Goal: Task Accomplishment & Management: Use online tool/utility

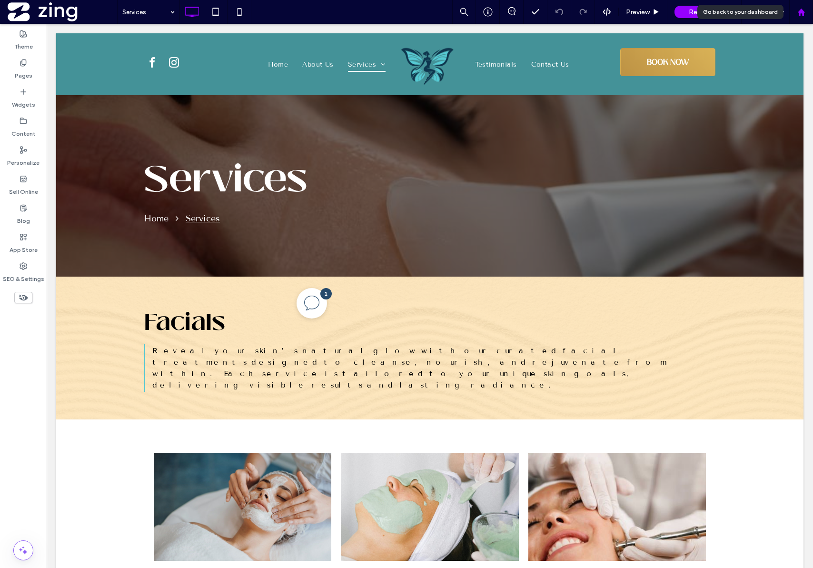
click at [344, 13] on div at bounding box center [801, 12] width 23 height 8
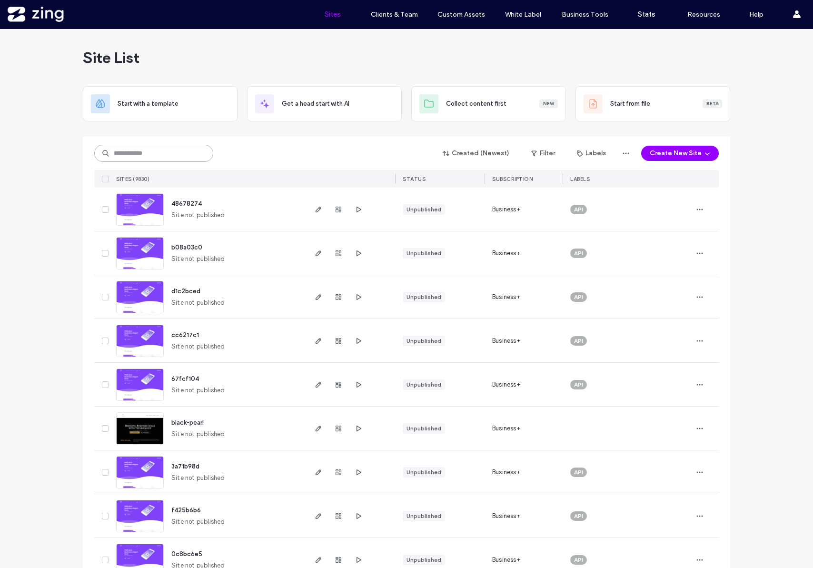
click at [140, 155] on input at bounding box center [153, 153] width 119 height 17
paste input "********"
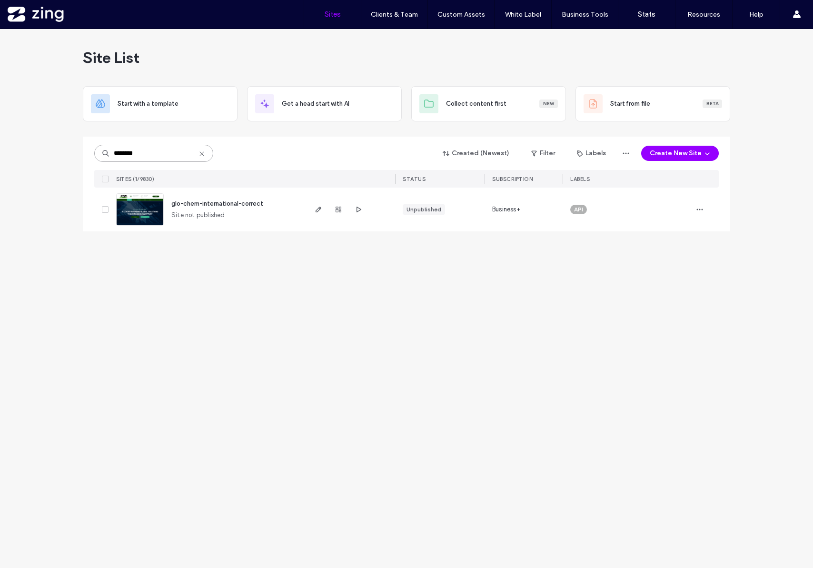
type input "********"
click at [229, 205] on span "glo-chem-international-correct" at bounding box center [217, 203] width 92 height 7
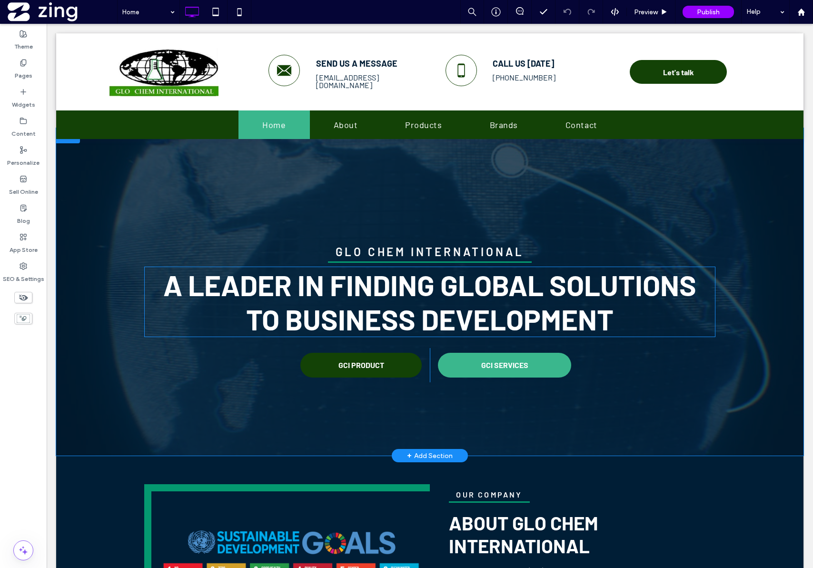
scroll to position [18, 0]
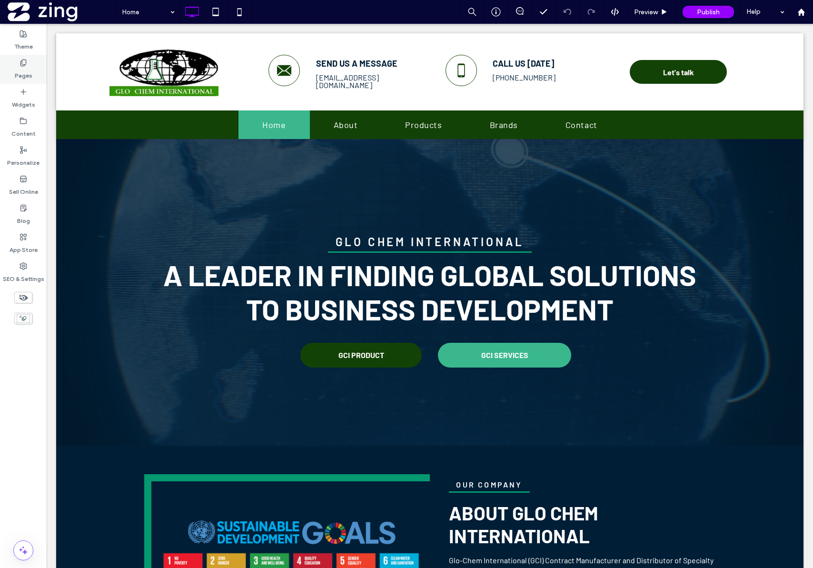
click at [19, 73] on label "Pages" at bounding box center [24, 73] width 18 height 13
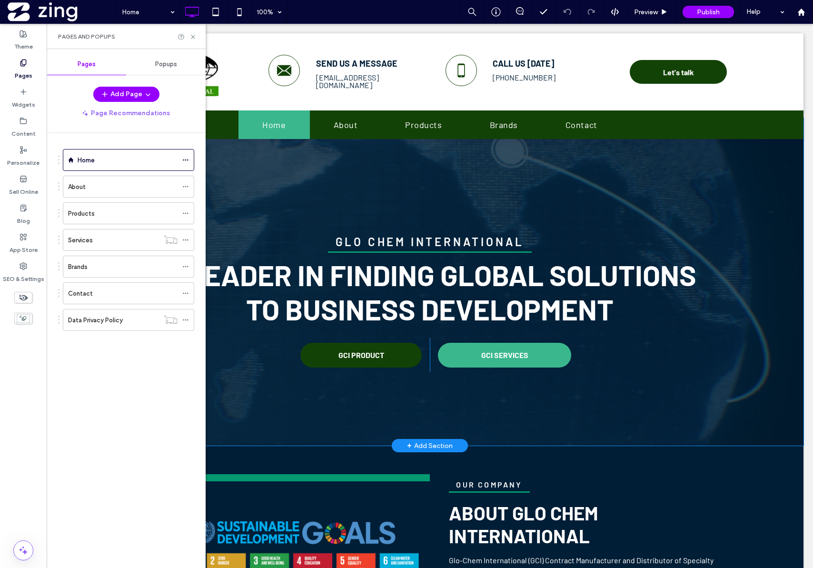
click at [778, 329] on div at bounding box center [430, 282] width 748 height 328
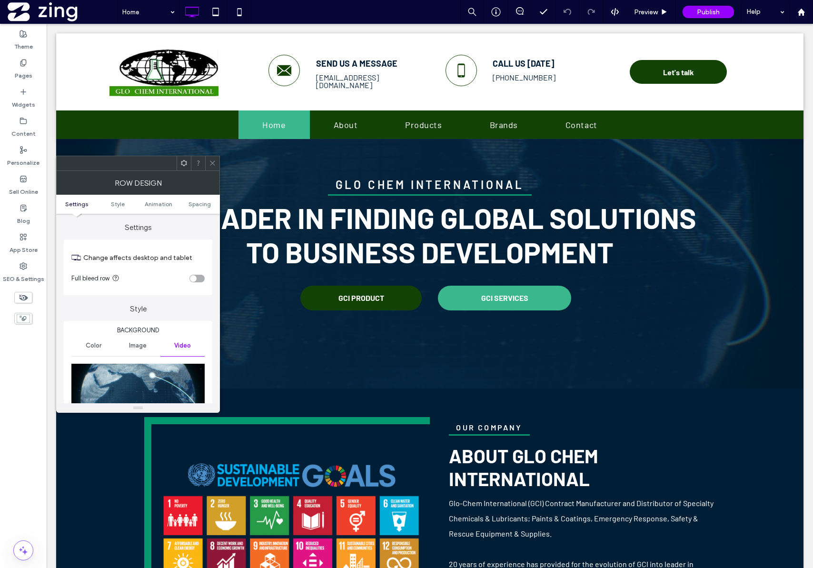
scroll to position [83, 0]
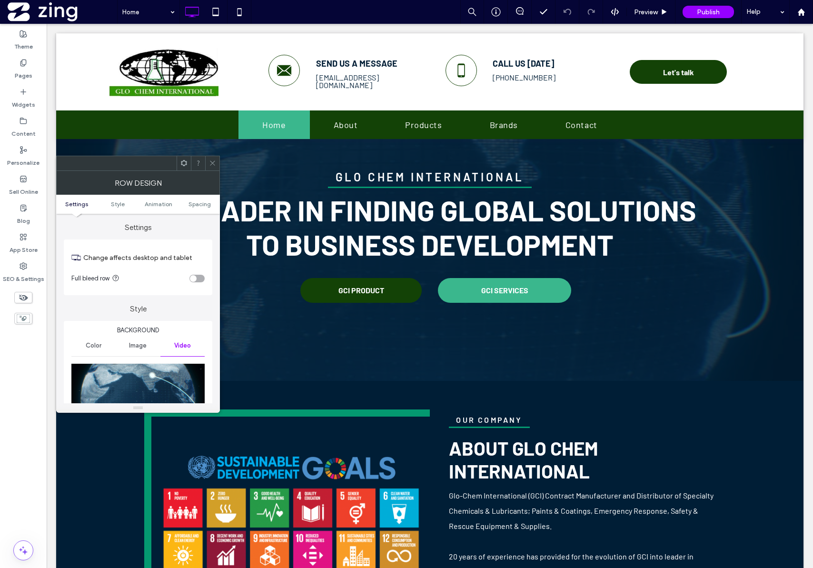
click at [216, 161] on div at bounding box center [212, 163] width 14 height 14
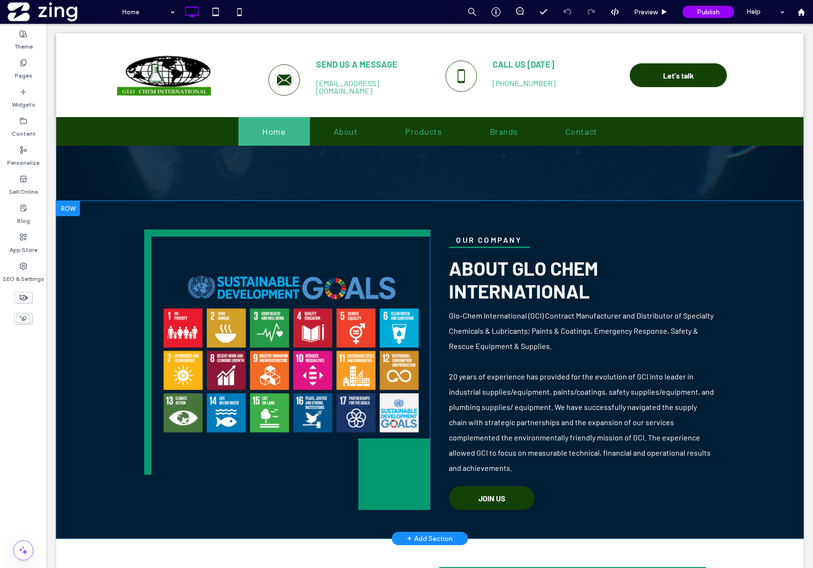
scroll to position [0, 0]
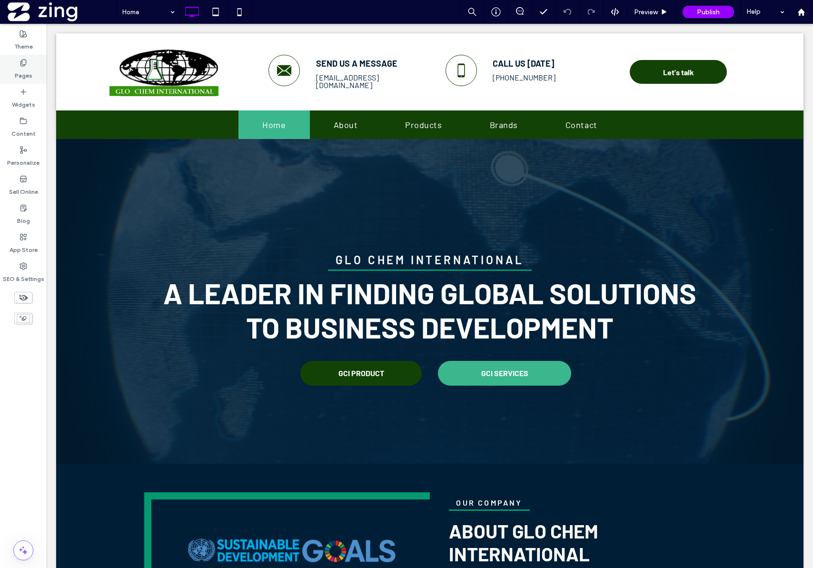
click at [28, 70] on label "Pages" at bounding box center [24, 73] width 18 height 13
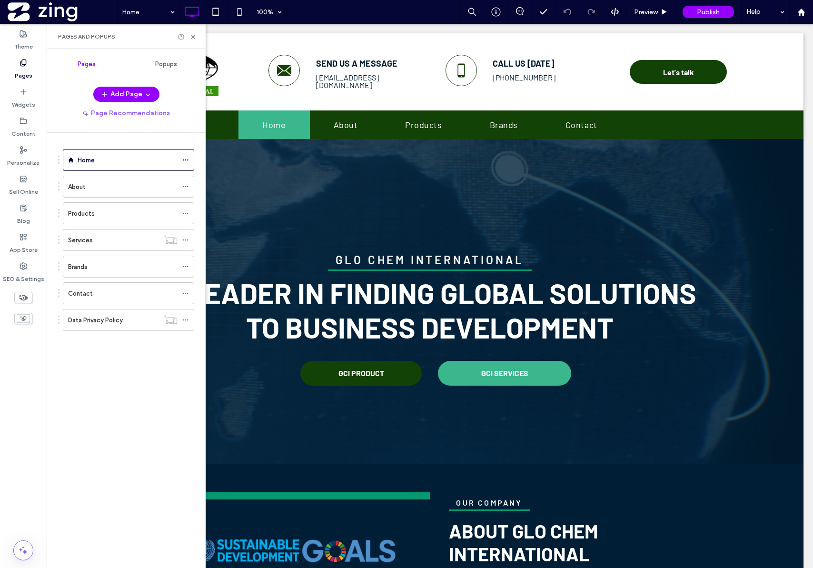
click at [106, 225] on ol "Home About Products Services Brands Contact Data Privacy Policy" at bounding box center [122, 240] width 143 height 182
click at [108, 221] on div "Products" at bounding box center [123, 213] width 110 height 21
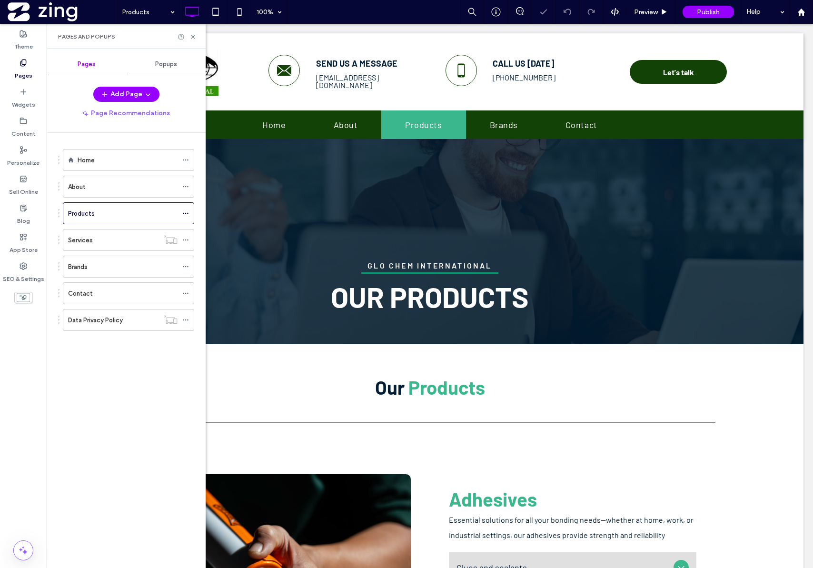
click at [196, 42] on div "Pages and Popups" at bounding box center [126, 36] width 159 height 25
click at [190, 37] on icon at bounding box center [193, 36] width 7 height 7
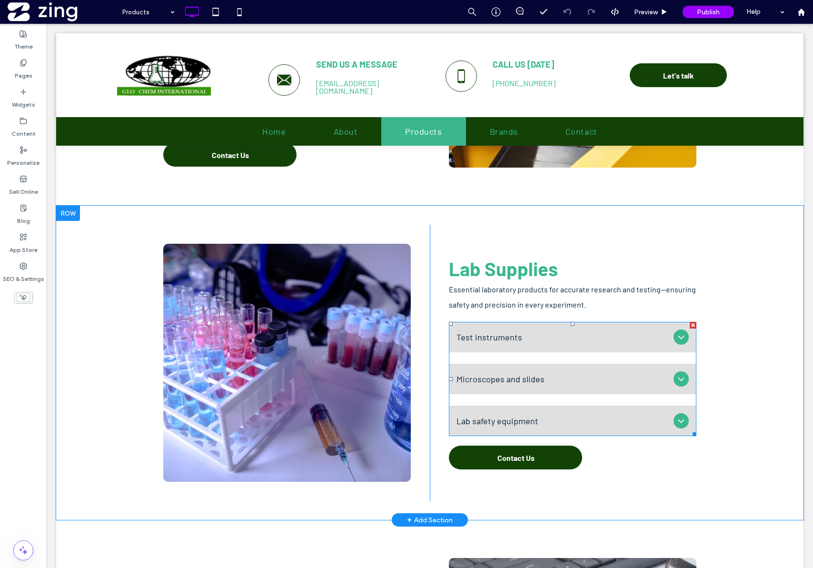
scroll to position [3621, 0]
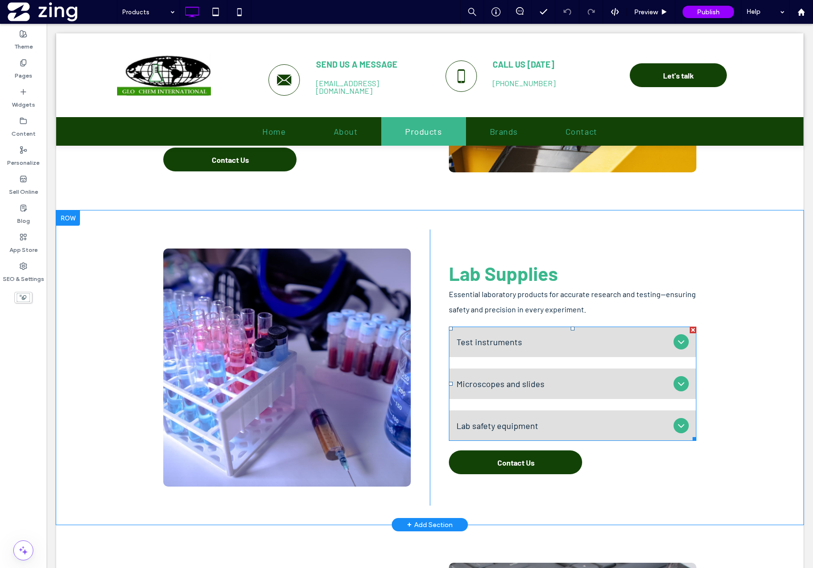
click at [678, 341] on icon at bounding box center [681, 341] width 11 height 11
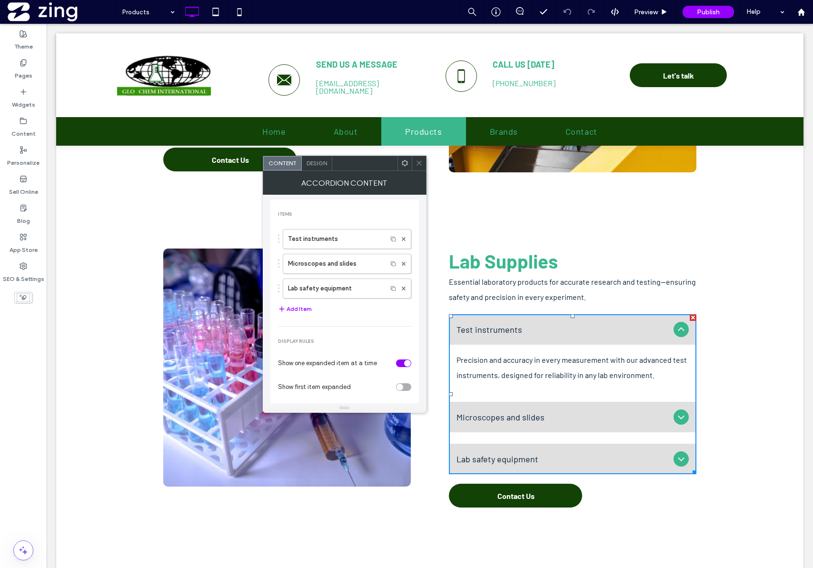
click at [678, 341] on div "Test instruments" at bounding box center [573, 329] width 248 height 30
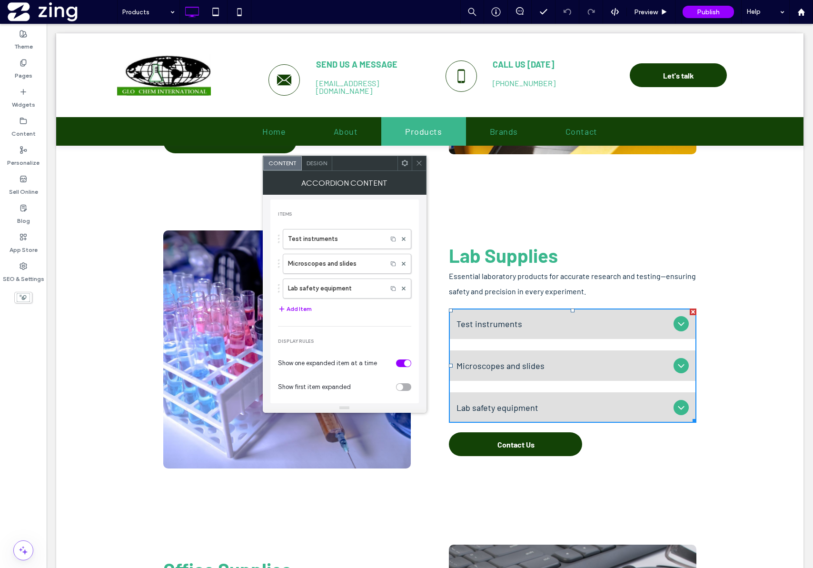
click at [763, 352] on div "Button Click To Paste Click To Paste Lab Supplies Essential laboratory products…" at bounding box center [430, 349] width 748 height 314
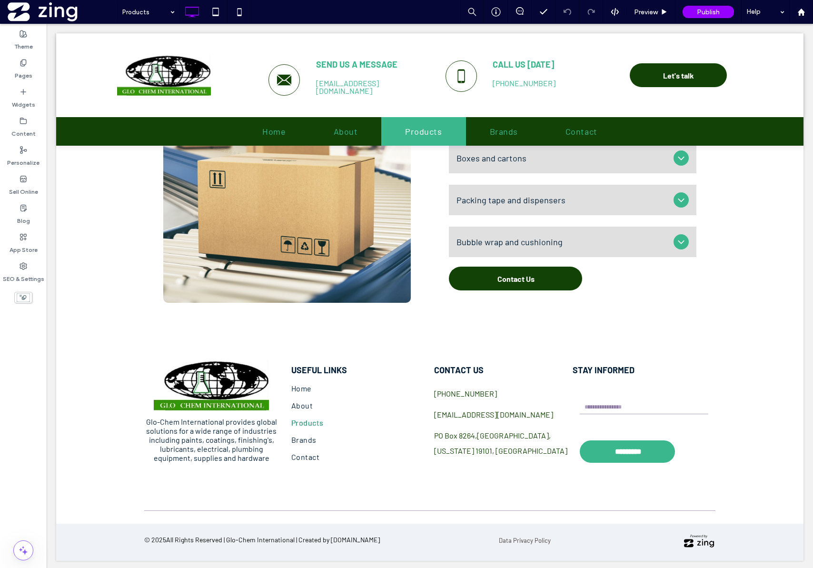
scroll to position [4436, 0]
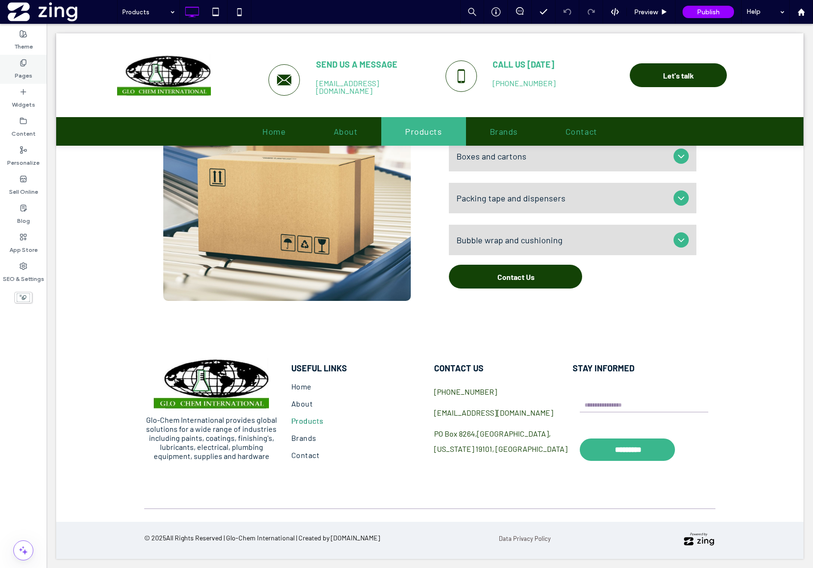
click at [28, 74] on label "Pages" at bounding box center [24, 73] width 18 height 13
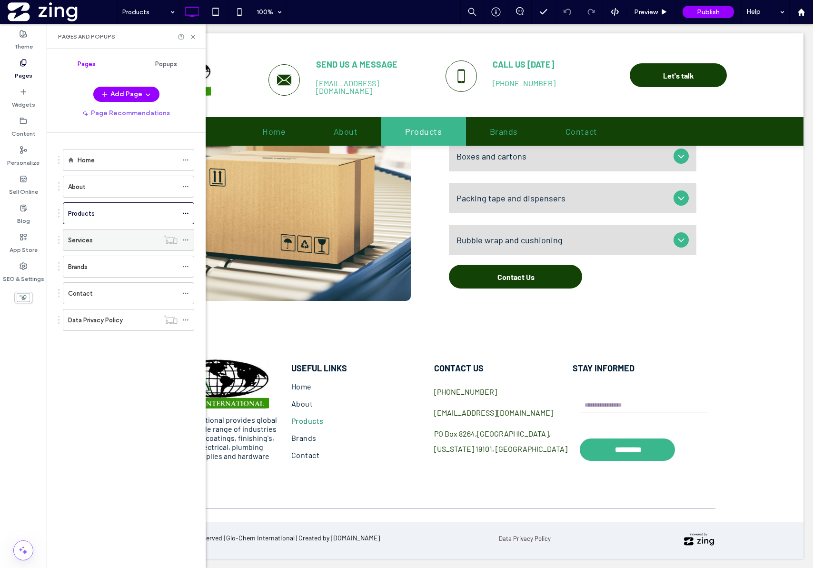
click at [109, 246] on div "Services" at bounding box center [113, 240] width 91 height 21
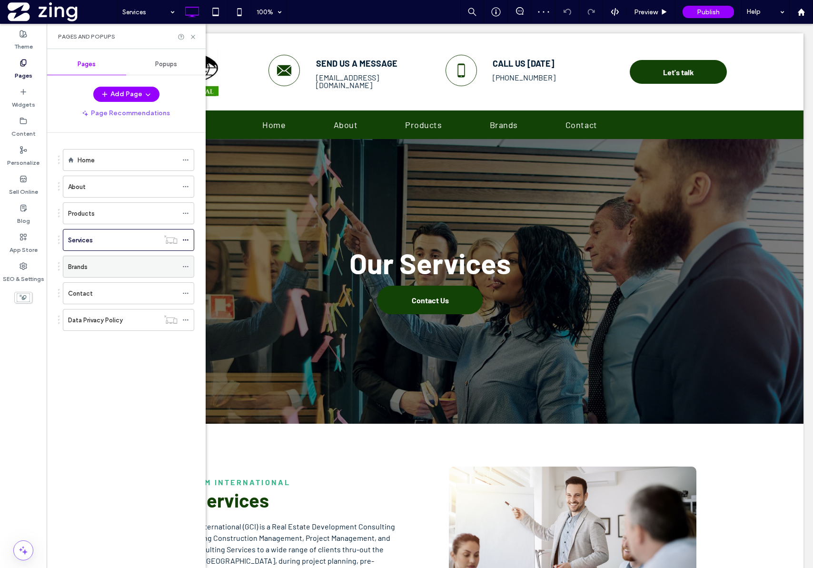
click at [103, 271] on div "Brands" at bounding box center [123, 267] width 110 height 10
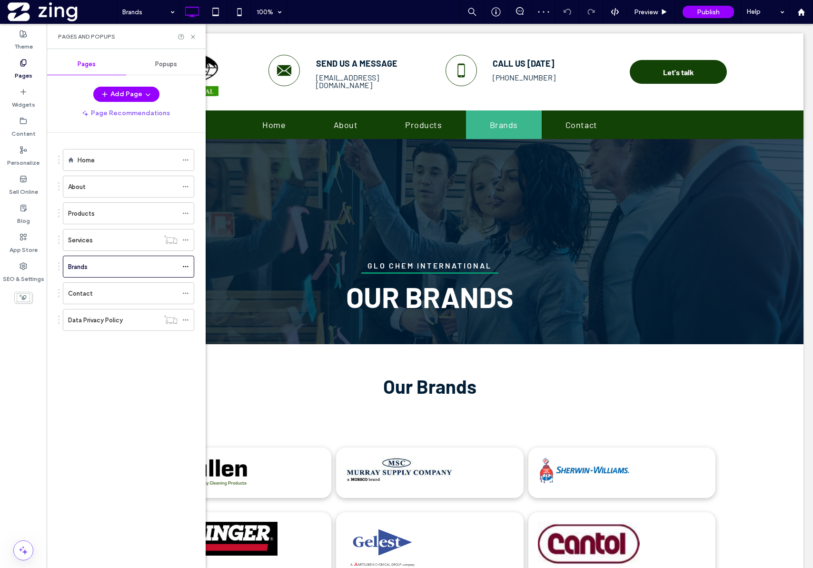
click at [194, 40] on div "Pages and Popups" at bounding box center [126, 36] width 159 height 25
click at [193, 39] on icon at bounding box center [193, 36] width 7 height 7
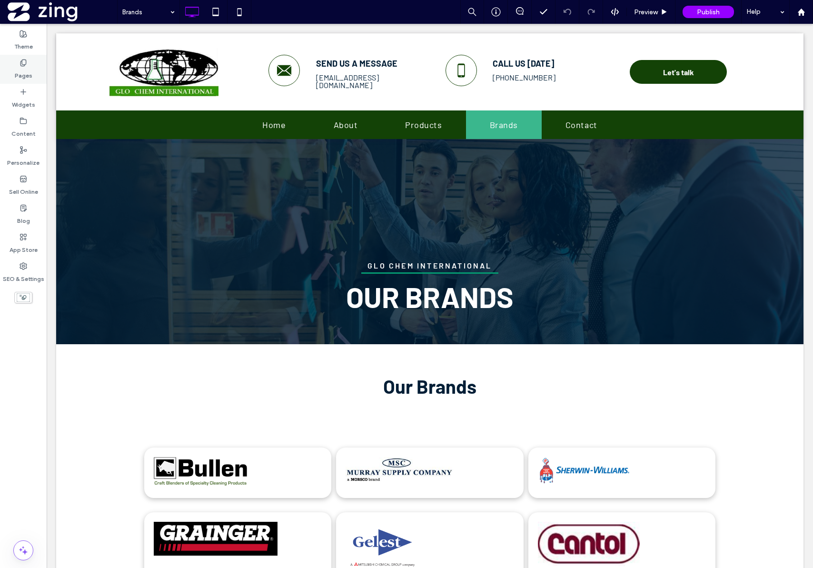
click at [26, 75] on label "Pages" at bounding box center [24, 73] width 18 height 13
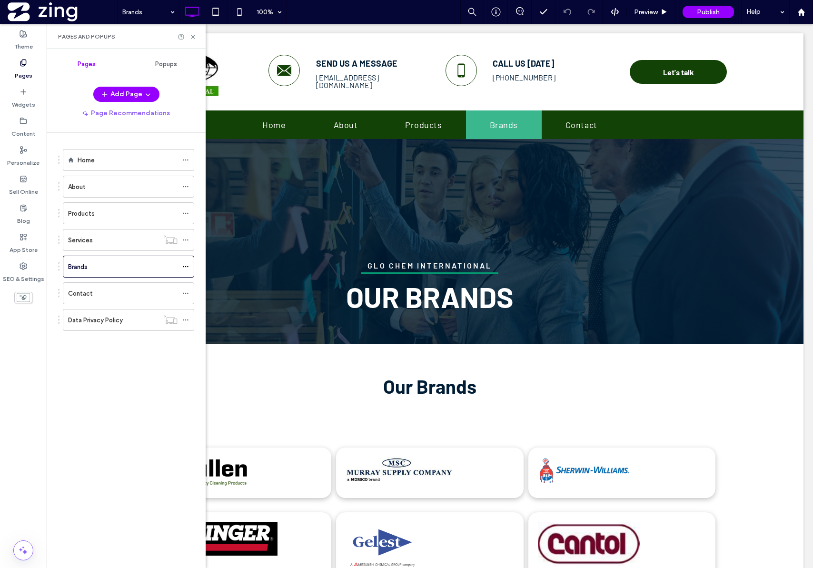
click at [171, 61] on span "Popups" at bounding box center [166, 64] width 22 height 8
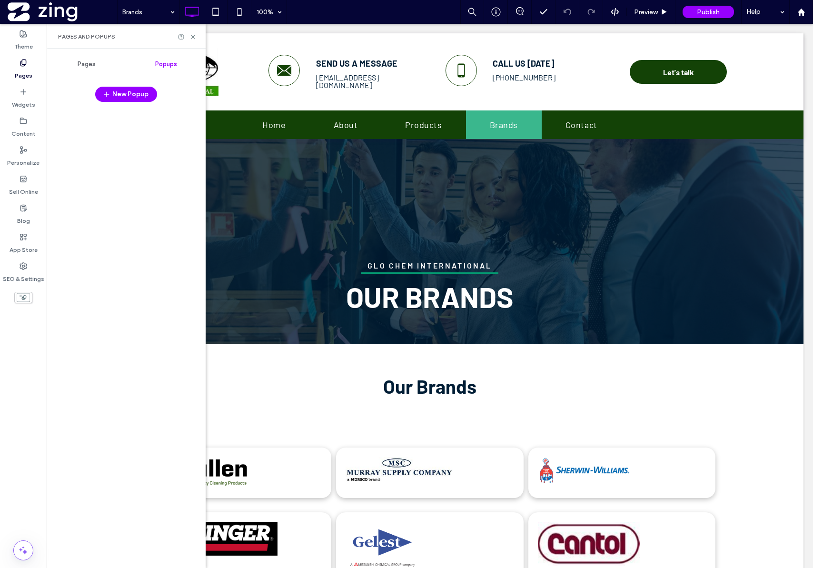
click at [91, 73] on div "Pages" at bounding box center [87, 64] width 80 height 21
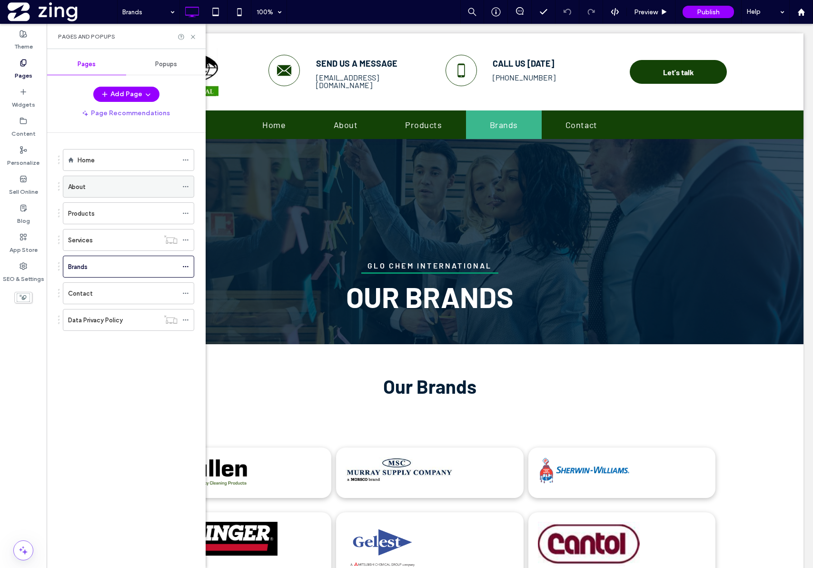
click at [137, 197] on div "About" at bounding box center [123, 186] width 110 height 21
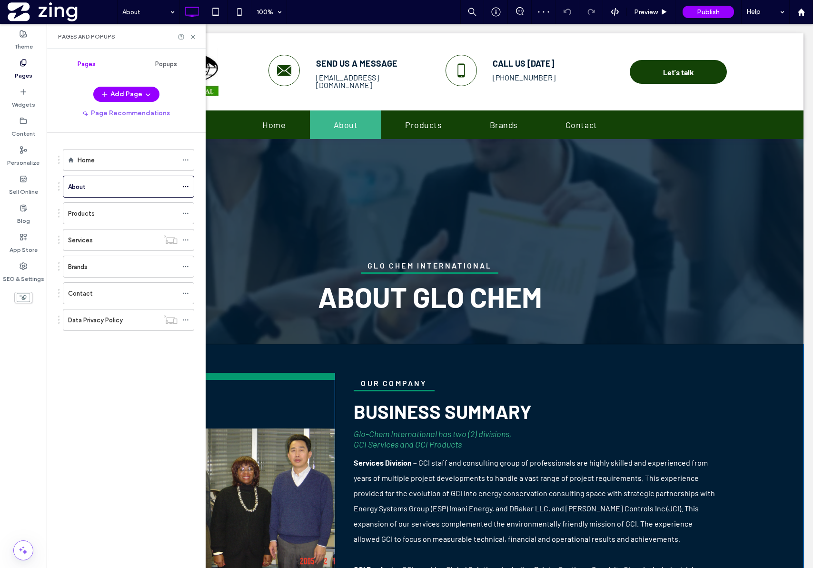
click at [750, 396] on div "Button Click To Paste Our ComPAny business summary Glo-Chem International has t…" at bounding box center [430, 507] width 748 height 326
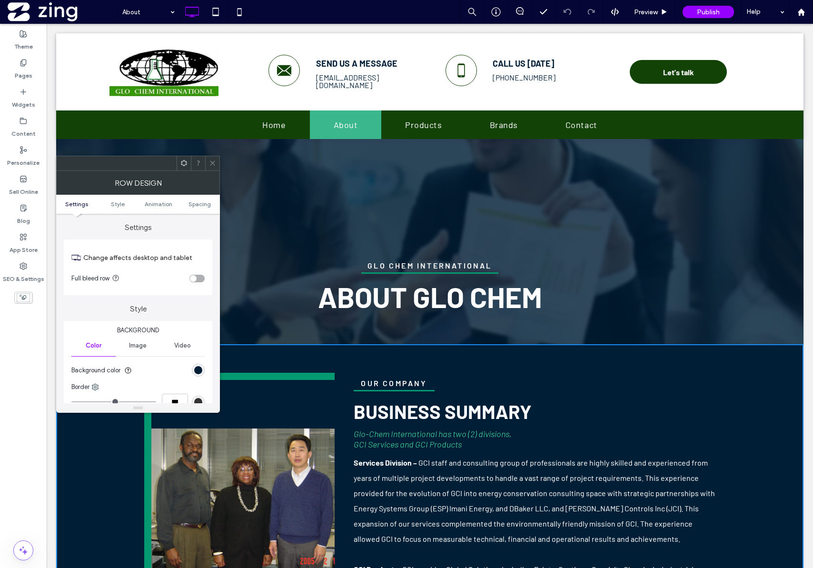
click at [214, 163] on icon at bounding box center [212, 163] width 7 height 7
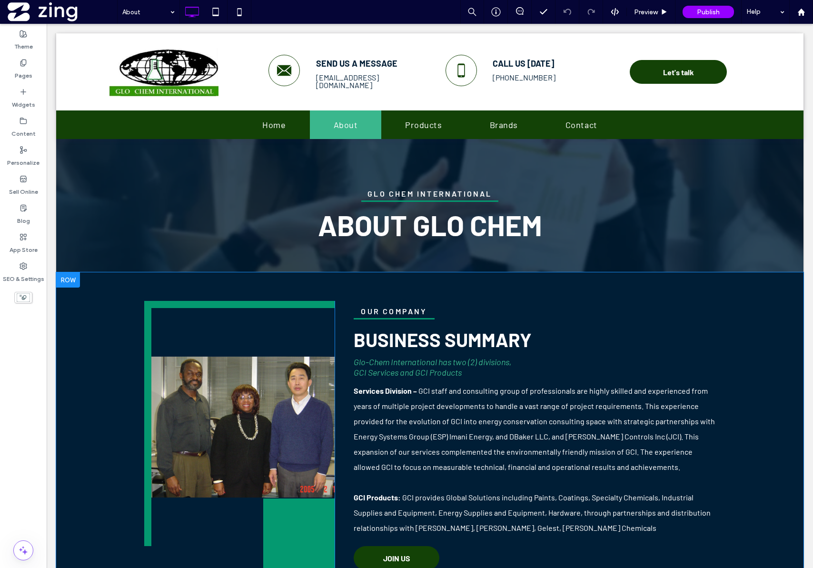
scroll to position [68, 0]
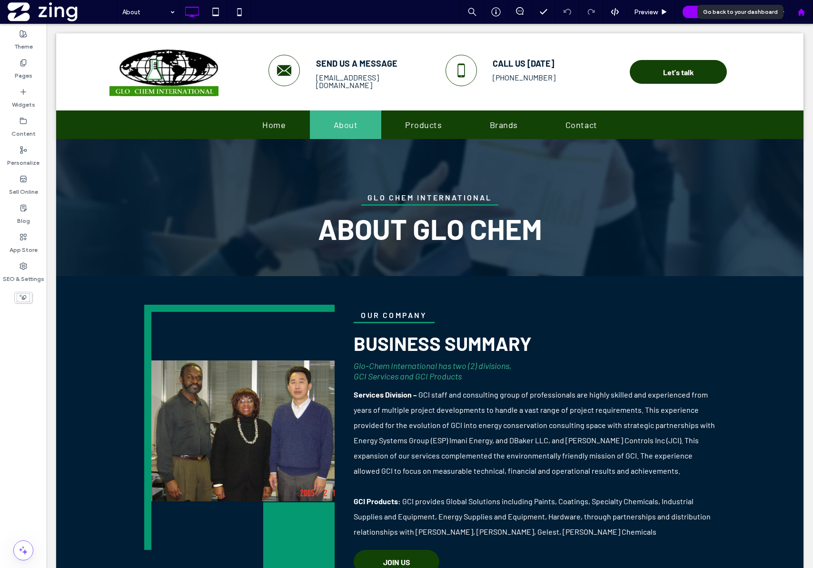
click at [801, 19] on div at bounding box center [802, 12] width 24 height 24
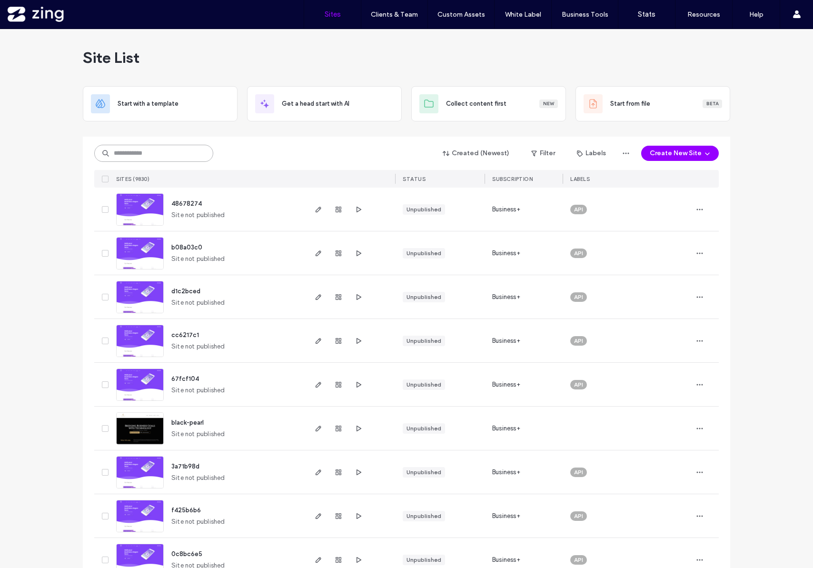
click at [160, 159] on input at bounding box center [153, 153] width 119 height 17
paste input "********"
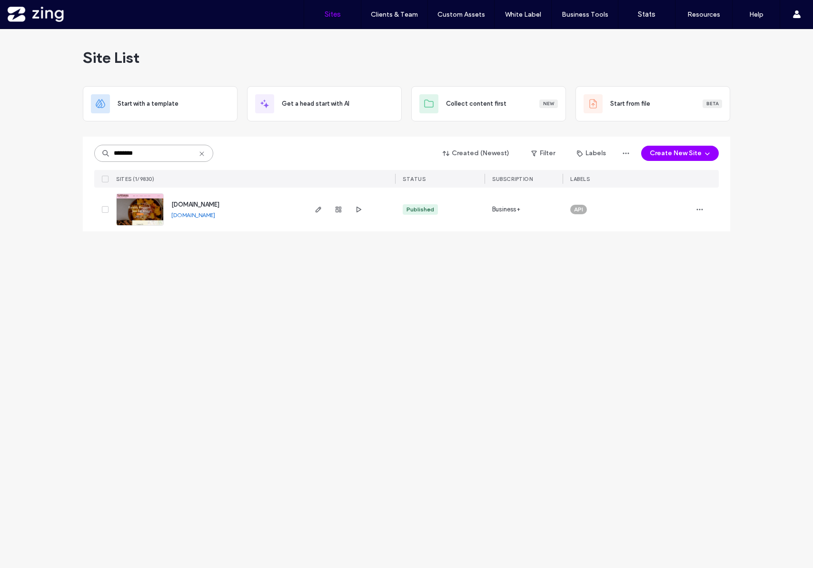
type input "********"
click at [190, 207] on span "[DOMAIN_NAME]" at bounding box center [195, 204] width 48 height 7
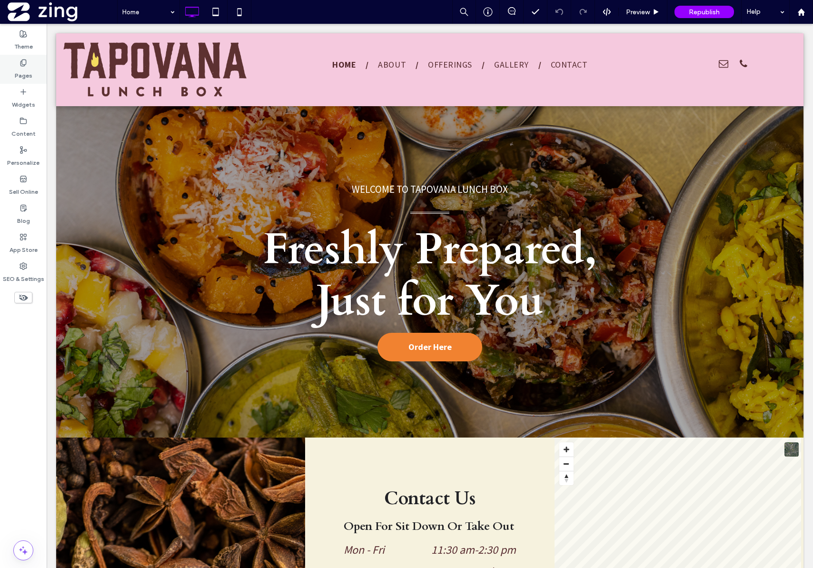
click at [20, 64] on icon at bounding box center [24, 63] width 8 height 8
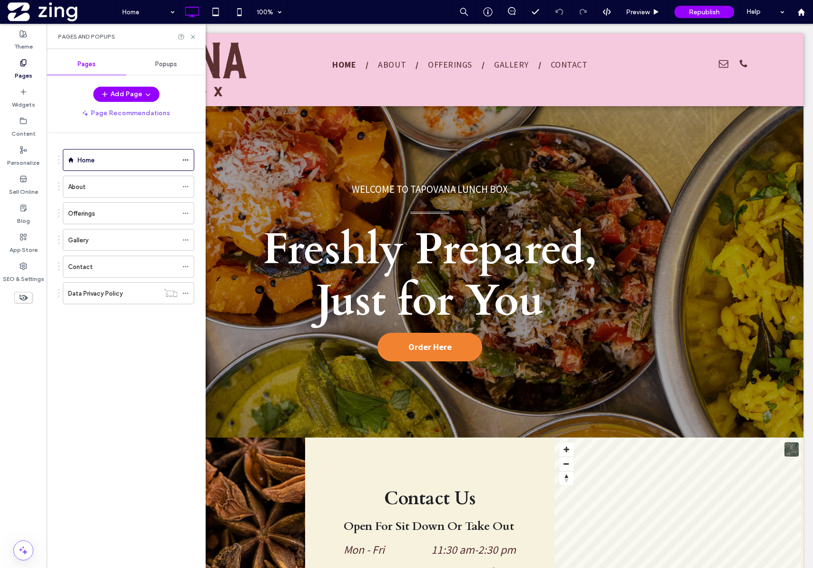
click at [21, 68] on label "Pages" at bounding box center [24, 73] width 18 height 13
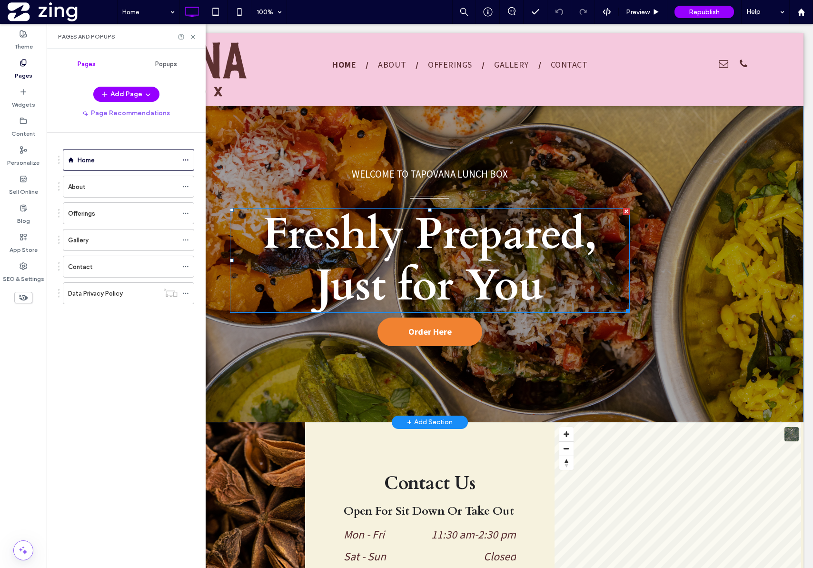
scroll to position [24, 0]
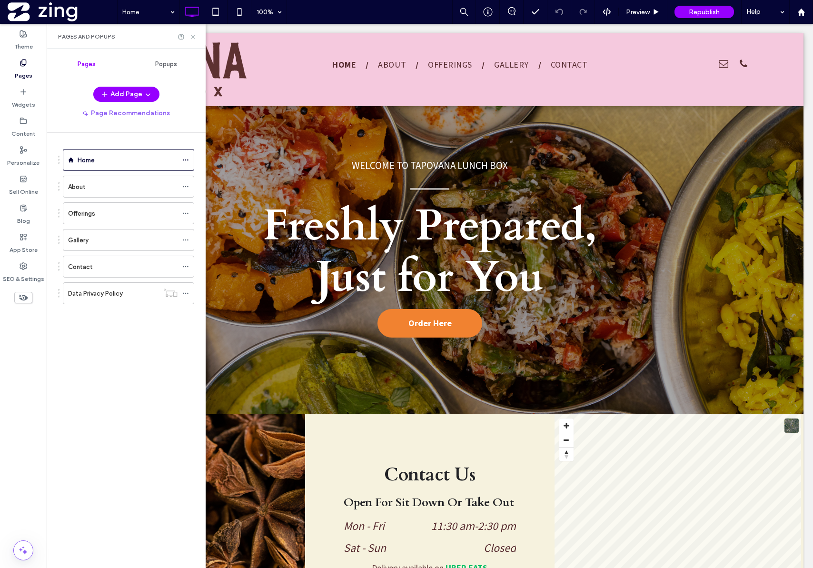
click at [192, 34] on icon at bounding box center [193, 36] width 7 height 7
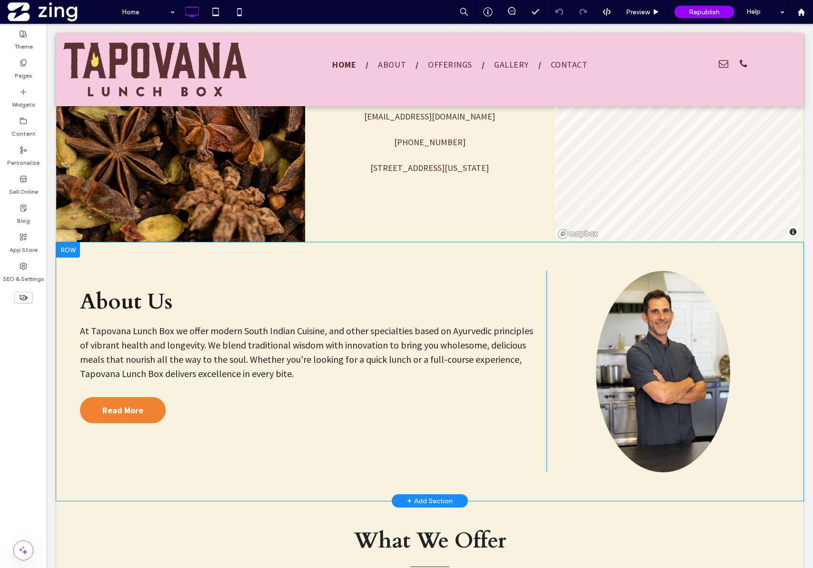
scroll to position [568, 0]
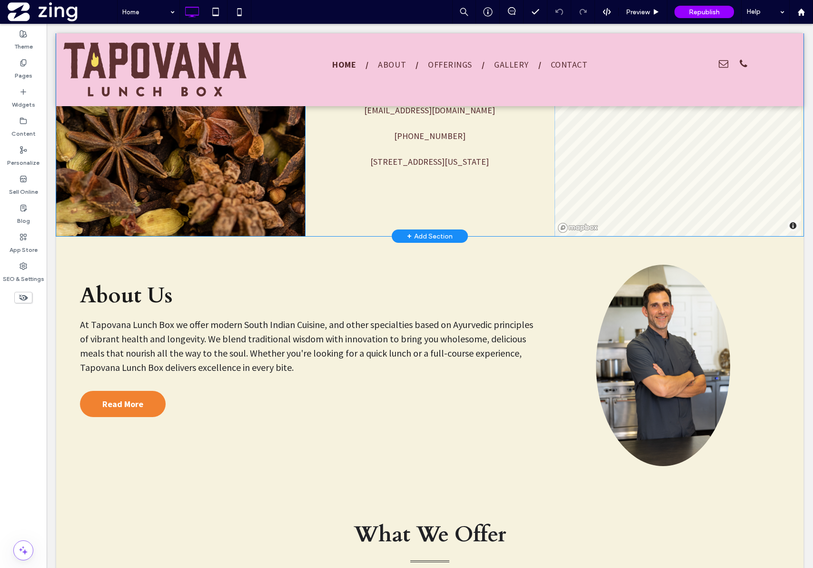
click at [413, 237] on div "+ Add Section" at bounding box center [430, 236] width 46 height 10
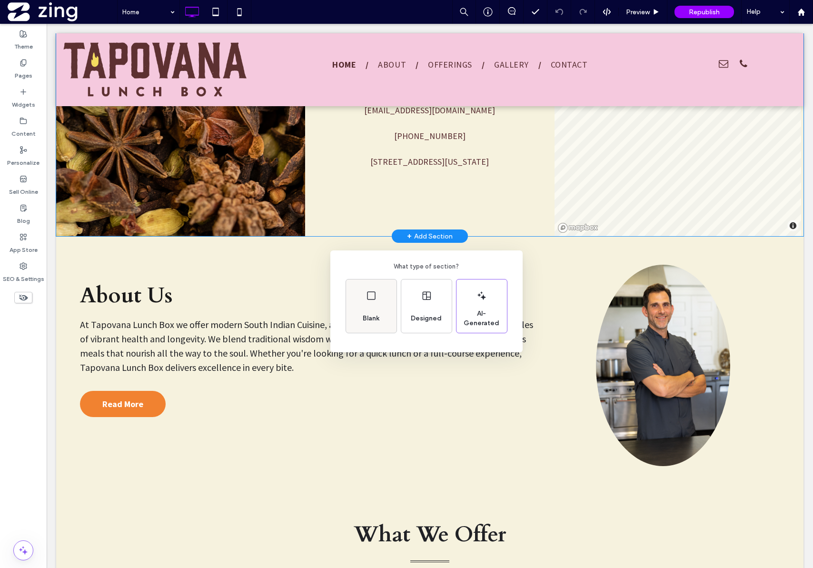
click at [369, 300] on icon at bounding box center [371, 295] width 11 height 11
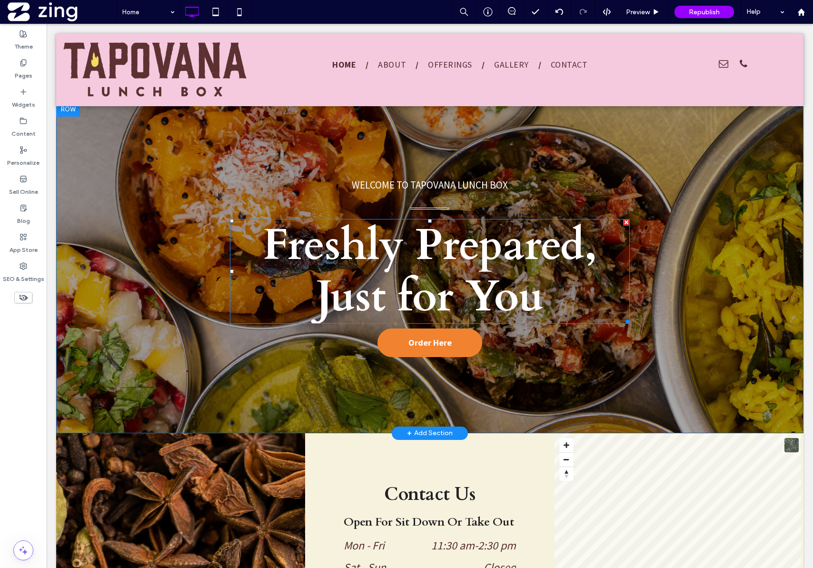
scroll to position [0, 0]
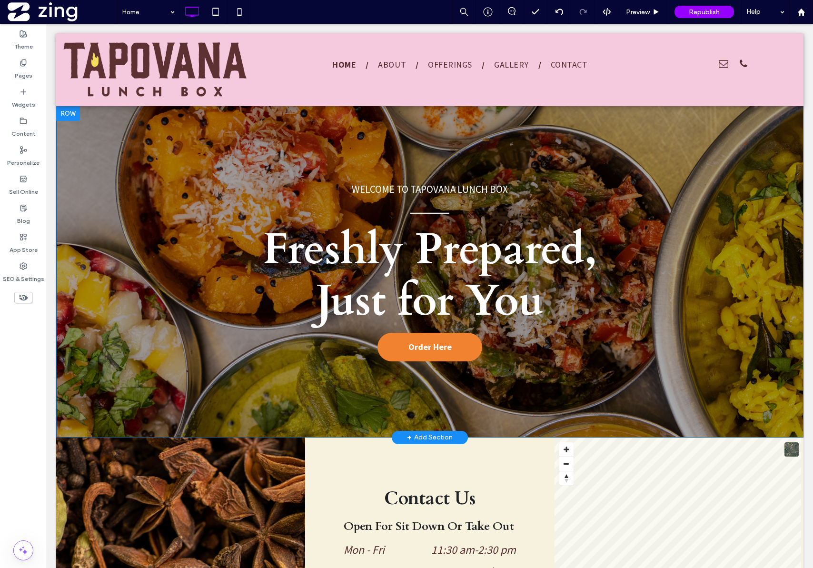
click at [73, 113] on div at bounding box center [68, 113] width 24 height 15
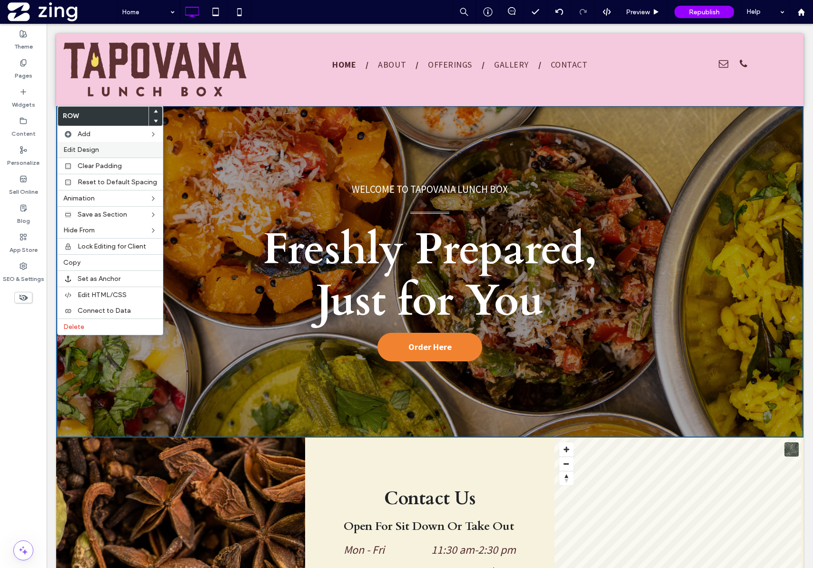
click at [93, 146] on span "Edit Design" at bounding box center [81, 150] width 36 height 8
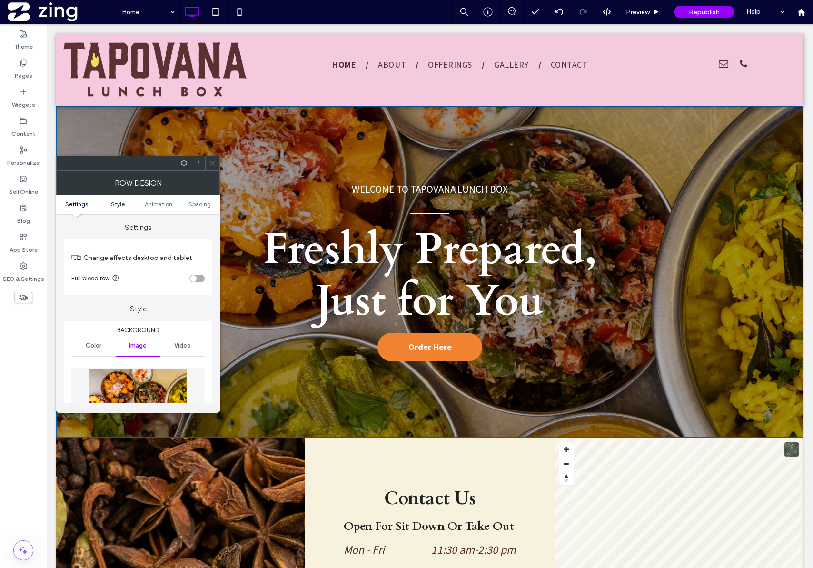
click at [116, 205] on span "Style" at bounding box center [118, 203] width 14 height 7
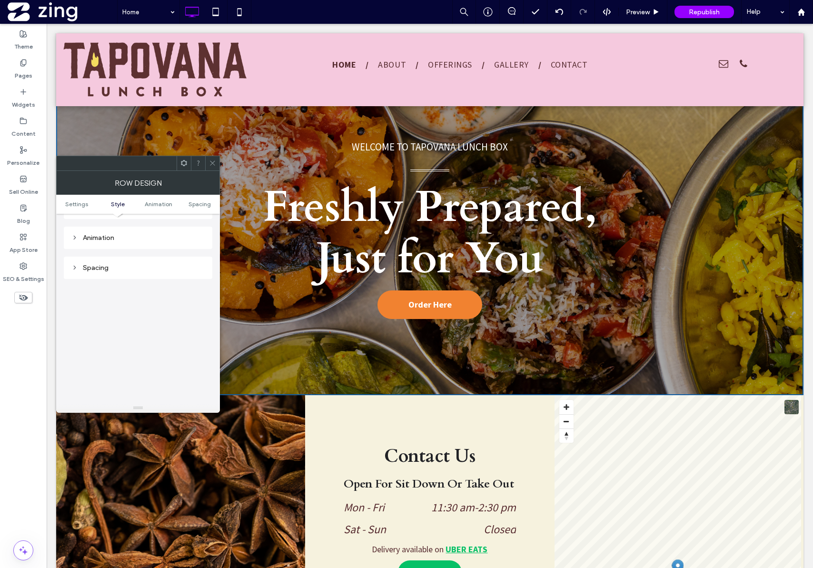
scroll to position [473, 0]
click at [148, 209] on ul "Settings Style Animation Spacing" at bounding box center [138, 204] width 164 height 19
click at [153, 207] on span "Animation" at bounding box center [159, 203] width 28 height 7
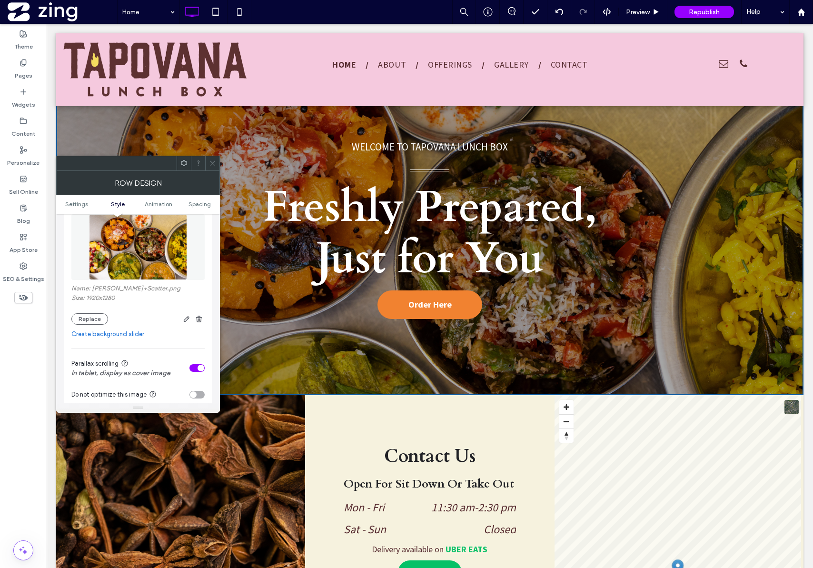
scroll to position [140, 0]
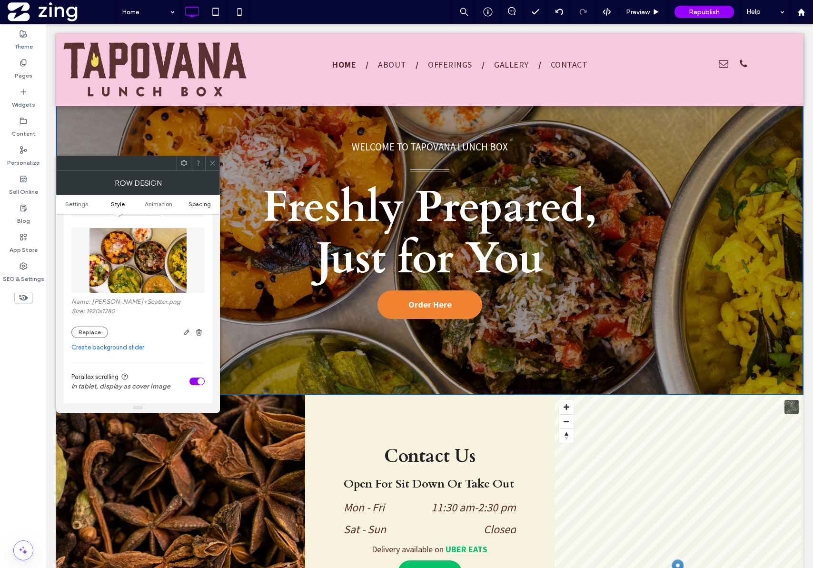
click at [199, 205] on span "Spacing" at bounding box center [200, 203] width 22 height 7
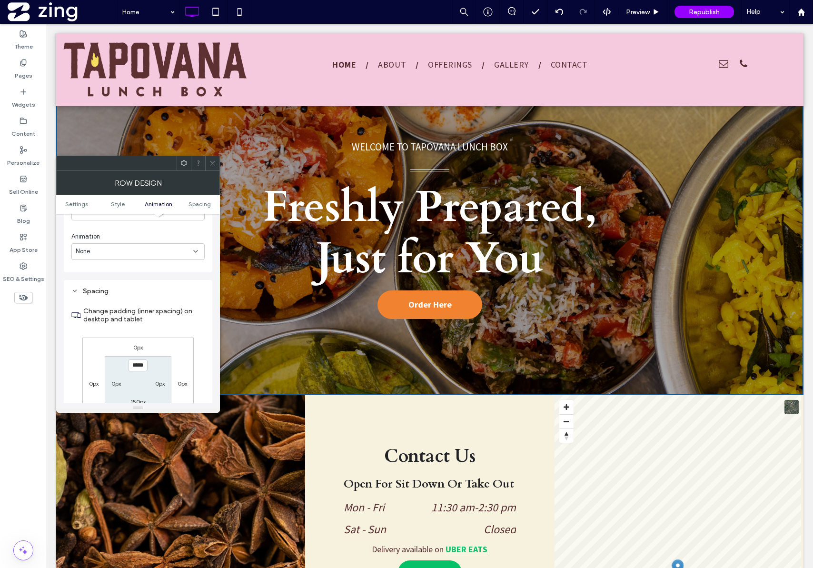
scroll to position [652, 0]
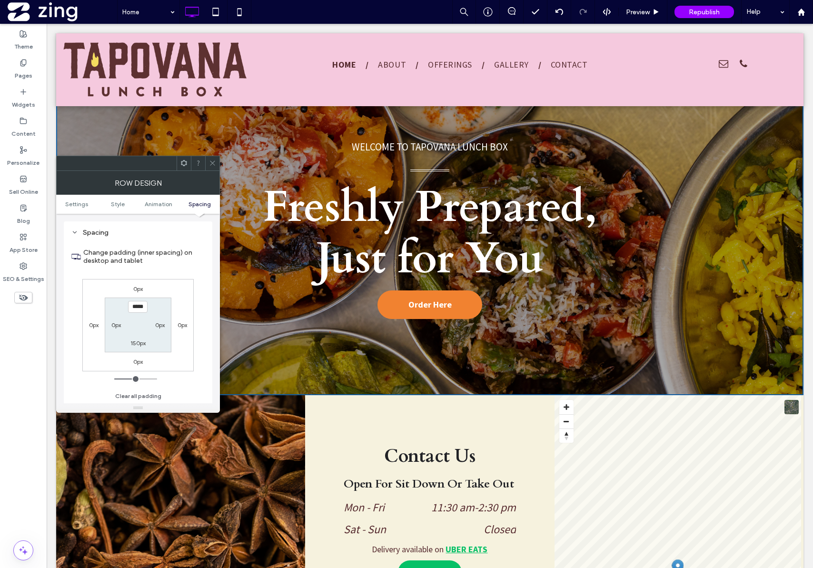
click at [212, 169] on span at bounding box center [212, 163] width 7 height 14
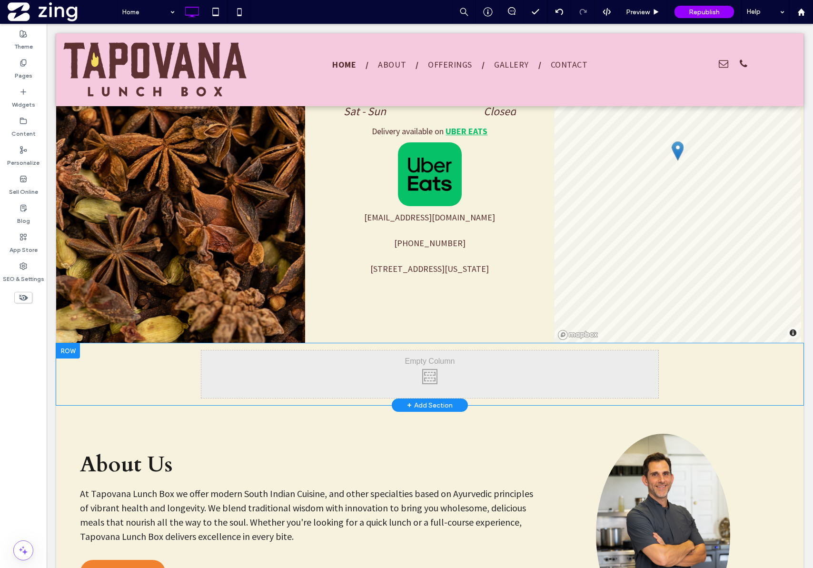
scroll to position [583, 0]
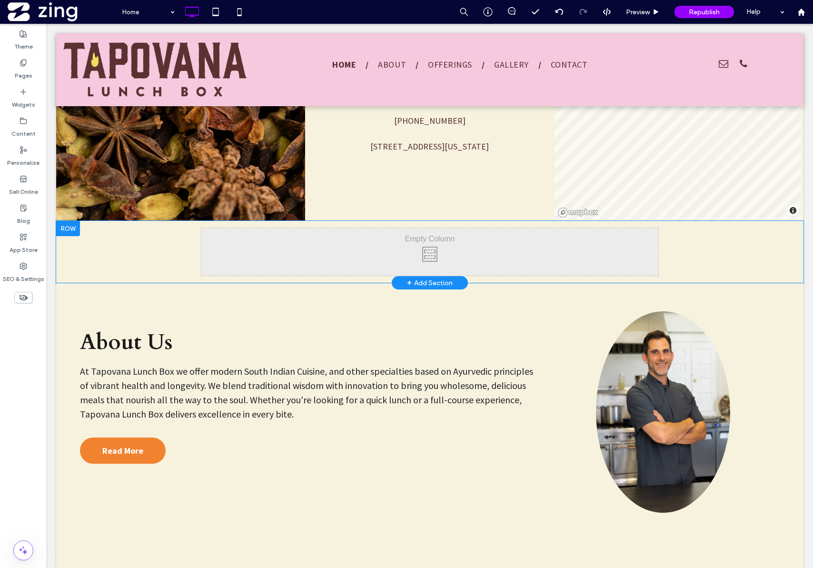
click at [399, 245] on div "Click To Paste Click To Paste" at bounding box center [429, 252] width 457 height 48
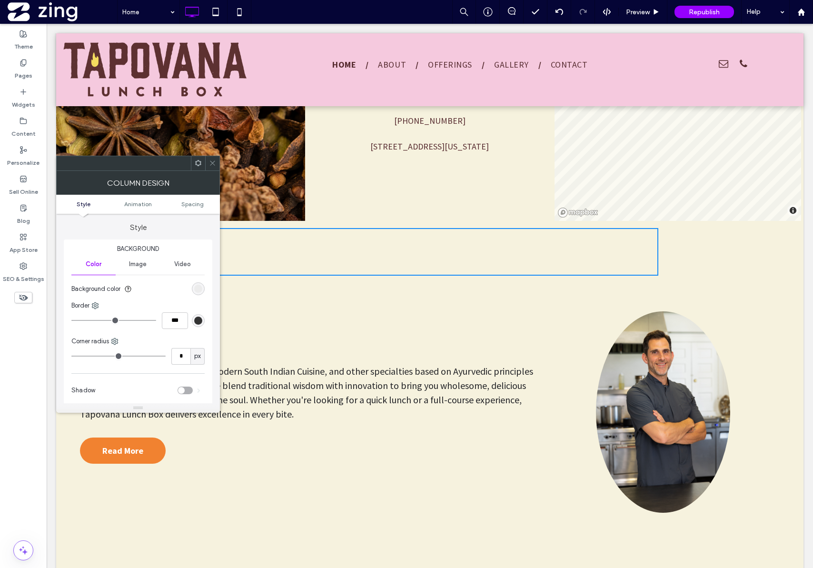
click at [213, 162] on use at bounding box center [212, 163] width 5 height 5
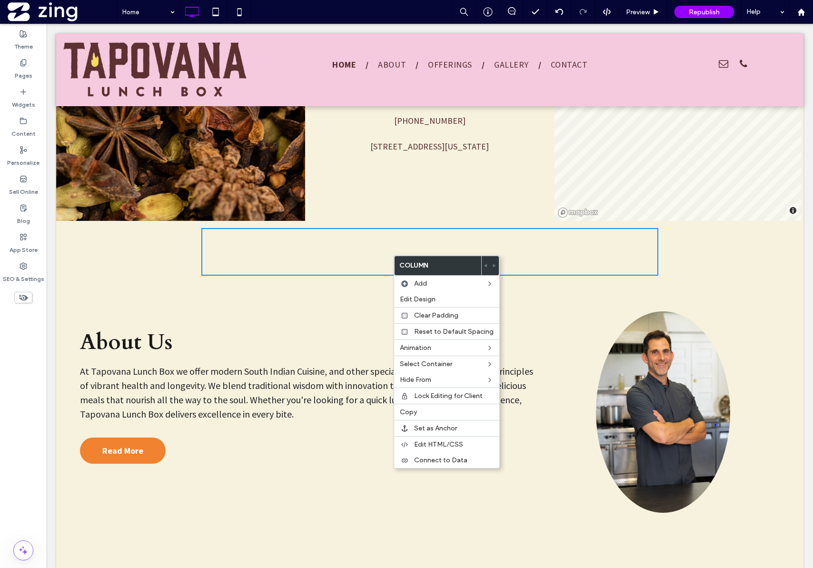
click at [354, 251] on div "Click To Paste Click To Paste" at bounding box center [429, 252] width 457 height 48
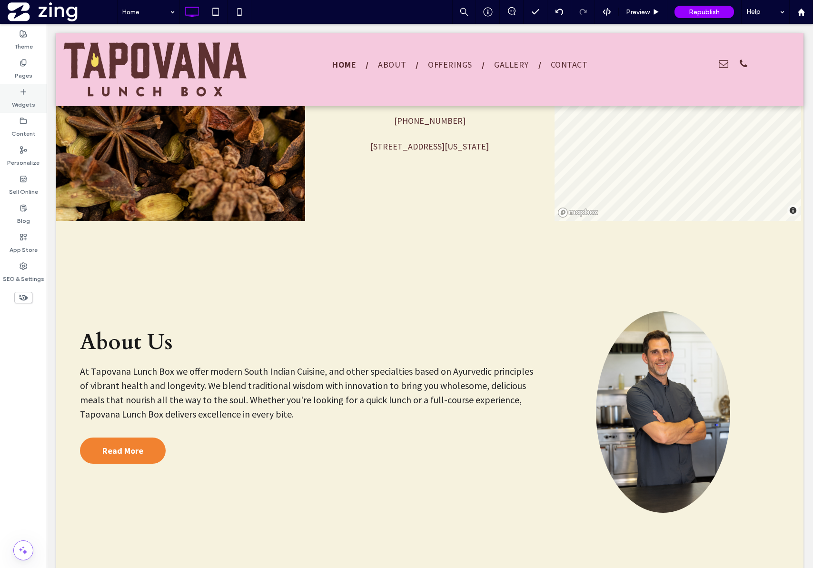
click at [20, 88] on icon at bounding box center [24, 92] width 8 height 8
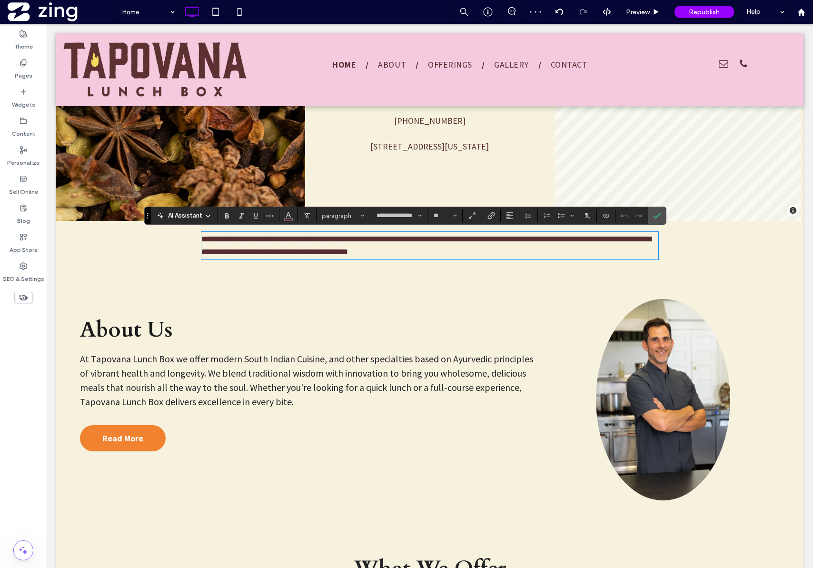
scroll to position [0, 0]
click at [383, 241] on p "**********" at bounding box center [429, 239] width 457 height 13
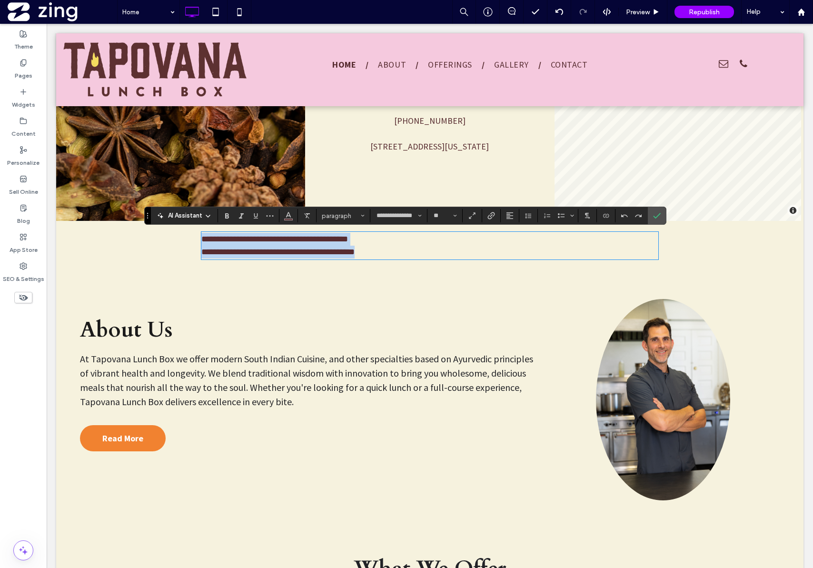
drag, startPoint x: 431, startPoint y: 253, endPoint x: 286, endPoint y: 244, distance: 144.6
click at [202, 207] on div "**********" at bounding box center [430, 203] width 748 height 1360
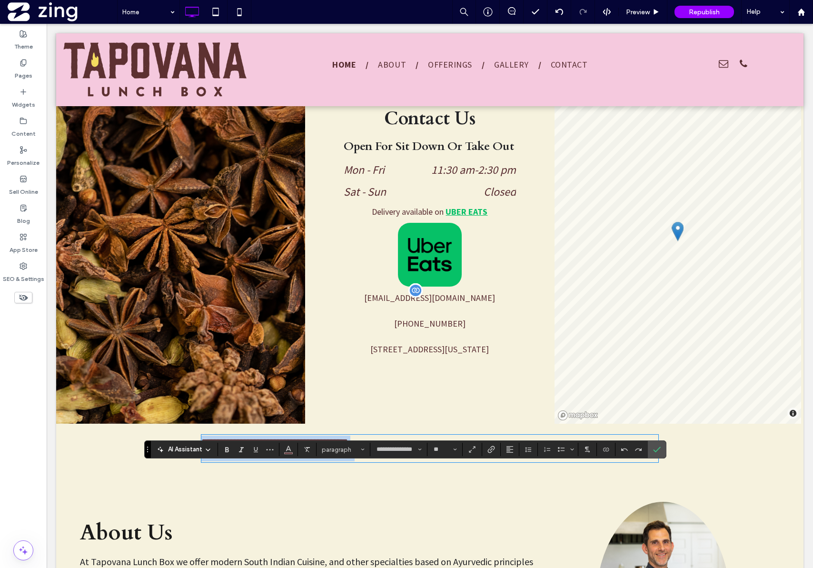
scroll to position [539, 0]
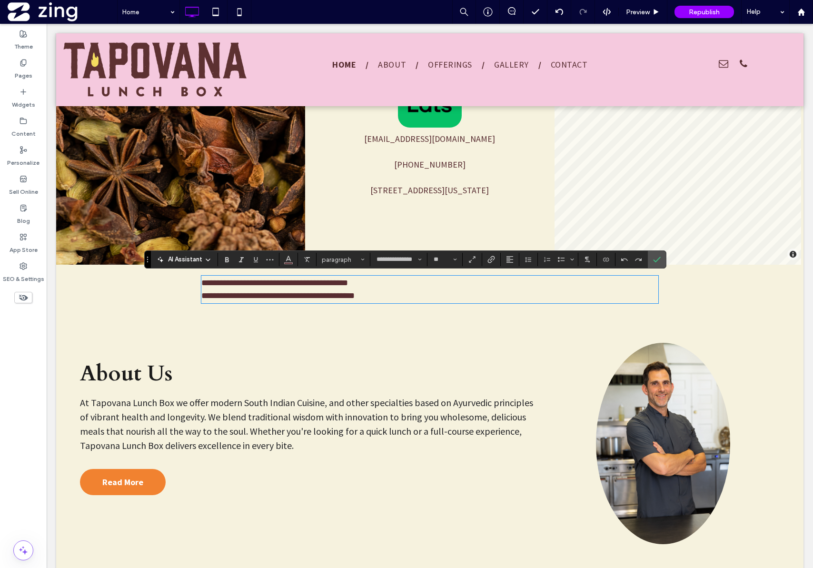
click at [149, 373] on span "About Us" at bounding box center [126, 373] width 93 height 29
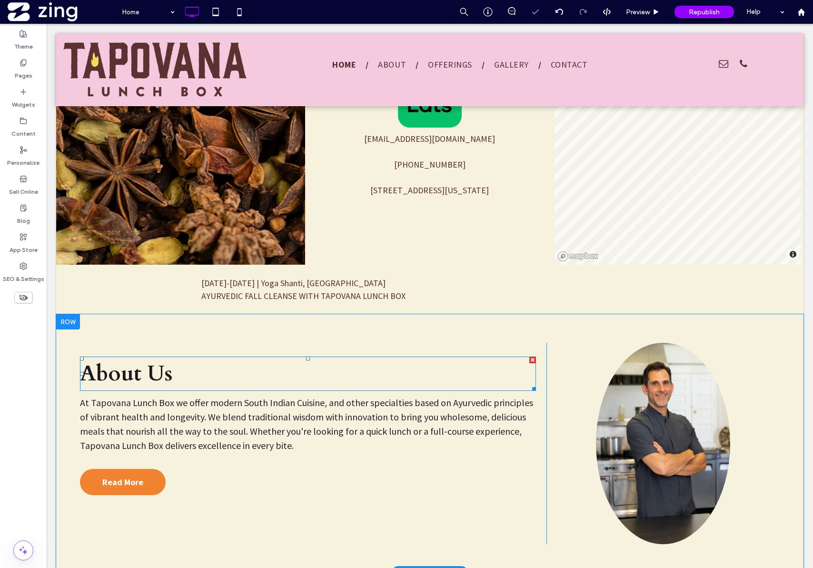
click at [151, 373] on span "About Us" at bounding box center [126, 373] width 93 height 29
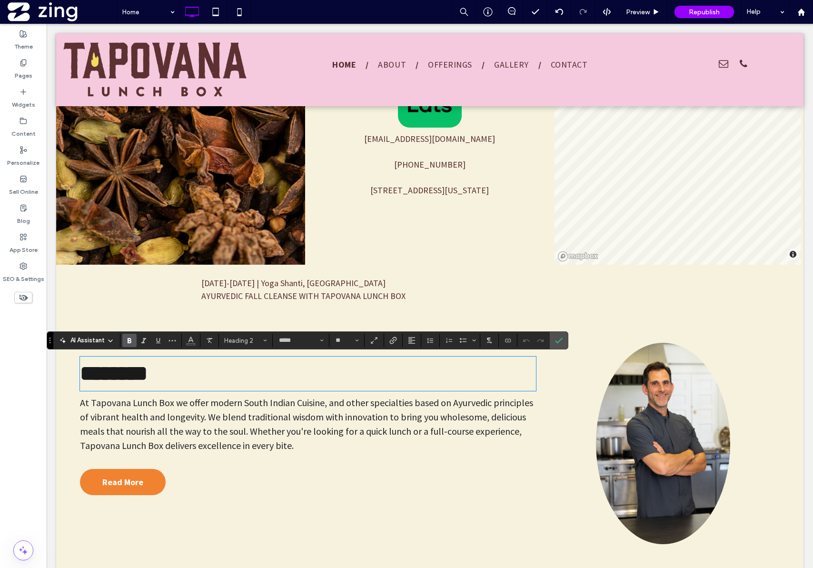
click at [288, 298] on span "AYURVEDIC FALL CLEANSE WITH TAPOVANA LUNCH BOX" at bounding box center [303, 296] width 204 height 11
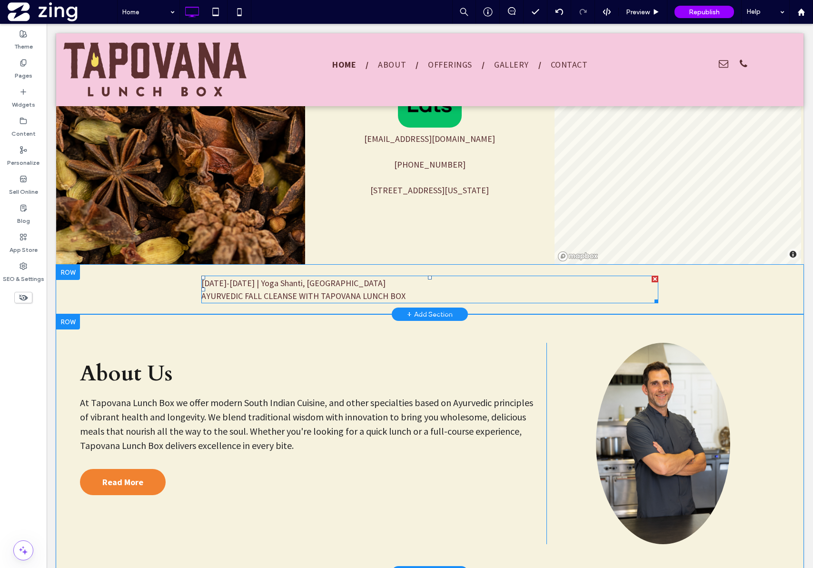
click at [308, 297] on span "AYURVEDIC FALL CLEANSE WITH TAPOVANA LUNCH BOX" at bounding box center [303, 296] width 204 height 11
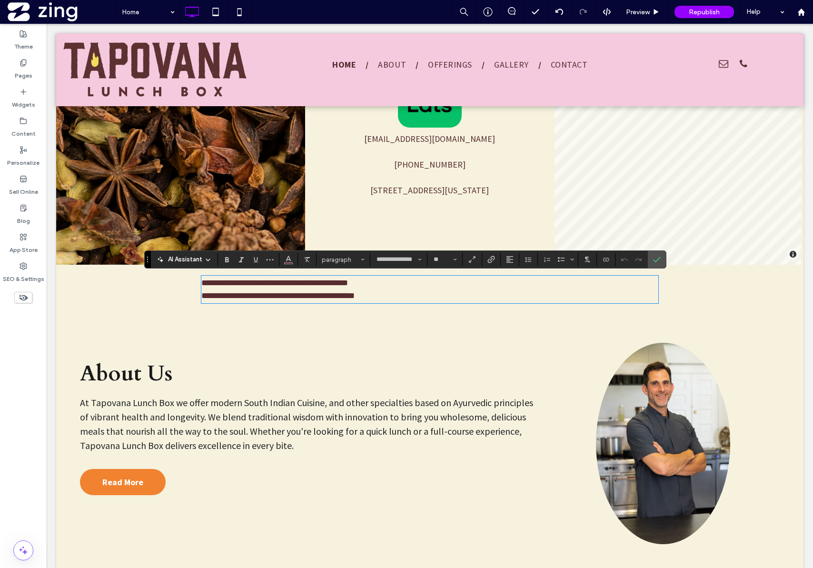
click at [308, 297] on span "**********" at bounding box center [277, 295] width 153 height 9
click at [352, 256] on span "paragraph" at bounding box center [340, 259] width 37 height 7
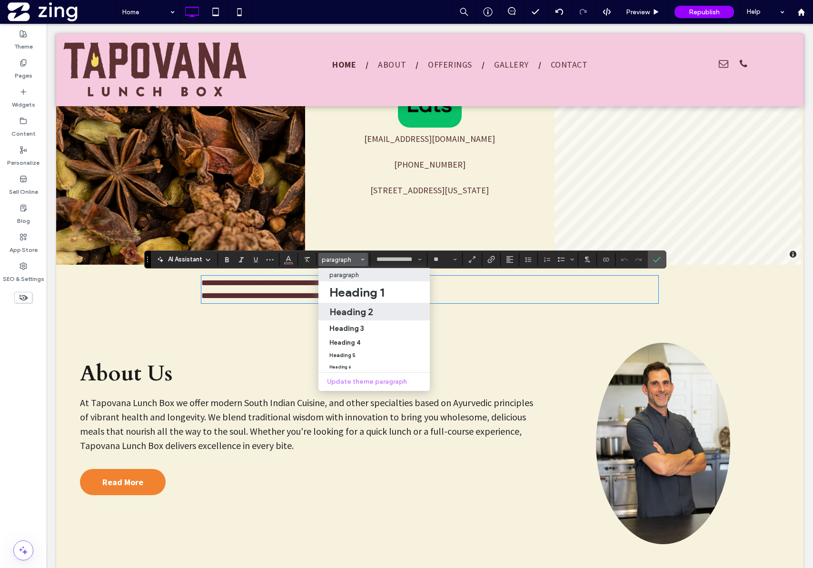
click at [370, 316] on h2 "Heading 2" at bounding box center [352, 311] width 44 height 11
type input "*****"
type input "**"
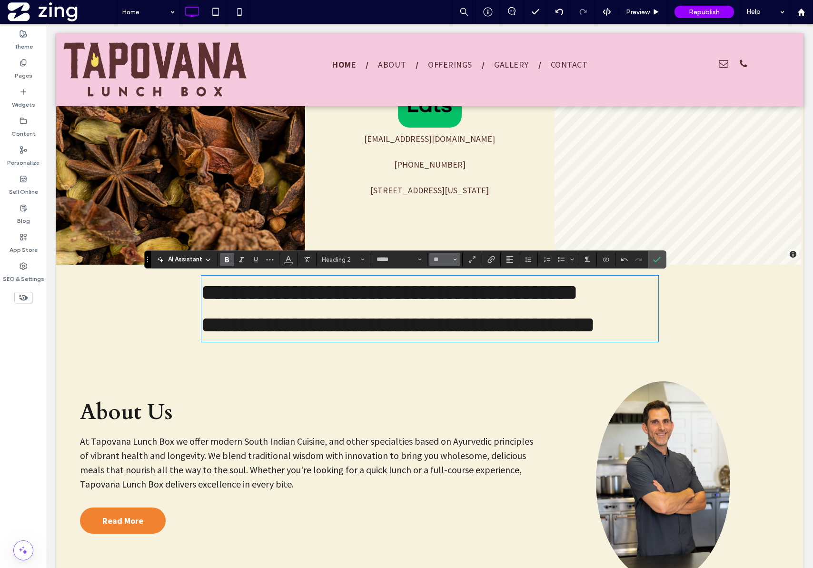
click at [455, 258] on icon "Size" at bounding box center [455, 260] width 4 height 4
click at [450, 316] on label "36" at bounding box center [445, 318] width 30 height 13
type input "**"
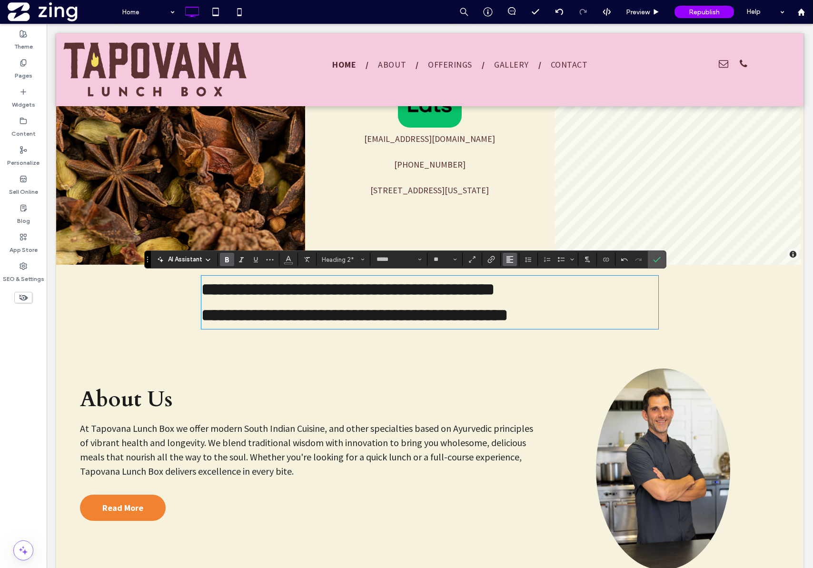
click at [510, 264] on span "Alignment" at bounding box center [510, 259] width 8 height 12
click at [515, 292] on use "ui.textEditor.alignment.center" at bounding box center [517, 289] width 7 height 7
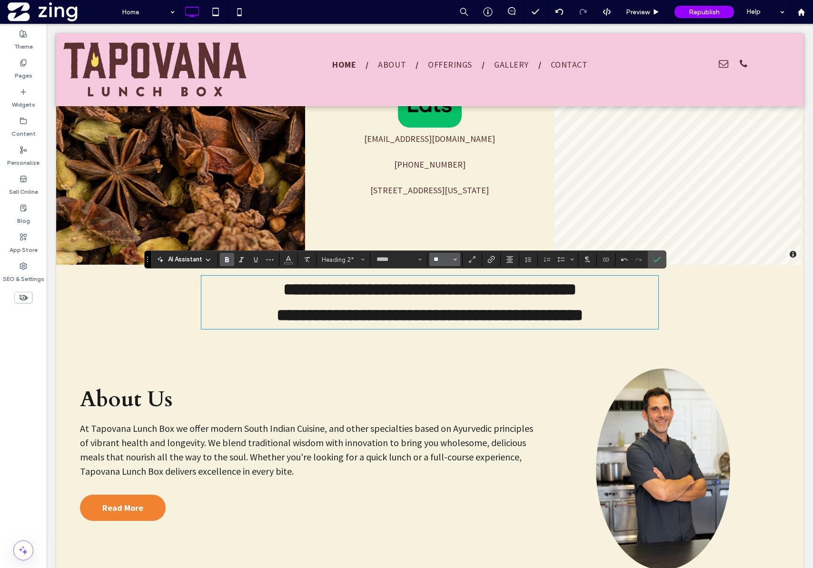
click at [445, 261] on input "**" at bounding box center [442, 260] width 19 height 8
click at [445, 301] on label "32" at bounding box center [445, 305] width 30 height 13
type input "**"
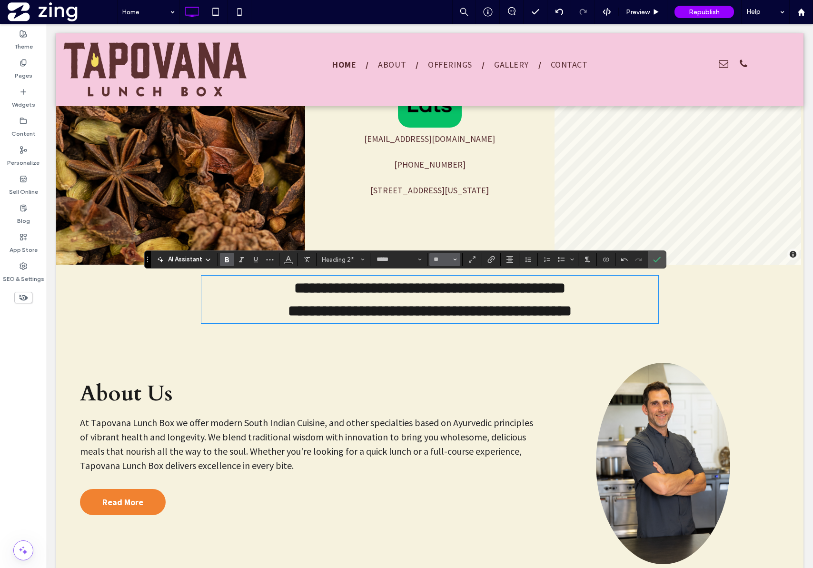
click at [437, 260] on input "**" at bounding box center [442, 260] width 19 height 8
click at [455, 261] on use "Size" at bounding box center [454, 260] width 3 height 2
type input "**"
click at [455, 261] on icon "Size" at bounding box center [455, 260] width 4 height 4
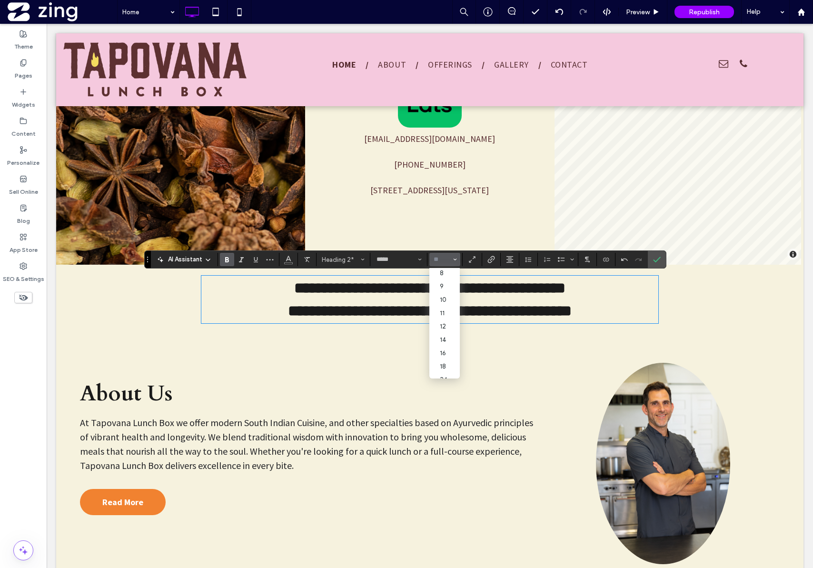
click at [441, 260] on input "Size-input" at bounding box center [442, 260] width 19 height 8
click at [443, 261] on input "Size-input" at bounding box center [442, 260] width 19 height 8
type input "**"
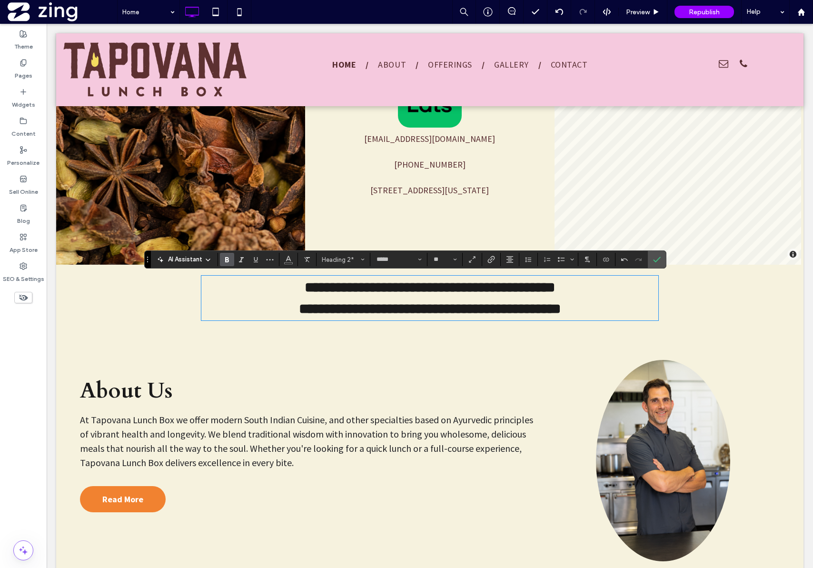
click at [621, 280] on h2 "**********" at bounding box center [429, 287] width 457 height 21
drag, startPoint x: 659, startPoint y: 263, endPoint x: 613, endPoint y: 239, distance: 52.0
click at [659, 263] on icon "Confirm" at bounding box center [657, 260] width 8 height 8
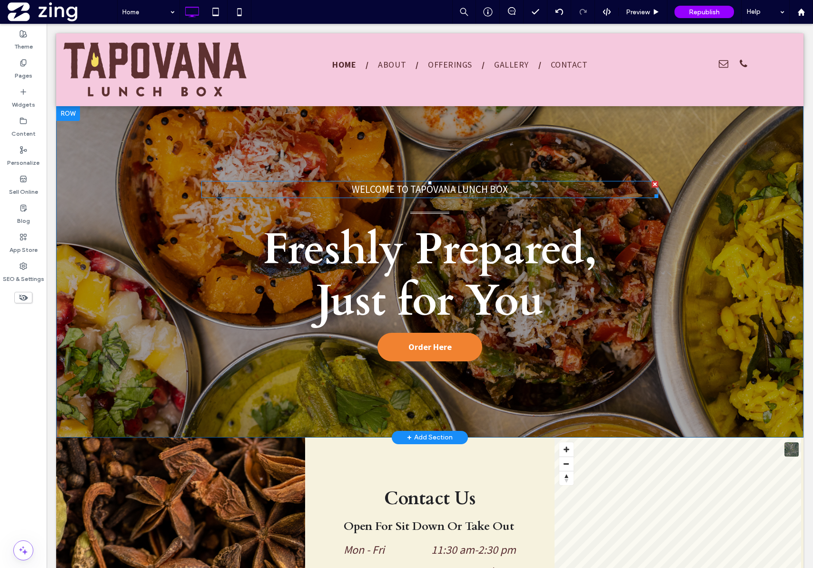
click at [443, 190] on span "WELCOME TO Tapovana Lunch Box" at bounding box center [430, 189] width 156 height 13
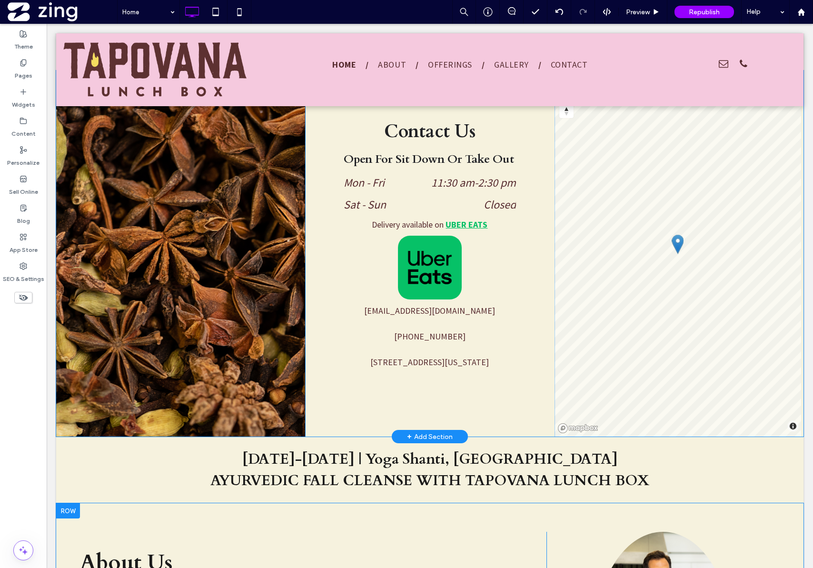
scroll to position [428, 0]
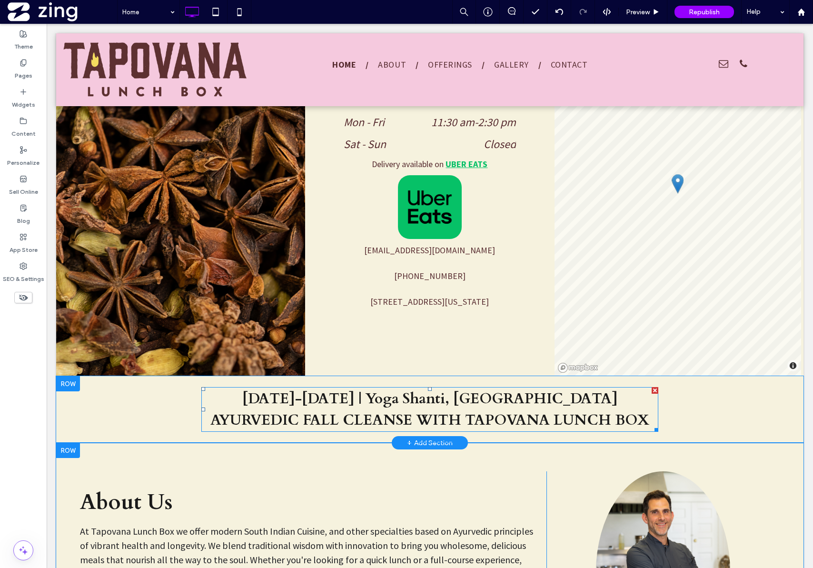
click at [435, 411] on span "AYURVEDIC FALL CLEANSE WITH TAPOVANA LUNCH BOX" at bounding box center [429, 421] width 439 height 20
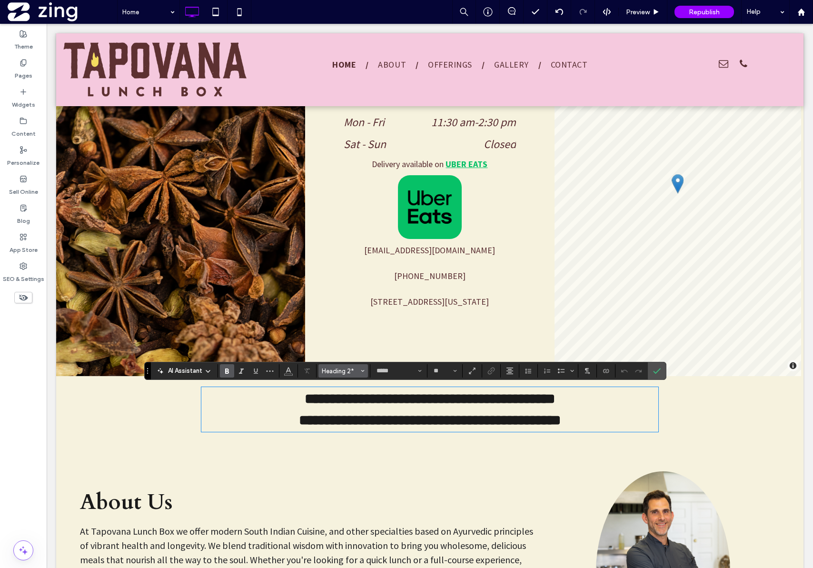
click at [365, 372] on button "Heading 2*" at bounding box center [344, 370] width 50 height 13
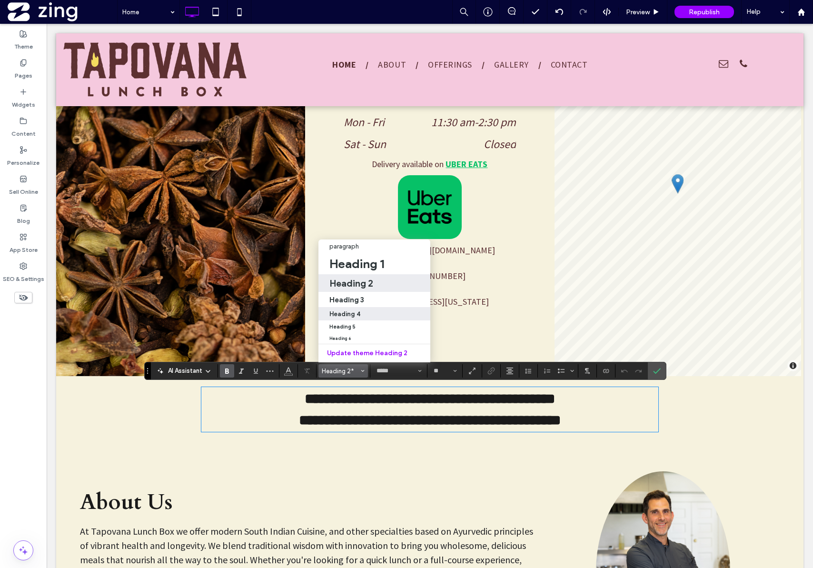
click at [359, 311] on div "Heading 4" at bounding box center [375, 314] width 91 height 7
type input "**********"
type input "**"
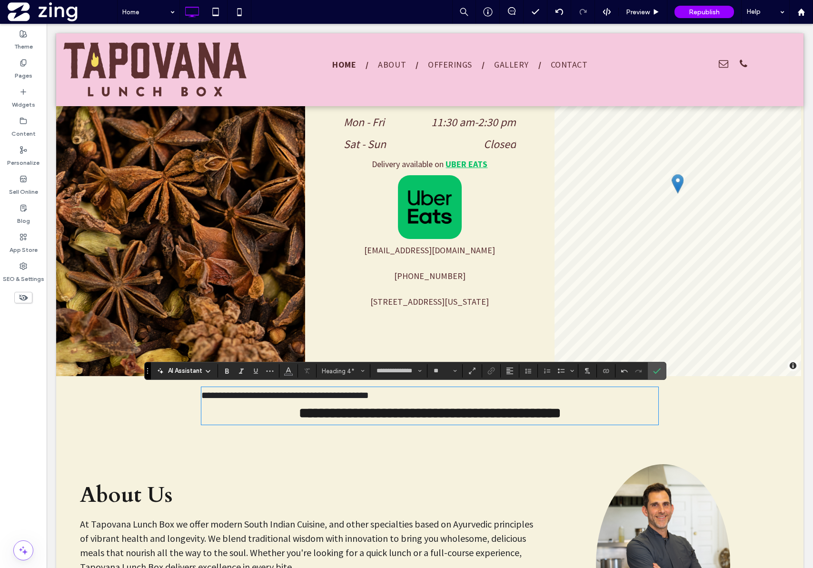
type input "*****"
type input "**"
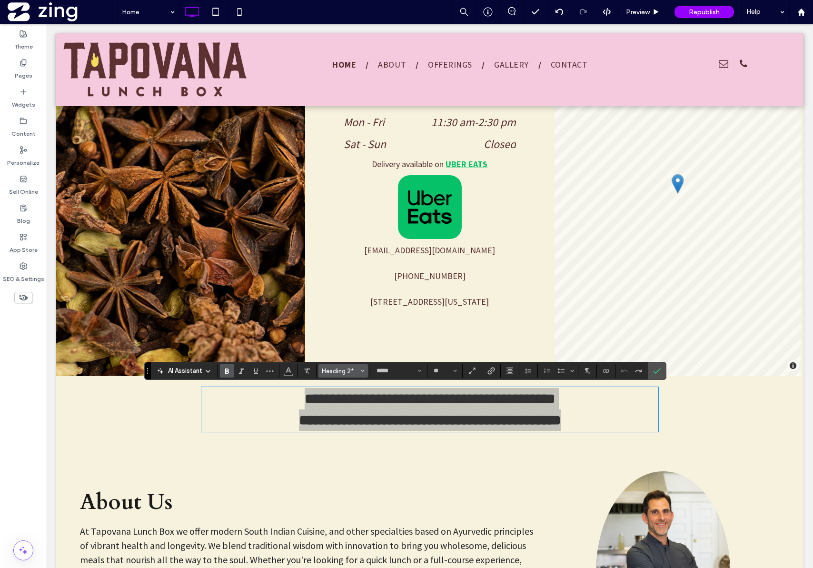
click at [346, 365] on button "Heading 2*" at bounding box center [344, 370] width 50 height 13
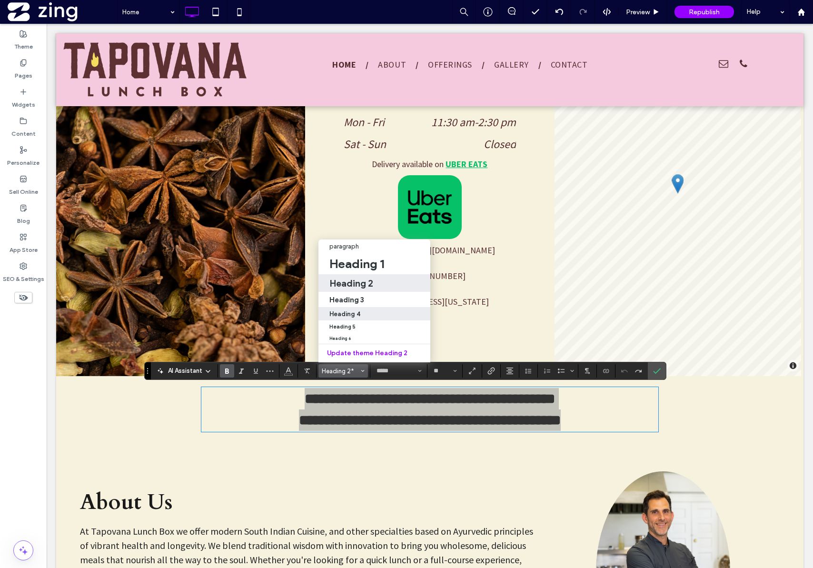
click at [365, 311] on div "Heading 4" at bounding box center [375, 314] width 91 height 7
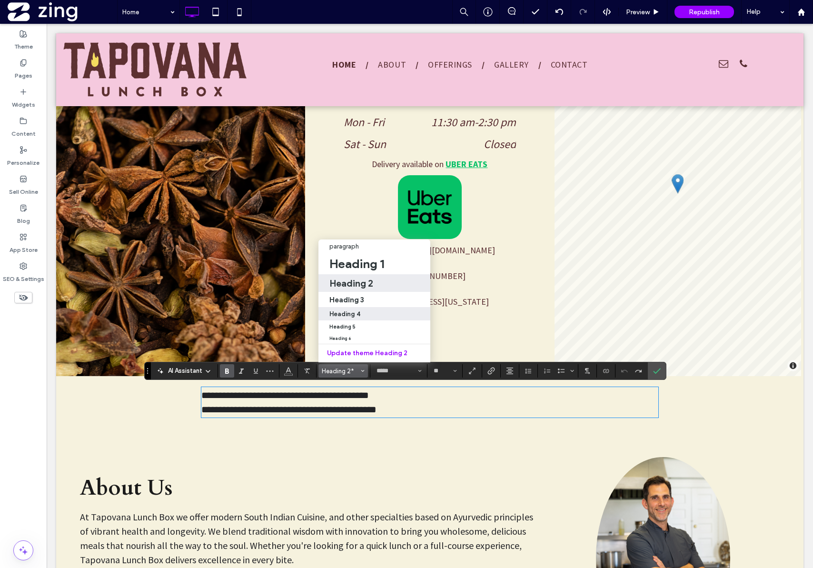
type input "**********"
type input "**"
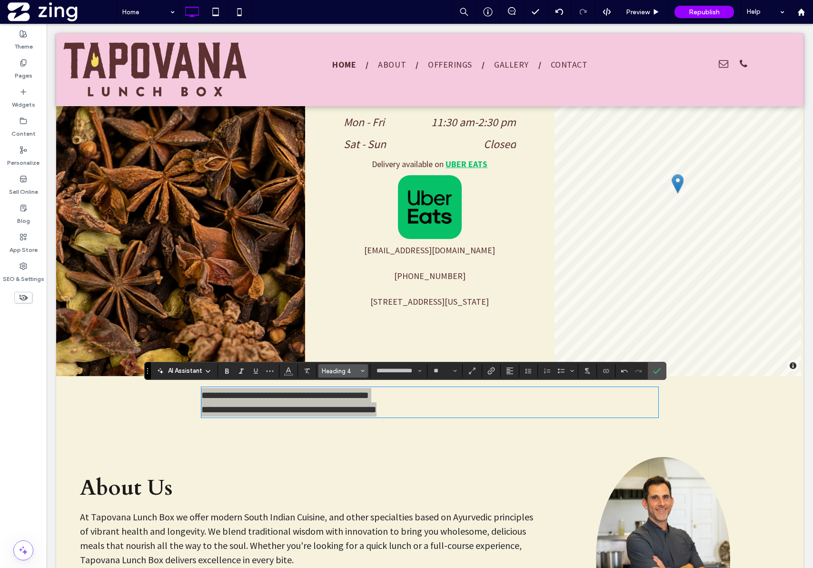
click at [353, 372] on span "Heading 4" at bounding box center [340, 371] width 37 height 7
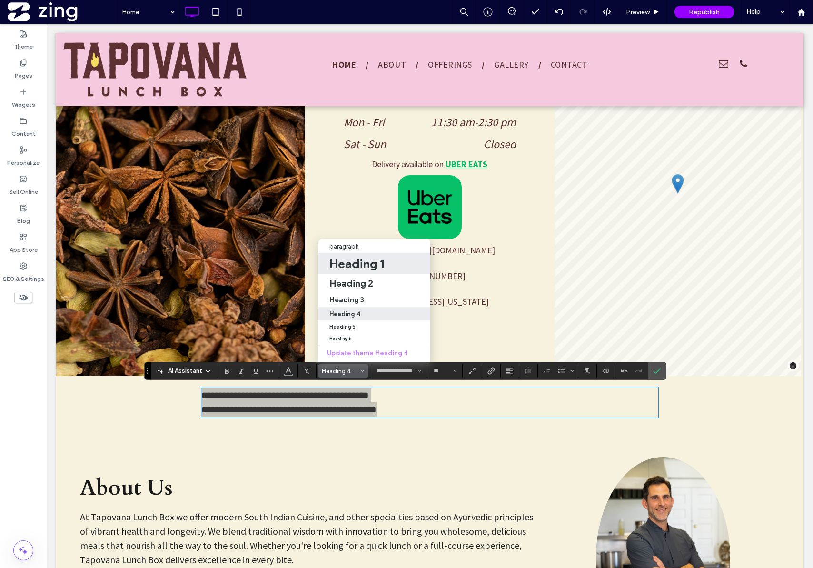
click at [376, 263] on h1 "Heading 1" at bounding box center [357, 263] width 55 height 15
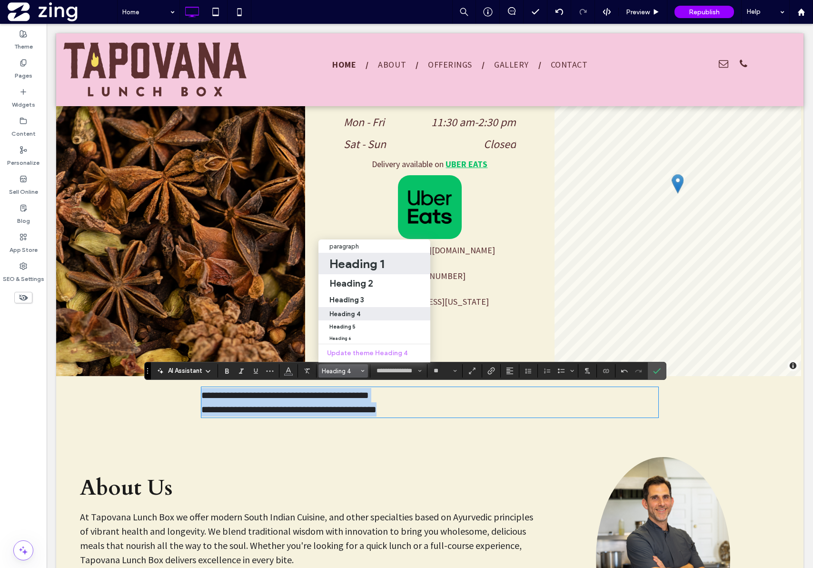
type input "*****"
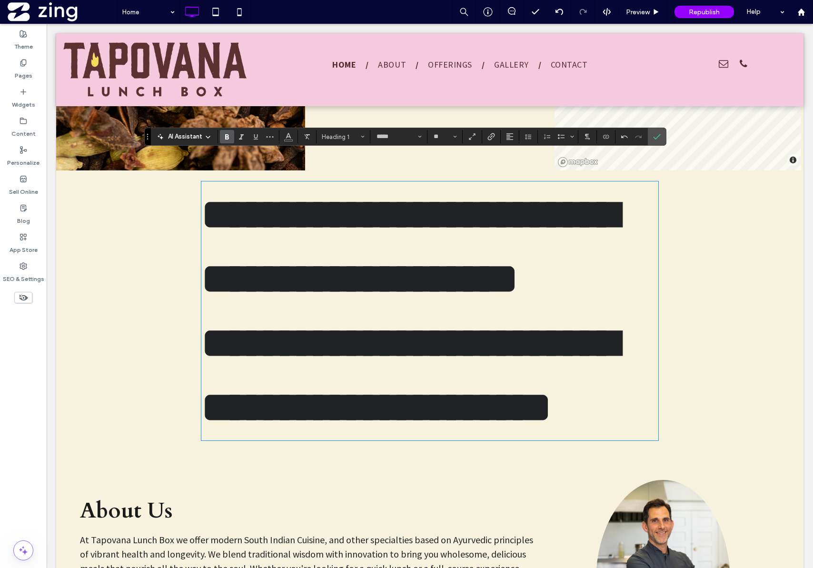
scroll to position [614, 0]
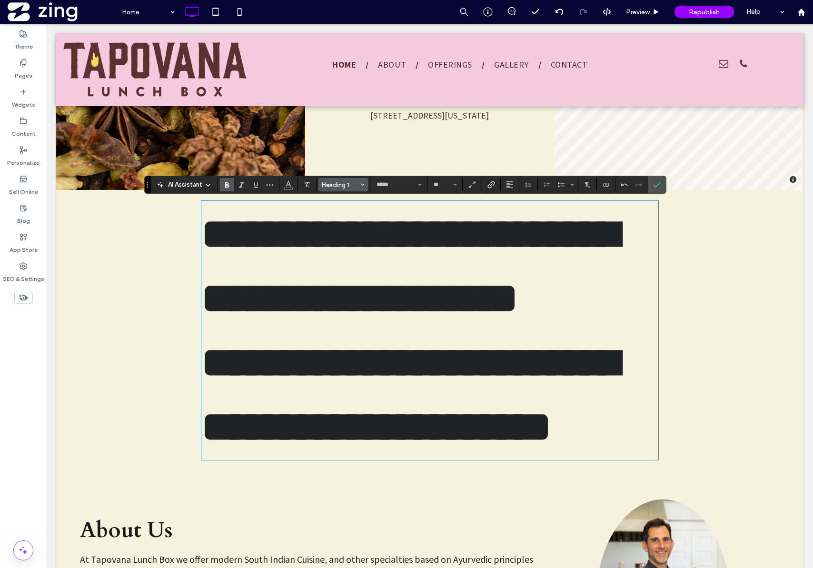
click at [344, 183] on span "Heading 1" at bounding box center [340, 184] width 37 height 7
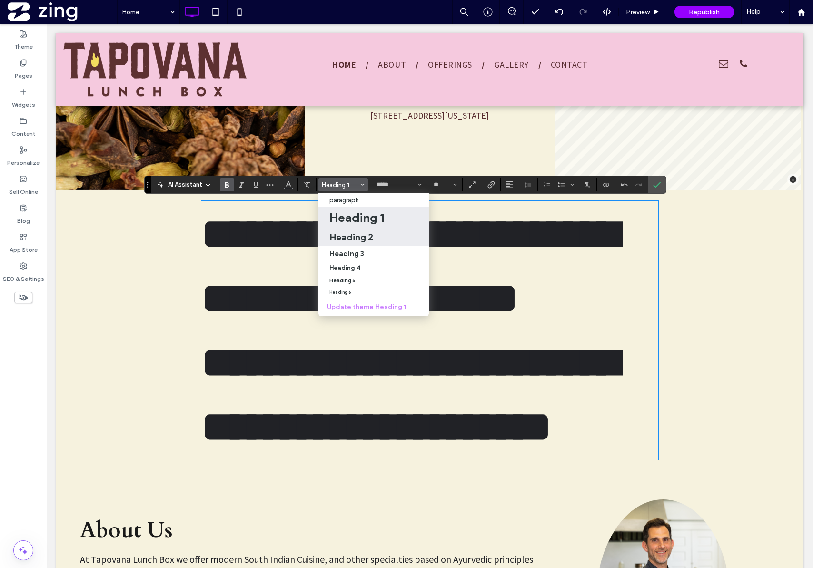
click at [343, 236] on h2 "Heading 2" at bounding box center [352, 236] width 44 height 11
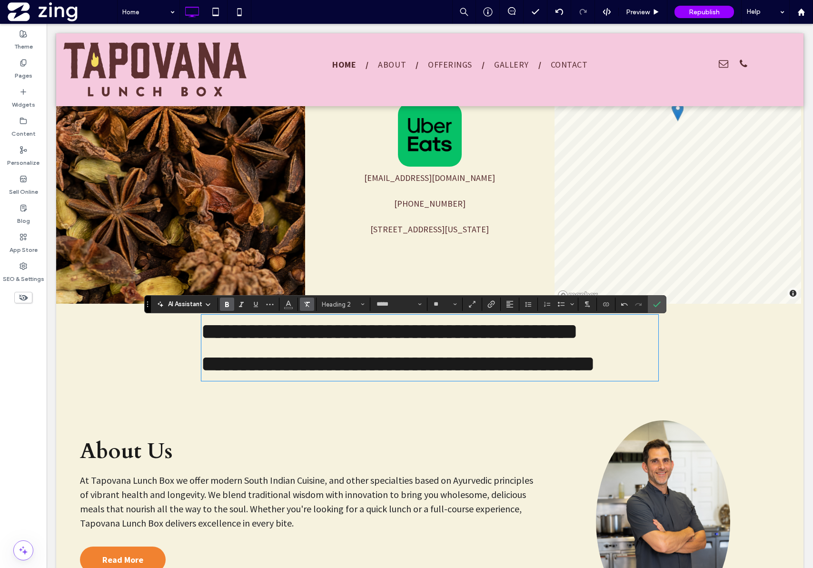
scroll to position [501, 0]
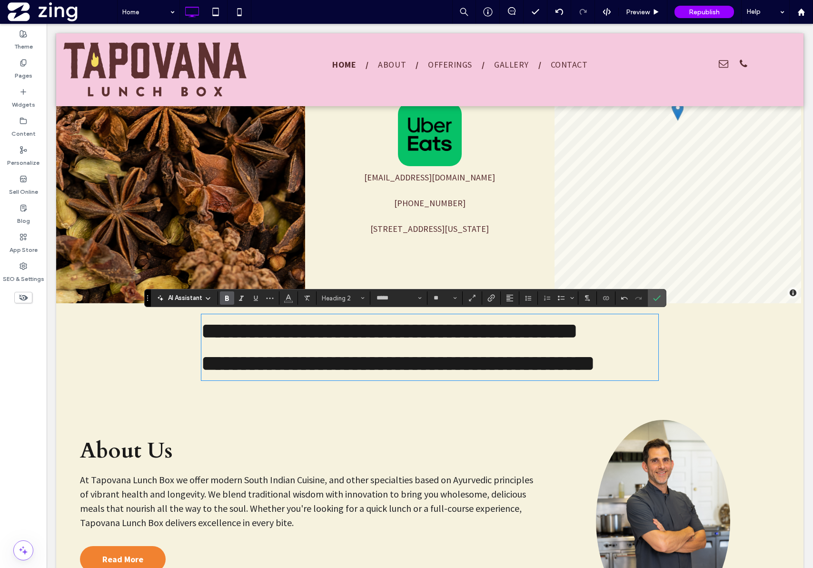
click at [332, 307] on div "AI Assistant Heading 2 ***** **" at bounding box center [405, 298] width 522 height 18
click at [336, 303] on button "Heading 2" at bounding box center [344, 297] width 50 height 13
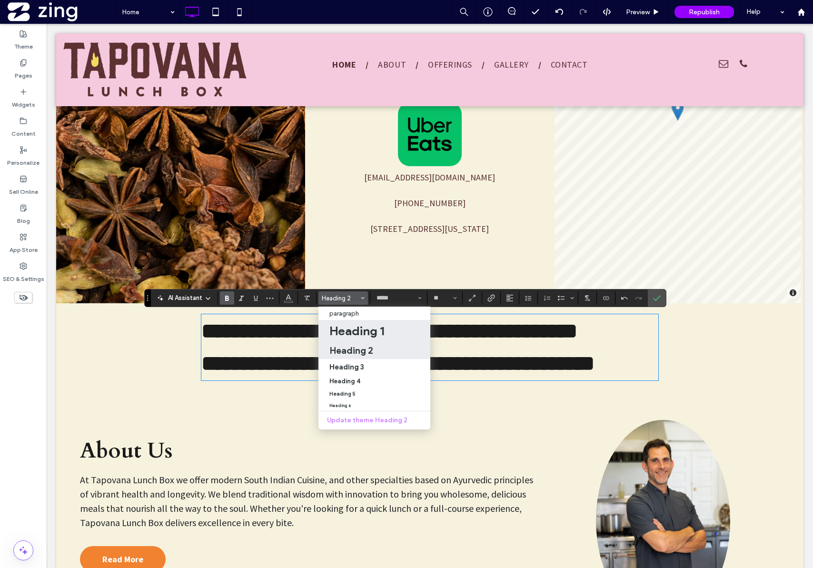
click at [339, 328] on h1 "Heading 1" at bounding box center [357, 330] width 55 height 15
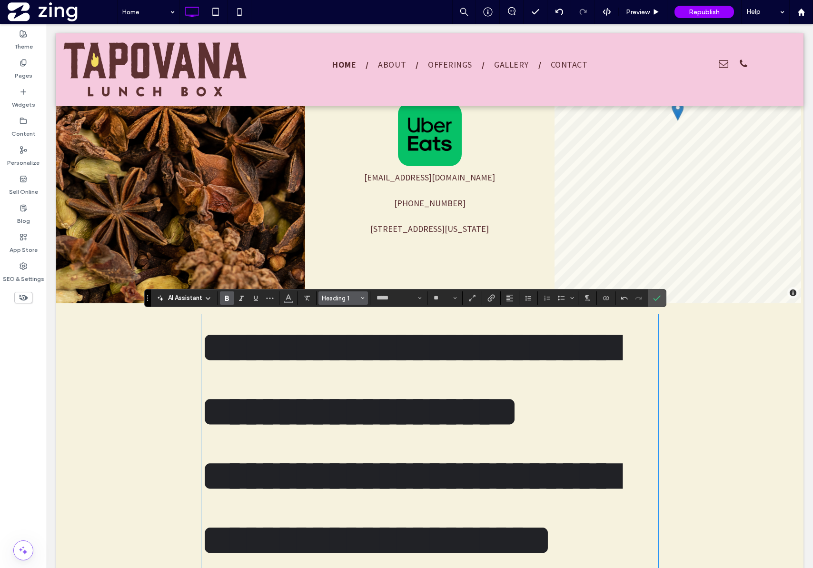
click at [337, 301] on span "Heading 1" at bounding box center [340, 298] width 37 height 7
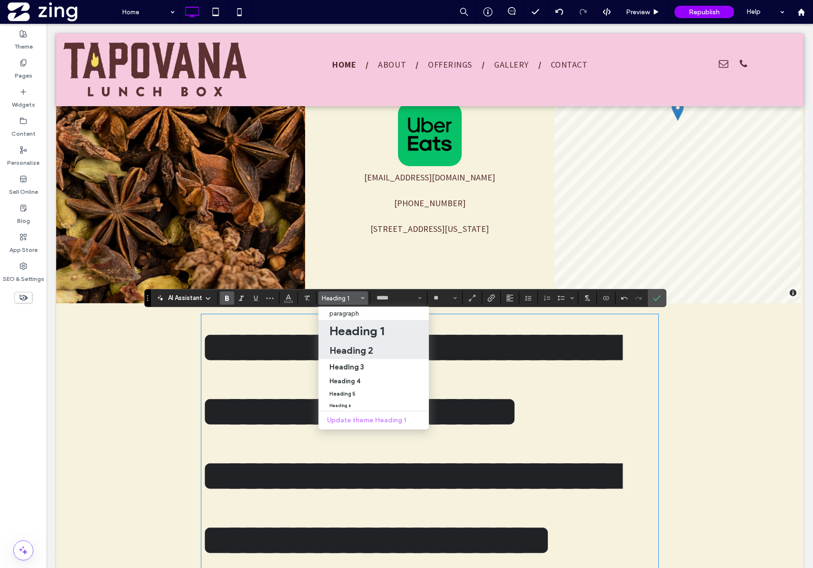
drag, startPoint x: 355, startPoint y: 350, endPoint x: 309, endPoint y: 325, distance: 52.2
click at [355, 350] on h2 "Heading 2" at bounding box center [352, 350] width 44 height 11
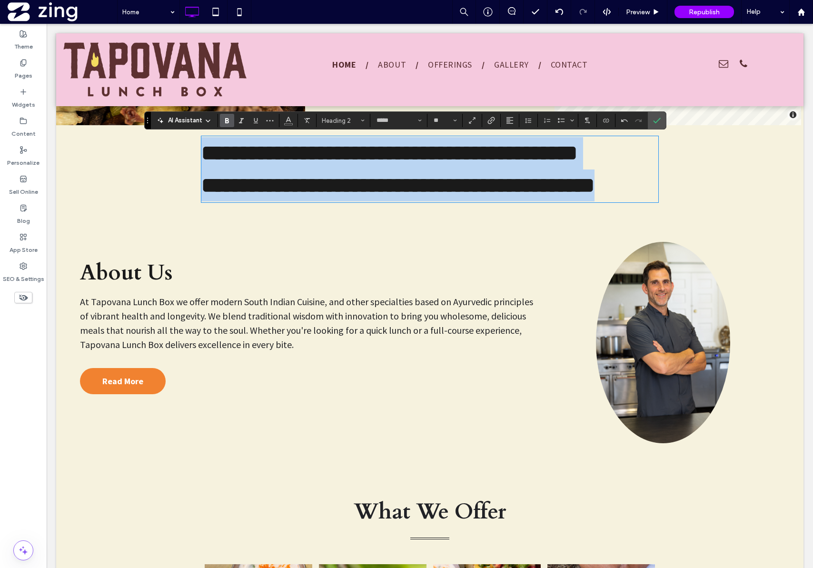
scroll to position [678, 0]
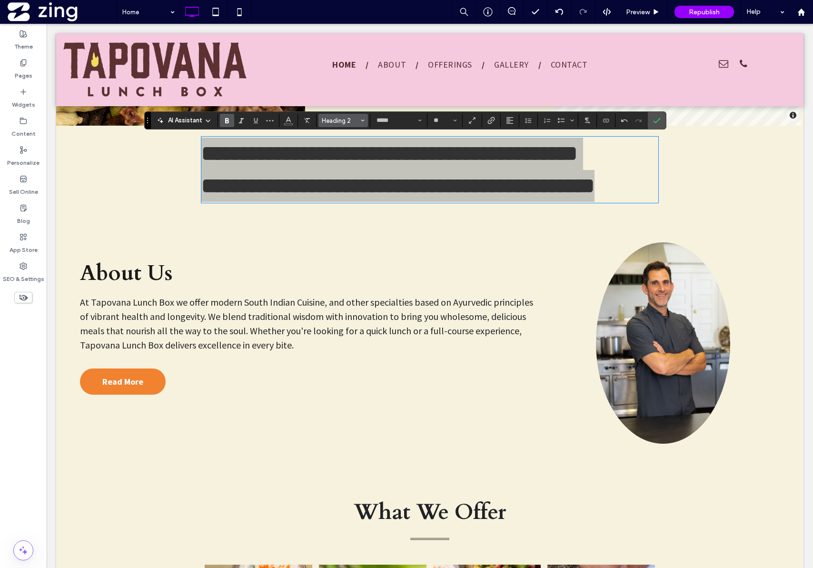
click at [346, 125] on button "Heading 2" at bounding box center [344, 120] width 50 height 13
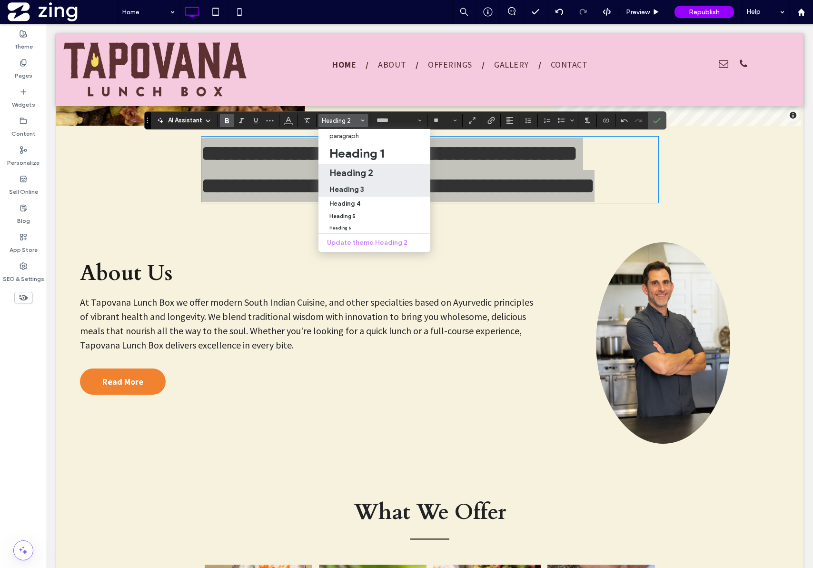
click at [351, 187] on h3 "Heading 3" at bounding box center [347, 189] width 35 height 9
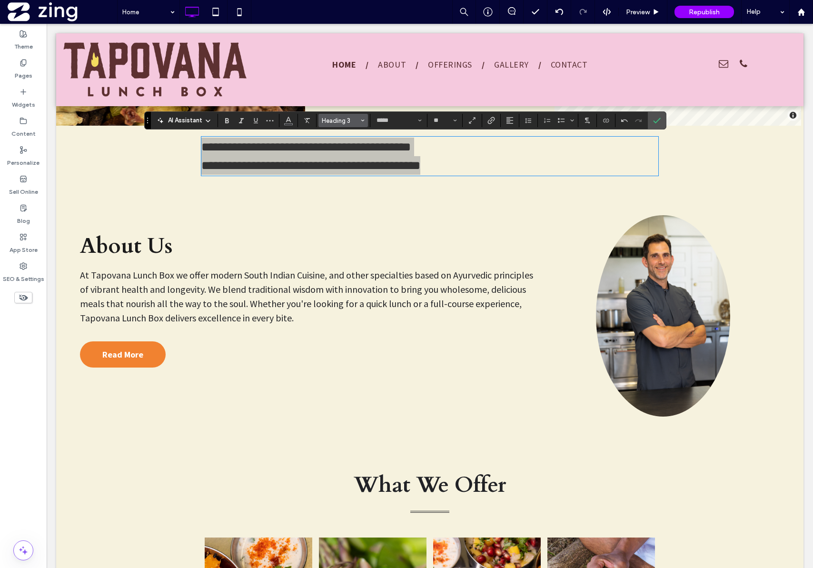
click at [334, 125] on button "Heading 3" at bounding box center [344, 120] width 50 height 13
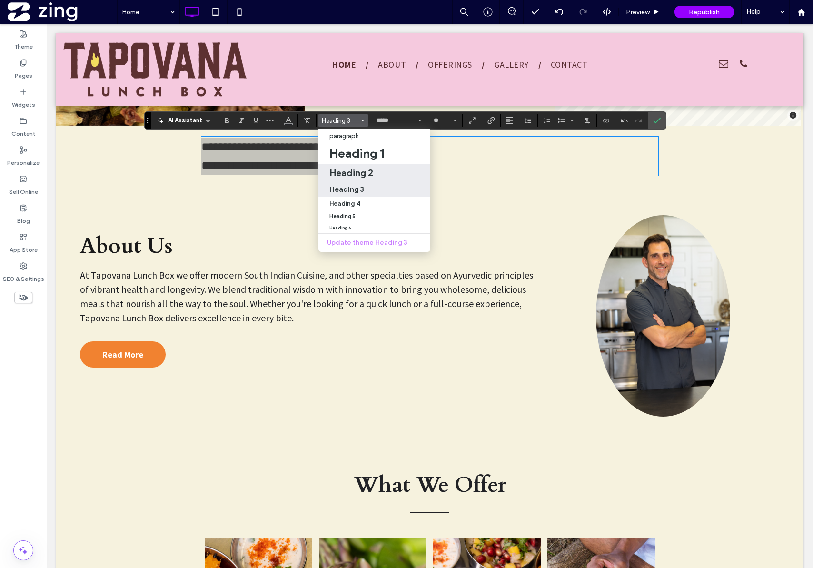
click at [359, 171] on h2 "Heading 2" at bounding box center [352, 172] width 44 height 11
type input "**"
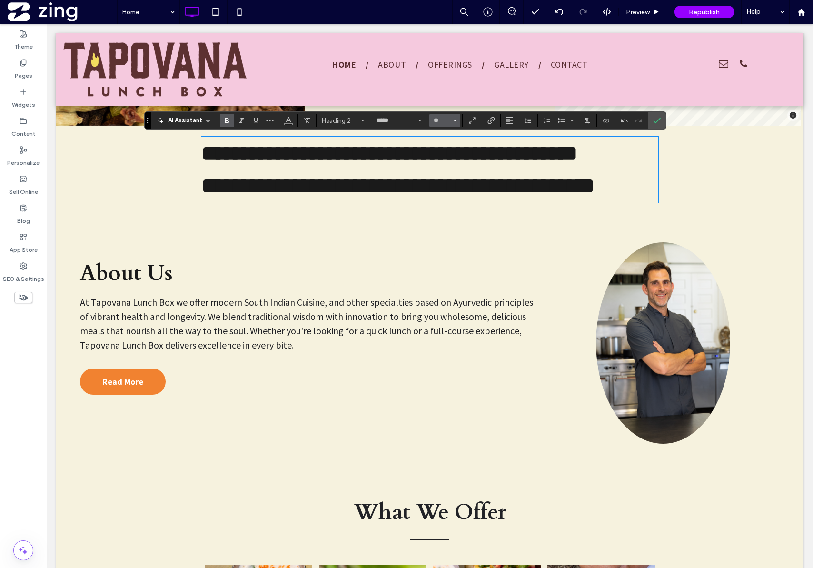
click at [447, 125] on button "**" at bounding box center [445, 120] width 31 height 13
click at [446, 121] on input "Size-input" at bounding box center [442, 121] width 19 height 8
type input "**"
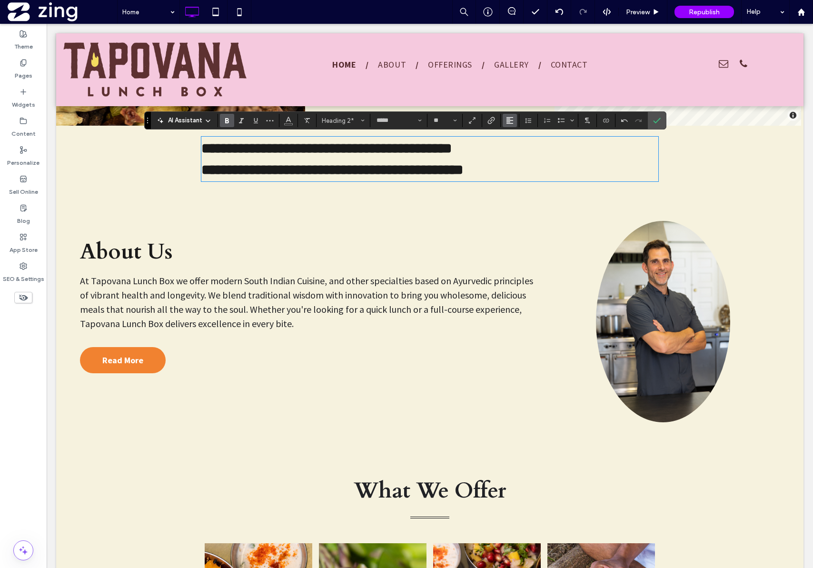
click at [514, 123] on button "Alignment" at bounding box center [510, 120] width 14 height 13
click at [515, 149] on icon "ui.textEditor.alignment.center" at bounding box center [517, 150] width 8 height 8
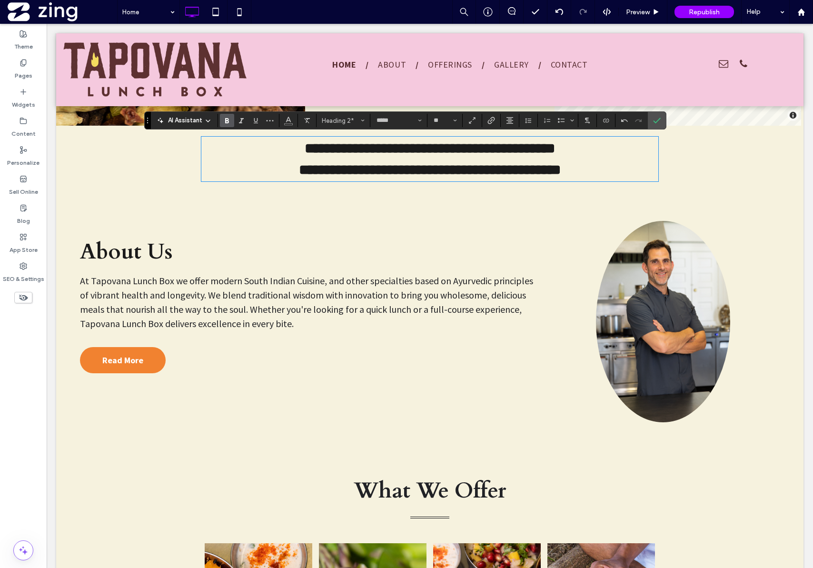
click at [638, 151] on h2 "**********" at bounding box center [429, 148] width 457 height 21
click at [654, 121] on use "Confirm" at bounding box center [657, 121] width 8 height 6
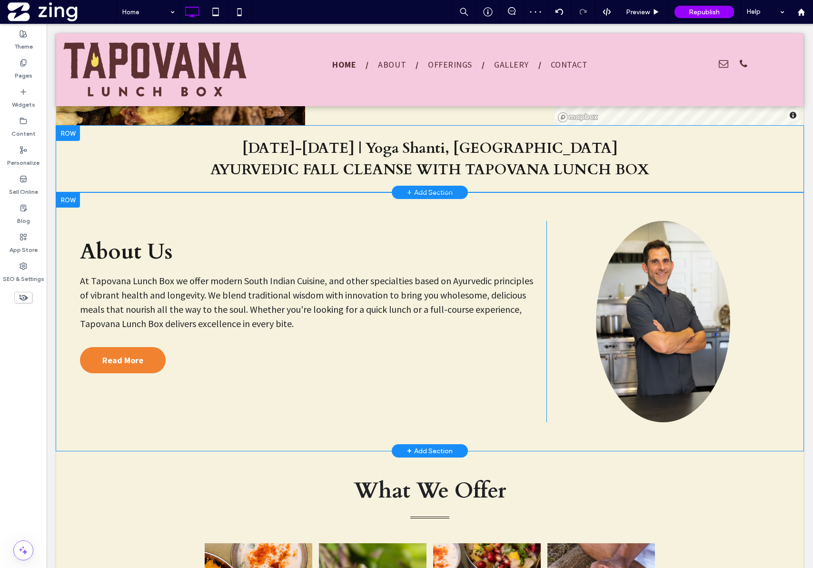
click at [71, 136] on div at bounding box center [68, 133] width 24 height 15
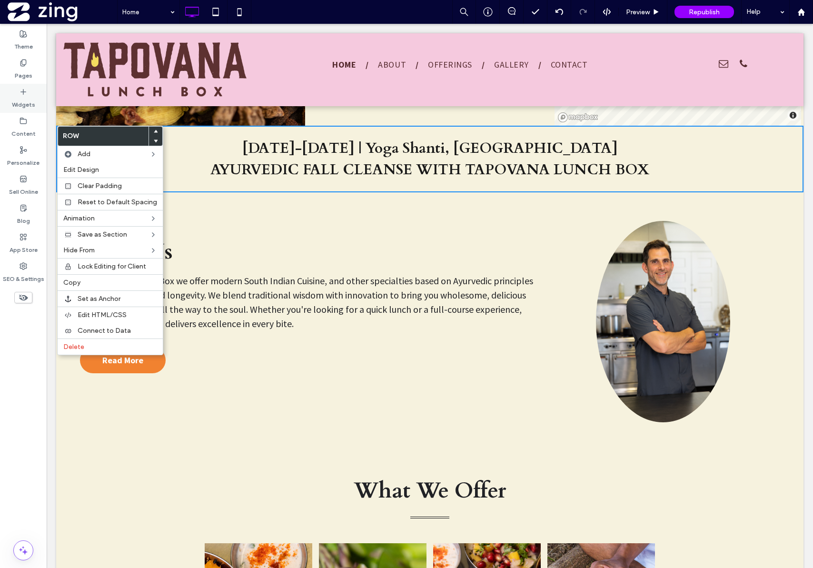
click at [35, 92] on div "Widgets" at bounding box center [23, 98] width 47 height 29
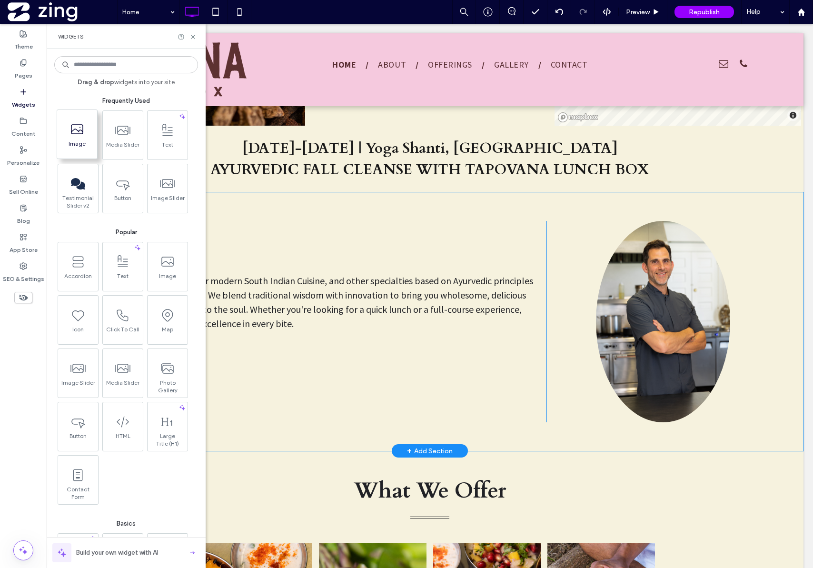
click at [78, 140] on span "Image" at bounding box center [77, 146] width 40 height 13
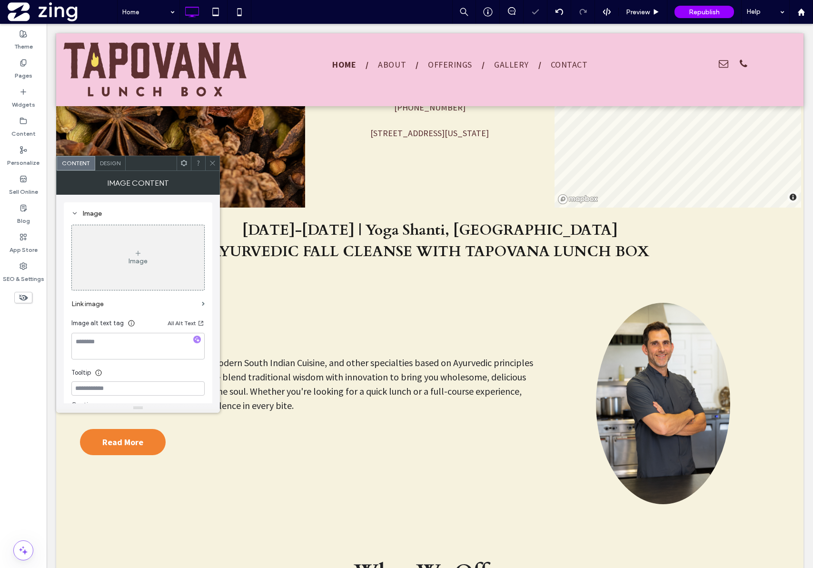
scroll to position [760, 0]
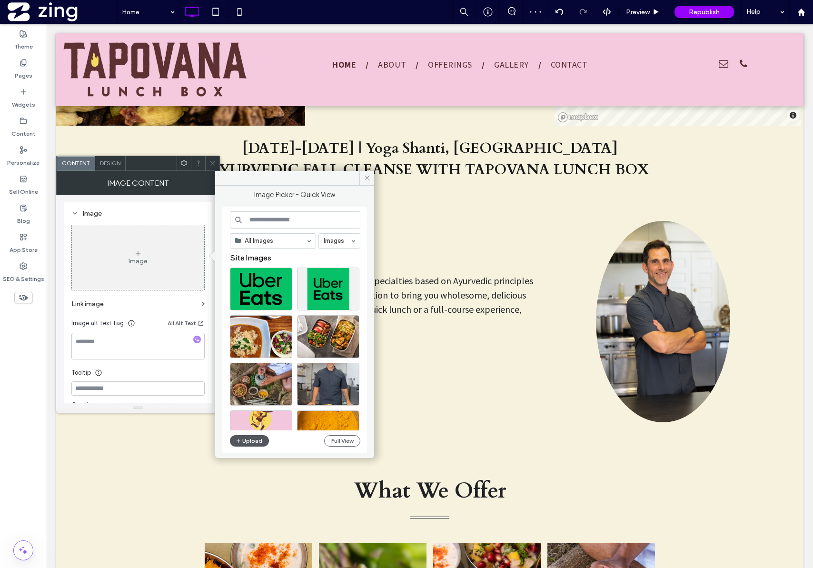
click at [244, 441] on button "Upload" at bounding box center [249, 440] width 39 height 11
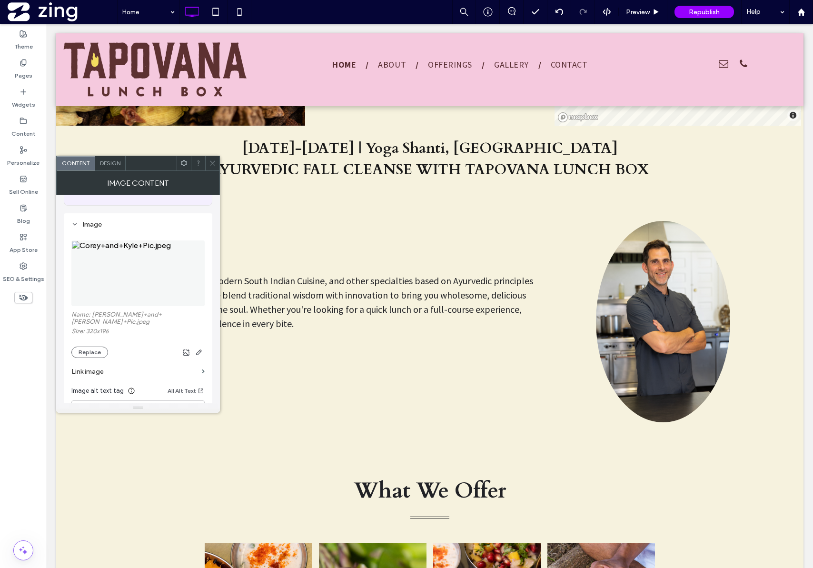
scroll to position [85, 0]
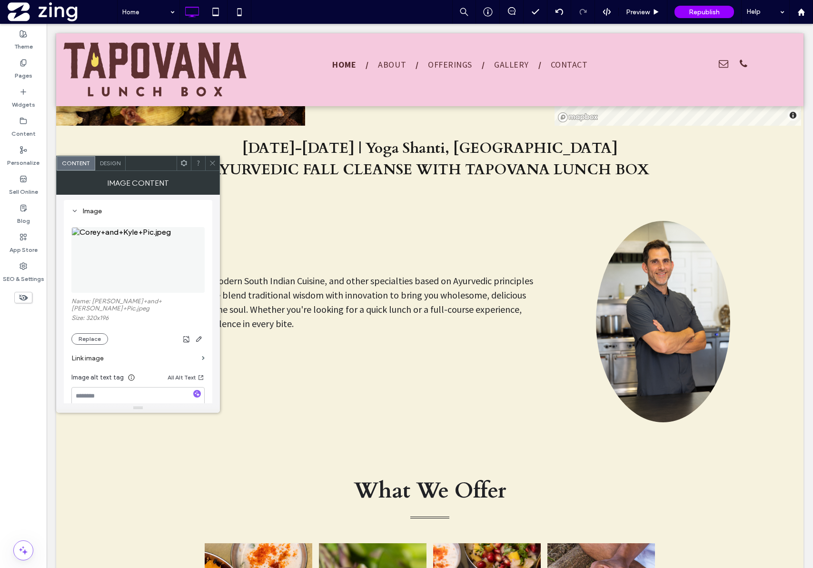
click at [109, 169] on div "Design" at bounding box center [110, 163] width 30 height 14
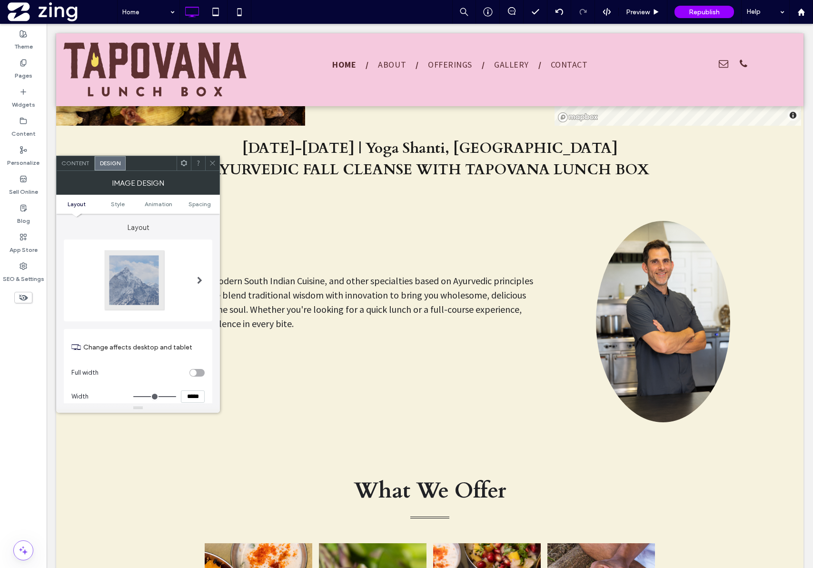
click at [71, 164] on span "Content" at bounding box center [75, 163] width 28 height 7
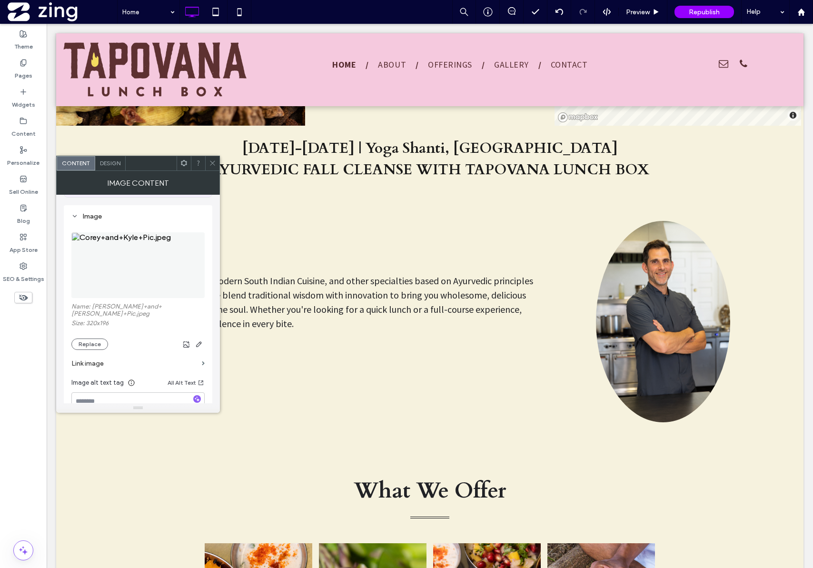
scroll to position [85, 0]
click at [98, 334] on button "Replace" at bounding box center [89, 339] width 37 height 11
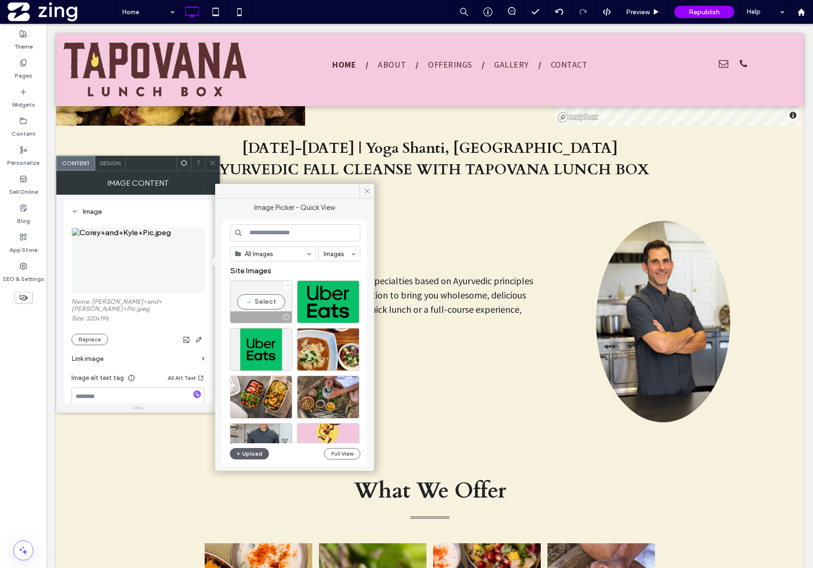
click at [288, 287] on icon at bounding box center [288, 285] width 4 height 4
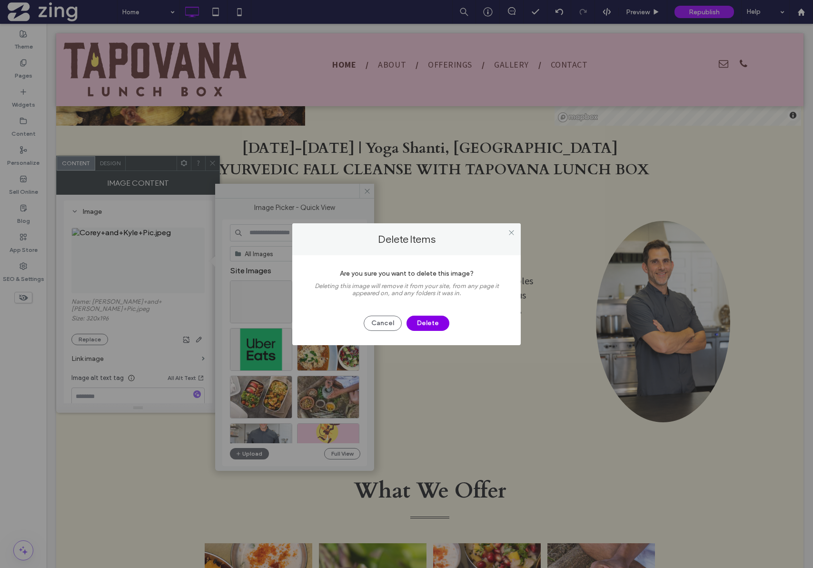
click at [421, 325] on button "Delete" at bounding box center [428, 323] width 43 height 15
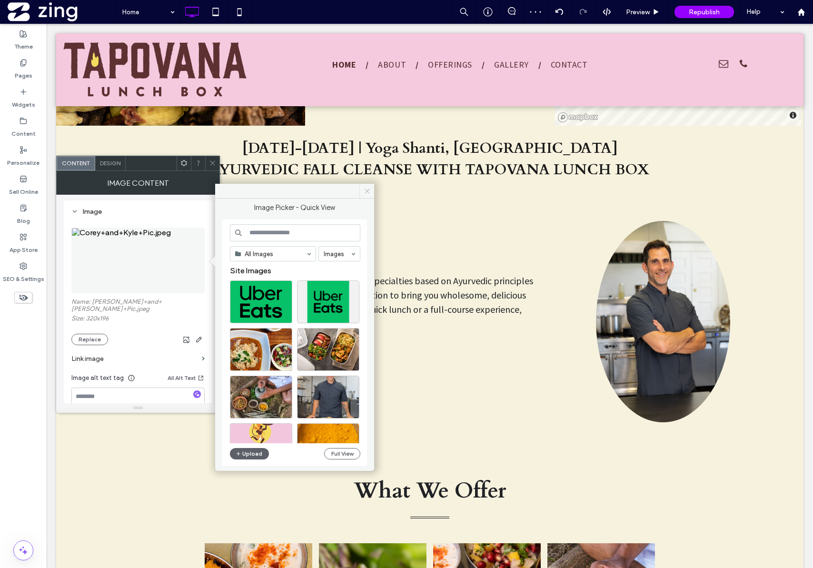
click at [371, 194] on icon at bounding box center [367, 191] width 7 height 7
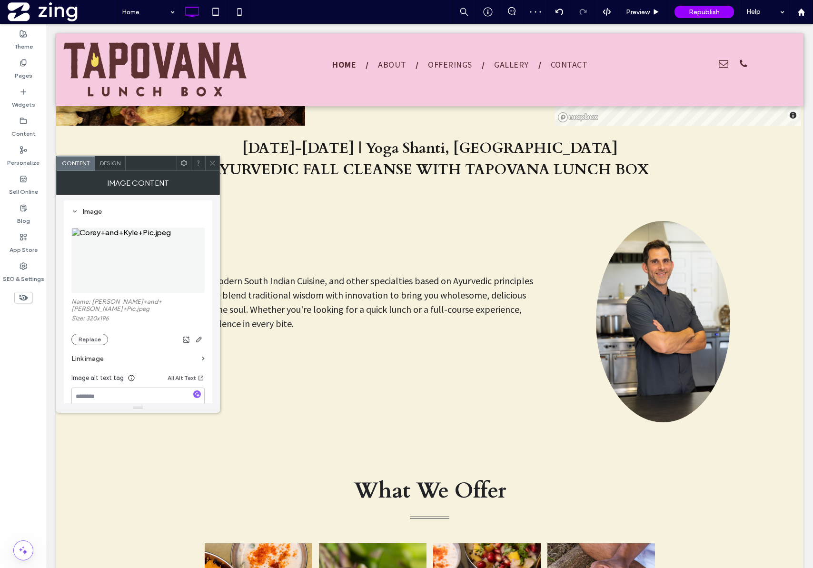
click at [215, 162] on icon at bounding box center [212, 163] width 7 height 7
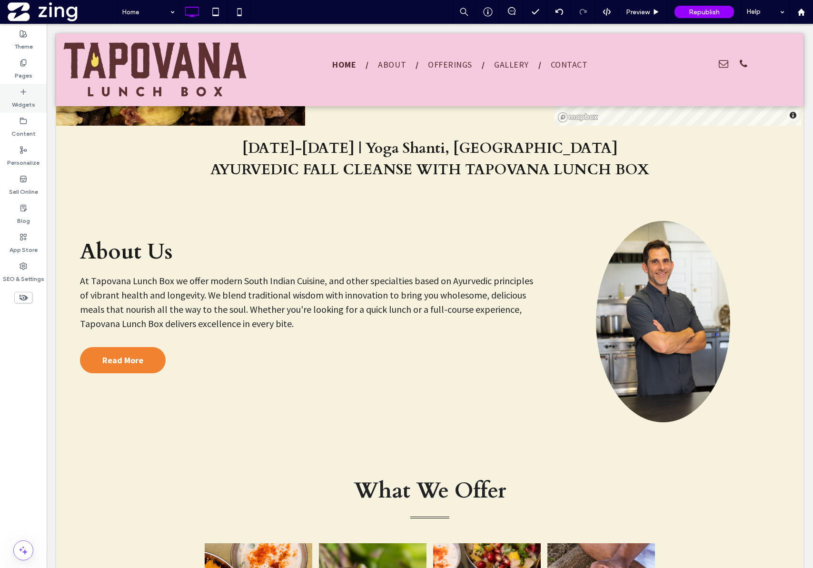
click at [23, 101] on label "Widgets" at bounding box center [23, 102] width 23 height 13
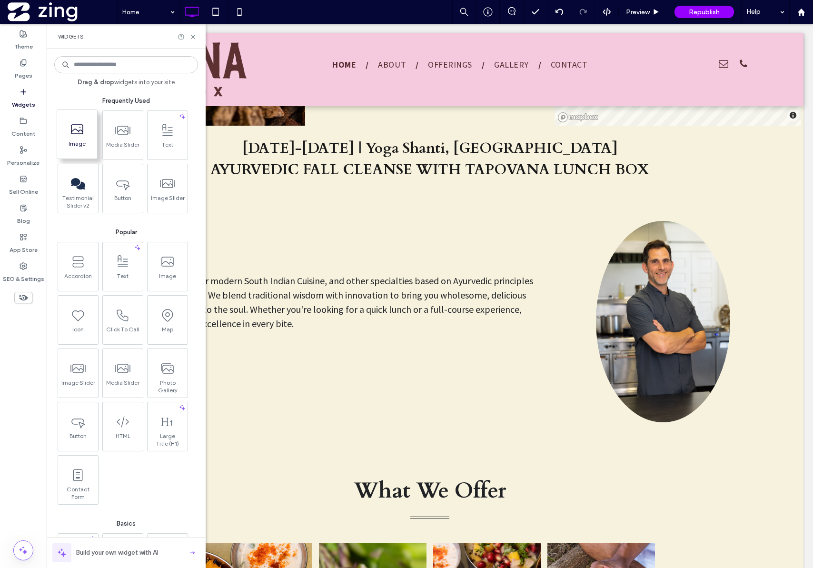
click at [70, 135] on icon at bounding box center [77, 129] width 15 height 15
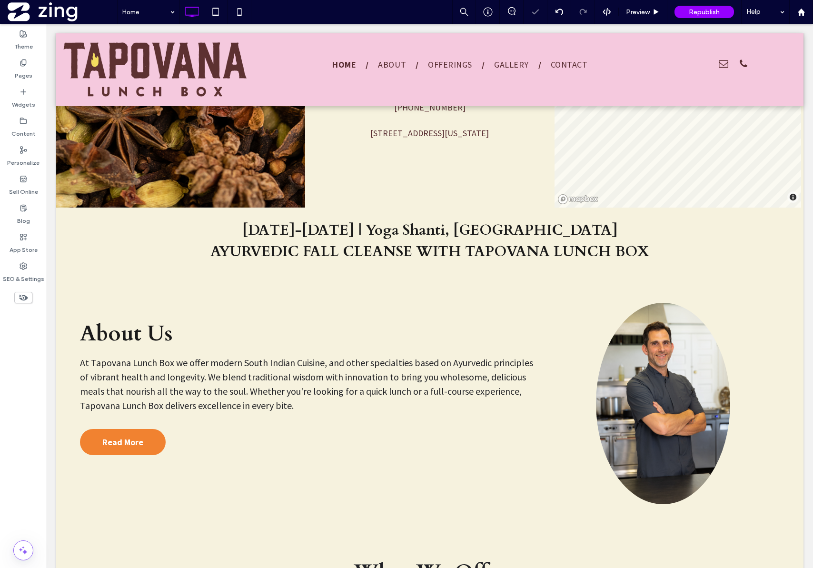
scroll to position [1040, 0]
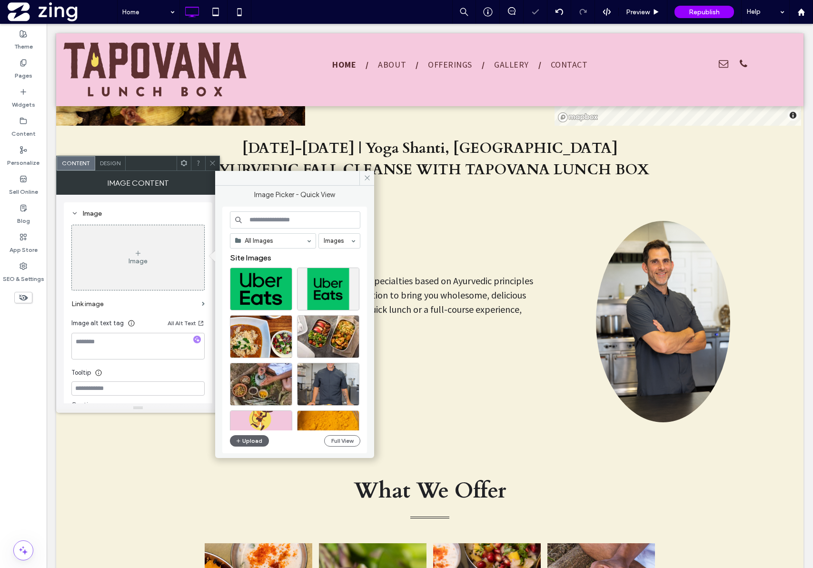
click at [219, 164] on div at bounding box center [212, 163] width 14 height 14
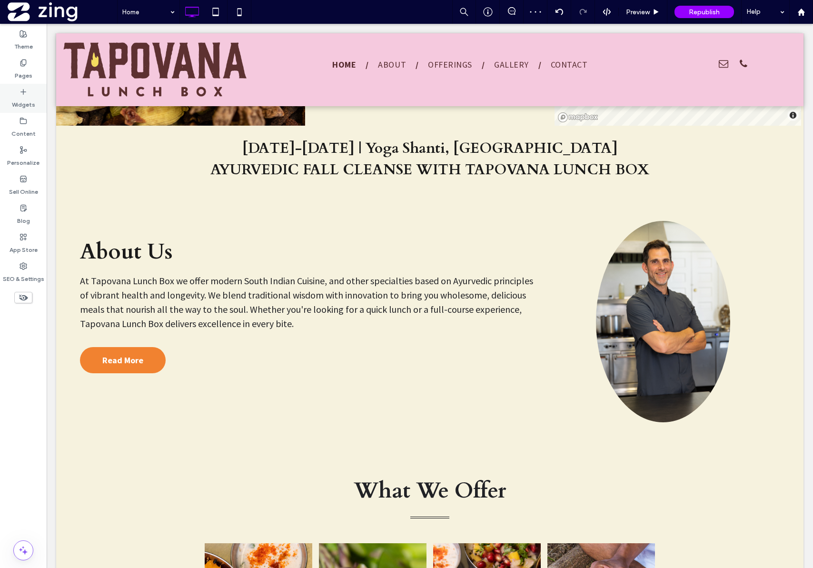
click at [26, 98] on label "Widgets" at bounding box center [23, 102] width 23 height 13
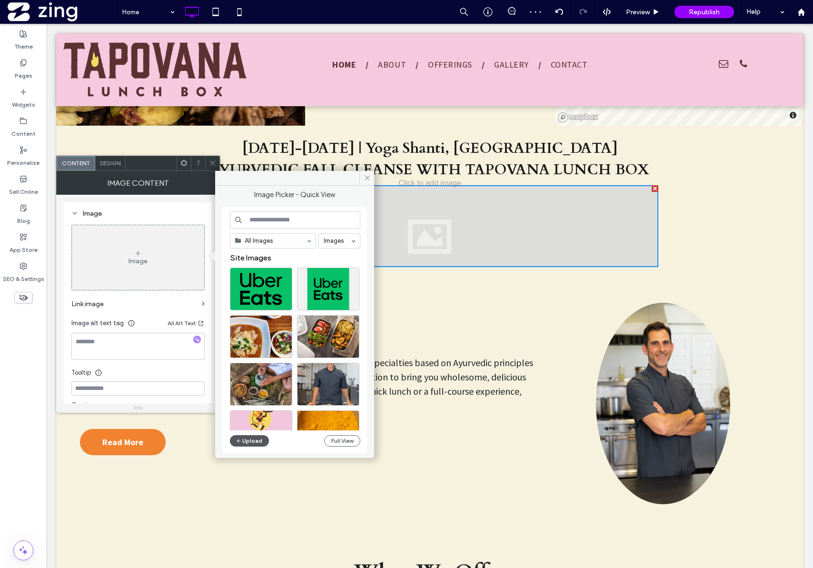
click at [246, 444] on button "Upload" at bounding box center [249, 440] width 39 height 11
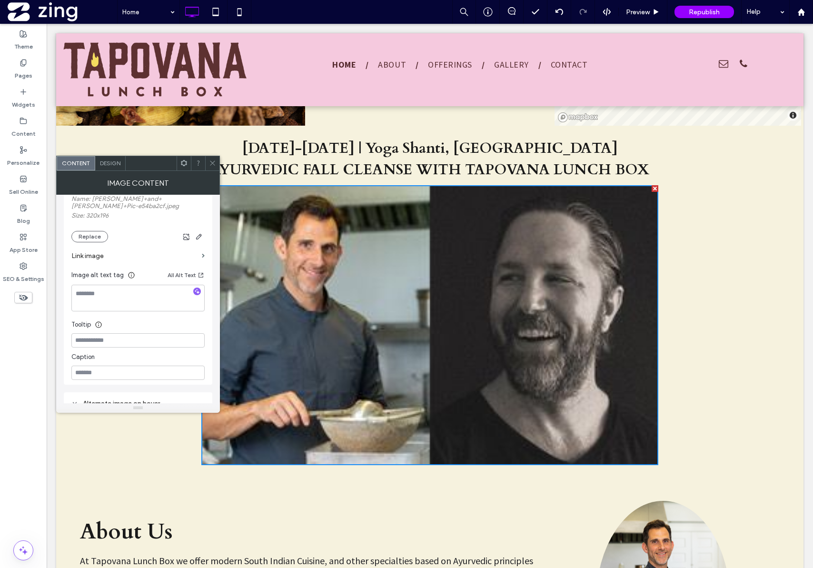
scroll to position [186, 0]
click at [196, 290] on icon "button" at bounding box center [197, 293] width 7 height 7
type textarea "**********"
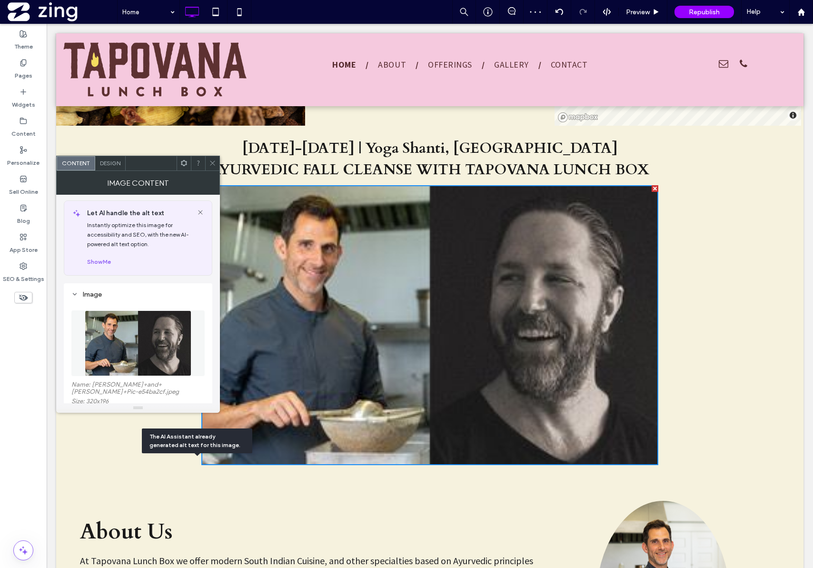
scroll to position [0, 0]
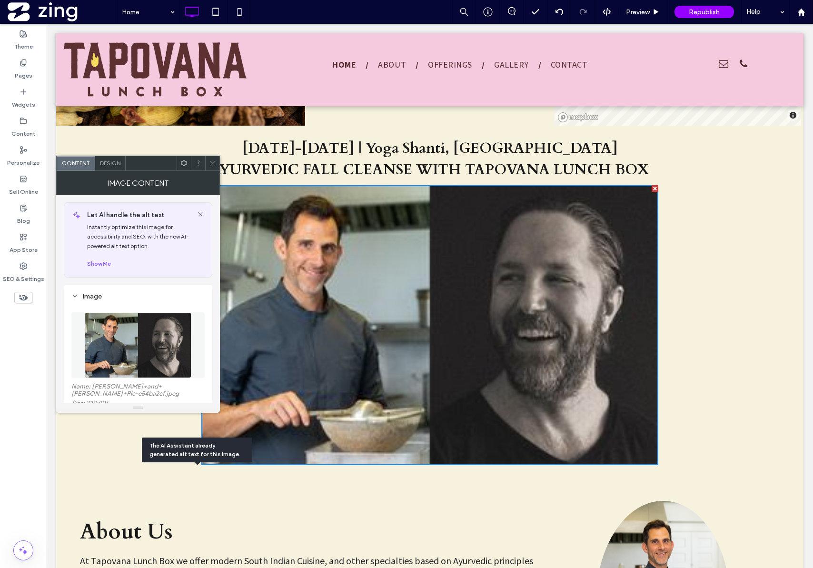
click at [104, 165] on span "Design" at bounding box center [110, 163] width 20 height 7
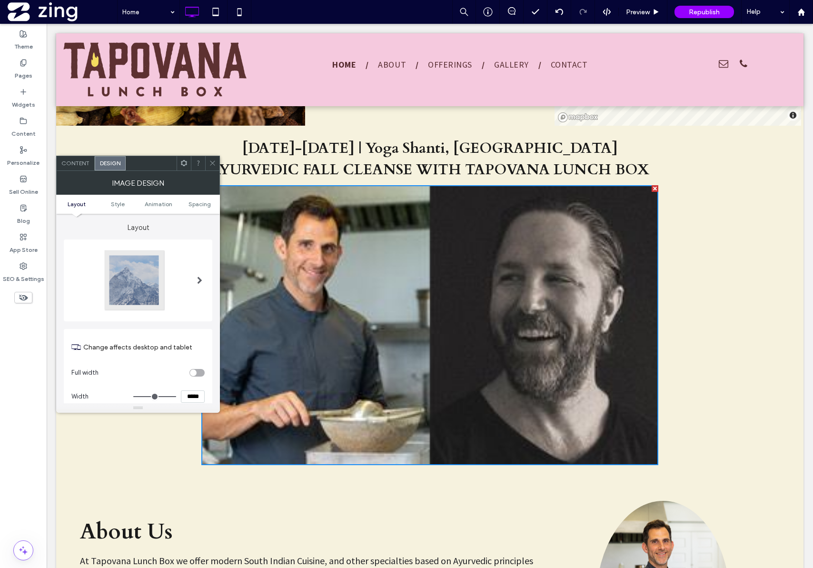
click at [208, 281] on div at bounding box center [200, 280] width 20 height 77
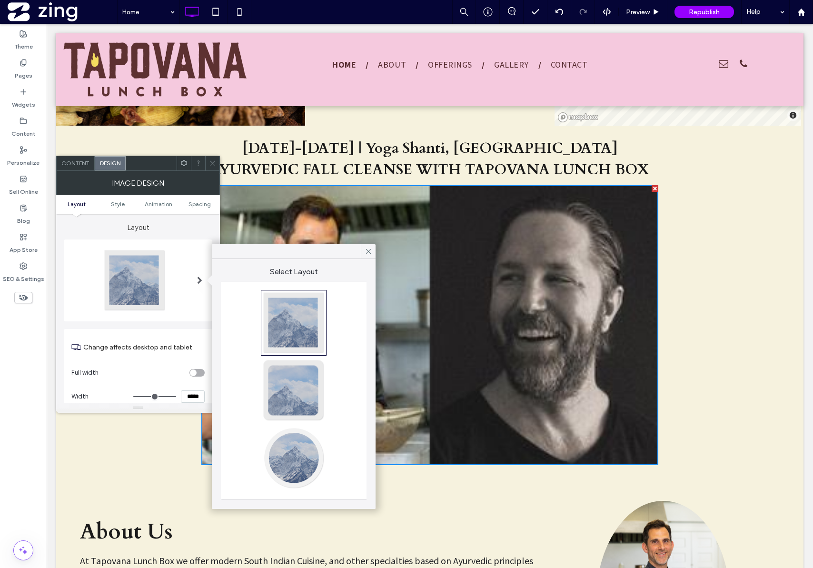
click at [290, 396] on div at bounding box center [293, 390] width 63 height 63
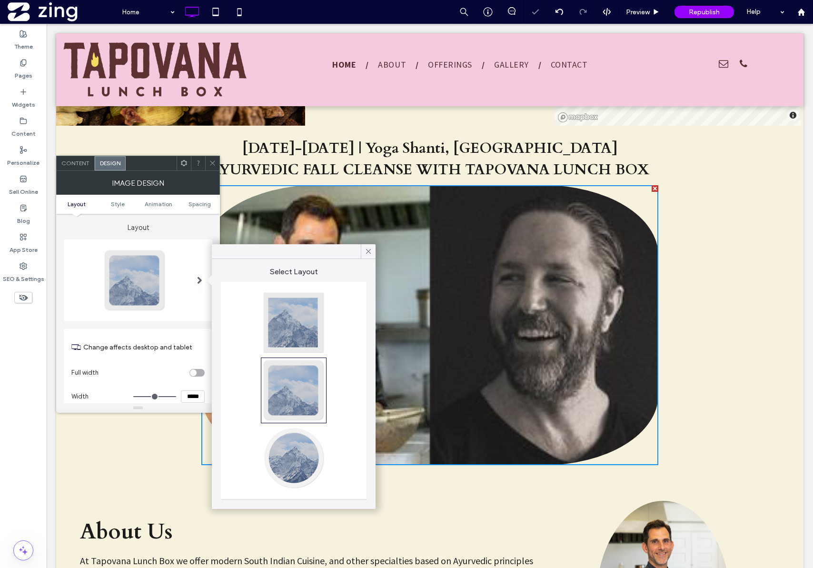
type input "**"
click at [293, 449] on div at bounding box center [293, 458] width 63 height 63
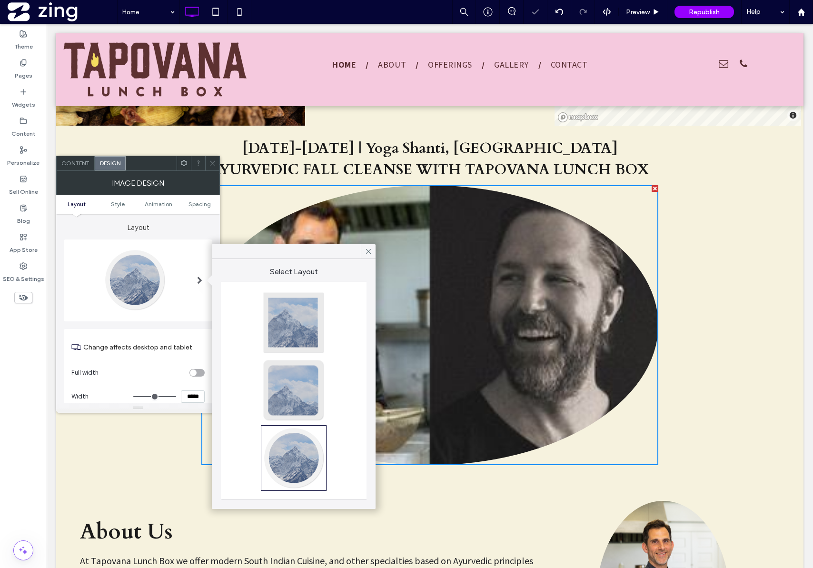
type input "**"
click at [293, 310] on div at bounding box center [293, 322] width 63 height 63
type input "*"
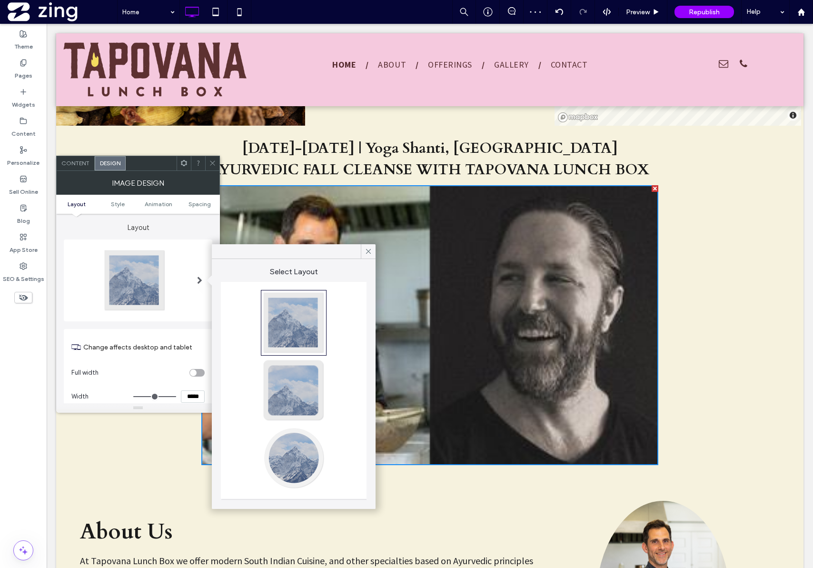
click at [168, 334] on section "Change affects desktop and tablet" at bounding box center [137, 347] width 133 height 27
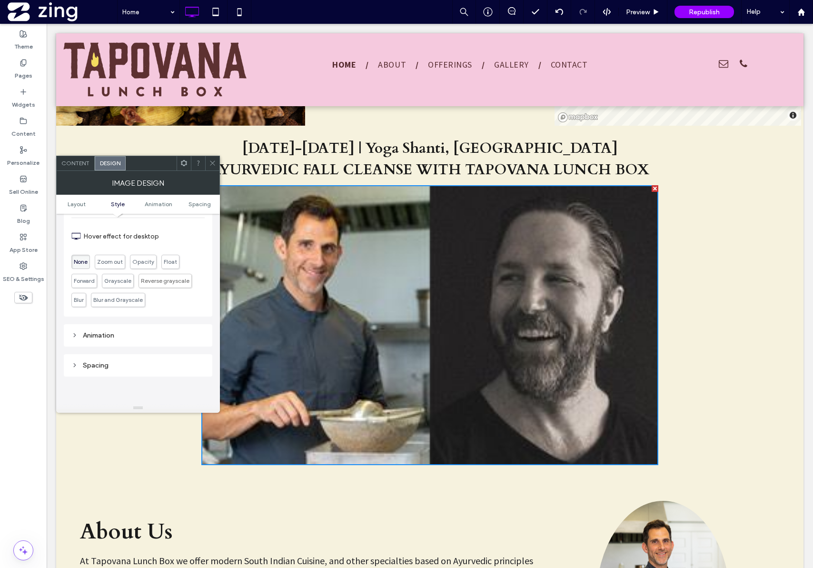
scroll to position [347, 0]
click at [212, 168] on span at bounding box center [212, 163] width 7 height 14
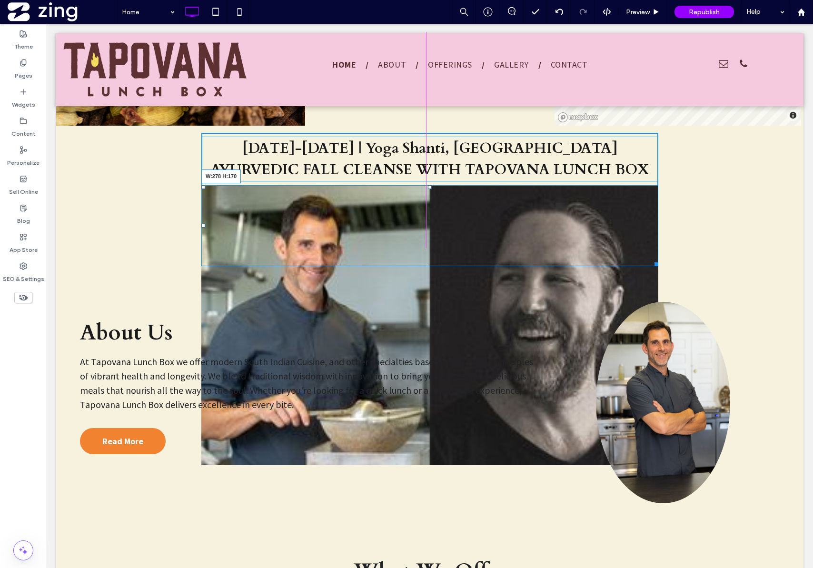
drag, startPoint x: 652, startPoint y: 463, endPoint x: 490, endPoint y: 309, distance: 224.0
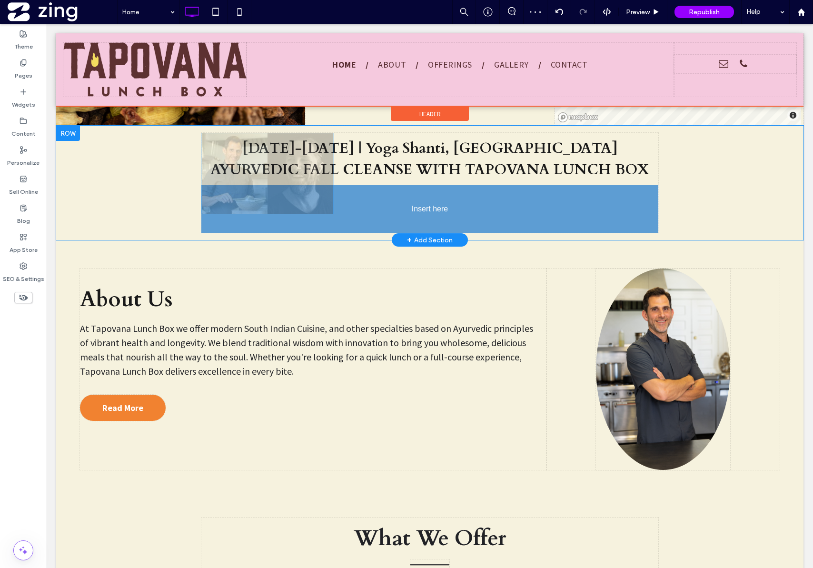
drag, startPoint x: 261, startPoint y: 219, endPoint x: 297, endPoint y: 227, distance: 37.0
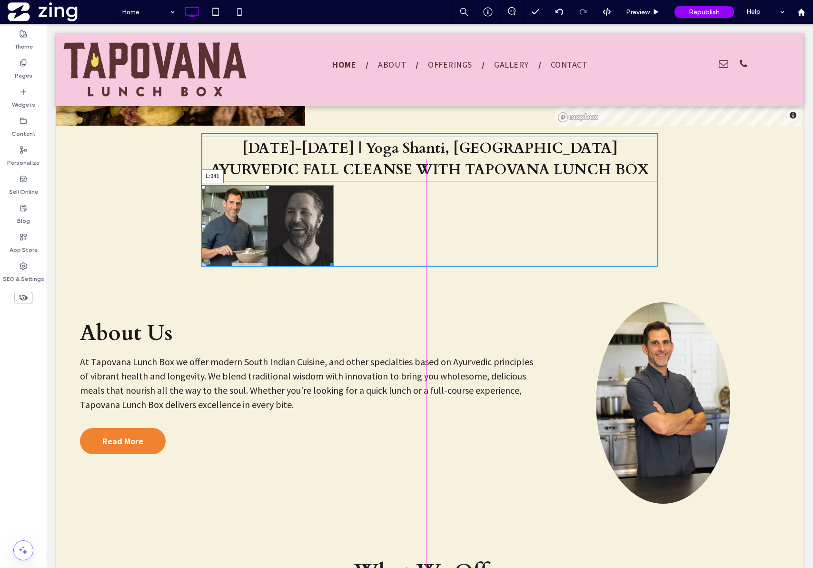
drag, startPoint x: 200, startPoint y: 226, endPoint x: 362, endPoint y: 249, distance: 164.1
click at [334, 249] on div "L:341" at bounding box center [267, 225] width 132 height 81
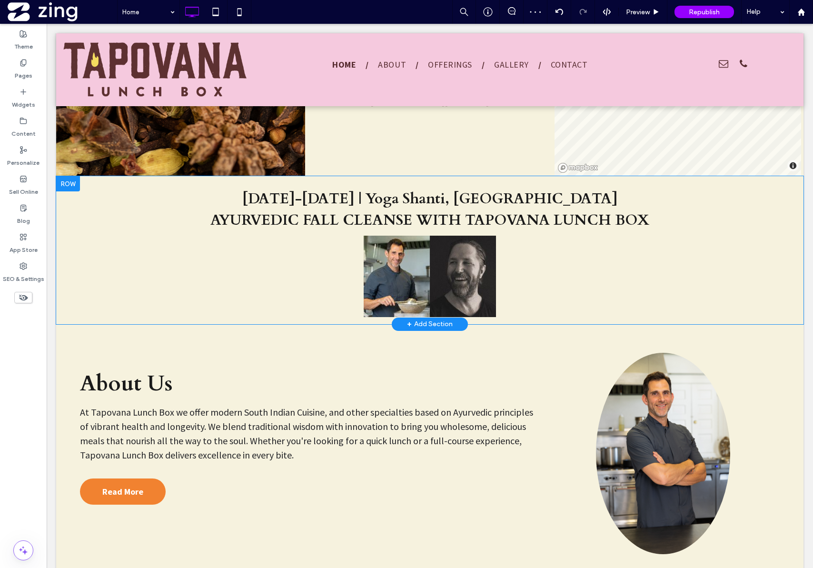
scroll to position [988, 0]
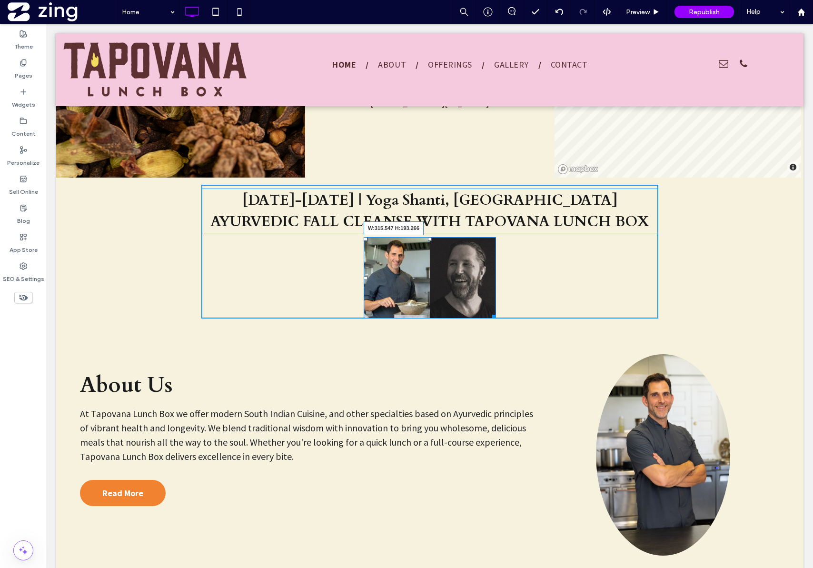
drag, startPoint x: 490, startPoint y: 314, endPoint x: 500, endPoint y: 325, distance: 15.2
click at [496, 318] on div "W:315.547 H:193.266" at bounding box center [430, 277] width 132 height 81
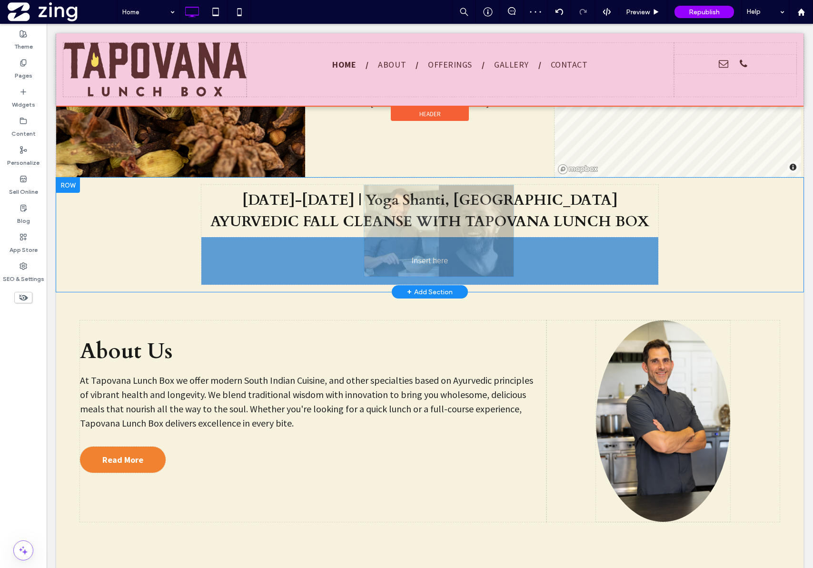
drag, startPoint x: 451, startPoint y: 280, endPoint x: 443, endPoint y: 280, distance: 7.1
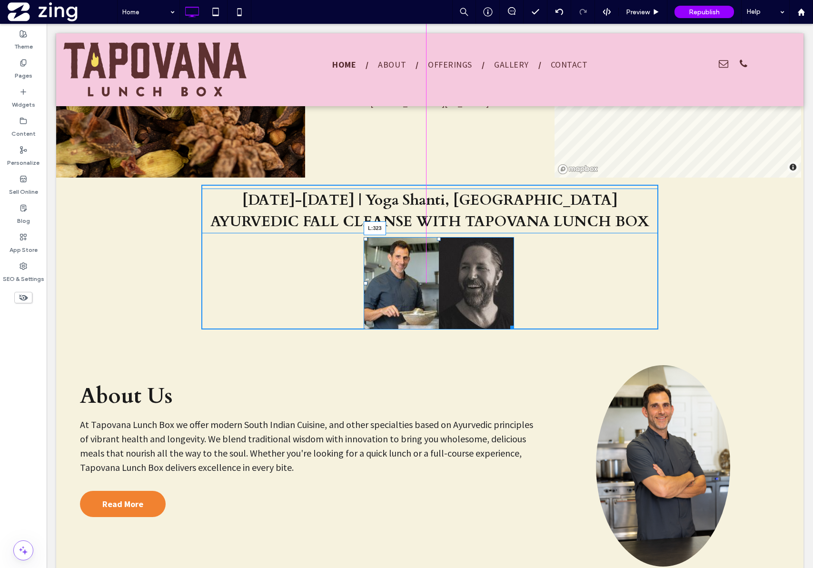
drag, startPoint x: 361, startPoint y: 282, endPoint x: 353, endPoint y: 282, distance: 8.6
click at [364, 282] on div at bounding box center [366, 283] width 4 height 4
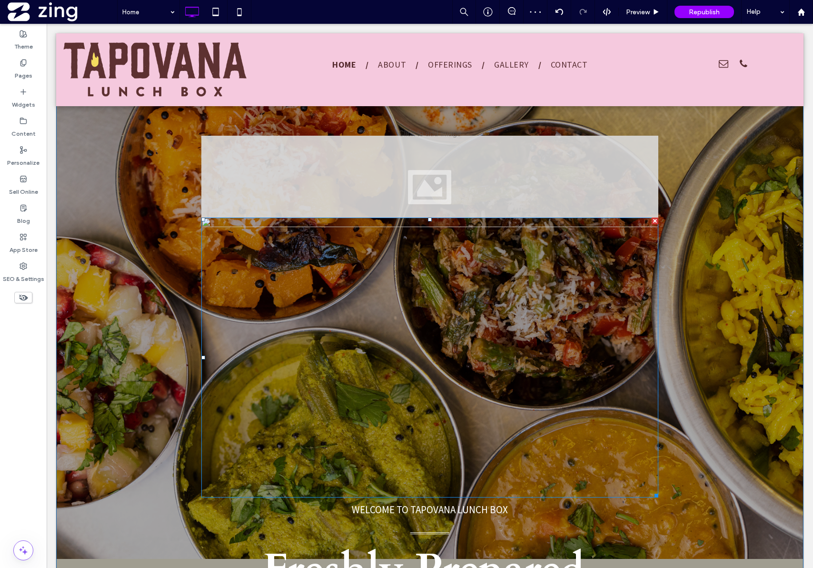
scroll to position [41, 0]
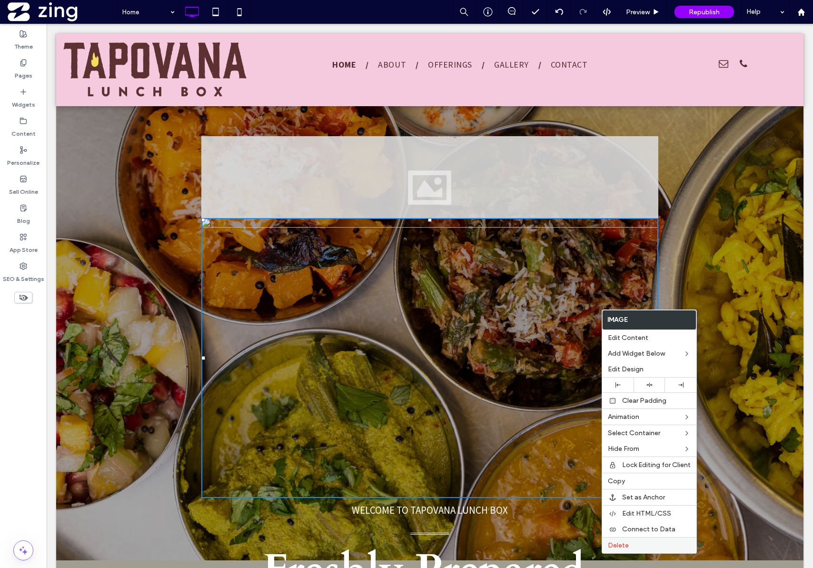
click at [615, 543] on span "Delete" at bounding box center [618, 545] width 21 height 8
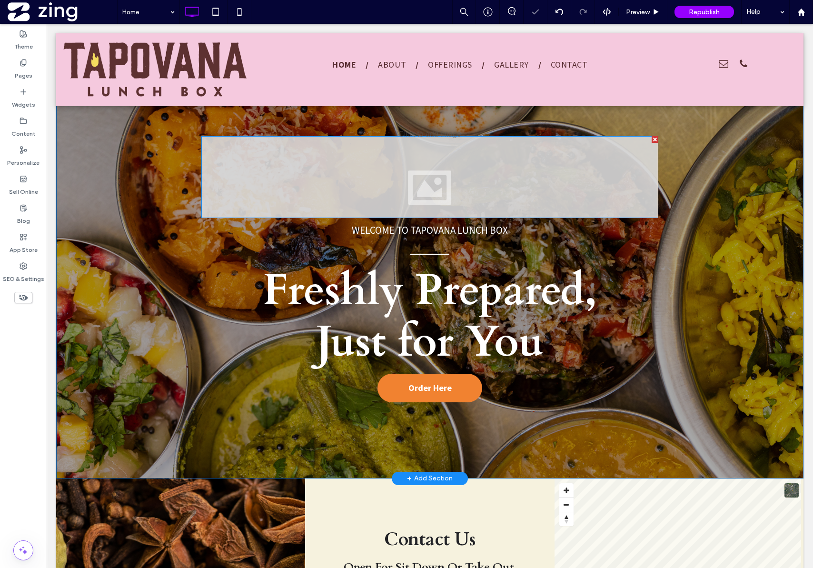
click at [521, 183] on div at bounding box center [429, 177] width 457 height 82
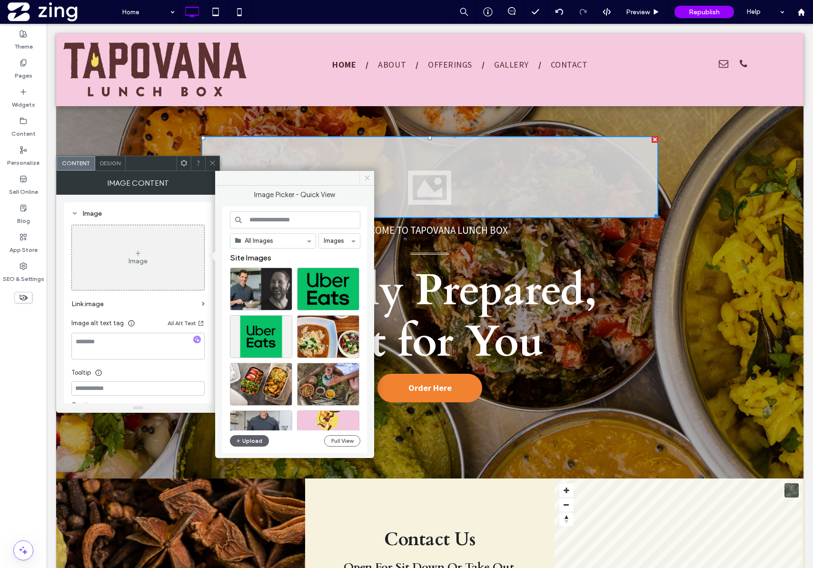
click at [361, 178] on span at bounding box center [367, 178] width 15 height 14
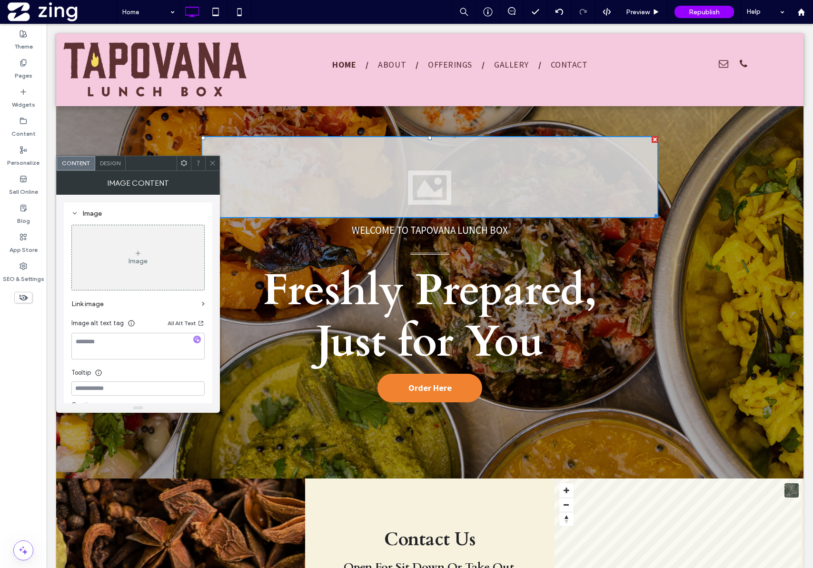
click at [214, 160] on icon at bounding box center [212, 163] width 7 height 7
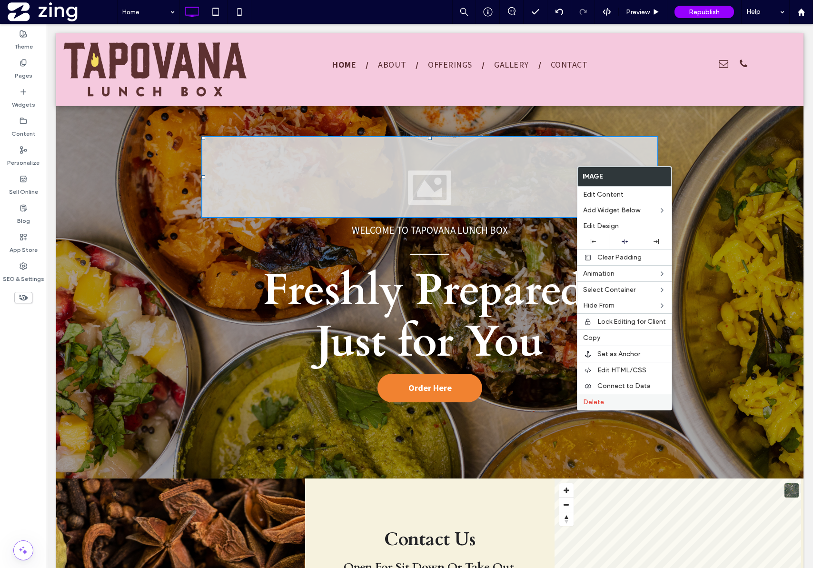
click at [606, 399] on label "Delete" at bounding box center [624, 402] width 83 height 8
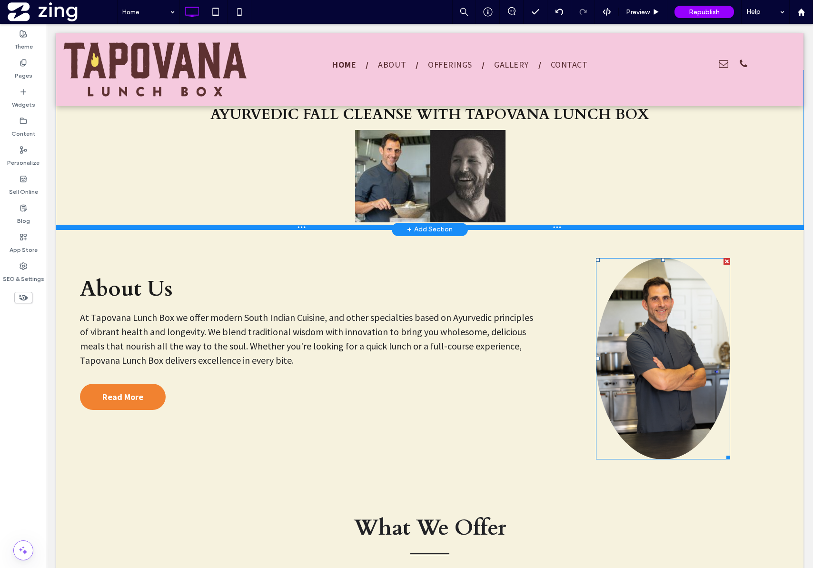
scroll to position [668, 0]
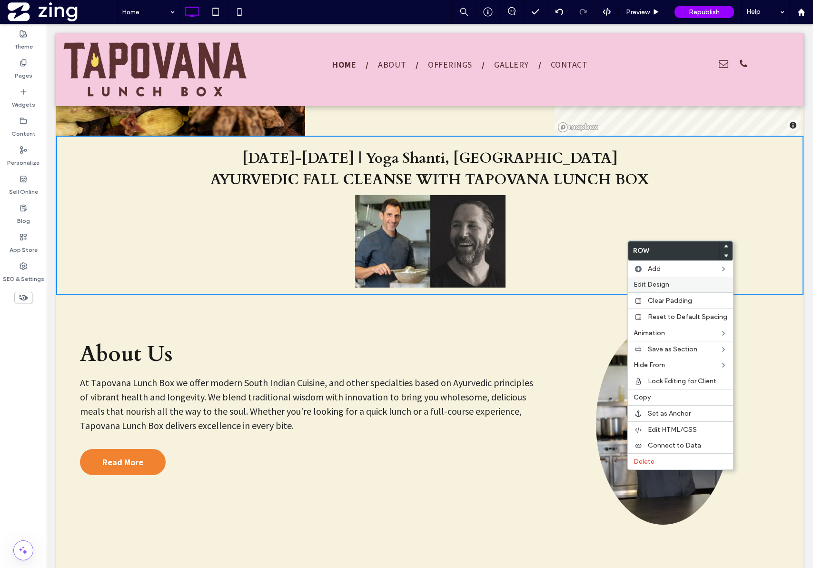
click at [668, 285] on span "Edit Design" at bounding box center [652, 285] width 36 height 8
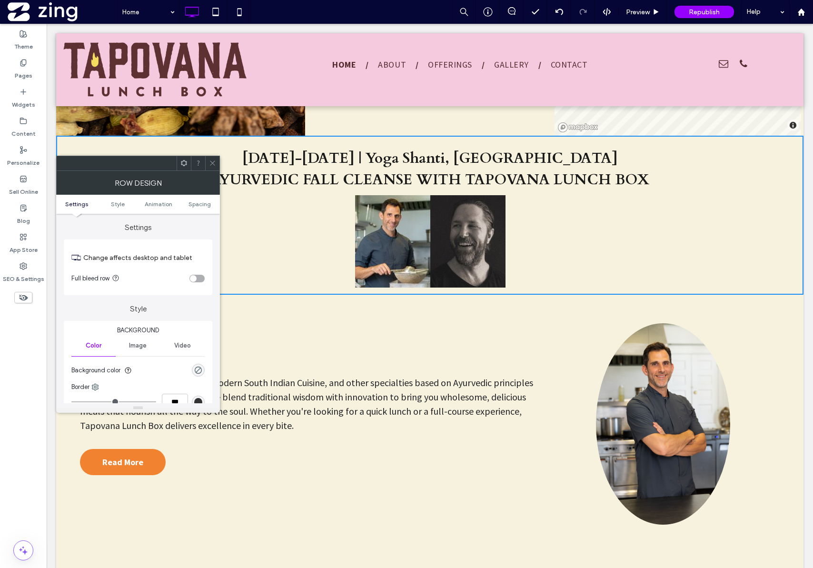
click at [213, 164] on icon at bounding box center [212, 163] width 7 height 7
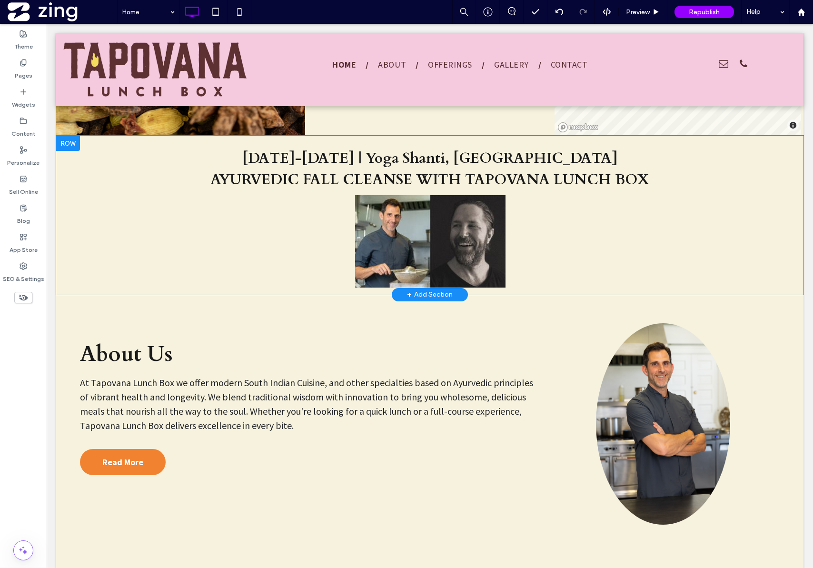
click at [69, 150] on div at bounding box center [68, 143] width 24 height 15
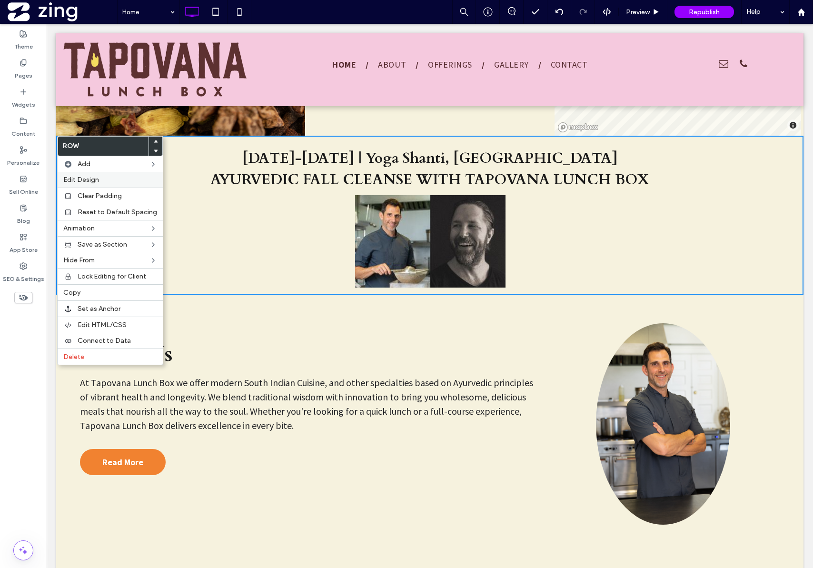
click at [81, 184] on div "Edit Design" at bounding box center [110, 180] width 105 height 16
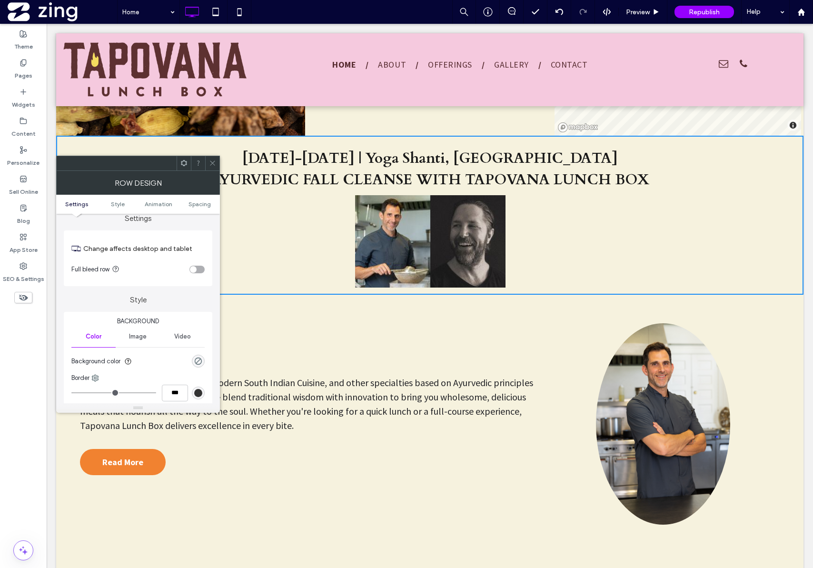
scroll to position [63, 0]
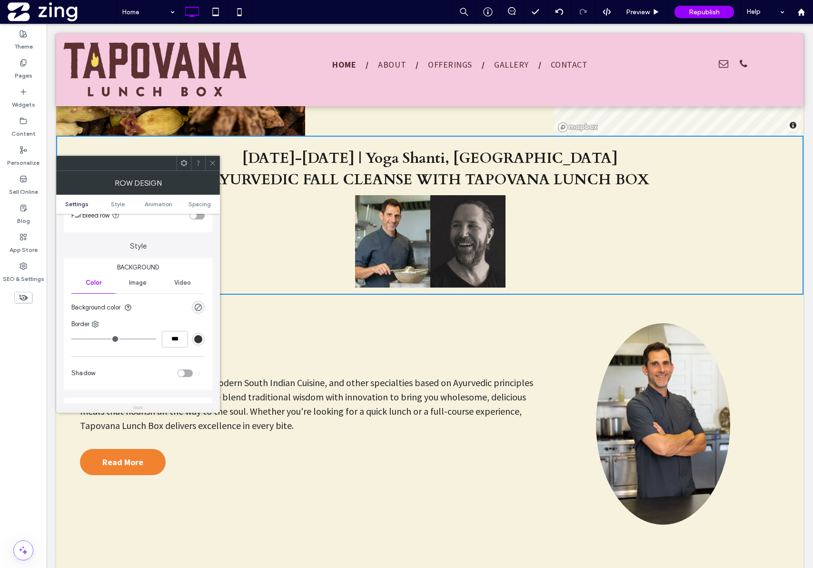
click at [129, 284] on span "Image" at bounding box center [138, 283] width 18 height 8
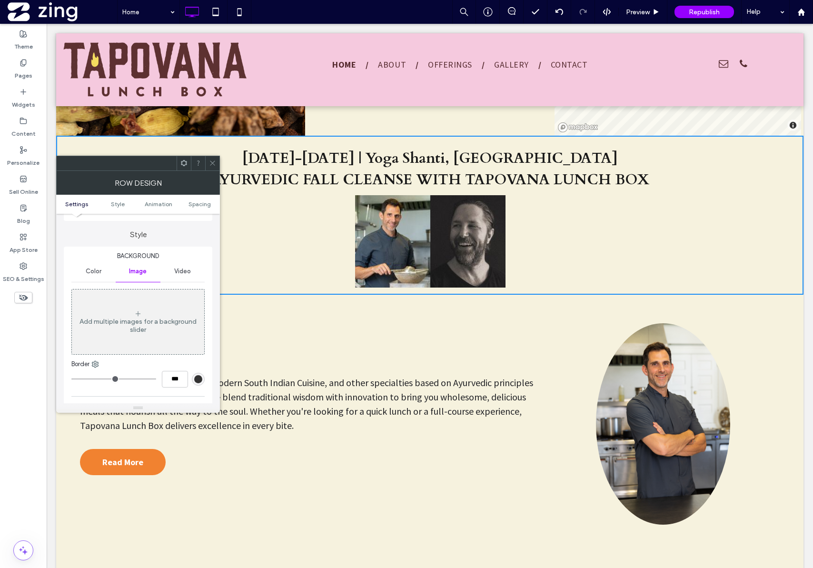
scroll to position [76, 0]
click at [94, 271] on span "Color" at bounding box center [94, 270] width 16 height 8
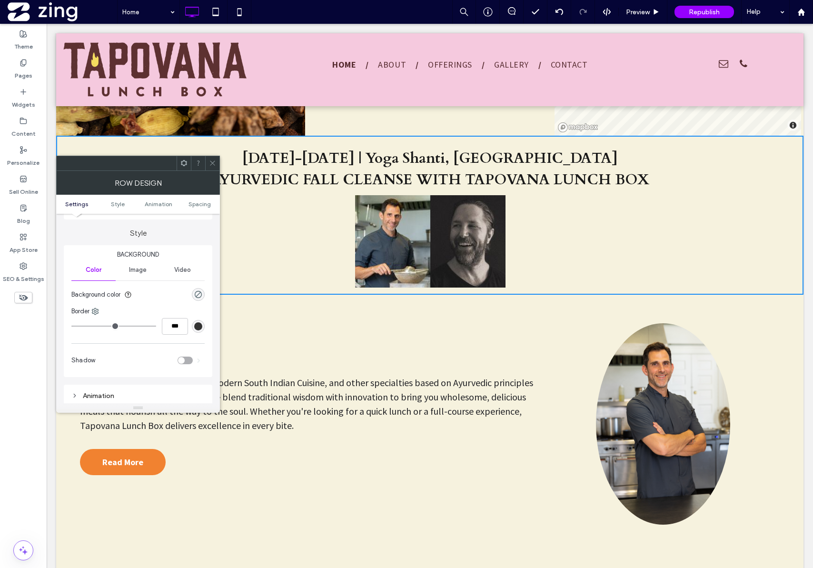
click at [127, 269] on div "Image" at bounding box center [138, 270] width 44 height 21
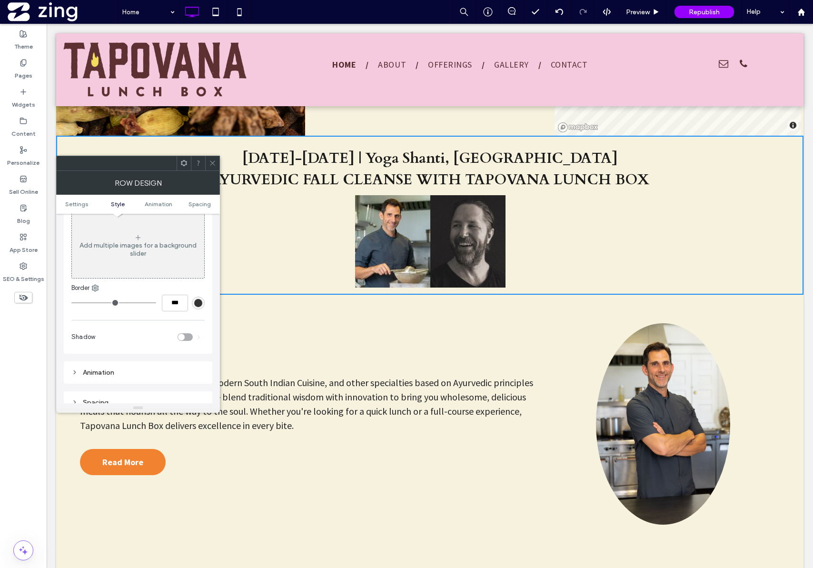
scroll to position [154, 0]
click at [142, 233] on div "Add multiple images for a background slider" at bounding box center [138, 241] width 132 height 63
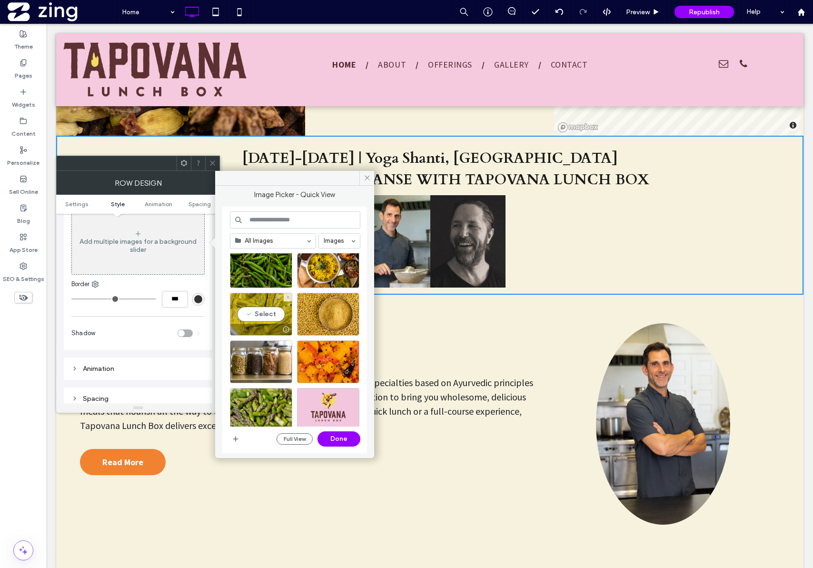
scroll to position [499, 0]
click at [325, 315] on div "Select" at bounding box center [328, 313] width 62 height 43
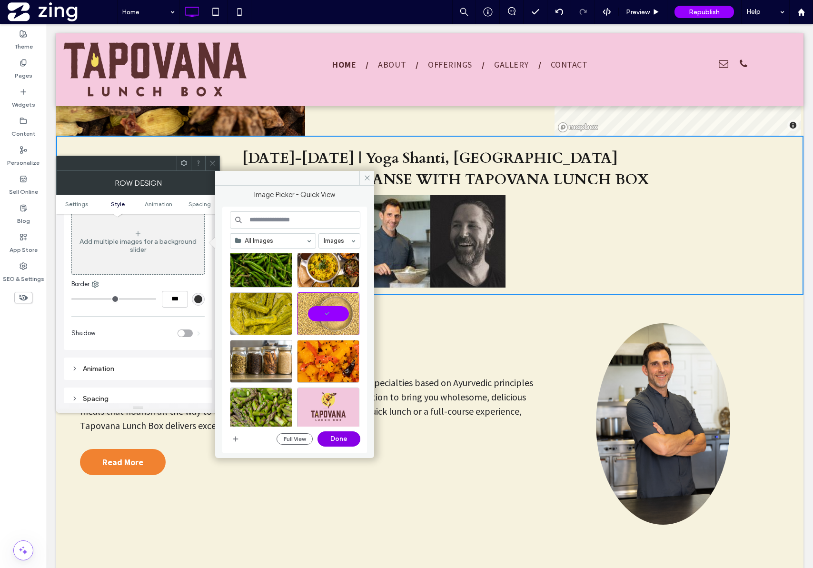
click at [329, 439] on button "Done" at bounding box center [339, 438] width 43 height 15
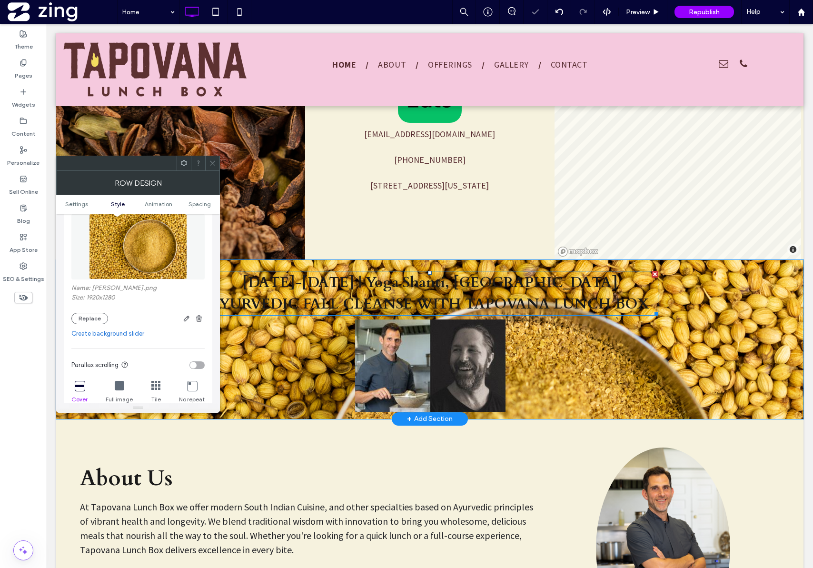
scroll to position [543, 0]
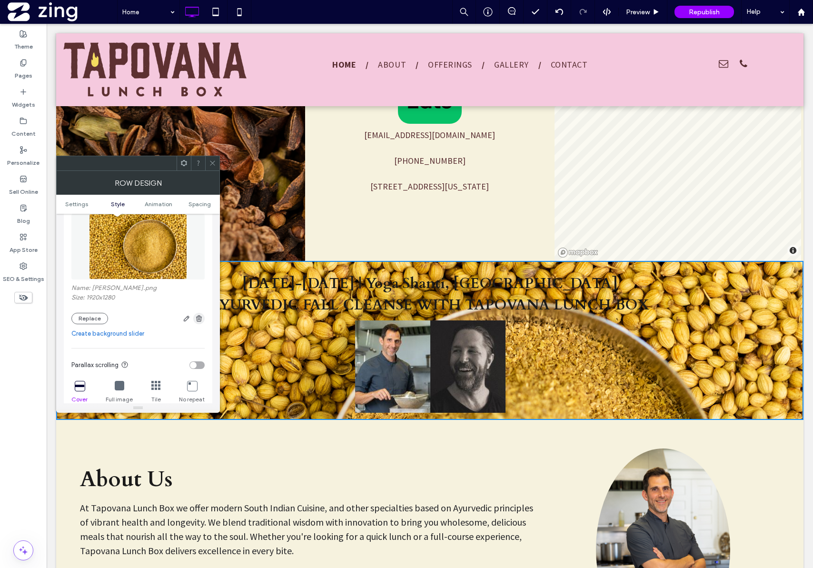
click at [200, 321] on use "button" at bounding box center [199, 318] width 6 height 6
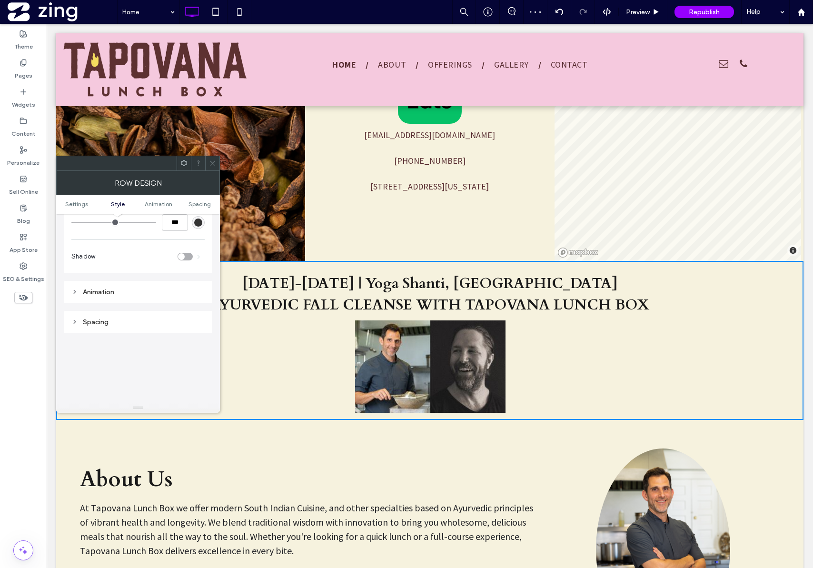
scroll to position [238, 0]
click at [210, 160] on icon at bounding box center [212, 163] width 7 height 7
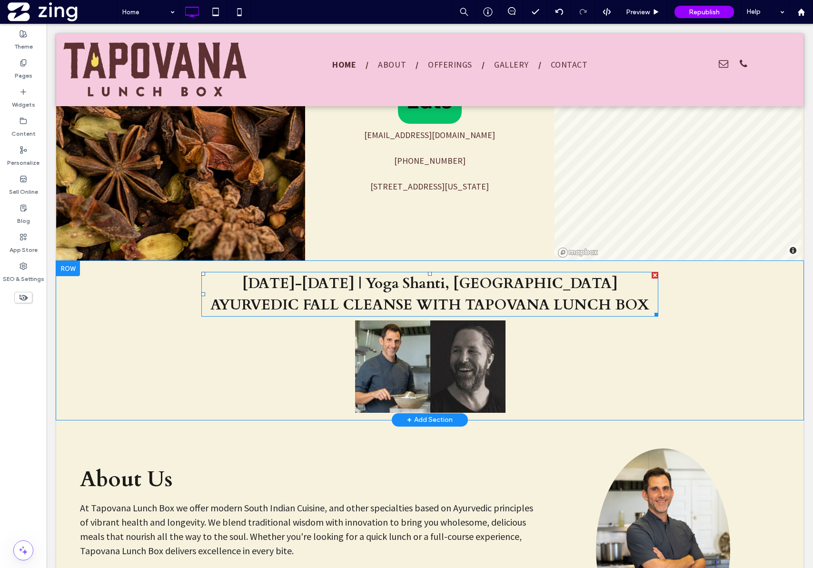
click at [425, 312] on span "AYURVEDIC FALL CLEANSE WITH TAPOVANA LUNCH BOX" at bounding box center [429, 305] width 439 height 20
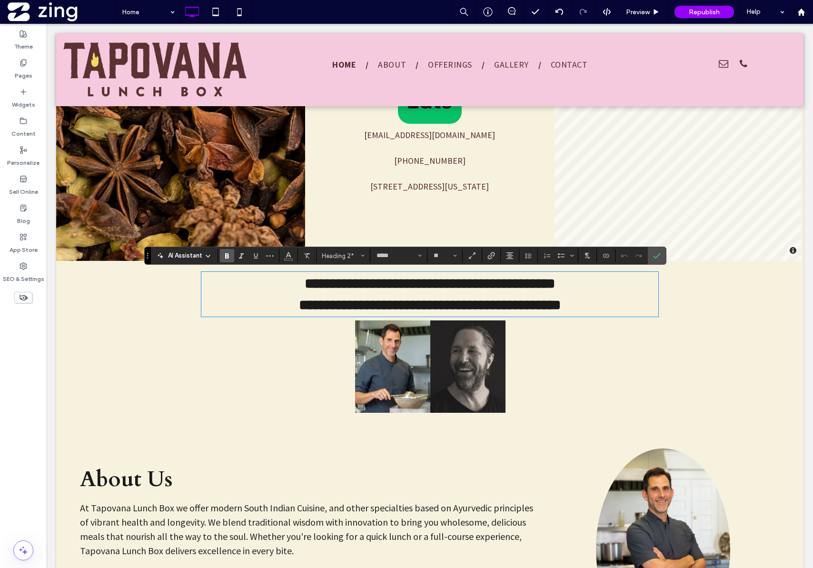
type input "**********"
type input "**"
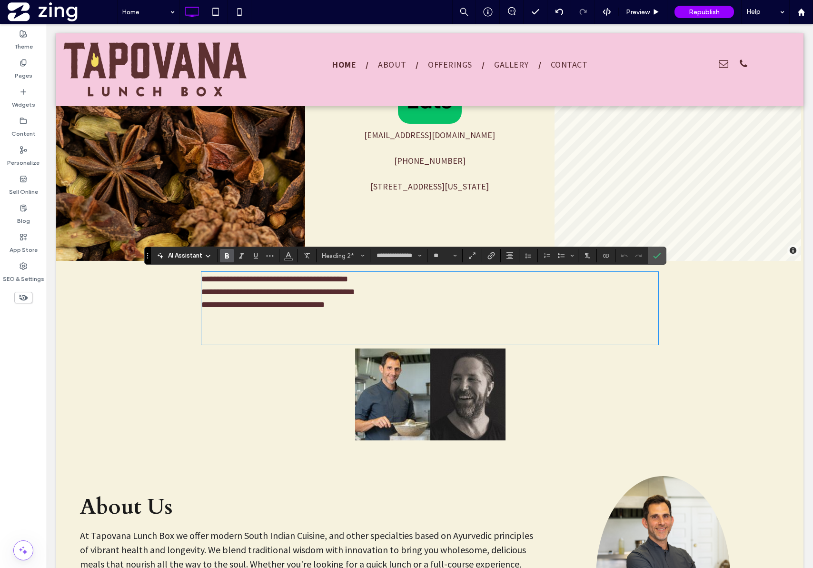
scroll to position [0, 0]
type input "*****"
type input "**"
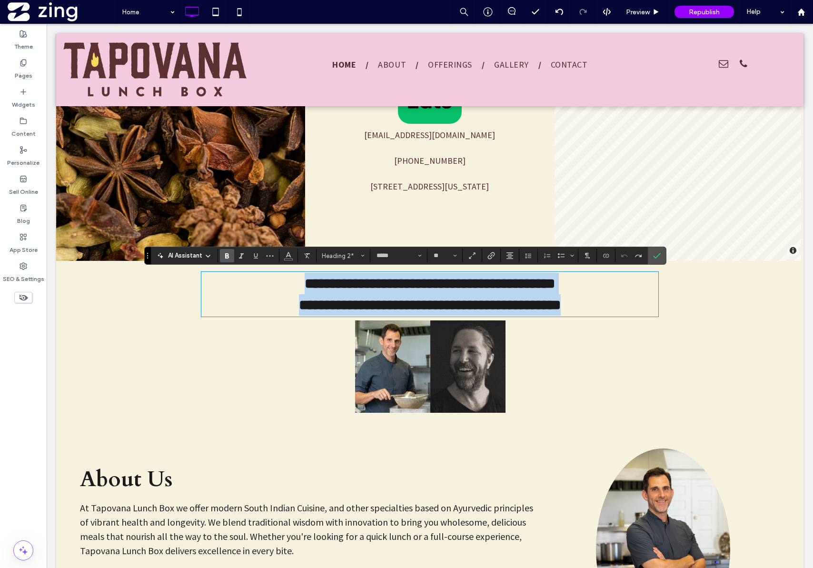
type input "**********"
type input "**"
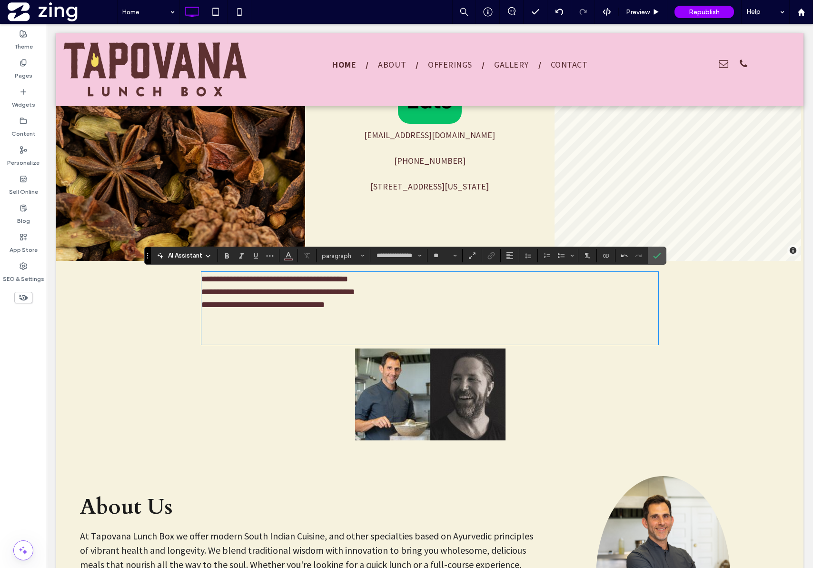
type input "*****"
type input "**"
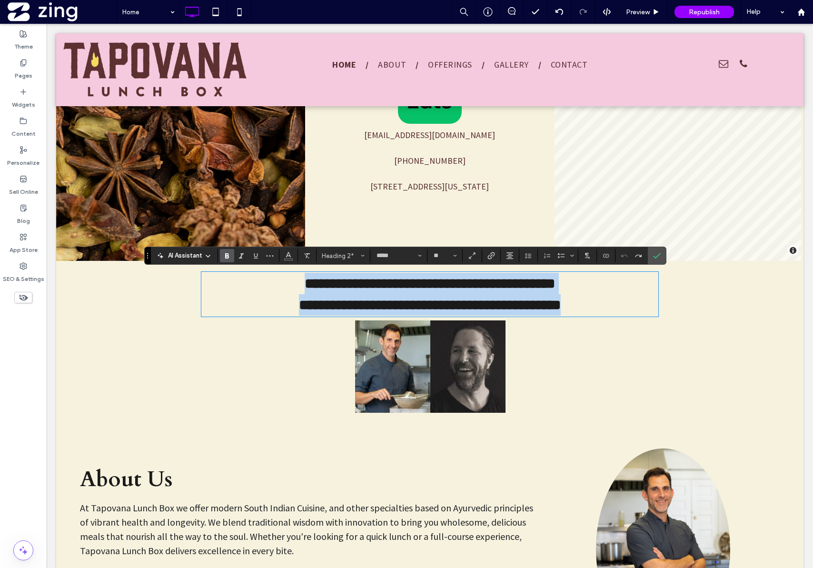
type input "**********"
type input "**"
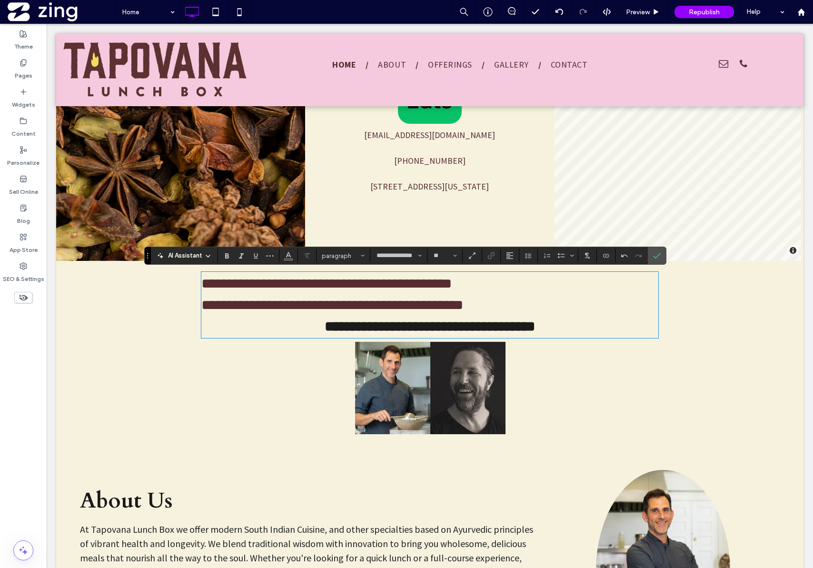
type input "*****"
type input "**"
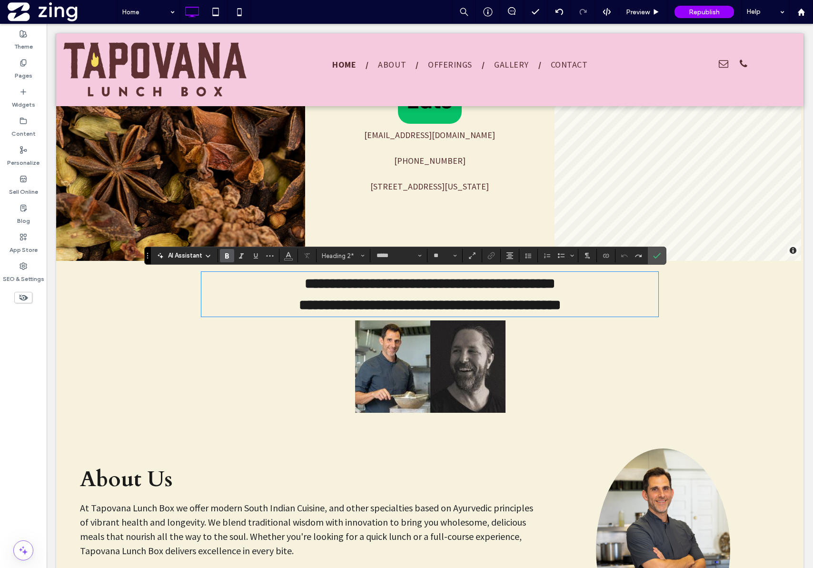
click at [480, 306] on span "**********" at bounding box center [430, 305] width 262 height 14
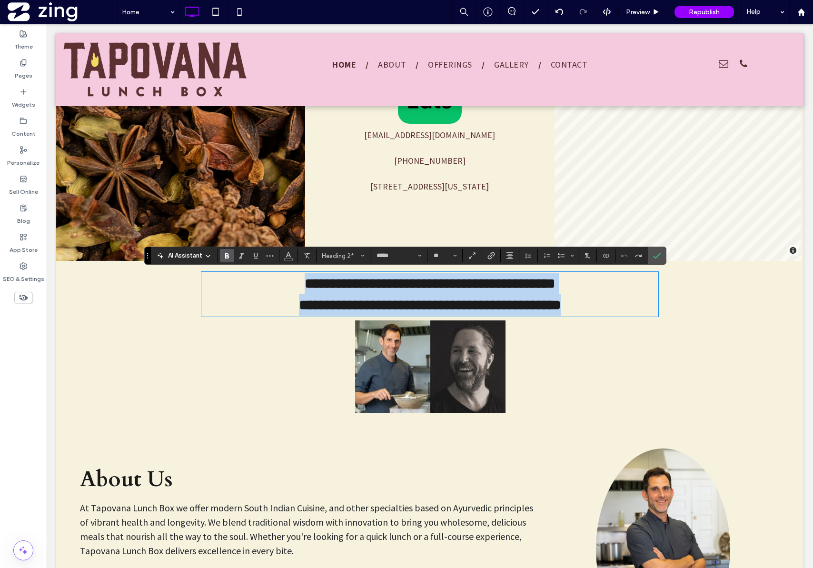
type input "**********"
type input "**"
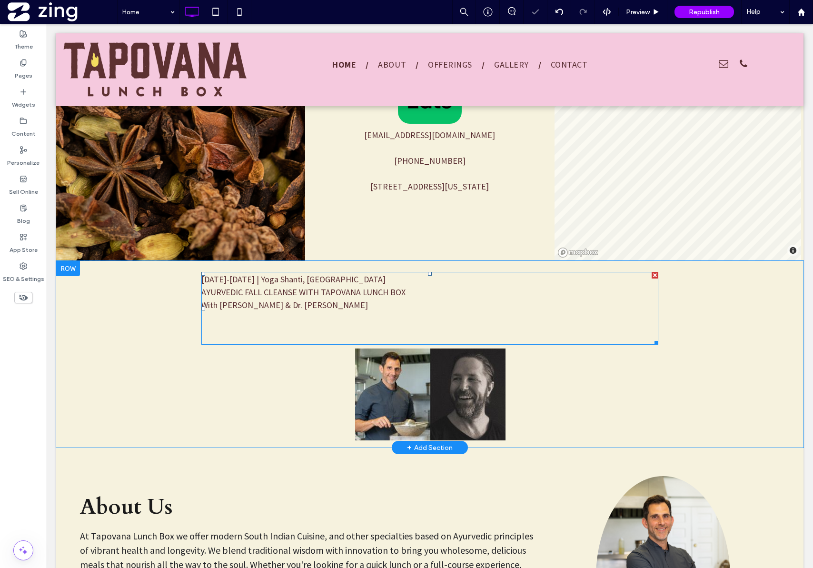
click at [423, 299] on p "With Corey De Rosa & Dr. Kyle Roberts" at bounding box center [429, 305] width 457 height 13
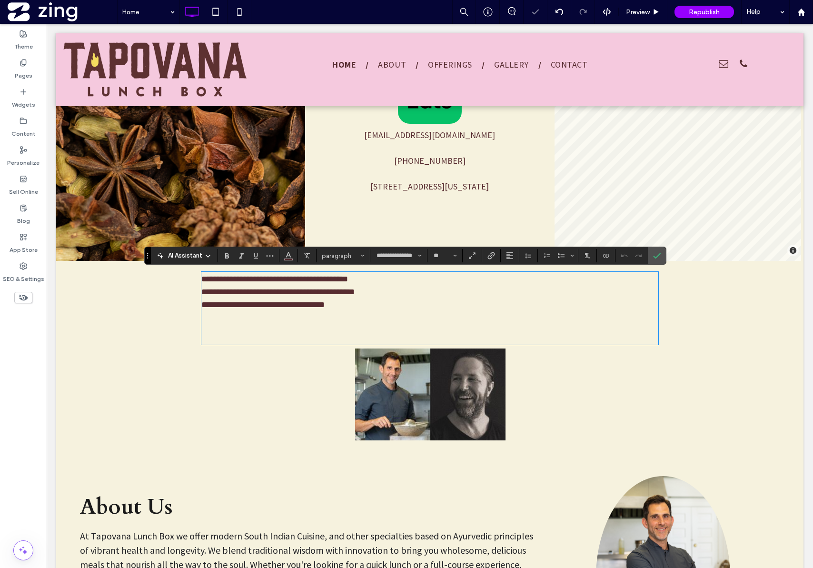
click at [348, 303] on p "**********" at bounding box center [429, 305] width 457 height 13
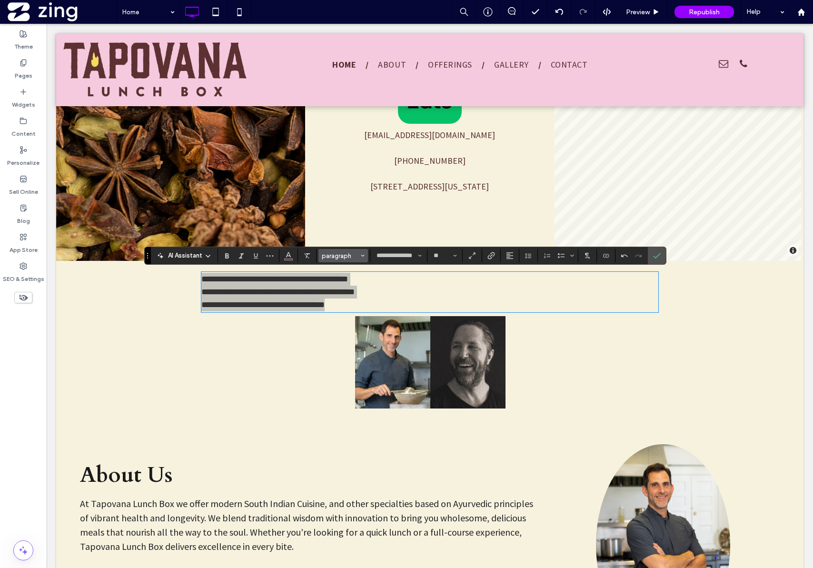
click at [366, 259] on button "paragraph" at bounding box center [344, 255] width 50 height 13
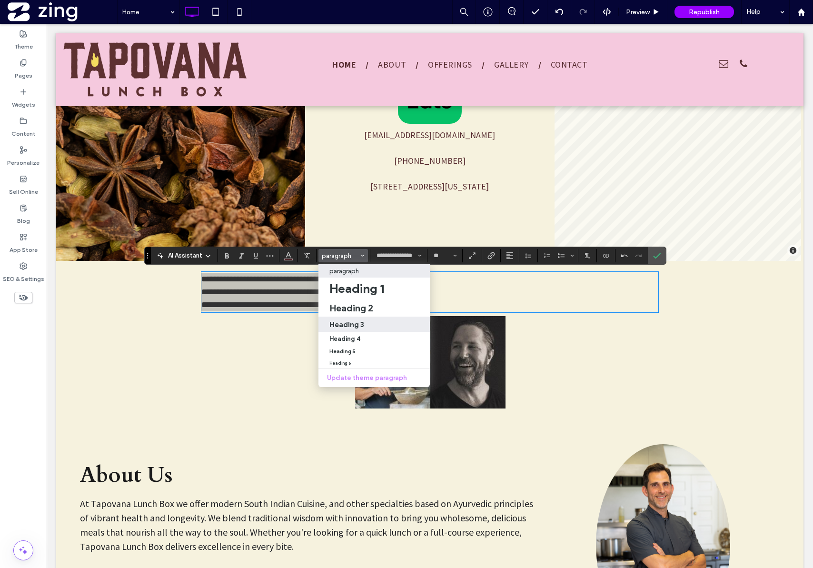
click at [361, 323] on h3 "Heading 3" at bounding box center [347, 324] width 35 height 9
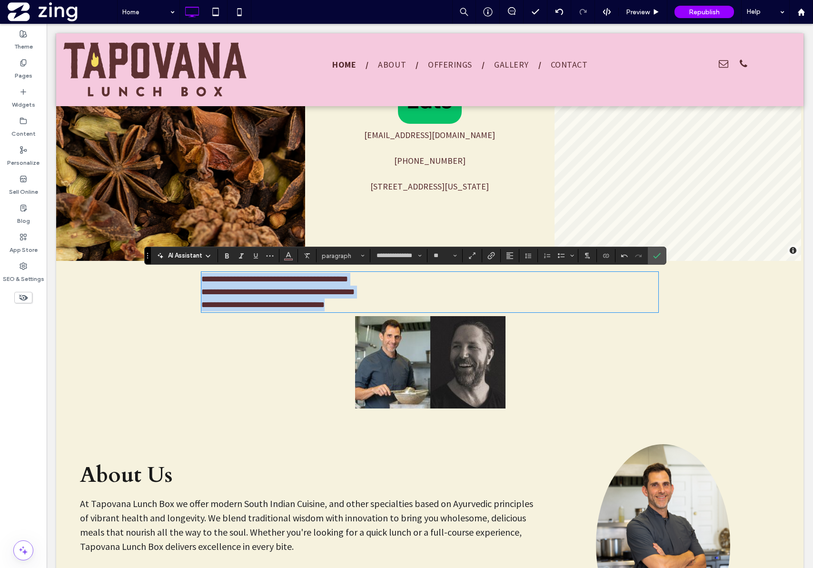
type input "*****"
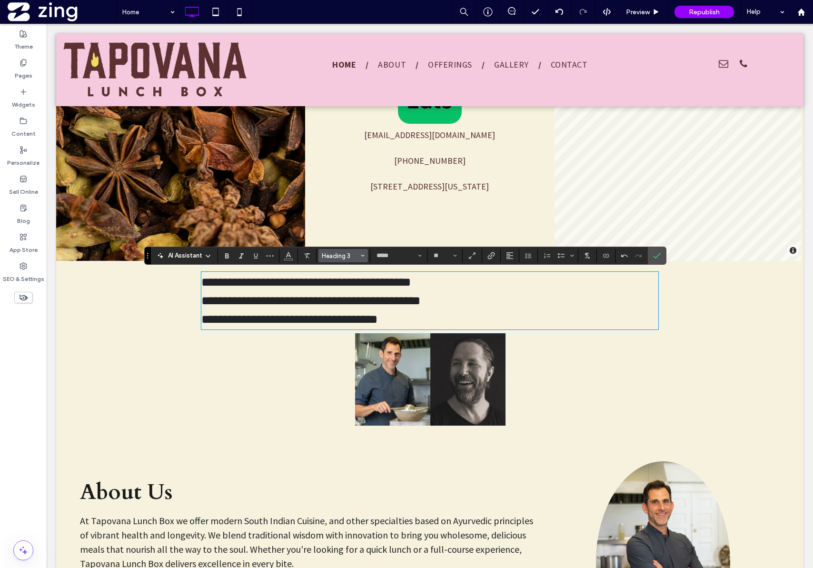
click at [357, 254] on span "Heading 3" at bounding box center [340, 255] width 37 height 7
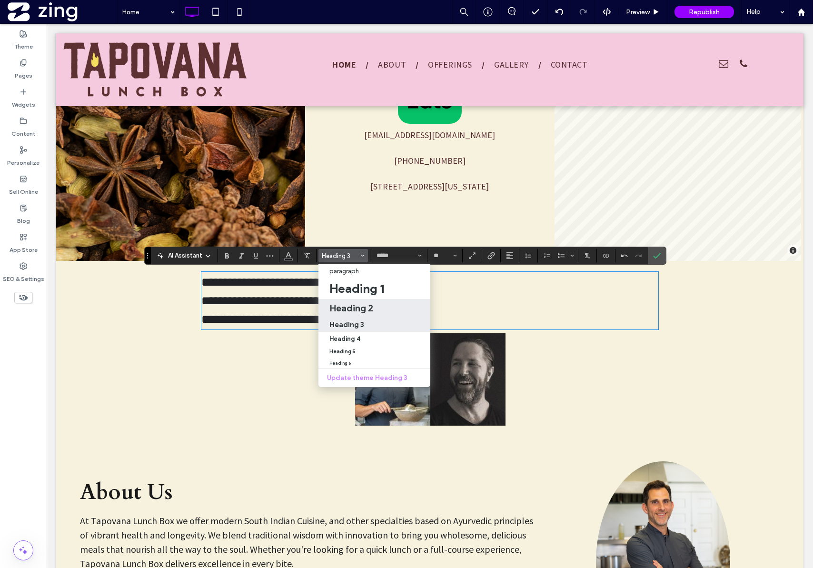
click at [351, 306] on h2 "Heading 2" at bounding box center [352, 307] width 44 height 11
type input "**"
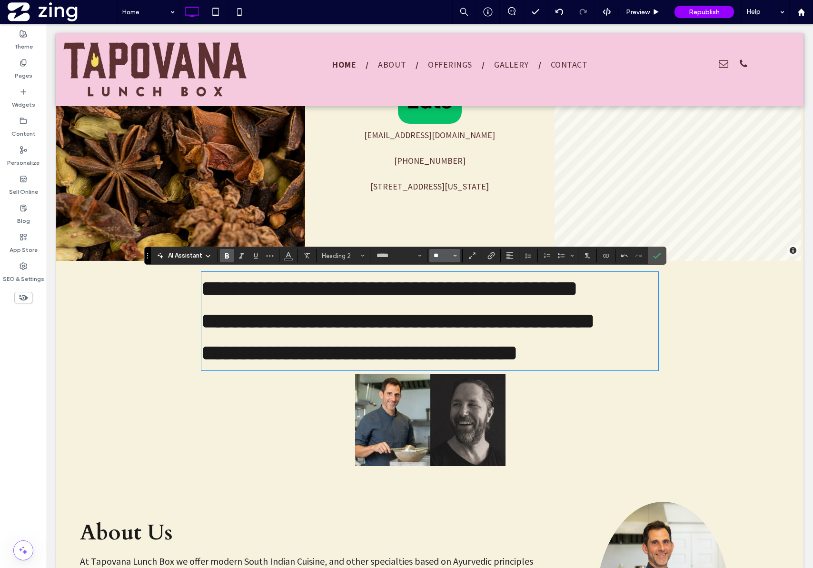
click at [435, 259] on input "**" at bounding box center [442, 256] width 19 height 8
type input "**"
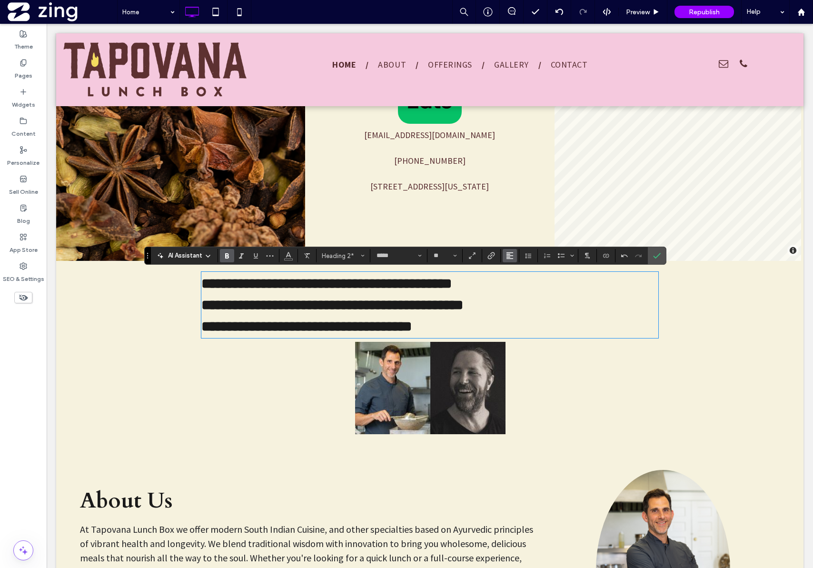
click at [508, 255] on icon "Alignment" at bounding box center [510, 256] width 8 height 8
click at [514, 287] on icon "ui.textEditor.alignment.center" at bounding box center [517, 285] width 8 height 8
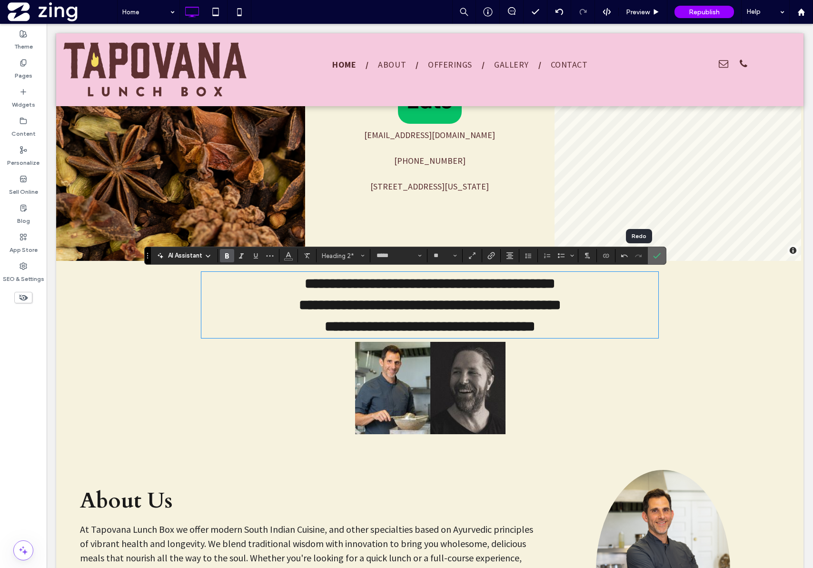
click at [652, 257] on label "Confirm" at bounding box center [657, 255] width 14 height 17
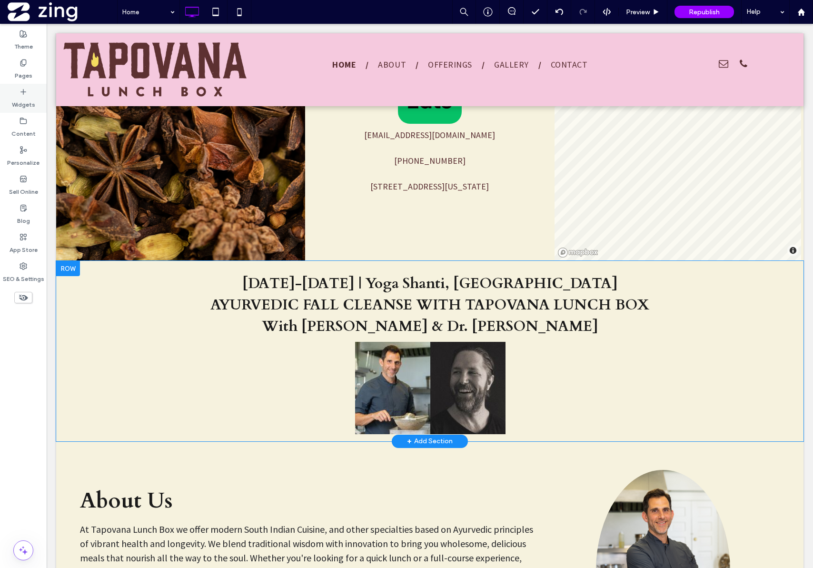
click at [25, 102] on label "Widgets" at bounding box center [23, 102] width 23 height 13
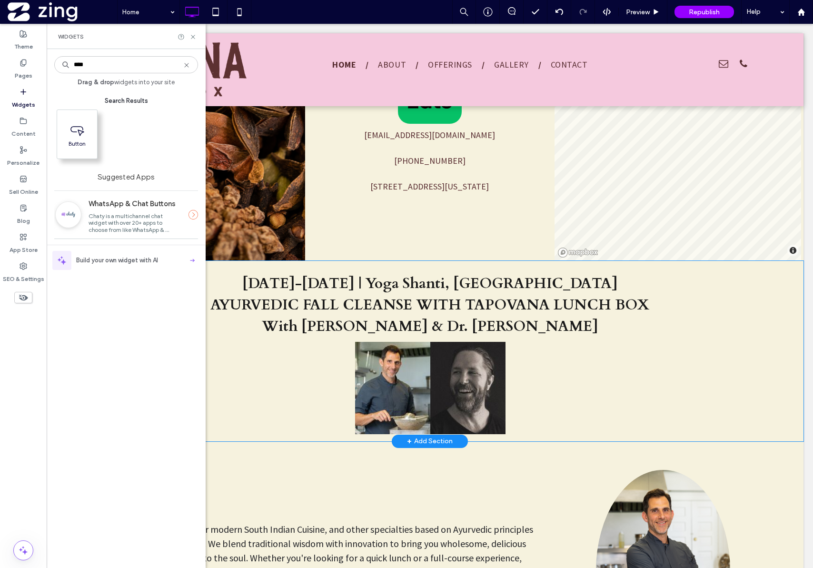
type input "****"
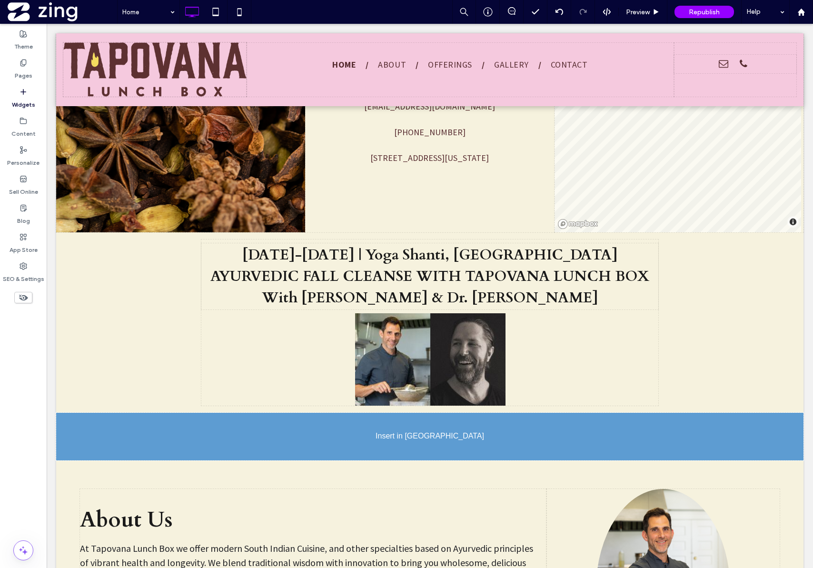
scroll to position [583, 0]
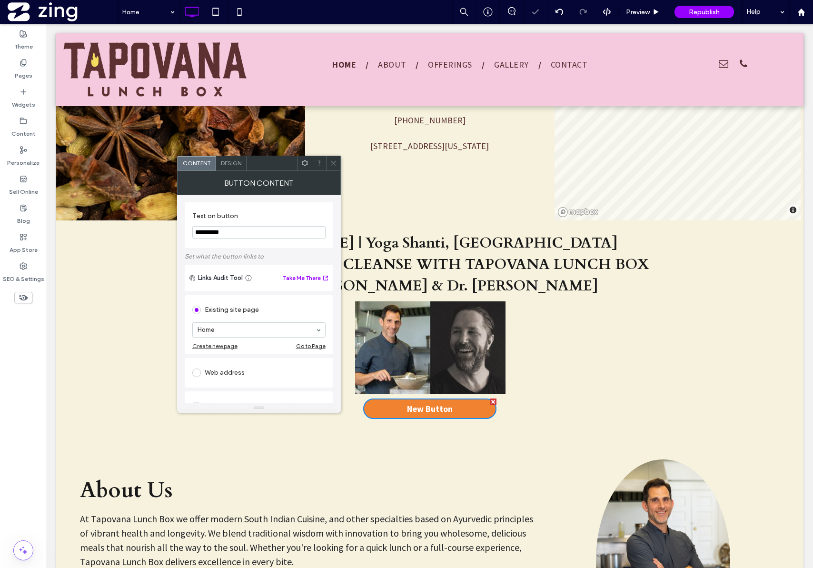
click at [267, 229] on input "**********" at bounding box center [258, 232] width 133 height 12
paste input "**********"
click at [194, 232] on input "**********" at bounding box center [258, 232] width 133 height 12
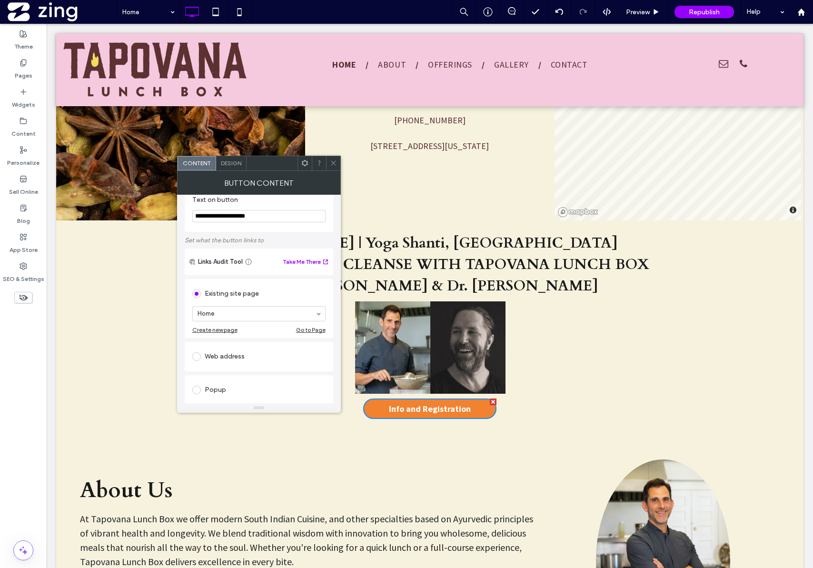
scroll to position [17, 0]
type input "**********"
click at [236, 353] on div "Web address" at bounding box center [258, 355] width 133 height 15
click at [243, 348] on input "url" at bounding box center [258, 345] width 133 height 12
paste input "**********"
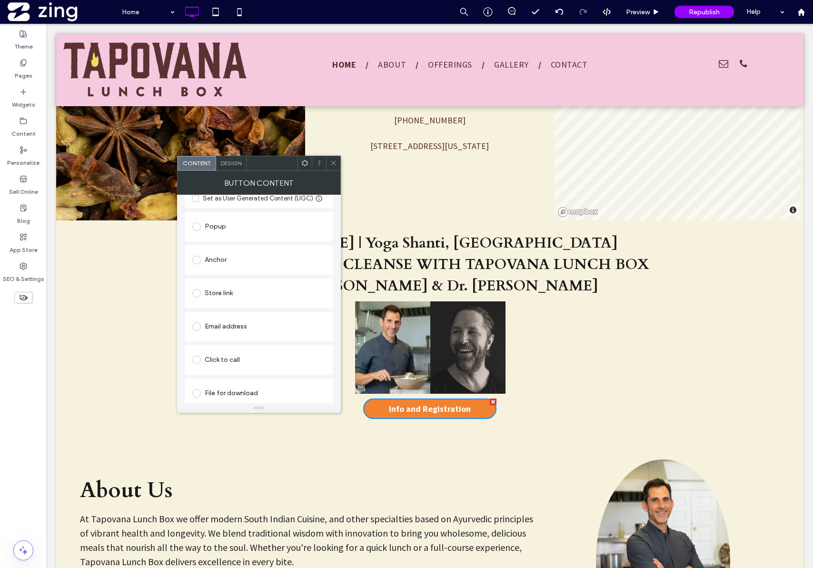
scroll to position [229, 0]
type input "**********"
click at [335, 165] on use at bounding box center [333, 163] width 5 height 5
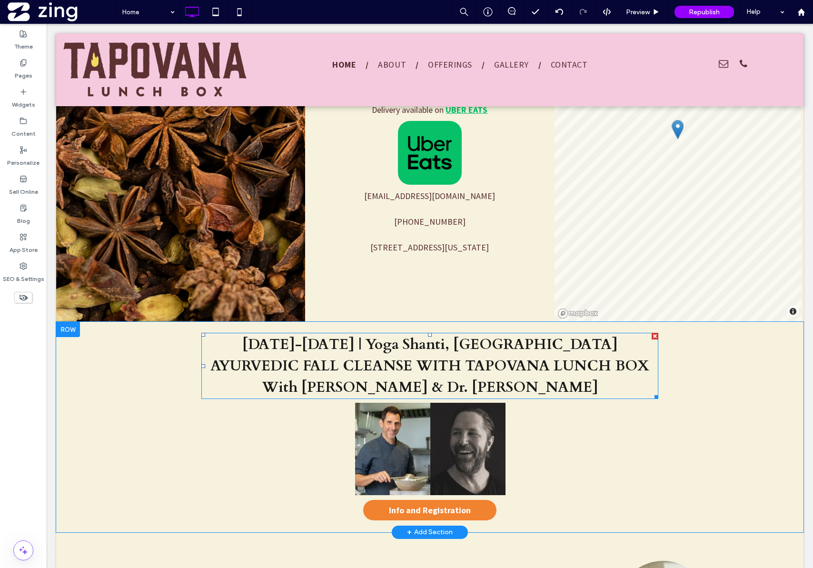
scroll to position [483, 0]
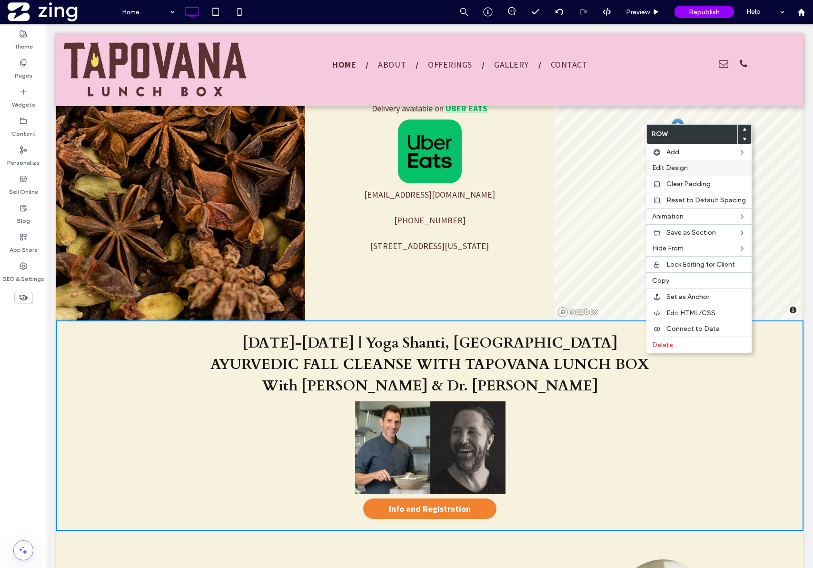
click at [674, 169] on span "Edit Design" at bounding box center [670, 168] width 36 height 8
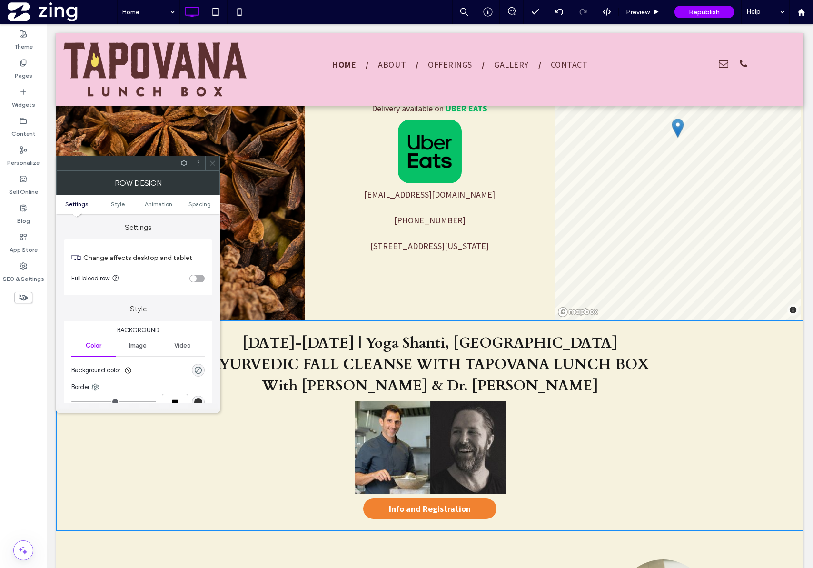
click at [210, 164] on icon at bounding box center [212, 163] width 7 height 7
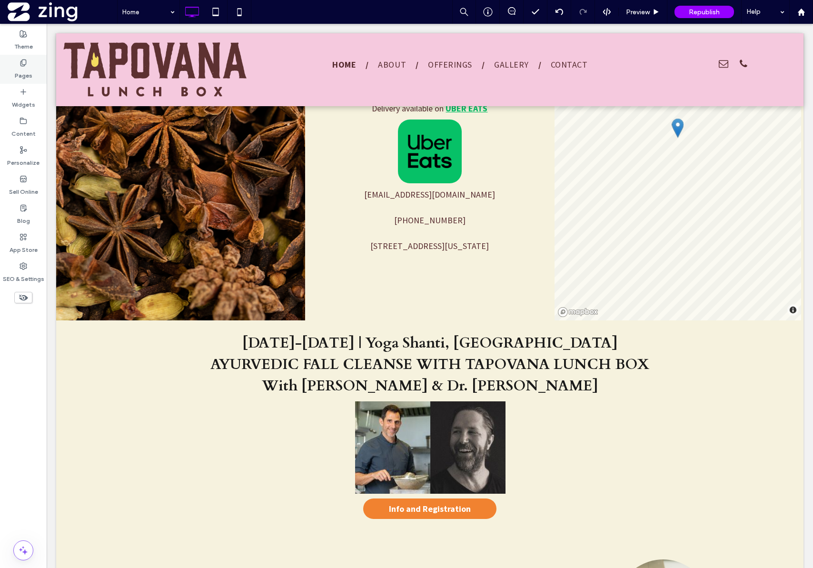
click at [20, 66] on icon at bounding box center [24, 63] width 8 height 8
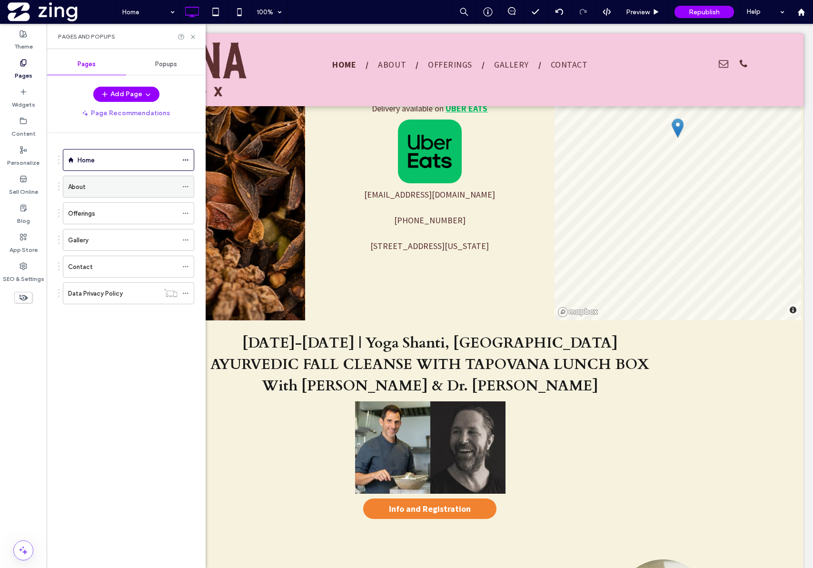
click at [96, 192] on div "About" at bounding box center [123, 186] width 110 height 21
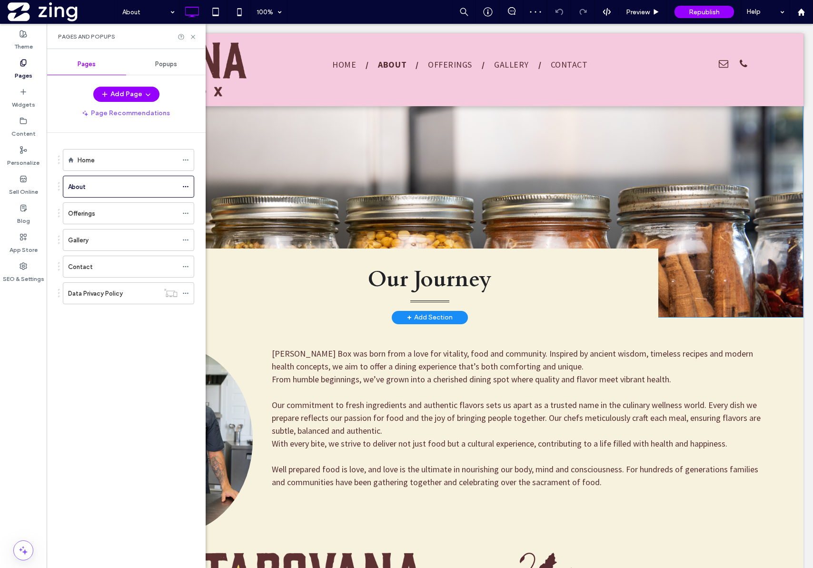
scroll to position [17, 0]
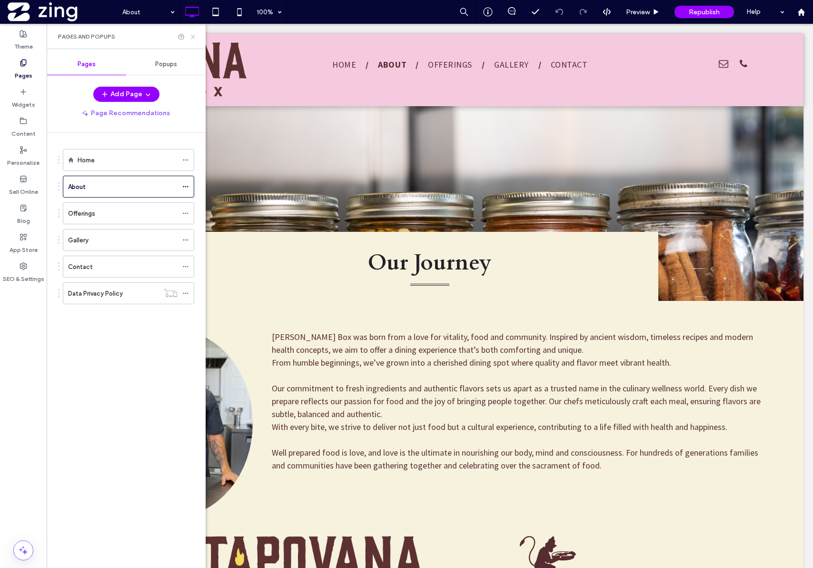
click at [191, 38] on icon at bounding box center [193, 36] width 7 height 7
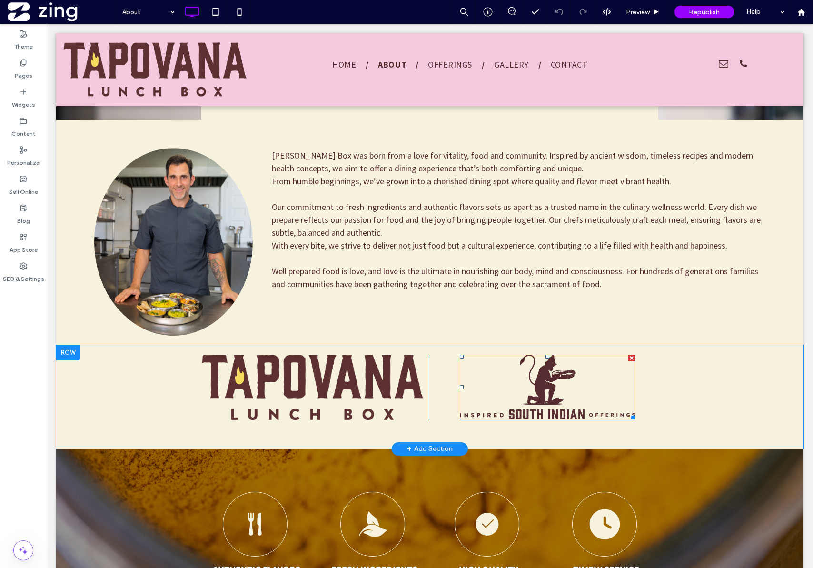
scroll to position [32, 0]
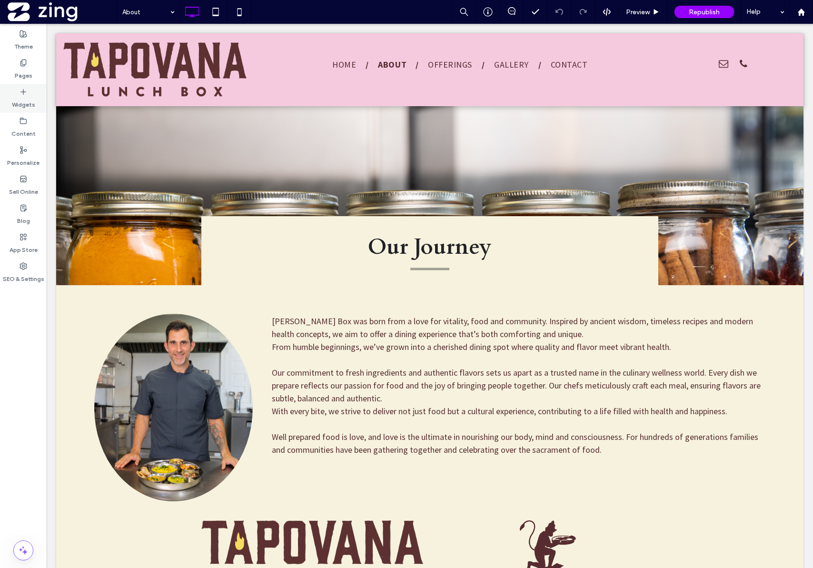
click at [20, 100] on label "Widgets" at bounding box center [23, 102] width 23 height 13
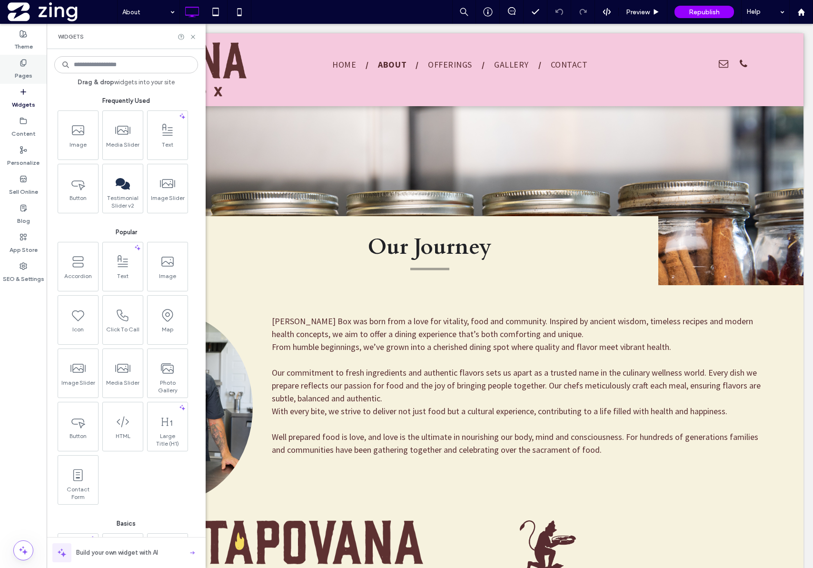
click at [20, 79] on label "Pages" at bounding box center [24, 73] width 18 height 13
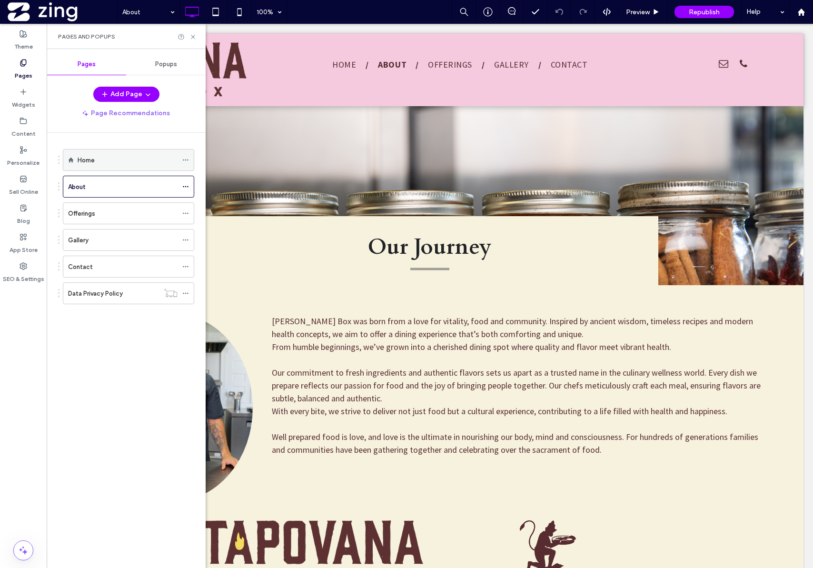
click at [80, 165] on label "Home" at bounding box center [86, 160] width 17 height 17
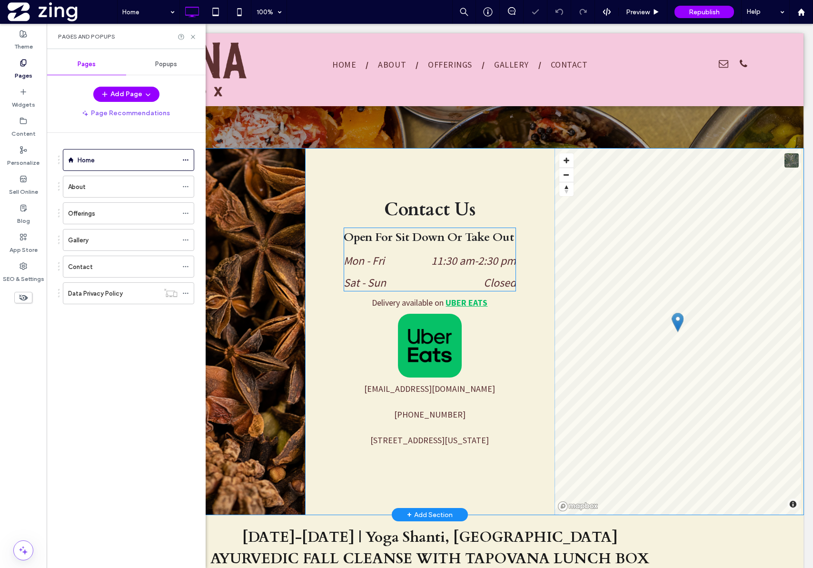
scroll to position [298, 0]
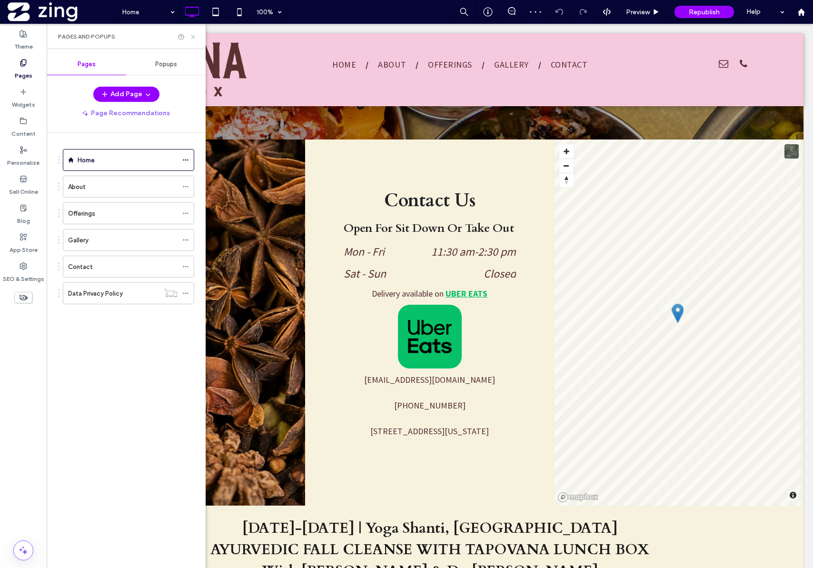
click at [196, 35] on icon at bounding box center [193, 36] width 7 height 7
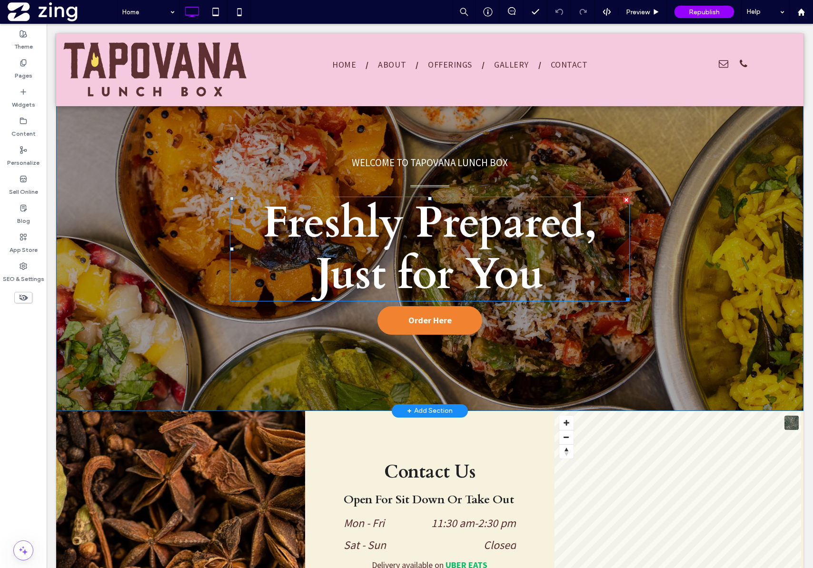
scroll to position [18, 0]
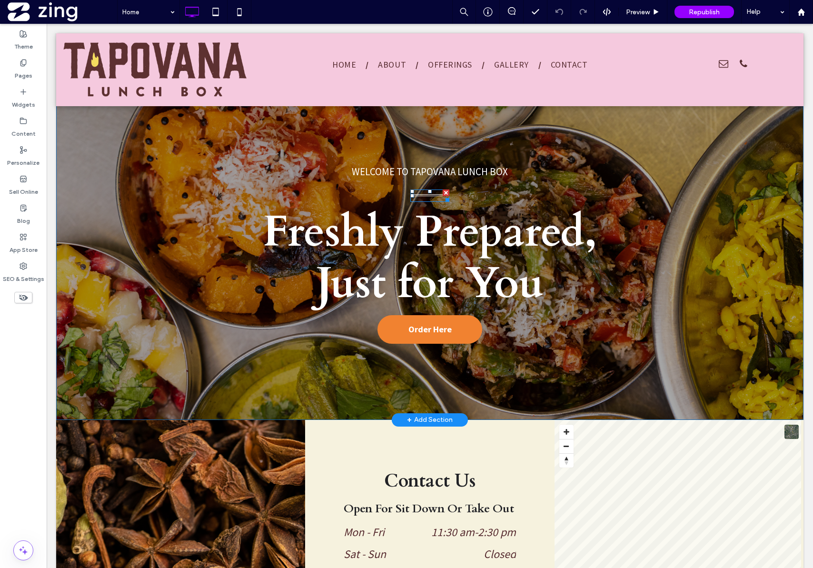
click at [426, 196] on hr at bounding box center [430, 195] width 39 height 3
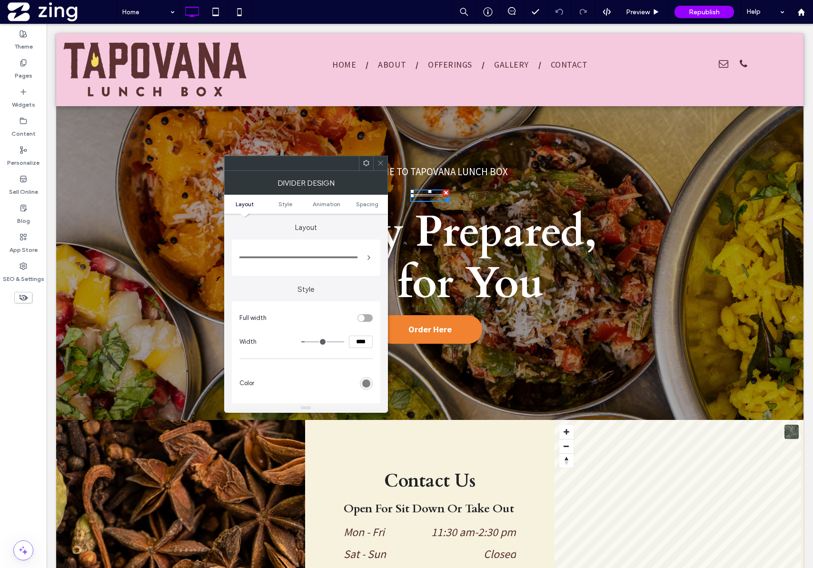
click at [382, 168] on span at bounding box center [380, 163] width 7 height 14
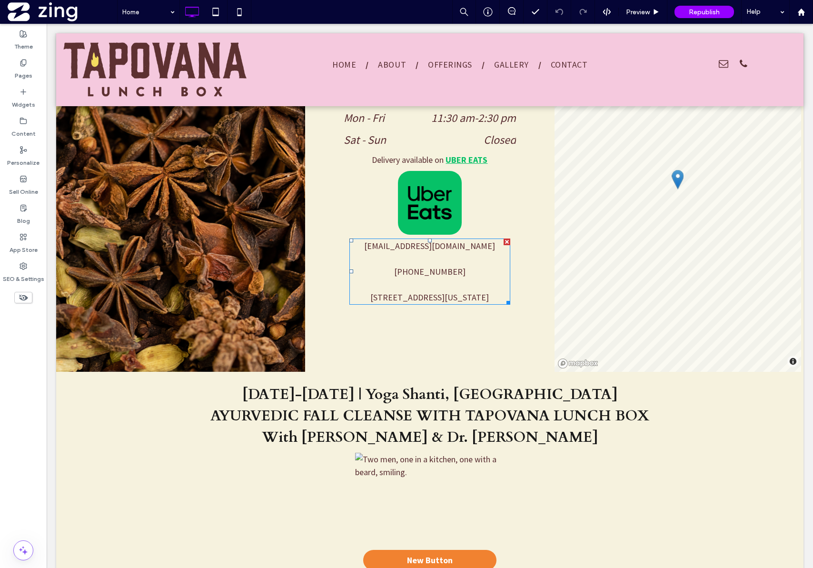
scroll to position [629, 0]
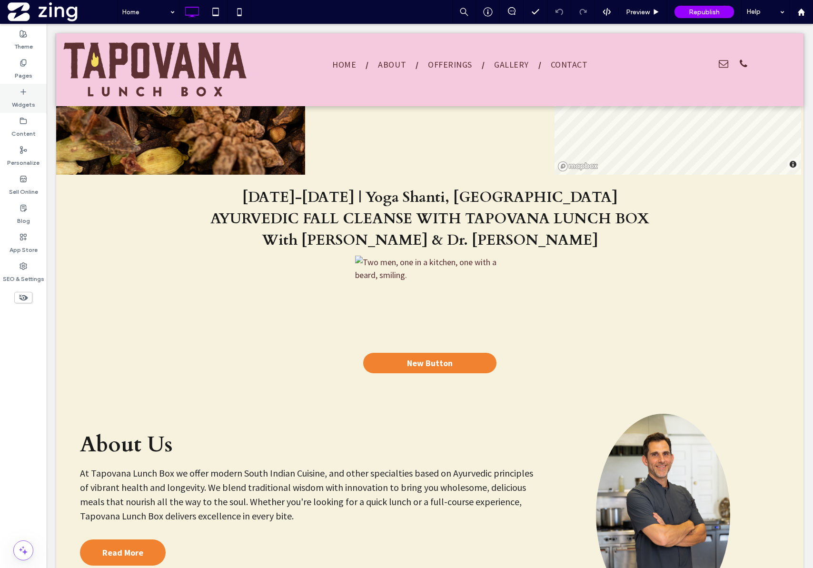
click at [18, 92] on div "Widgets" at bounding box center [23, 98] width 47 height 29
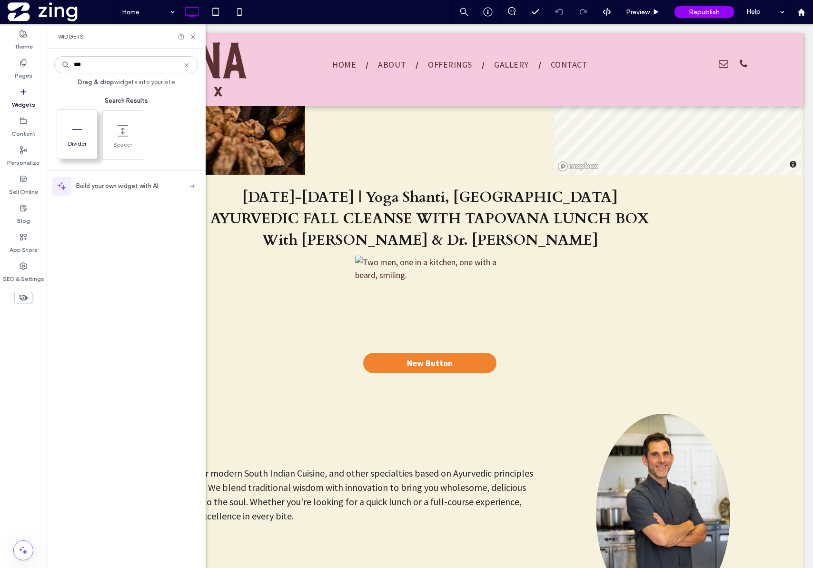
type input "***"
click at [83, 136] on icon at bounding box center [77, 129] width 15 height 15
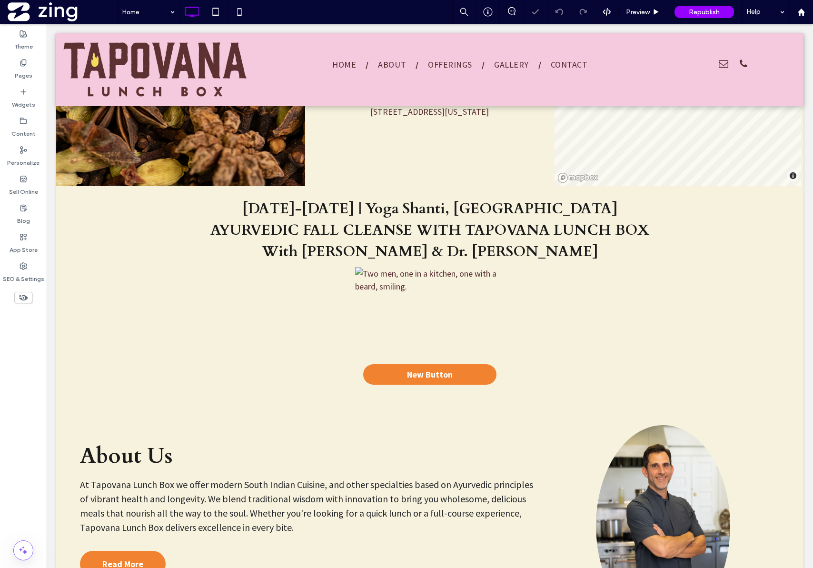
scroll to position [641, 0]
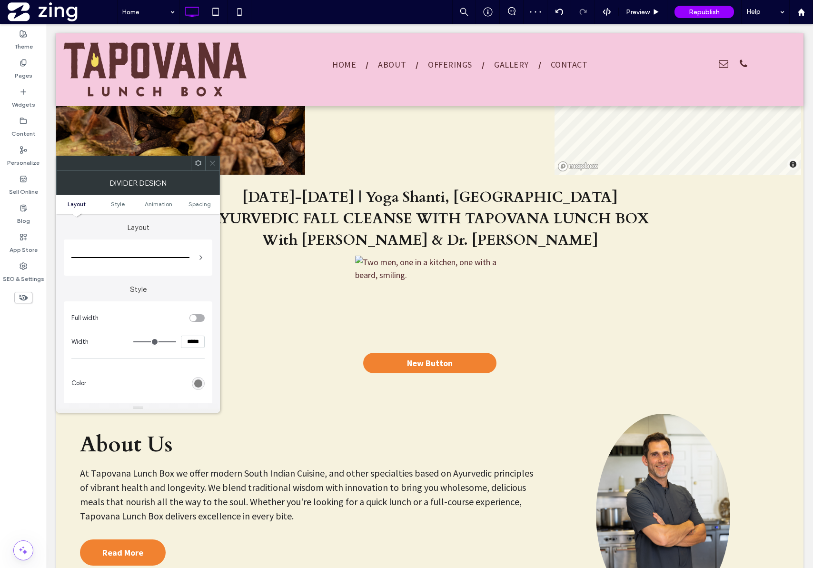
click at [212, 168] on span at bounding box center [212, 163] width 7 height 14
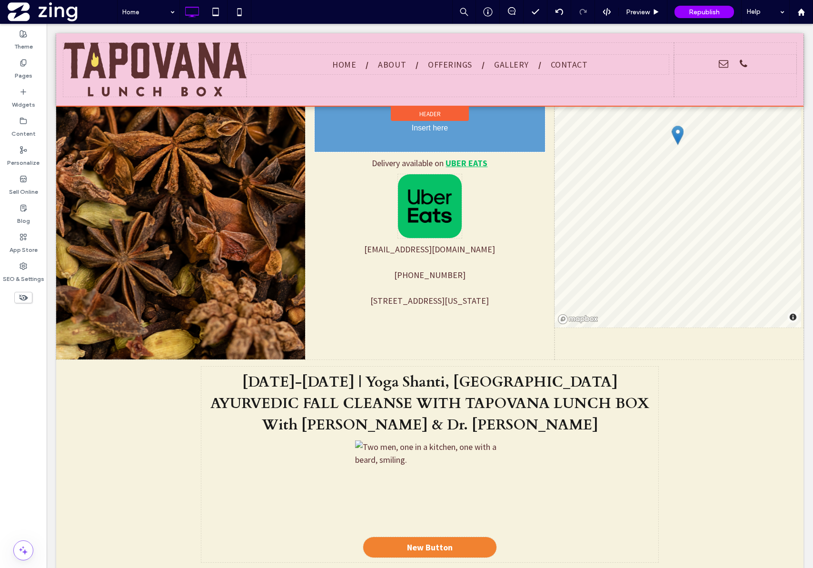
scroll to position [571, 0]
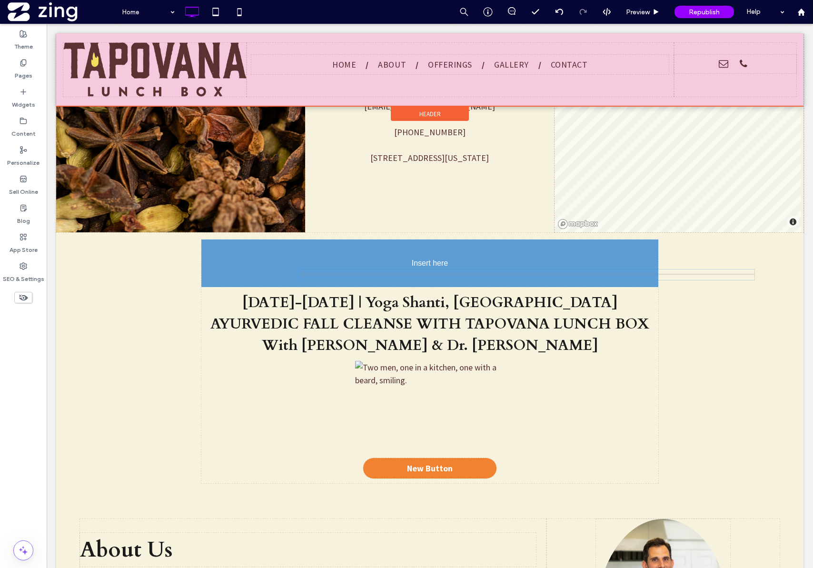
drag, startPoint x: 413, startPoint y: 180, endPoint x: 402, endPoint y: 272, distance: 92.6
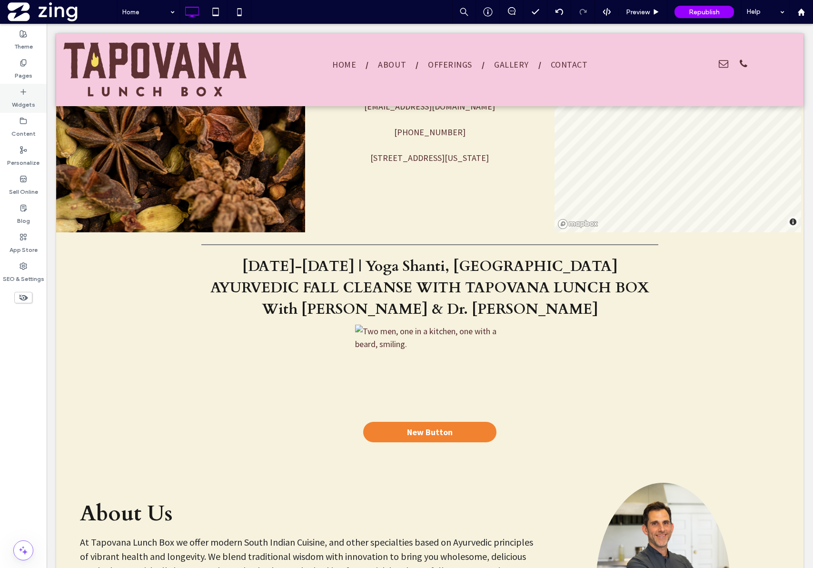
click at [20, 97] on label "Widgets" at bounding box center [23, 102] width 23 height 13
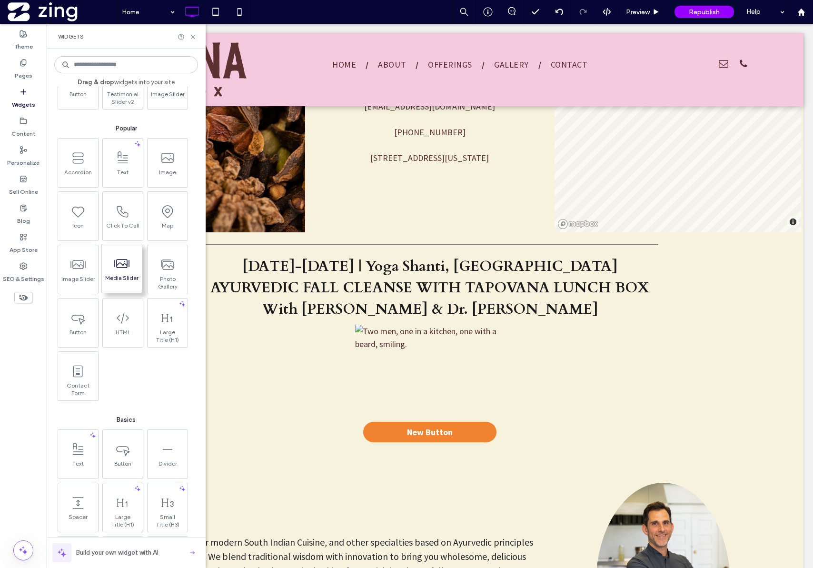
scroll to position [104, 0]
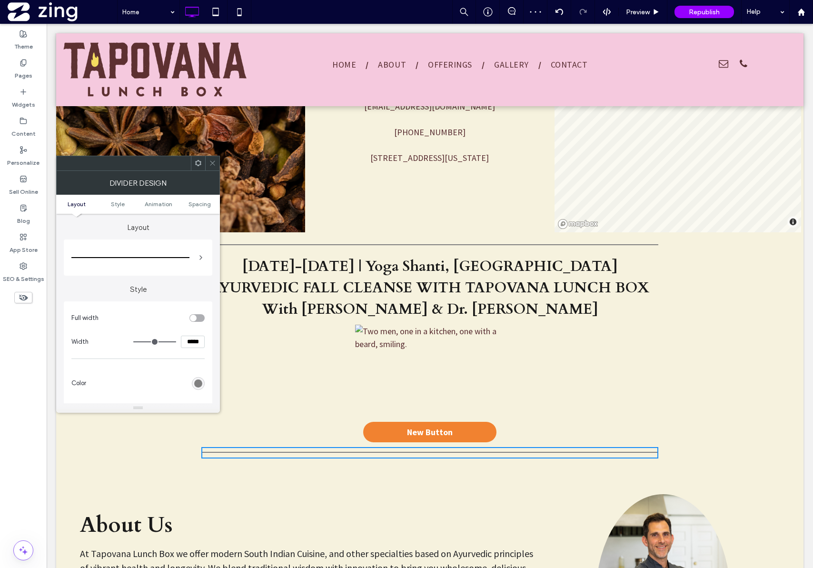
click at [727, 377] on div "October 5-10, 2025 | Yoga Shanti, Sag Harbor AYURVEDIC FALL CLEANSE WITH TAPOVA…" at bounding box center [430, 348] width 748 height 233
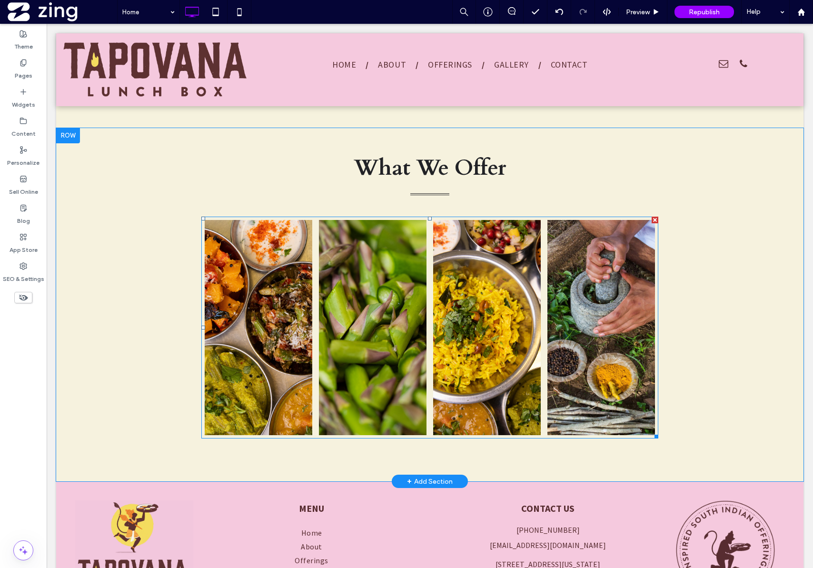
scroll to position [1039, 0]
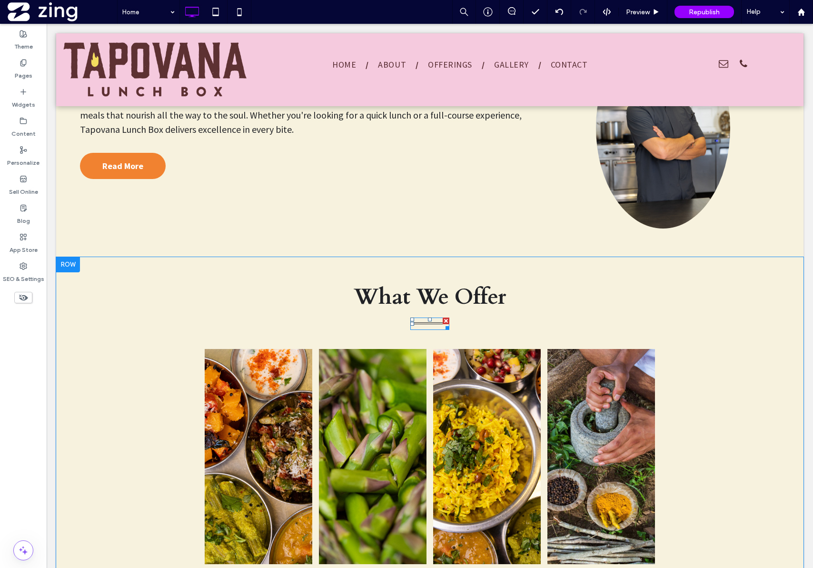
click at [431, 325] on hr at bounding box center [430, 323] width 39 height 3
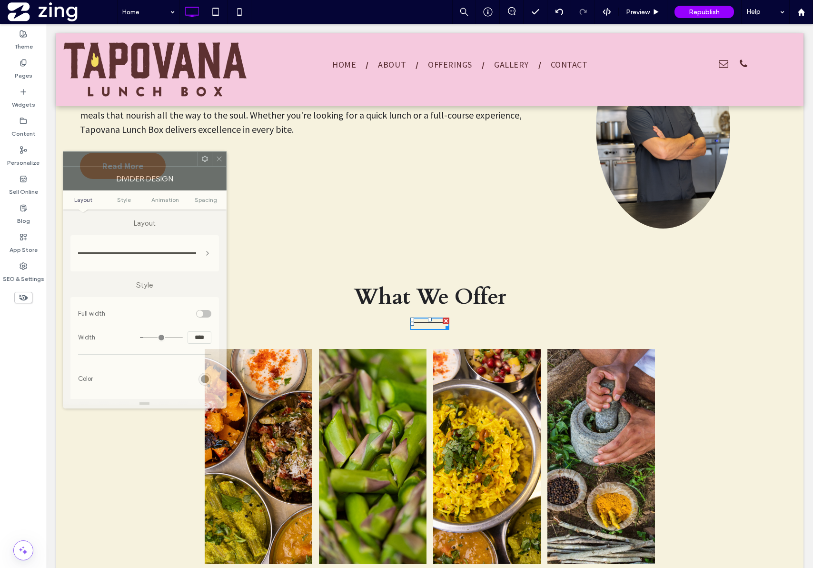
drag, startPoint x: 298, startPoint y: 166, endPoint x: 137, endPoint y: 162, distance: 161.5
click at [137, 162] on div at bounding box center [130, 159] width 134 height 14
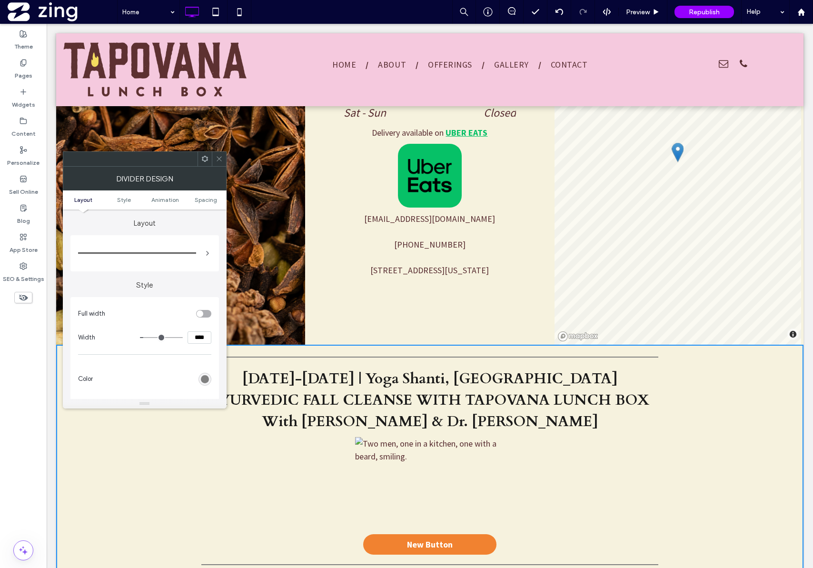
scroll to position [456, 0]
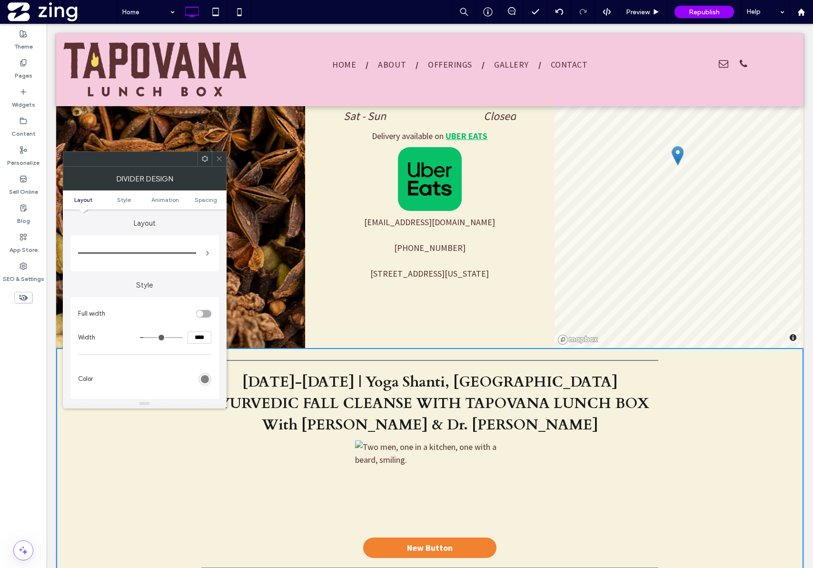
click at [405, 362] on div at bounding box center [429, 360] width 457 height 11
click at [405, 361] on hr at bounding box center [429, 361] width 457 height 2
click at [405, 362] on div at bounding box center [429, 360] width 457 height 11
click at [217, 158] on icon at bounding box center [219, 158] width 7 height 7
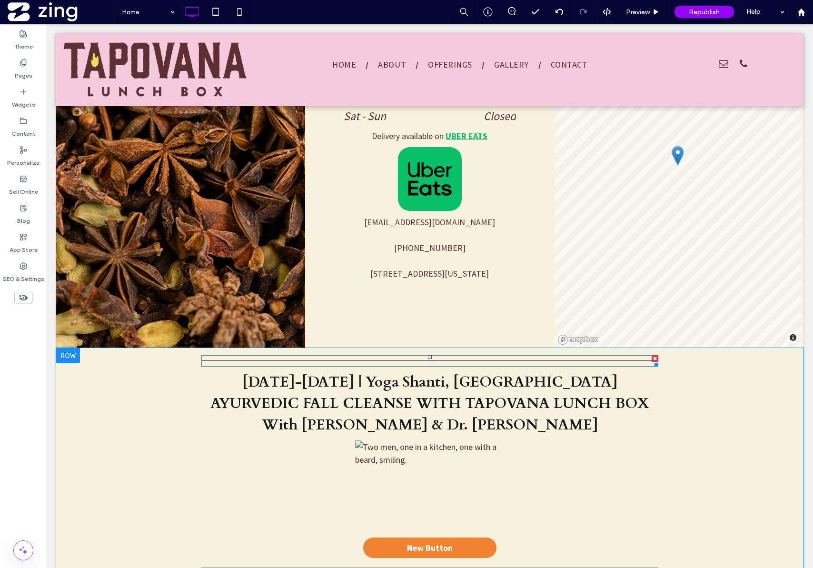
click at [368, 359] on div at bounding box center [429, 360] width 457 height 11
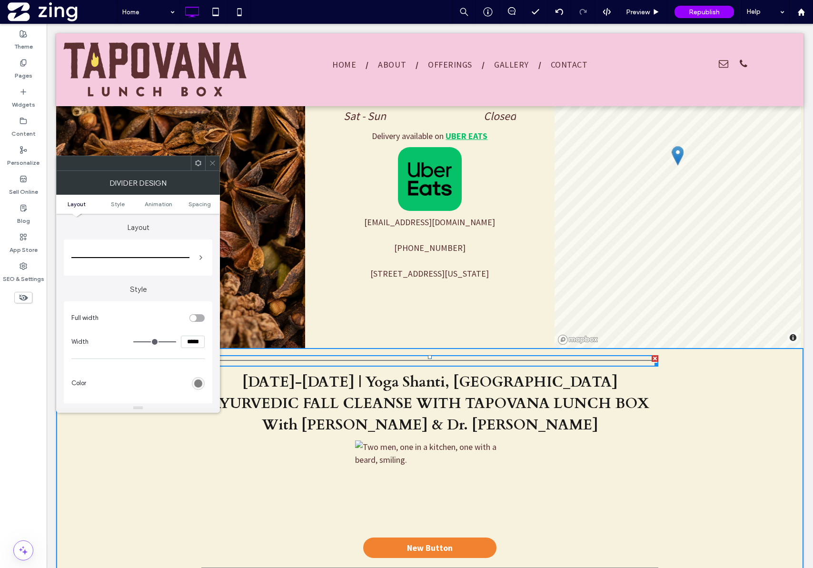
click at [195, 261] on div at bounding box center [137, 257] width 133 height 27
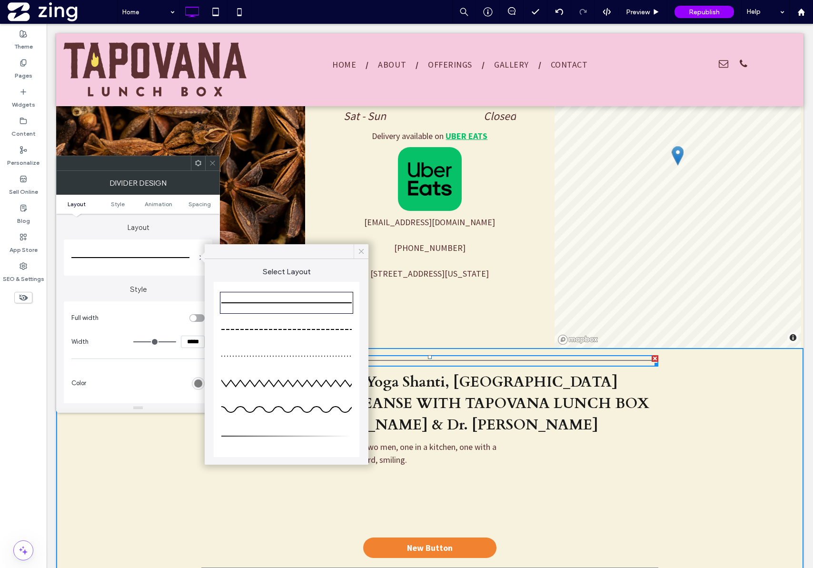
click at [359, 250] on icon at bounding box center [361, 251] width 9 height 9
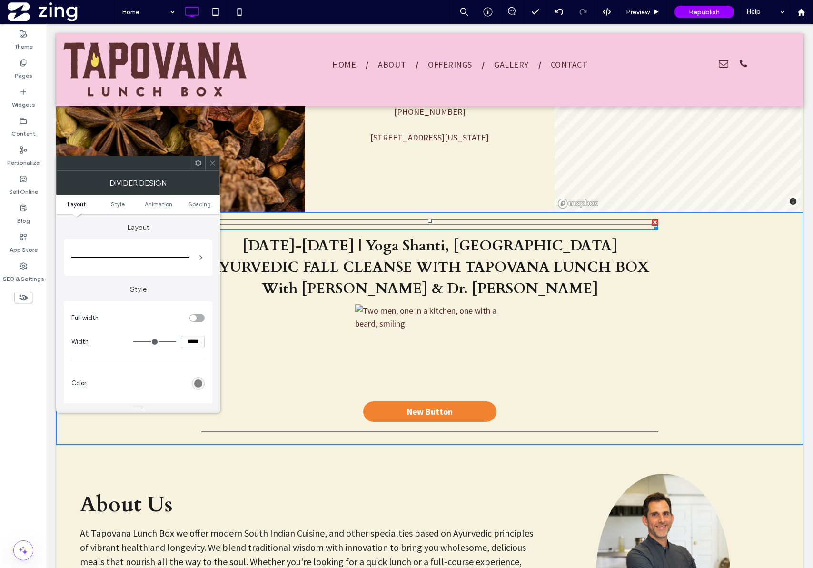
scroll to position [601, 0]
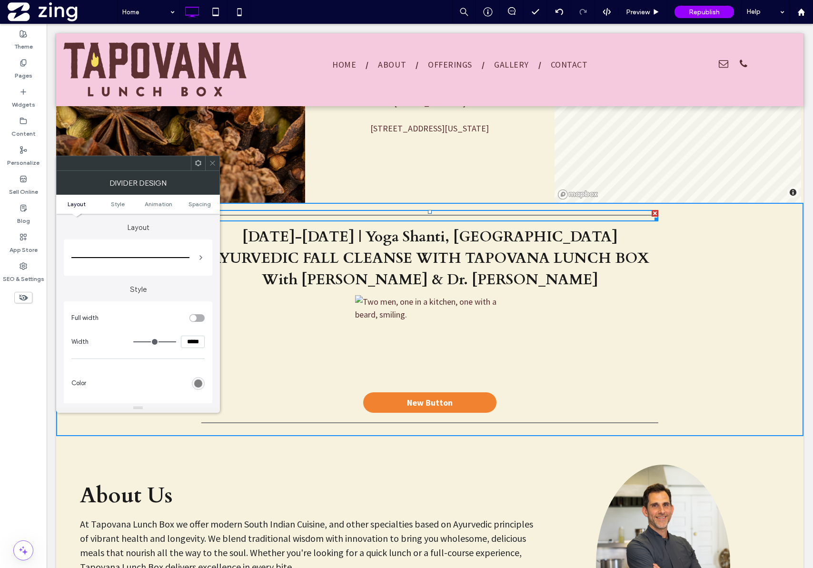
click at [213, 164] on icon at bounding box center [212, 163] width 7 height 7
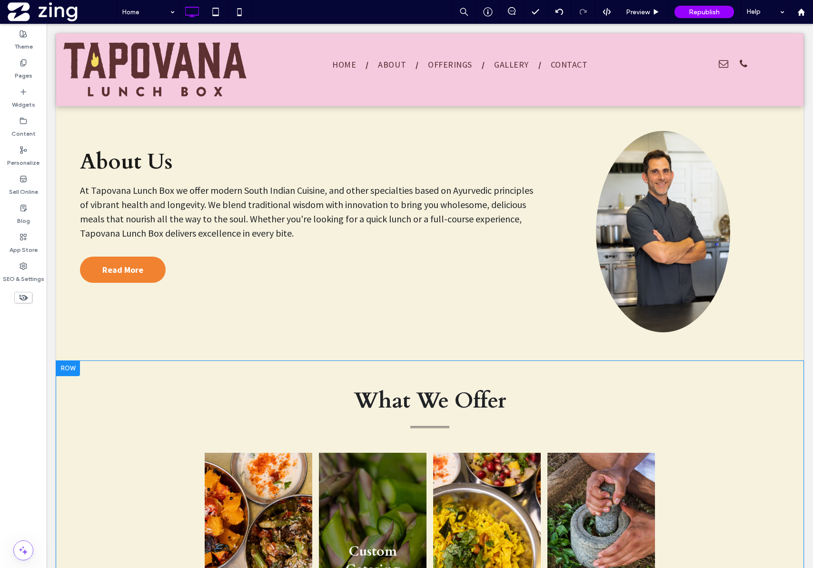
scroll to position [942, 0]
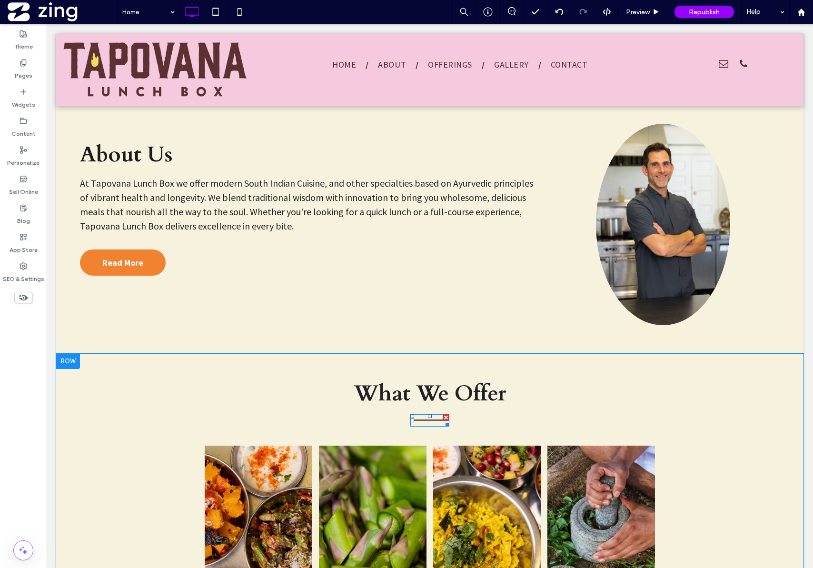
click at [437, 424] on div at bounding box center [430, 420] width 39 height 12
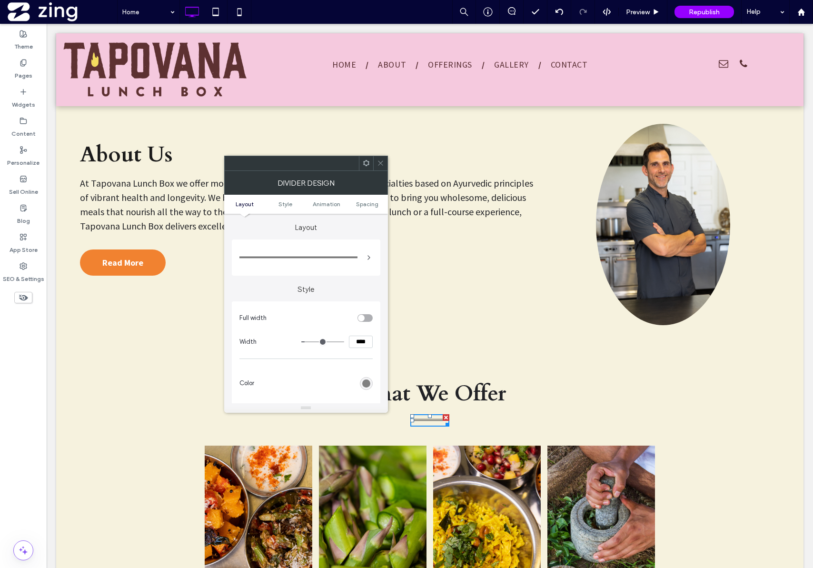
click at [375, 253] on div at bounding box center [306, 258] width 149 height 36
click at [372, 255] on icon at bounding box center [369, 258] width 8 height 8
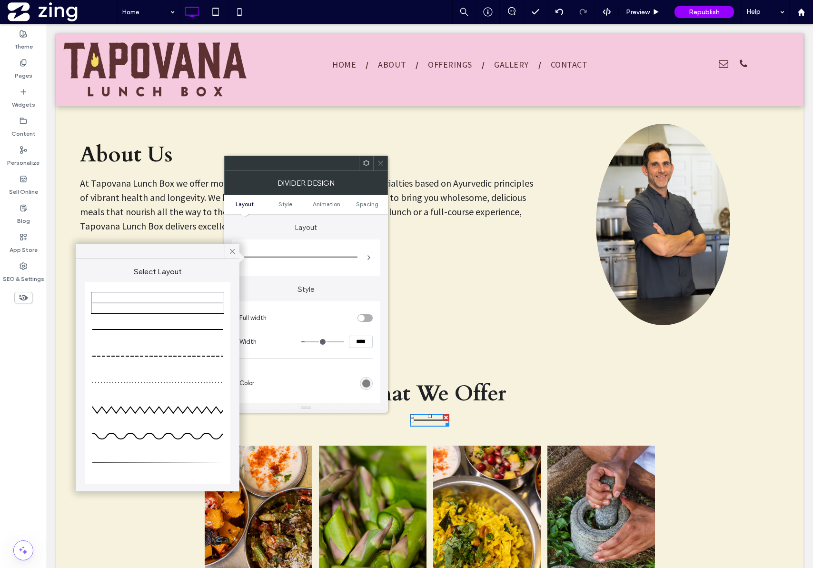
click at [383, 165] on icon at bounding box center [380, 163] width 7 height 7
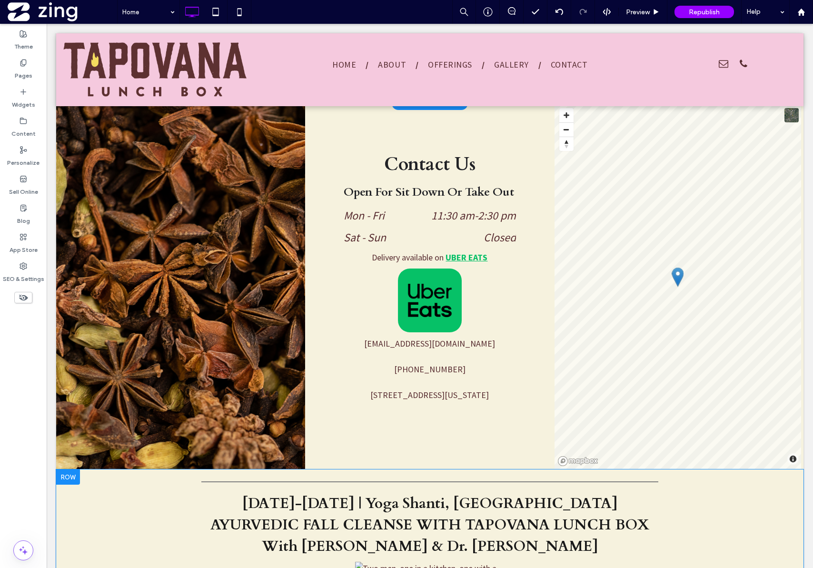
scroll to position [343, 0]
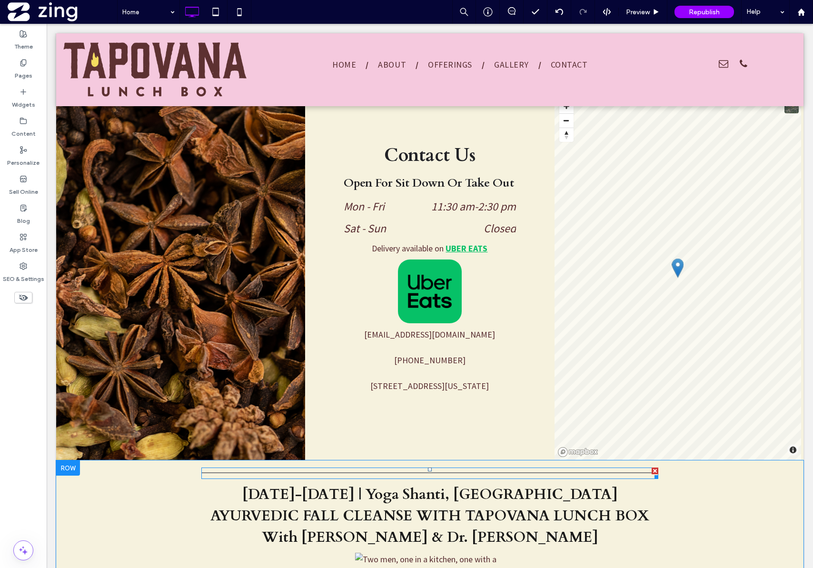
click at [388, 471] on div at bounding box center [429, 473] width 457 height 11
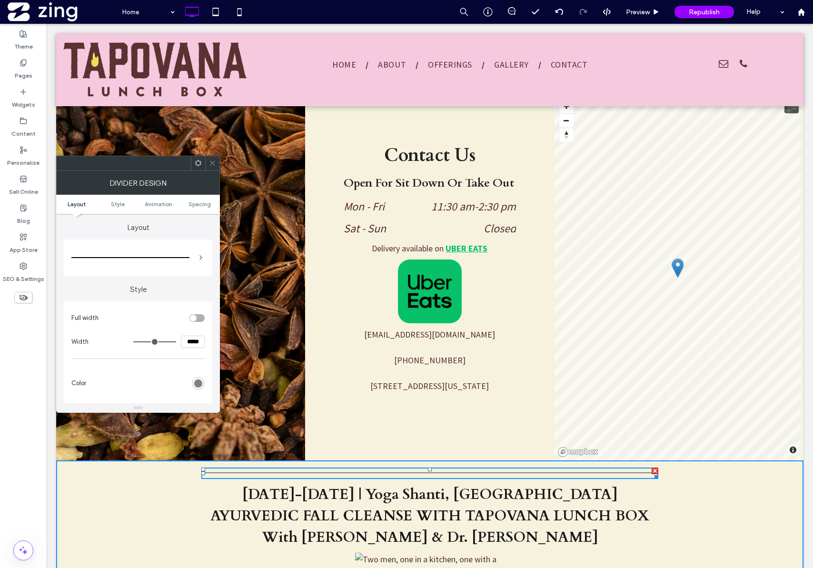
click at [109, 246] on div at bounding box center [137, 257] width 133 height 27
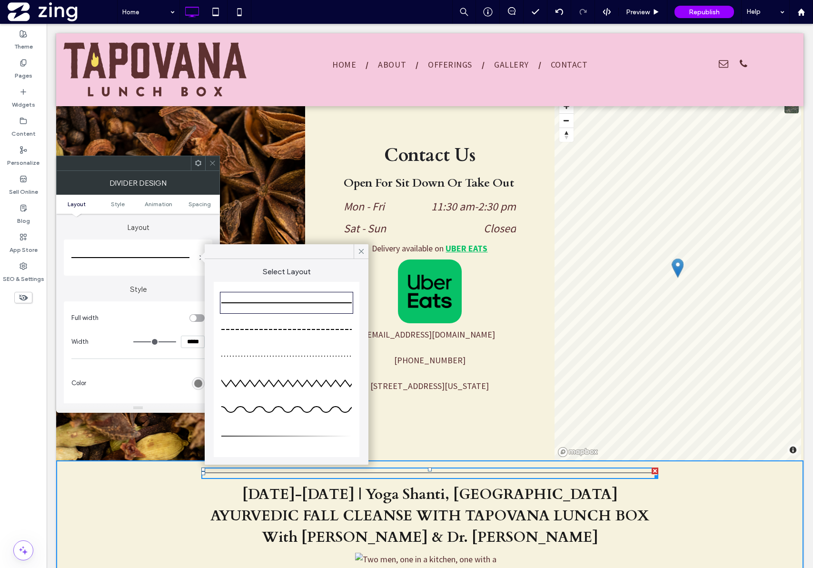
click at [290, 259] on div "Select Layout" at bounding box center [287, 362] width 164 height 206
click at [284, 284] on div at bounding box center [287, 369] width 146 height 175
click at [282, 331] on div at bounding box center [286, 329] width 130 height 19
type input "*"
type input "***"
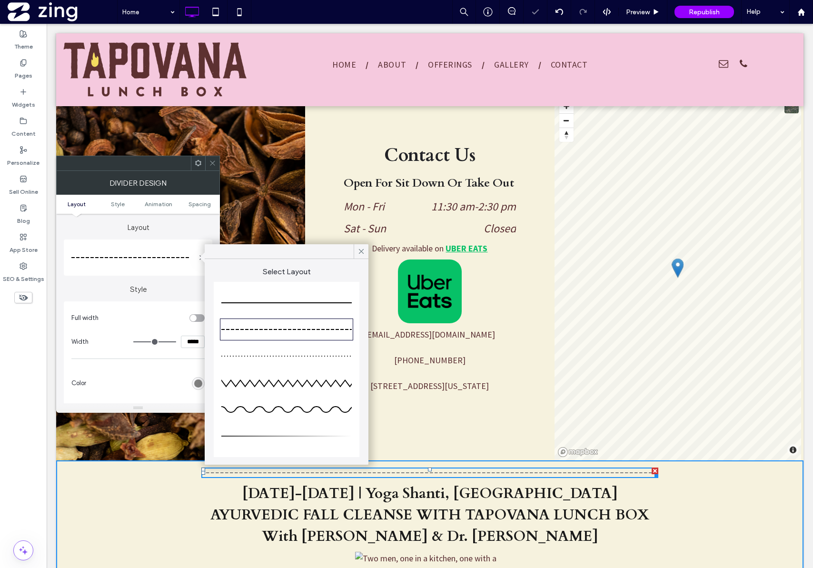
click at [281, 354] on div at bounding box center [286, 356] width 130 height 19
type input "**"
type input "*"
type input "**"
type input "*"
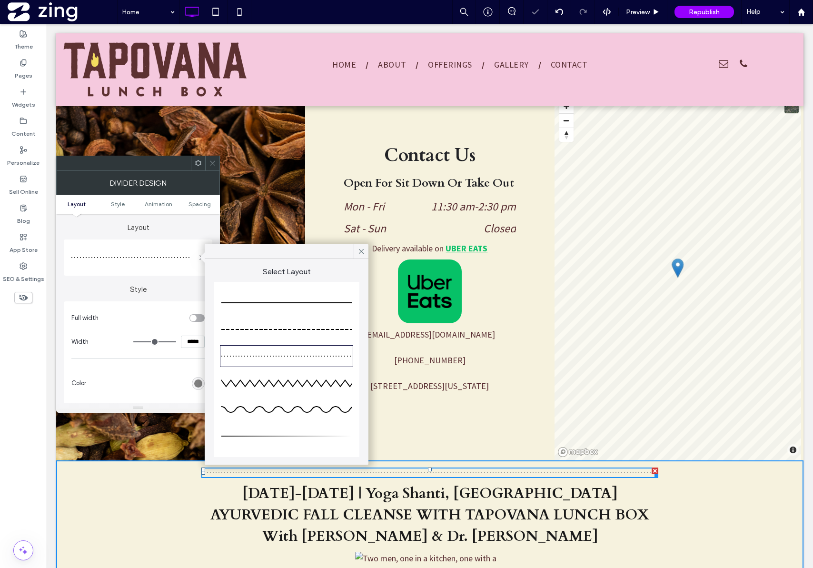
click at [281, 388] on div at bounding box center [286, 382] width 130 height 19
type input "**"
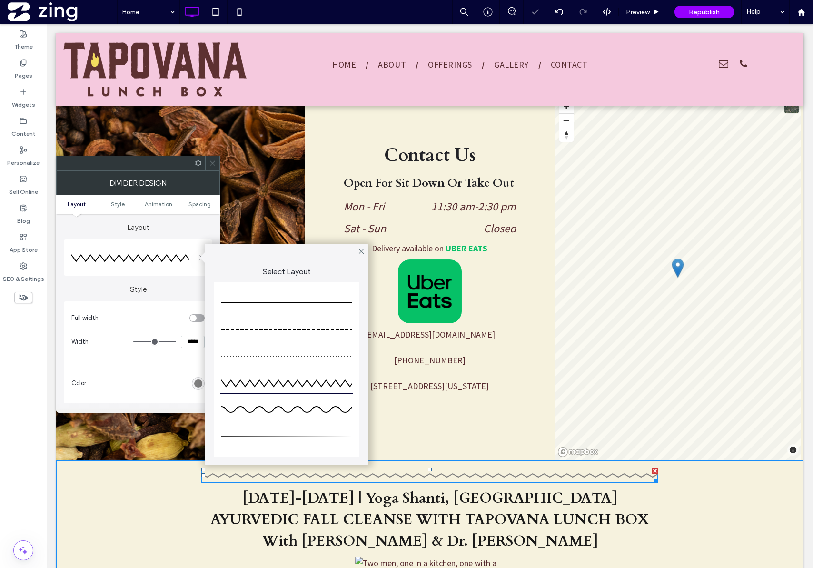
click at [291, 408] on div at bounding box center [286, 410] width 130 height 10
click at [294, 444] on div at bounding box center [286, 436] width 130 height 19
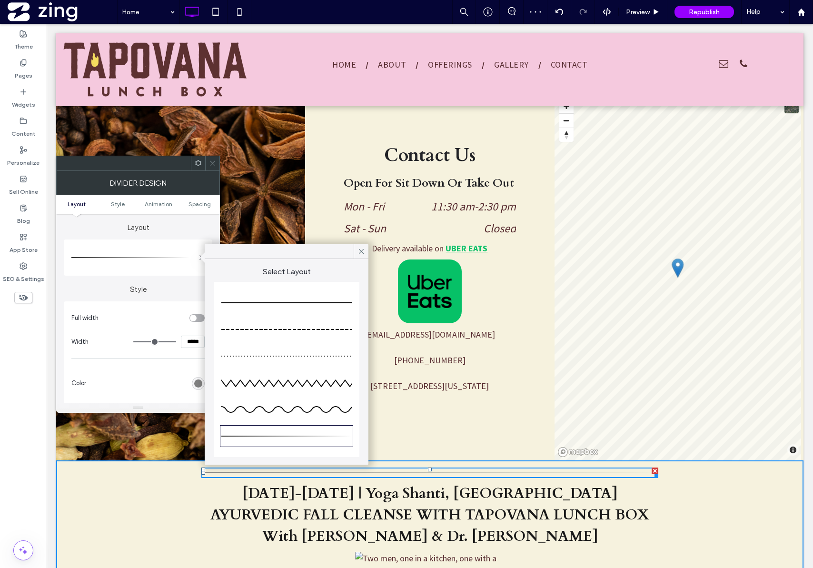
click at [255, 303] on div at bounding box center [286, 302] width 130 height 19
type input "*"
click at [360, 252] on use at bounding box center [361, 251] width 5 height 5
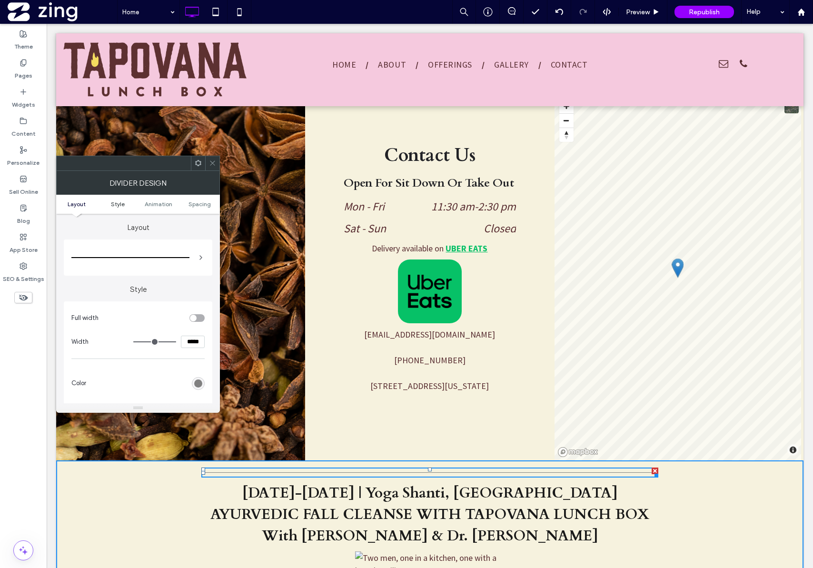
click at [111, 201] on span "Style" at bounding box center [118, 203] width 14 height 7
click at [217, 166] on div at bounding box center [212, 163] width 14 height 14
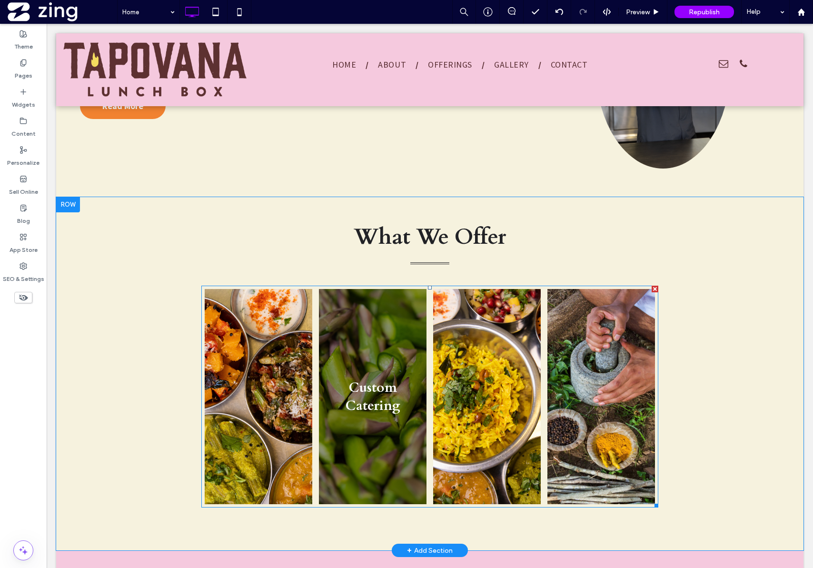
scroll to position [1080, 0]
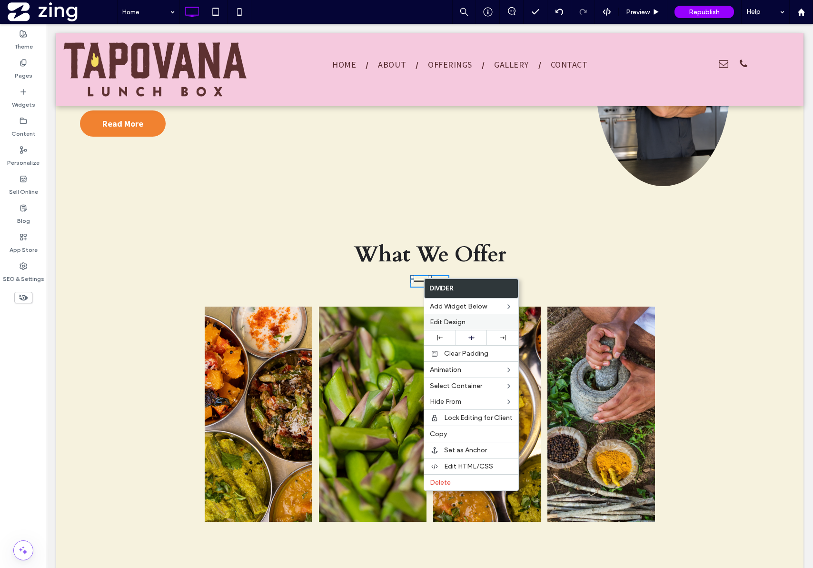
click at [439, 318] on span "Edit Design" at bounding box center [448, 322] width 36 height 8
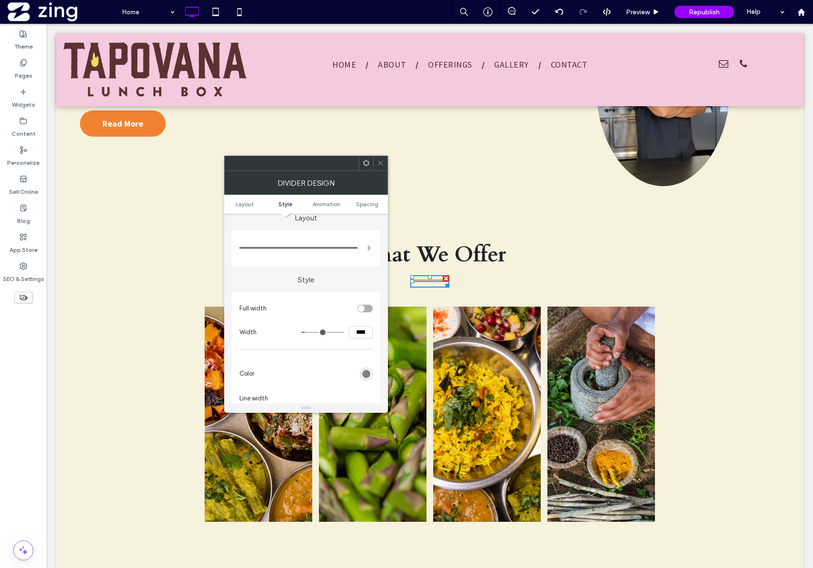
scroll to position [0, 0]
click at [286, 199] on ul "Layout Style Animation Spacing" at bounding box center [306, 204] width 164 height 19
click at [286, 201] on span "Style" at bounding box center [286, 203] width 14 height 7
click at [243, 202] on span "Layout" at bounding box center [245, 203] width 18 height 7
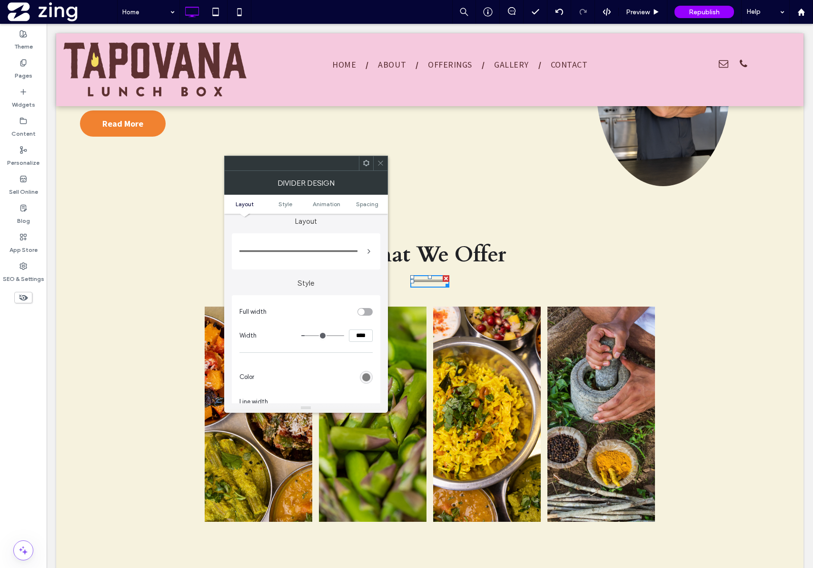
scroll to position [0, 0]
click at [381, 164] on icon at bounding box center [380, 163] width 7 height 7
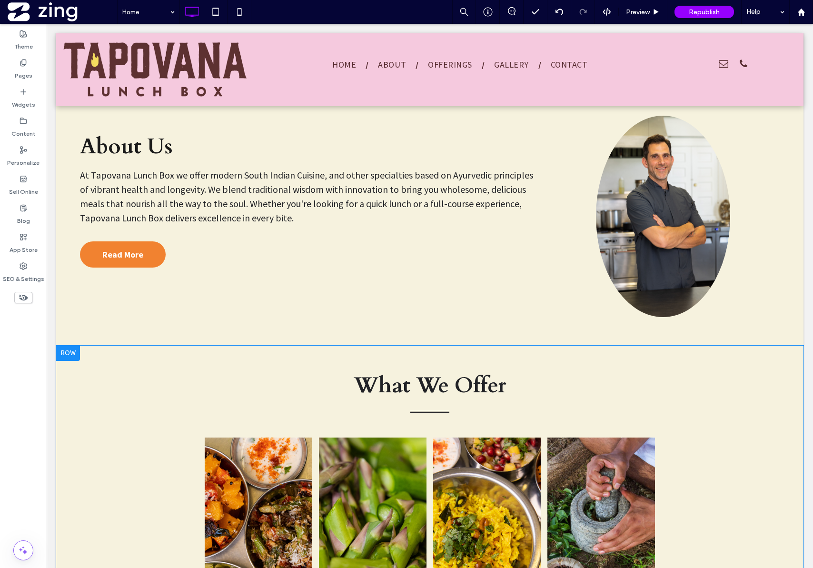
scroll to position [965, 0]
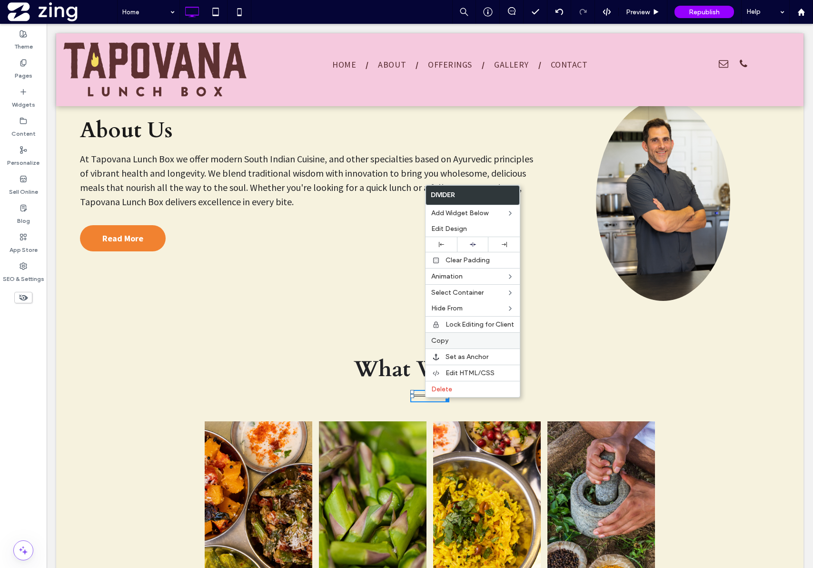
click at [460, 341] on label "Copy" at bounding box center [472, 341] width 83 height 8
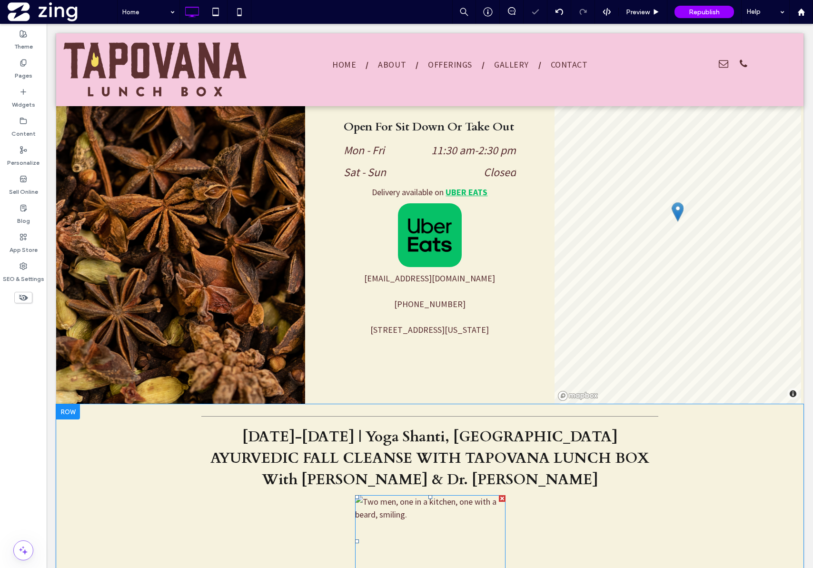
scroll to position [411, 0]
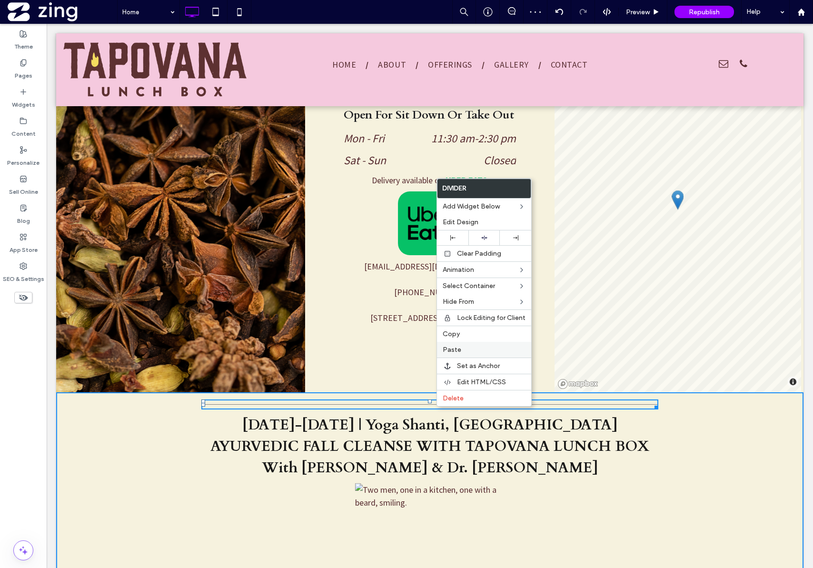
click at [455, 346] on span "Paste" at bounding box center [452, 350] width 19 height 8
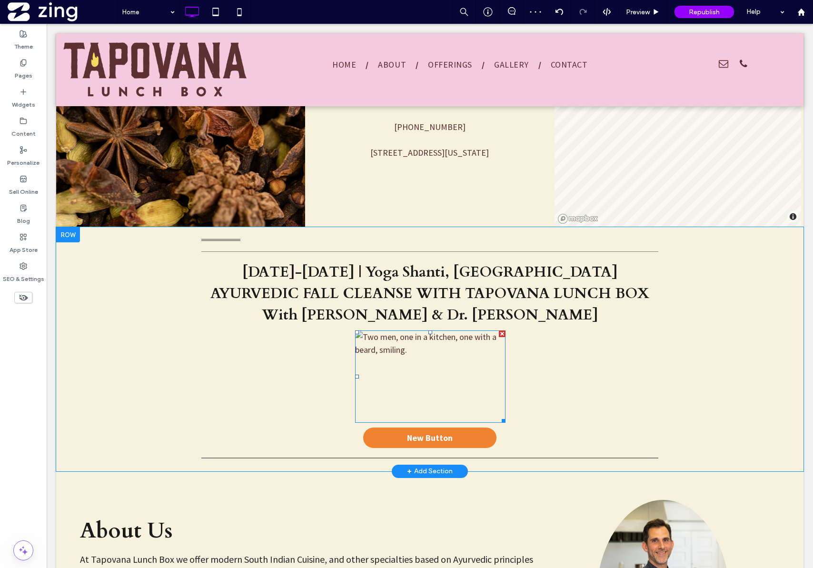
scroll to position [582, 0]
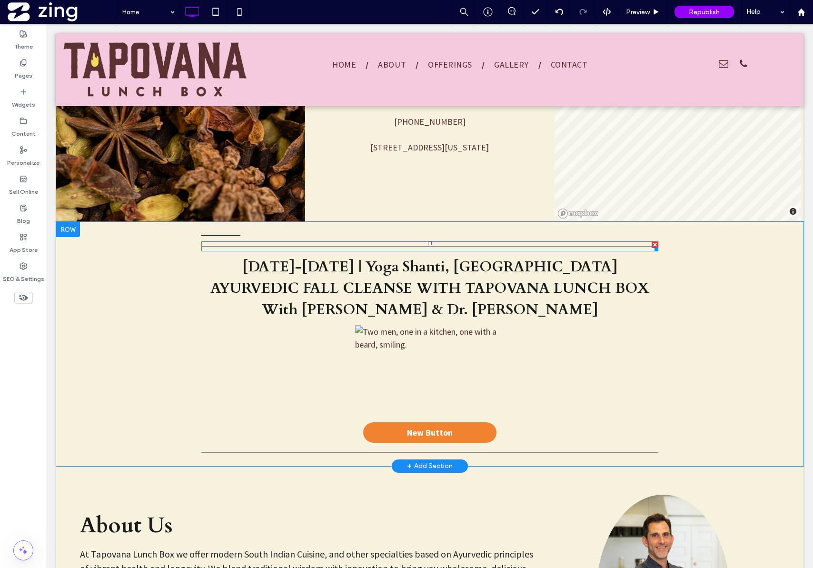
click at [397, 245] on div at bounding box center [429, 246] width 457 height 10
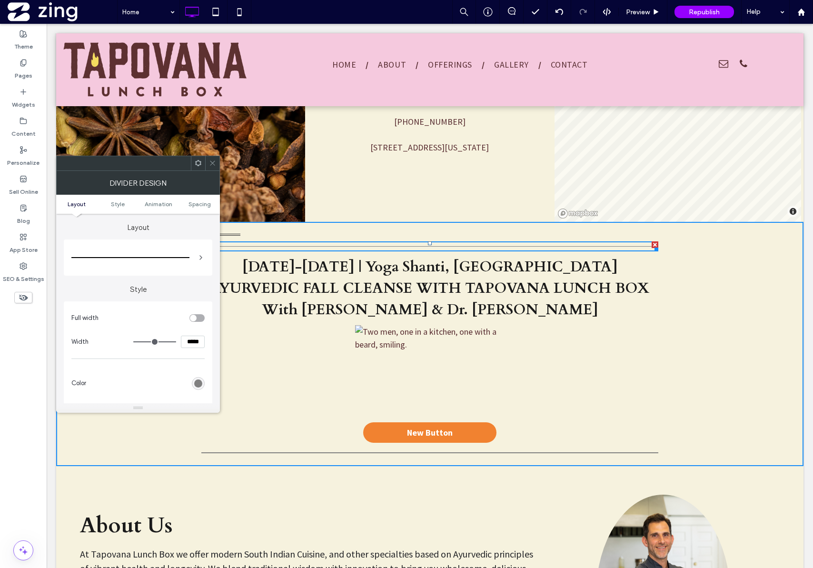
click at [213, 167] on span at bounding box center [212, 163] width 7 height 14
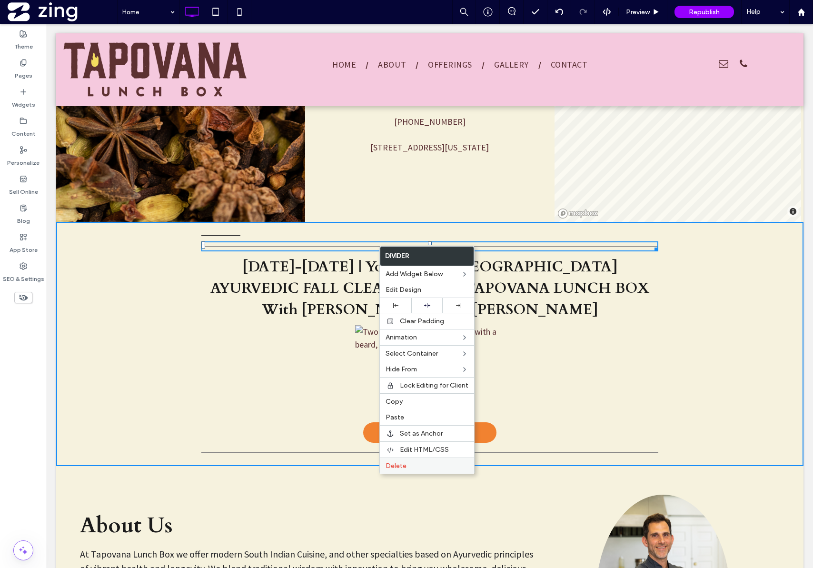
click at [396, 470] on span "Delete" at bounding box center [396, 466] width 21 height 8
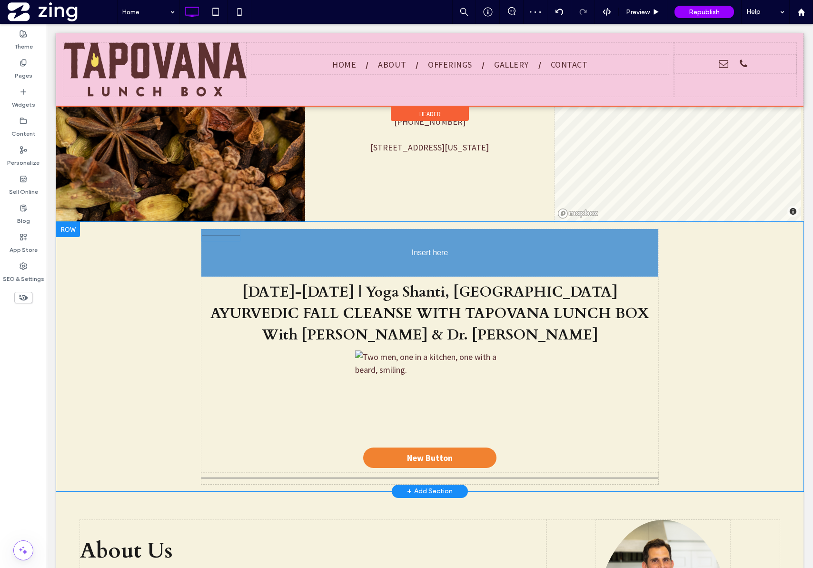
drag, startPoint x: 212, startPoint y: 235, endPoint x: 425, endPoint y: 261, distance: 214.5
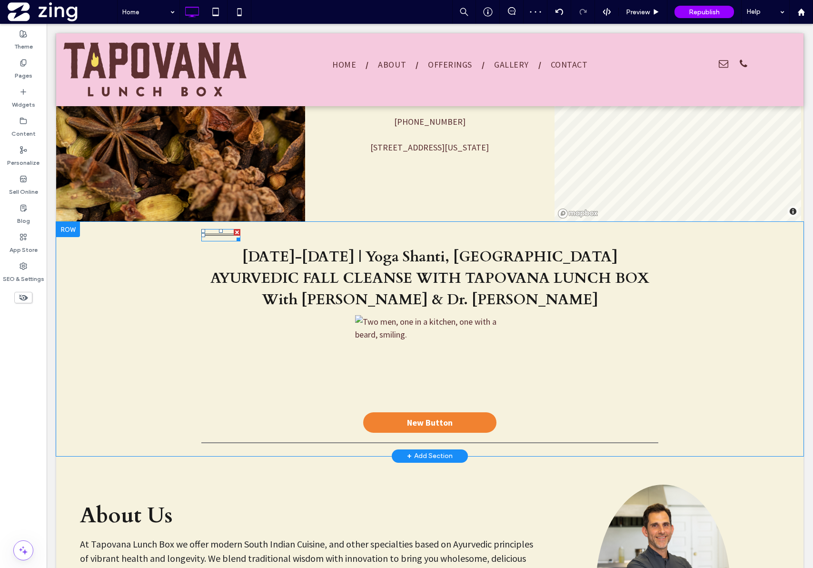
click at [213, 232] on div at bounding box center [220, 235] width 39 height 12
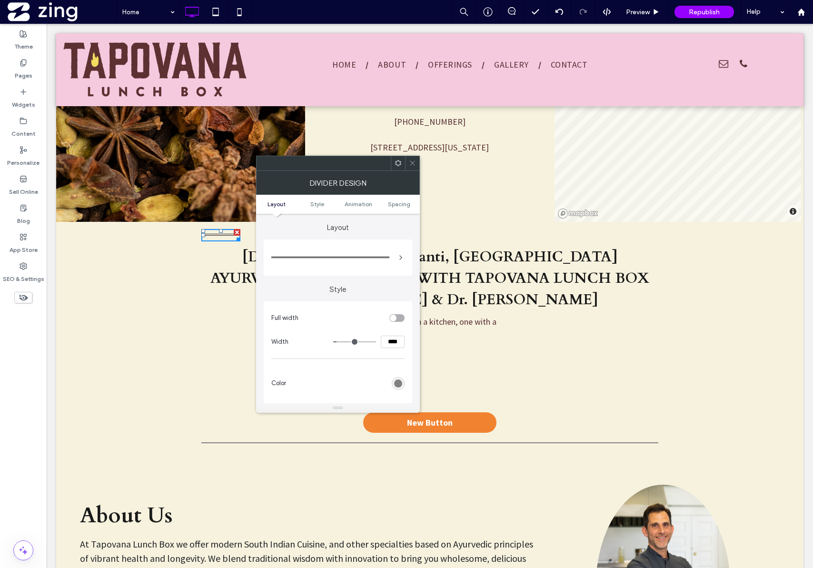
click at [398, 209] on ul "Layout Style Animation Spacing" at bounding box center [338, 204] width 164 height 19
click at [411, 163] on use at bounding box center [412, 163] width 5 height 5
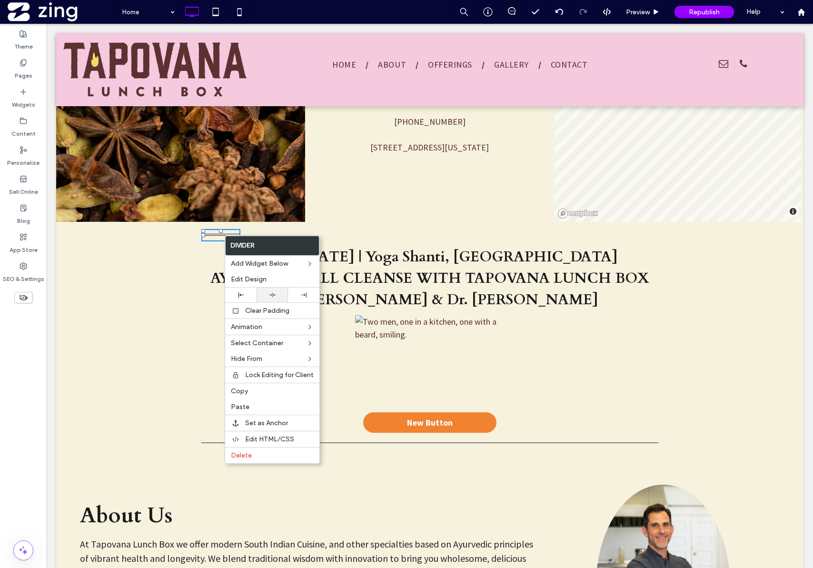
click at [271, 301] on div at bounding box center [272, 295] width 31 height 15
click at [400, 445] on div at bounding box center [429, 443] width 457 height 11
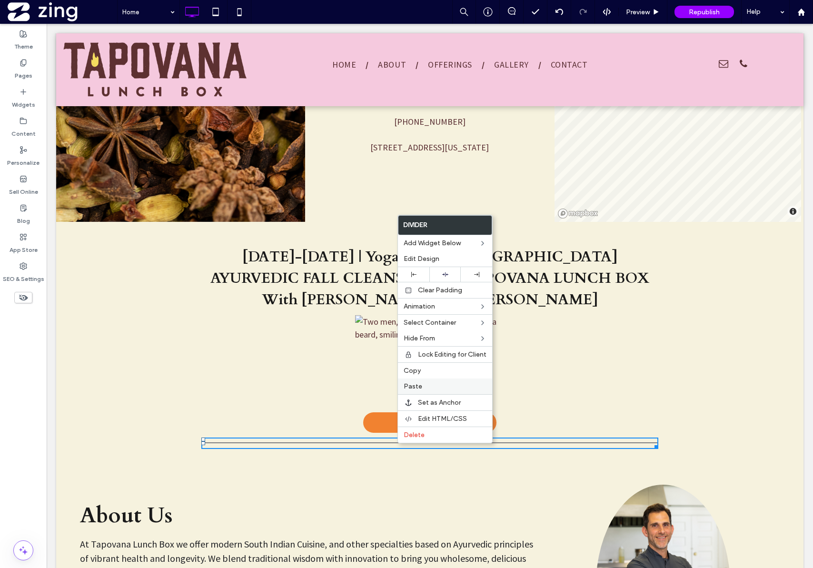
click at [413, 389] on span "Paste" at bounding box center [413, 386] width 19 height 8
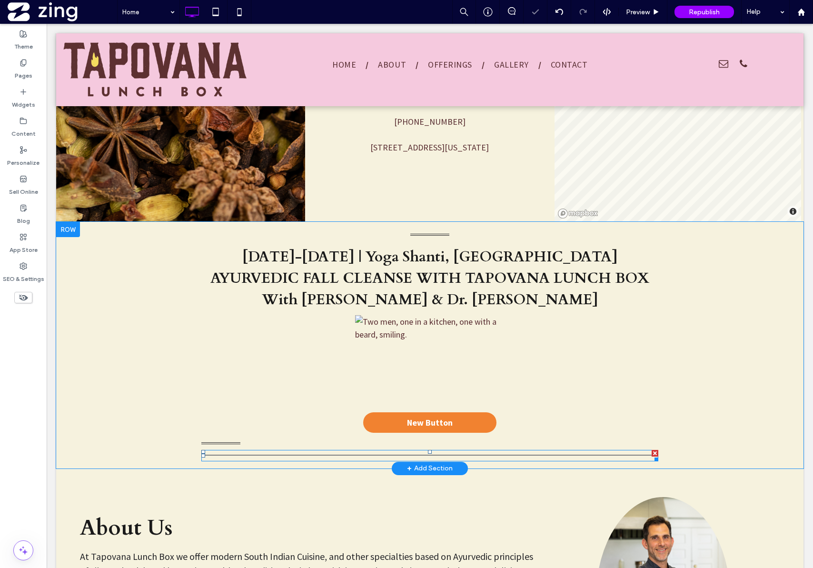
click at [396, 453] on div at bounding box center [429, 455] width 457 height 11
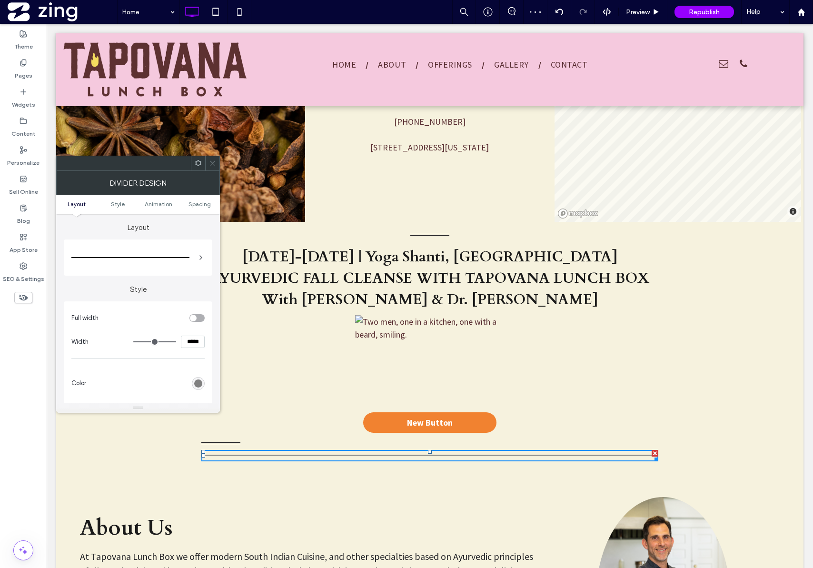
drag, startPoint x: 215, startPoint y: 163, endPoint x: 179, endPoint y: 148, distance: 39.5
click at [215, 163] on icon at bounding box center [212, 163] width 7 height 7
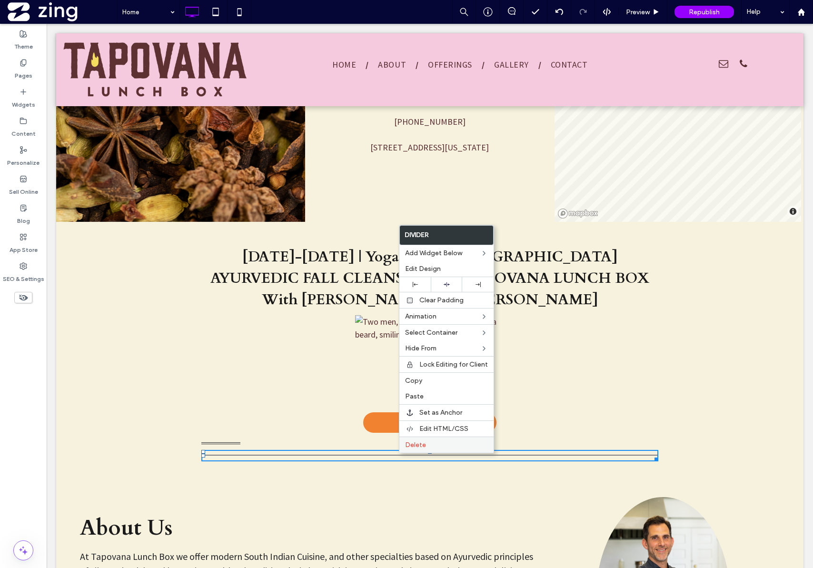
click at [411, 449] on div "Delete" at bounding box center [447, 445] width 94 height 16
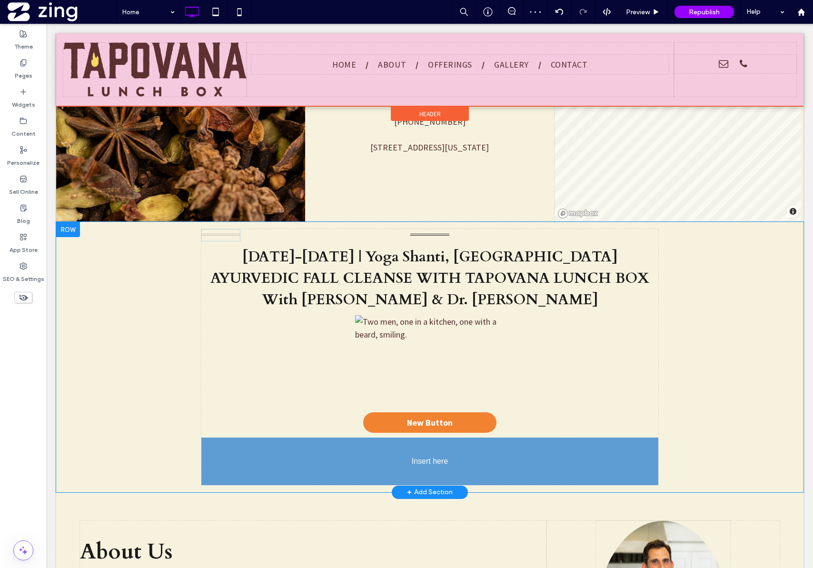
drag, startPoint x: 220, startPoint y: 439, endPoint x: 441, endPoint y: 463, distance: 222.3
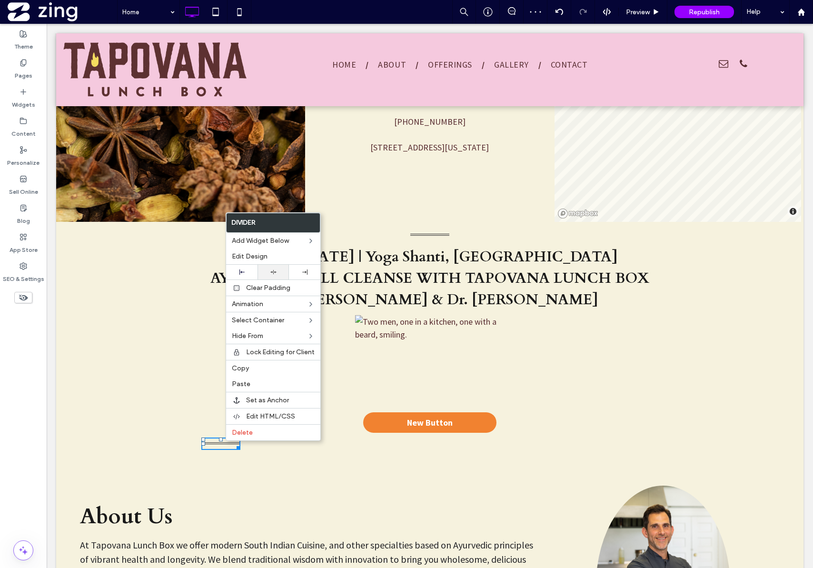
click at [269, 275] on div at bounding box center [273, 272] width 31 height 15
click at [155, 331] on div "October 5-10, 2025 | Yoga Shanti, Sag Harbor AYURVEDIC FALL CLEANSE WITH TAPOVA…" at bounding box center [430, 339] width 748 height 235
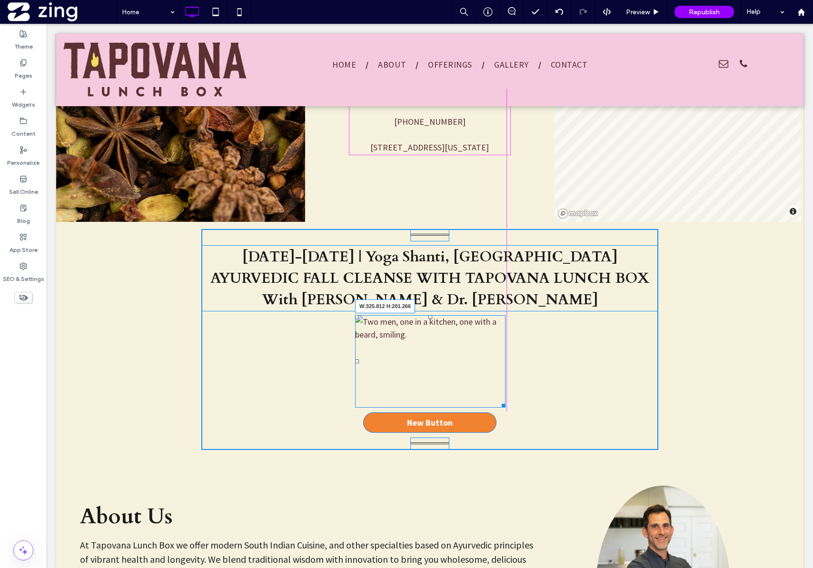
drag, startPoint x: 498, startPoint y: 405, endPoint x: 509, endPoint y: 409, distance: 11.6
click at [509, 409] on div "October 5-10, 2025 | Yoga Shanti, Sag Harbor AYURVEDIC FALL CLEANSE WITH TAPOVA…" at bounding box center [429, 339] width 457 height 220
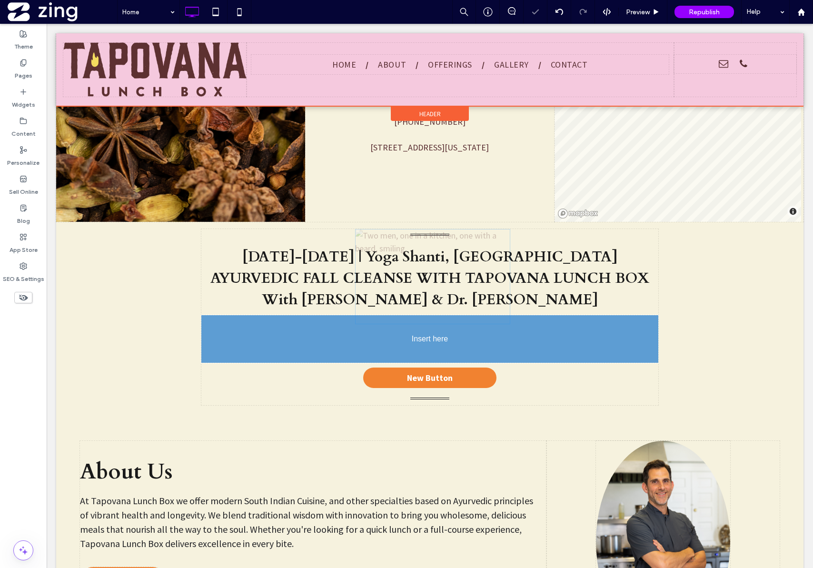
drag, startPoint x: 452, startPoint y: 375, endPoint x: 444, endPoint y: 374, distance: 8.6
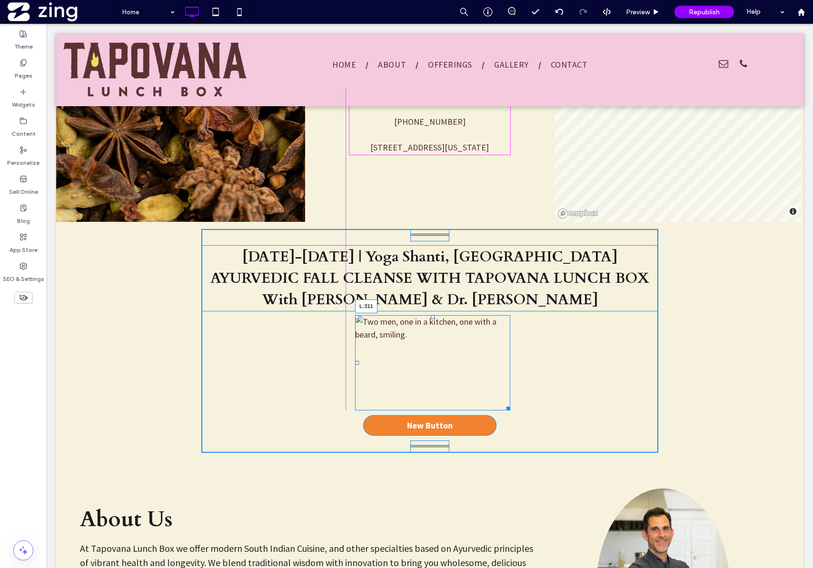
drag, startPoint x: 354, startPoint y: 361, endPoint x: 464, endPoint y: 409, distance: 120.5
click at [355, 361] on div at bounding box center [357, 363] width 4 height 4
drag, startPoint x: 499, startPoint y: 409, endPoint x: 503, endPoint y: 411, distance: 5.3
click at [503, 411] on div at bounding box center [501, 406] width 7 height 7
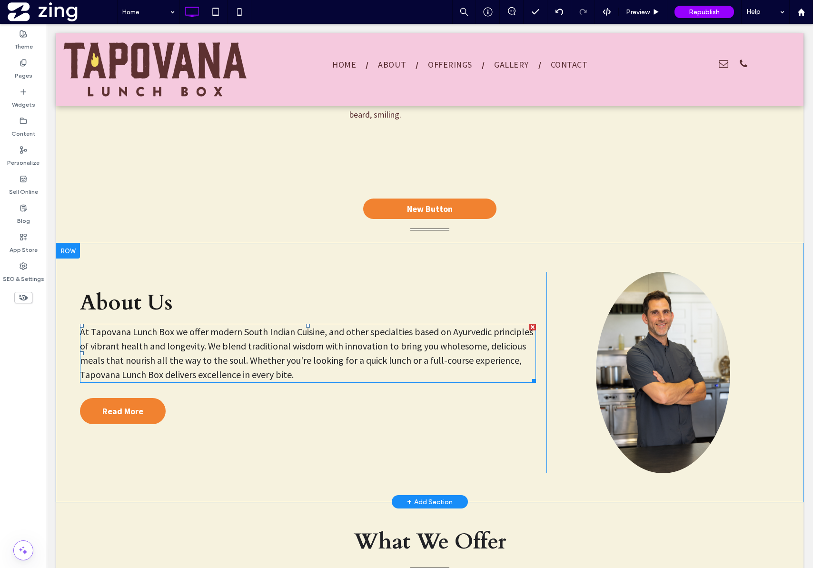
scroll to position [631, 0]
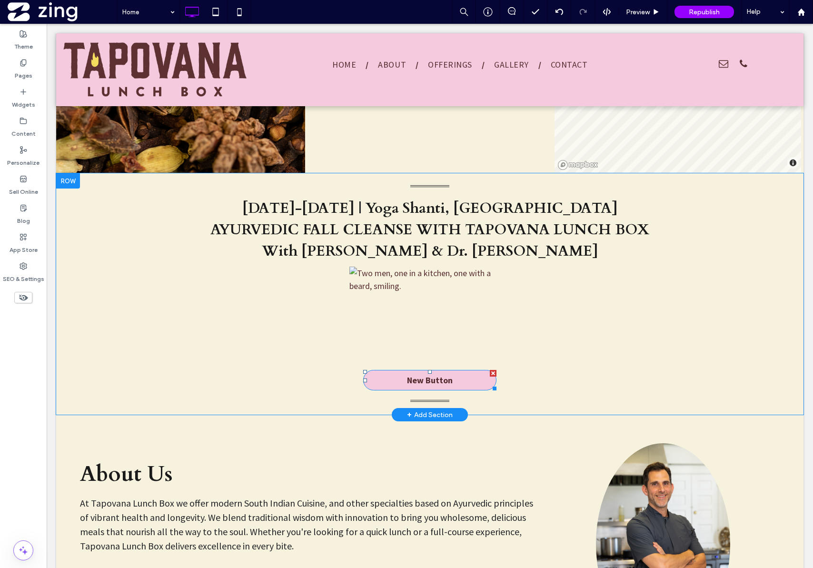
click at [428, 383] on span "New Button" at bounding box center [430, 380] width 46 height 11
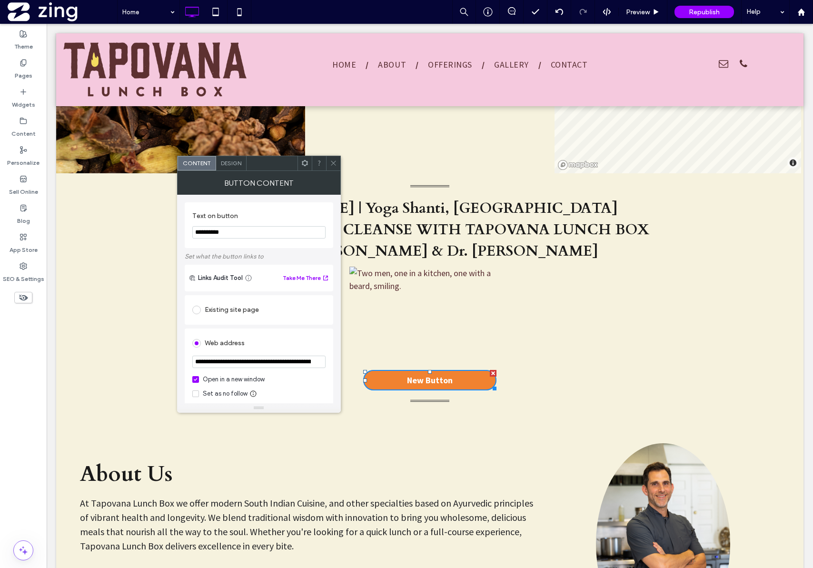
click at [241, 231] on input "**********" at bounding box center [258, 232] width 133 height 12
type input "**********"
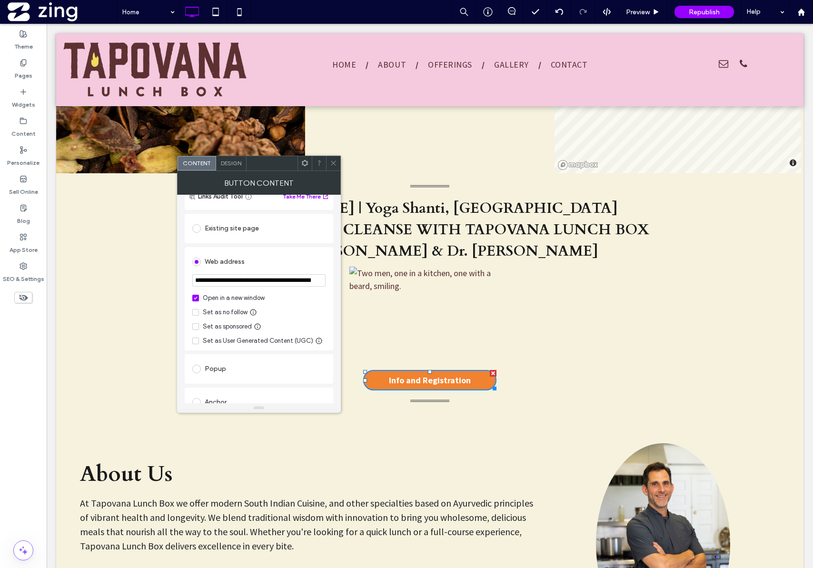
scroll to position [78, 0]
click at [237, 166] on span "Design" at bounding box center [231, 163] width 20 height 7
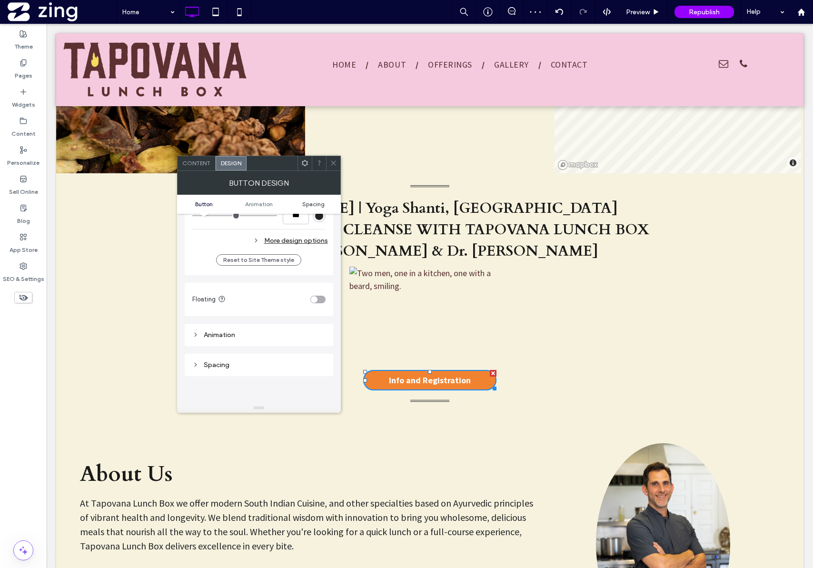
scroll to position [314, 0]
click at [333, 165] on icon at bounding box center [333, 163] width 7 height 7
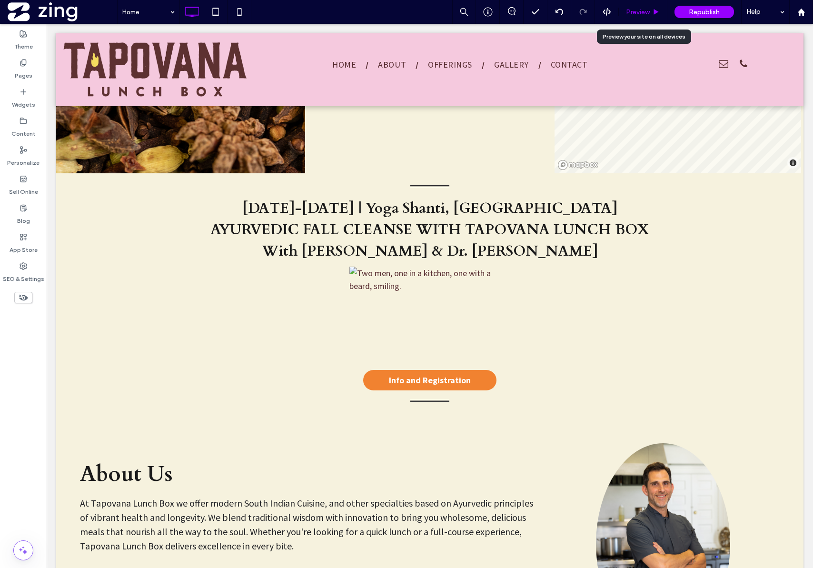
click at [647, 11] on span "Preview" at bounding box center [638, 12] width 24 height 8
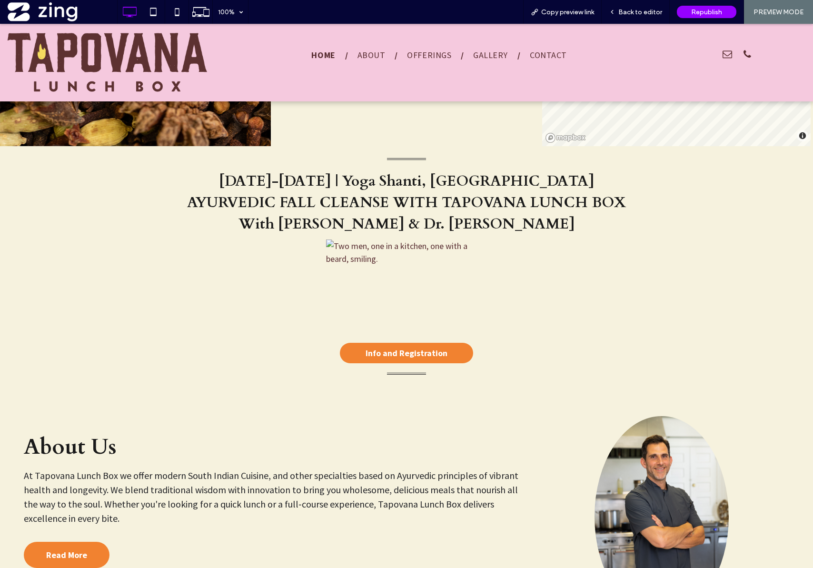
scroll to position [654, 0]
click at [409, 298] on img at bounding box center [406, 288] width 161 height 99
click at [407, 266] on img at bounding box center [406, 288] width 161 height 99
click at [383, 354] on span "Info and Registration" at bounding box center [407, 352] width 82 height 11
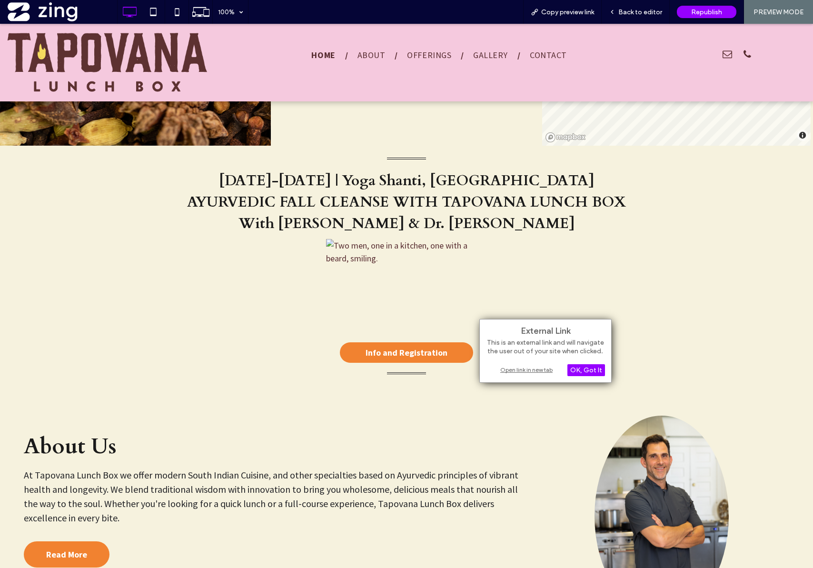
click at [528, 374] on div "Open link in new tab" at bounding box center [545, 370] width 119 height 10
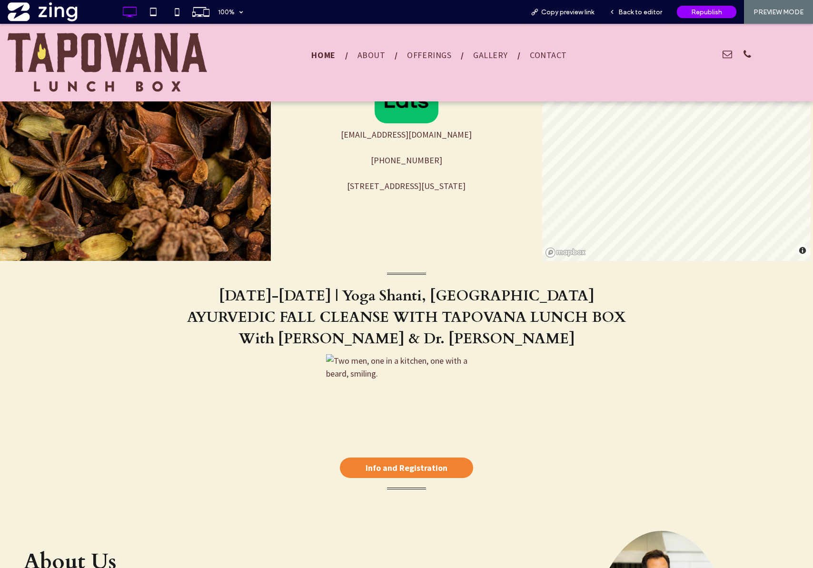
scroll to position [538, 0]
click at [643, 14] on span "Back to editor" at bounding box center [641, 12] width 44 height 8
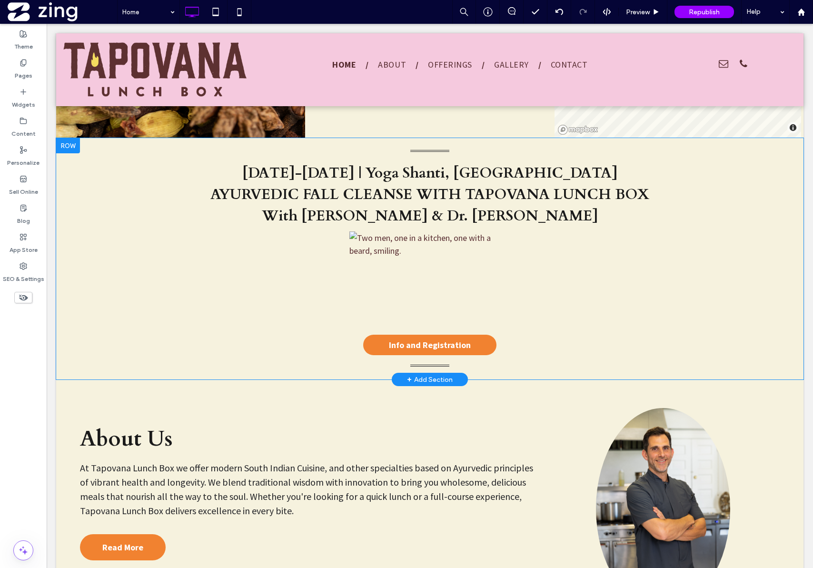
scroll to position [648, 0]
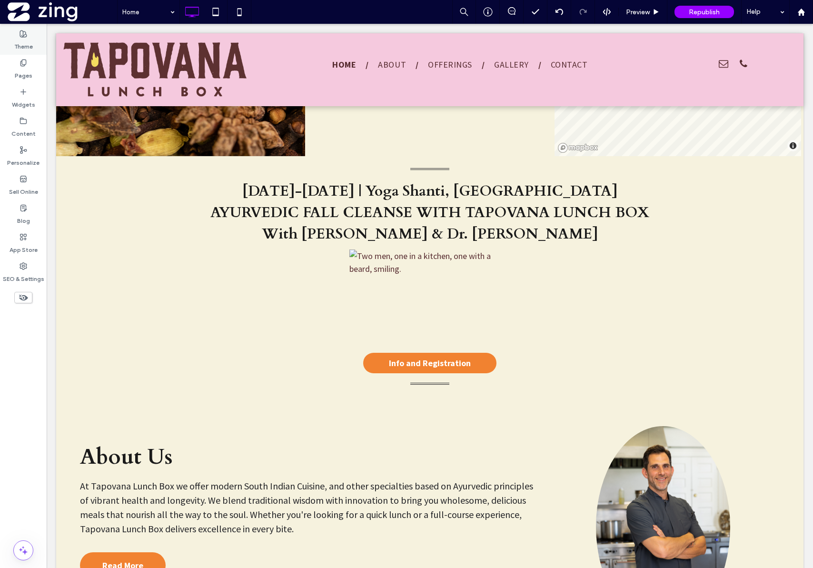
click at [20, 42] on label "Theme" at bounding box center [23, 44] width 19 height 13
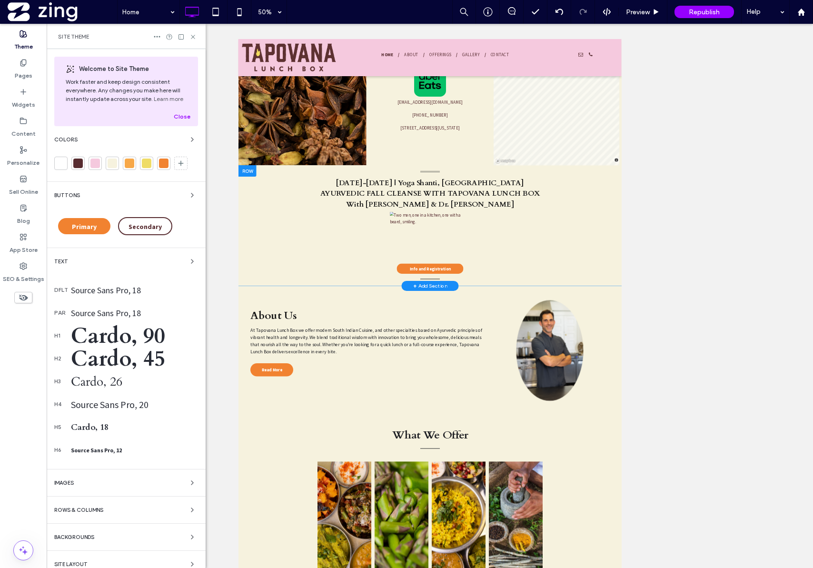
scroll to position [504, 0]
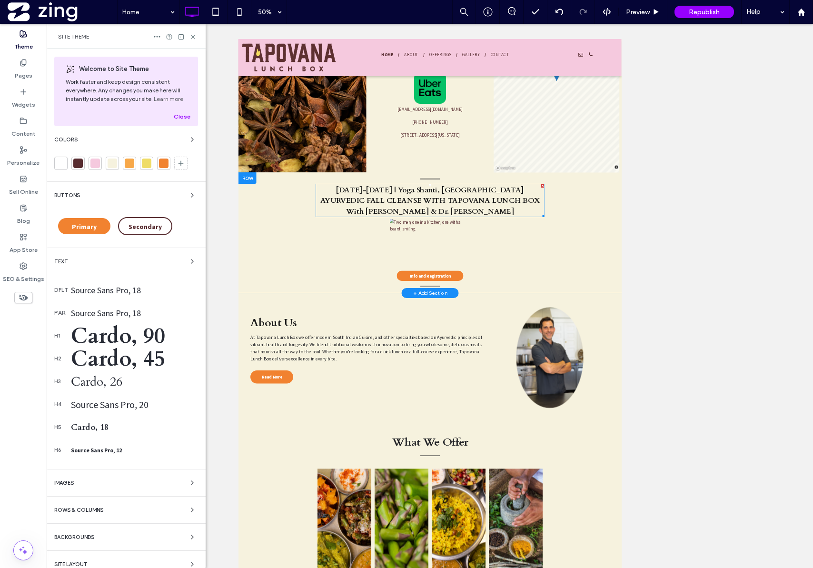
click at [523, 338] on span "October 5-10, 2025 | Yoga Shanti, Sag Harbor" at bounding box center [622, 341] width 376 height 20
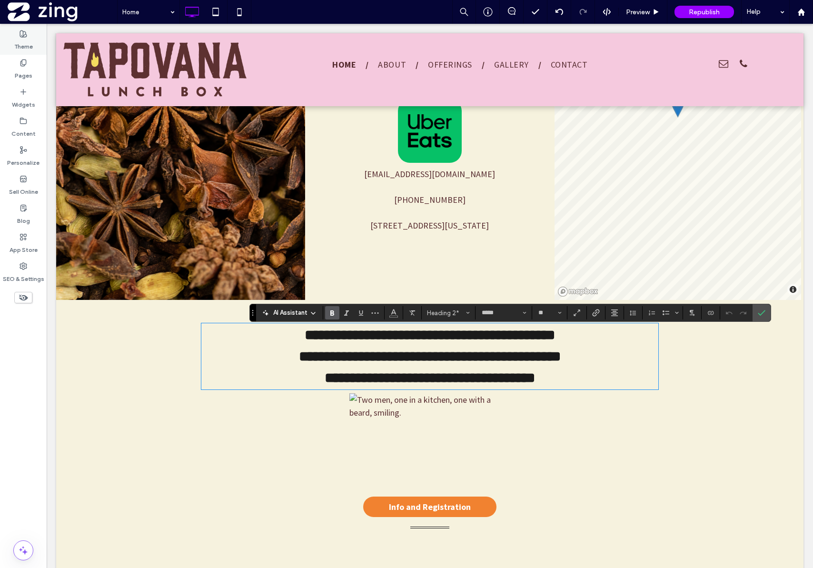
click at [23, 43] on label "Theme" at bounding box center [23, 44] width 19 height 13
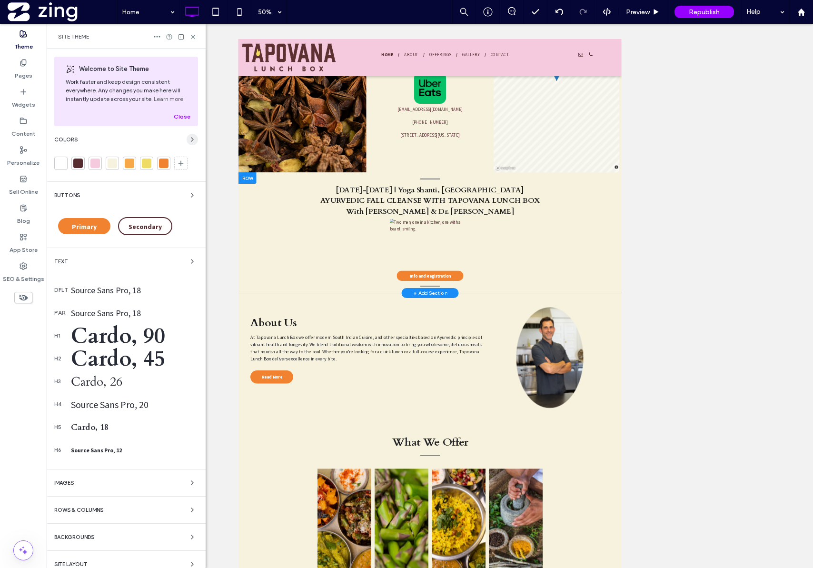
click at [191, 140] on use "button" at bounding box center [192, 140] width 2 height 4
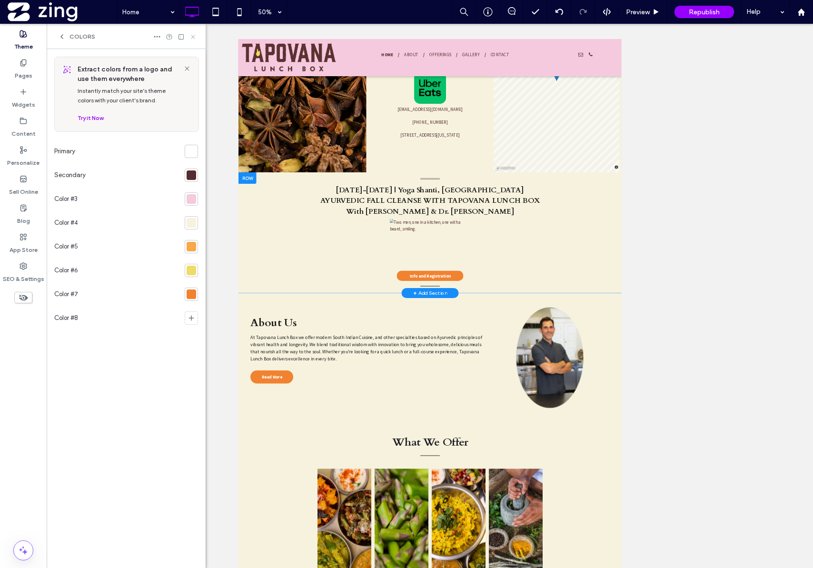
click at [194, 39] on icon at bounding box center [193, 36] width 7 height 7
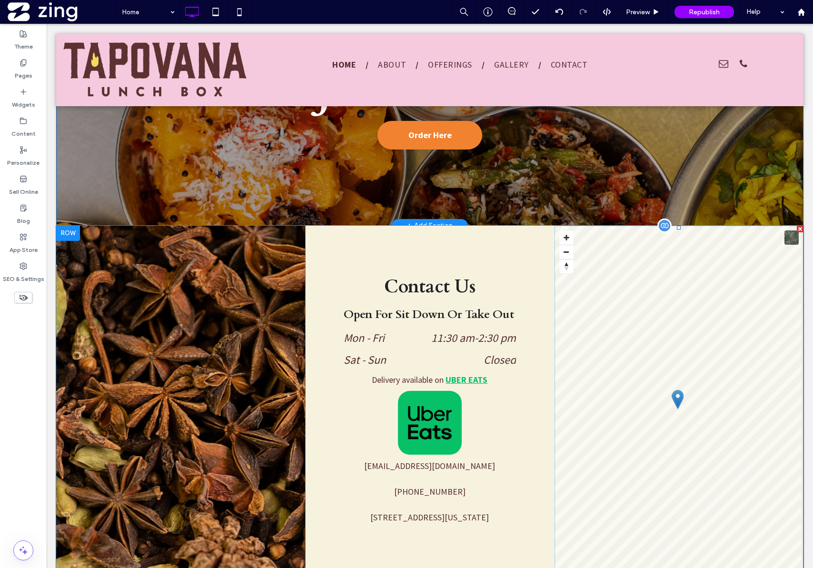
scroll to position [213, 0]
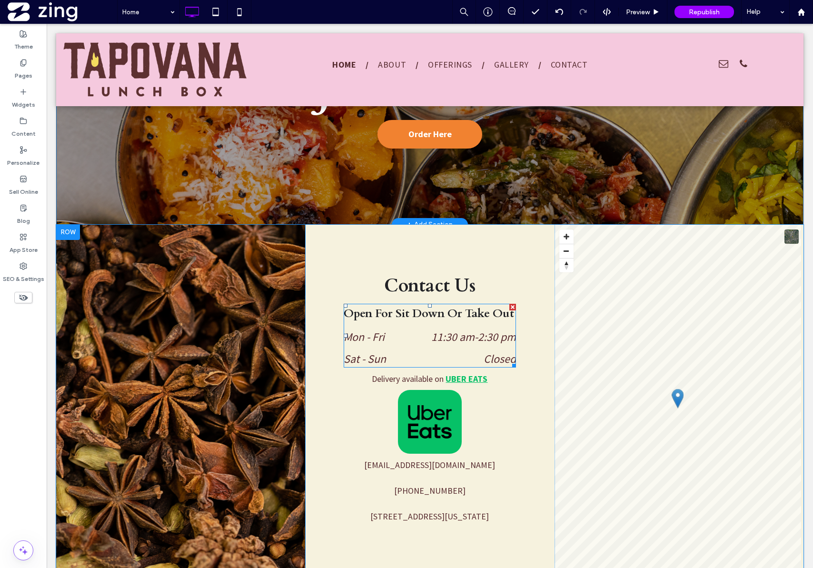
click at [366, 315] on h3 "Open for sit down or take out" at bounding box center [430, 314] width 172 height 20
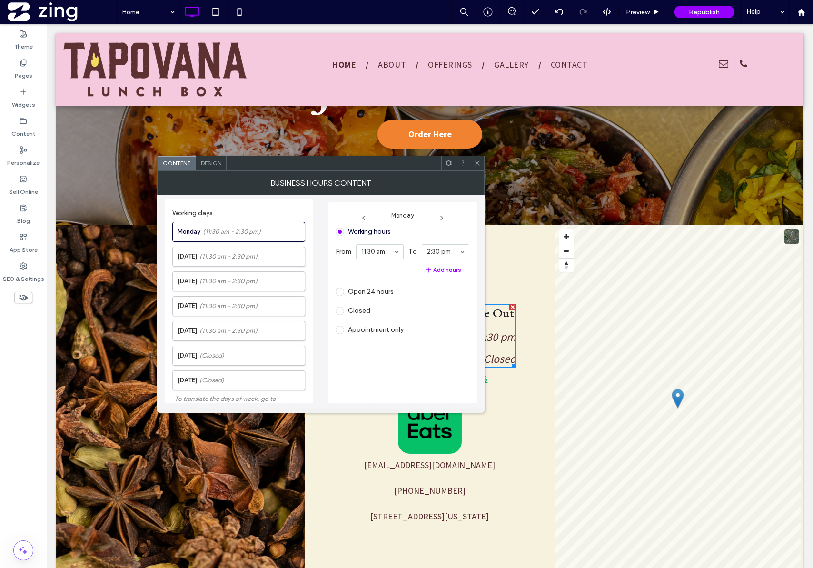
scroll to position [207, 0]
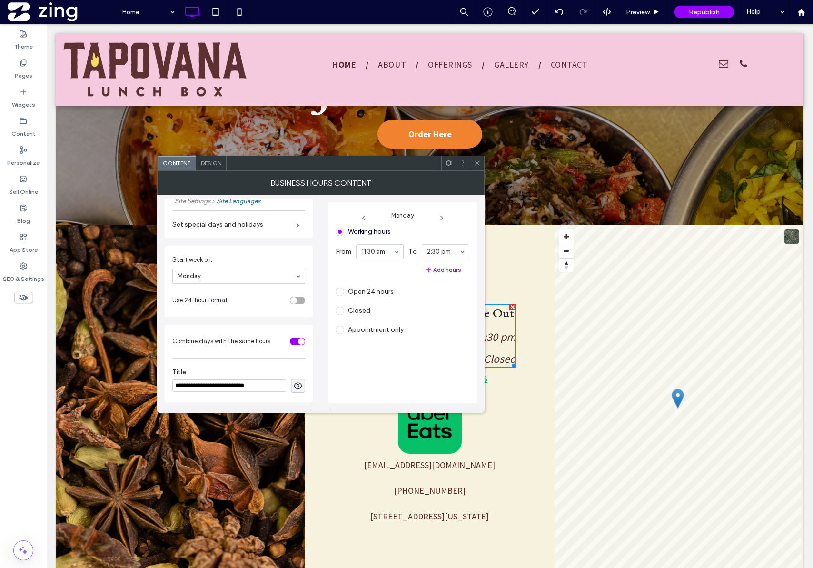
click at [473, 168] on div at bounding box center [477, 163] width 14 height 14
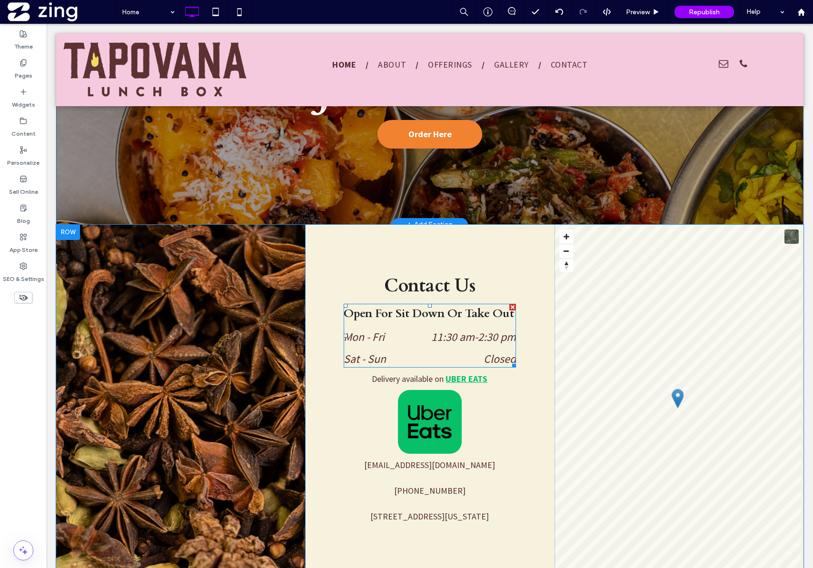
click at [468, 324] on div "Open for sit down or take out Mon - Fri 11:30 am - 2:30 pm Sat - Sun Closed" at bounding box center [430, 336] width 172 height 64
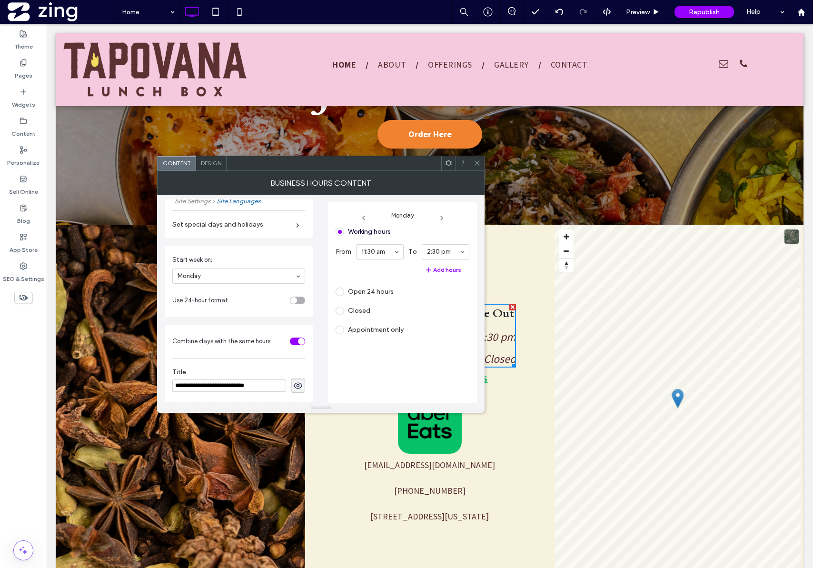
click at [475, 161] on icon at bounding box center [477, 163] width 7 height 7
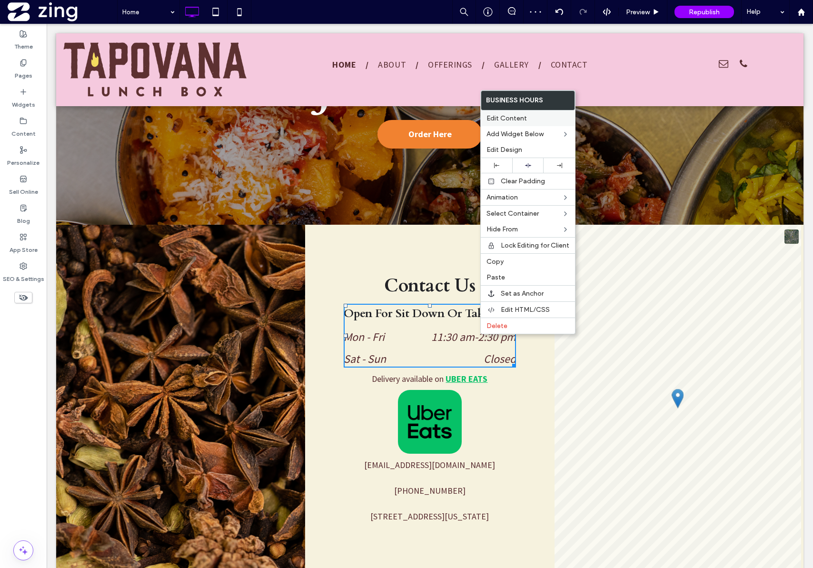
click at [499, 117] on span "Edit Content" at bounding box center [507, 118] width 40 height 8
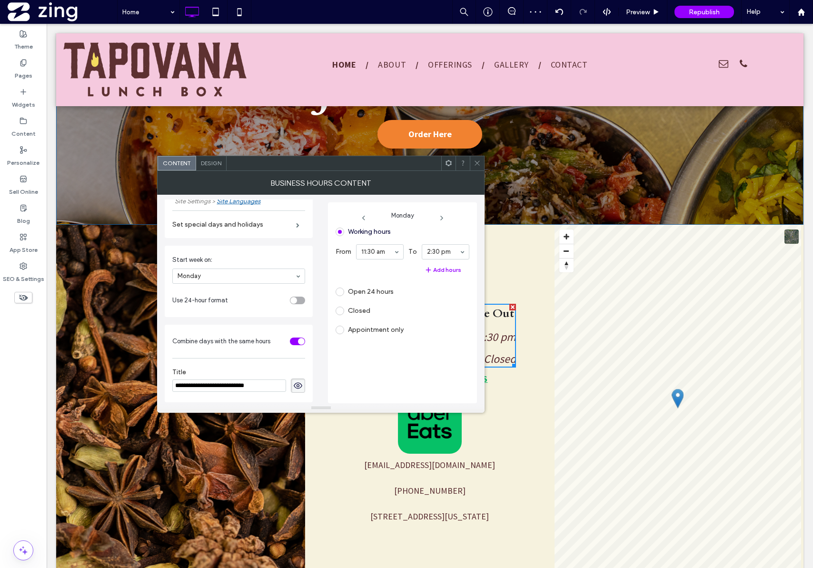
click at [481, 163] on div at bounding box center [477, 163] width 14 height 14
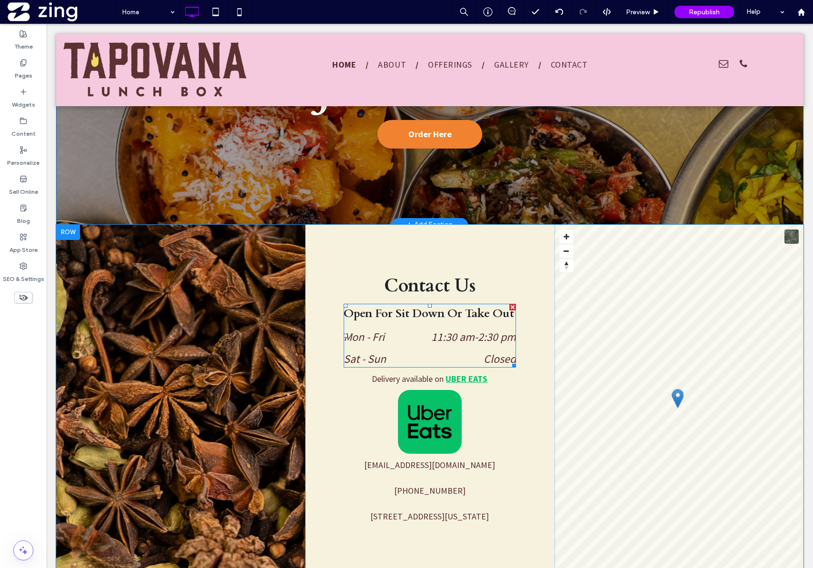
click at [357, 358] on dt "Sat - Sun" at bounding box center [378, 359] width 69 height 17
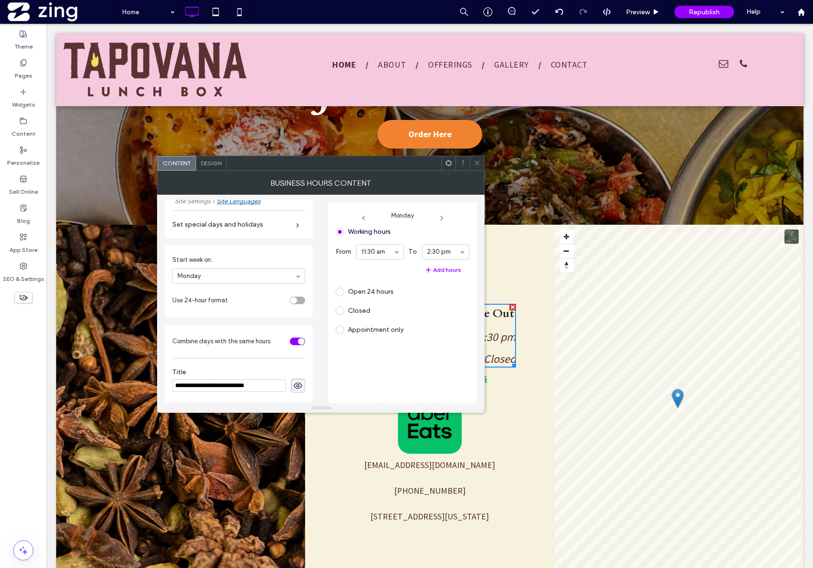
click at [218, 164] on span "Design" at bounding box center [211, 163] width 20 height 7
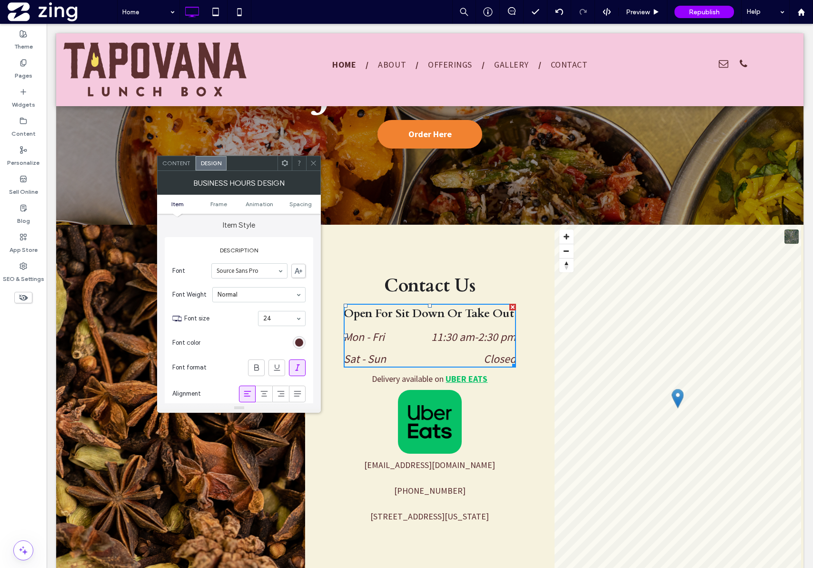
scroll to position [0, 0]
click at [313, 165] on icon at bounding box center [313, 163] width 7 height 7
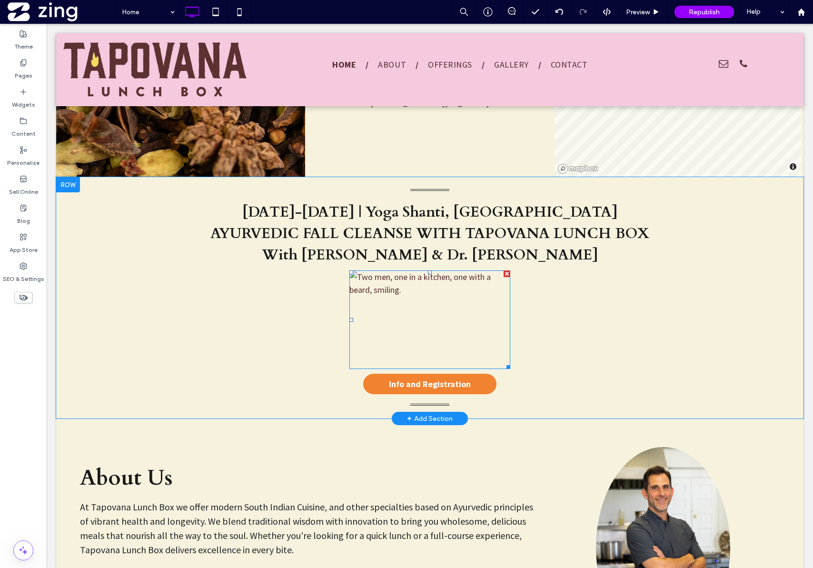
scroll to position [626, 0]
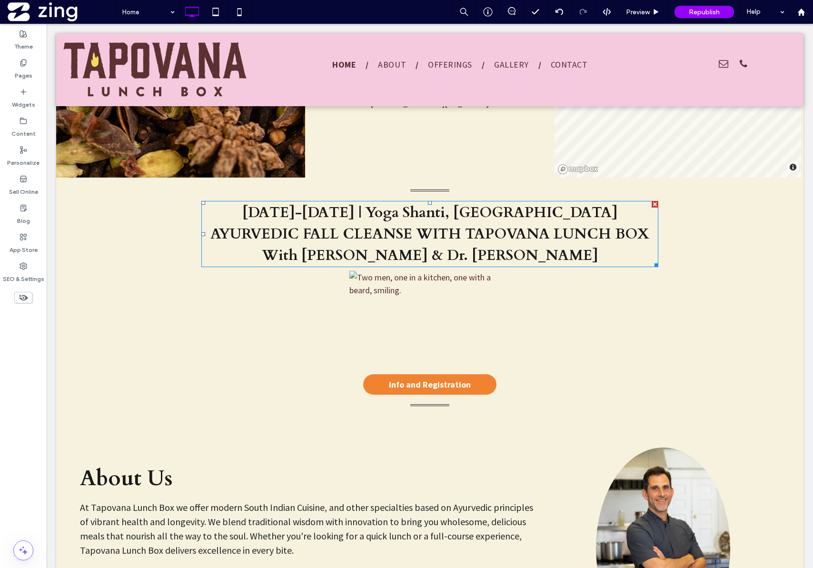
click at [310, 224] on span "AYURVEDIC FALL CLEANSE WITH TAPOVANA LUNCH BOX" at bounding box center [429, 234] width 439 height 20
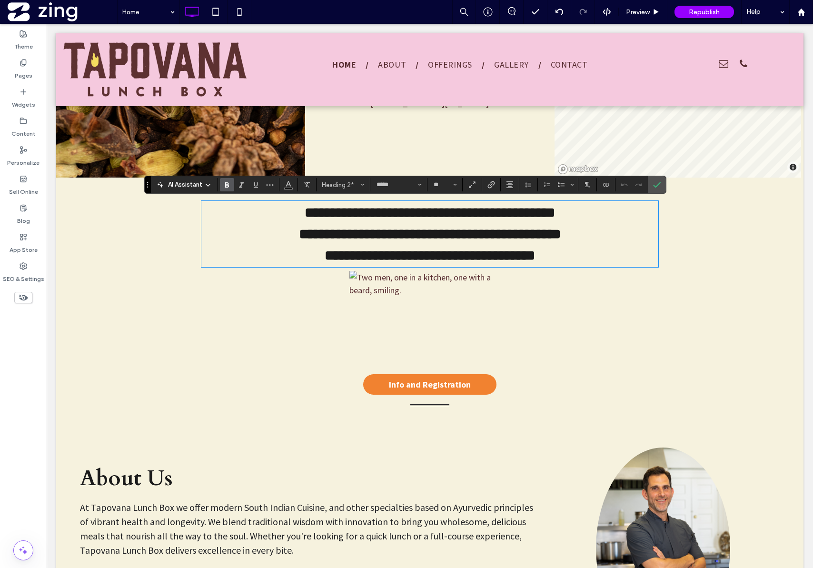
click at [299, 227] on span "**********" at bounding box center [430, 234] width 262 height 14
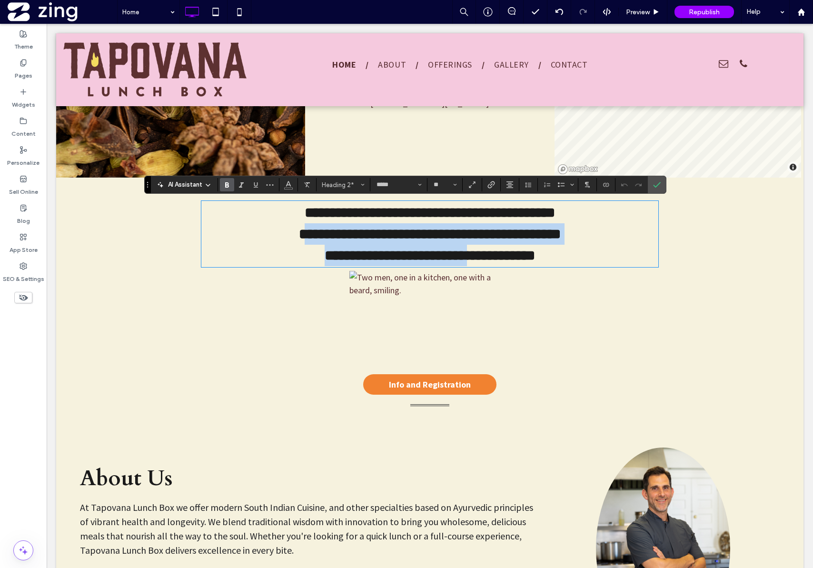
drag, startPoint x: 212, startPoint y: 232, endPoint x: 475, endPoint y: 259, distance: 264.3
click at [475, 259] on div "**********" at bounding box center [429, 234] width 457 height 64
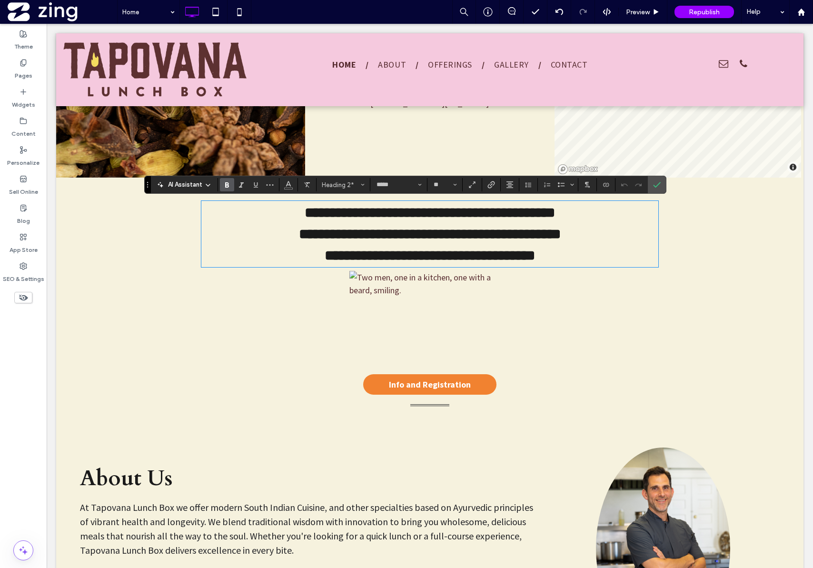
click at [592, 251] on h2 "**********" at bounding box center [429, 255] width 457 height 21
drag, startPoint x: 646, startPoint y: 235, endPoint x: 210, endPoint y: 233, distance: 435.8
click at [210, 233] on h2 "**********" at bounding box center [429, 233] width 457 height 21
click at [290, 189] on span "Color" at bounding box center [289, 184] width 8 height 12
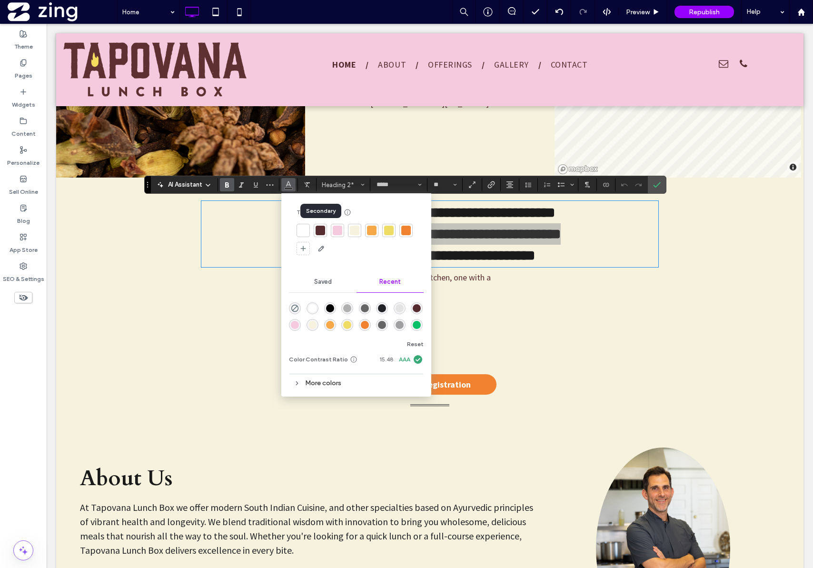
click at [319, 230] on div at bounding box center [321, 231] width 10 height 10
click at [535, 258] on span "**********" at bounding box center [430, 256] width 210 height 14
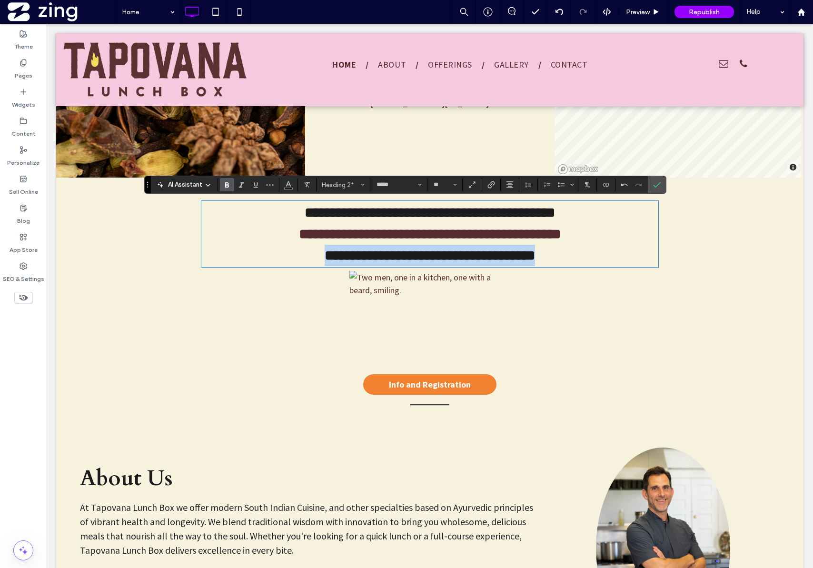
drag, startPoint x: 557, startPoint y: 258, endPoint x: 301, endPoint y: 252, distance: 256.7
click at [325, 253] on span "**********" at bounding box center [430, 256] width 210 height 14
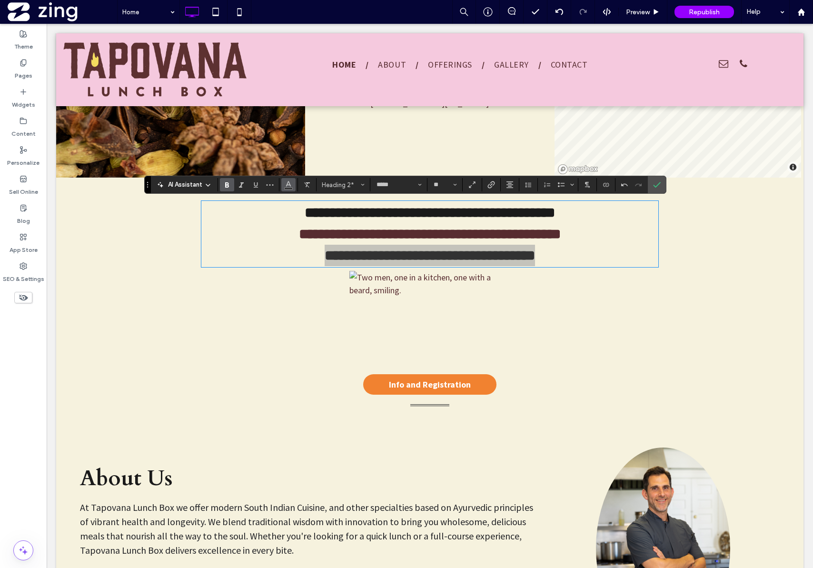
click at [288, 189] on span "Color" at bounding box center [289, 184] width 8 height 12
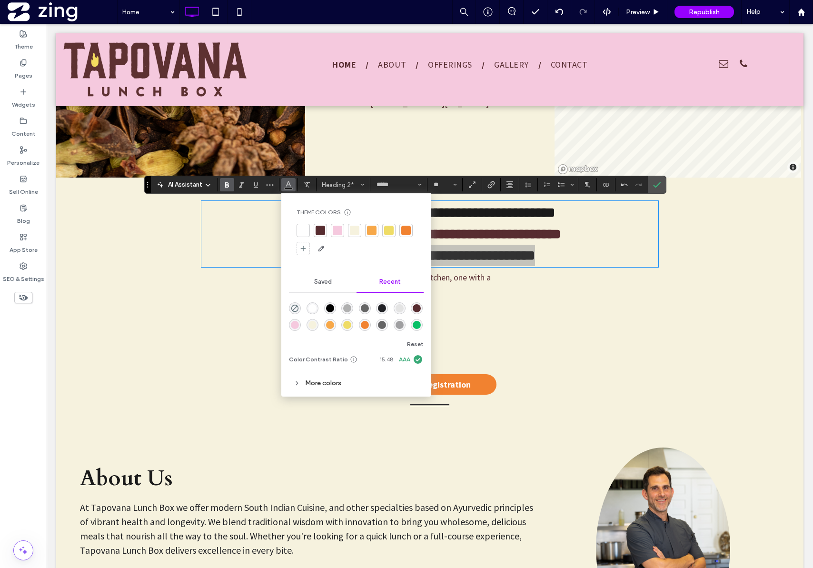
click at [372, 232] on div at bounding box center [372, 231] width 10 height 10
click at [405, 231] on div at bounding box center [406, 231] width 10 height 10
click at [601, 251] on h2 "**********" at bounding box center [429, 255] width 457 height 21
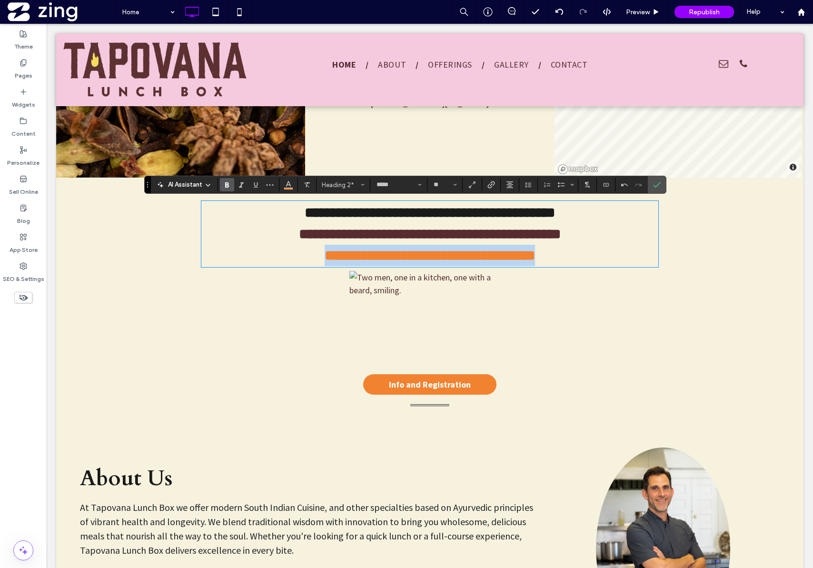
click at [592, 252] on h2 "**********" at bounding box center [429, 255] width 457 height 21
drag, startPoint x: 557, startPoint y: 253, endPoint x: 292, endPoint y: 250, distance: 265.3
click at [292, 250] on h2 "**********" at bounding box center [429, 255] width 457 height 21
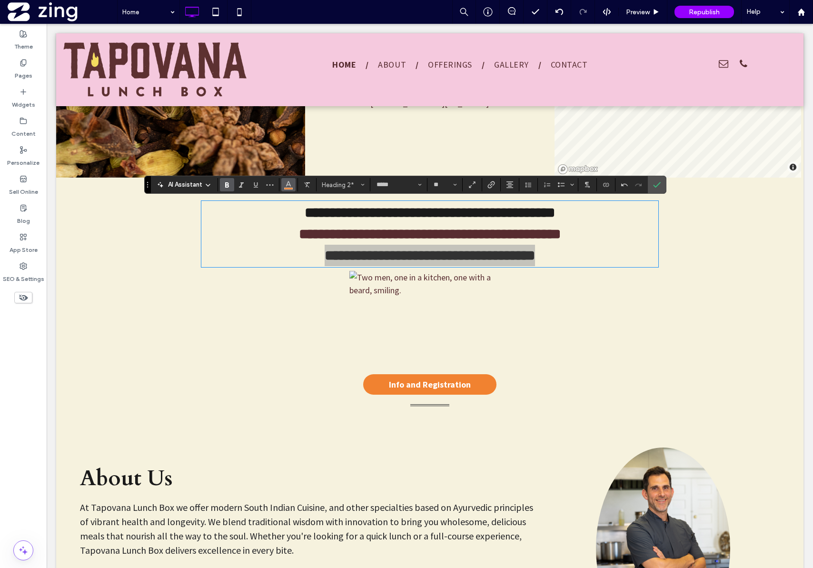
click at [284, 186] on button "Color" at bounding box center [288, 184] width 14 height 13
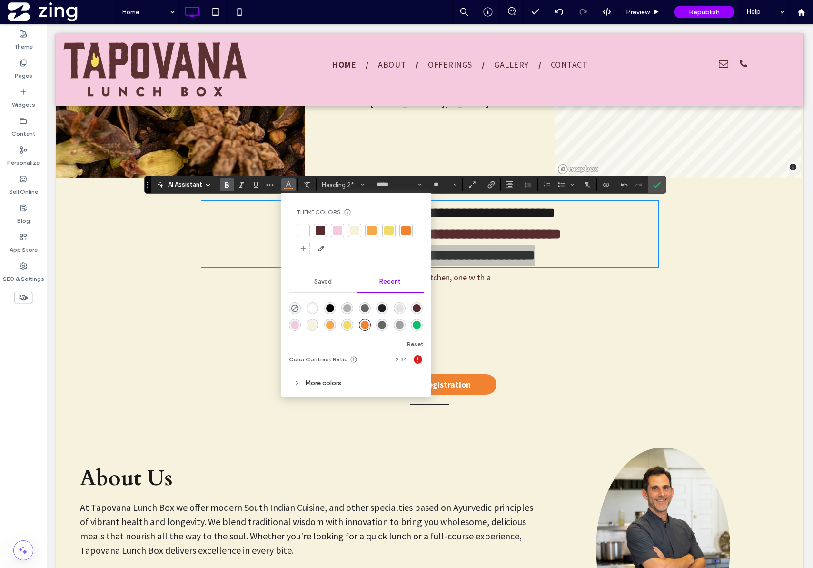
click at [390, 234] on div at bounding box center [389, 231] width 10 height 10
click at [569, 257] on h2 "**********" at bounding box center [429, 255] width 457 height 21
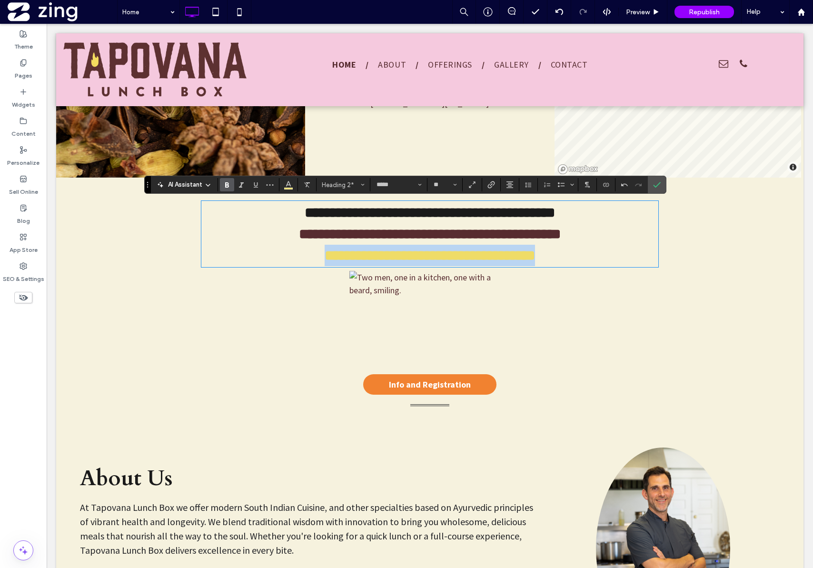
click at [576, 252] on h2 "**********" at bounding box center [429, 255] width 457 height 21
drag, startPoint x: 561, startPoint y: 256, endPoint x: 291, endPoint y: 249, distance: 270.6
click at [291, 249] on h2 "**********" at bounding box center [429, 255] width 457 height 21
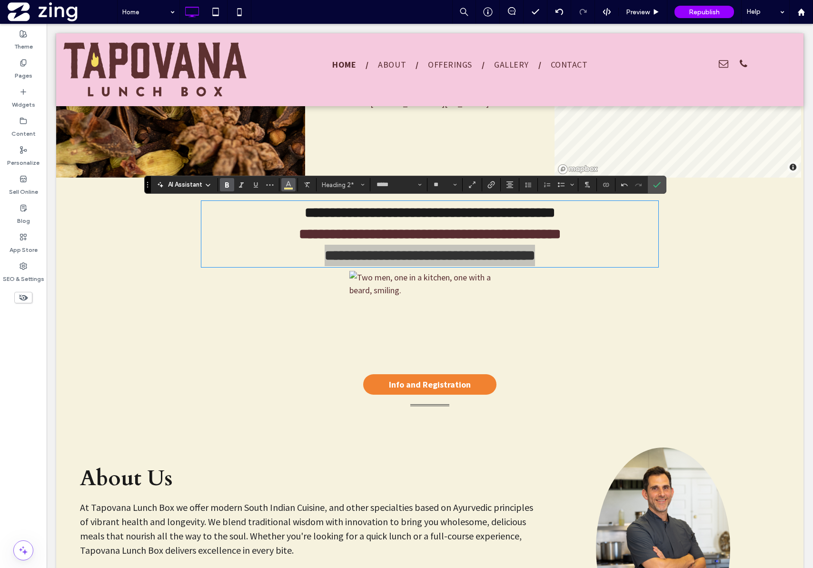
click at [291, 187] on icon "Color" at bounding box center [289, 184] width 8 height 8
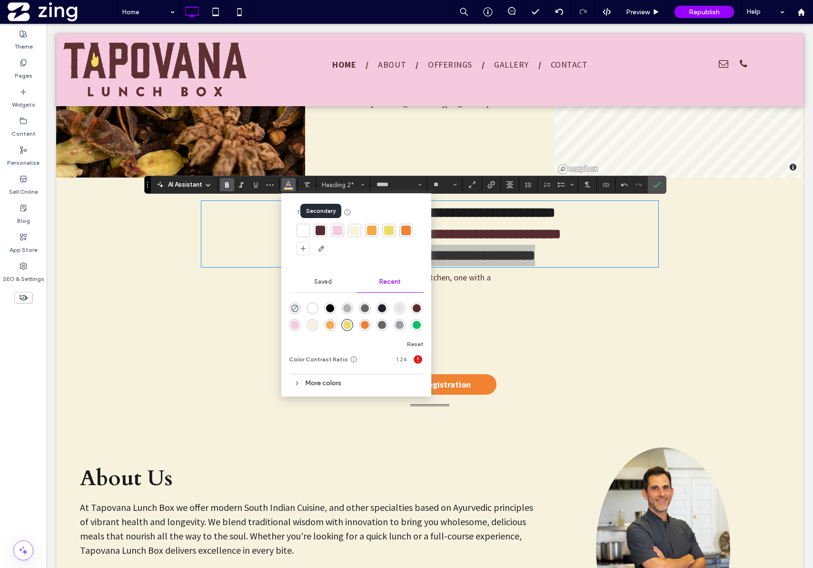
click at [320, 231] on div at bounding box center [321, 231] width 10 height 10
click at [573, 254] on h2 "**********" at bounding box center [429, 255] width 457 height 21
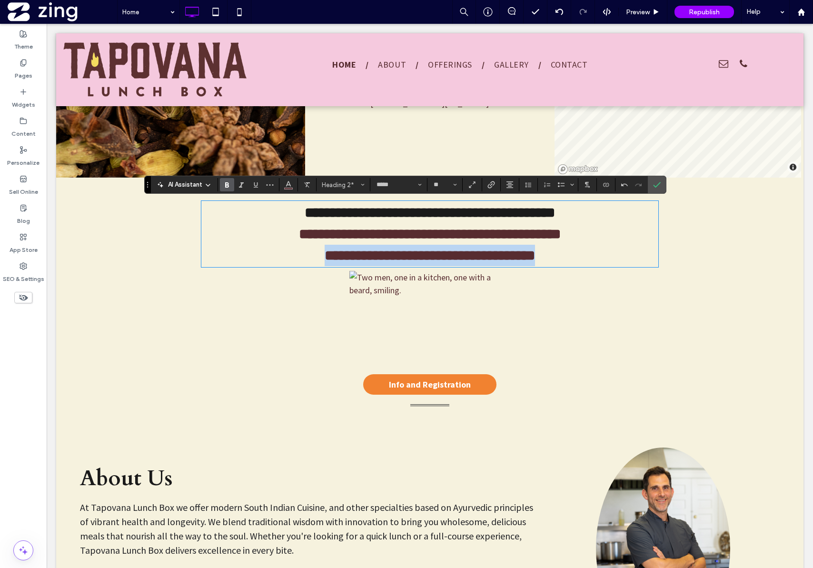
click at [592, 249] on h2 "**********" at bounding box center [429, 255] width 457 height 21
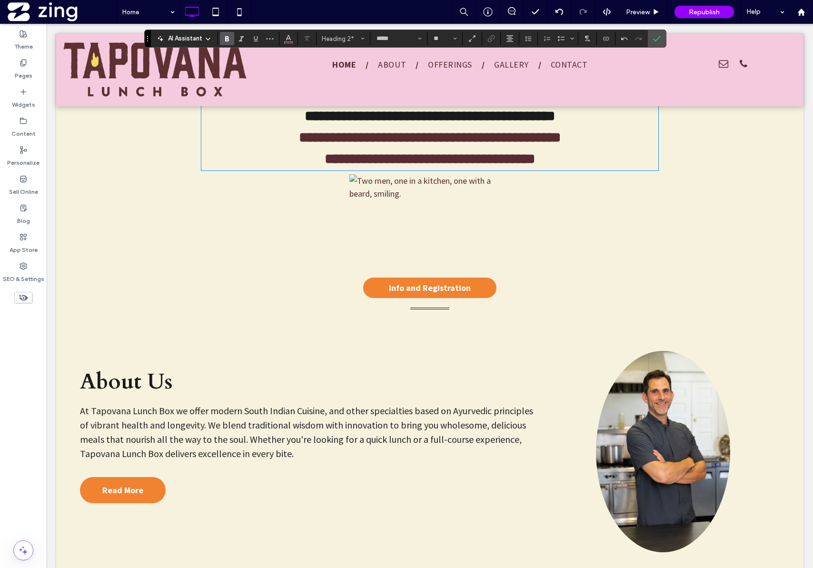
scroll to position [681, 0]
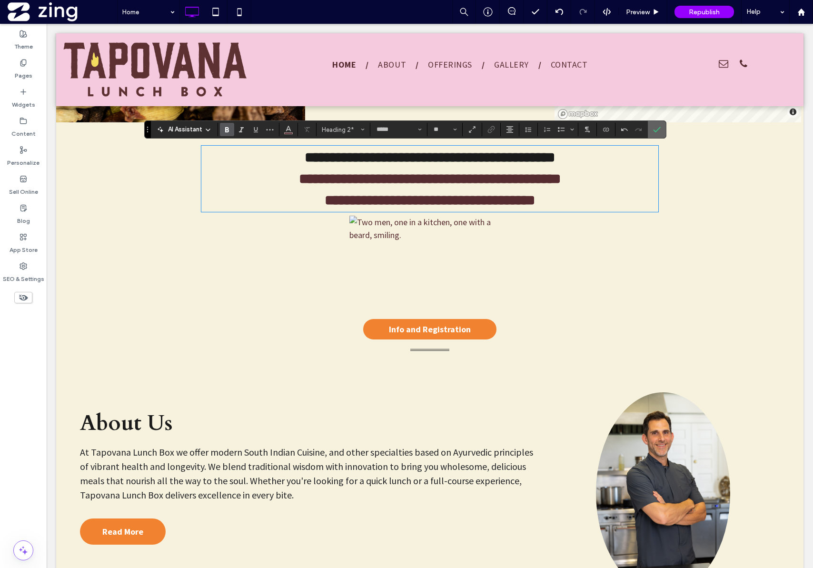
drag, startPoint x: 660, startPoint y: 125, endPoint x: 646, endPoint y: 183, distance: 59.6
click at [660, 125] on span "Confirm" at bounding box center [657, 129] width 8 height 16
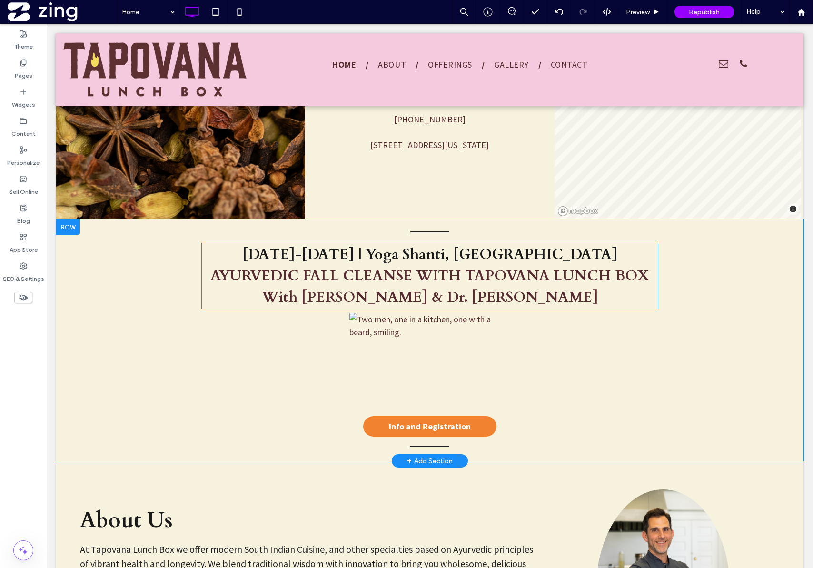
scroll to position [582, 0]
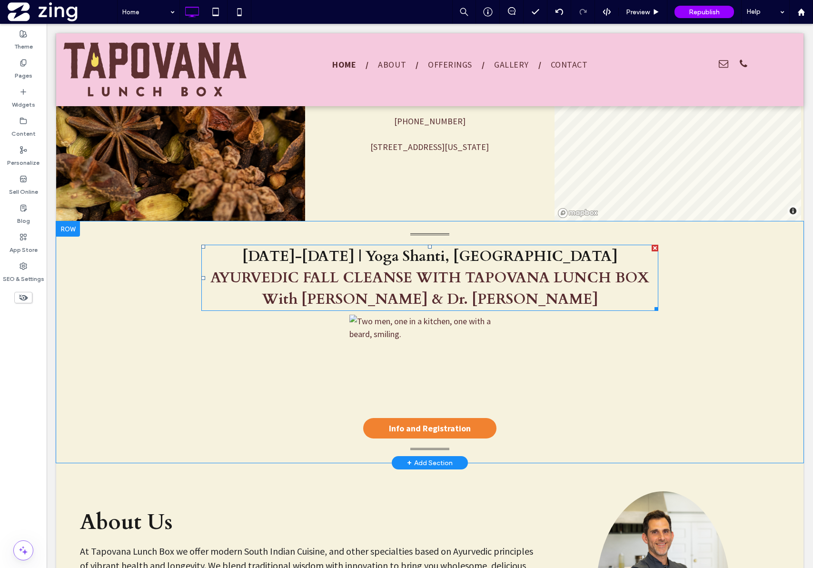
click at [430, 295] on span "With Corey De Rosa & Dr. Kyle Roberts" at bounding box center [430, 300] width 337 height 20
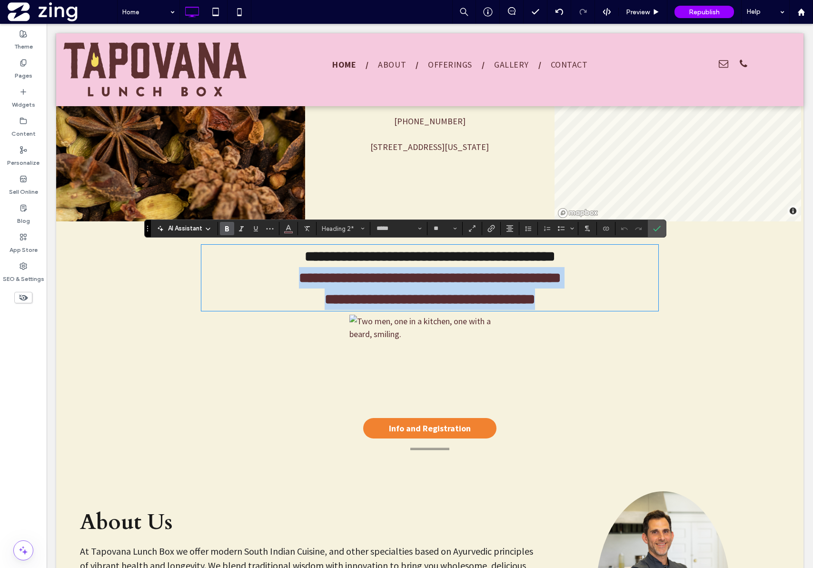
drag, startPoint x: 558, startPoint y: 301, endPoint x: 210, endPoint y: 274, distance: 349.1
click at [210, 274] on div "**********" at bounding box center [429, 278] width 457 height 64
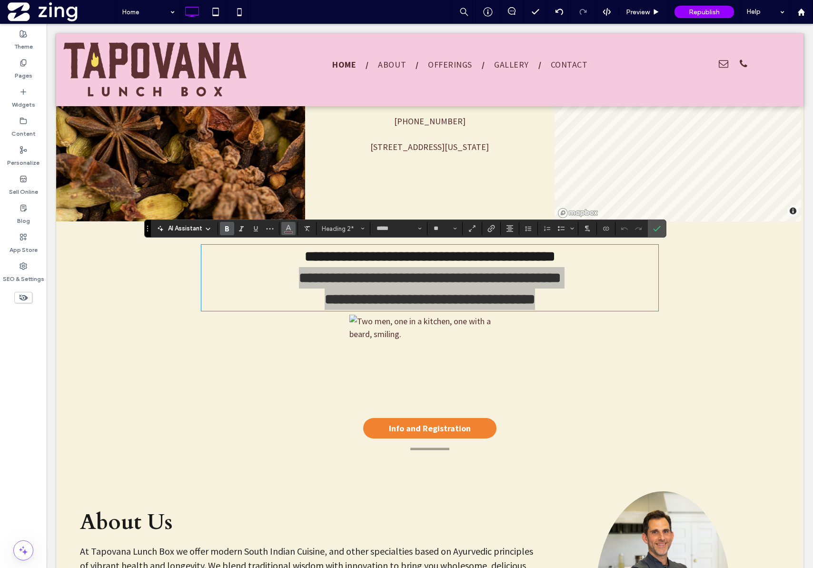
click at [290, 229] on use "Color" at bounding box center [288, 227] width 5 height 5
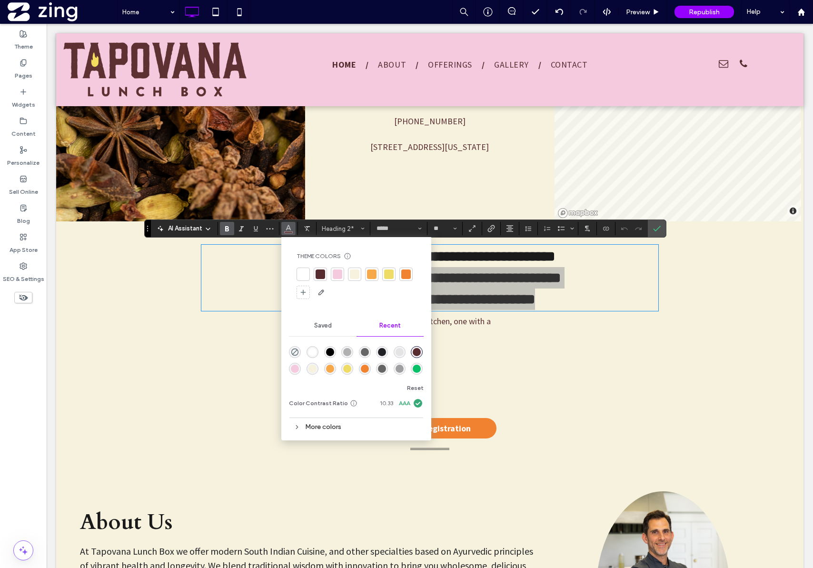
click at [328, 351] on div "rgba(0, 0, 0, 1)" at bounding box center [330, 352] width 8 height 8
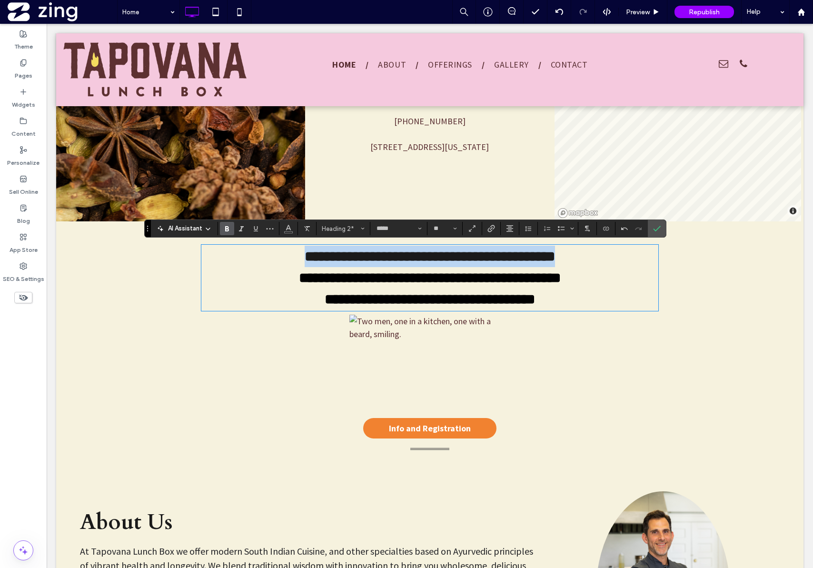
drag, startPoint x: 579, startPoint y: 256, endPoint x: 283, endPoint y: 254, distance: 295.3
click at [283, 254] on h2 "**********" at bounding box center [429, 256] width 457 height 21
click at [288, 227] on use "Color" at bounding box center [288, 227] width 5 height 5
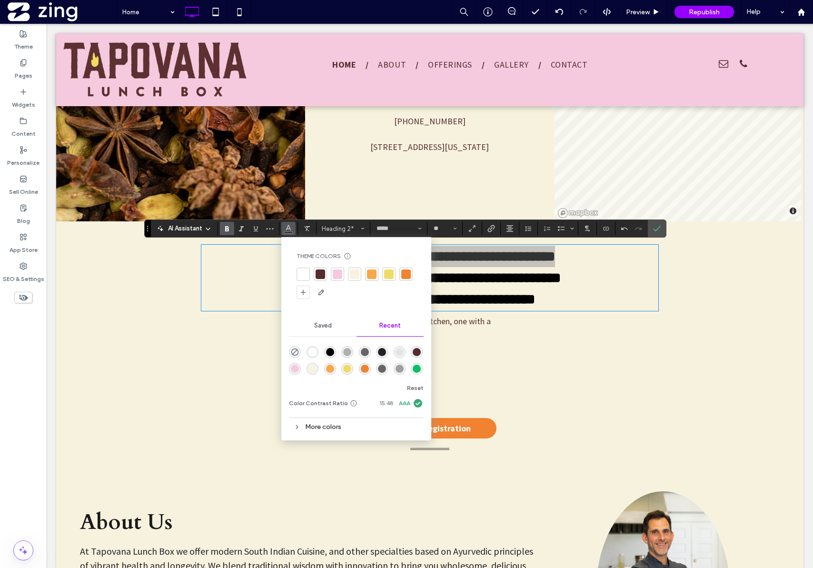
click at [320, 274] on div at bounding box center [321, 275] width 10 height 10
click at [660, 230] on icon "Confirm" at bounding box center [657, 229] width 8 height 8
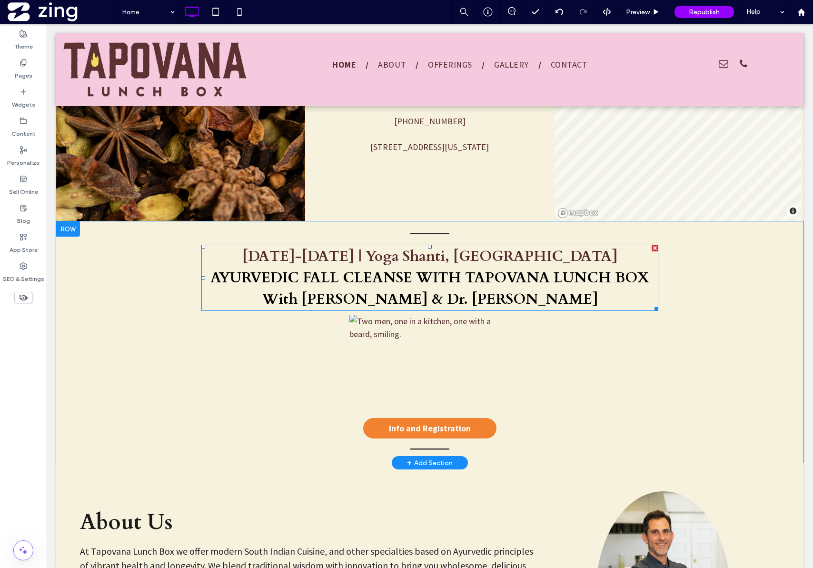
click at [489, 300] on span "With Corey De Rosa & Dr. Kyle Roberts" at bounding box center [430, 300] width 337 height 20
type input "*****"
type input "**"
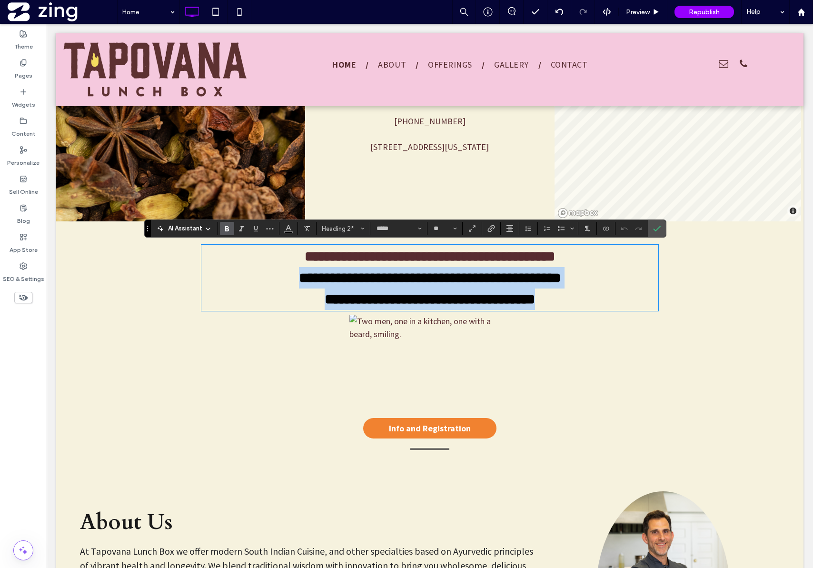
drag, startPoint x: 558, startPoint y: 301, endPoint x: 209, endPoint y: 272, distance: 349.8
click at [209, 272] on div "**********" at bounding box center [429, 278] width 457 height 64
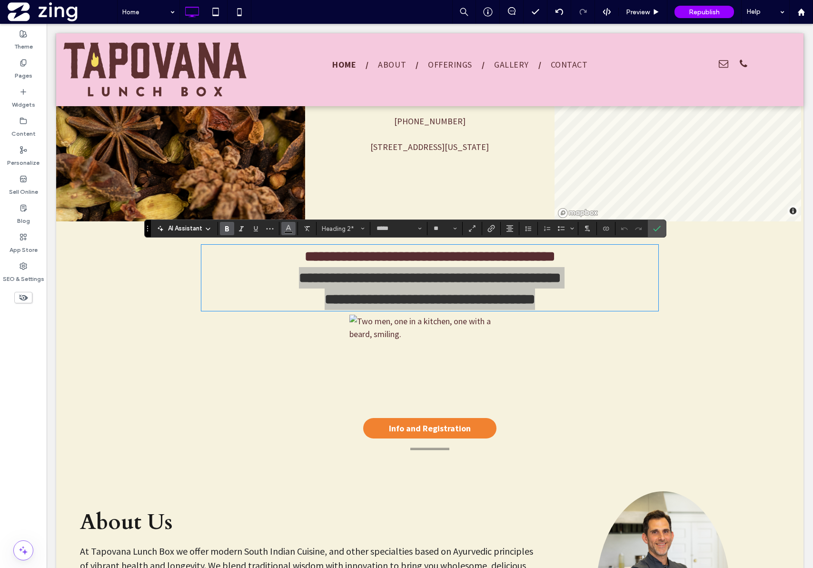
click at [286, 226] on icon "Color" at bounding box center [289, 228] width 8 height 8
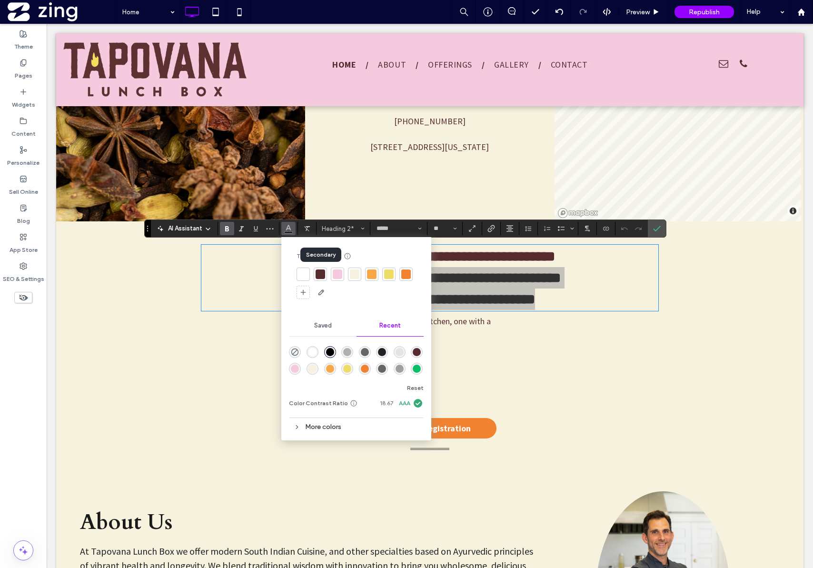
click at [319, 277] on div at bounding box center [321, 275] width 10 height 10
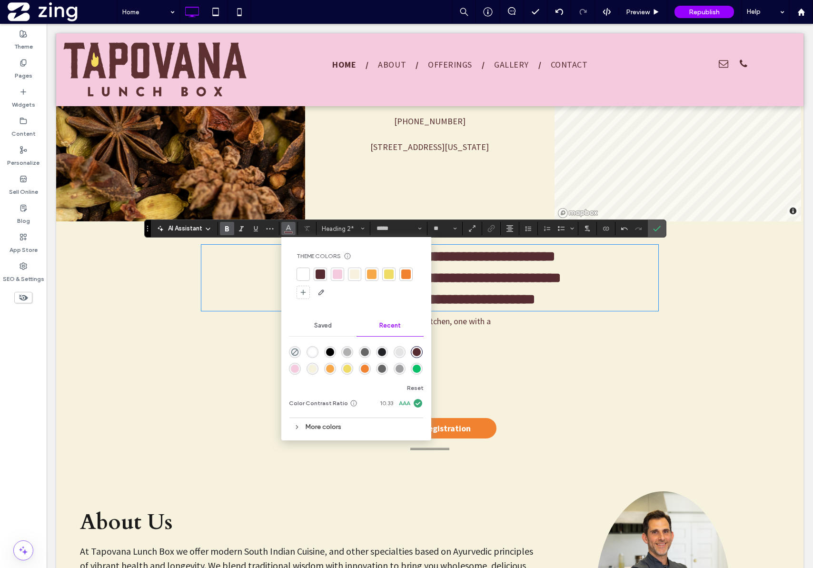
click at [555, 253] on span "**********" at bounding box center [430, 257] width 250 height 14
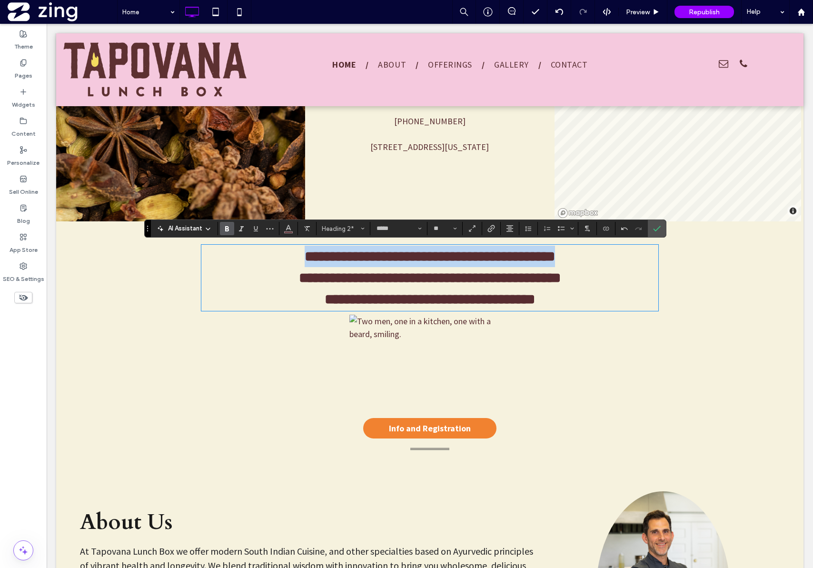
drag, startPoint x: 573, startPoint y: 253, endPoint x: 284, endPoint y: 257, distance: 289.1
click at [305, 257] on span "**********" at bounding box center [430, 257] width 250 height 14
click at [283, 230] on button "Color" at bounding box center [288, 228] width 14 height 13
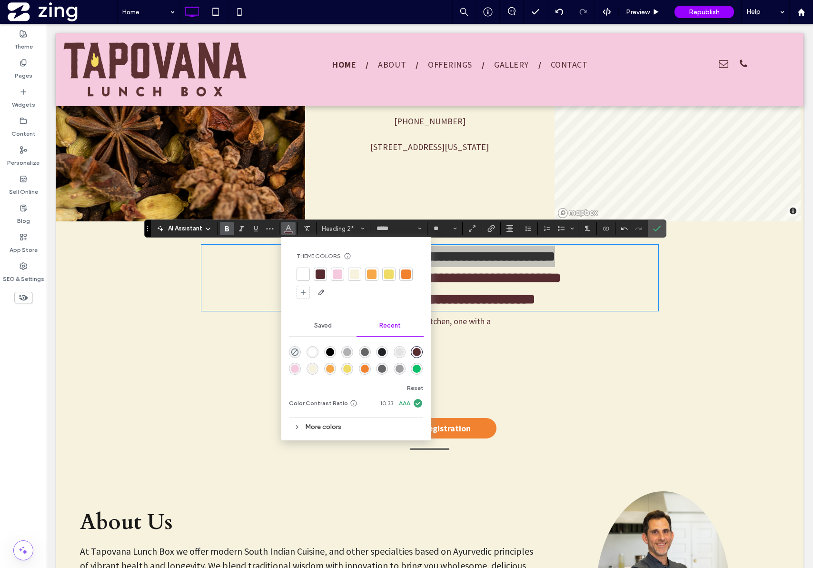
click at [326, 351] on div "rgba(0, 0, 0, 1)" at bounding box center [330, 352] width 8 height 8
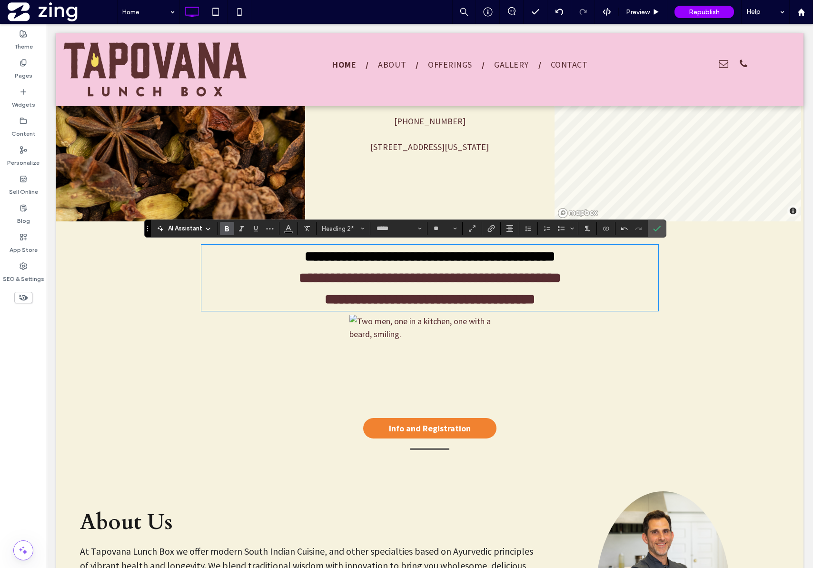
click at [560, 301] on h2 "**********" at bounding box center [429, 299] width 457 height 21
click at [665, 227] on section at bounding box center [657, 228] width 18 height 17
click at [656, 229] on icon "Confirm" at bounding box center [657, 229] width 8 height 8
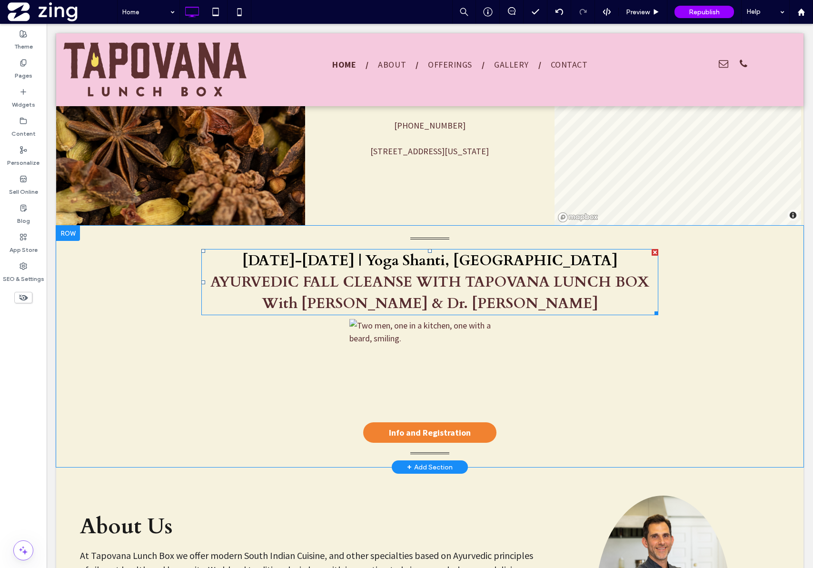
scroll to position [583, 0]
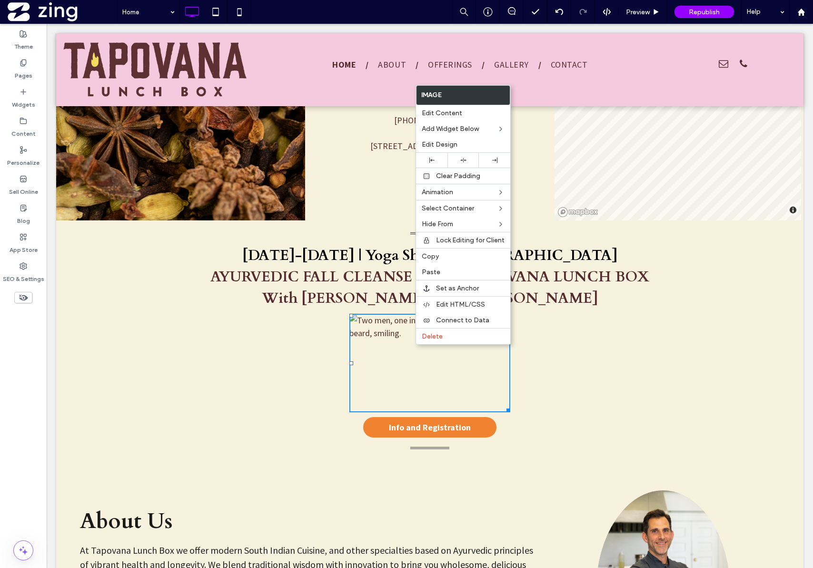
click at [389, 345] on img at bounding box center [430, 363] width 161 height 99
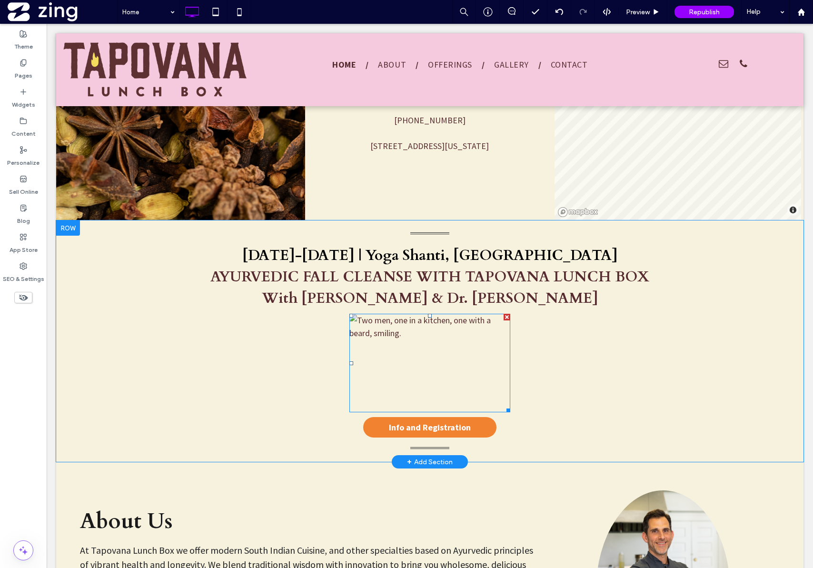
click at [416, 342] on img at bounding box center [430, 363] width 161 height 99
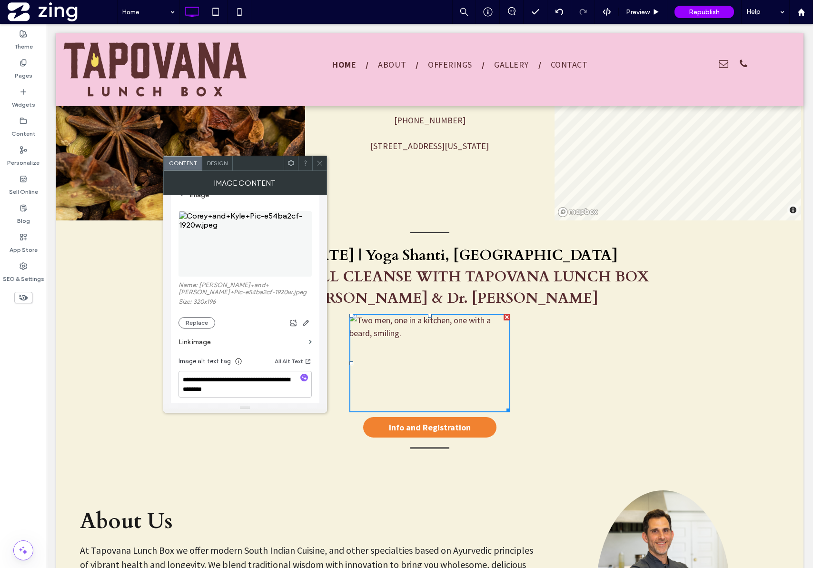
scroll to position [106, 0]
click at [203, 318] on button "Replace" at bounding box center [197, 318] width 37 height 11
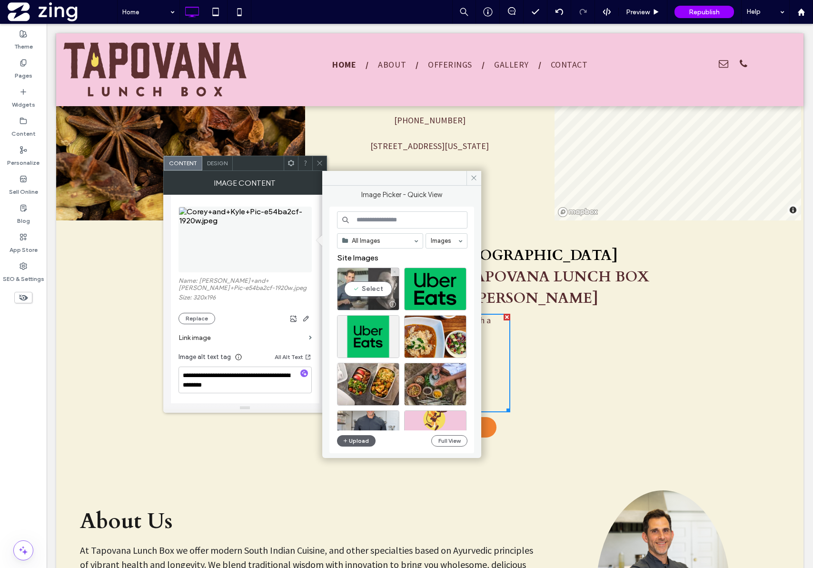
click at [394, 273] on icon at bounding box center [395, 272] width 4 height 4
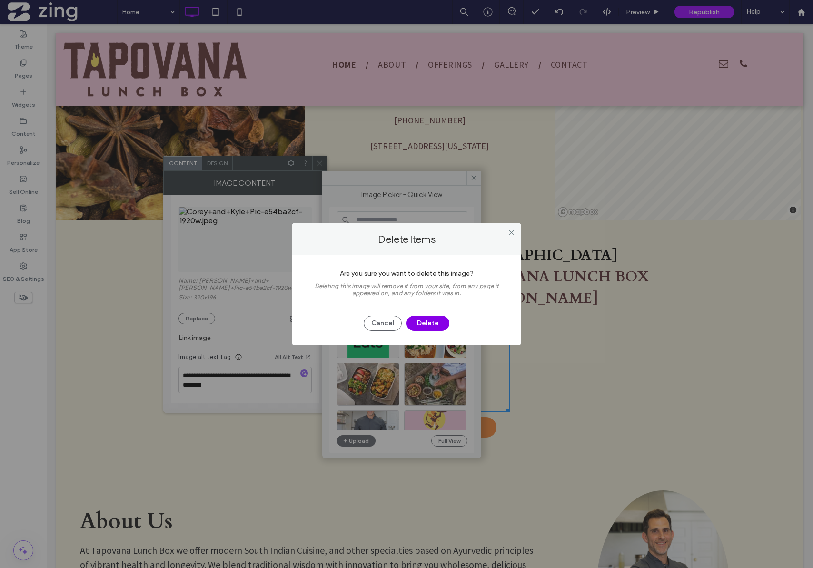
click at [422, 323] on button "Delete" at bounding box center [428, 323] width 43 height 15
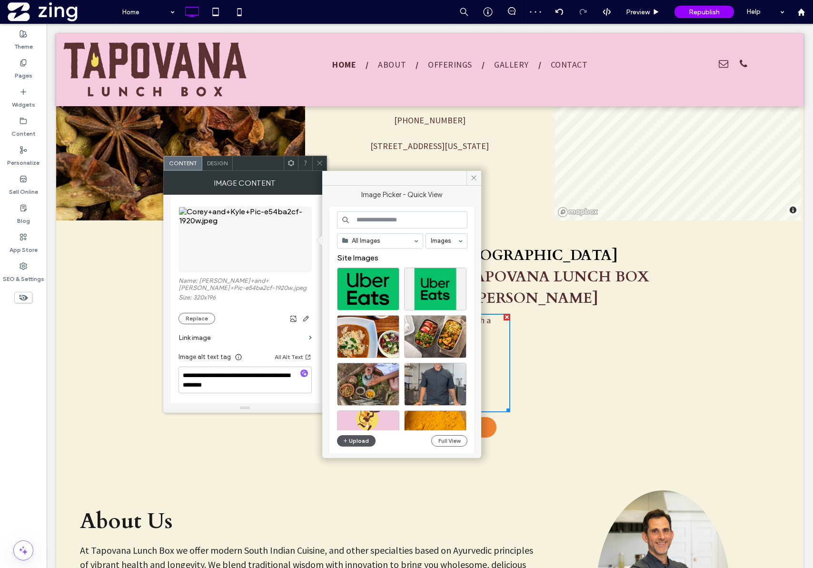
click at [349, 439] on button "Upload" at bounding box center [356, 440] width 39 height 11
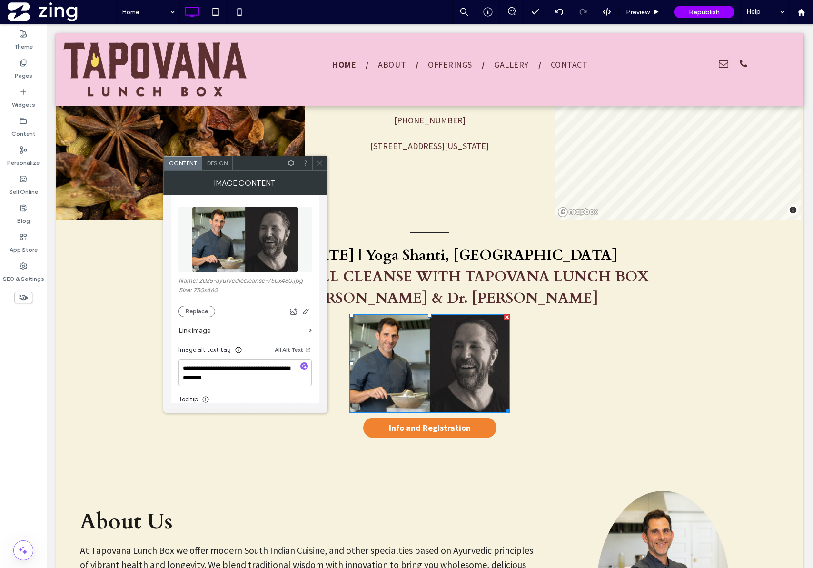
click at [319, 166] on icon at bounding box center [319, 163] width 7 height 7
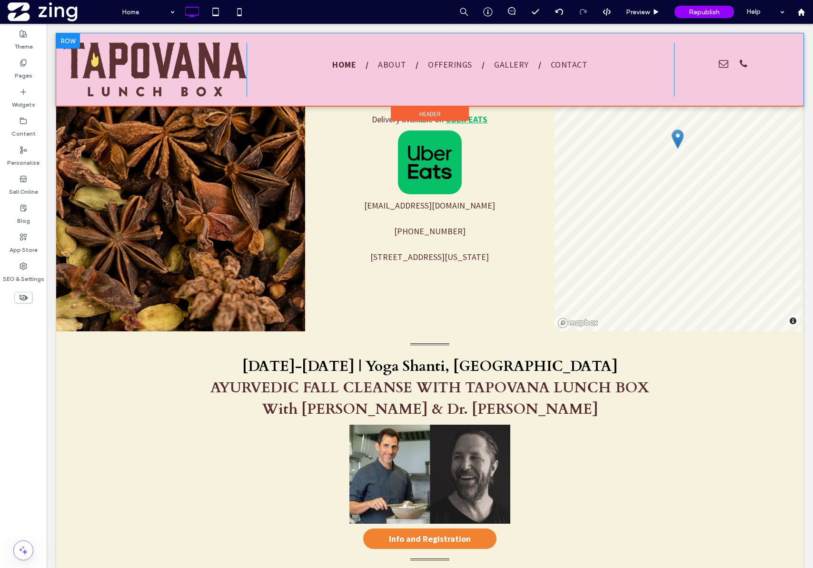
scroll to position [474, 0]
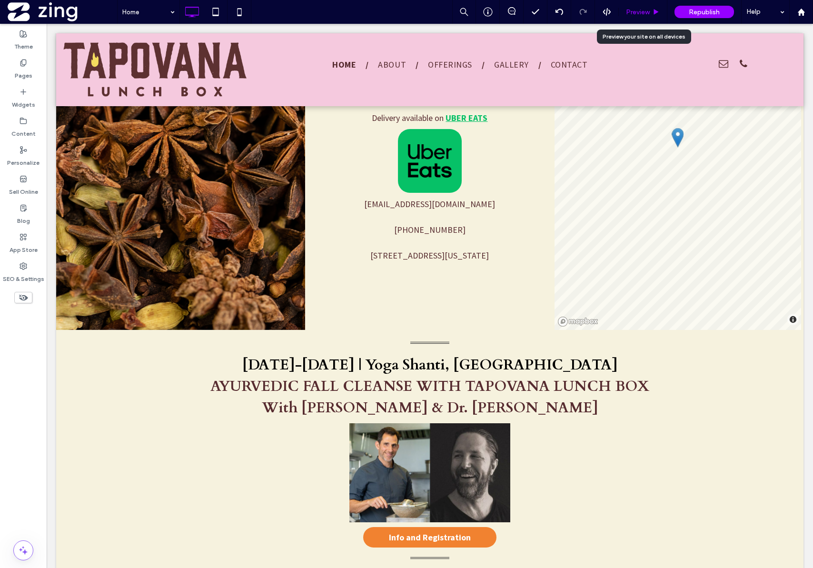
click at [643, 18] on div "Preview" at bounding box center [643, 12] width 49 height 24
click at [641, 10] on span "Preview" at bounding box center [638, 12] width 24 height 8
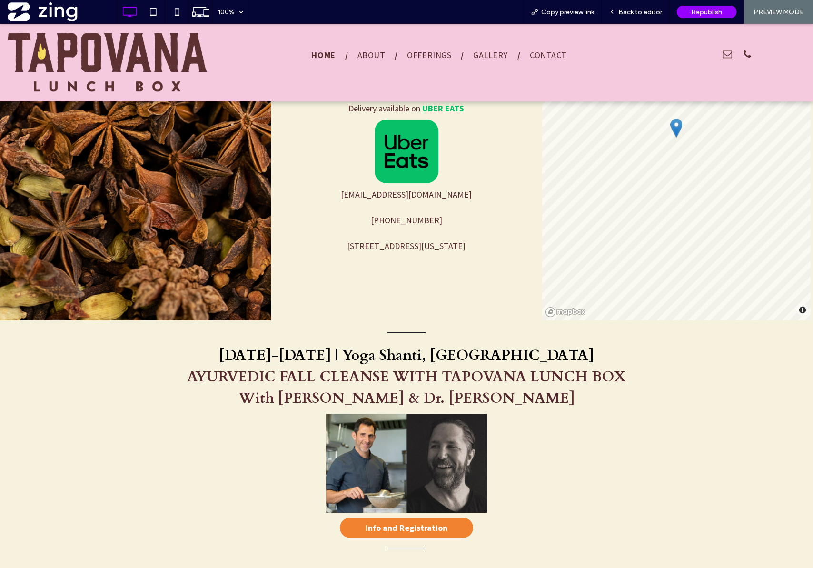
scroll to position [479, 0]
click at [182, 7] on icon at bounding box center [177, 11] width 19 height 19
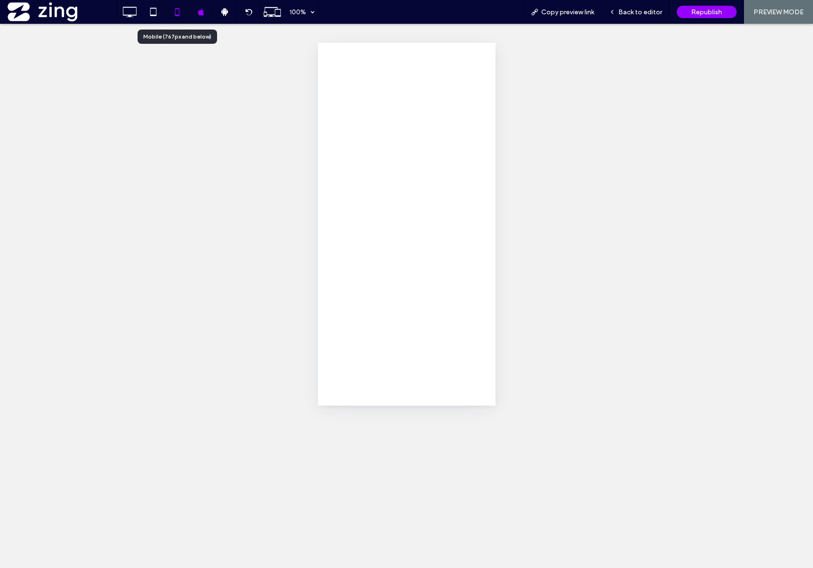
scroll to position [0, 0]
click at [191, 10] on div at bounding box center [406, 284] width 813 height 568
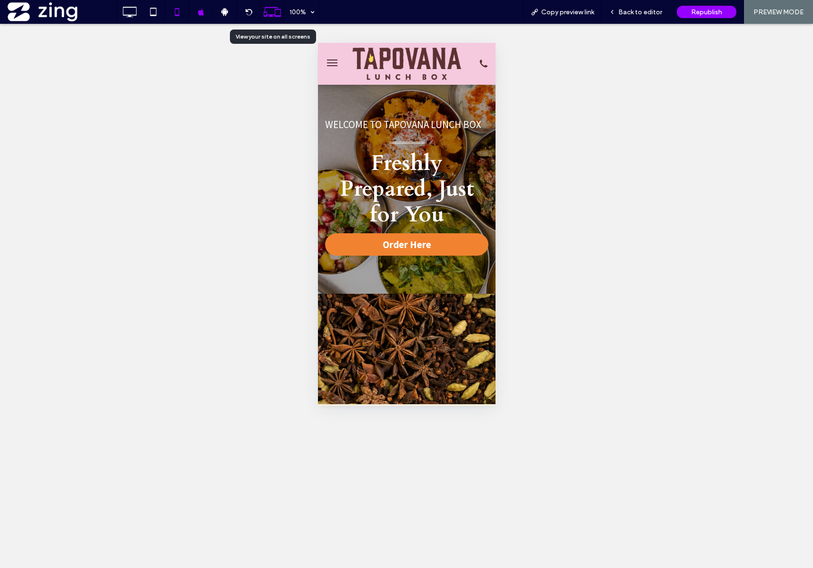
click at [274, 16] on icon at bounding box center [272, 12] width 18 height 18
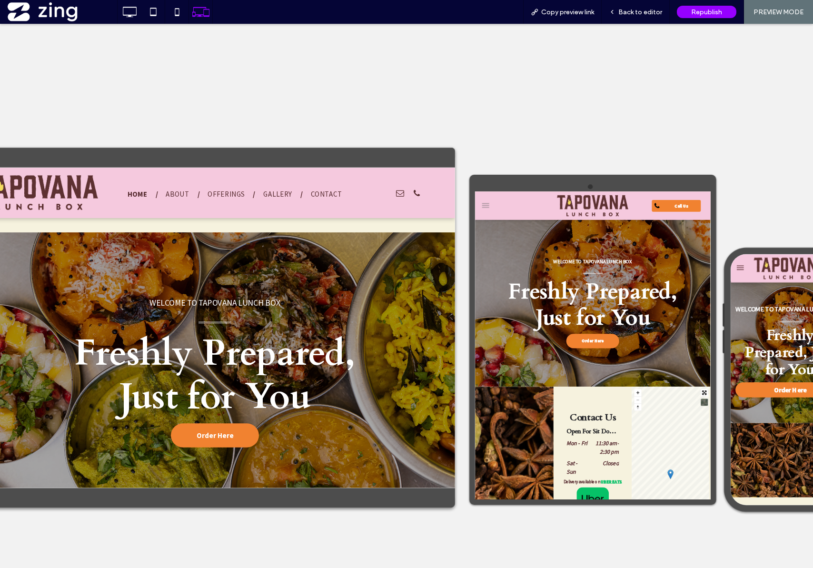
drag, startPoint x: 544, startPoint y: 123, endPoint x: 460, endPoint y: 107, distance: 85.7
click at [460, 107] on div at bounding box center [406, 296] width 813 height 544
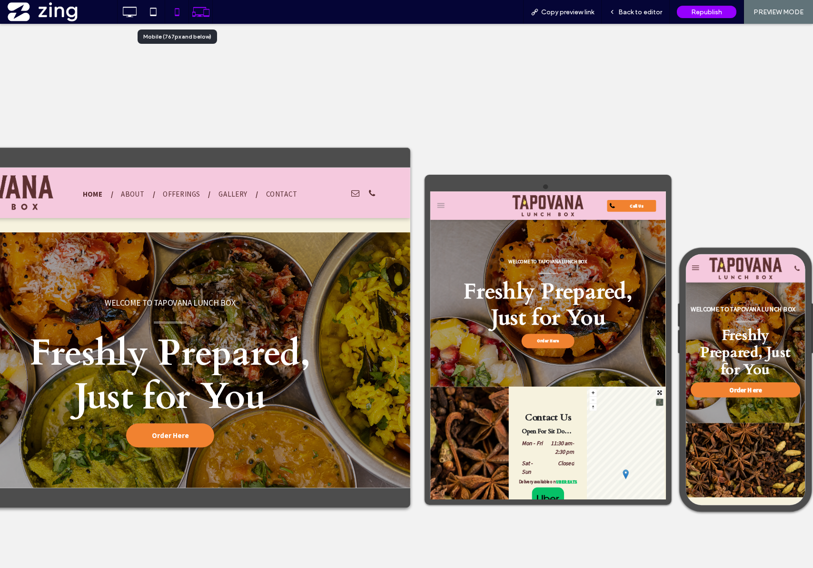
click at [174, 12] on icon at bounding box center [177, 11] width 19 height 19
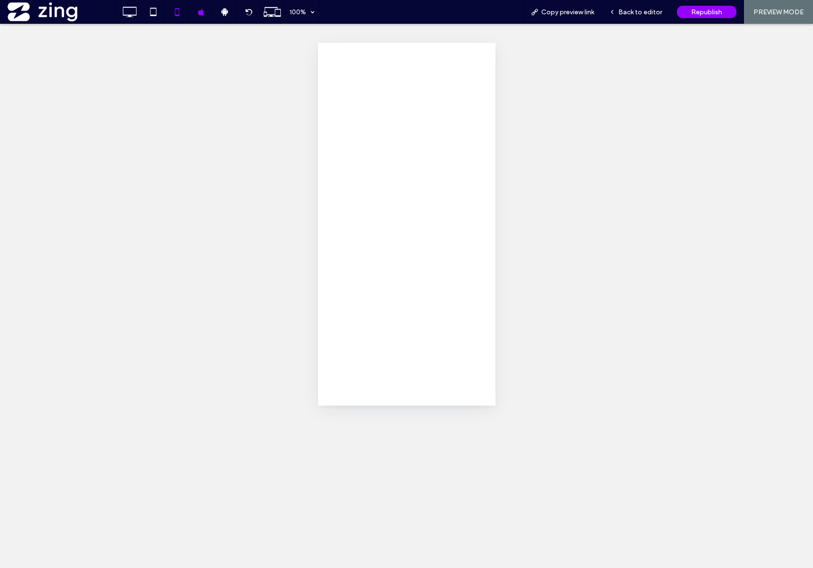
scroll to position [0, 0]
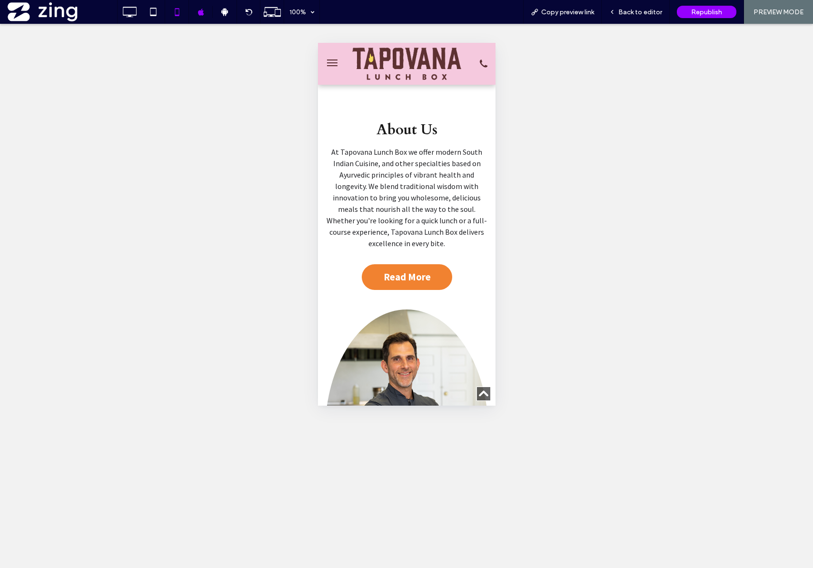
scroll to position [1096, 0]
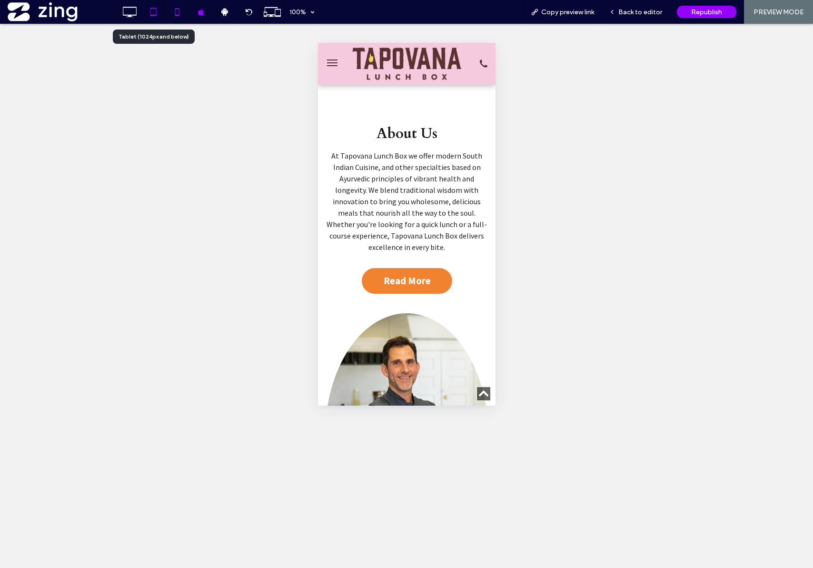
click at [154, 10] on icon at bounding box center [153, 11] width 19 height 19
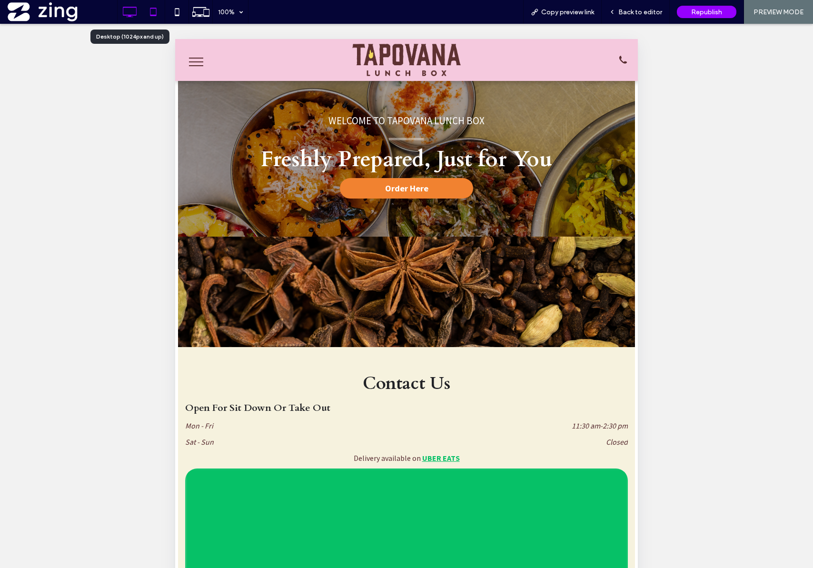
click at [124, 9] on icon at bounding box center [129, 11] width 19 height 19
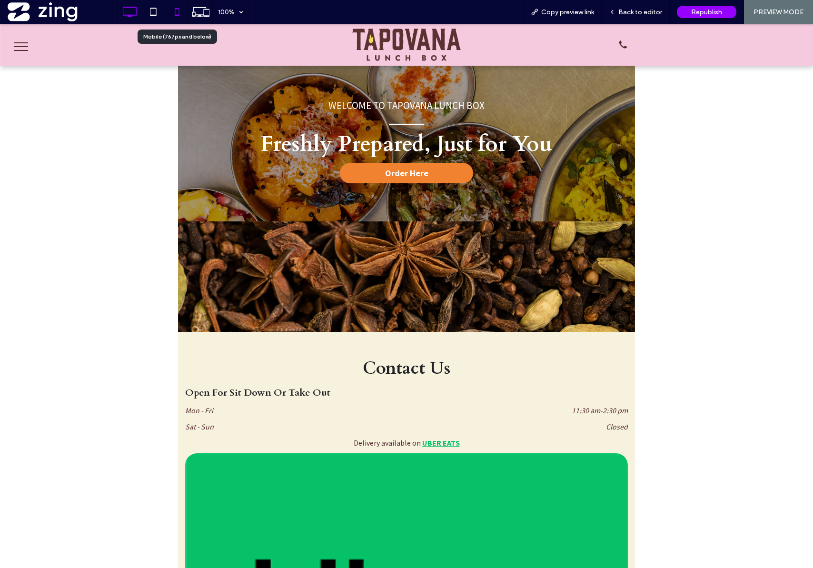
click at [175, 8] on icon at bounding box center [177, 11] width 19 height 19
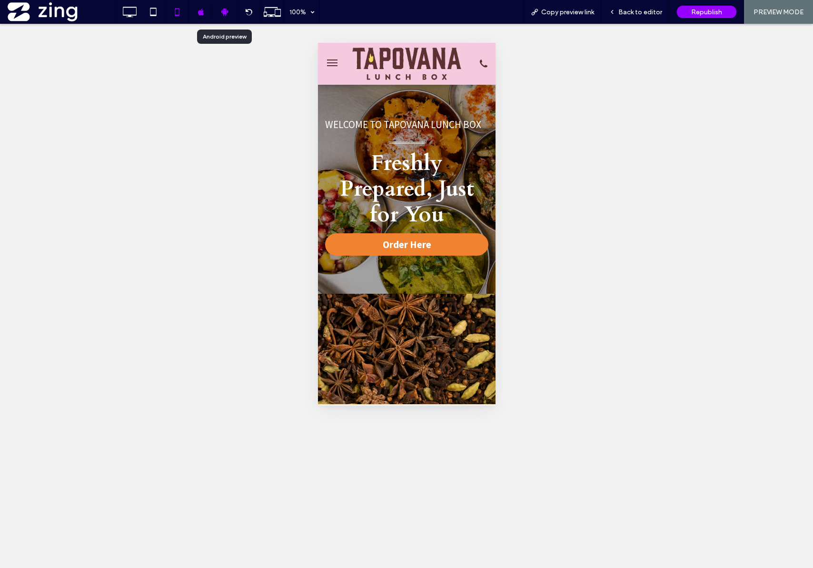
click at [228, 11] on icon at bounding box center [224, 12] width 9 height 9
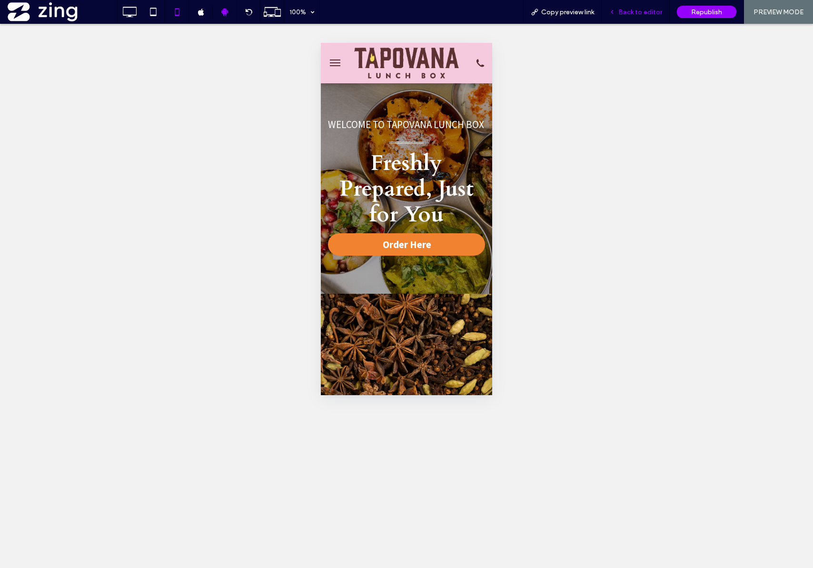
click at [641, 13] on span "Back to editor" at bounding box center [641, 12] width 44 height 8
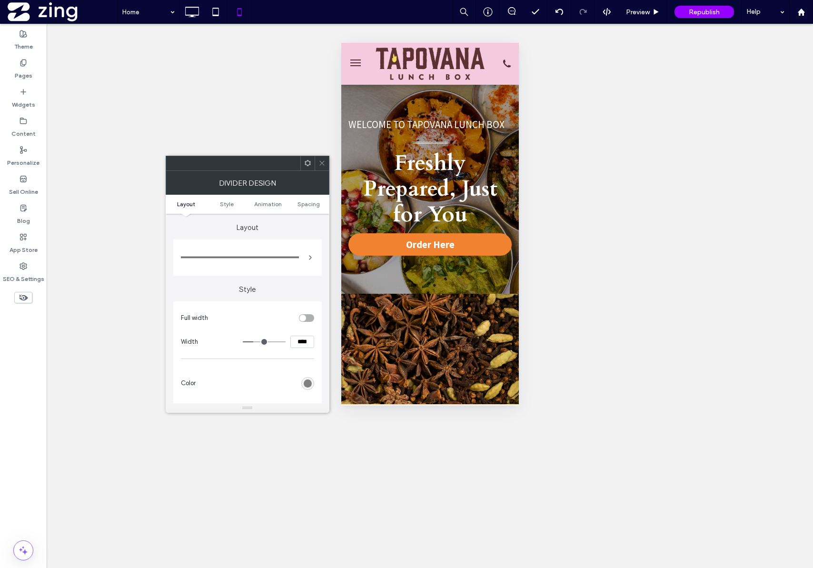
click at [321, 166] on icon at bounding box center [322, 163] width 7 height 7
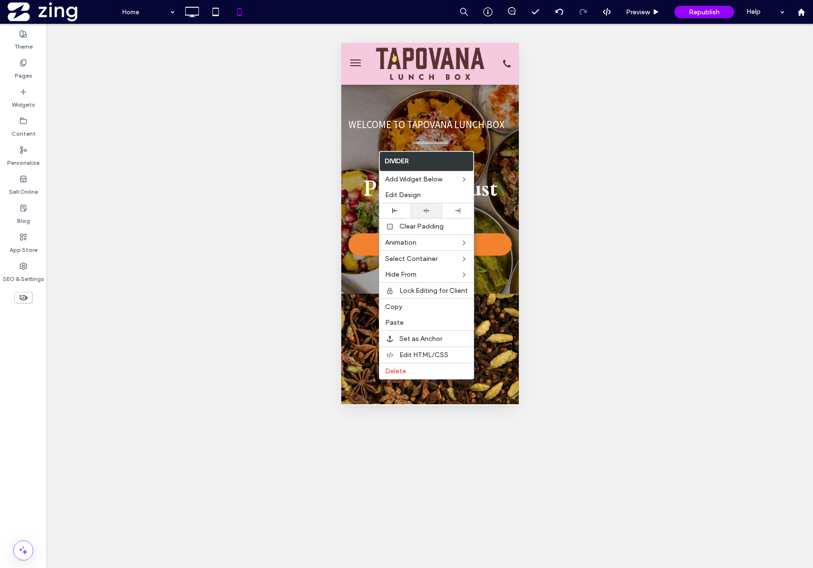
click at [424, 213] on icon at bounding box center [426, 211] width 6 height 6
click at [605, 183] on div "Unhide? Yes Unhide? Yes Unhide? Yes Unhide? Yes Unhide? Yes Unhide? Yes Unhide?…" at bounding box center [430, 296] width 767 height 544
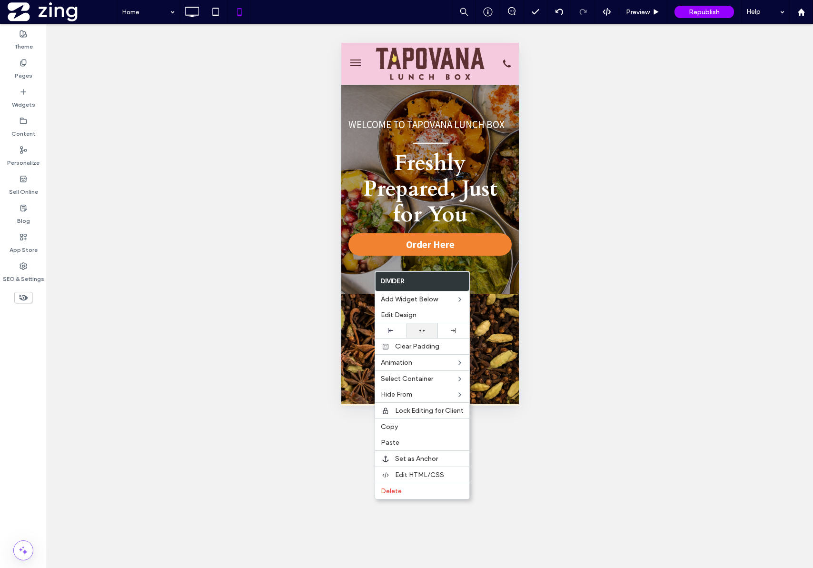
click at [419, 335] on div at bounding box center [422, 330] width 31 height 15
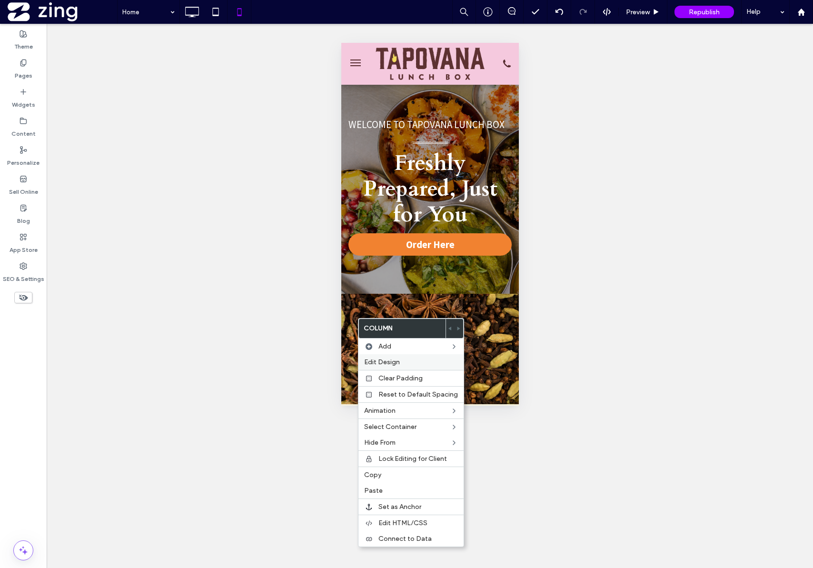
click at [414, 364] on label "Edit Design" at bounding box center [411, 362] width 94 height 8
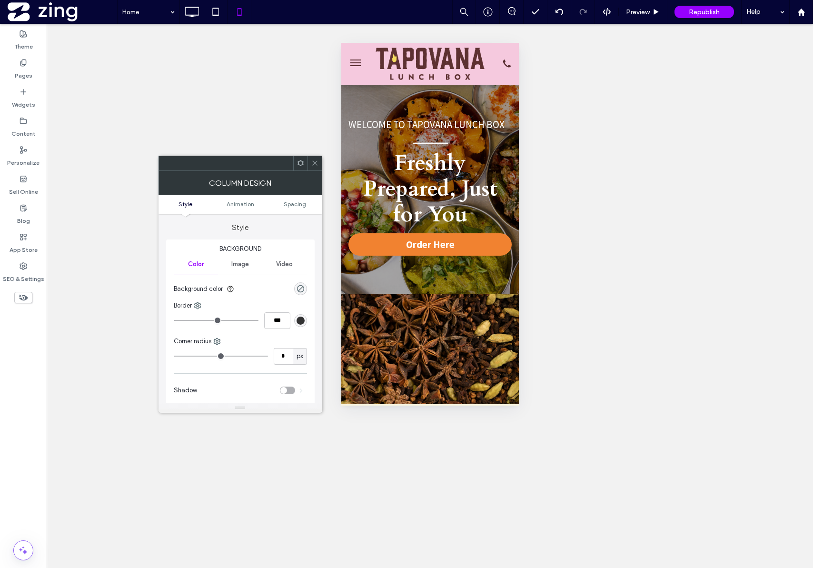
click at [319, 167] on div at bounding box center [315, 163] width 14 height 14
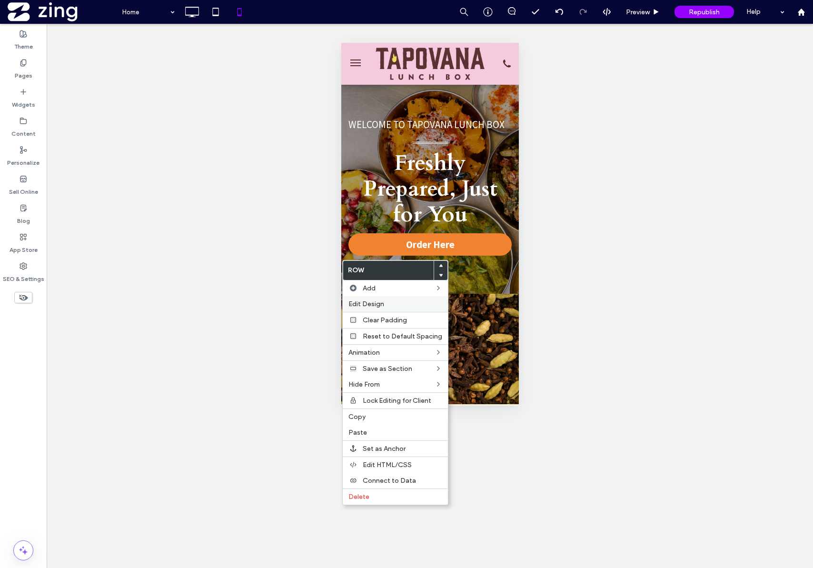
click at [369, 300] on span "Edit Design" at bounding box center [367, 304] width 36 height 8
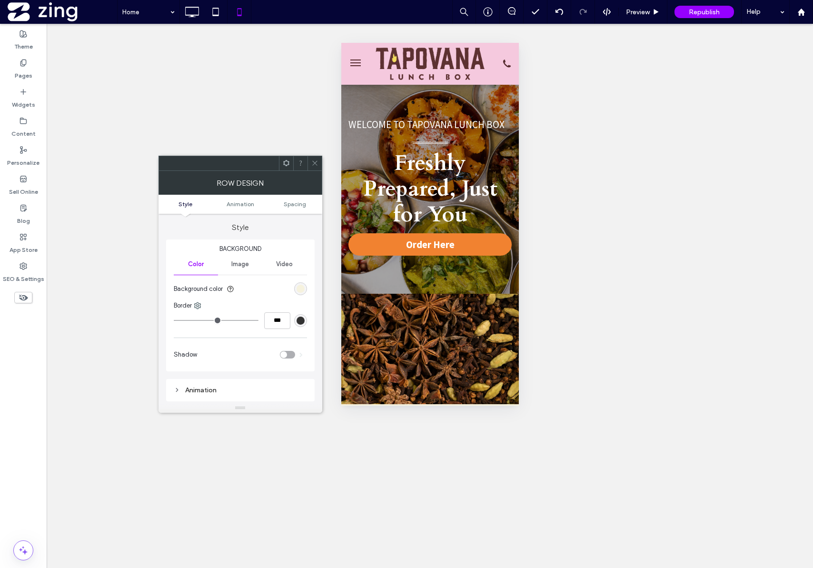
click at [317, 166] on icon at bounding box center [314, 163] width 7 height 7
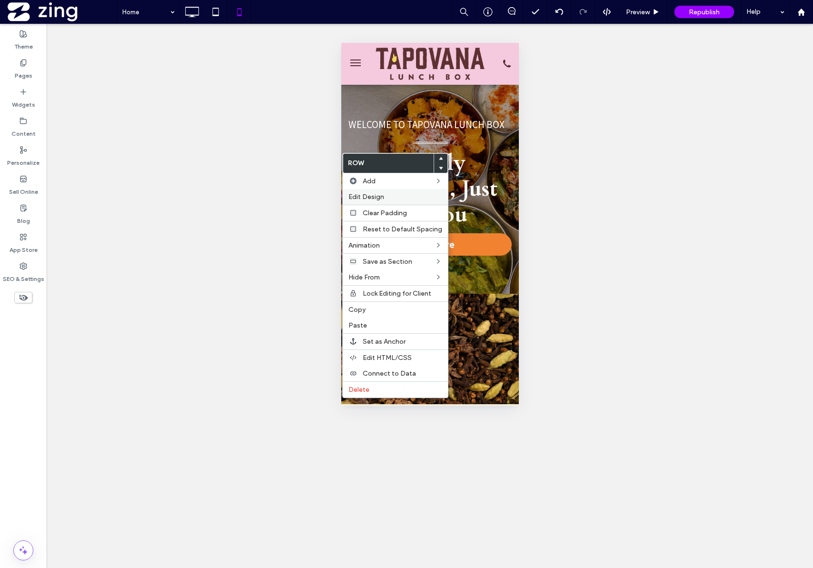
click at [365, 195] on span "Edit Design" at bounding box center [367, 197] width 36 height 8
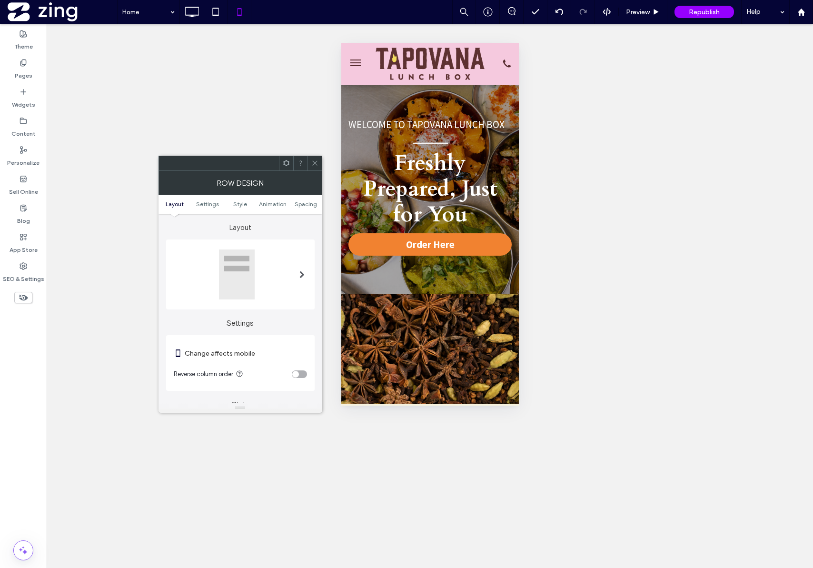
drag, startPoint x: 313, startPoint y: 166, endPoint x: 320, endPoint y: 166, distance: 6.7
click at [313, 166] on icon at bounding box center [314, 163] width 7 height 7
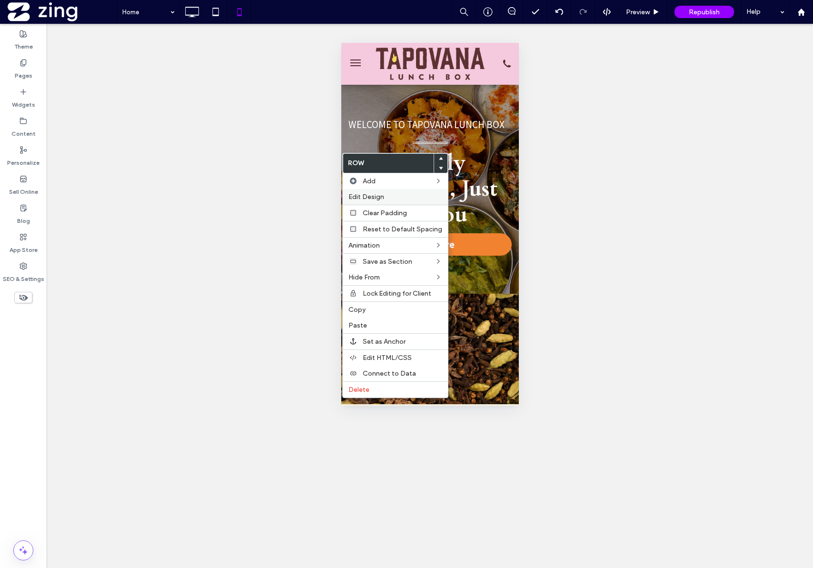
click at [387, 195] on label "Edit Design" at bounding box center [396, 197] width 94 height 8
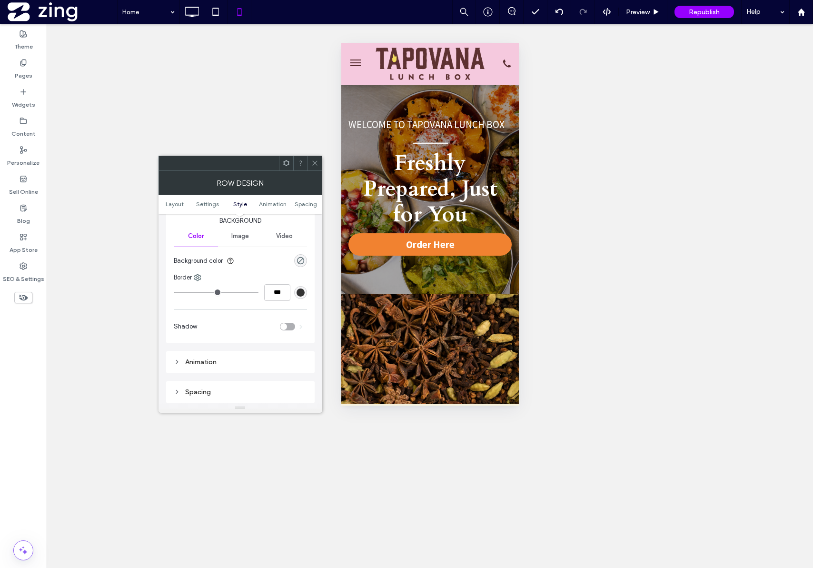
scroll to position [196, 0]
click at [300, 273] on icon "rgba(0, 0, 0, 0)" at bounding box center [301, 270] width 8 height 8
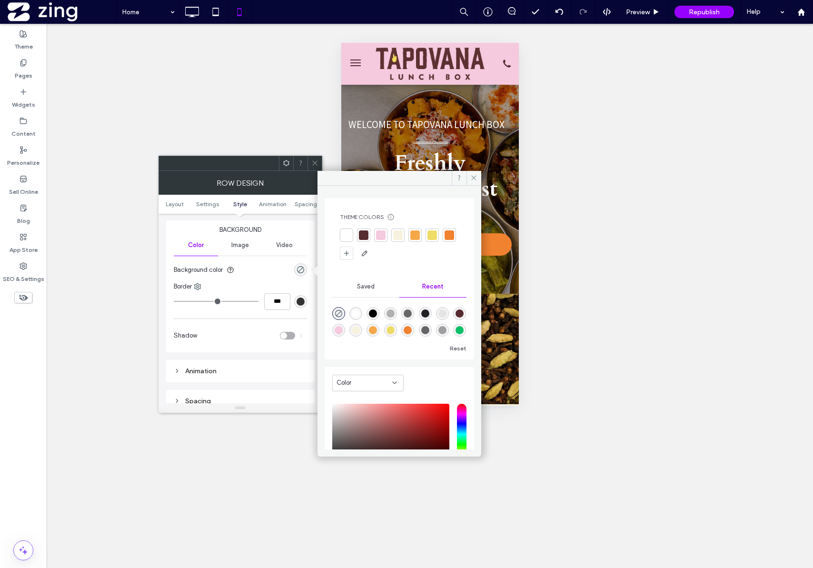
click at [397, 237] on div at bounding box center [398, 235] width 10 height 10
click at [474, 180] on icon at bounding box center [474, 177] width 7 height 7
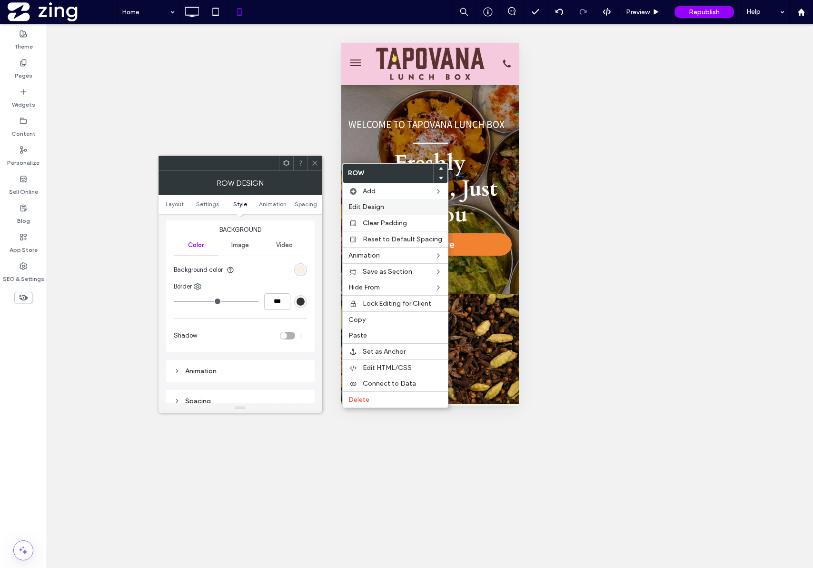
click at [364, 205] on span "Edit Design" at bounding box center [367, 207] width 36 height 8
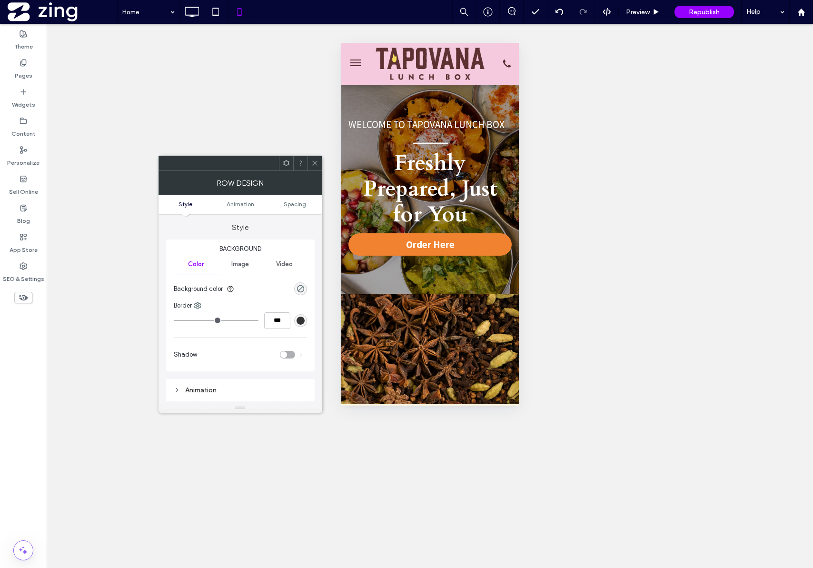
drag, startPoint x: 298, startPoint y: 285, endPoint x: 303, endPoint y: 283, distance: 5.8
click at [298, 285] on div "rgba(0, 0, 0, 0)" at bounding box center [301, 289] width 8 height 8
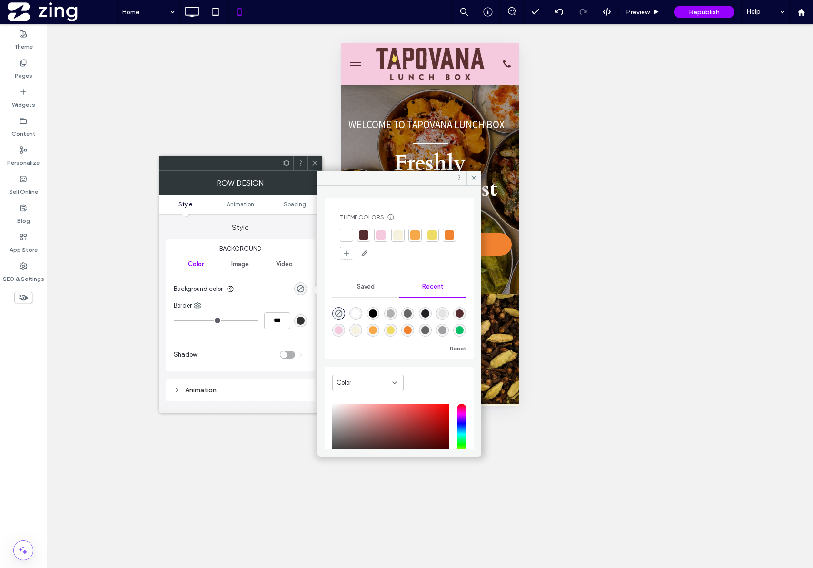
click at [398, 236] on div at bounding box center [398, 235] width 10 height 10
click at [476, 178] on icon at bounding box center [474, 177] width 7 height 7
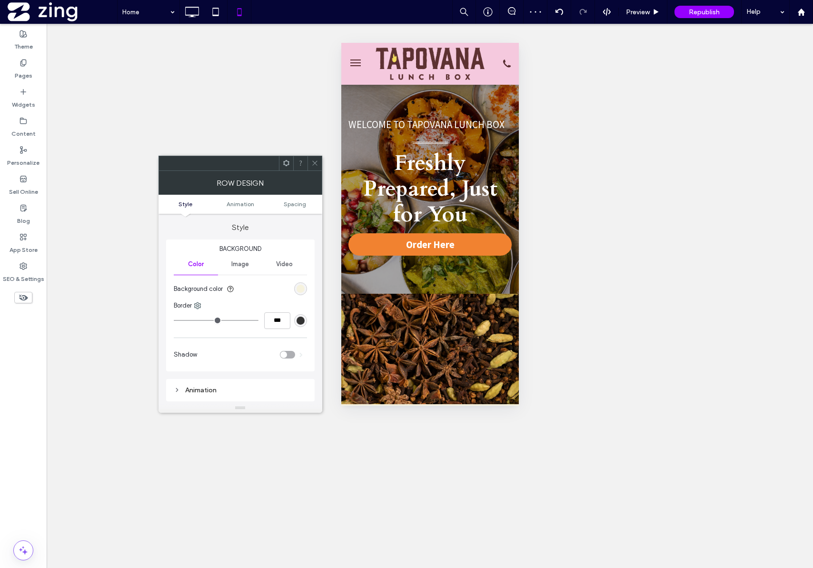
click at [317, 162] on icon at bounding box center [314, 163] width 7 height 7
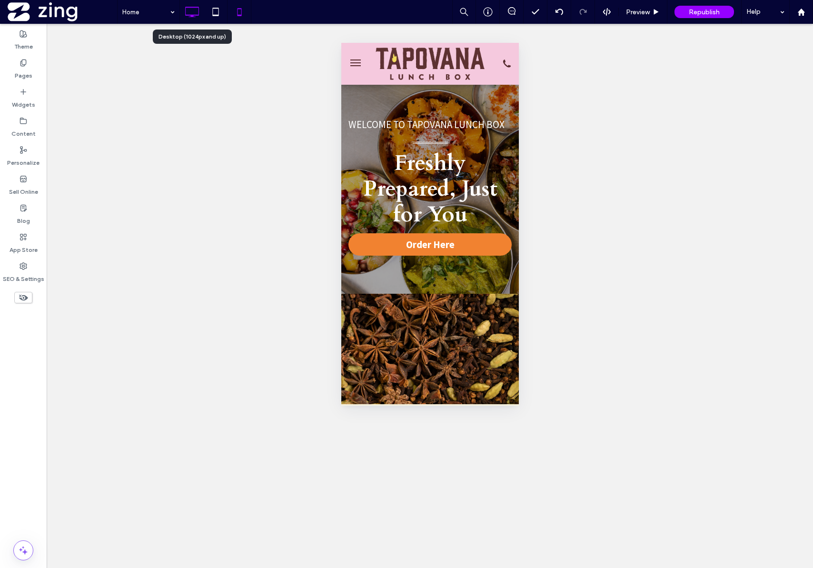
click at [196, 14] on icon at bounding box center [191, 11] width 19 height 19
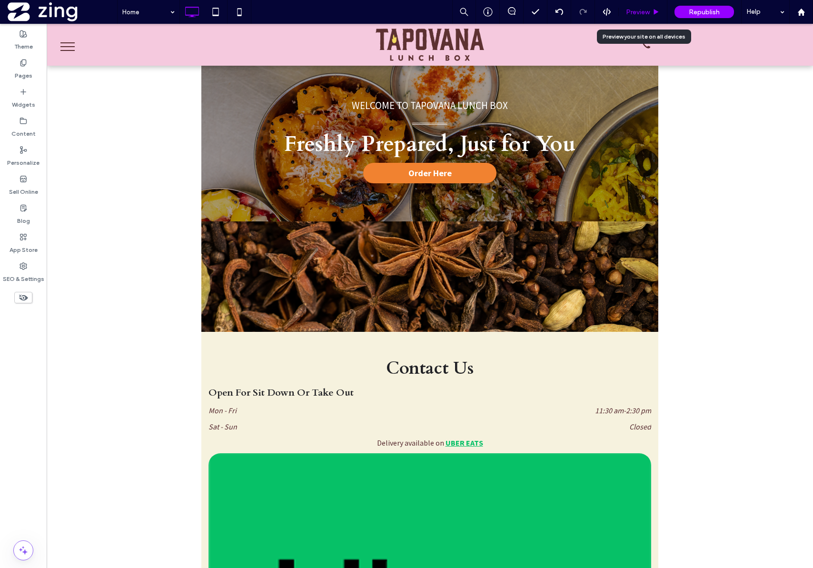
click at [638, 9] on span "Preview" at bounding box center [638, 12] width 24 height 8
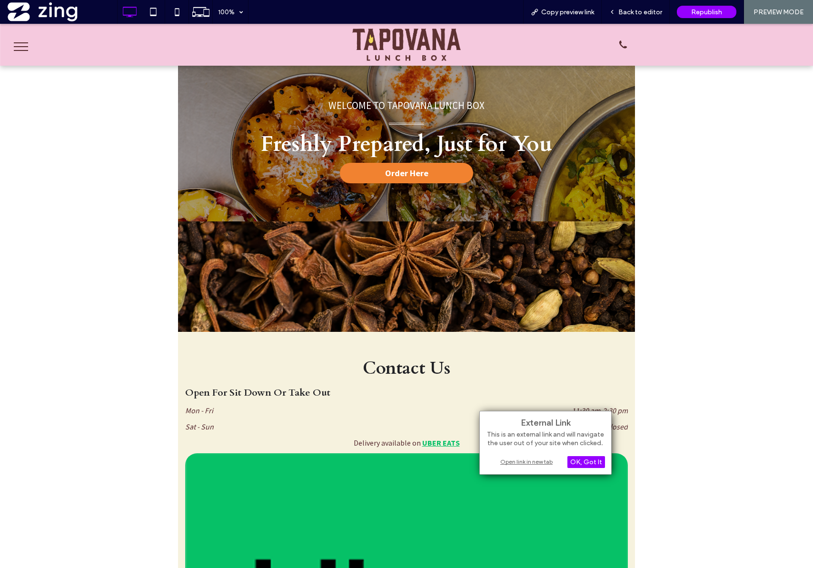
click at [533, 469] on div "External Link This is an external link and will navigate the user out of your s…" at bounding box center [546, 443] width 132 height 64
click at [515, 463] on div "Open link in new tab" at bounding box center [545, 462] width 119 height 10
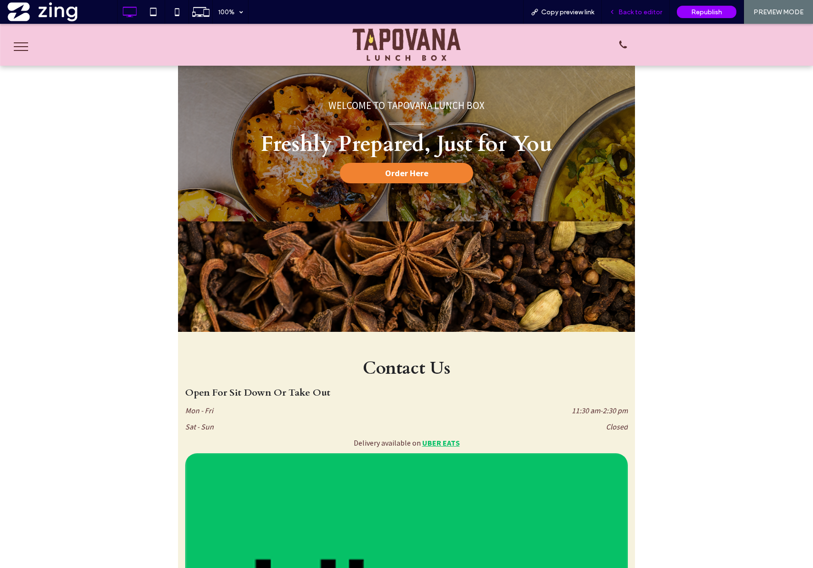
click at [639, 10] on span "Back to editor" at bounding box center [641, 12] width 44 height 8
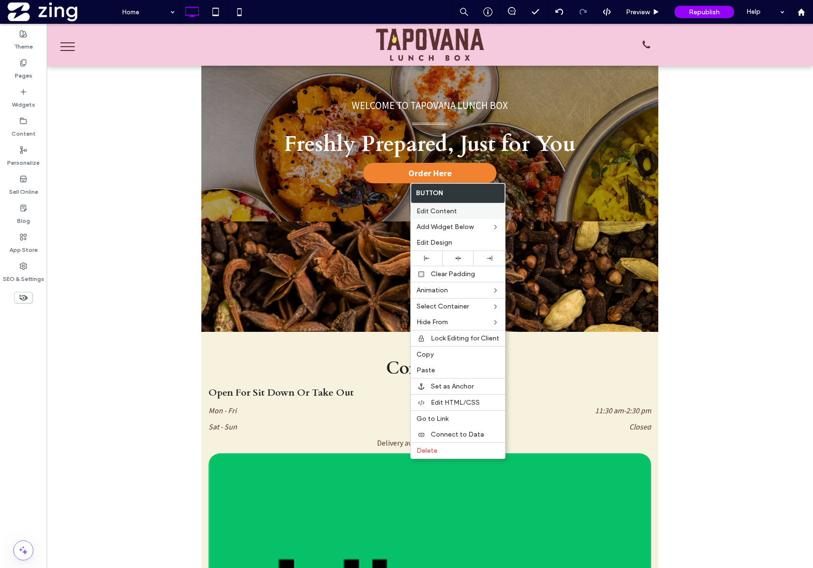
click at [432, 214] on span "Edit Content" at bounding box center [437, 211] width 40 height 8
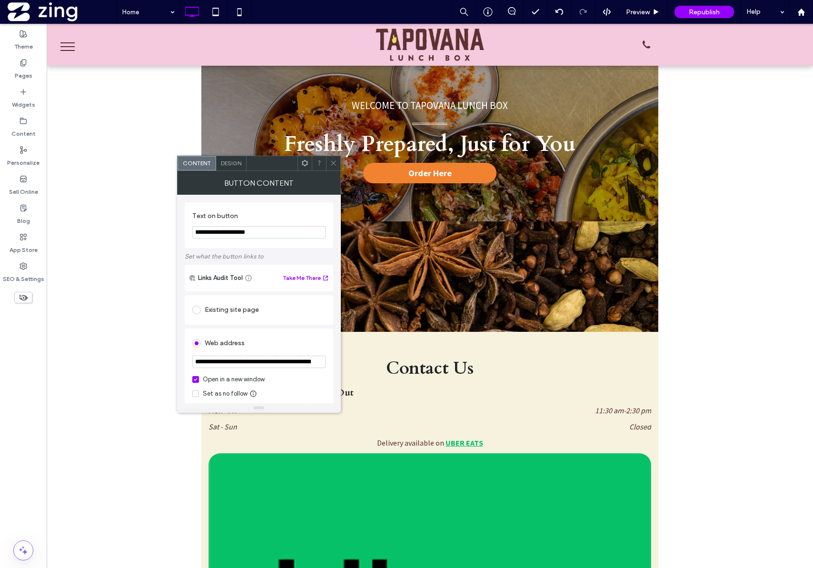
click at [215, 231] on input "**********" at bounding box center [258, 232] width 133 height 12
type input "**********"
click at [333, 167] on span at bounding box center [333, 163] width 7 height 14
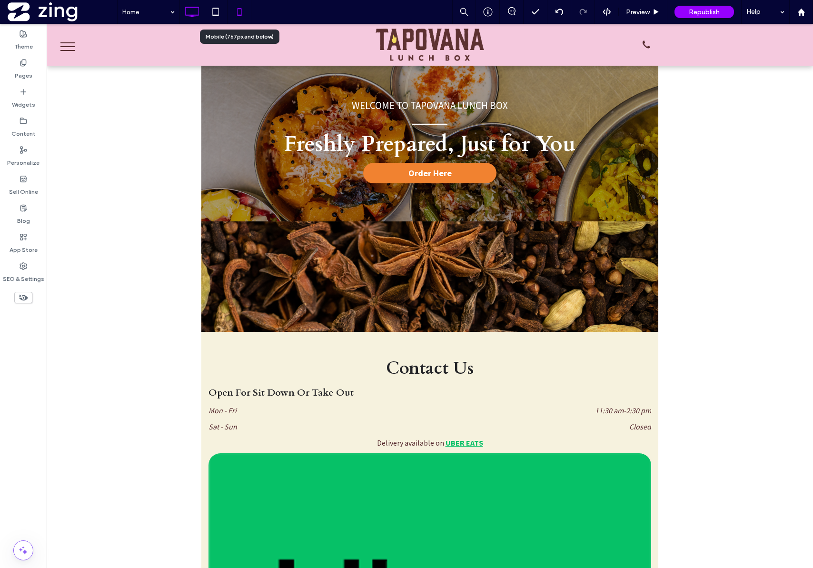
click at [244, 16] on icon at bounding box center [239, 11] width 19 height 19
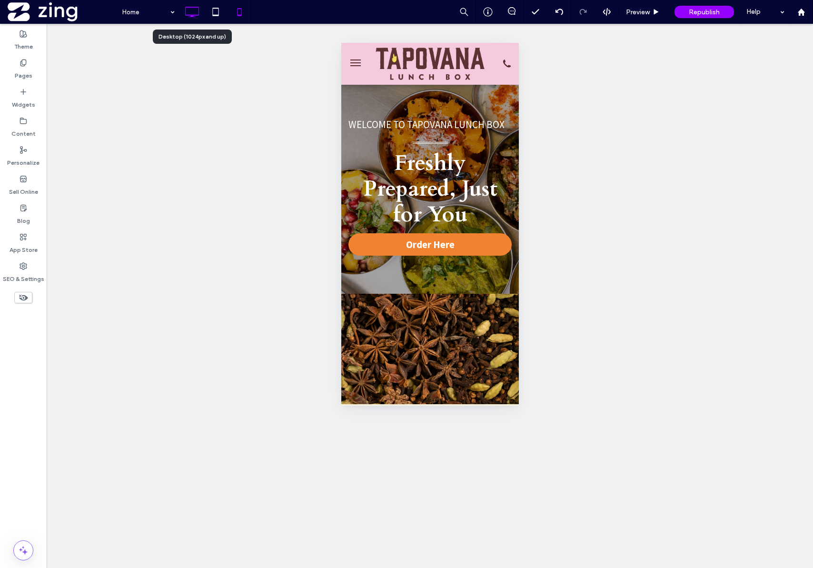
click at [200, 14] on icon at bounding box center [191, 11] width 19 height 19
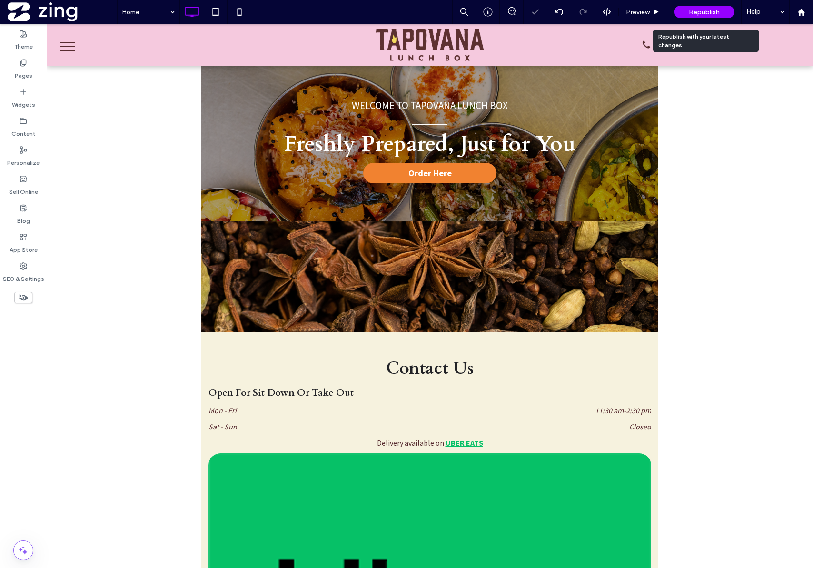
click at [698, 12] on span "Republish" at bounding box center [704, 12] width 31 height 8
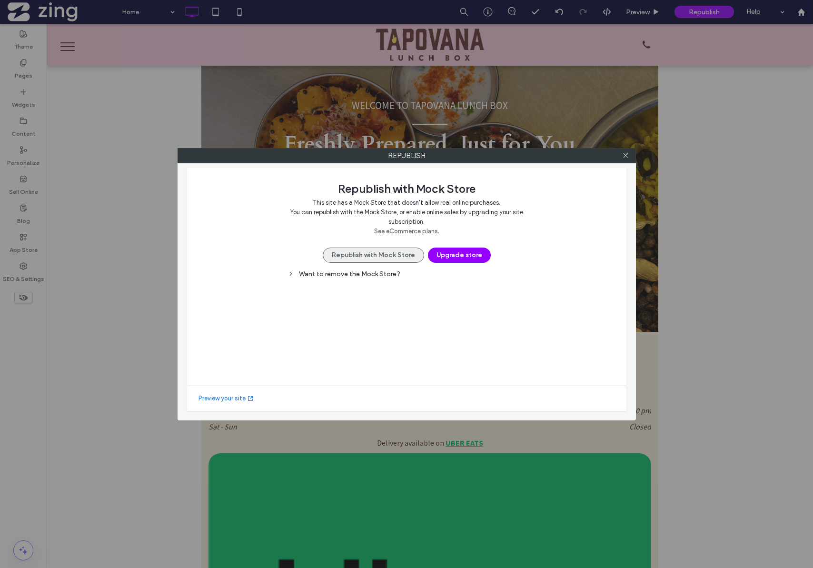
click at [367, 252] on button "Republish with Mock Store" at bounding box center [373, 255] width 101 height 15
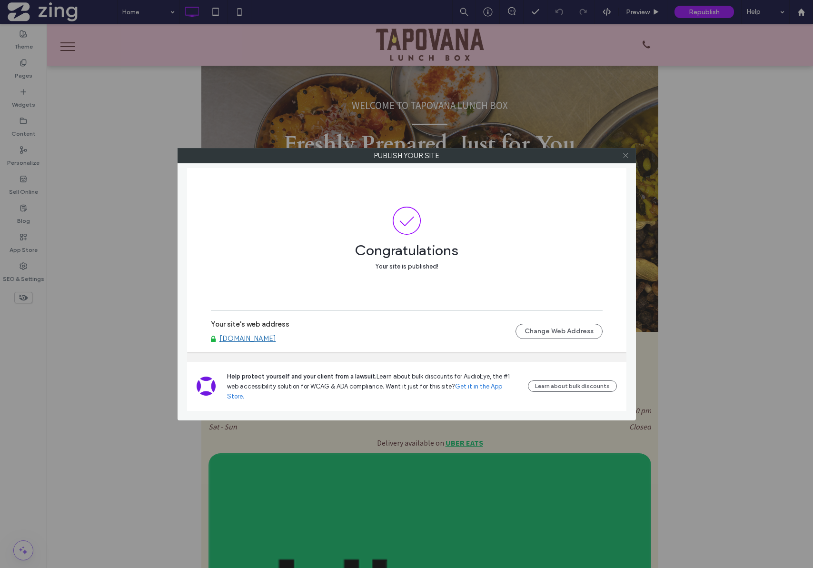
click at [627, 156] on use at bounding box center [625, 155] width 5 height 5
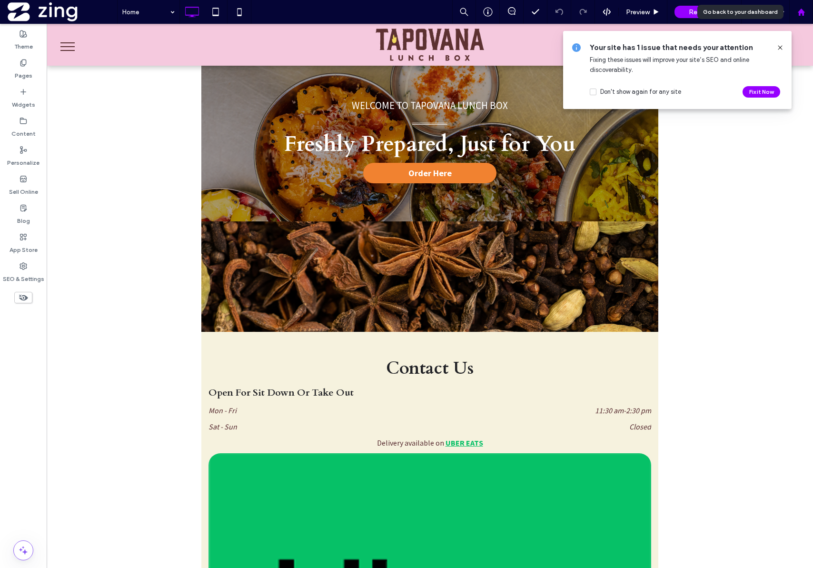
click at [804, 10] on icon at bounding box center [802, 12] width 8 height 8
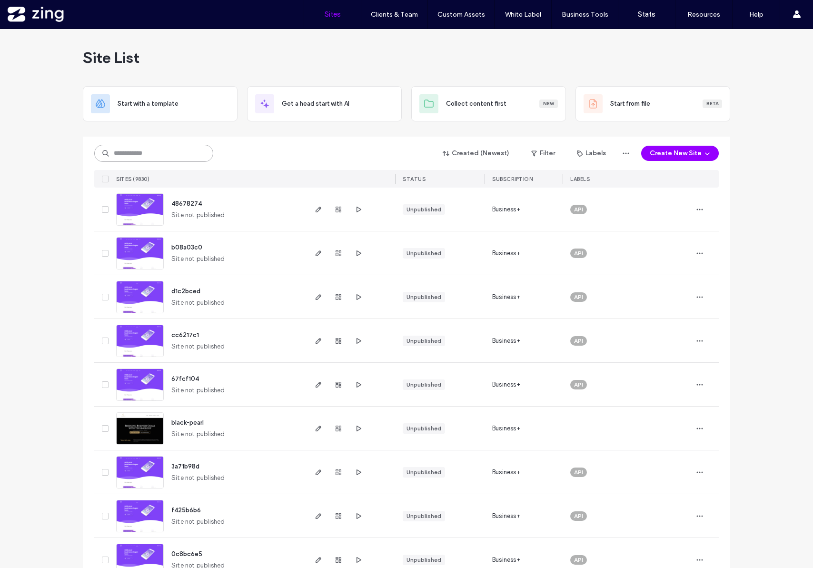
click at [158, 159] on input at bounding box center [153, 153] width 119 height 17
paste input "********"
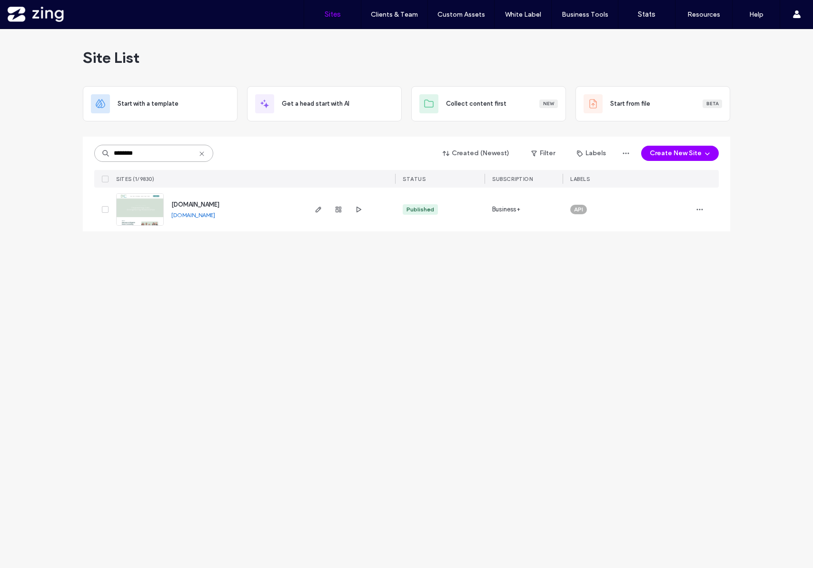
type input "********"
click at [182, 206] on span "[DOMAIN_NAME]" at bounding box center [195, 204] width 48 height 7
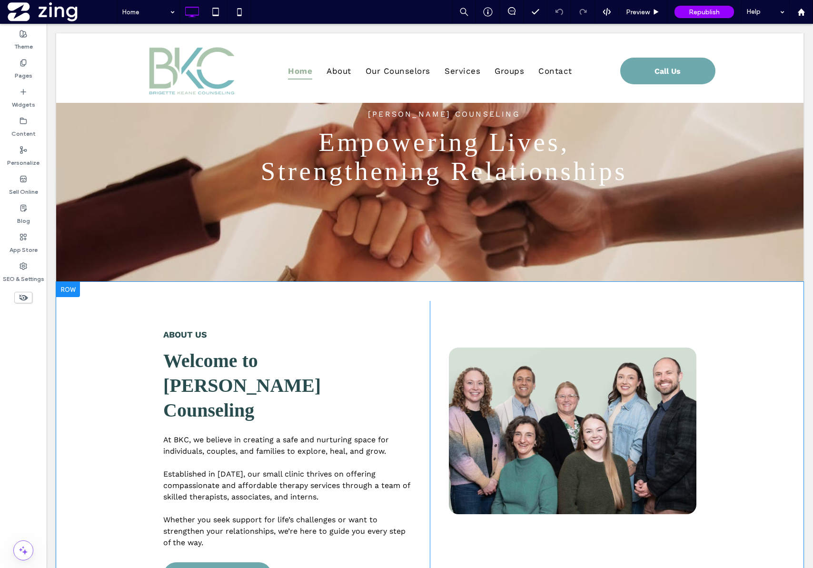
scroll to position [98, 0]
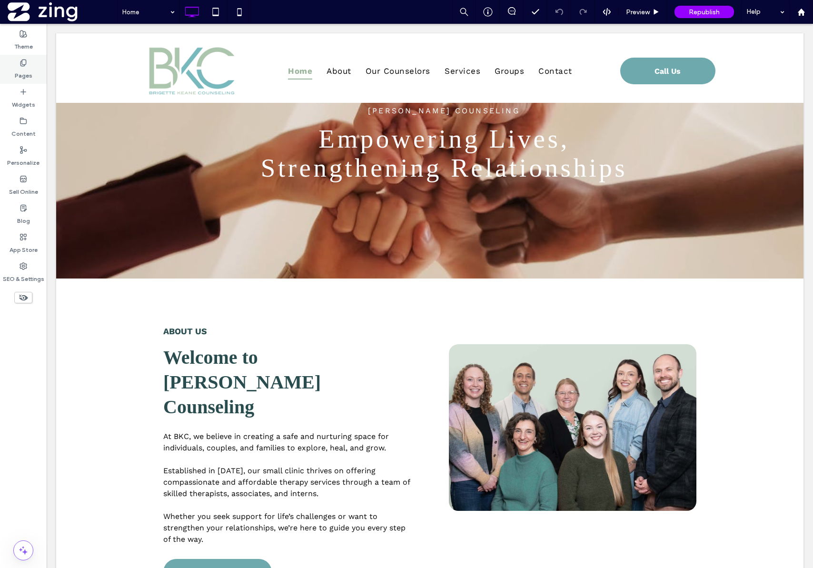
click at [28, 66] on div "Pages" at bounding box center [23, 69] width 47 height 29
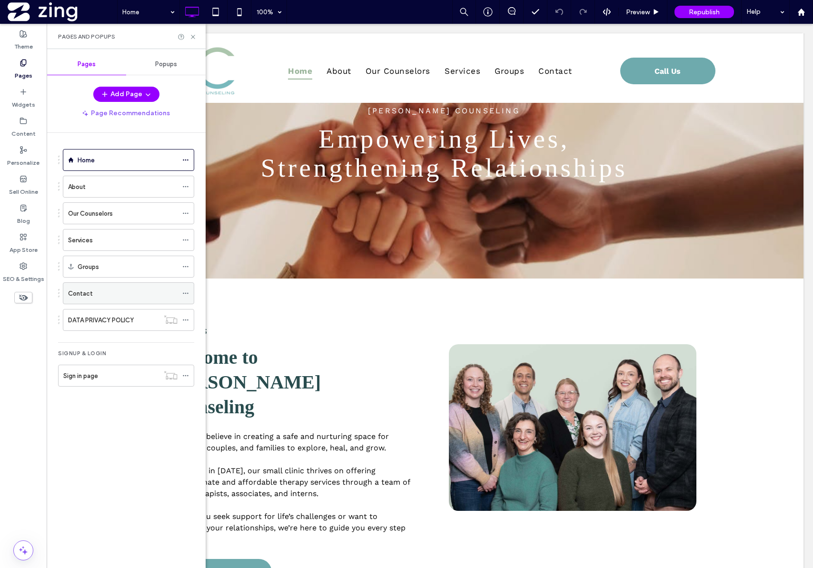
click at [125, 296] on div "Contact" at bounding box center [123, 294] width 110 height 10
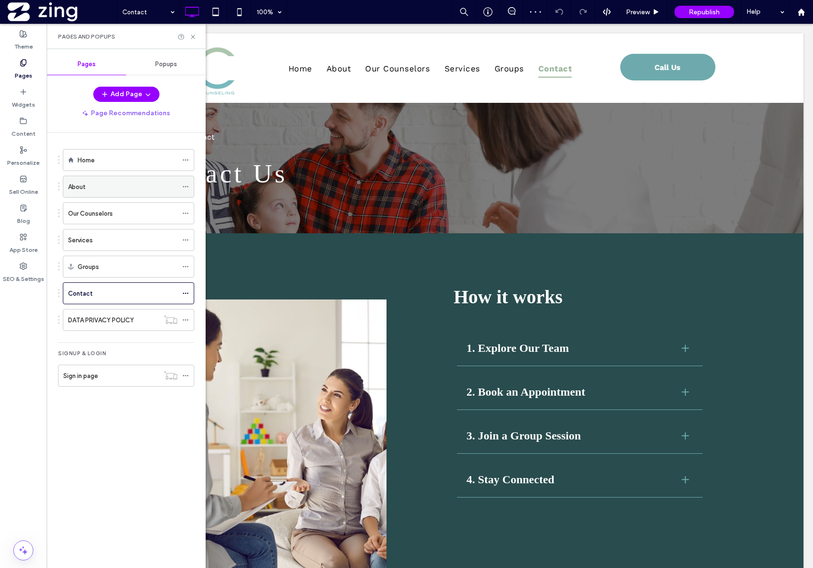
click at [127, 183] on div "About" at bounding box center [123, 187] width 110 height 10
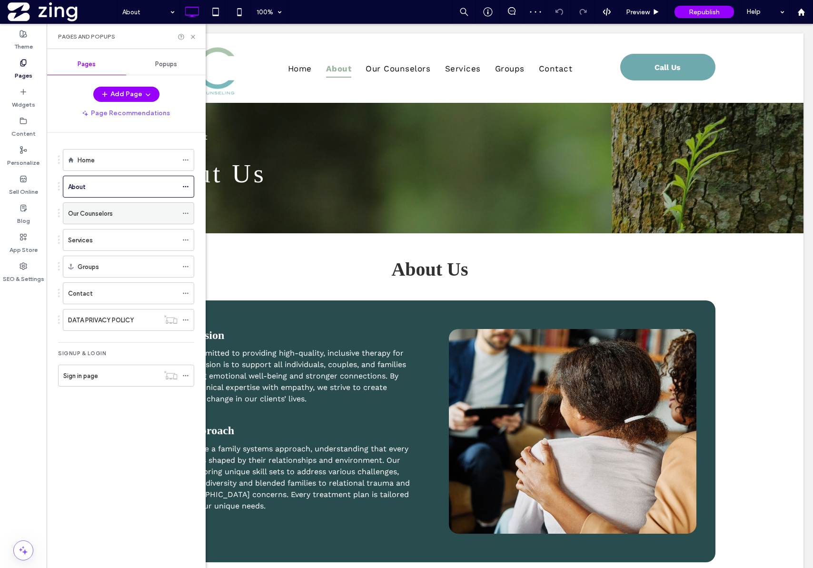
click at [126, 219] on div "Our Counselors" at bounding box center [123, 213] width 110 height 21
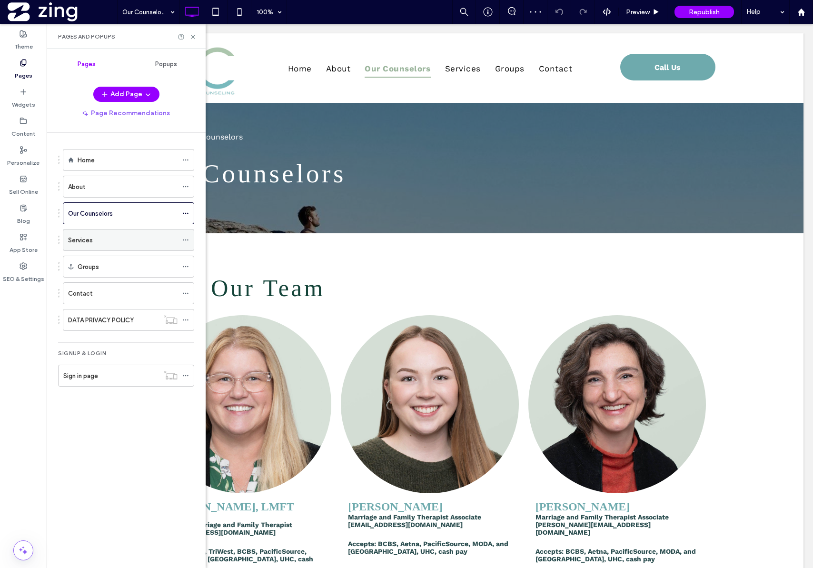
click at [126, 236] on div "Services" at bounding box center [123, 240] width 110 height 10
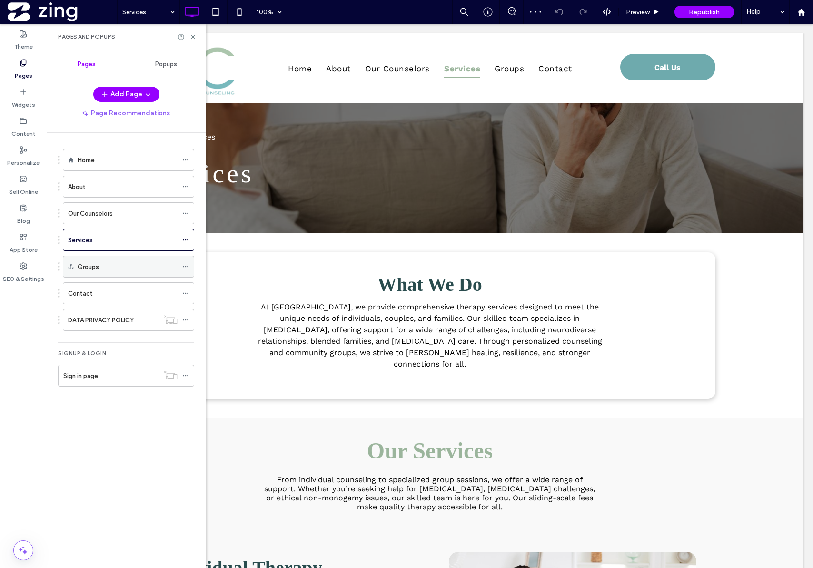
click at [139, 271] on div "Groups" at bounding box center [128, 267] width 100 height 10
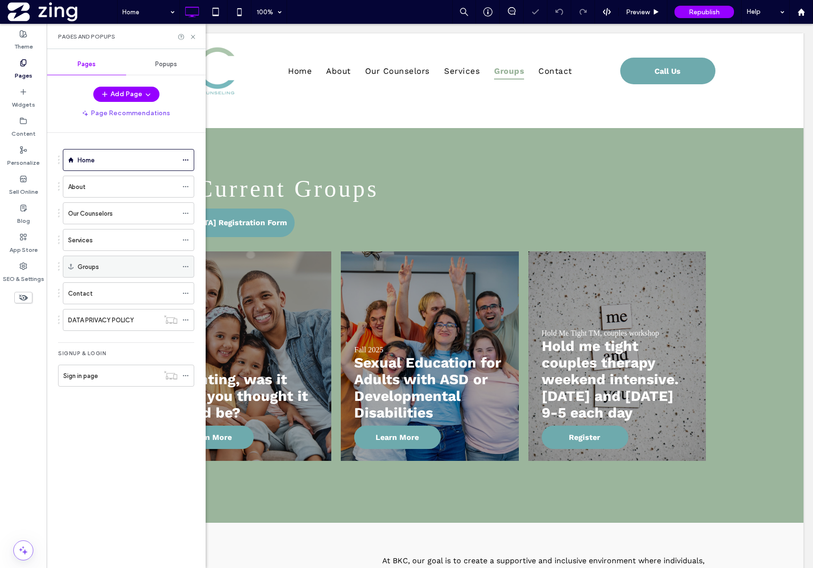
scroll to position [1075, 0]
click at [140, 477] on div "Home About Our Counselors Services Groups Contact DATA PRIVACY POLICY Signup & …" at bounding box center [132, 348] width 148 height 431
click at [92, 372] on label "Sign in page" at bounding box center [80, 376] width 35 height 17
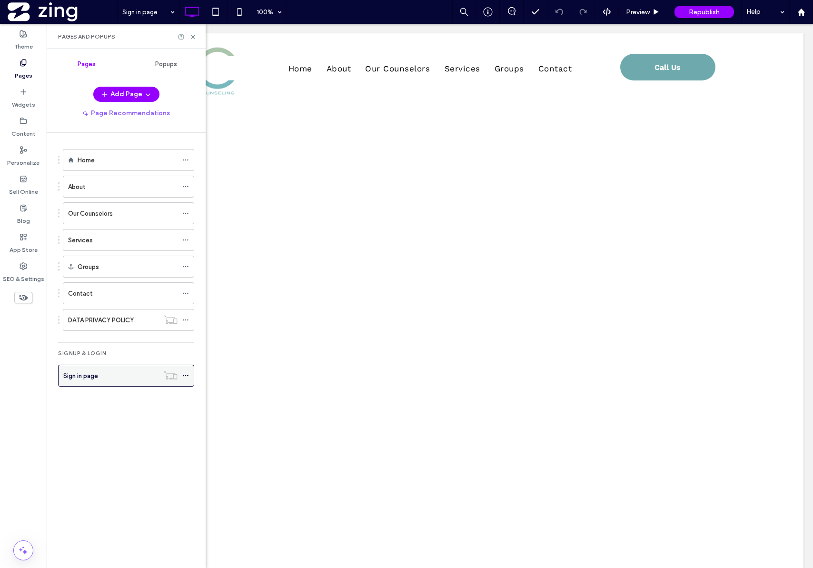
scroll to position [0, 0]
click at [190, 38] on icon at bounding box center [193, 36] width 7 height 7
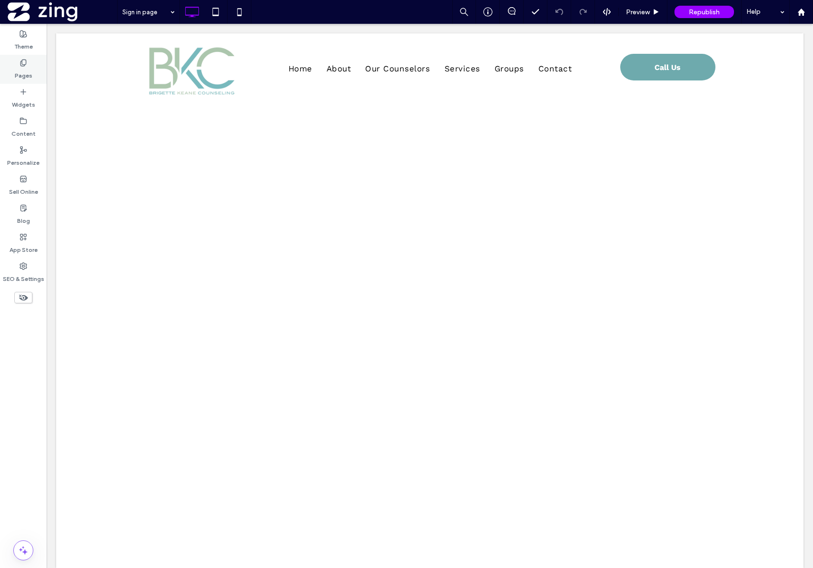
click at [29, 76] on label "Pages" at bounding box center [24, 73] width 18 height 13
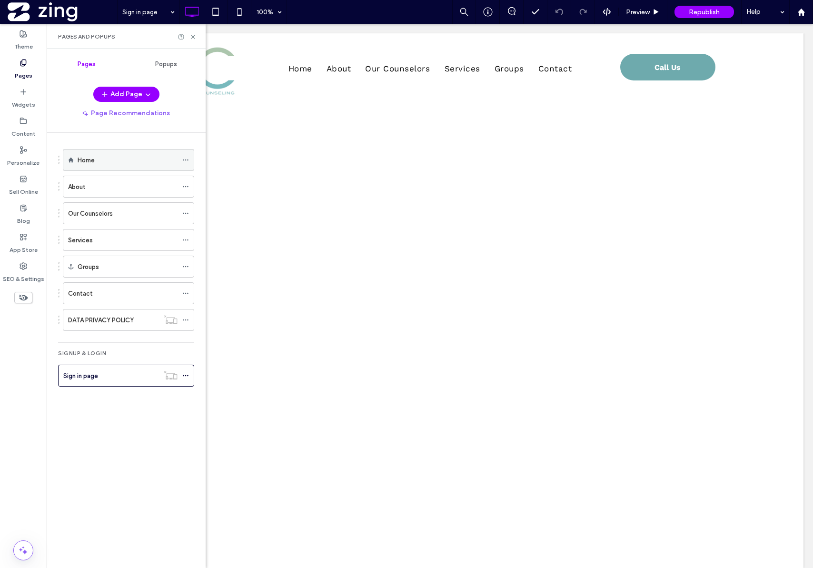
click at [134, 157] on div "Home" at bounding box center [128, 160] width 100 height 10
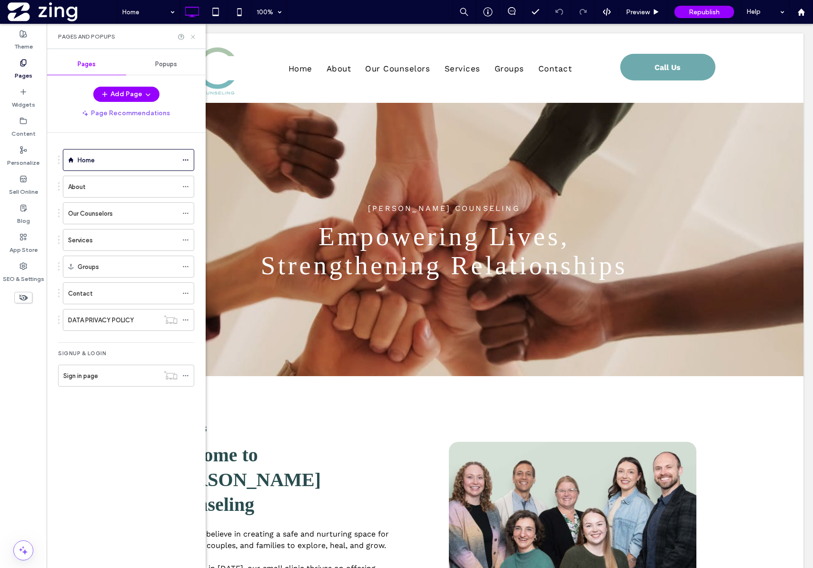
click at [191, 38] on icon at bounding box center [193, 36] width 7 height 7
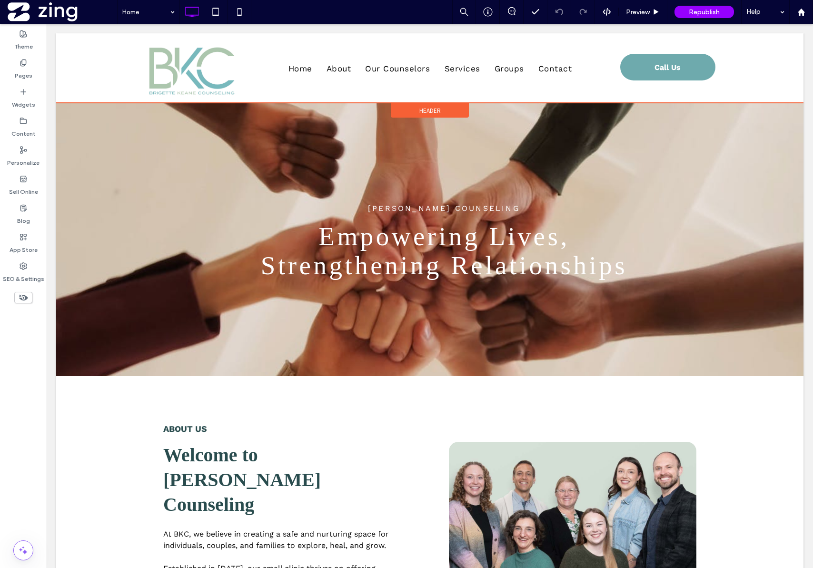
click at [421, 109] on span "Header" at bounding box center [430, 111] width 21 height 8
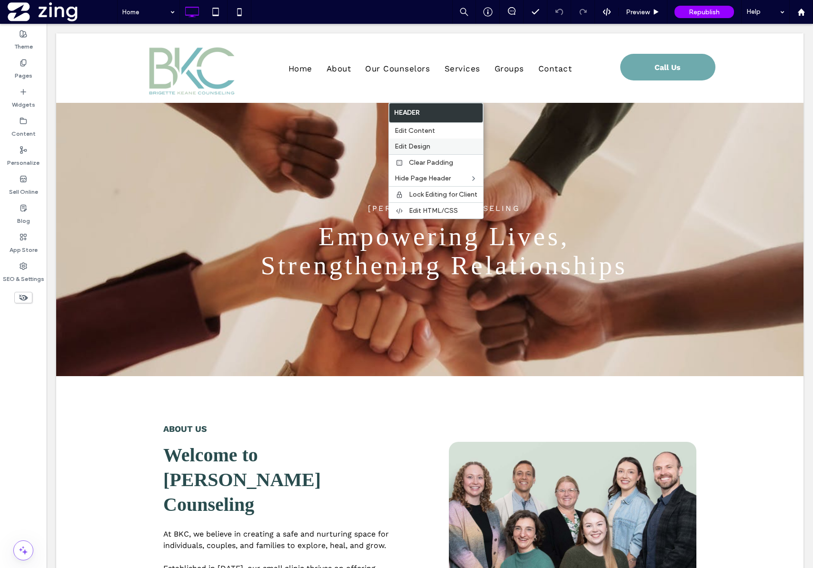
click at [439, 143] on label "Edit Design" at bounding box center [436, 146] width 83 height 8
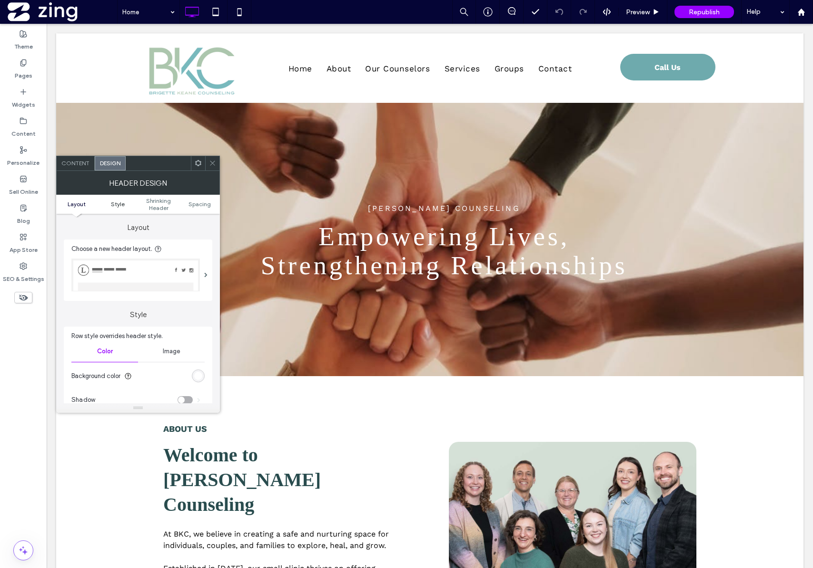
click at [120, 201] on span "Style" at bounding box center [118, 203] width 14 height 7
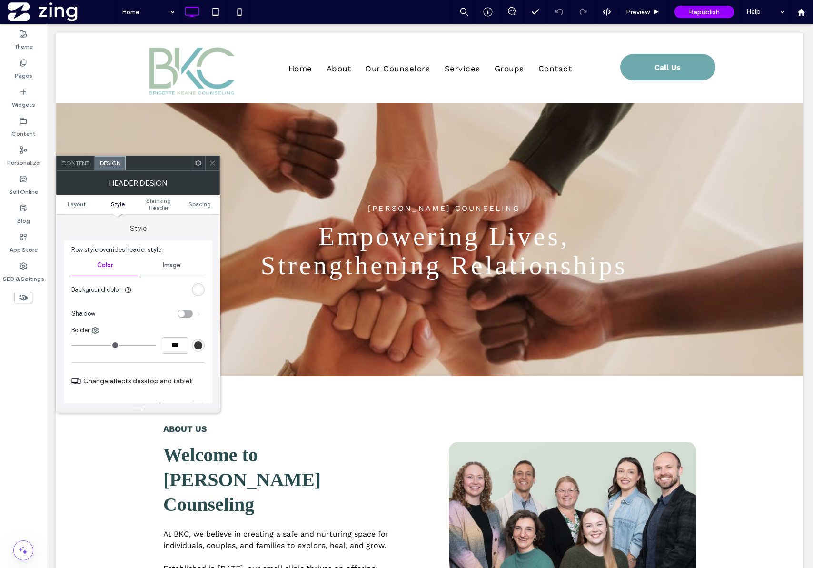
scroll to position [87, 0]
click at [158, 209] on span "Shrinking Header" at bounding box center [158, 204] width 41 height 14
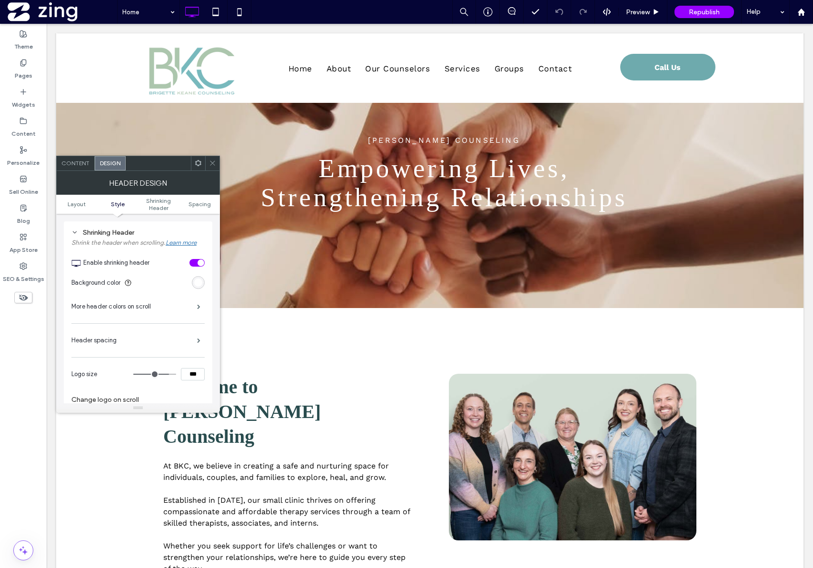
scroll to position [70, 0]
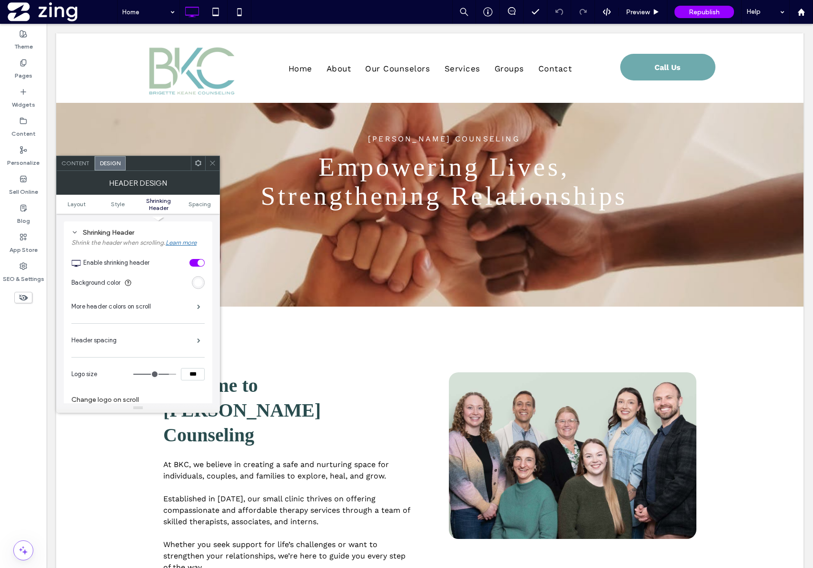
drag, startPoint x: 213, startPoint y: 160, endPoint x: 174, endPoint y: 134, distance: 47.3
click at [213, 160] on icon at bounding box center [212, 163] width 7 height 7
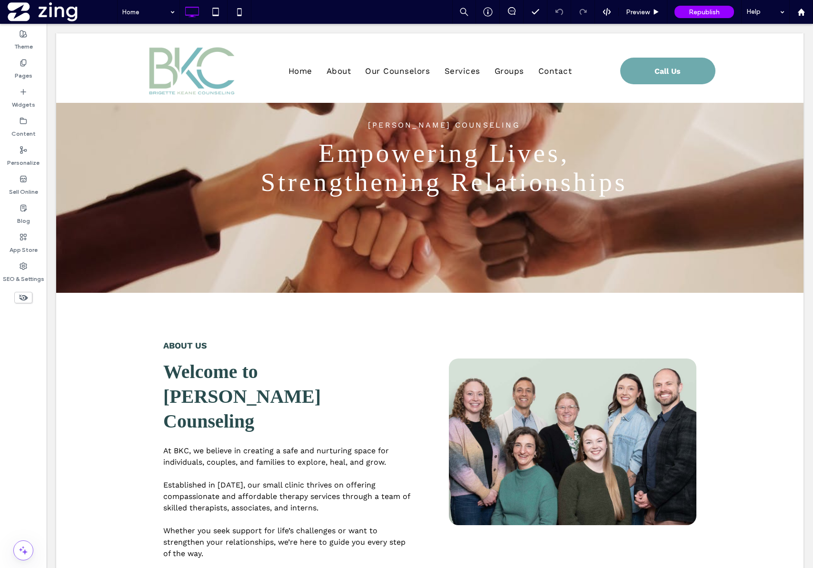
scroll to position [14, 0]
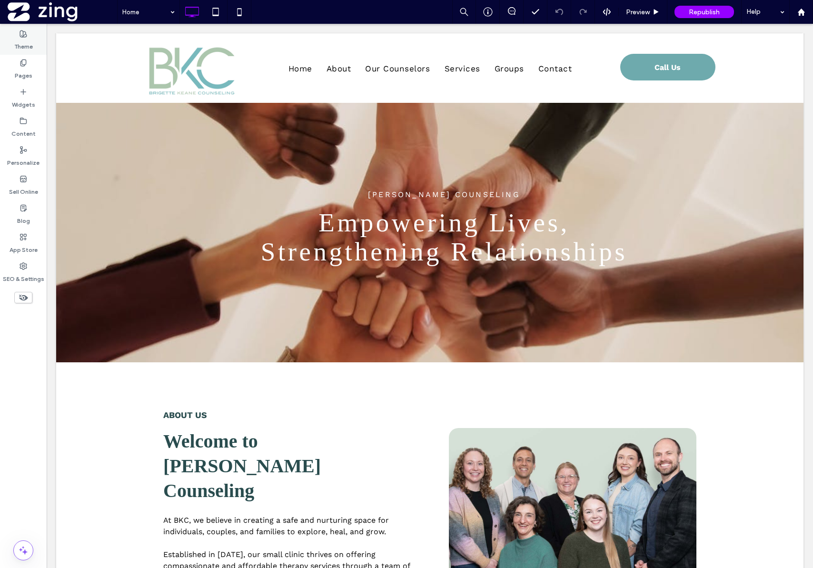
click at [27, 38] on label "Theme" at bounding box center [23, 44] width 19 height 13
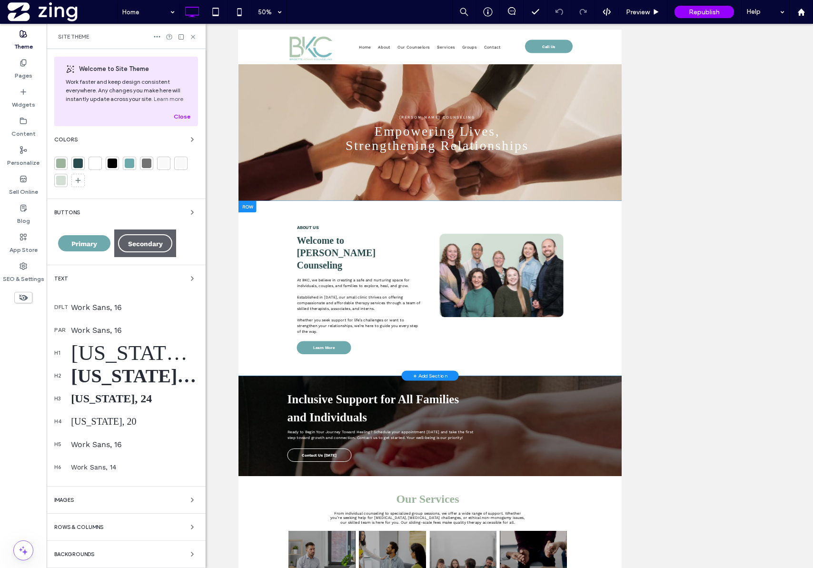
scroll to position [0, 0]
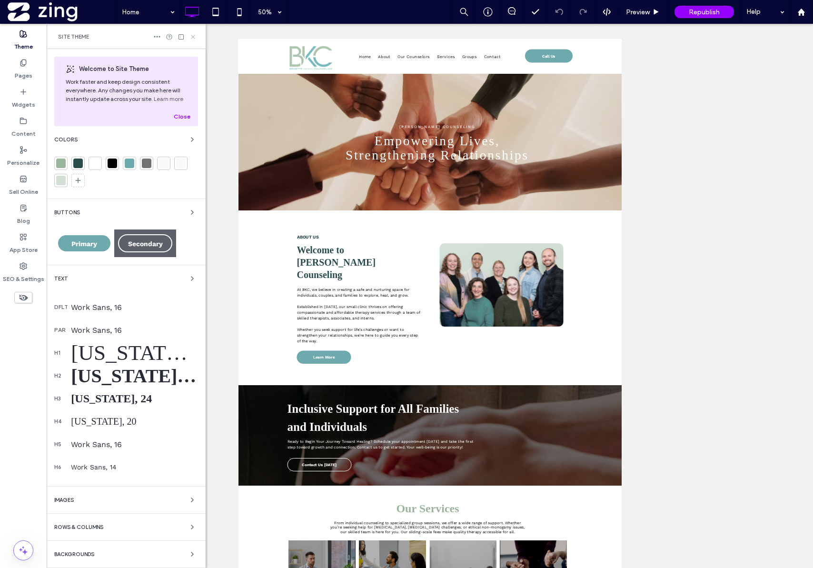
click at [194, 40] on icon at bounding box center [193, 36] width 7 height 7
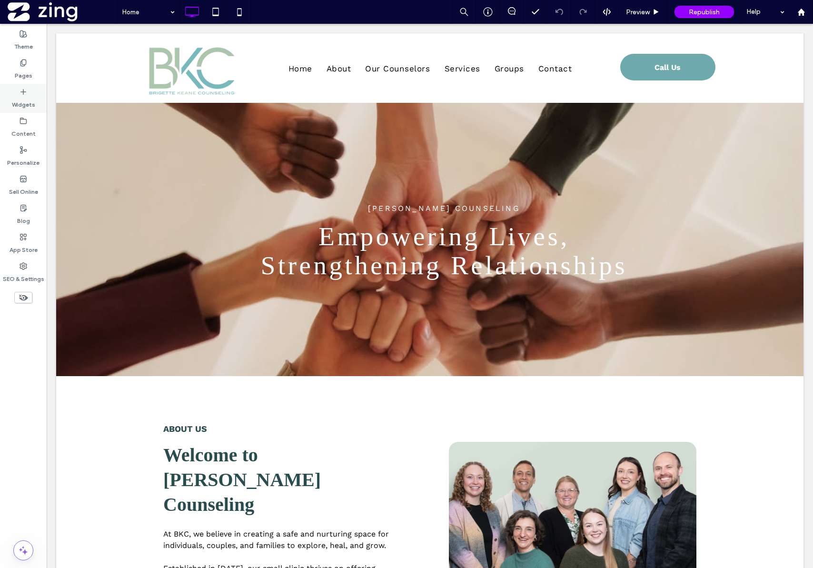
click at [19, 102] on label "Widgets" at bounding box center [23, 102] width 23 height 13
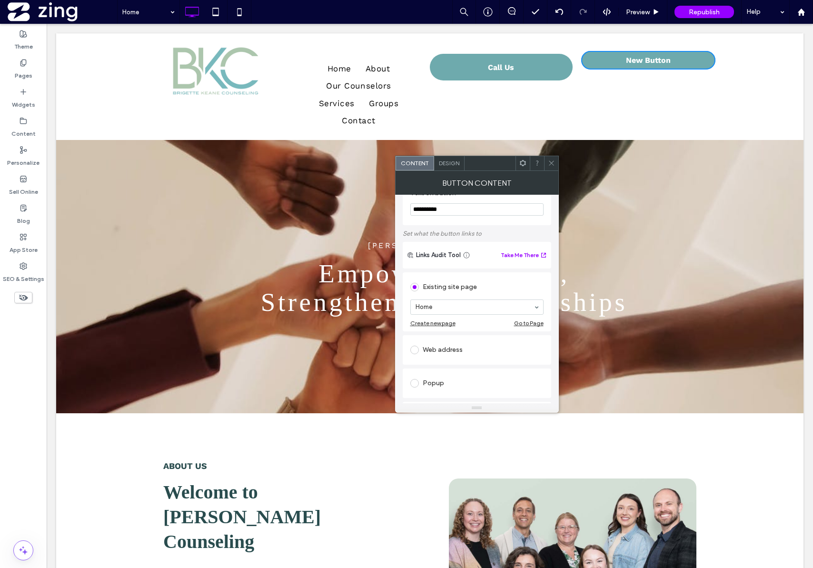
scroll to position [25, 0]
click at [447, 341] on div "Web address" at bounding box center [477, 347] width 133 height 15
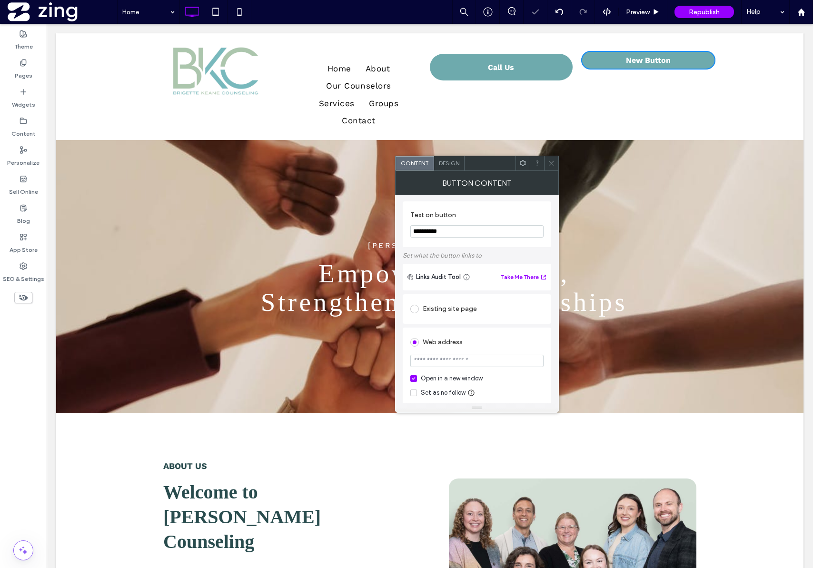
scroll to position [0, 0]
click at [452, 161] on span "Design" at bounding box center [449, 163] width 20 height 7
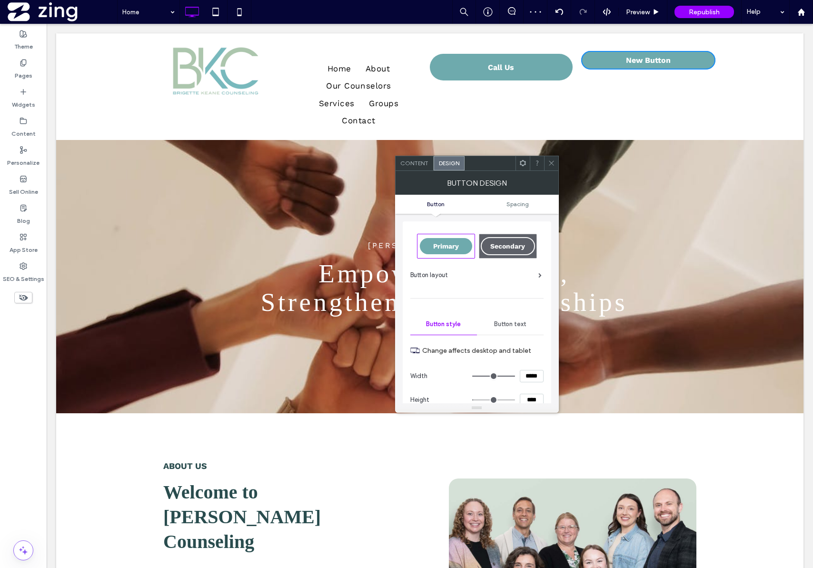
click at [519, 249] on span "Secondary" at bounding box center [507, 246] width 41 height 8
type input "**"
type input "****"
type input "*"
type input "***"
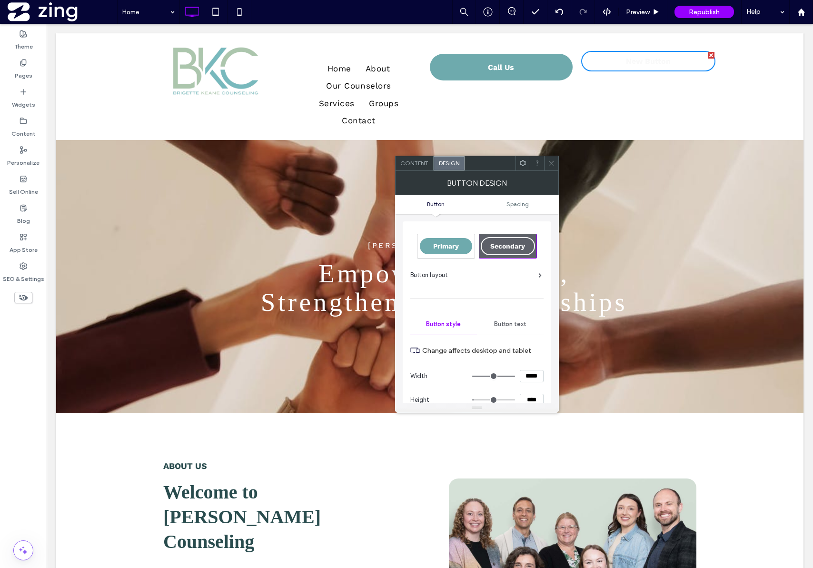
click at [440, 250] on div "Primary" at bounding box center [446, 246] width 52 height 16
type input "**"
type input "****"
type input "*"
type input "***"
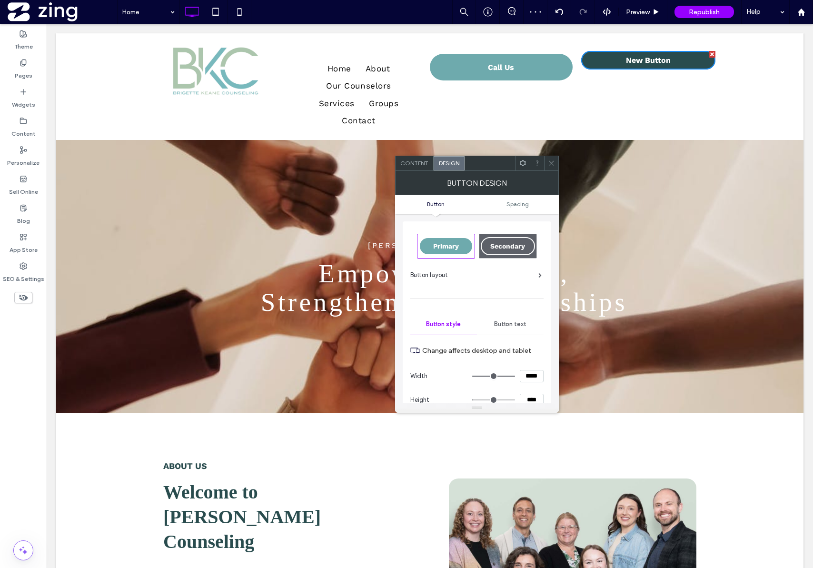
click at [710, 54] on div at bounding box center [712, 54] width 7 height 7
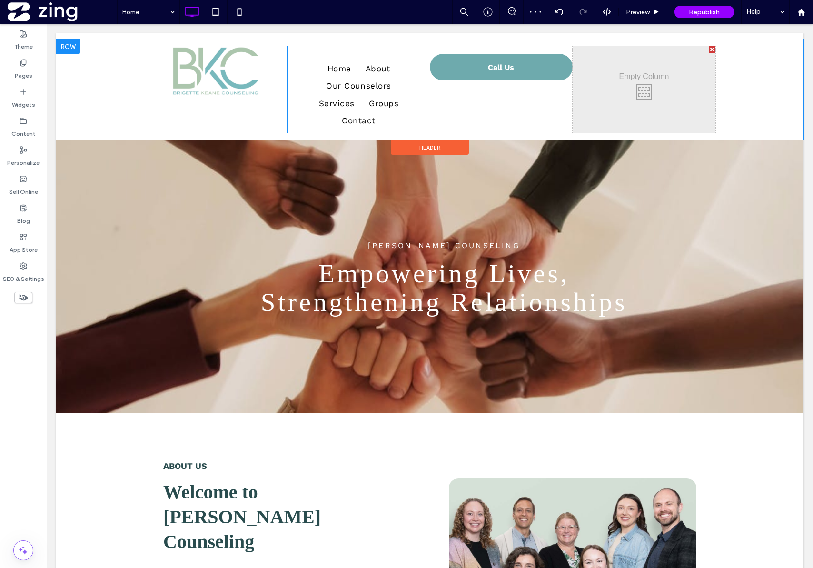
click at [710, 52] on div at bounding box center [712, 49] width 7 height 7
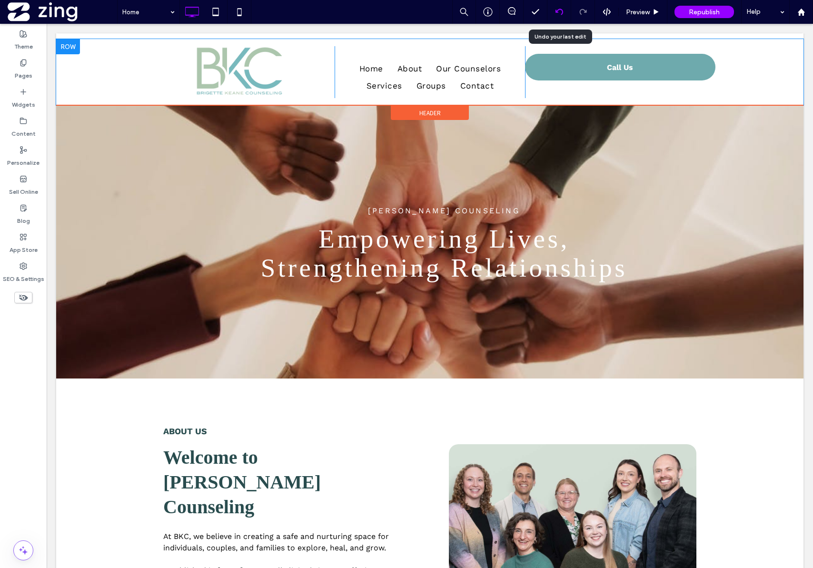
click at [563, 13] on icon at bounding box center [560, 12] width 8 height 8
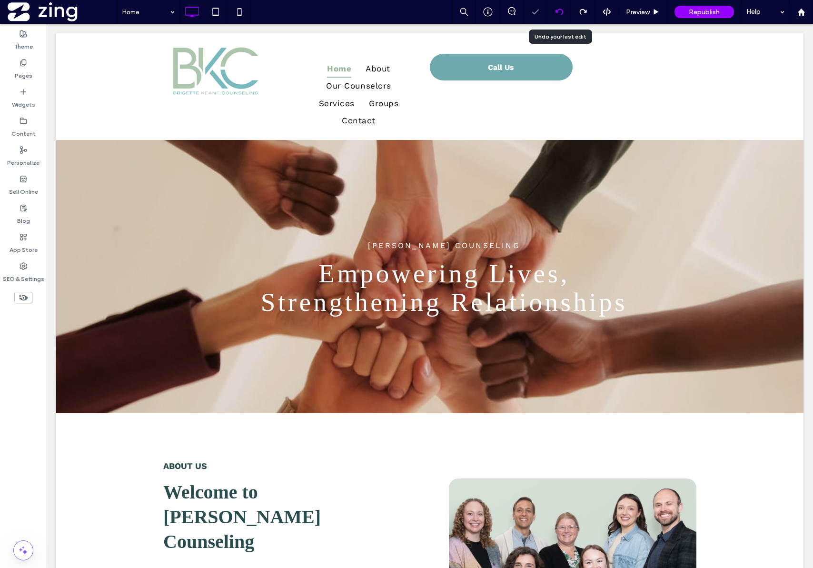
click at [563, 14] on div at bounding box center [559, 12] width 23 height 8
click at [563, 13] on div at bounding box center [559, 12] width 23 height 8
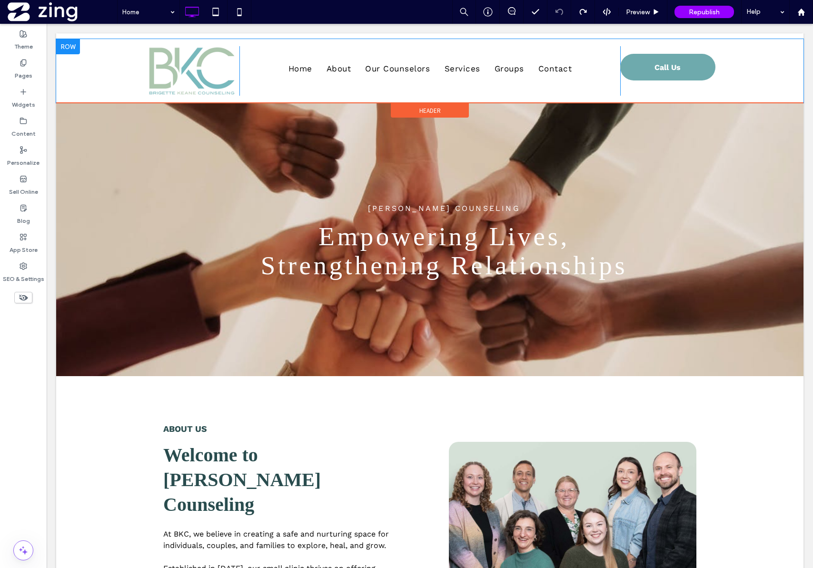
click at [63, 49] on div at bounding box center [68, 46] width 24 height 15
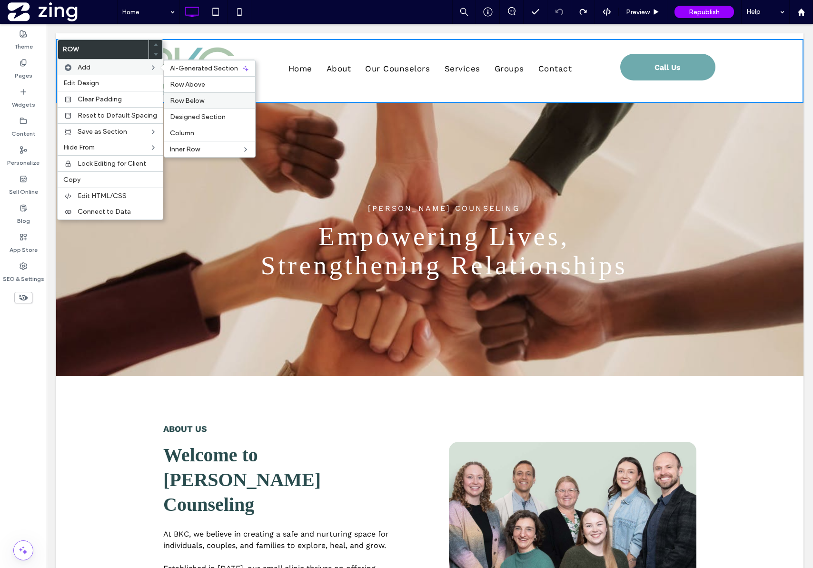
click at [226, 100] on label "Row Below" at bounding box center [210, 101] width 80 height 8
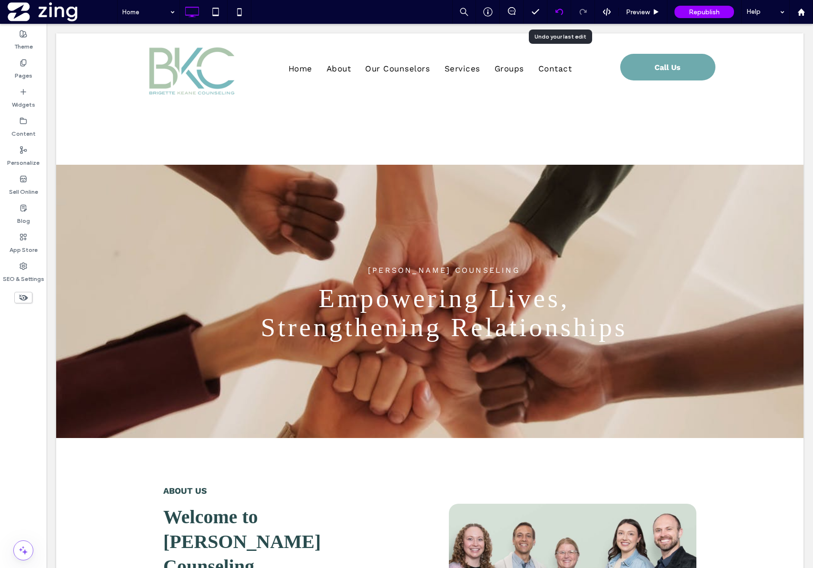
click at [558, 14] on icon at bounding box center [560, 12] width 8 height 8
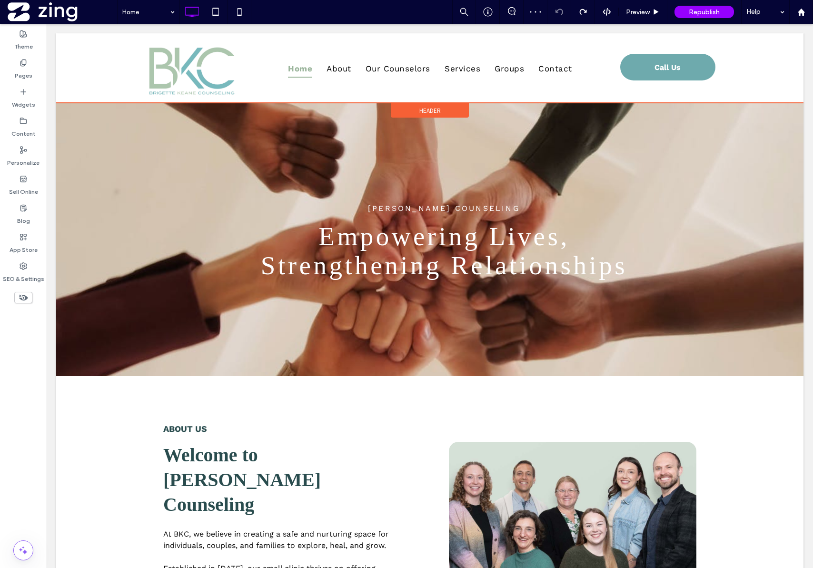
click at [429, 110] on span "Header" at bounding box center [430, 111] width 21 height 8
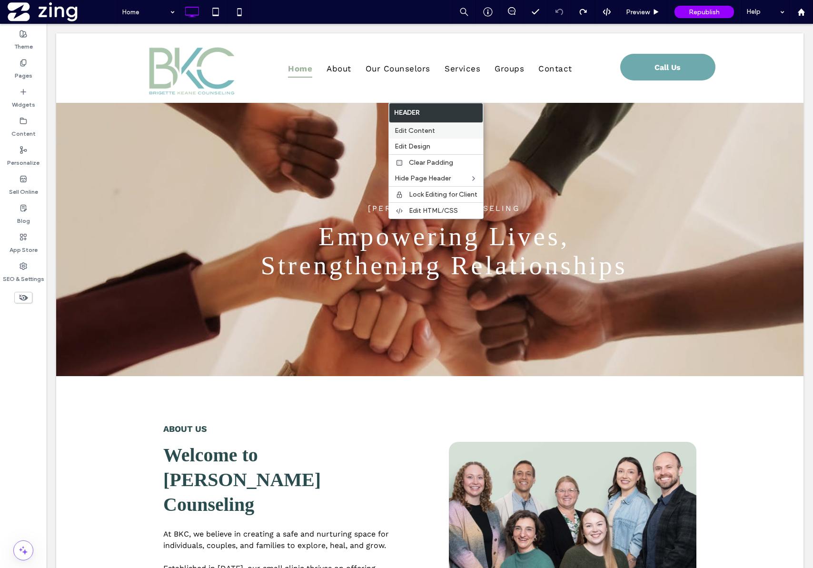
click at [439, 133] on label "Edit Content" at bounding box center [436, 131] width 83 height 8
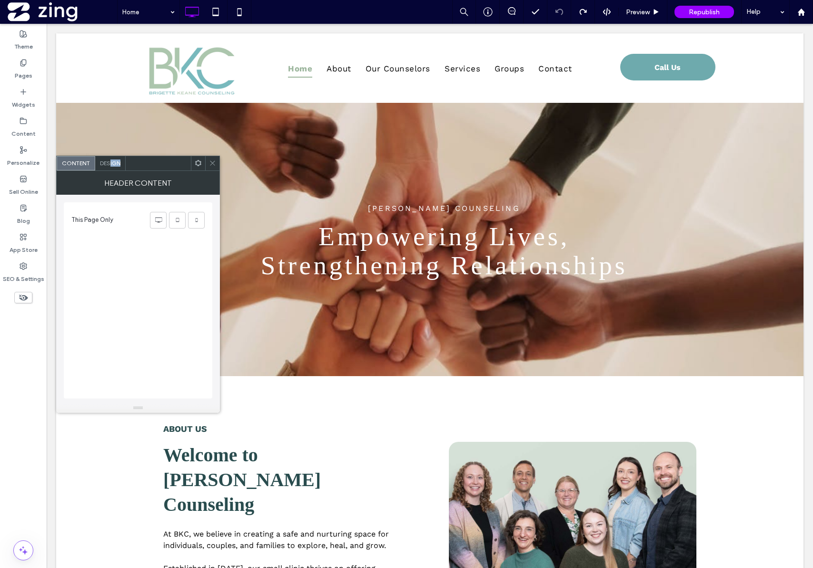
click at [110, 166] on div "Design" at bounding box center [110, 163] width 30 height 14
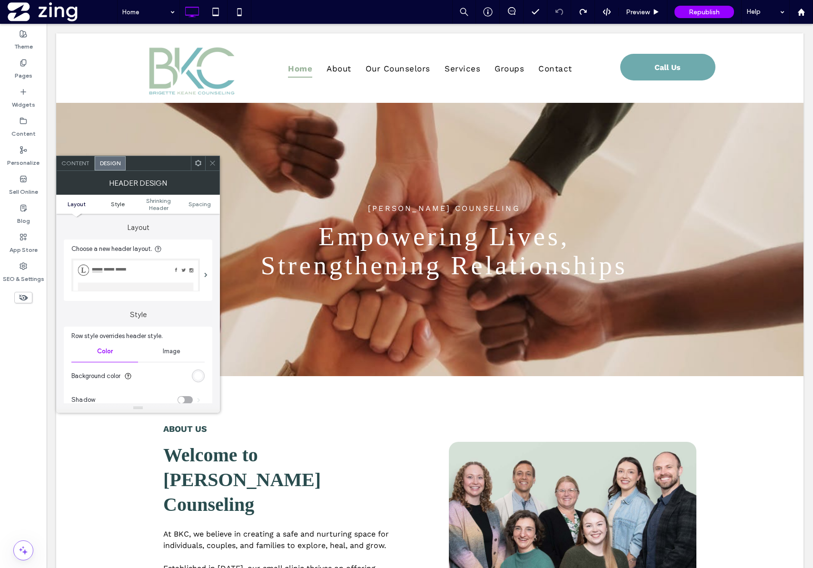
click at [130, 205] on link "Style" at bounding box center [117, 203] width 41 height 7
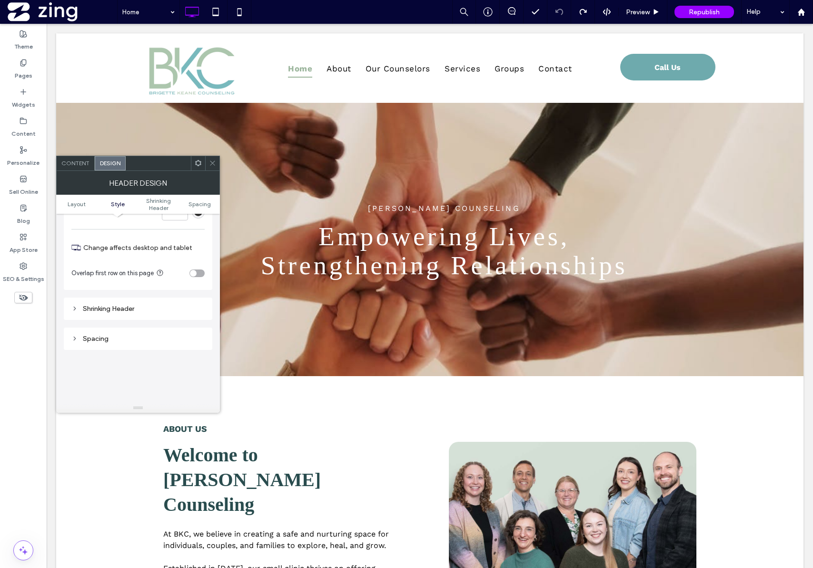
scroll to position [231, 0]
click at [174, 299] on div "Shrinking Header" at bounding box center [137, 297] width 133 height 8
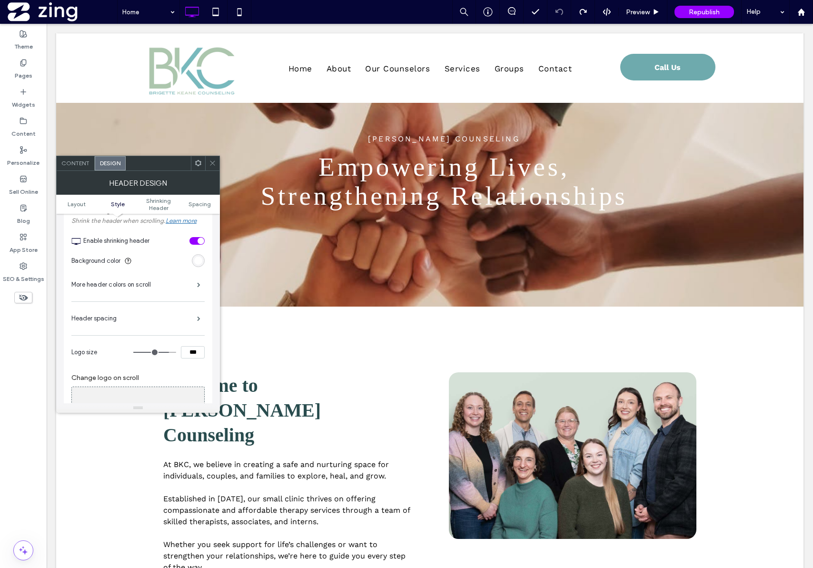
scroll to position [337, 0]
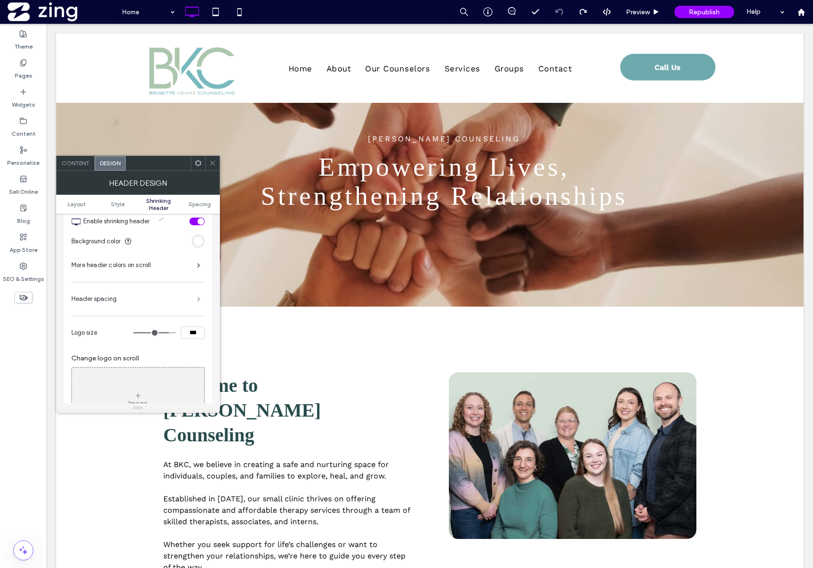
click at [200, 300] on span at bounding box center [198, 299] width 3 height 5
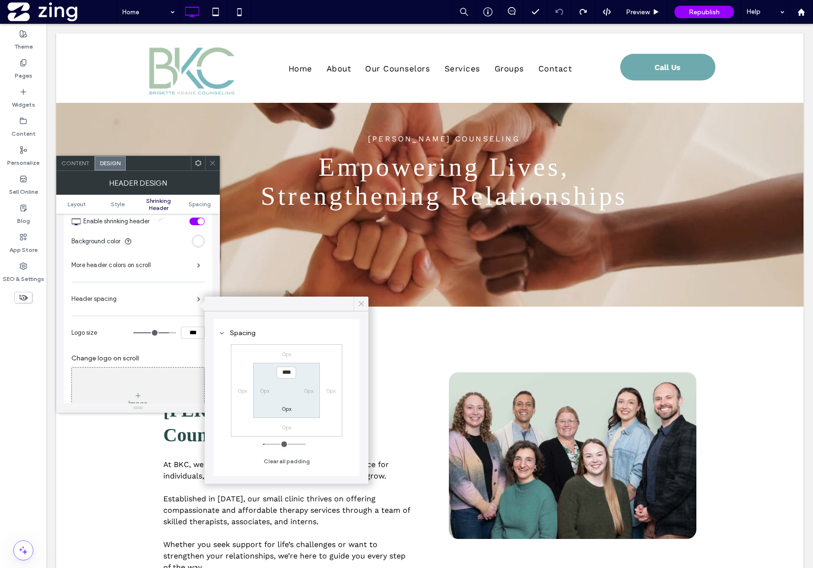
drag, startPoint x: 361, startPoint y: 305, endPoint x: 179, endPoint y: 270, distance: 185.2
click at [361, 305] on icon at bounding box center [361, 304] width 9 height 9
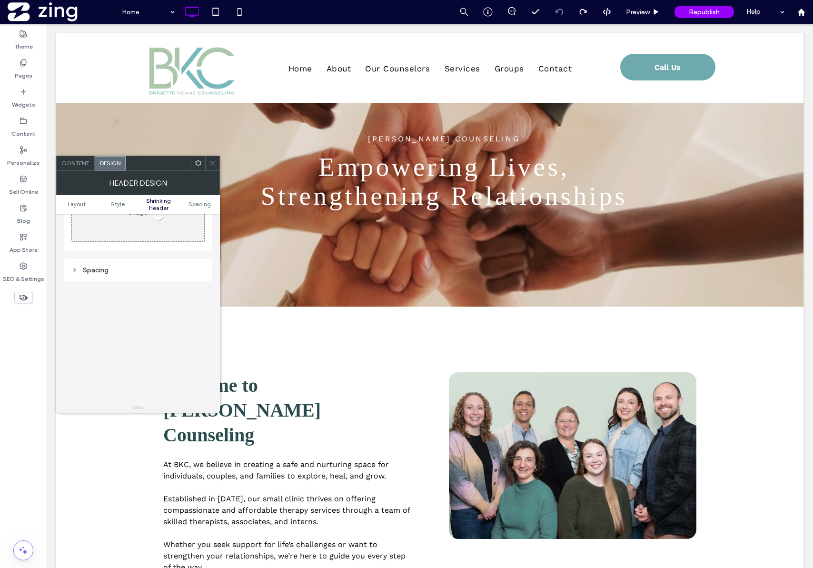
scroll to position [537, 0]
click at [169, 265] on div "Spacing" at bounding box center [137, 261] width 133 height 13
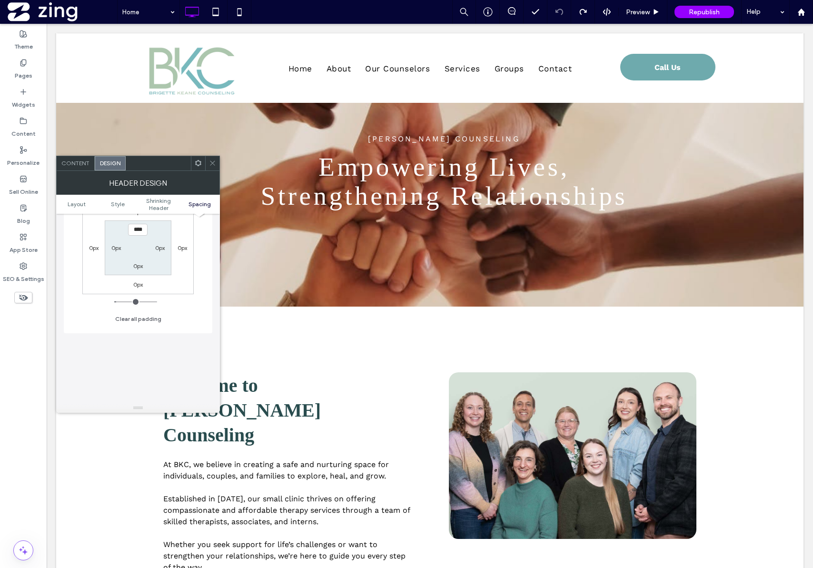
scroll to position [641, 0]
click at [212, 166] on icon at bounding box center [212, 163] width 7 height 7
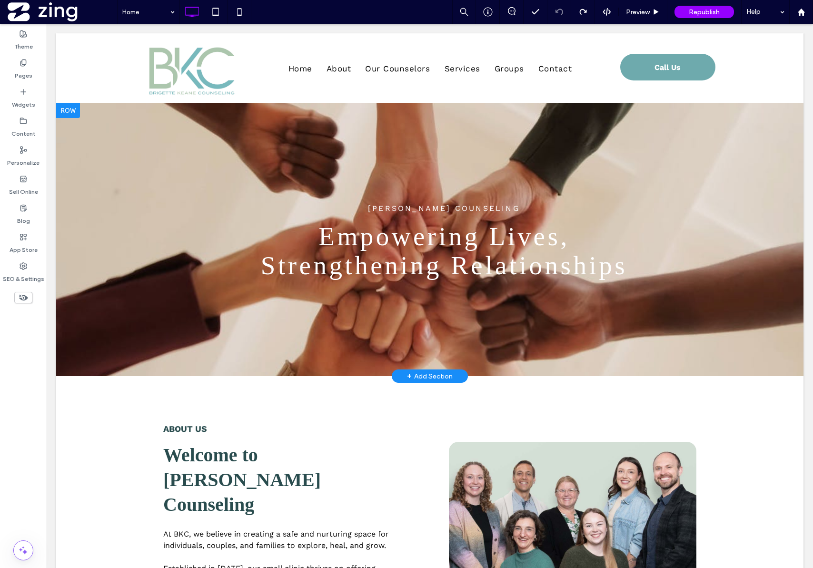
scroll to position [2, 0]
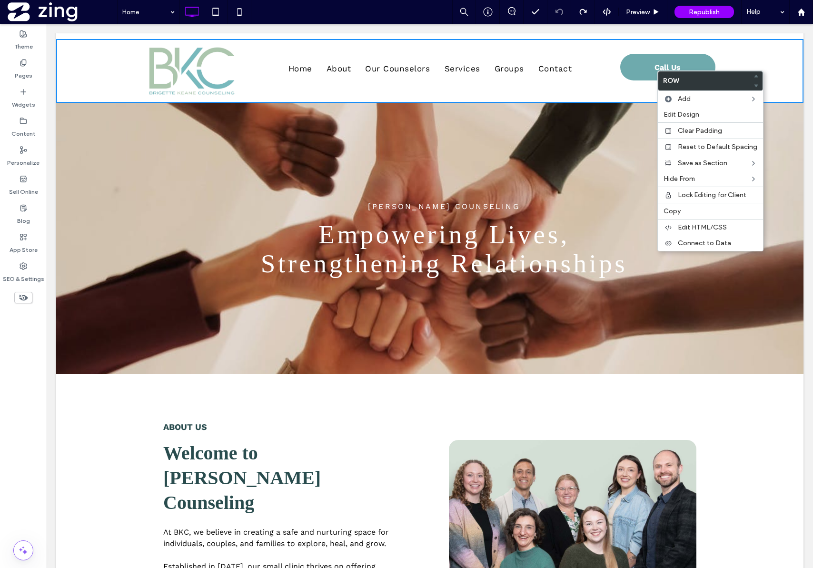
click at [105, 63] on div "Click To Paste Home About Our Counselors Services Groups Contact Click To Paste…" at bounding box center [430, 71] width 748 height 64
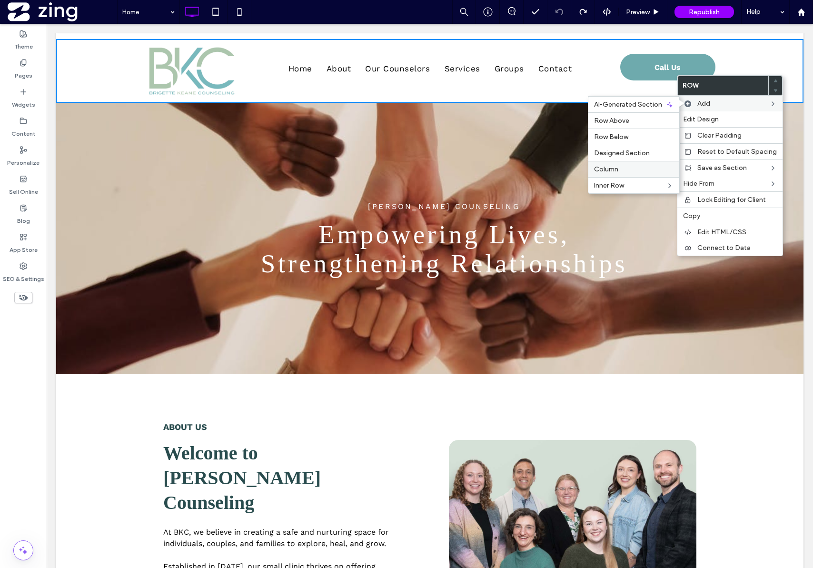
click at [619, 165] on label "Column" at bounding box center [634, 169] width 80 height 8
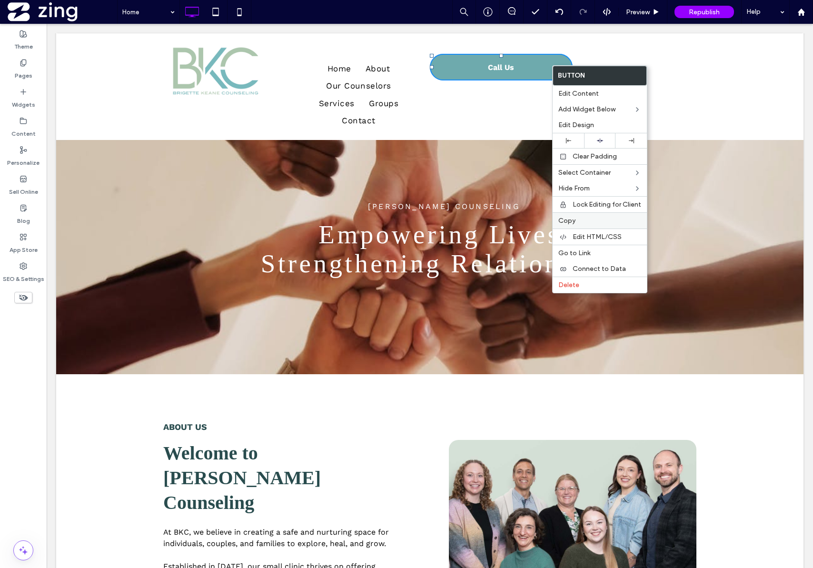
click at [593, 221] on label "Copy" at bounding box center [600, 221] width 83 height 8
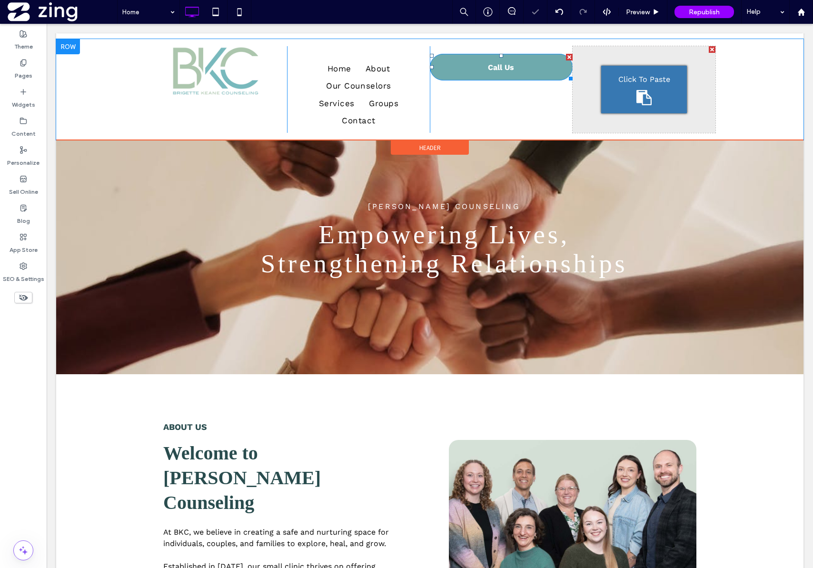
click at [650, 74] on span "Click To Paste" at bounding box center [645, 79] width 52 height 11
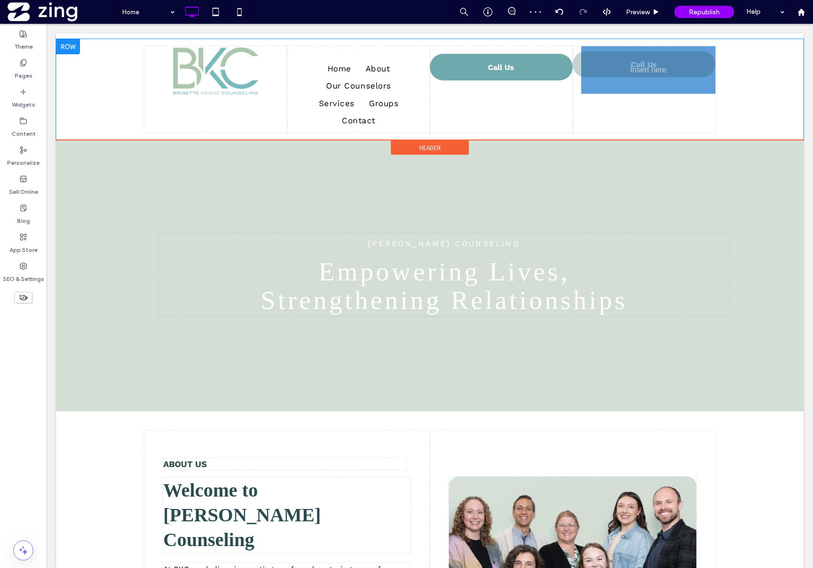
drag, startPoint x: 655, startPoint y: 63, endPoint x: 621, endPoint y: 62, distance: 34.8
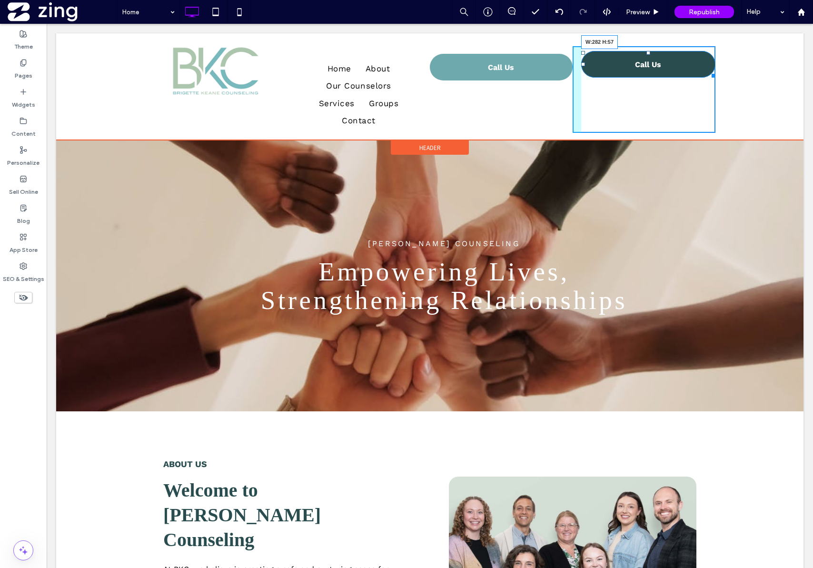
drag, startPoint x: 713, startPoint y: 76, endPoint x: 673, endPoint y: 83, distance: 40.7
click at [721, 76] on div "Click To Paste Home About Our Counselors Services Groups Contact Click To Paste…" at bounding box center [430, 89] width 748 height 101
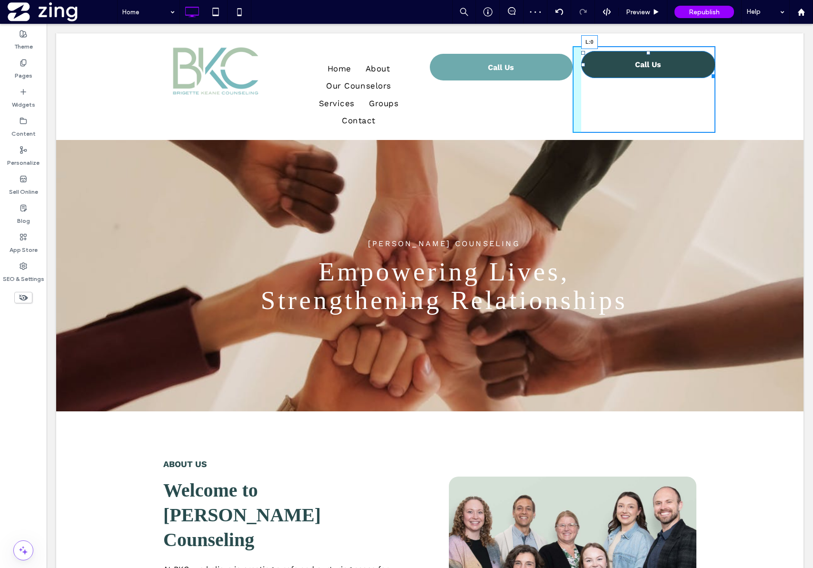
drag, startPoint x: 580, startPoint y: 65, endPoint x: 620, endPoint y: 67, distance: 39.6
click at [620, 67] on div "Click To Paste Click To Paste Call Us L:0" at bounding box center [644, 89] width 143 height 87
click at [647, 54] on div at bounding box center [649, 53] width 4 height 4
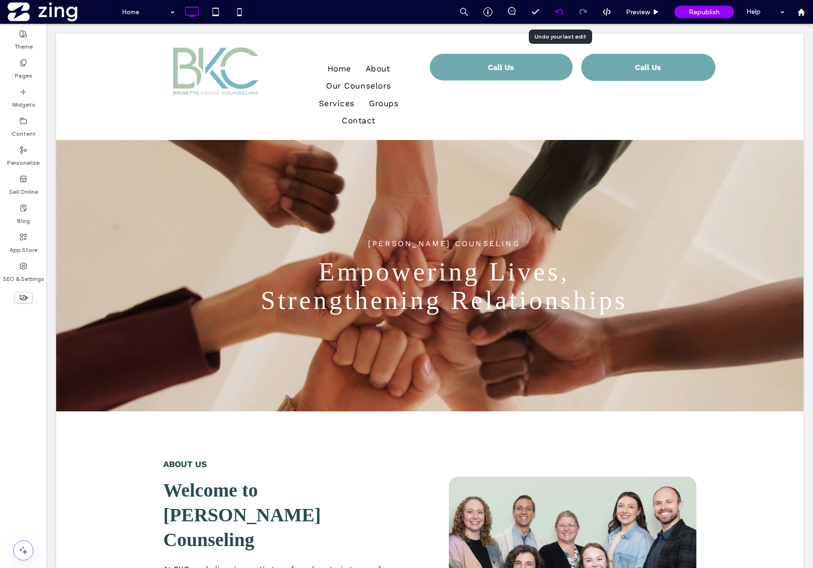
click at [559, 7] on div at bounding box center [560, 12] width 24 height 24
click at [559, 10] on icon at bounding box center [560, 12] width 8 height 8
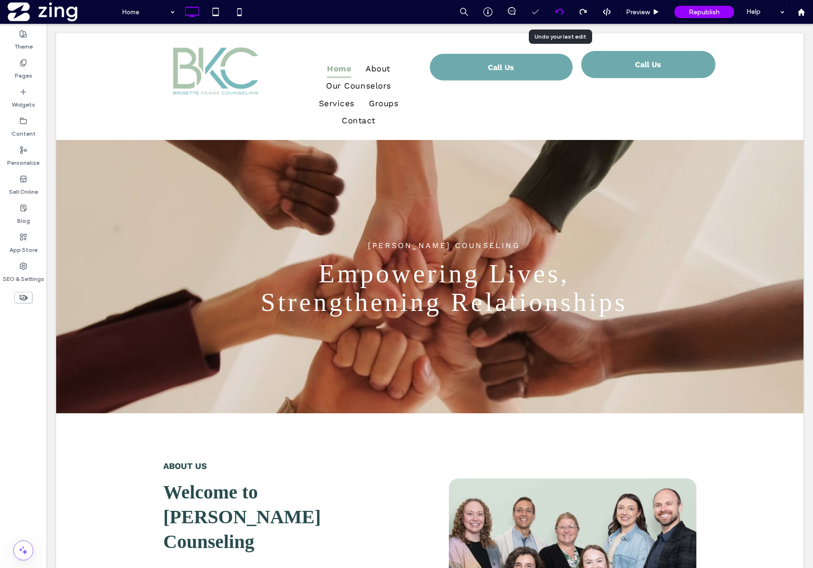
scroll to position [0, 0]
click at [559, 10] on icon at bounding box center [560, 12] width 8 height 8
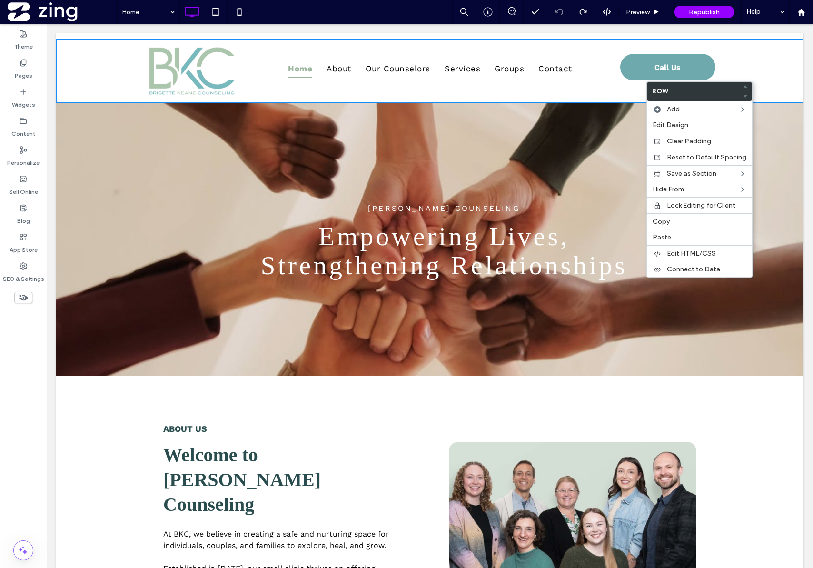
click at [762, 74] on div "Click To Paste Home About Our Counselors Services Groups Contact Click To Paste…" at bounding box center [430, 71] width 748 height 64
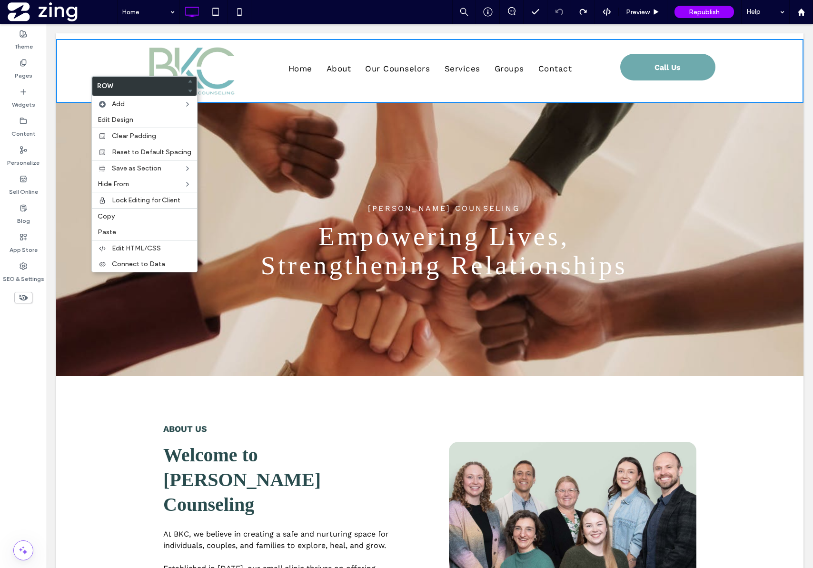
click at [98, 447] on div "ABOUT US Welcome to Brigette Keane Counseling At BKC, we believe in creating a …" at bounding box center [430, 551] width 748 height 350
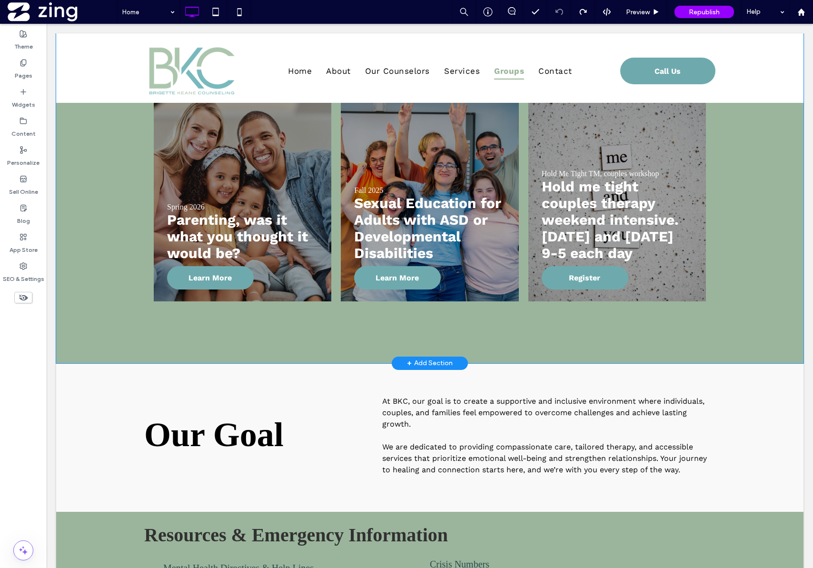
scroll to position [1239, 0]
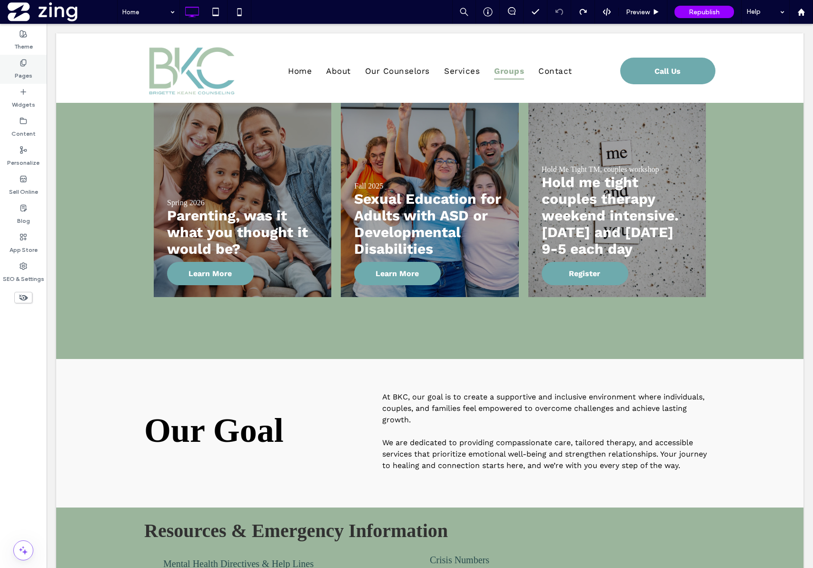
click at [20, 60] on icon at bounding box center [24, 63] width 8 height 8
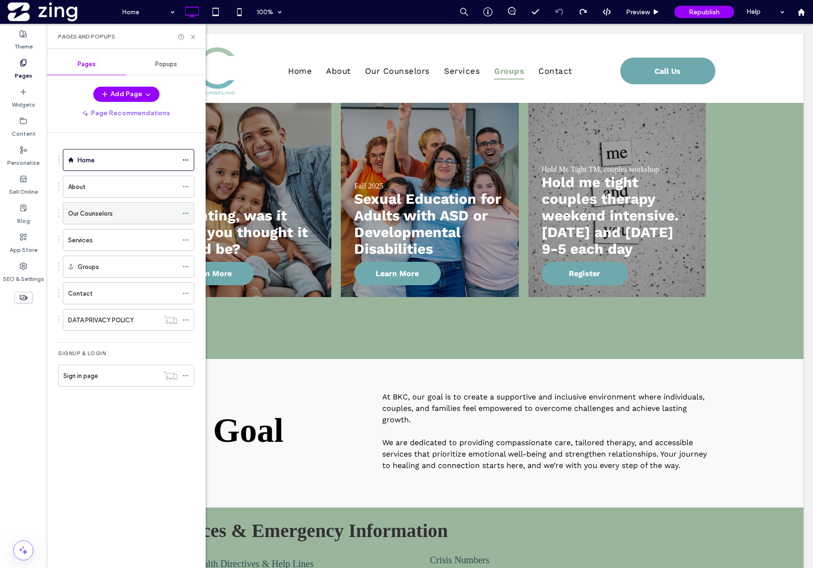
click at [91, 219] on div "Our Counselors" at bounding box center [123, 213] width 110 height 21
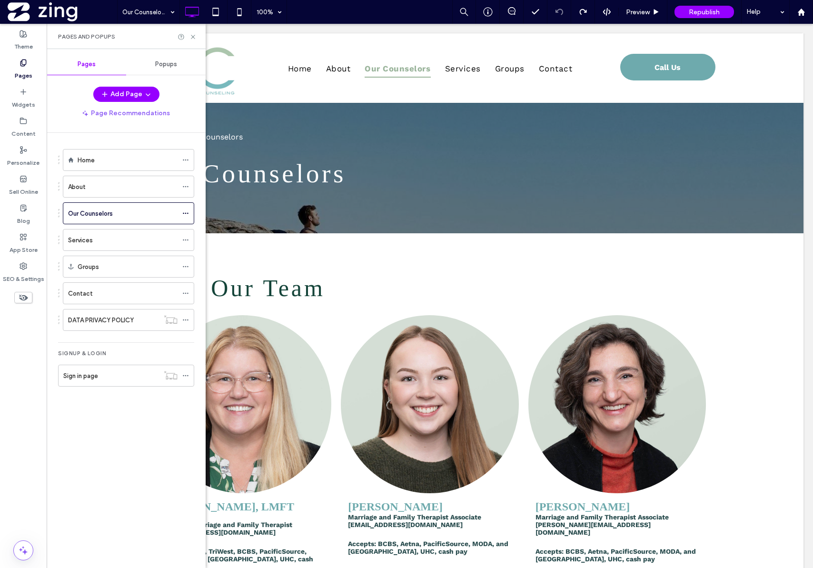
scroll to position [0, 0]
click at [197, 36] on div "Pages and Popups" at bounding box center [126, 36] width 159 height 25
click at [196, 37] on icon at bounding box center [193, 36] width 7 height 7
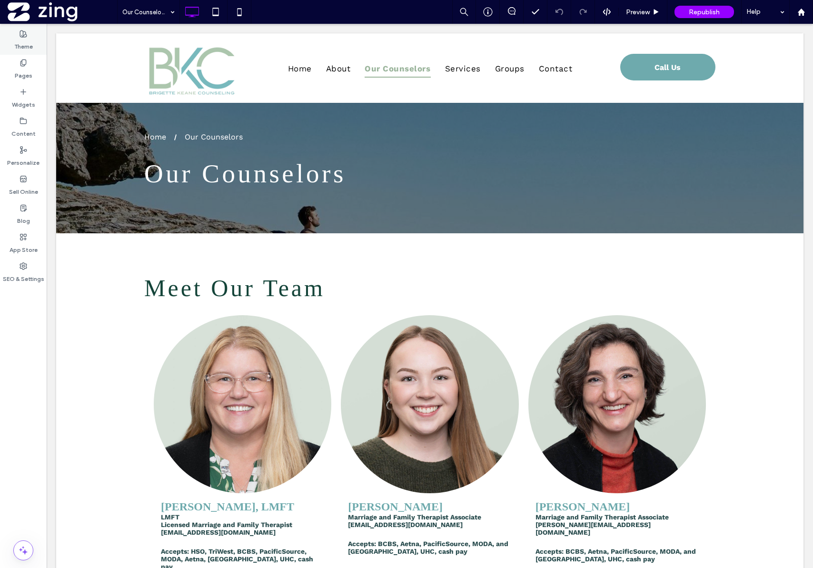
click at [27, 69] on label "Pages" at bounding box center [24, 73] width 18 height 13
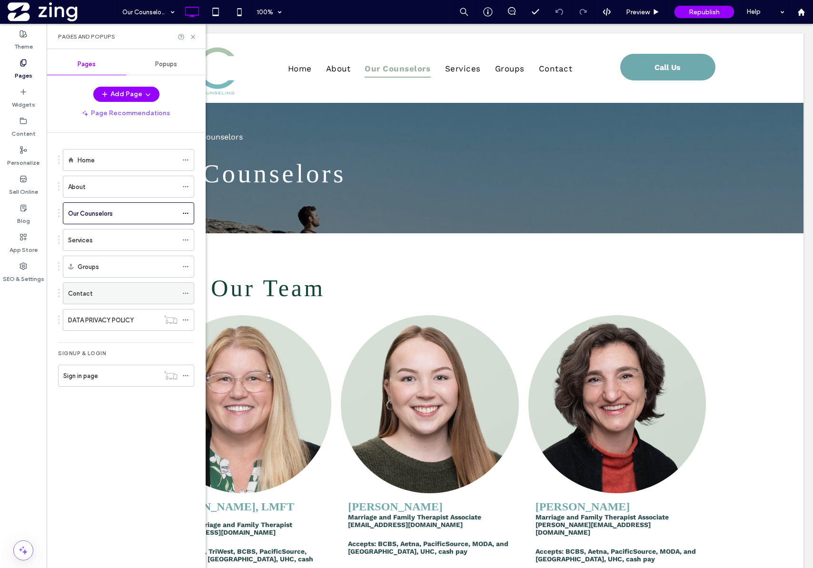
click at [102, 293] on div "Contact" at bounding box center [123, 294] width 110 height 10
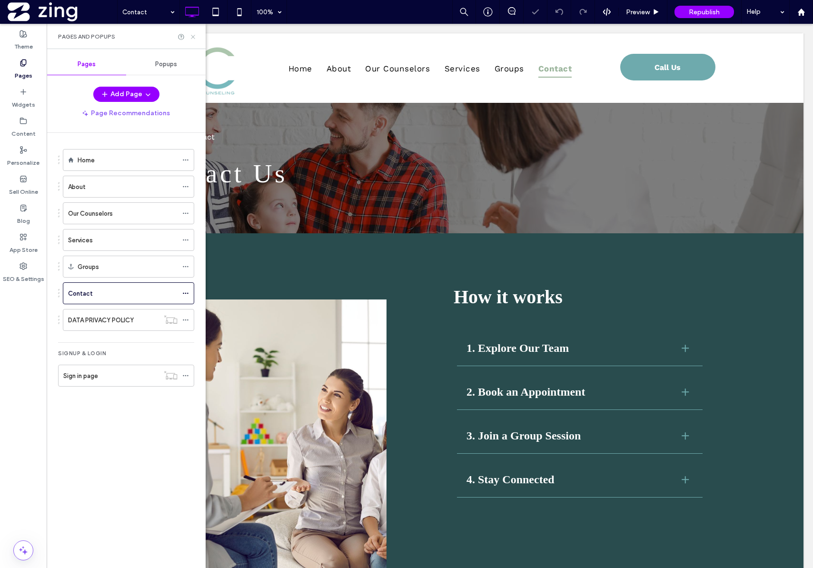
click at [190, 38] on icon at bounding box center [193, 36] width 7 height 7
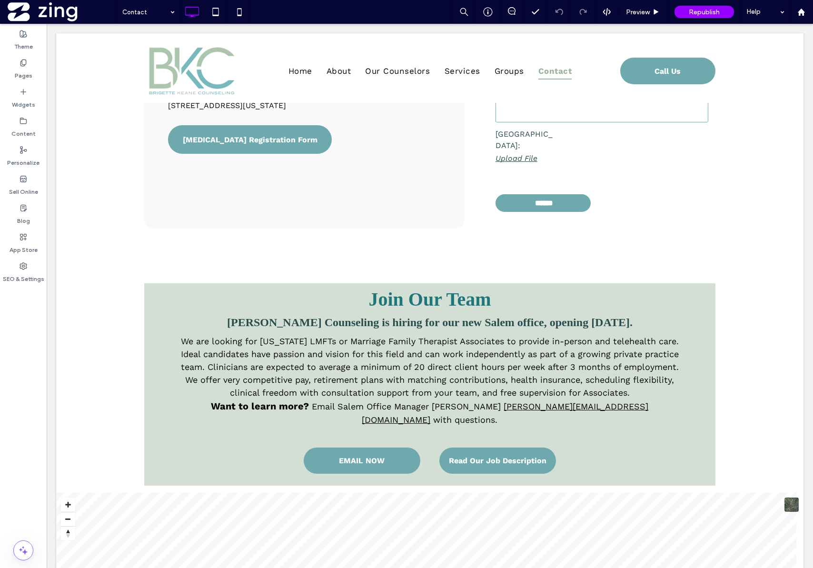
scroll to position [771, 0]
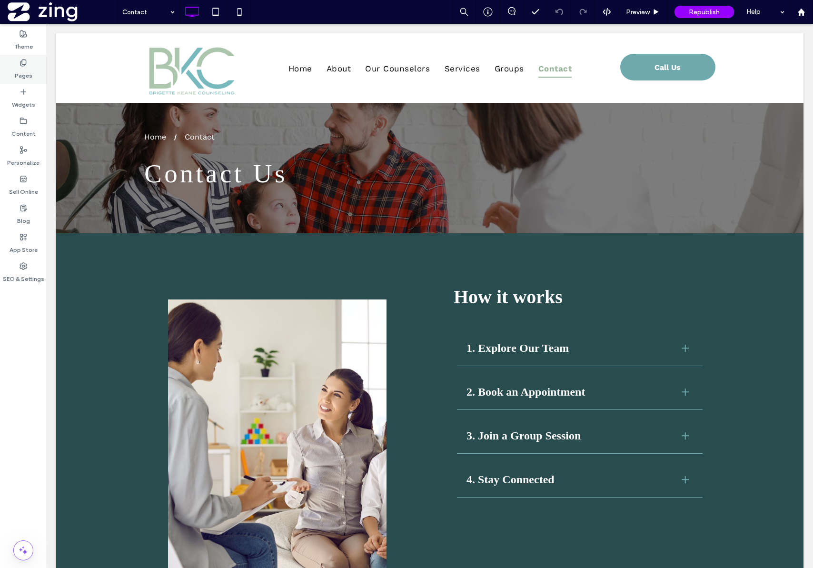
click at [20, 60] on icon at bounding box center [24, 63] width 8 height 8
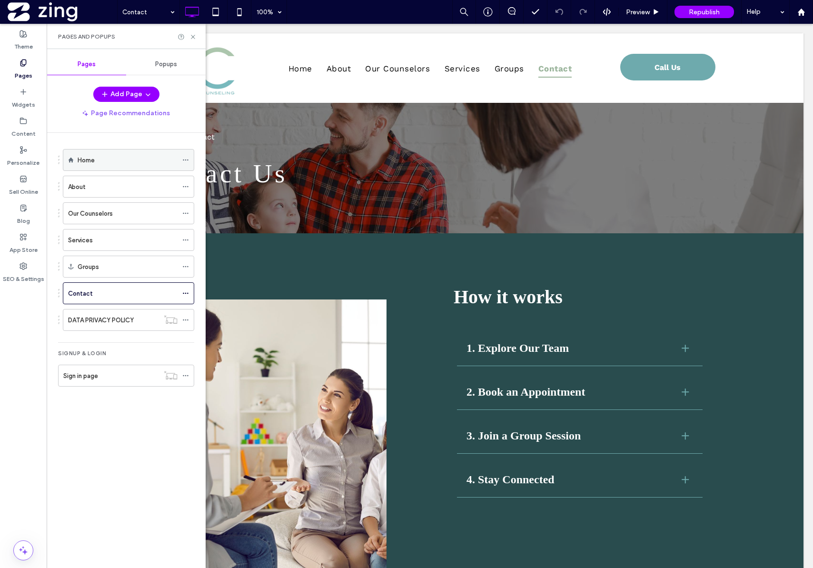
click at [91, 163] on label "Home" at bounding box center [86, 160] width 17 height 17
click at [106, 212] on label "Our Counselors" at bounding box center [90, 213] width 45 height 17
click at [193, 40] on icon at bounding box center [193, 36] width 7 height 7
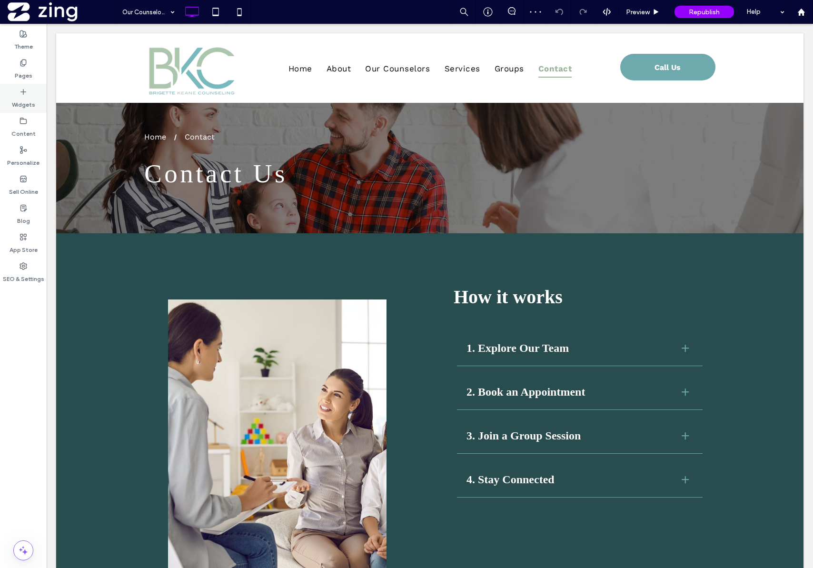
click at [26, 104] on label "Widgets" at bounding box center [23, 102] width 23 height 13
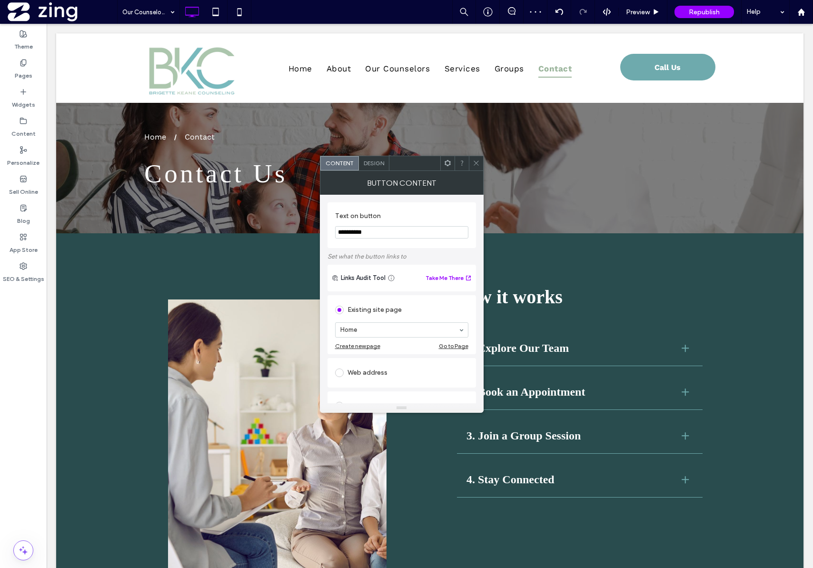
click at [477, 164] on icon at bounding box center [476, 163] width 7 height 7
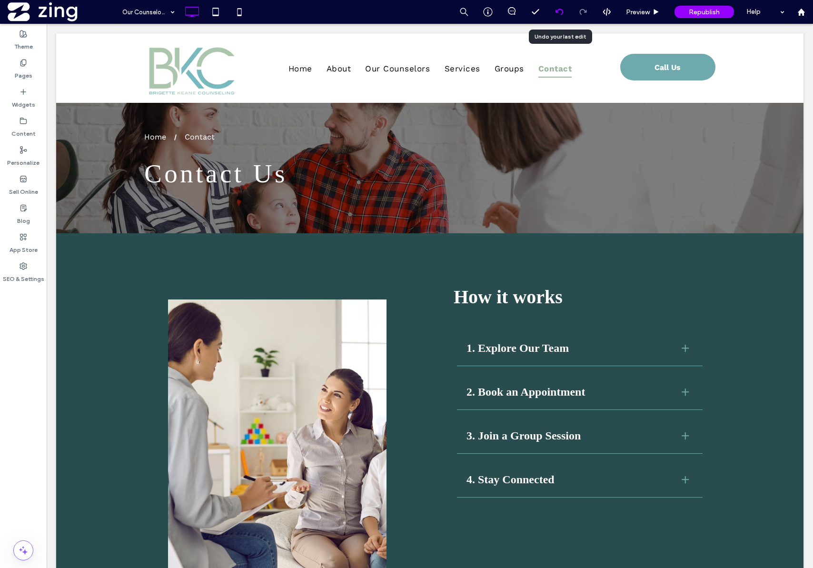
click at [560, 10] on icon at bounding box center [560, 12] width 8 height 8
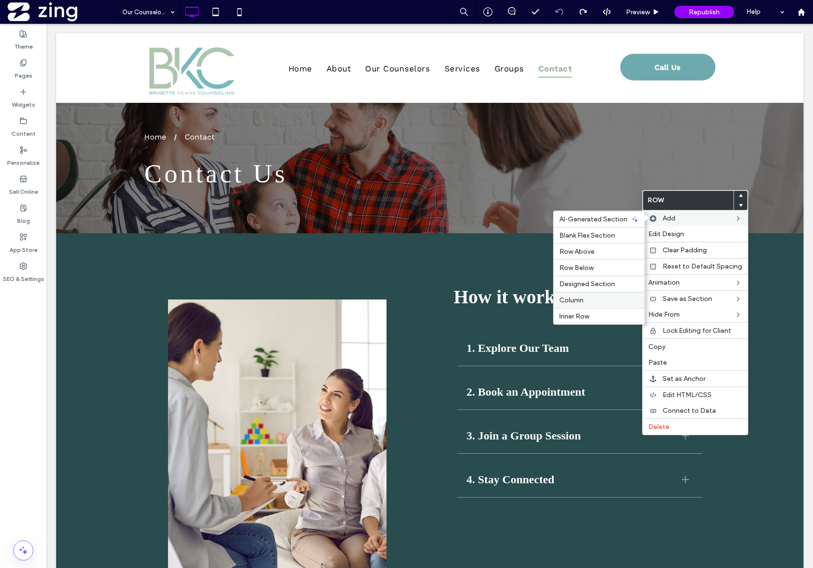
click at [579, 305] on div "Column" at bounding box center [599, 300] width 91 height 16
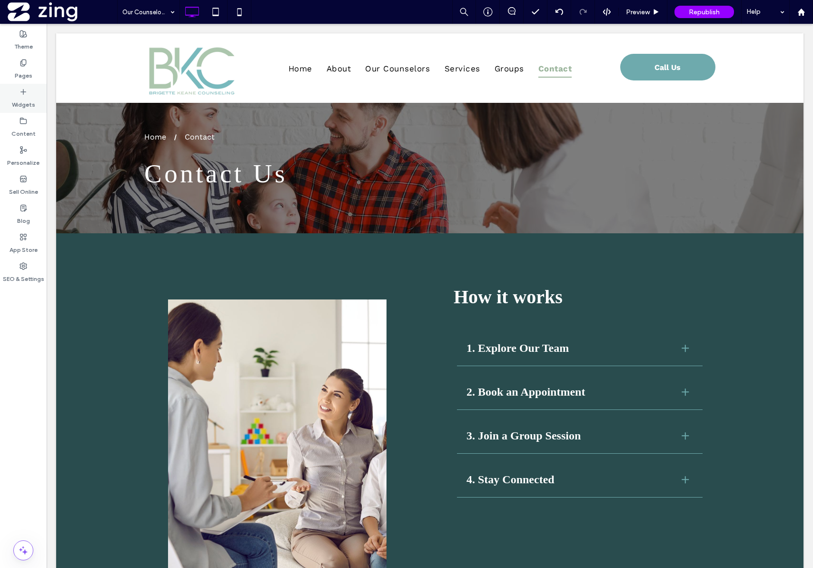
click at [23, 92] on use at bounding box center [23, 91] width 5 height 5
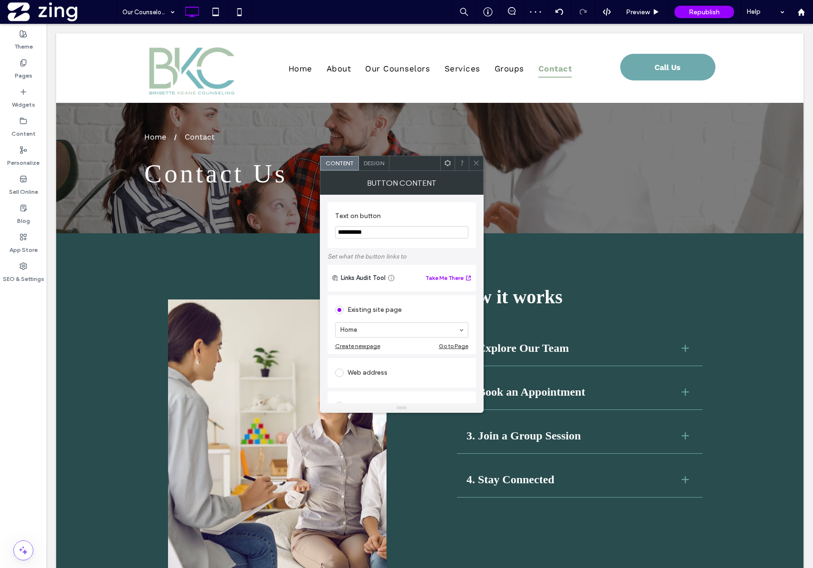
click at [475, 165] on icon at bounding box center [476, 163] width 7 height 7
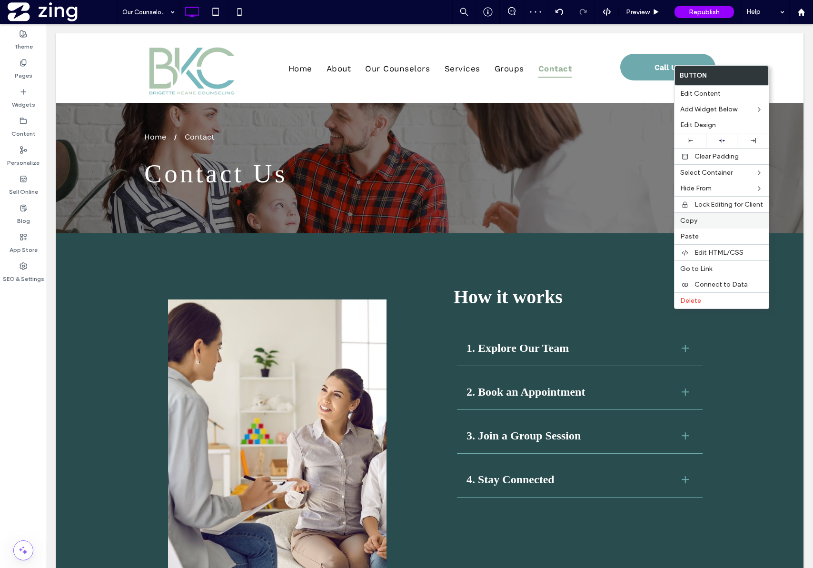
click at [707, 225] on div "Copy" at bounding box center [722, 220] width 94 height 16
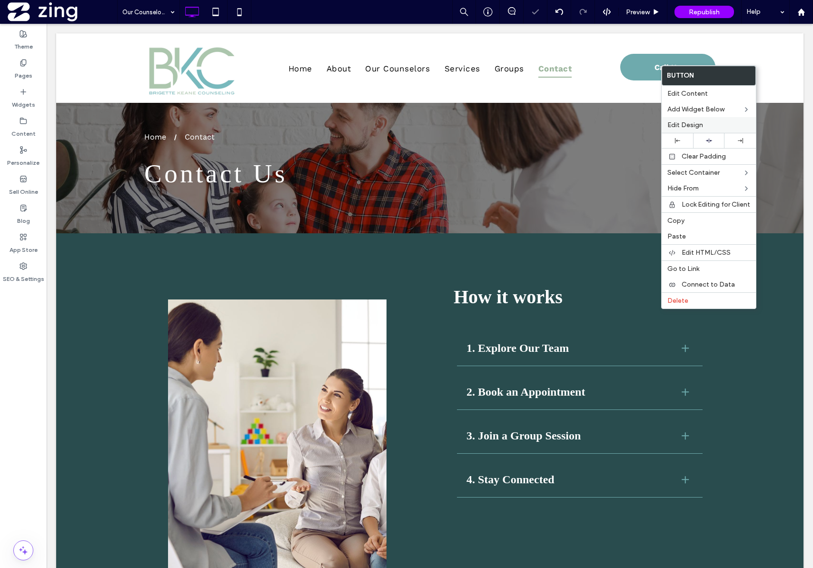
click at [681, 122] on span "Edit Design" at bounding box center [686, 125] width 36 height 8
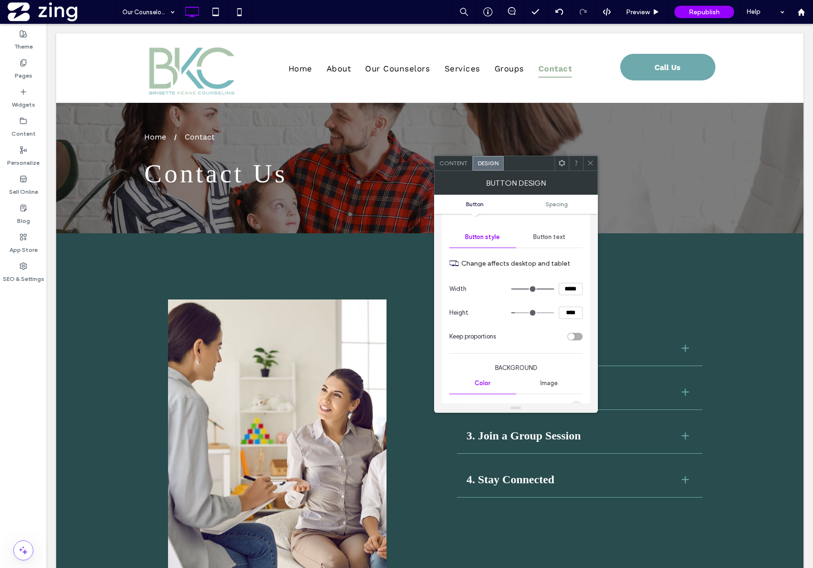
scroll to position [93, 0]
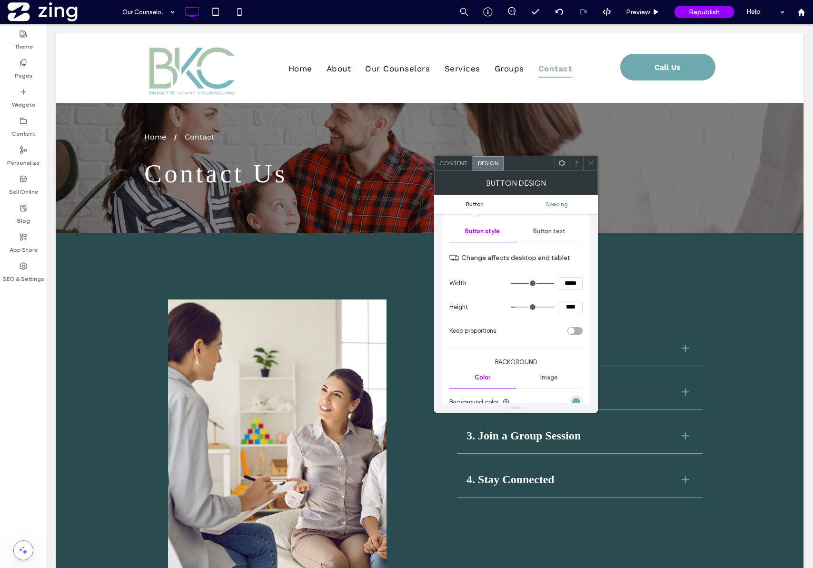
click at [591, 164] on icon at bounding box center [590, 163] width 7 height 7
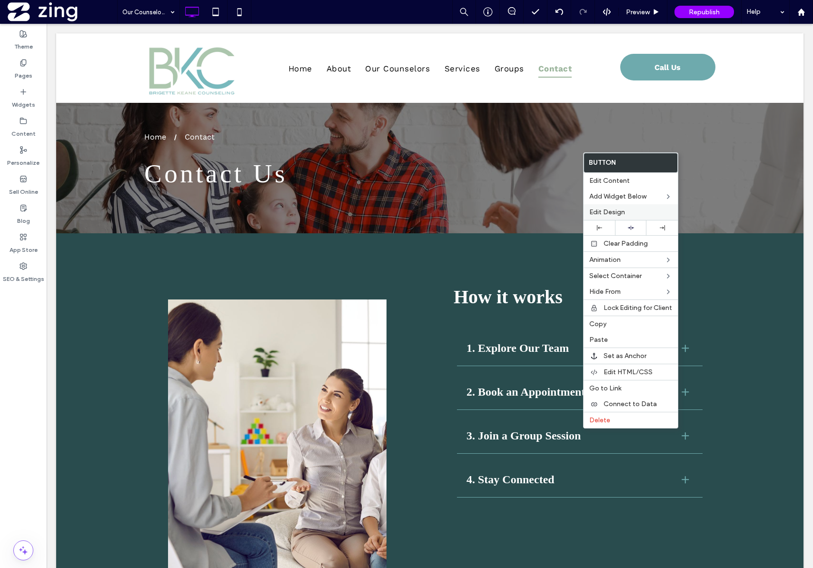
click at [635, 217] on div "Edit Design" at bounding box center [631, 212] width 94 height 16
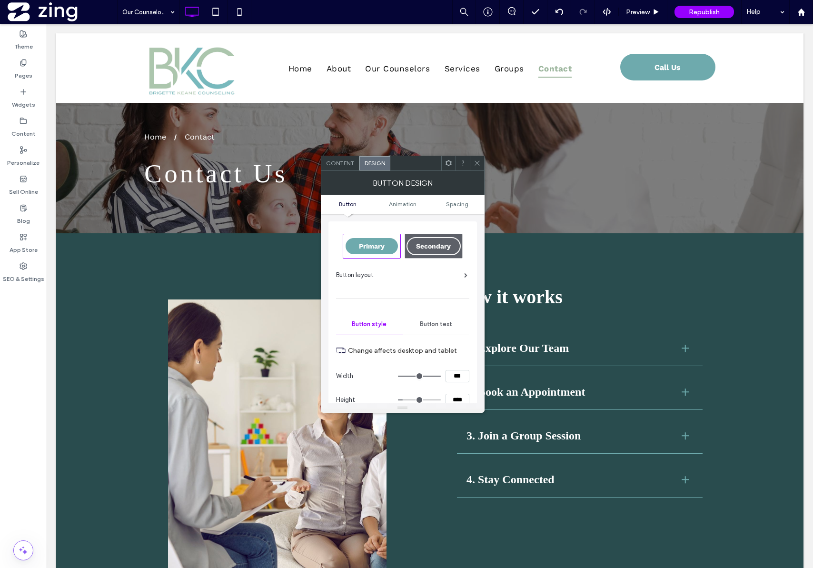
type input "***"
type input "*****"
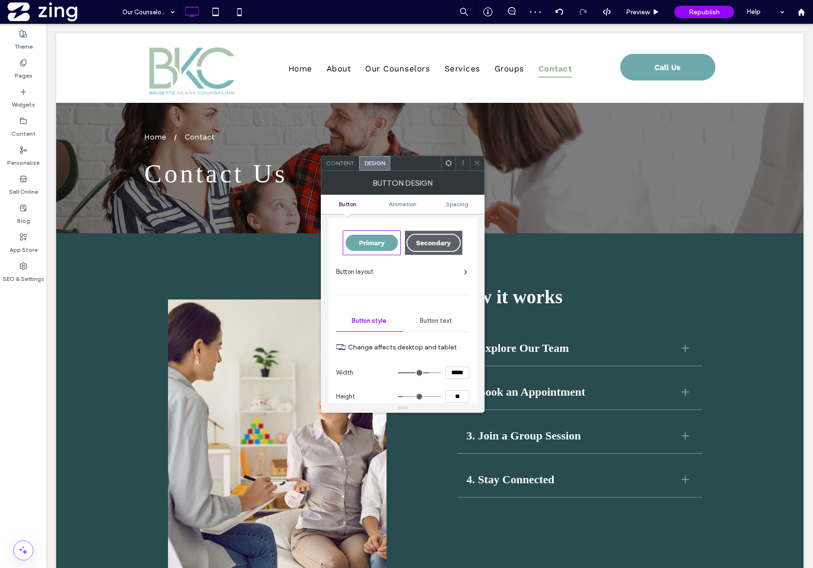
type input "****"
type input "**"
click at [476, 162] on icon at bounding box center [477, 163] width 7 height 7
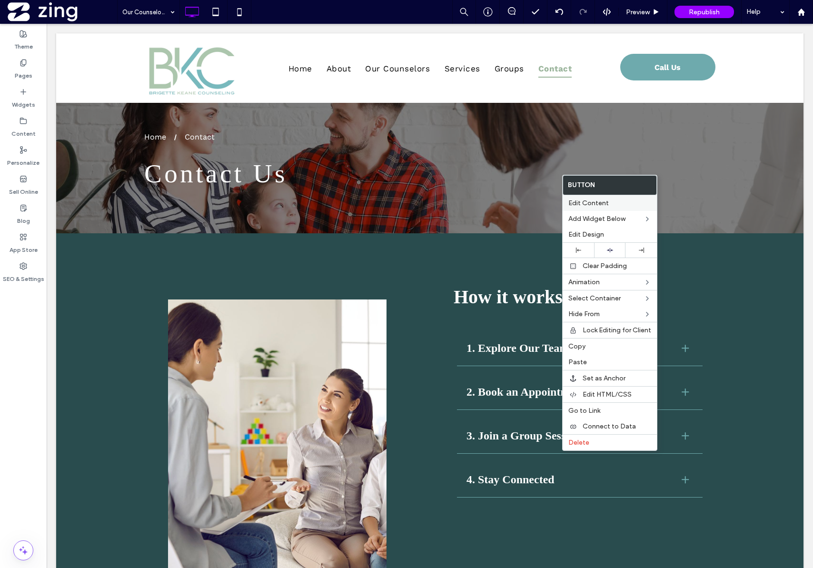
click at [581, 204] on span "Edit Content" at bounding box center [589, 203] width 40 height 8
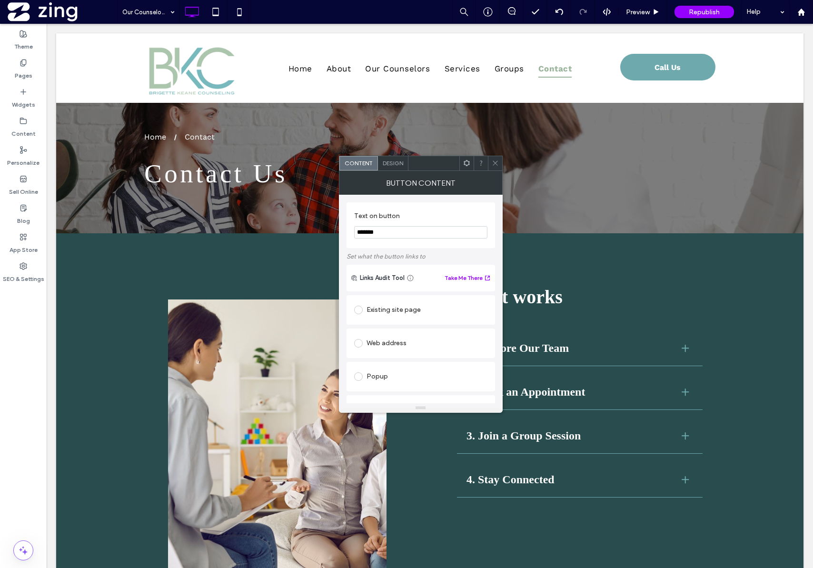
click at [460, 231] on input "*******" at bounding box center [420, 232] width 133 height 12
click at [455, 229] on input "*******" at bounding box center [420, 232] width 133 height 12
click at [454, 231] on input "*******" at bounding box center [420, 232] width 133 height 12
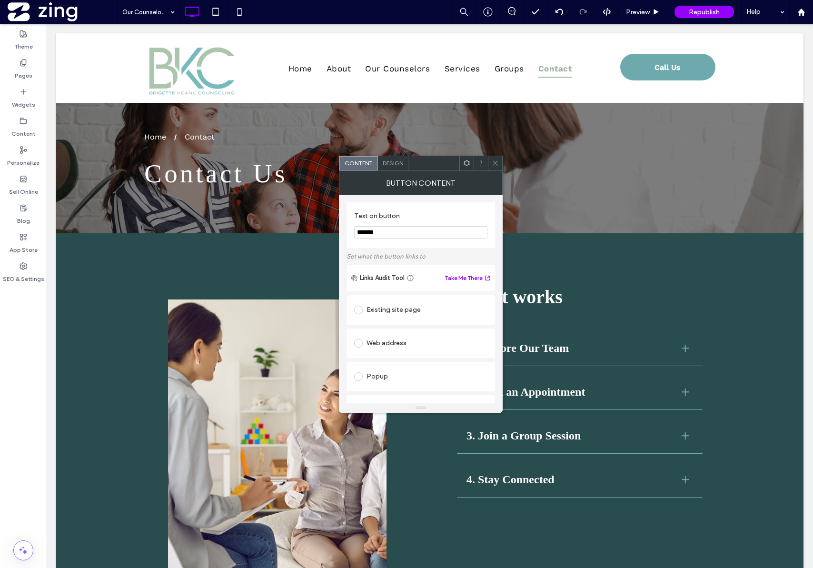
click at [379, 338] on div "Web address" at bounding box center [420, 343] width 133 height 15
click at [389, 365] on input "url" at bounding box center [420, 362] width 133 height 12
paste input "**********"
type input "**********"
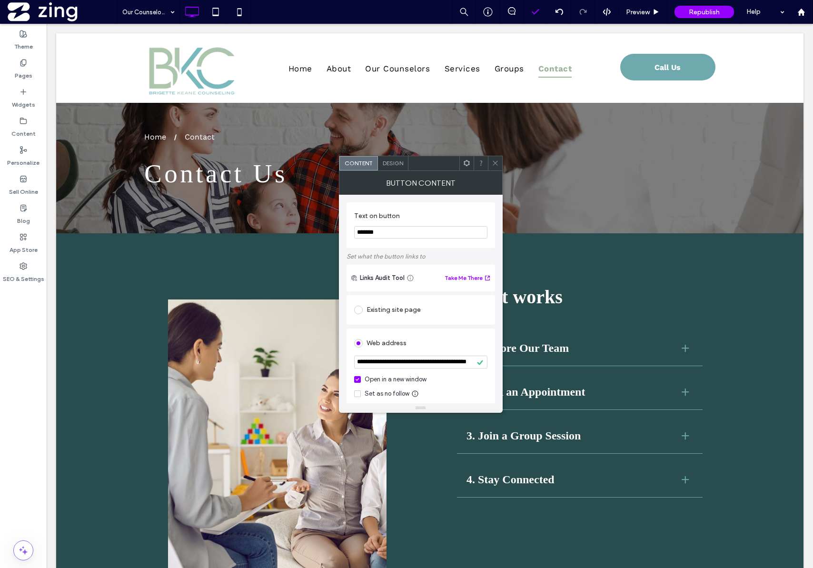
scroll to position [0, 0]
click at [348, 211] on div "Text on button *******" at bounding box center [421, 225] width 149 height 46
paste input "**********"
type input "**********"
click at [493, 163] on icon at bounding box center [495, 163] width 7 height 7
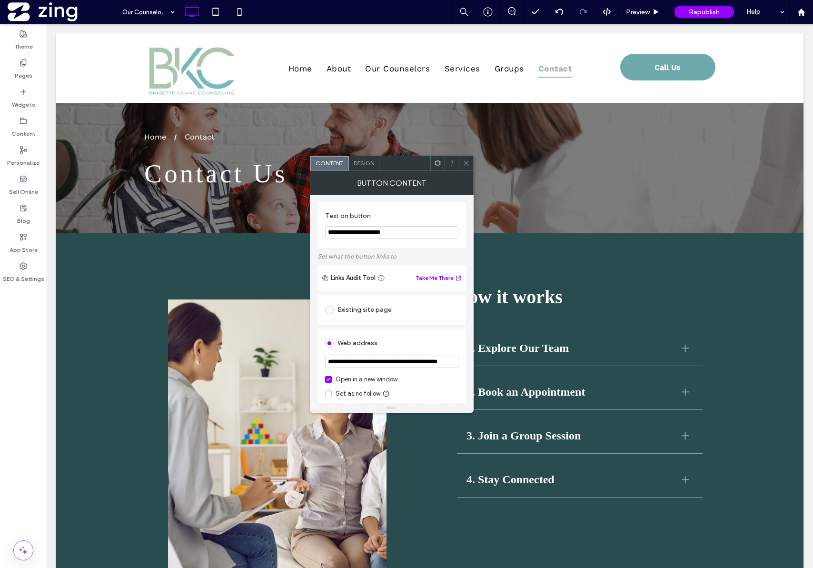
click at [469, 164] on icon at bounding box center [466, 163] width 7 height 7
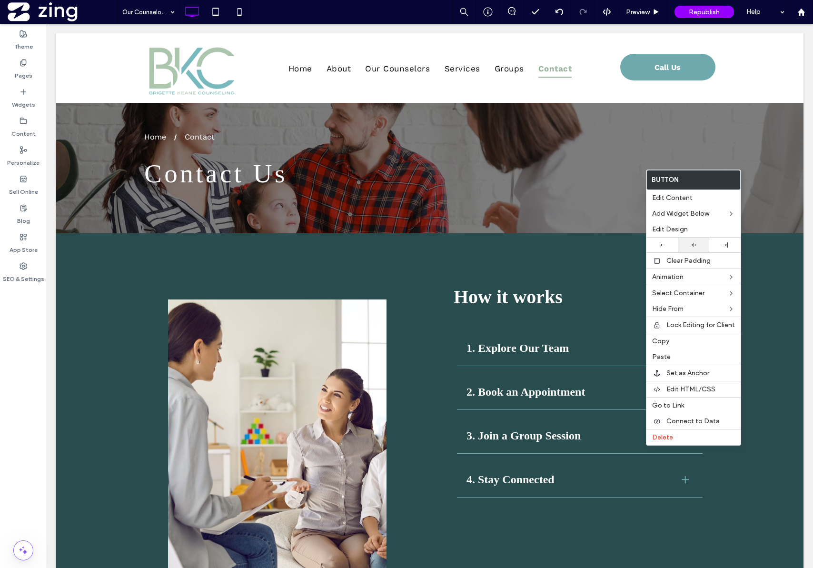
click at [693, 243] on use at bounding box center [694, 245] width 6 height 4
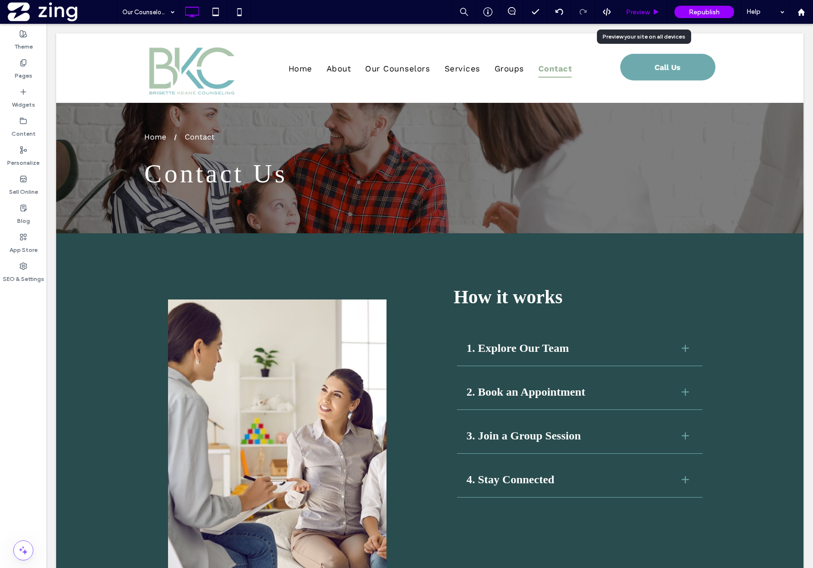
click at [639, 18] on div "Preview" at bounding box center [643, 12] width 49 height 24
click at [640, 14] on span "Preview" at bounding box center [638, 12] width 24 height 8
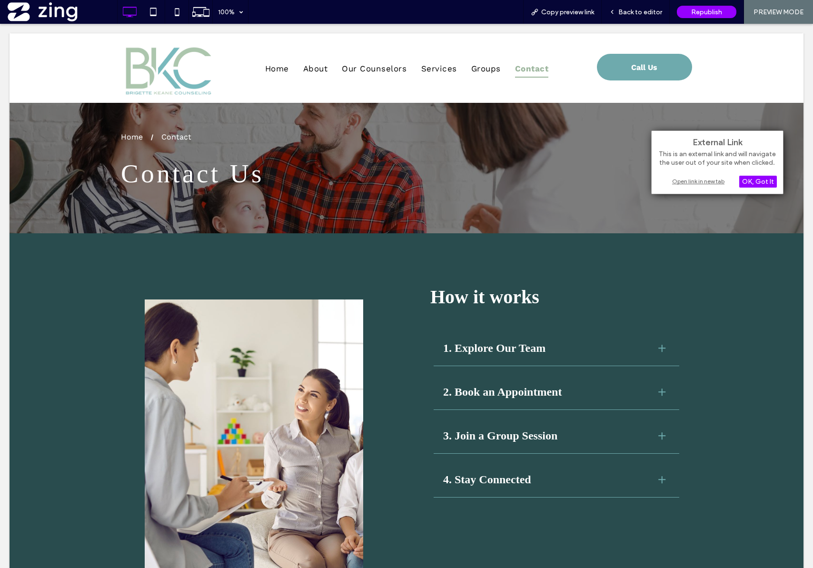
click at [681, 183] on div "Open link in new tab" at bounding box center [717, 181] width 119 height 10
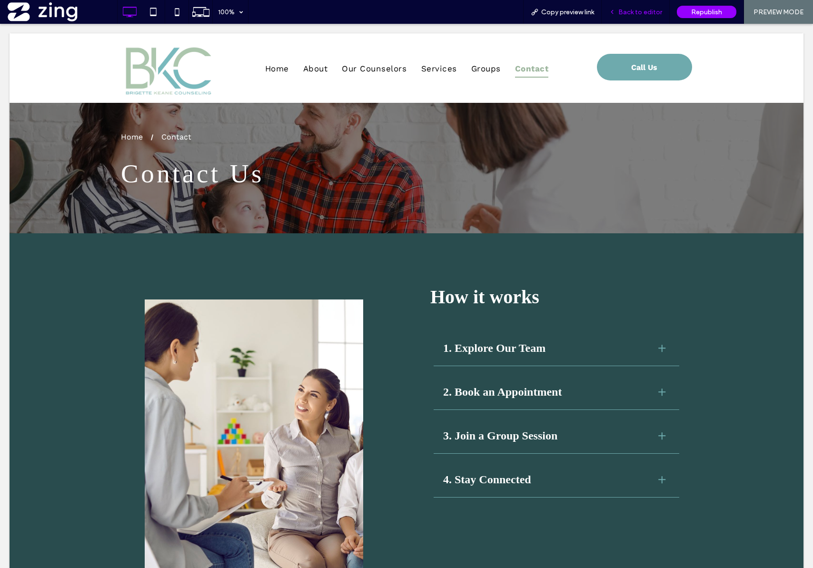
click at [645, 13] on span "Back to editor" at bounding box center [641, 12] width 44 height 8
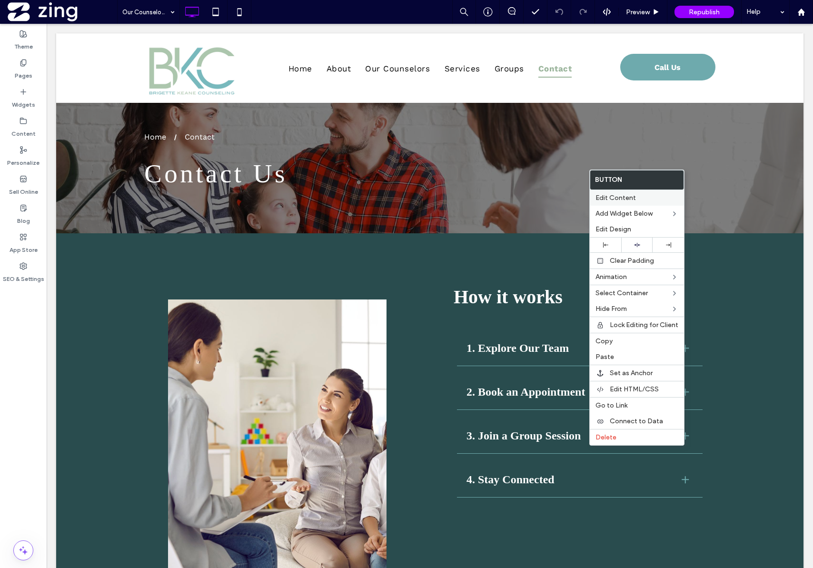
click at [638, 202] on div "Edit Content" at bounding box center [637, 198] width 94 height 16
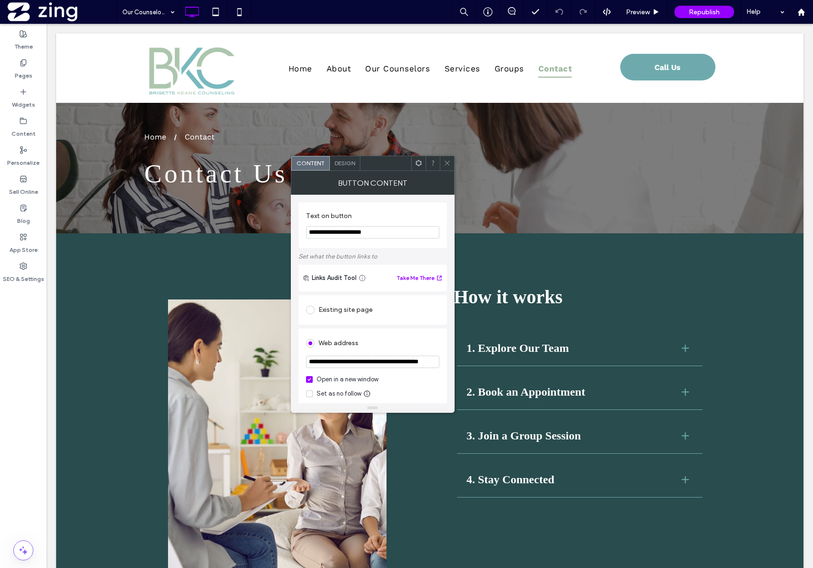
click at [344, 167] on div "Design" at bounding box center [345, 163] width 30 height 14
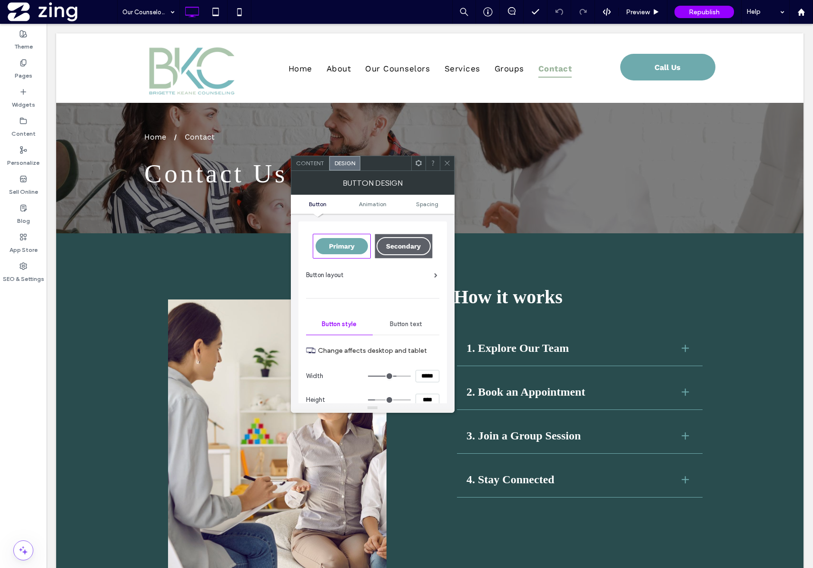
click at [401, 248] on span "Secondary" at bounding box center [403, 246] width 41 height 8
type input "*"
type input "***"
click at [321, 245] on div "Primary" at bounding box center [342, 246] width 52 height 16
type input "*"
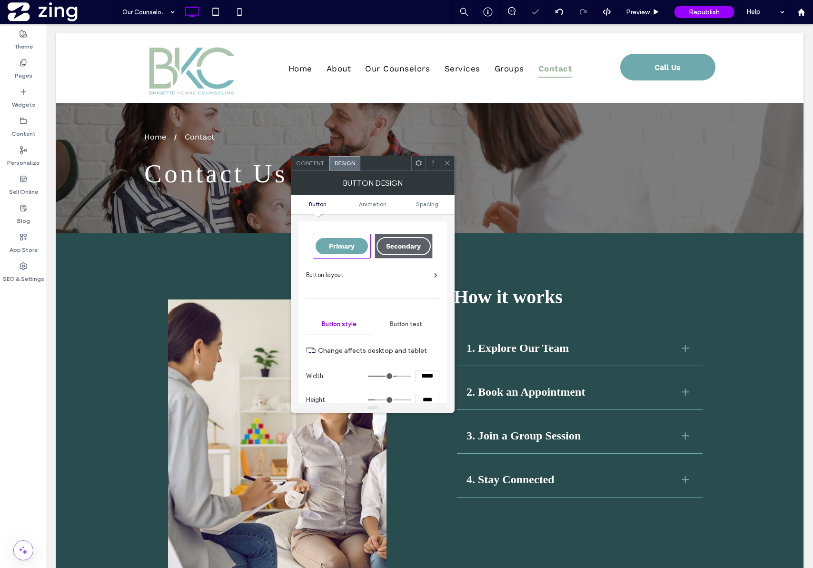
type input "***"
click at [402, 250] on div "Secondary" at bounding box center [404, 246] width 54 height 18
type input "*"
type input "***"
click at [328, 243] on span "Primary" at bounding box center [342, 246] width 32 height 8
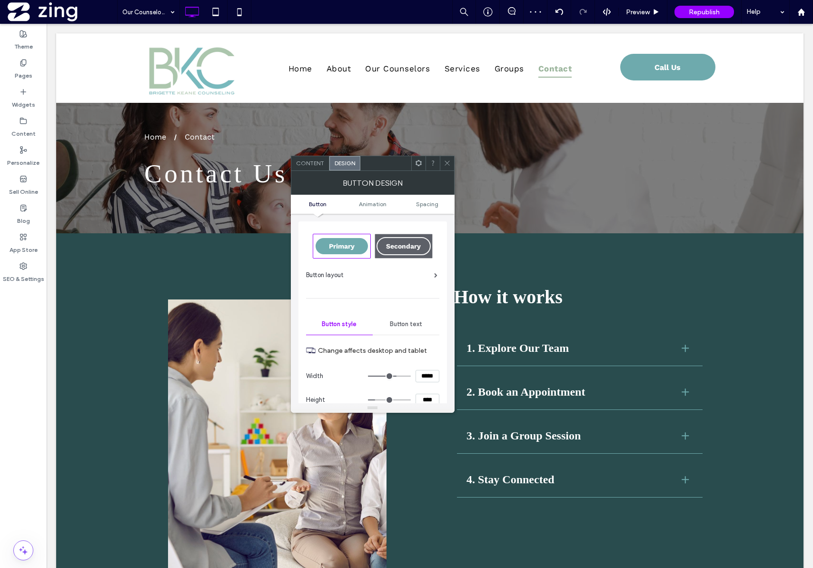
type input "*"
type input "***"
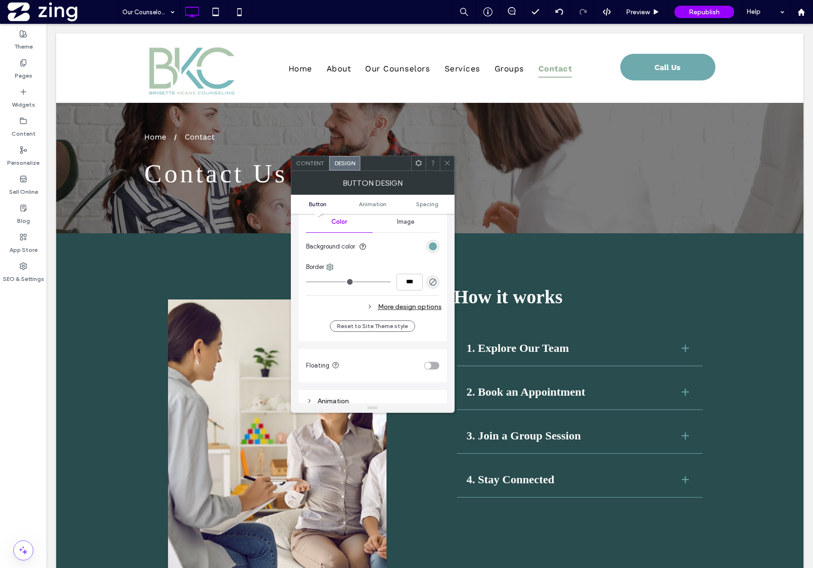
scroll to position [255, 0]
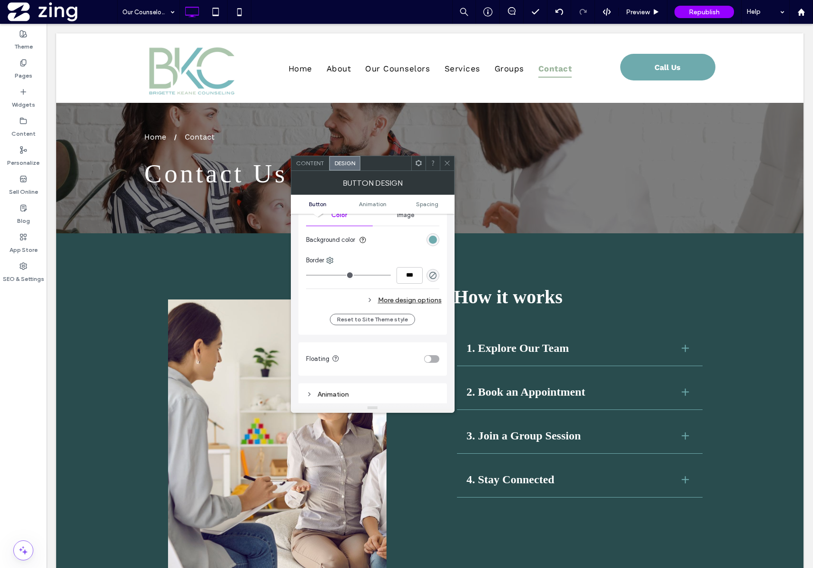
click at [399, 301] on div "More design options" at bounding box center [374, 300] width 136 height 13
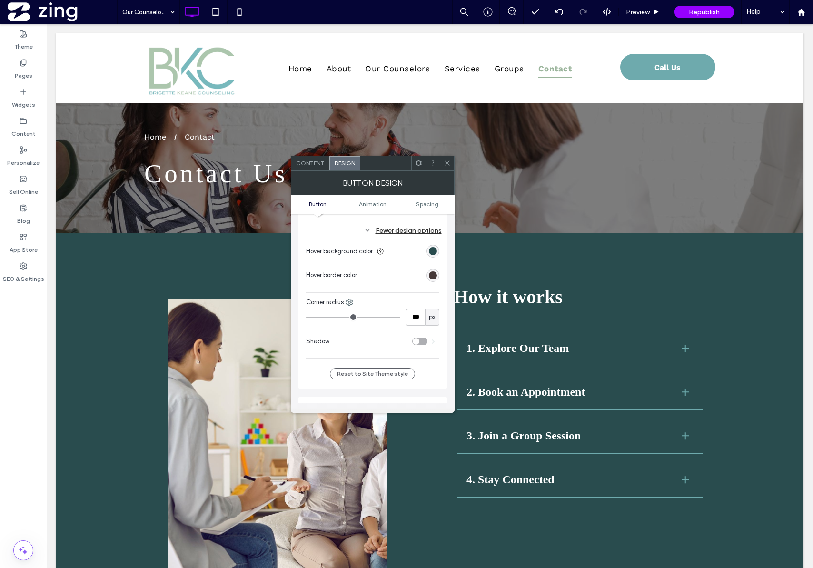
scroll to position [326, 0]
click at [421, 341] on div "toggle" at bounding box center [419, 340] width 15 height 8
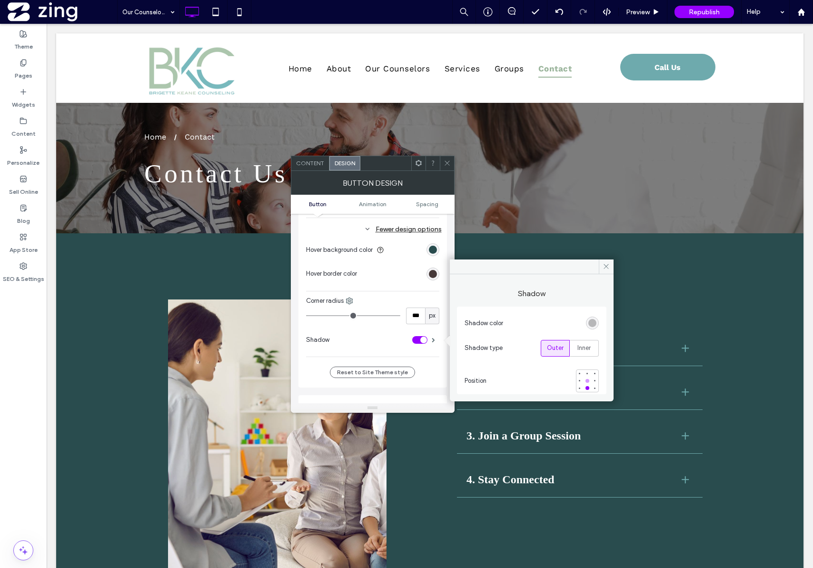
click at [586, 380] on div at bounding box center [588, 381] width 4 height 4
click at [593, 380] on div at bounding box center [595, 381] width 4 height 4
click at [596, 388] on div at bounding box center [595, 388] width 4 height 4
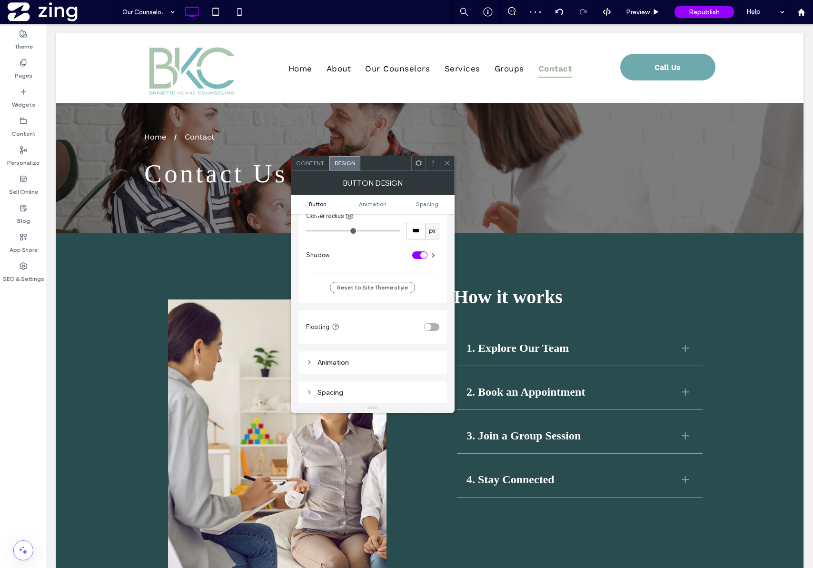
scroll to position [411, 0]
click at [428, 328] on div "toggle" at bounding box center [428, 326] width 7 height 7
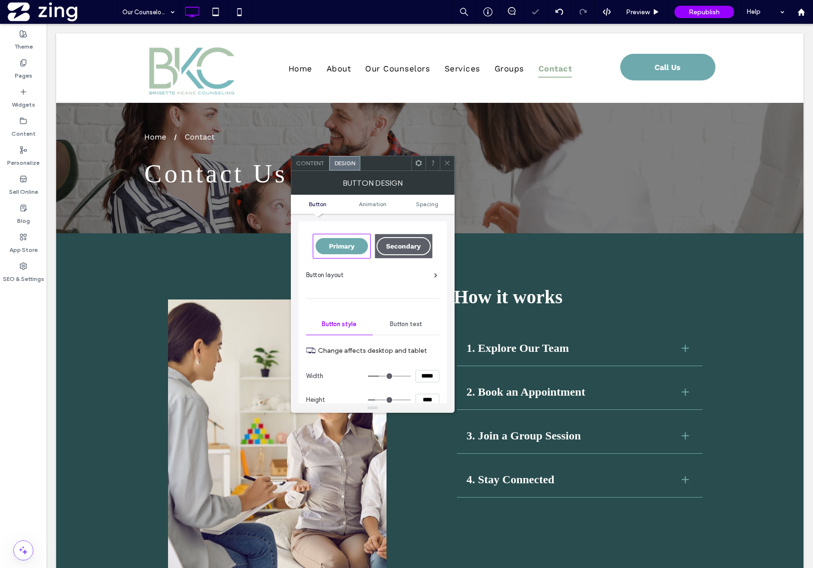
scroll to position [384, 0]
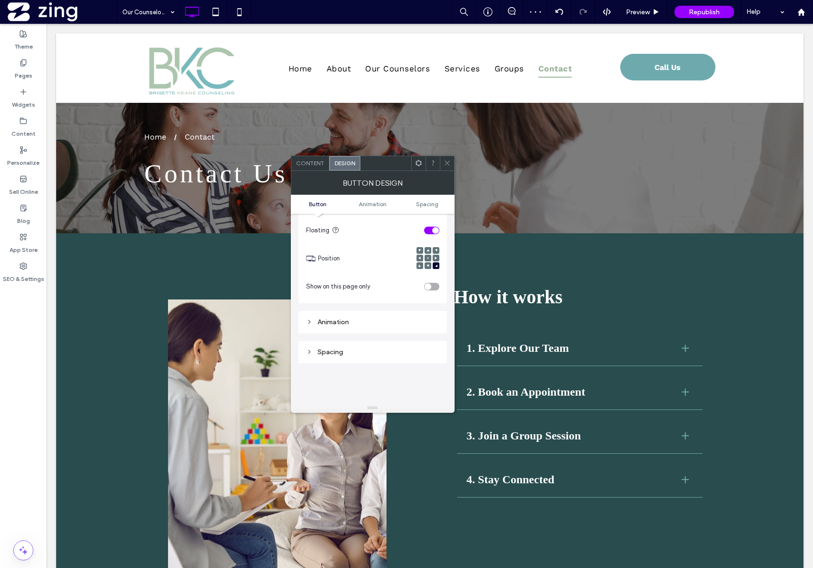
click at [429, 264] on div at bounding box center [428, 265] width 7 height 7
click at [427, 266] on icon at bounding box center [428, 265] width 3 height 3
click at [421, 267] on div at bounding box center [420, 265] width 7 height 7
click at [419, 267] on span at bounding box center [420, 265] width 3 height 7
click at [436, 250] on icon at bounding box center [436, 250] width 3 height 3
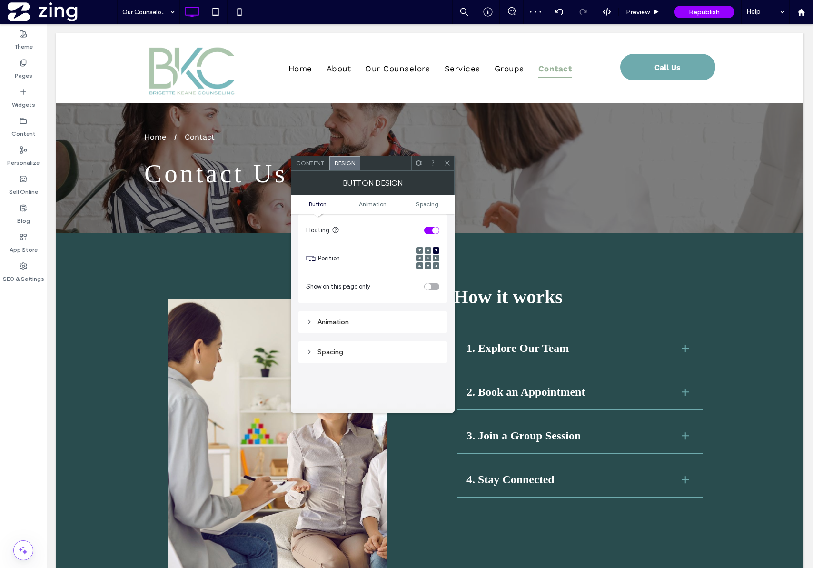
click at [438, 260] on div at bounding box center [436, 258] width 7 height 7
click at [437, 260] on div at bounding box center [436, 258] width 7 height 7
click at [437, 258] on icon at bounding box center [436, 258] width 3 height 3
click at [429, 258] on div at bounding box center [428, 258] width 7 height 7
click at [421, 251] on icon at bounding box center [420, 250] width 3 height 3
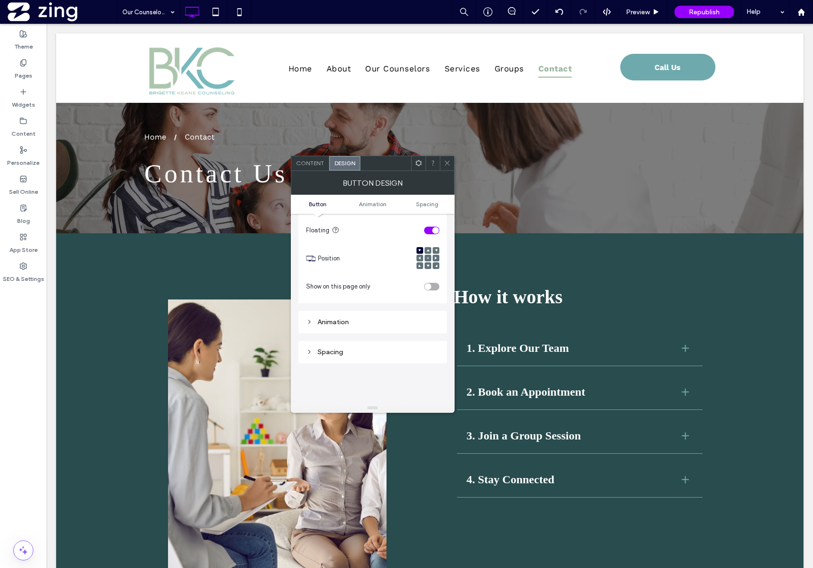
click at [434, 231] on div "toggle" at bounding box center [435, 230] width 7 height 7
click at [447, 165] on icon at bounding box center [447, 163] width 7 height 7
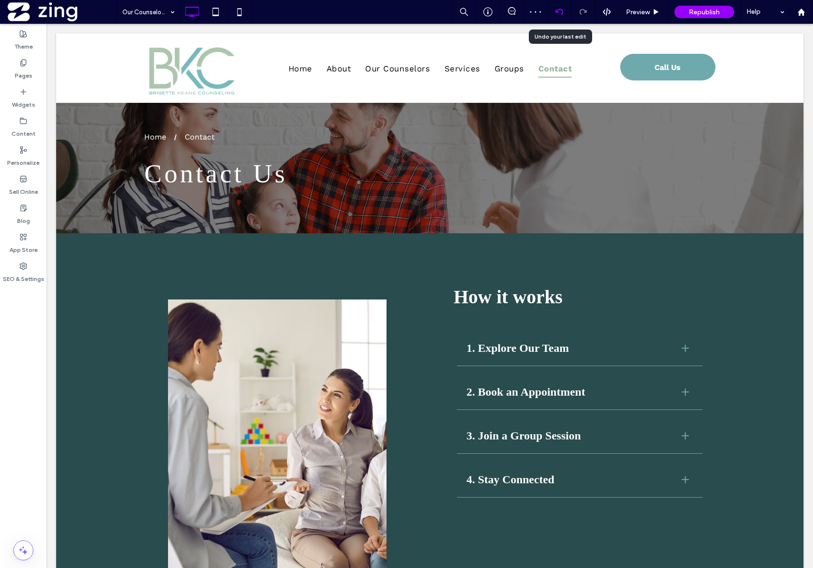
click at [560, 8] on icon at bounding box center [560, 12] width 8 height 8
click at [557, 10] on icon at bounding box center [560, 12] width 8 height 8
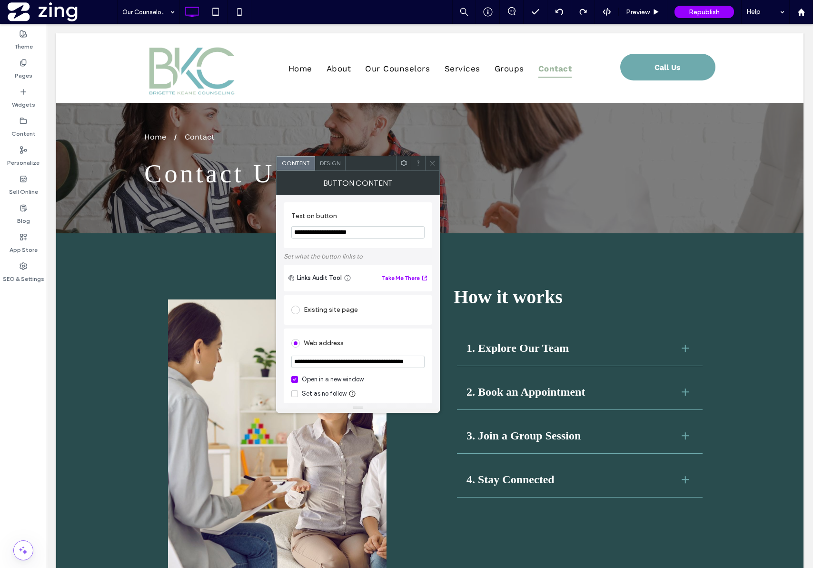
click at [434, 172] on div "Button Content" at bounding box center [358, 183] width 164 height 24
click at [433, 165] on icon at bounding box center [432, 163] width 7 height 7
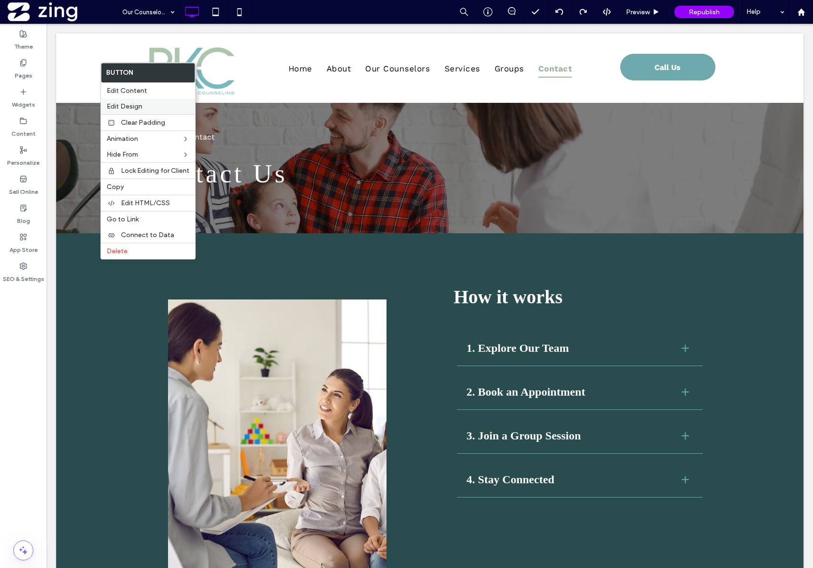
click at [144, 105] on label "Edit Design" at bounding box center [148, 106] width 83 height 8
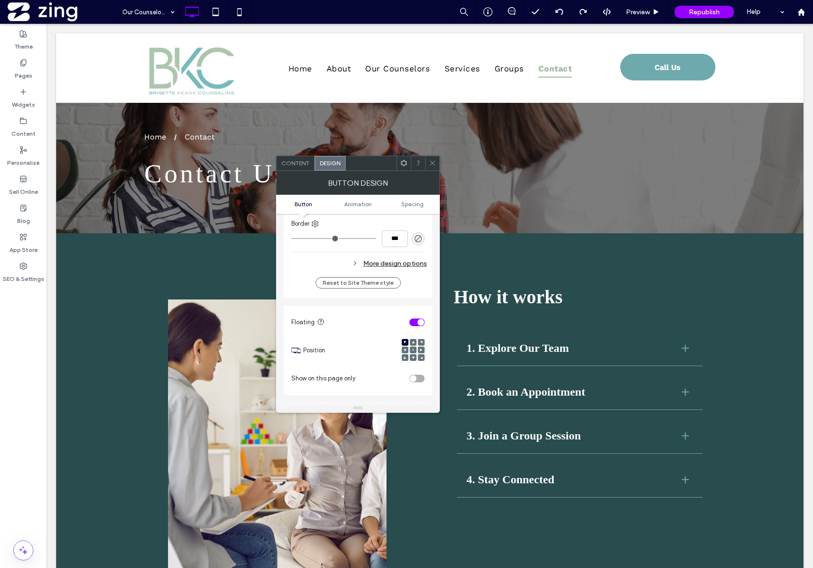
scroll to position [294, 0]
click at [416, 318] on div "toggle" at bounding box center [417, 320] width 15 height 8
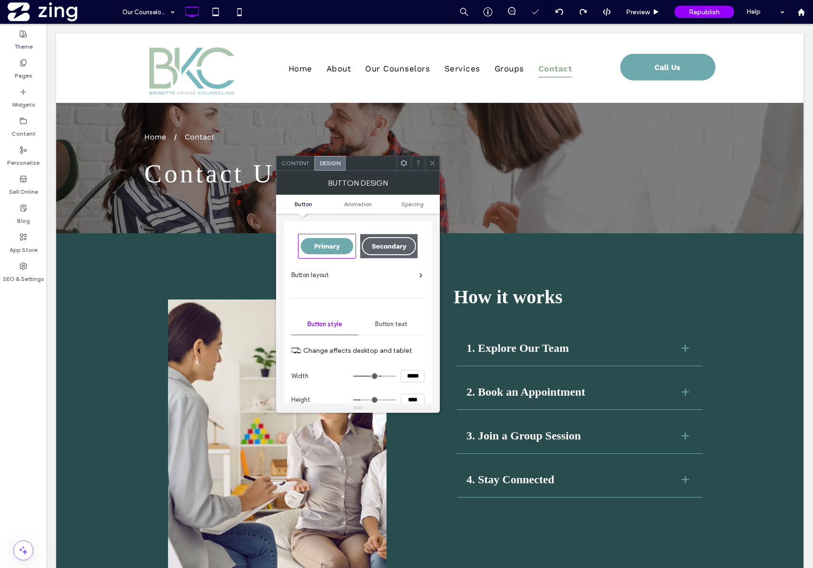
scroll to position [384, 0]
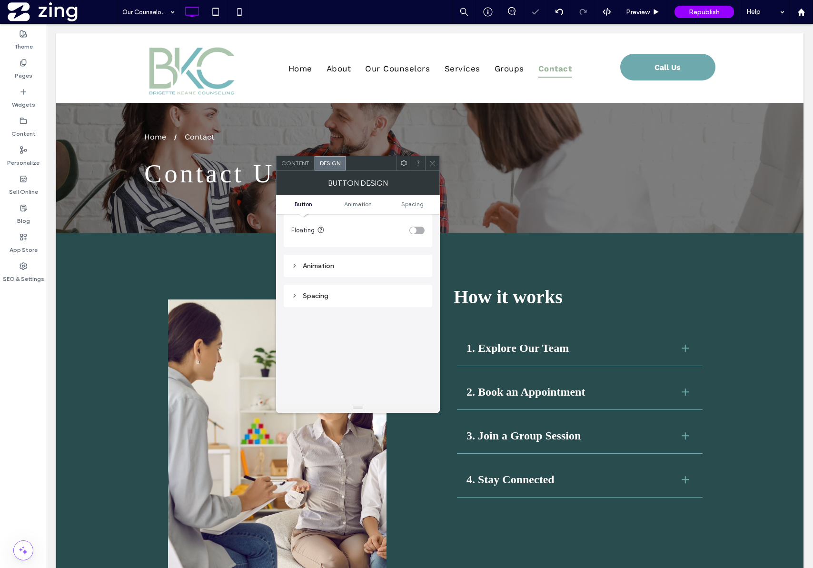
click at [435, 162] on icon at bounding box center [432, 163] width 7 height 7
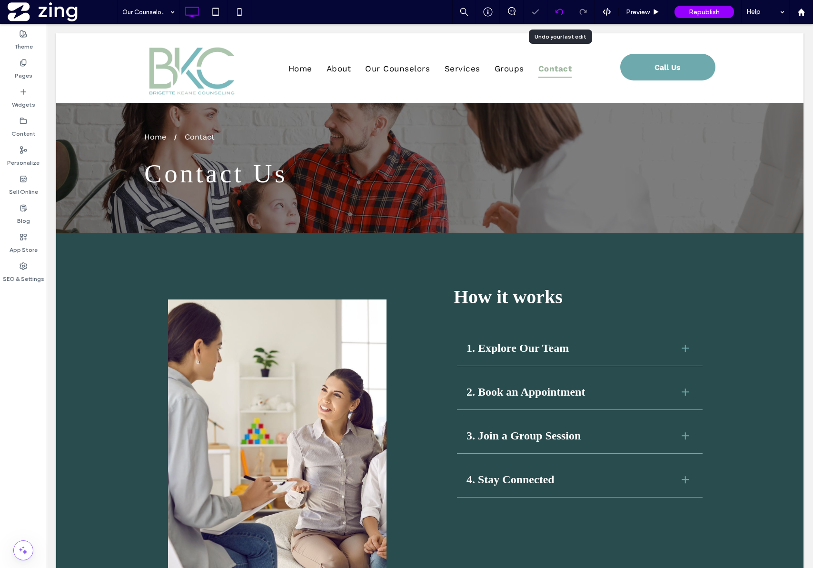
click at [559, 12] on icon at bounding box center [560, 12] width 8 height 8
click at [561, 11] on icon at bounding box center [560, 12] width 8 height 8
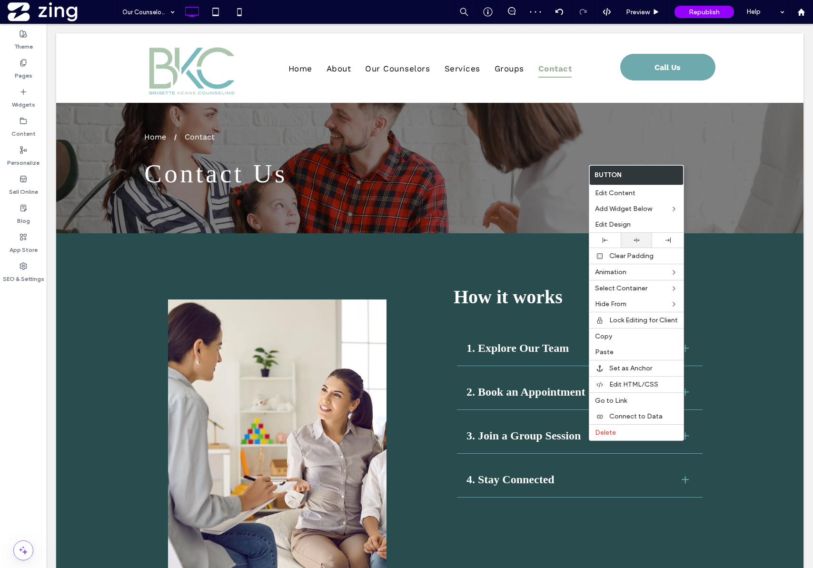
click at [634, 242] on icon at bounding box center [637, 240] width 6 height 6
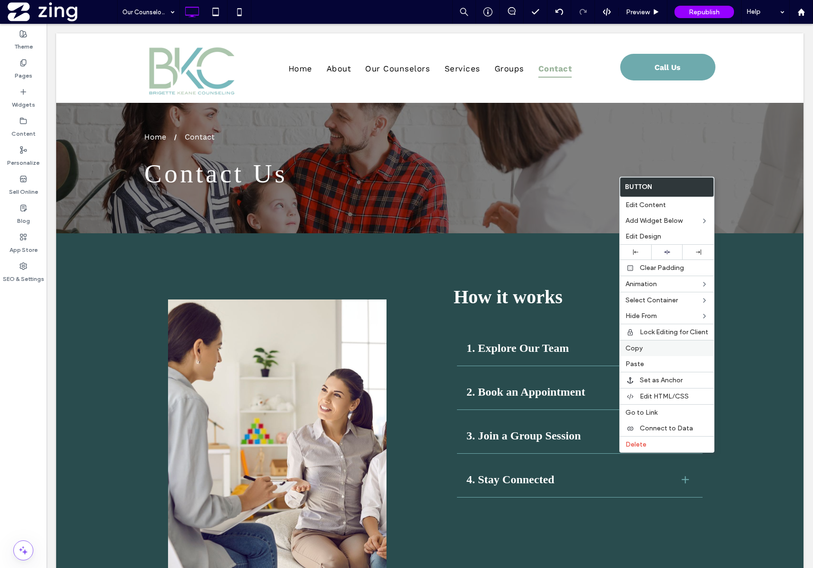
click at [659, 351] on label "Copy" at bounding box center [667, 348] width 83 height 8
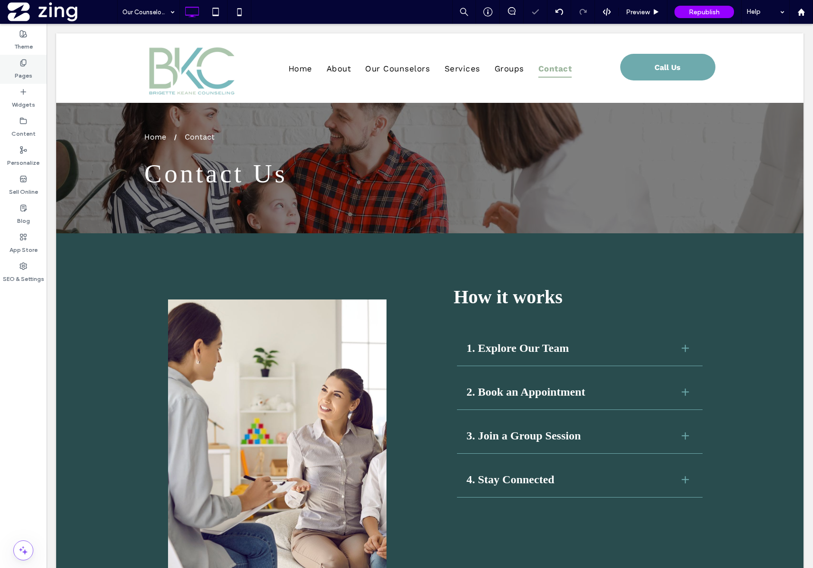
click at [25, 65] on icon at bounding box center [24, 63] width 8 height 8
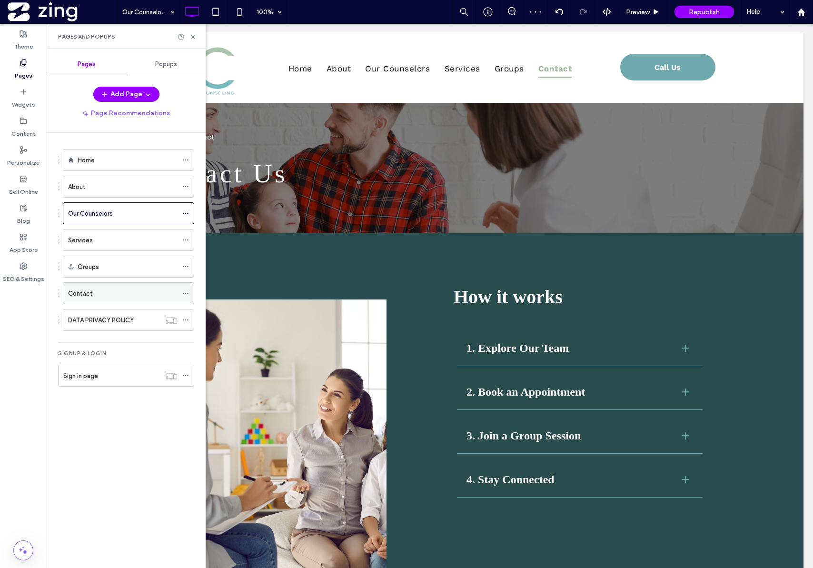
click at [132, 291] on div "Contact" at bounding box center [123, 294] width 110 height 10
click at [194, 38] on icon at bounding box center [193, 36] width 7 height 7
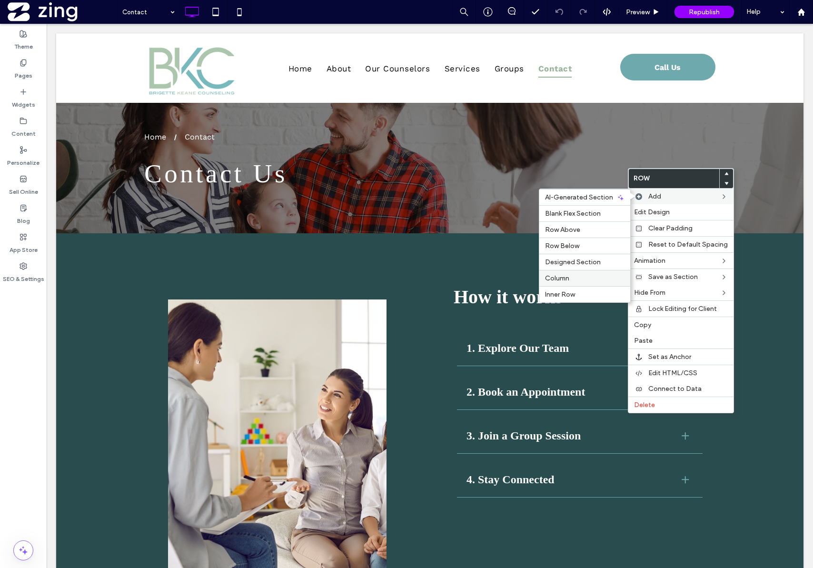
click at [581, 274] on label "Column" at bounding box center [585, 278] width 80 height 8
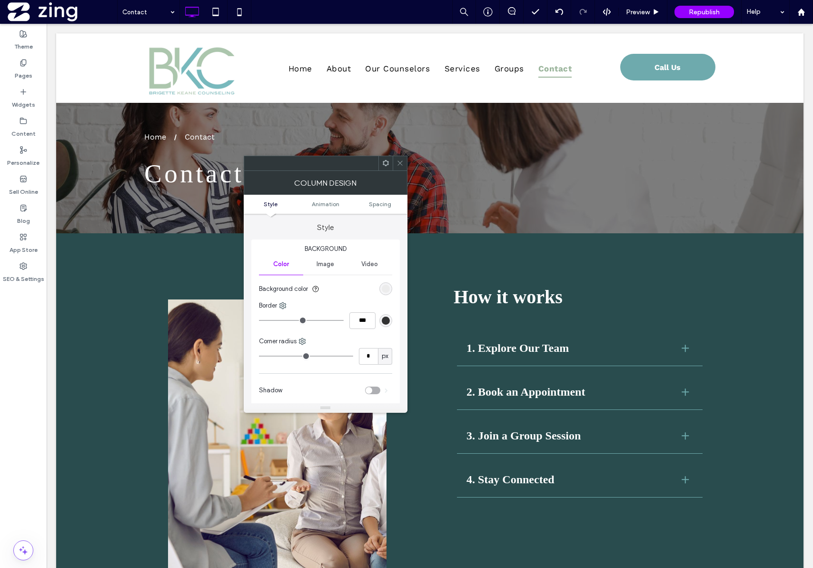
click at [401, 165] on icon at bounding box center [400, 163] width 7 height 7
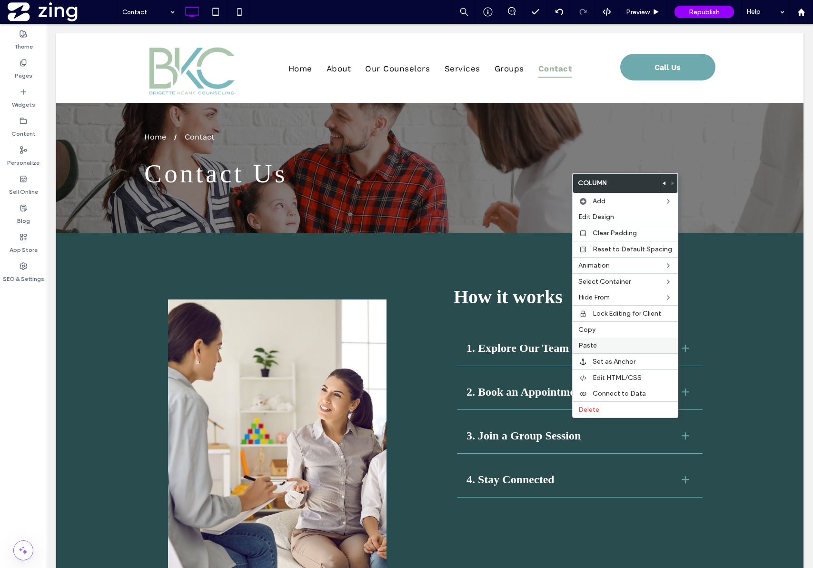
click at [586, 343] on span "Paste" at bounding box center [588, 345] width 19 height 8
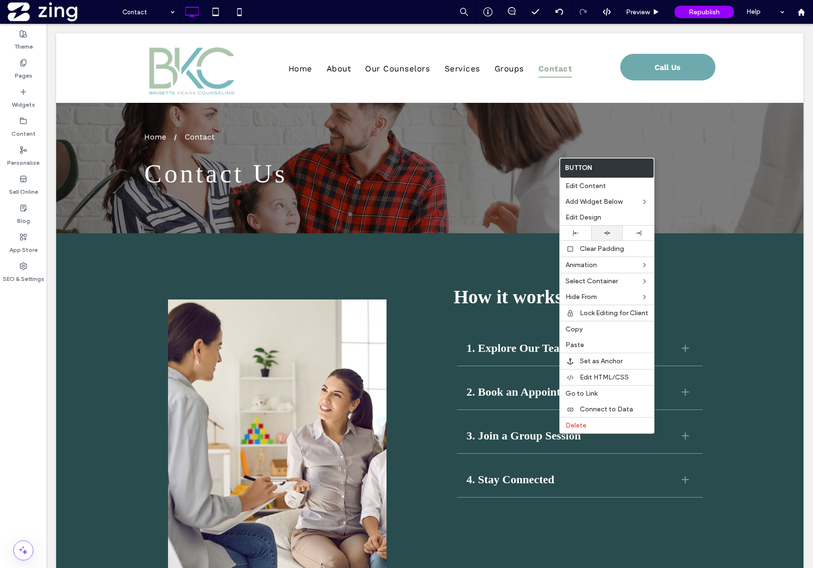
click at [601, 231] on div at bounding box center [607, 233] width 22 height 6
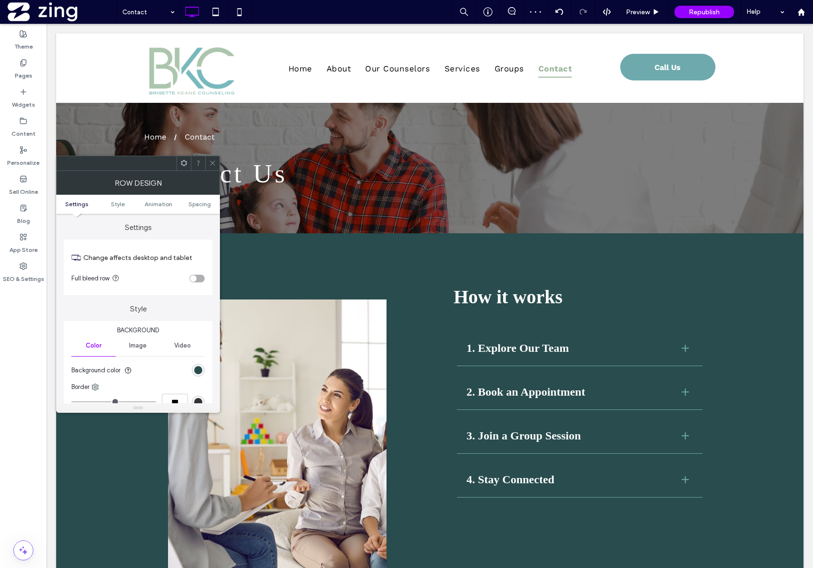
click at [214, 162] on icon at bounding box center [212, 163] width 7 height 7
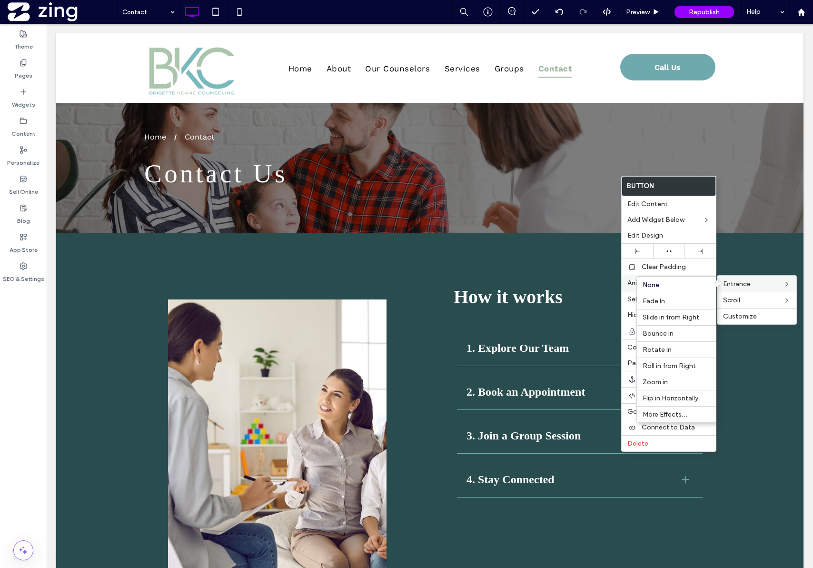
click at [728, 286] on span "Entrance" at bounding box center [737, 284] width 28 height 8
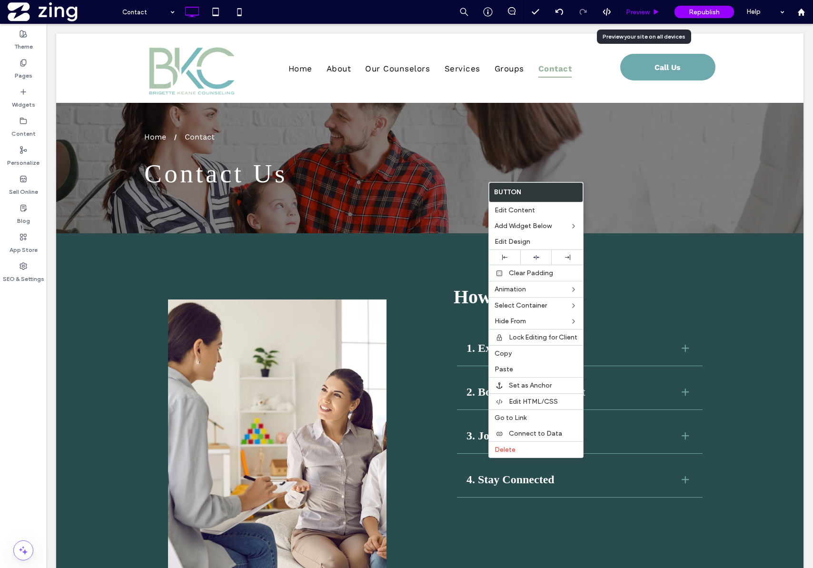
click at [641, 20] on div "Preview" at bounding box center [643, 12] width 49 height 24
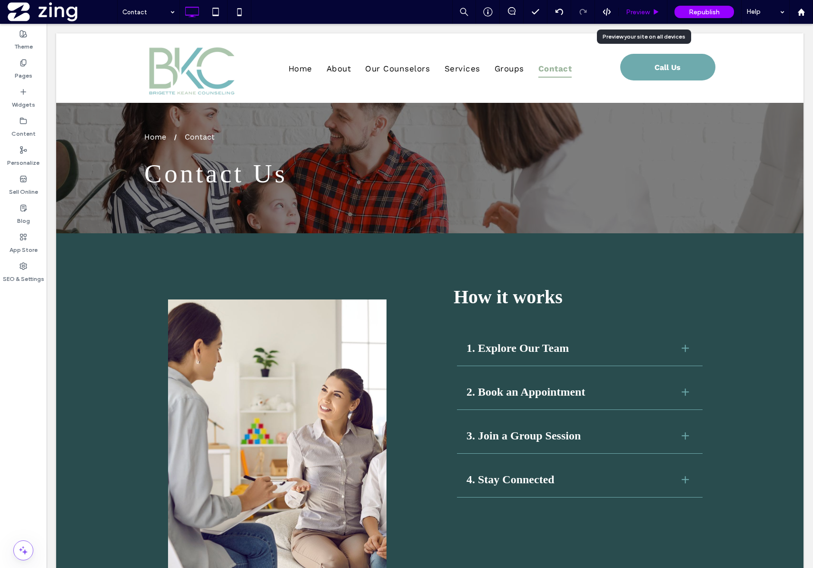
click at [645, 9] on span "Preview" at bounding box center [638, 12] width 24 height 8
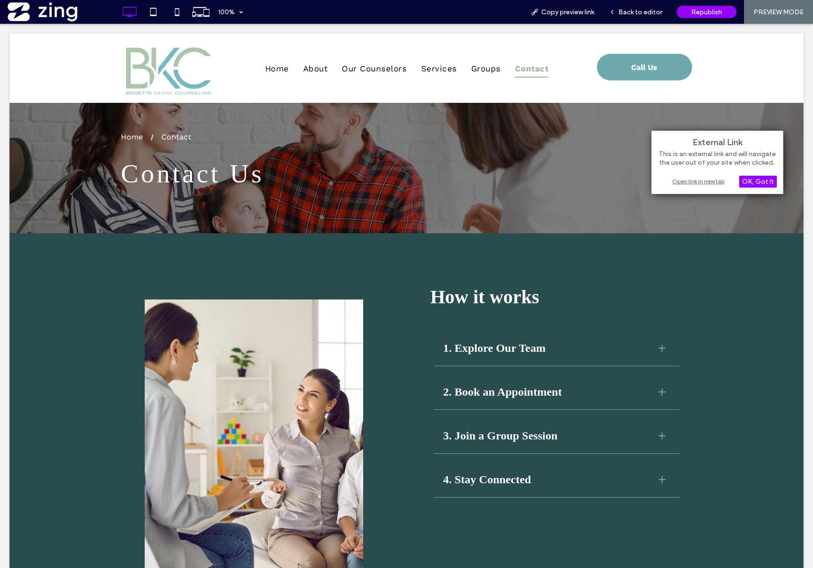
click at [677, 183] on div "Open link in new tab" at bounding box center [717, 181] width 119 height 10
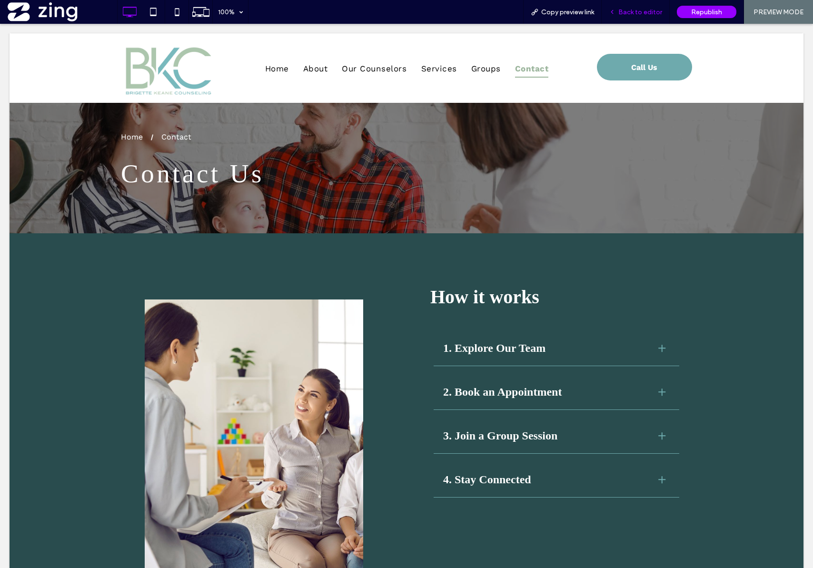
click at [637, 14] on span "Back to editor" at bounding box center [641, 12] width 44 height 8
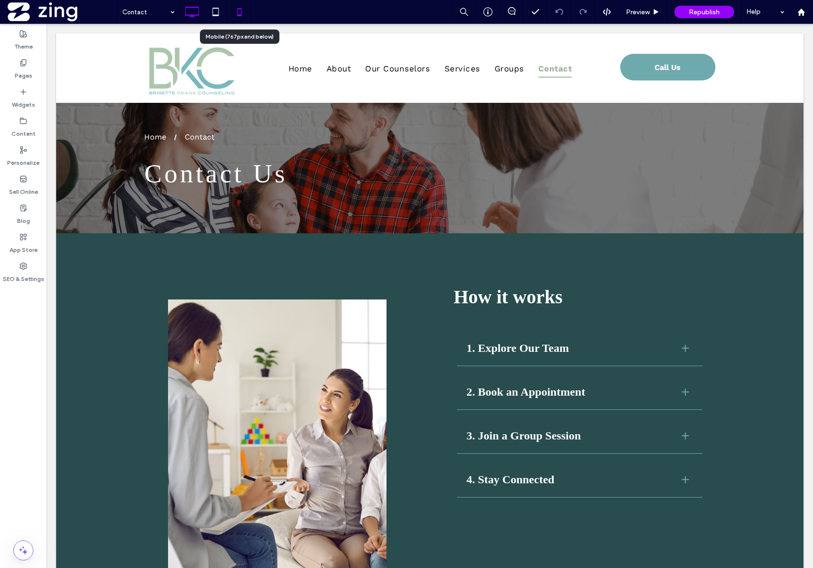
click at [238, 16] on icon at bounding box center [239, 11] width 19 height 19
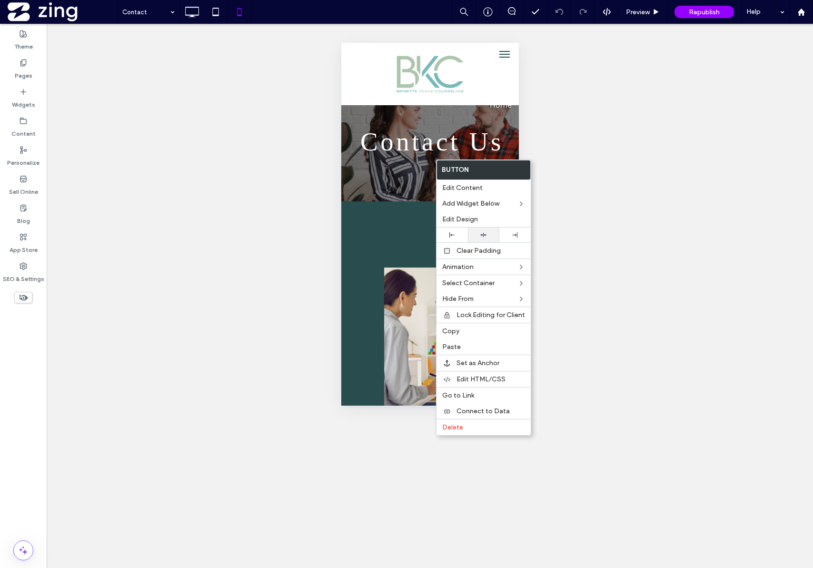
click at [481, 236] on icon at bounding box center [484, 235] width 6 height 6
click at [457, 235] on div at bounding box center [452, 234] width 22 height 5
click at [621, 212] on div "Unhide? Yes Unhide? Yes Unhide? Yes Unhide? Yes Unhide? Yes Unhide? Yes Unhide?…" at bounding box center [430, 296] width 767 height 544
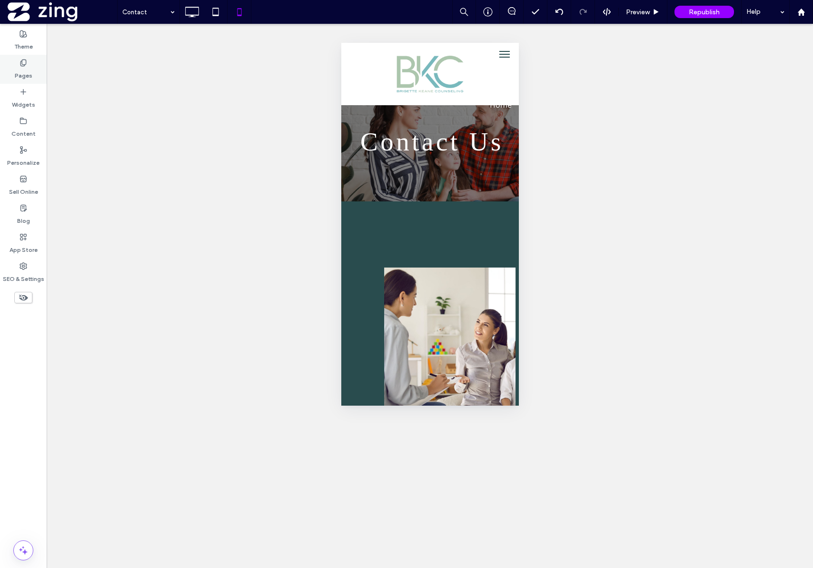
click at [20, 64] on icon at bounding box center [24, 63] width 8 height 8
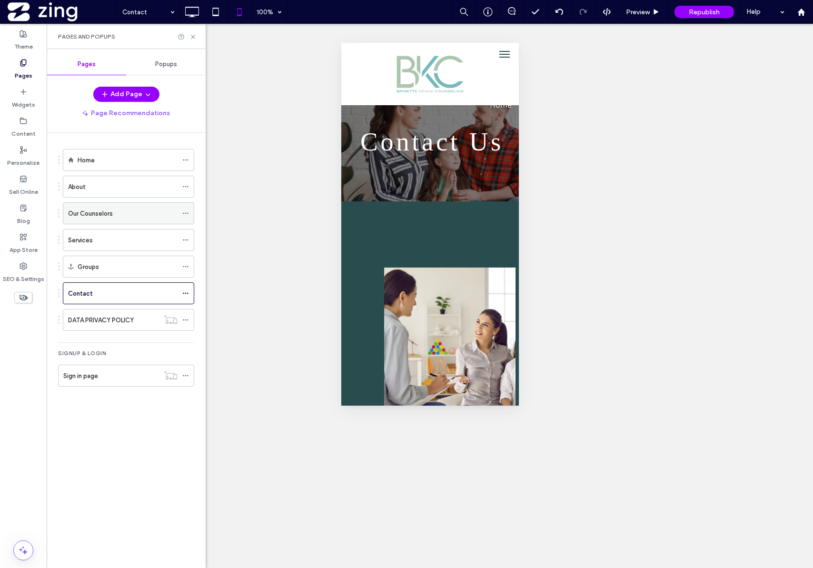
click at [120, 216] on div "Our Counselors" at bounding box center [123, 214] width 110 height 10
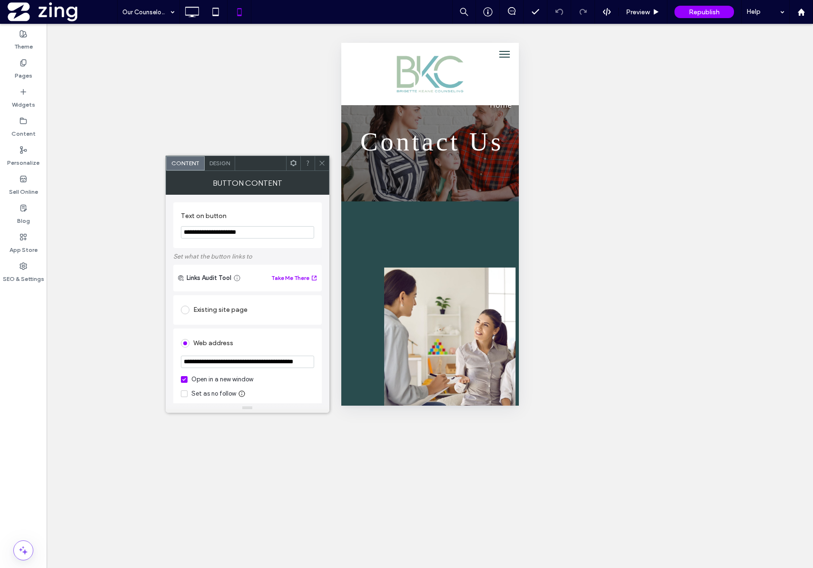
click at [603, 192] on div "Unhide? Yes Unhide? Yes Unhide? Yes Unhide? Yes Unhide? Yes Unhide? Yes Unhide?…" at bounding box center [430, 296] width 767 height 544
click at [326, 160] on div at bounding box center [322, 163] width 14 height 14
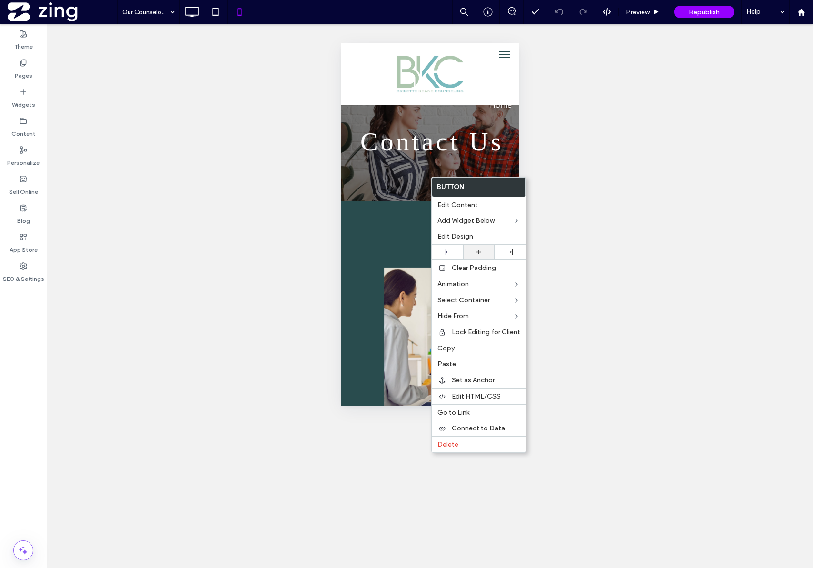
click at [479, 256] on div at bounding box center [478, 252] width 31 height 15
click at [614, 234] on div "Unhide? Yes Unhide? Yes Unhide? Yes Unhide? Yes Unhide? Yes Unhide? Yes Unhide?…" at bounding box center [430, 296] width 767 height 544
click at [594, 207] on div "Unhide? Yes Unhide? Yes Unhide? Yes Unhide? Yes Unhide? Yes Unhide? Yes Unhide?…" at bounding box center [430, 296] width 767 height 544
click at [631, 267] on div "Unhide? Yes Unhide? Yes Unhide? Yes Unhide? Yes Unhide? Yes Unhide? Yes Unhide?…" at bounding box center [430, 296] width 767 height 544
click at [202, 80] on div "Unhide? Yes Unhide? Yes Unhide? Yes Unhide? Yes Unhide? Yes Unhide? Yes Unhide?…" at bounding box center [430, 296] width 767 height 544
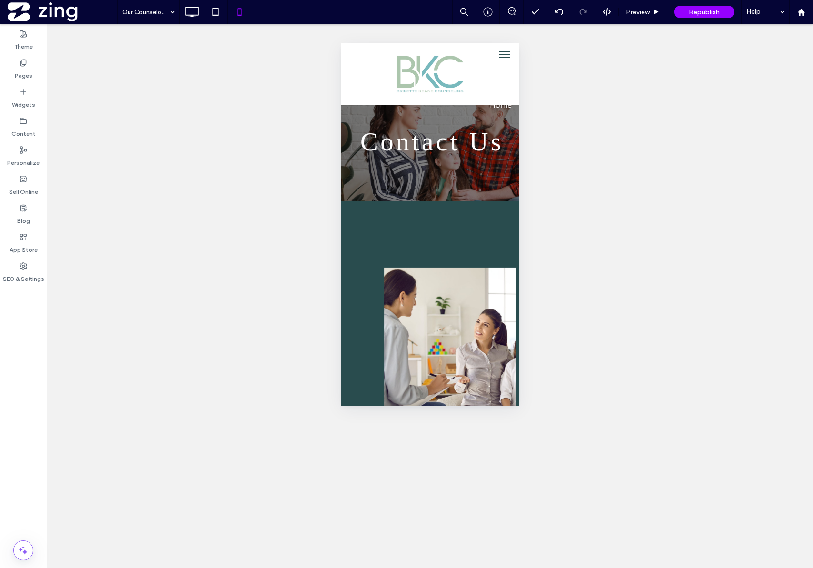
click at [321, 156] on div "Unhide? Yes Unhide? Yes Unhide? Yes Unhide? Yes Unhide? Yes Unhide? Yes Unhide?…" at bounding box center [430, 296] width 767 height 544
click at [15, 61] on div "Pages" at bounding box center [23, 69] width 47 height 29
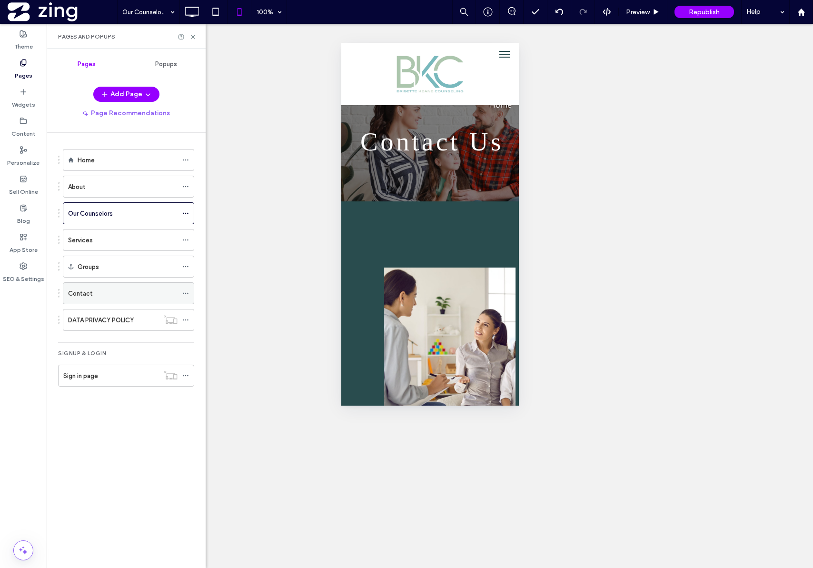
click at [116, 291] on div "Contact" at bounding box center [123, 294] width 110 height 10
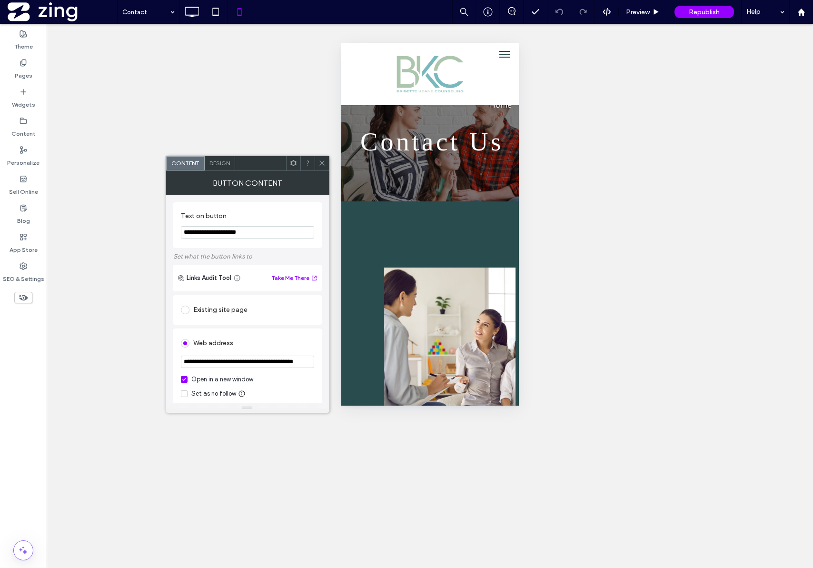
click at [320, 166] on icon at bounding box center [322, 163] width 7 height 7
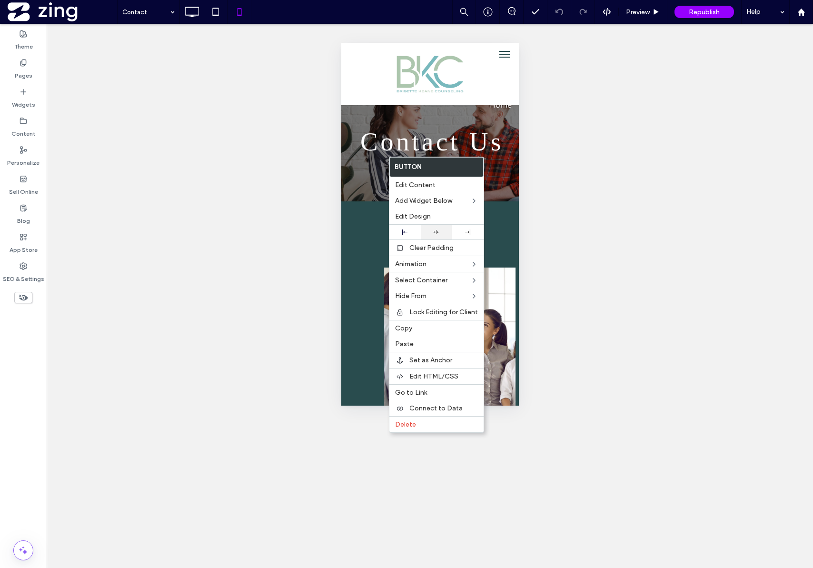
click at [439, 236] on div at bounding box center [436, 232] width 31 height 15
click at [627, 219] on div "Unhide? Yes Unhide? Yes Unhide? Yes Unhide? Yes Unhide? Yes Unhide? Yes Unhide?…" at bounding box center [430, 296] width 767 height 544
click at [255, 143] on div "Unhide? Yes Unhide? Yes Unhide? Yes Unhide? Yes Unhide? Yes Unhide? Yes Unhide?…" at bounding box center [430, 296] width 767 height 544
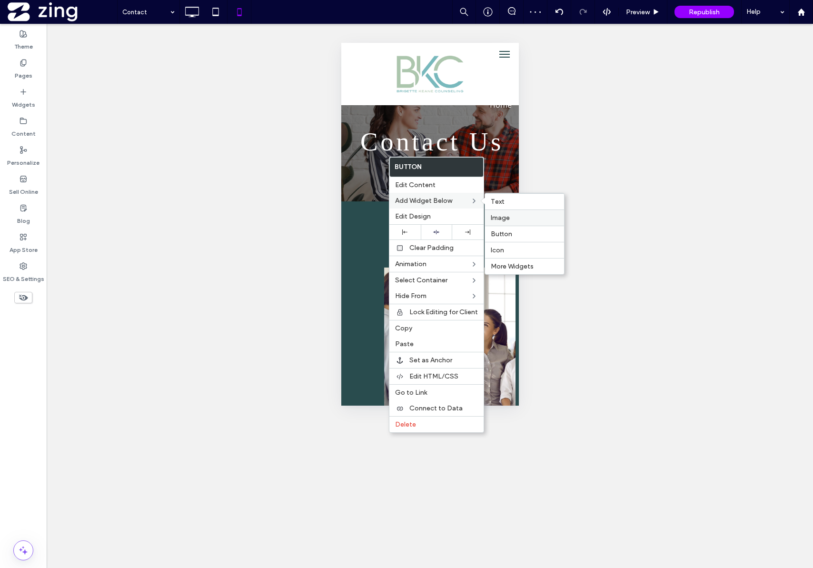
click at [557, 210] on div "Image" at bounding box center [524, 218] width 79 height 16
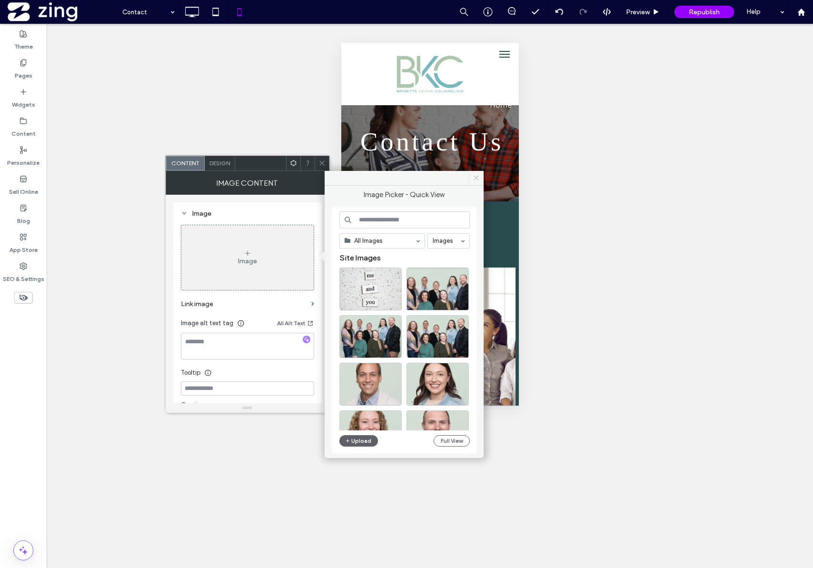
click at [476, 182] on span at bounding box center [476, 178] width 15 height 14
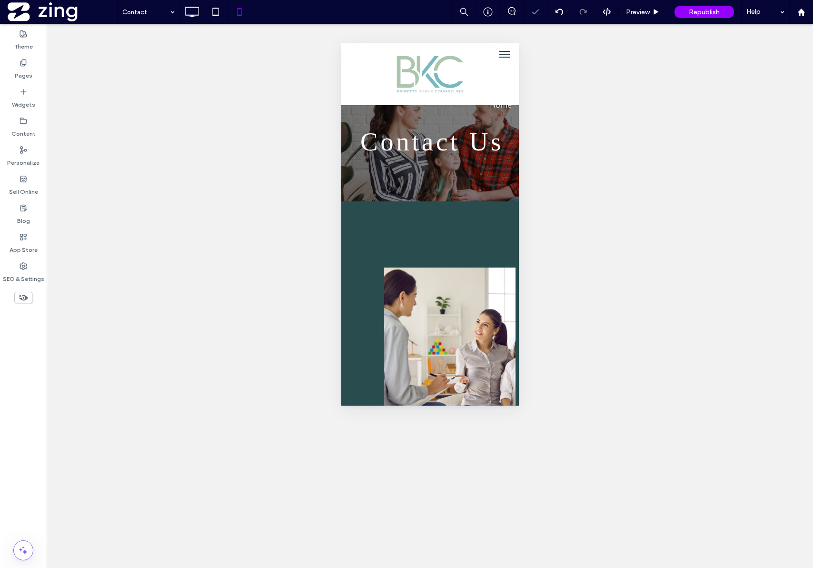
click at [213, 193] on div "Unhide? Yes Unhide? Yes Unhide? Yes Unhide? Yes Unhide? Yes Unhide? Yes Unhide?…" at bounding box center [430, 296] width 767 height 544
click at [211, 13] on icon at bounding box center [215, 11] width 19 height 19
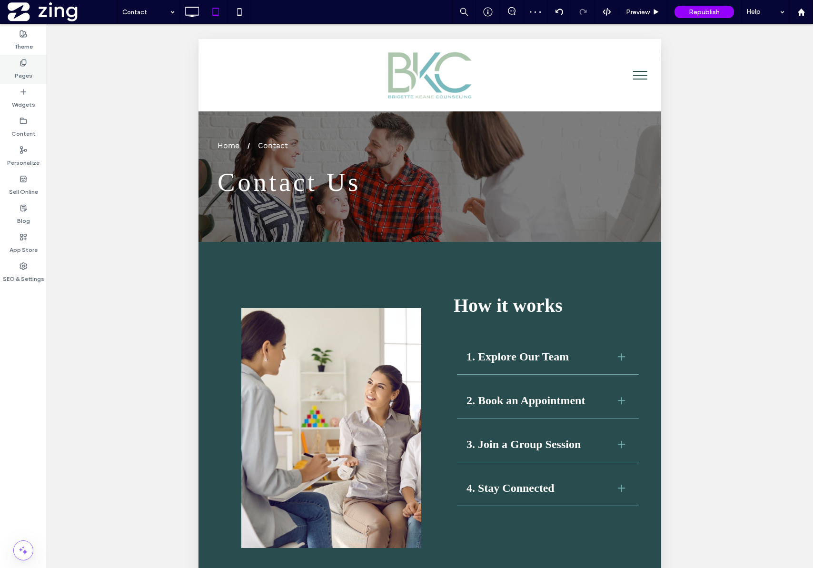
click at [11, 64] on div "Pages" at bounding box center [23, 69] width 47 height 29
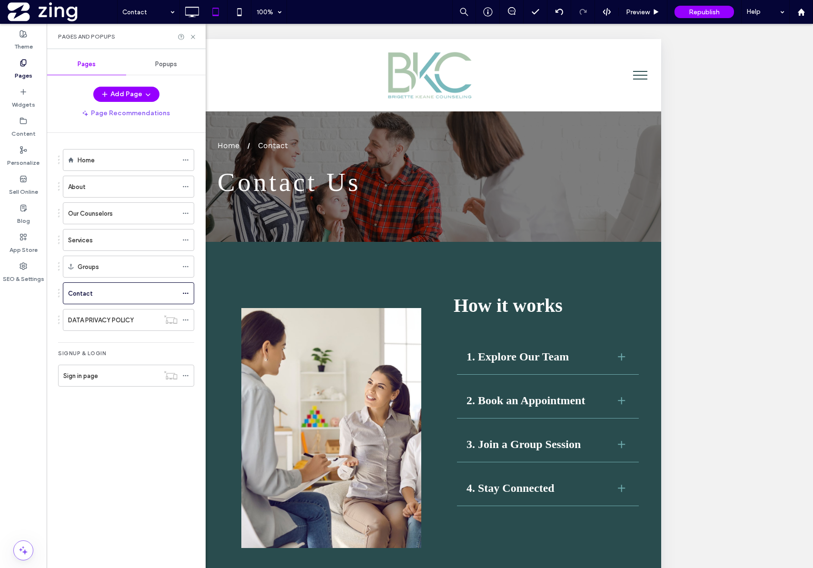
click at [96, 209] on label "Our Counselors" at bounding box center [90, 213] width 45 height 17
click at [99, 292] on div "Contact" at bounding box center [123, 294] width 110 height 10
click at [104, 226] on ol "Home About Our Counselors Services Groups Contact DATA PRIVACY POLICY" at bounding box center [122, 240] width 143 height 182
click at [105, 219] on div "Our Counselors" at bounding box center [123, 213] width 110 height 21
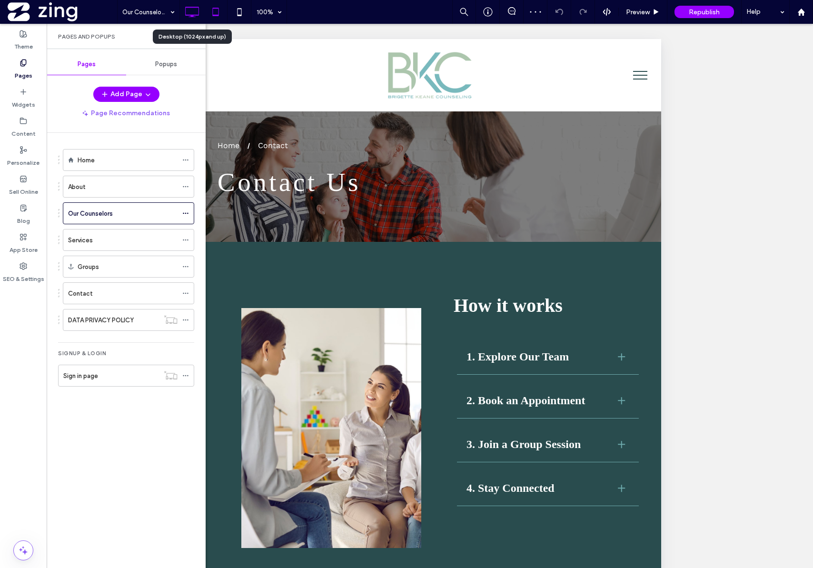
click at [187, 9] on icon at bounding box center [191, 11] width 19 height 19
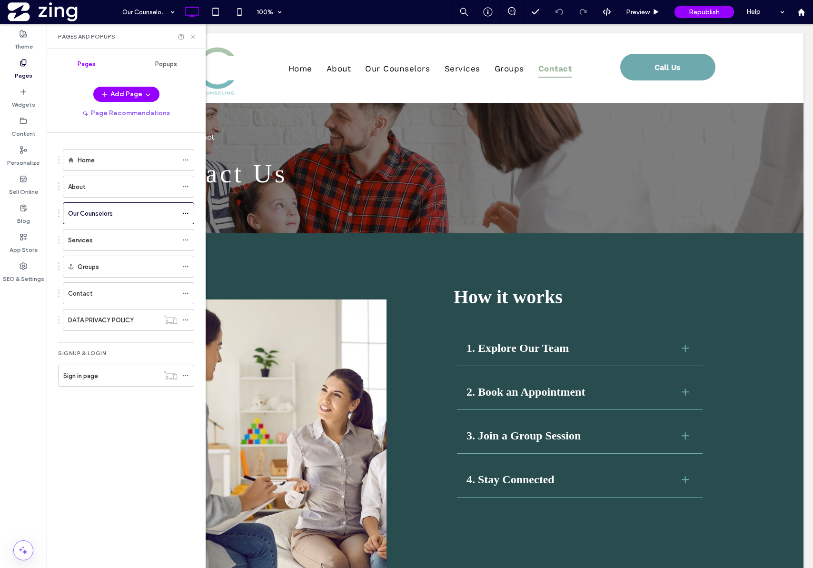
click at [192, 36] on use at bounding box center [193, 37] width 4 height 4
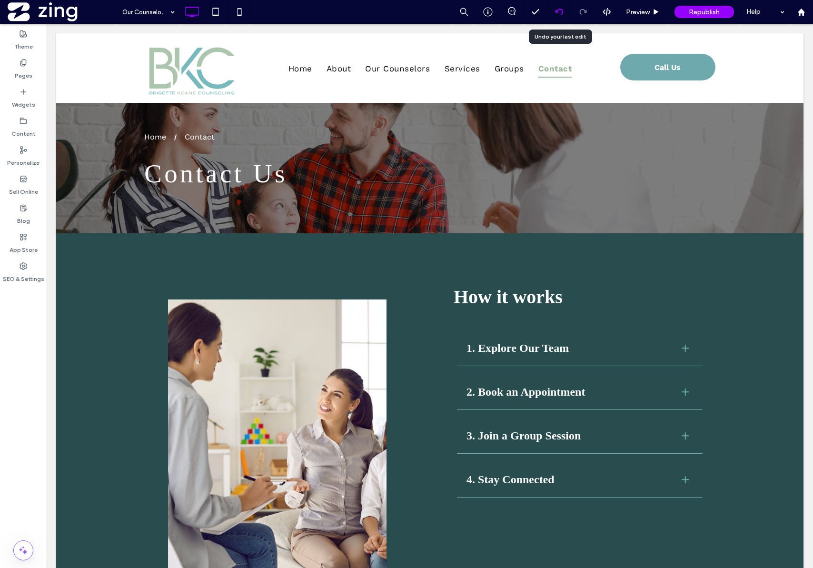
click at [559, 11] on icon at bounding box center [560, 12] width 8 height 8
click at [213, 12] on icon at bounding box center [215, 11] width 19 height 19
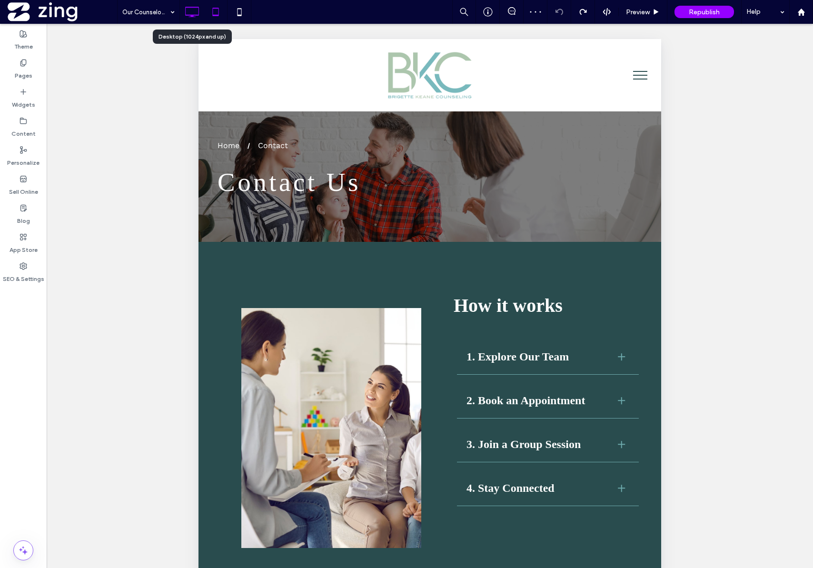
click at [191, 10] on icon at bounding box center [191, 11] width 19 height 19
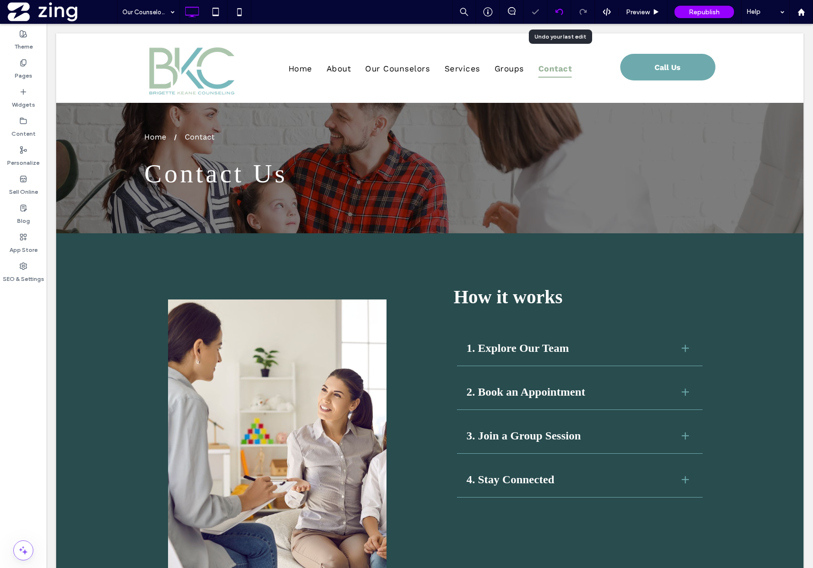
click at [561, 15] on icon at bounding box center [560, 12] width 8 height 8
click at [219, 15] on icon at bounding box center [215, 11] width 19 height 19
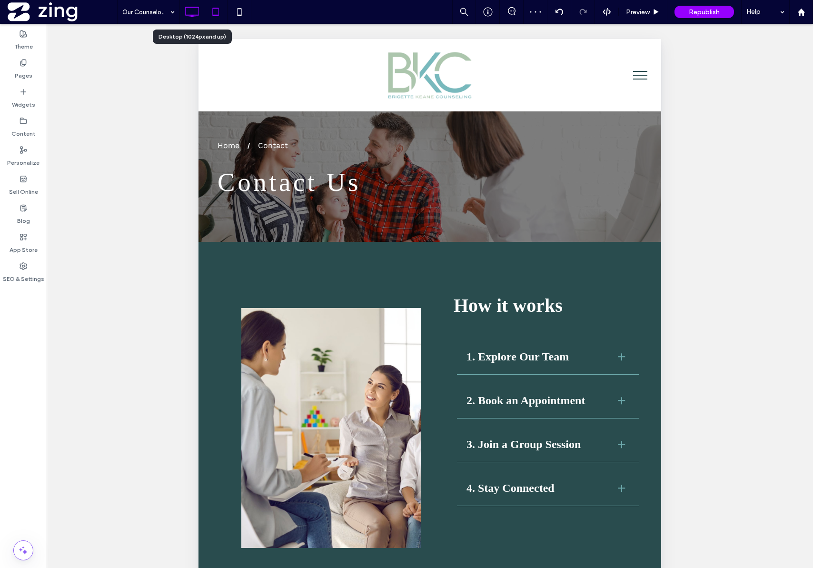
click at [186, 10] on icon at bounding box center [191, 11] width 19 height 19
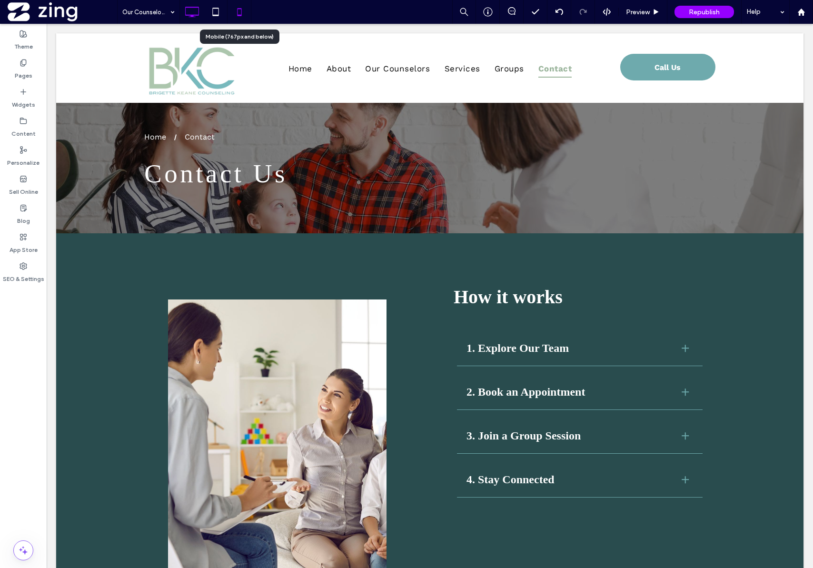
click at [248, 20] on icon at bounding box center [239, 11] width 19 height 19
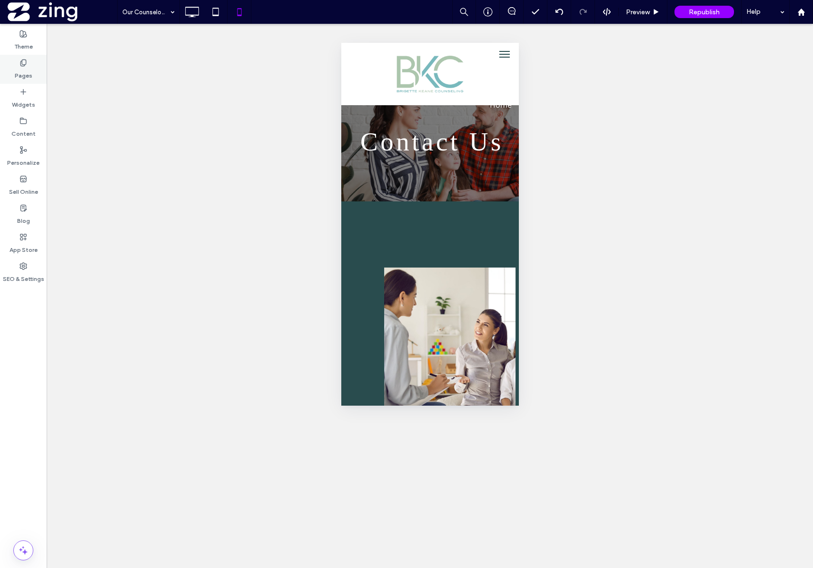
click at [25, 72] on label "Pages" at bounding box center [24, 73] width 18 height 13
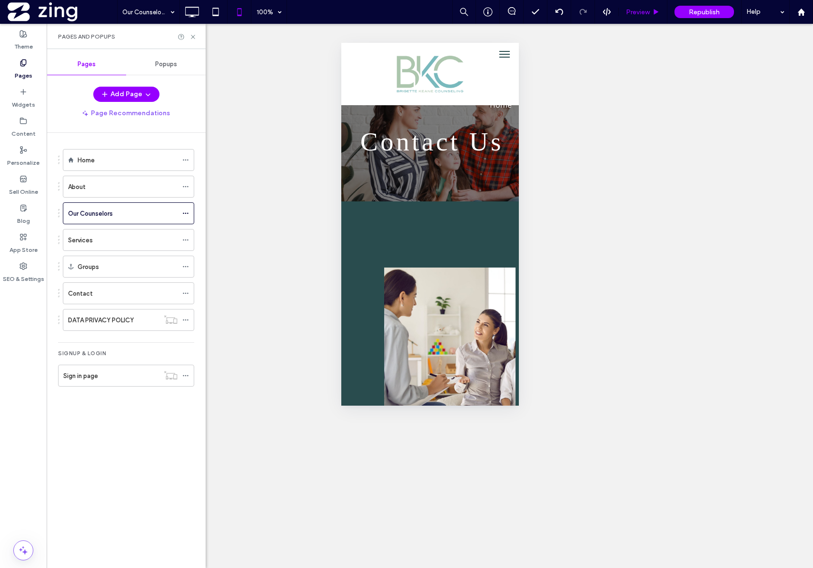
click at [645, 17] on div "Preview" at bounding box center [643, 12] width 49 height 24
click at [640, 8] on span "Preview" at bounding box center [638, 12] width 24 height 8
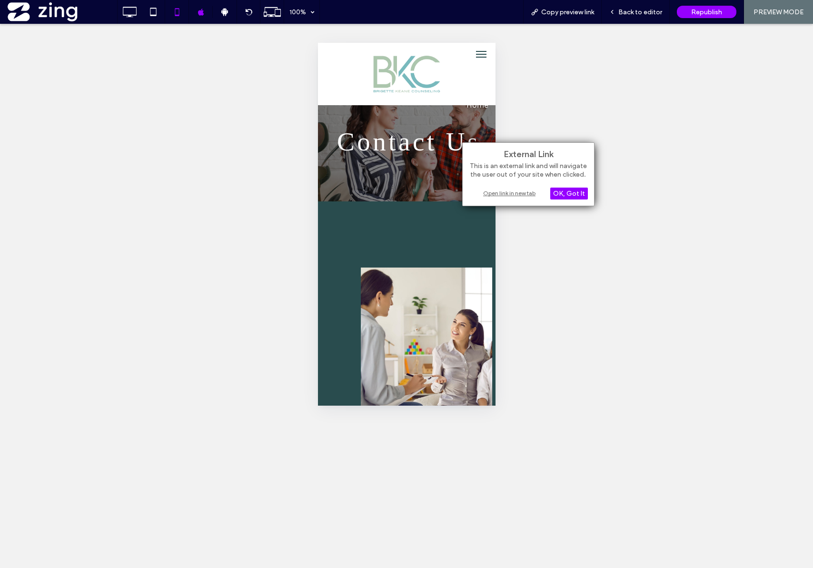
click at [498, 195] on div "Open link in new tab" at bounding box center [528, 193] width 119 height 10
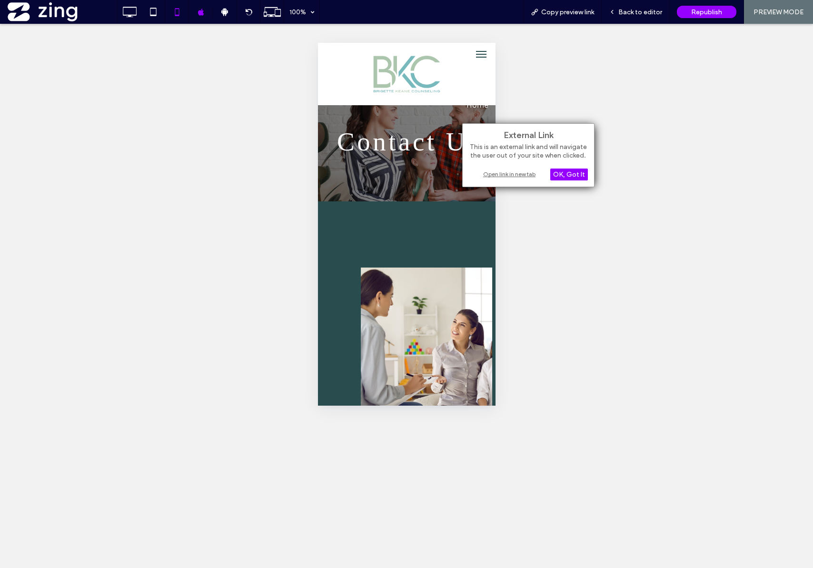
click at [504, 177] on div "Open link in new tab" at bounding box center [528, 174] width 119 height 10
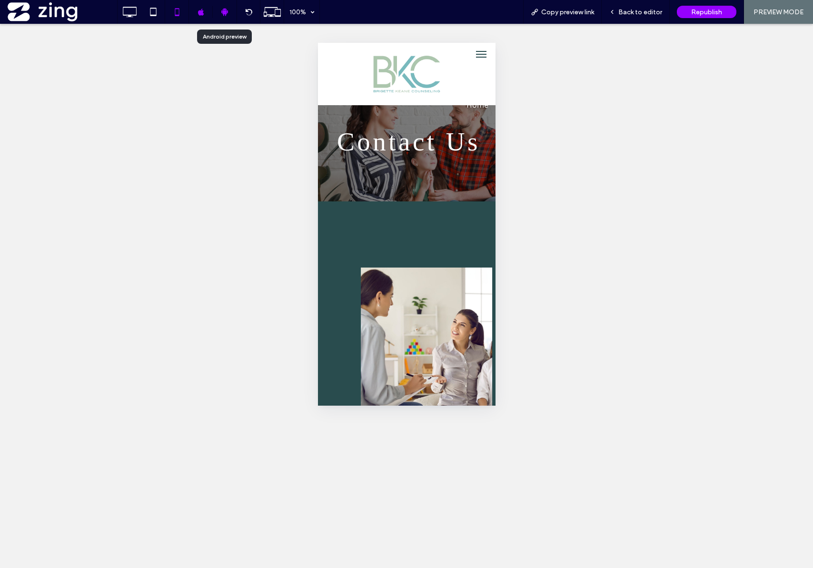
click at [222, 12] on icon at bounding box center [224, 12] width 9 height 9
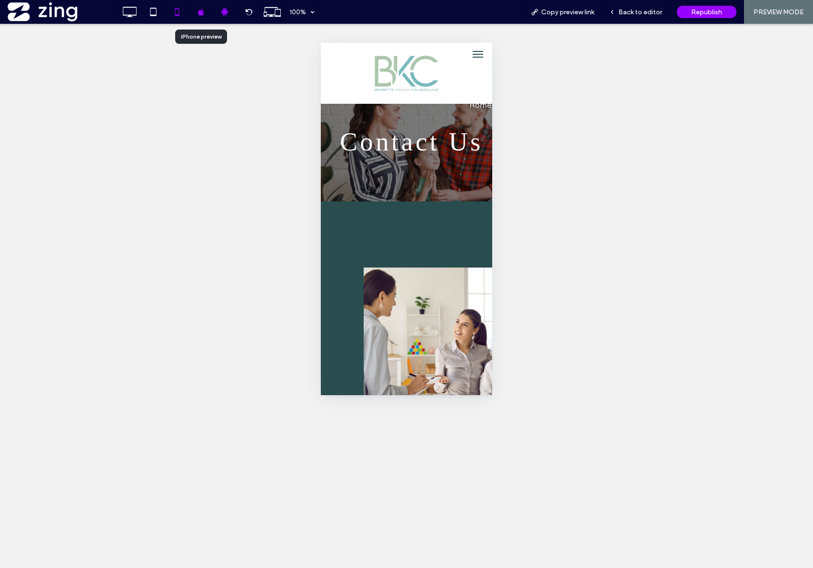
click at [202, 17] on div at bounding box center [201, 12] width 24 height 24
click at [200, 13] on icon at bounding box center [201, 12] width 7 height 7
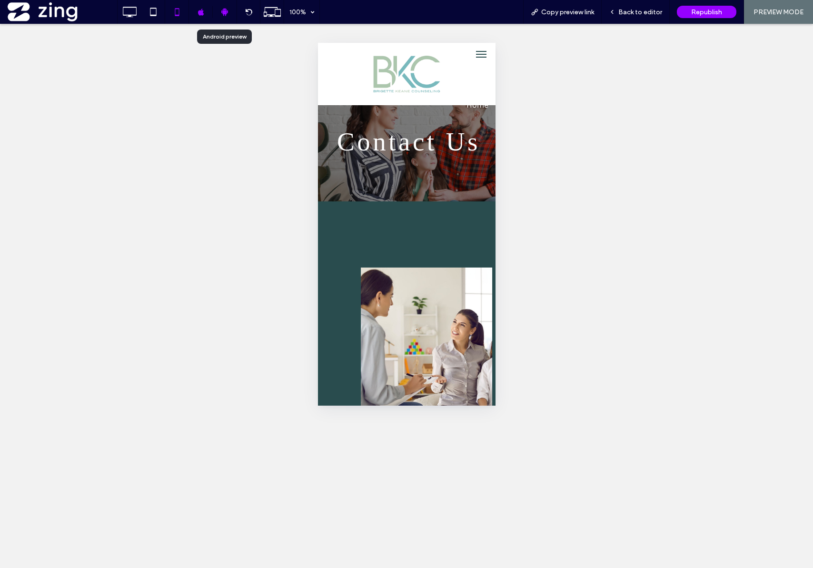
click at [219, 12] on div at bounding box center [225, 12] width 24 height 9
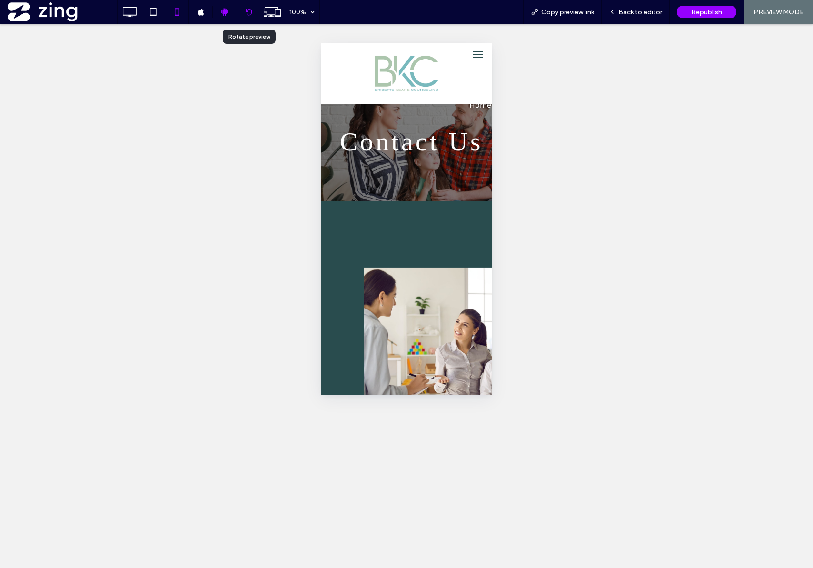
click at [248, 12] on icon at bounding box center [248, 12] width 7 height 7
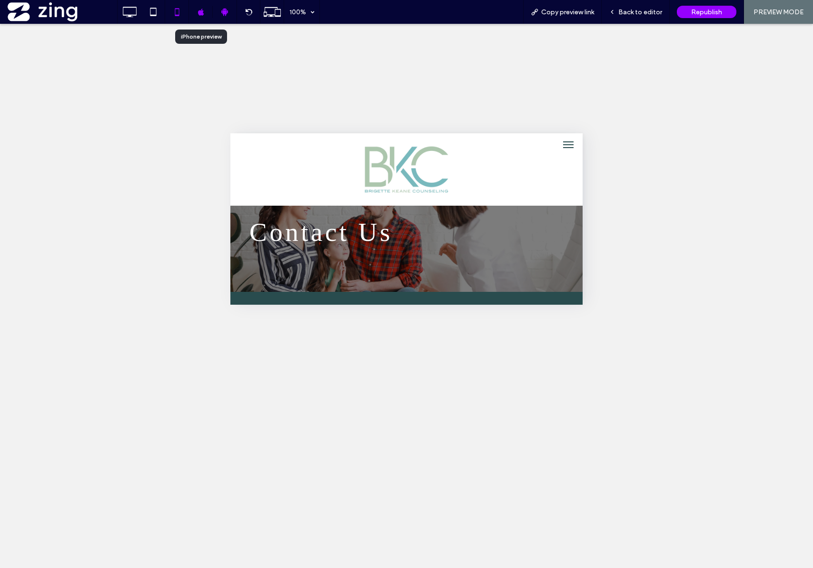
click at [201, 12] on icon at bounding box center [201, 12] width 7 height 7
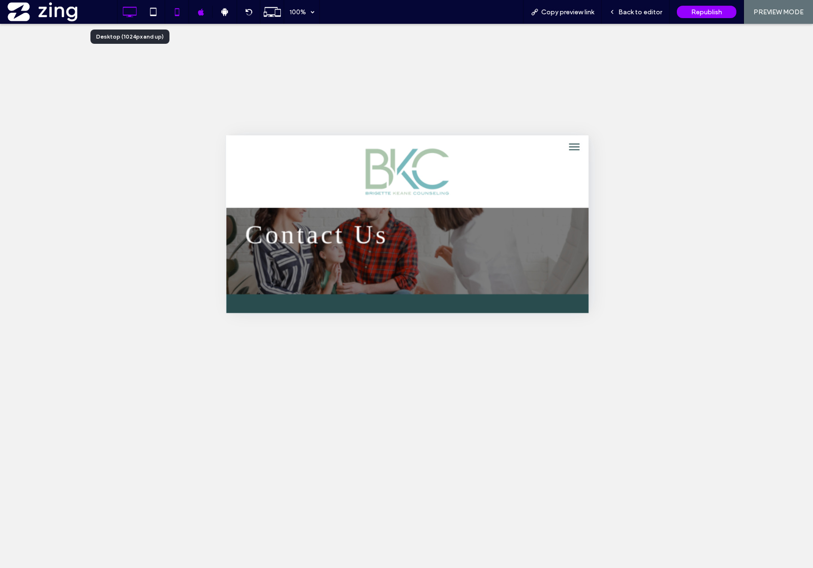
click at [123, 7] on use at bounding box center [130, 12] width 14 height 10
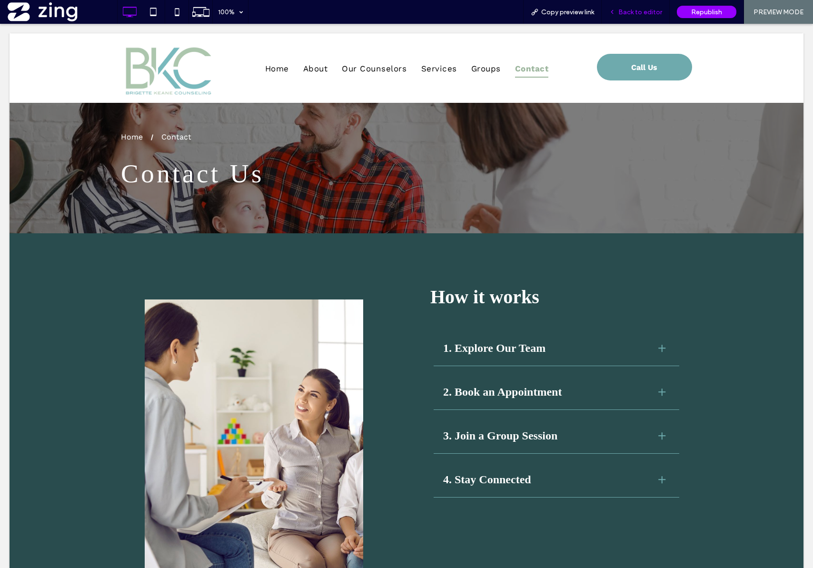
click at [640, 12] on span "Back to editor" at bounding box center [641, 12] width 44 height 8
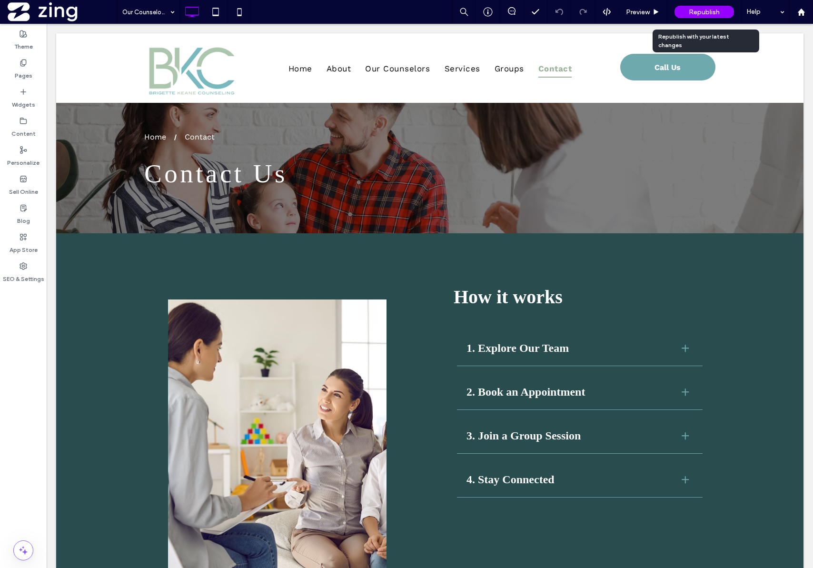
click at [697, 12] on span "Republish" at bounding box center [704, 12] width 31 height 8
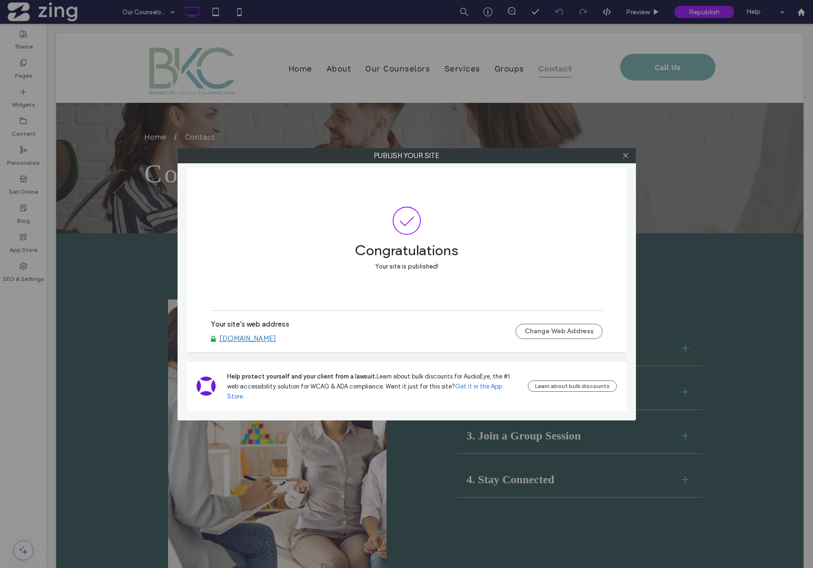
click at [276, 343] on link "www.bkeanecounseling.com" at bounding box center [248, 338] width 57 height 9
click at [627, 157] on icon at bounding box center [625, 155] width 7 height 7
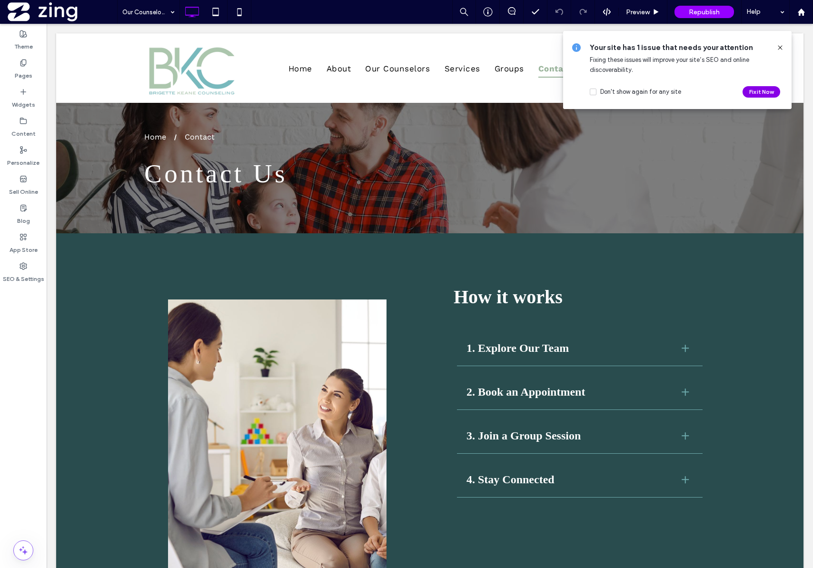
click at [763, 93] on button "Fix it Now" at bounding box center [762, 91] width 38 height 11
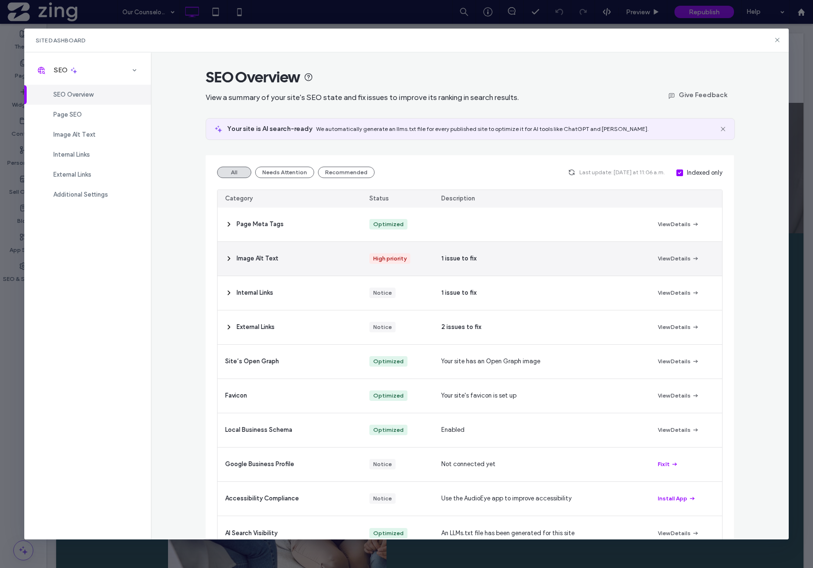
click at [259, 261] on span "Image Alt Text" at bounding box center [258, 259] width 42 height 10
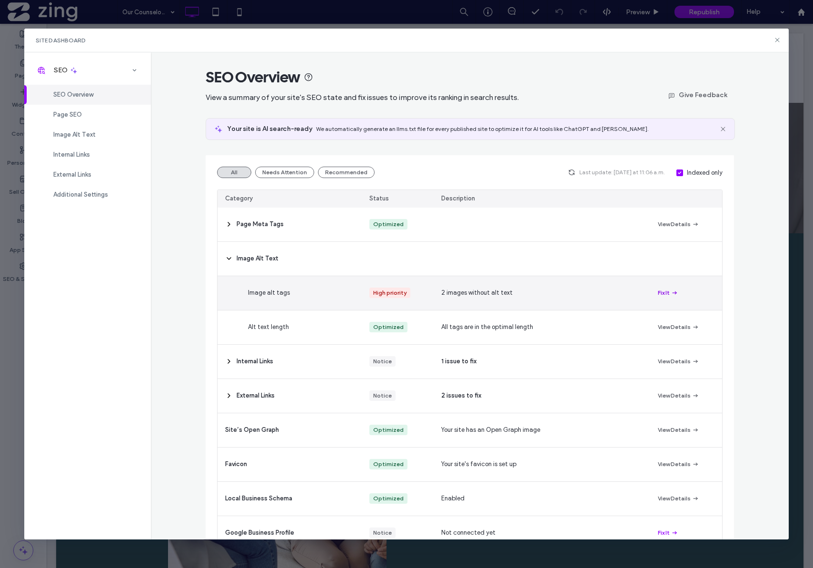
click at [671, 295] on icon "button" at bounding box center [675, 293] width 8 height 8
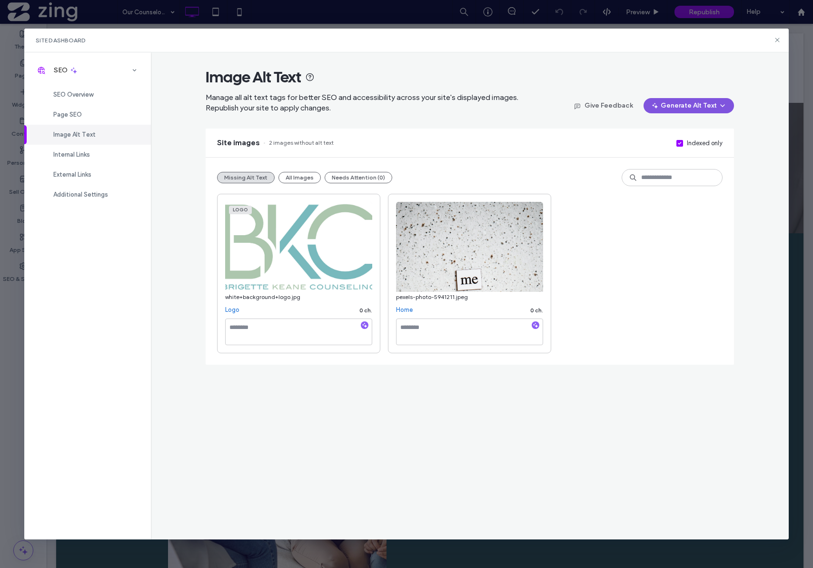
click at [701, 109] on button "Generate Alt Text" at bounding box center [689, 105] width 90 height 15
click at [698, 129] on span "Generate Missing Alt Text Only" at bounding box center [679, 131] width 87 height 10
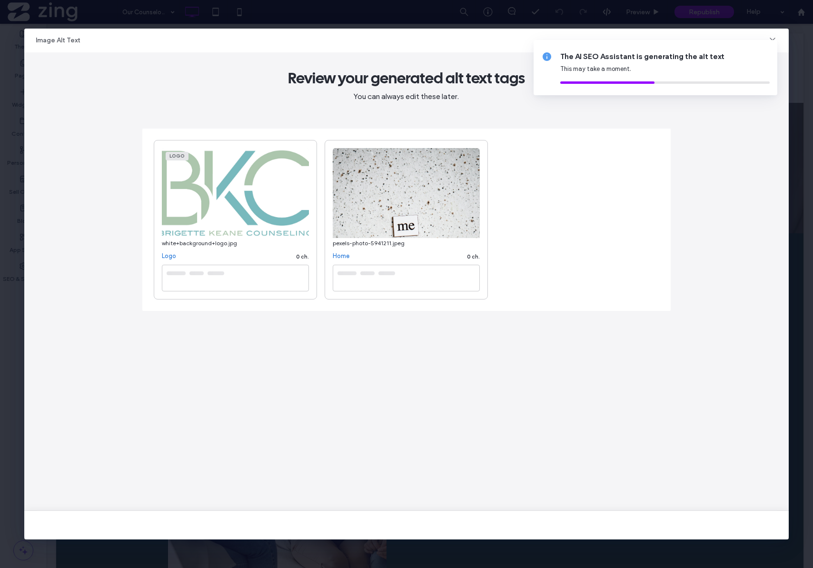
type textarea "**********"
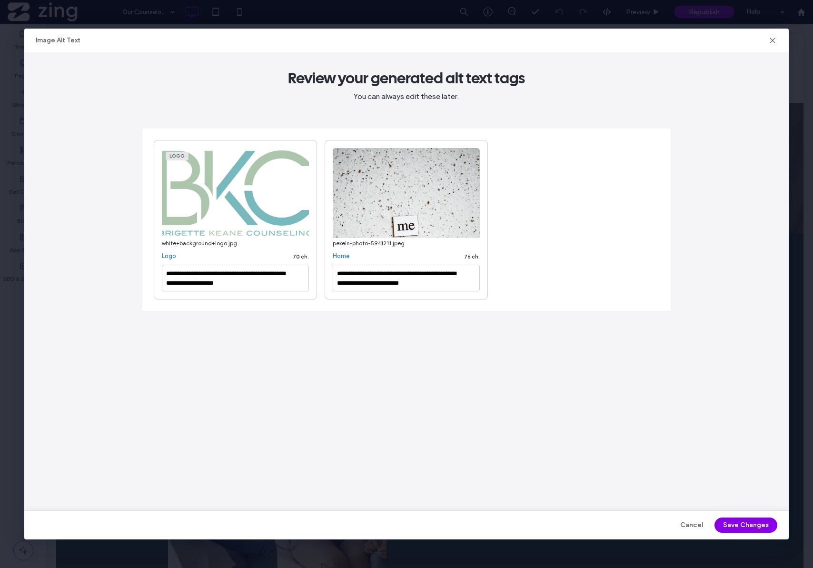
click at [749, 530] on button "Save Changes" at bounding box center [746, 525] width 63 height 15
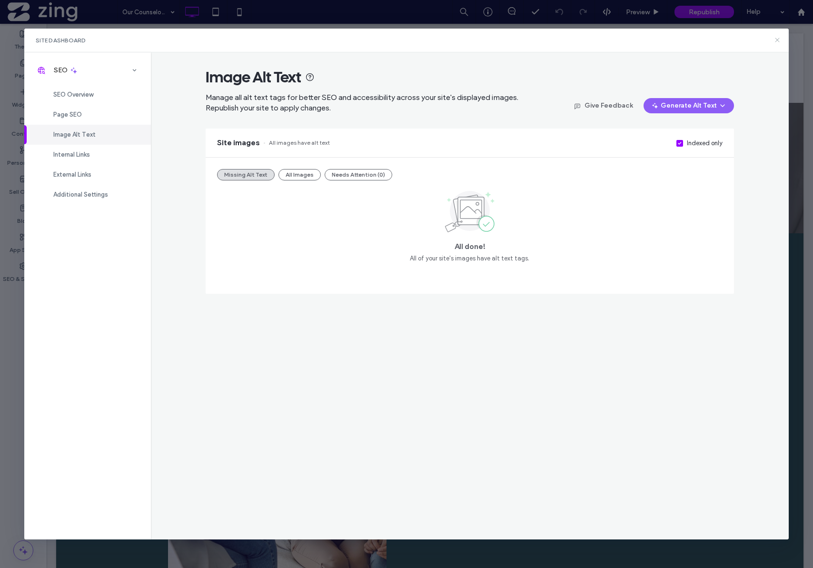
click at [781, 43] on icon at bounding box center [778, 40] width 8 height 8
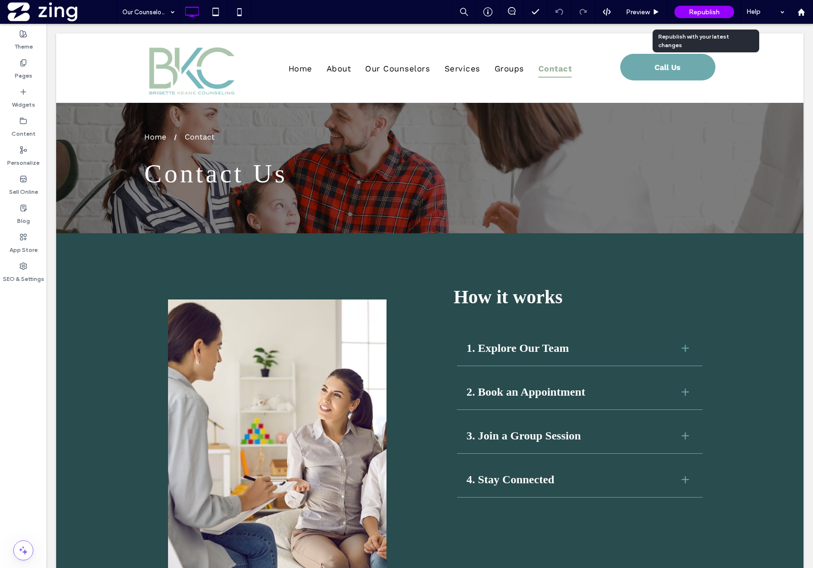
click at [706, 12] on span "Republish" at bounding box center [704, 12] width 31 height 8
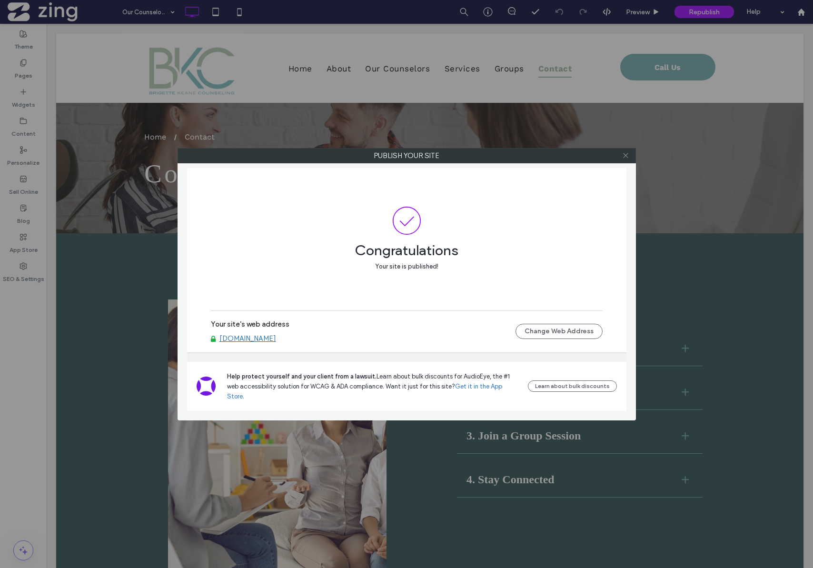
click at [628, 160] on span at bounding box center [625, 156] width 7 height 14
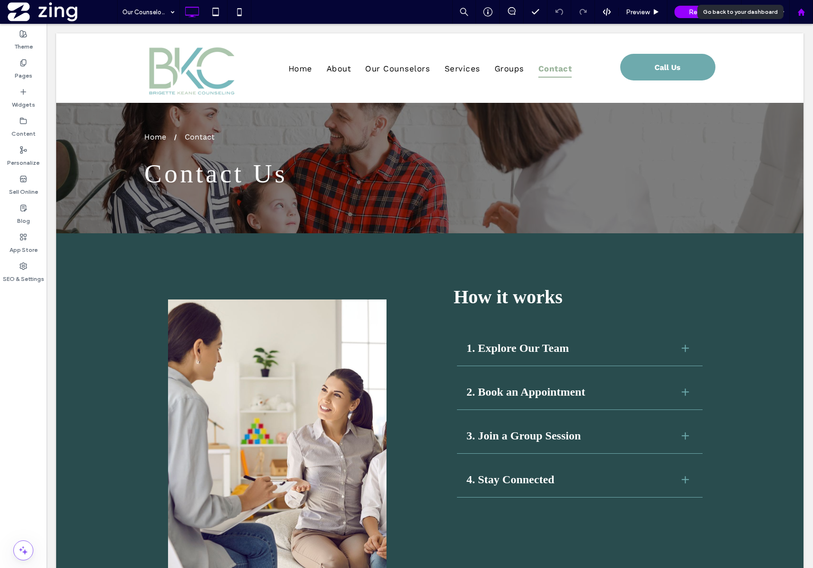
click at [807, 14] on div at bounding box center [801, 12] width 23 height 8
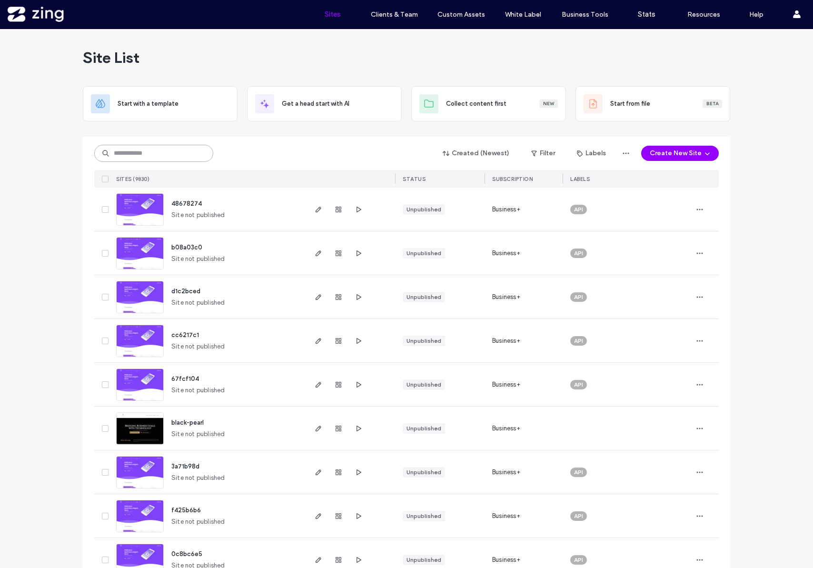
click at [168, 152] on input at bounding box center [153, 153] width 119 height 17
paste input "********"
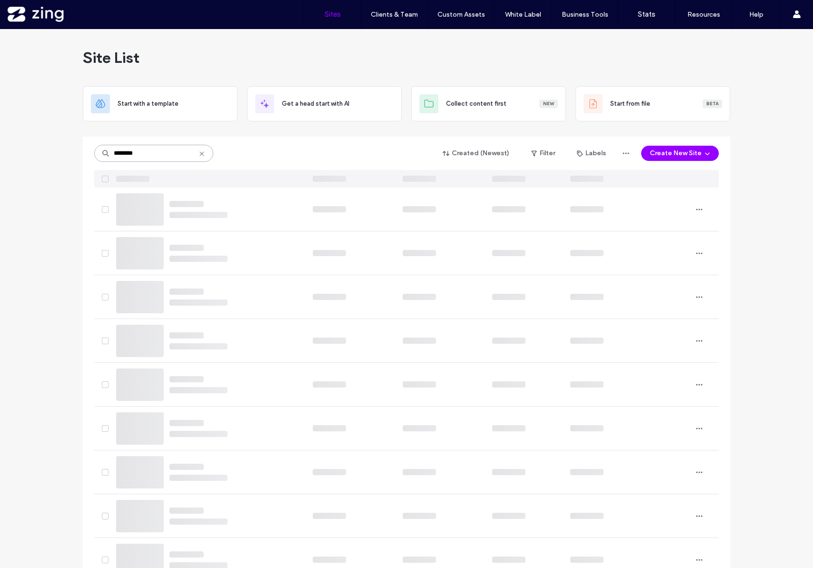
type input "********"
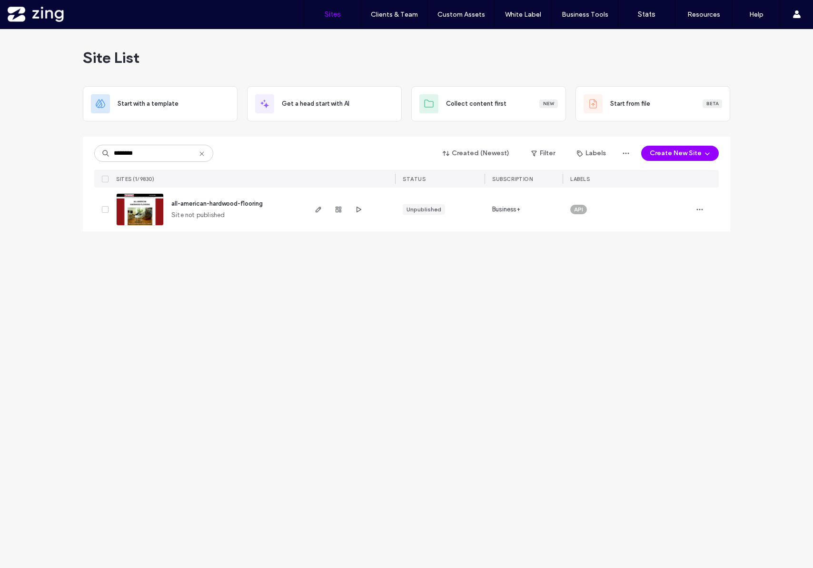
click at [224, 205] on span "all-american-hardwood-flooring" at bounding box center [216, 203] width 91 height 7
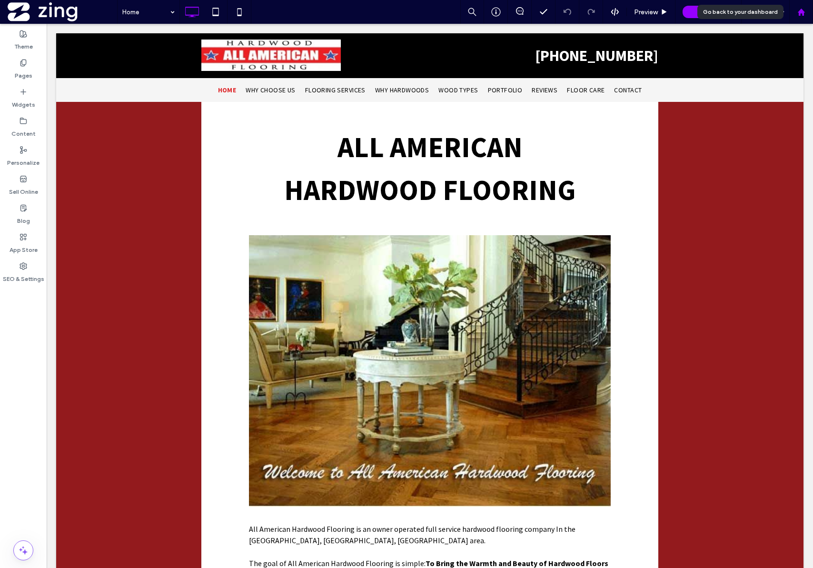
click at [801, 15] on icon at bounding box center [802, 12] width 8 height 8
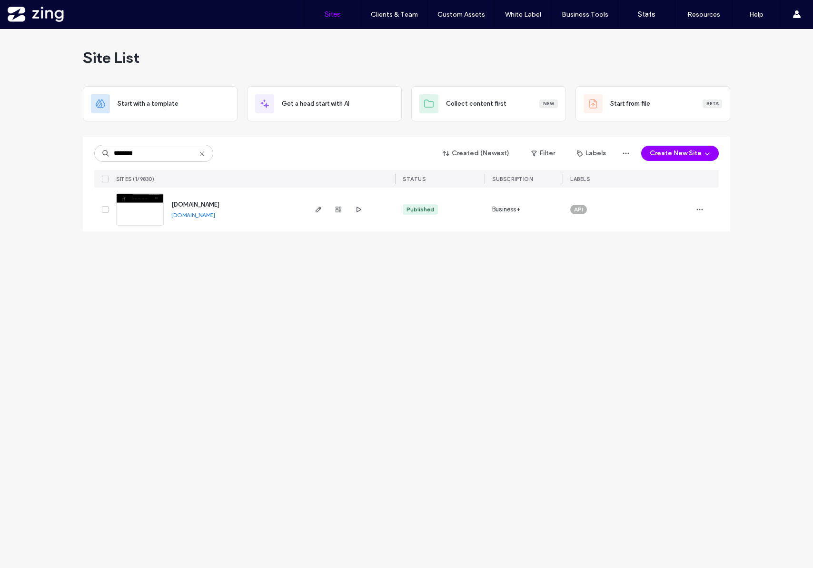
type input "********"
click at [210, 204] on span "[DOMAIN_NAME]" at bounding box center [195, 204] width 48 height 7
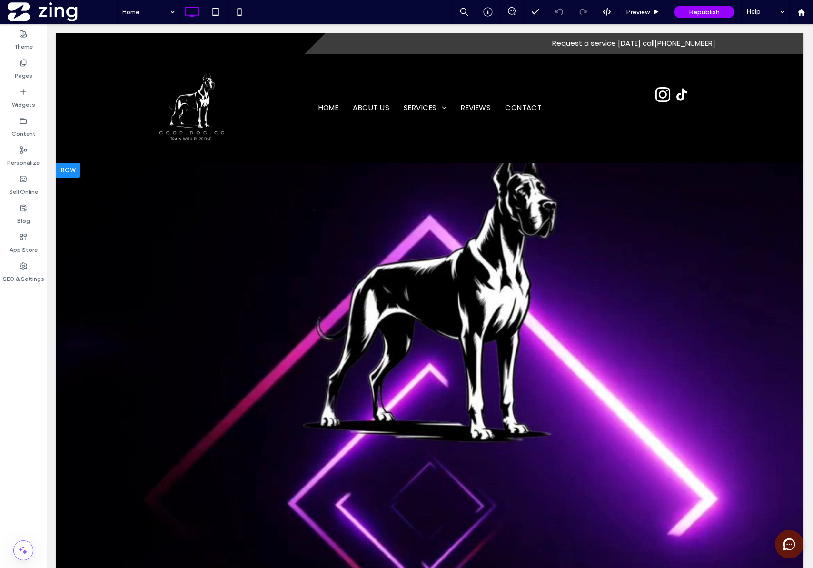
click at [760, 224] on div "Click To Paste Row + Add Section" at bounding box center [430, 371] width 748 height 417
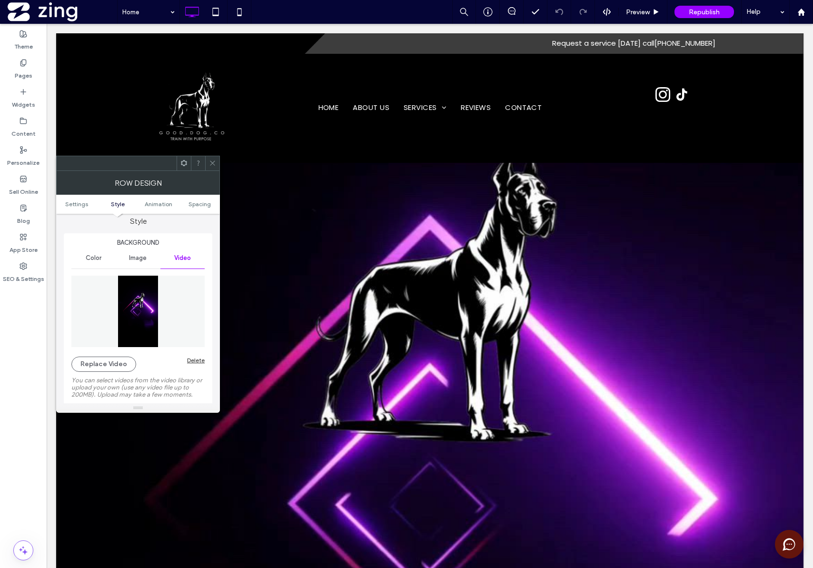
scroll to position [83, 0]
click at [143, 263] on span "Image" at bounding box center [138, 263] width 18 height 8
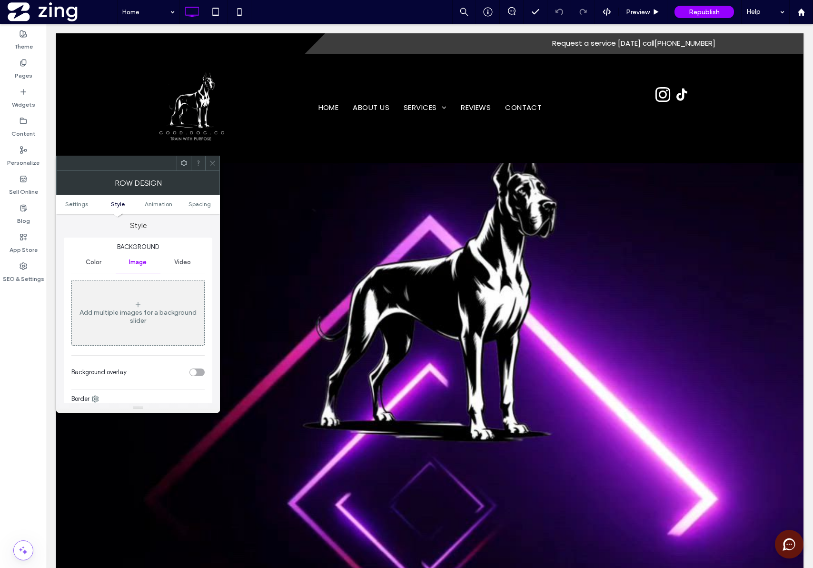
click at [186, 260] on span "Video" at bounding box center [182, 263] width 17 height 8
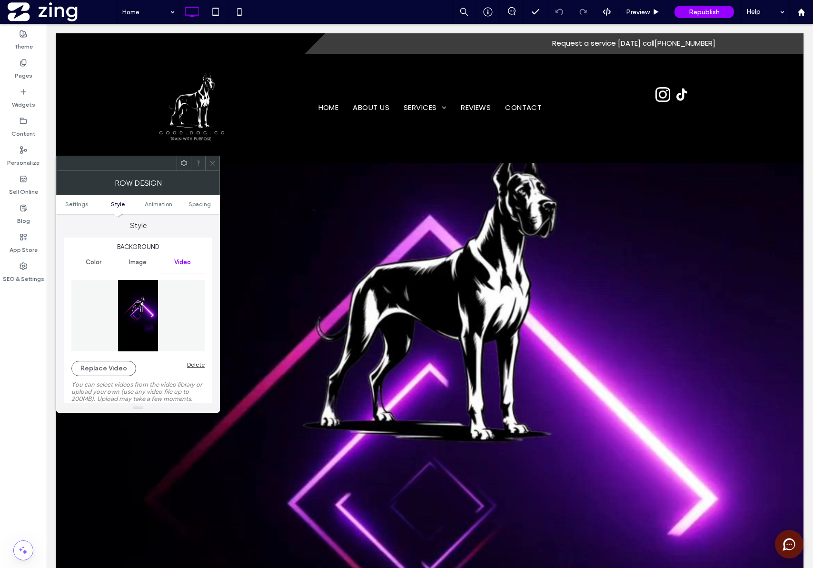
click at [214, 166] on icon at bounding box center [212, 163] width 7 height 7
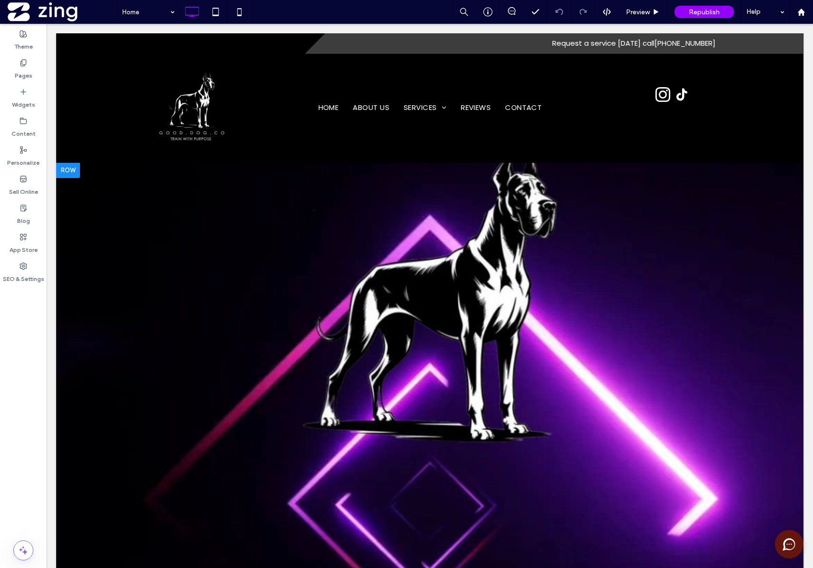
click at [68, 172] on div at bounding box center [68, 170] width 24 height 15
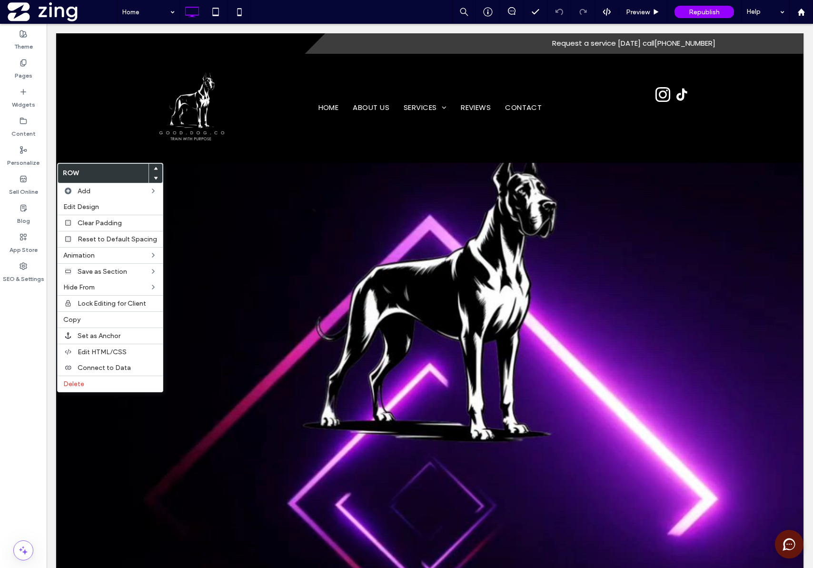
click at [756, 337] on div "Click To Paste Row + Add Section" at bounding box center [430, 371] width 748 height 417
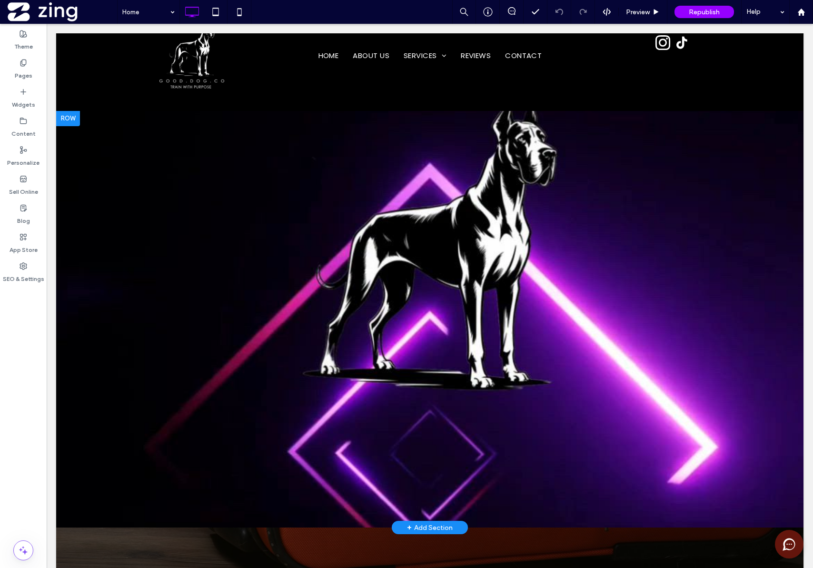
scroll to position [51, 0]
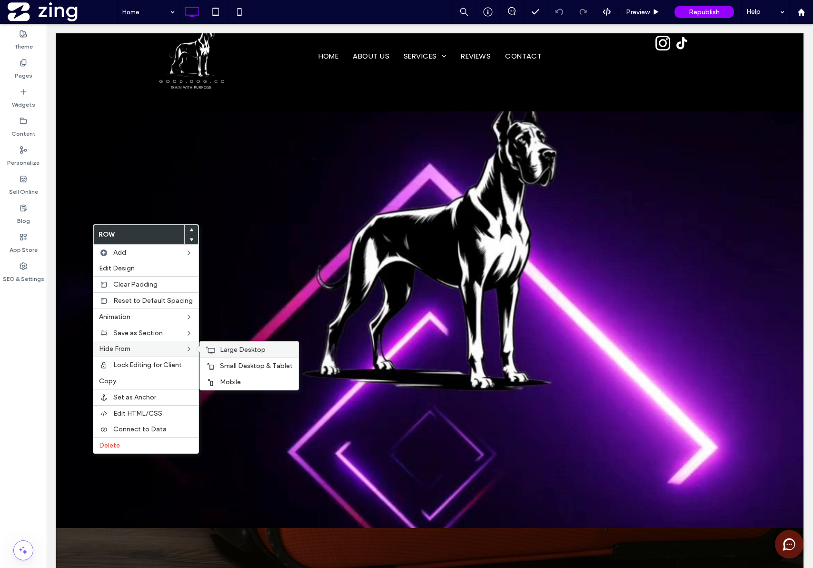
click at [216, 352] on div "Large Desktop" at bounding box center [249, 349] width 99 height 16
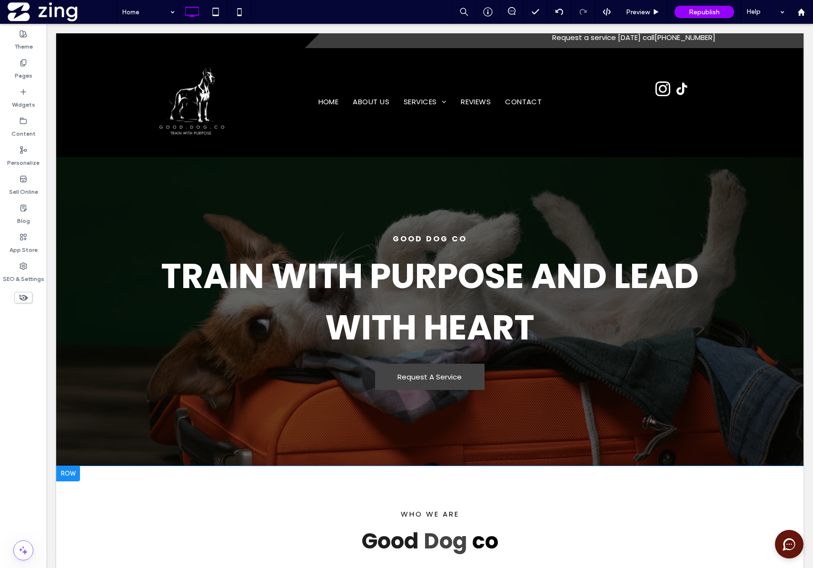
scroll to position [0, 0]
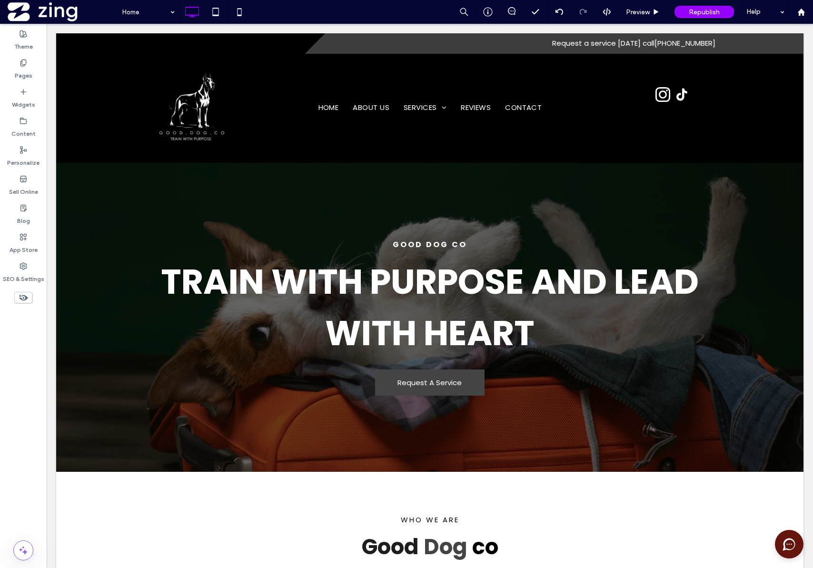
click at [22, 300] on use at bounding box center [23, 298] width 9 height 6
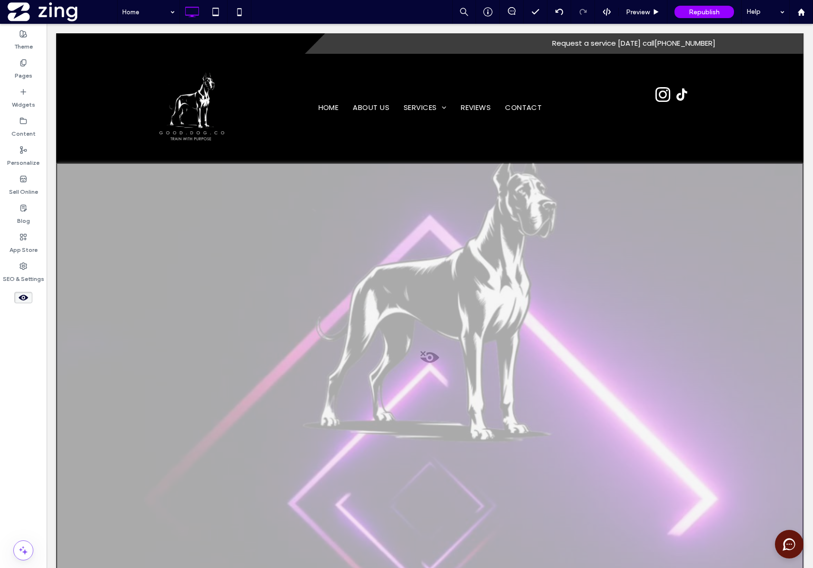
click at [24, 320] on div "Theme Pages Widgets Content Personalize Sell Online Blog App Store SEO & Settin…" at bounding box center [23, 296] width 47 height 544
click at [431, 358] on span at bounding box center [430, 360] width 746 height 19
click at [451, 371] on button "Yes" at bounding box center [445, 370] width 30 height 12
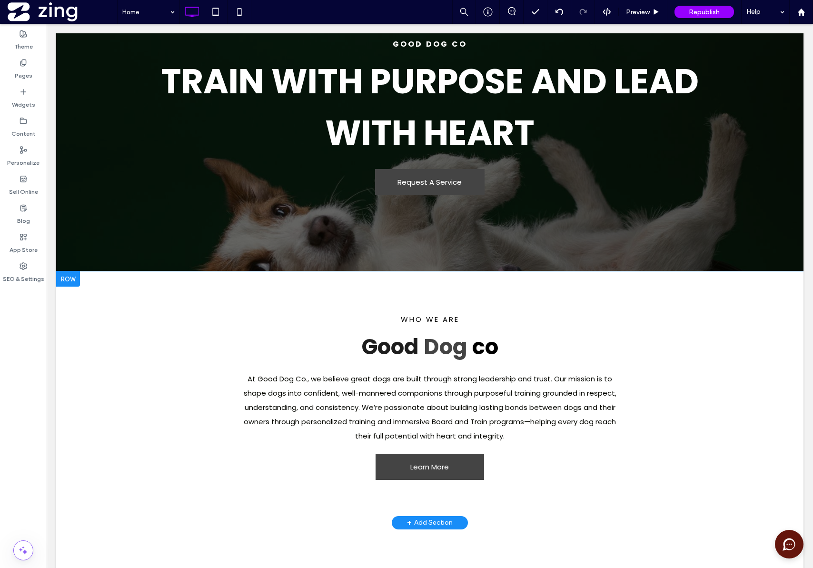
scroll to position [773, 0]
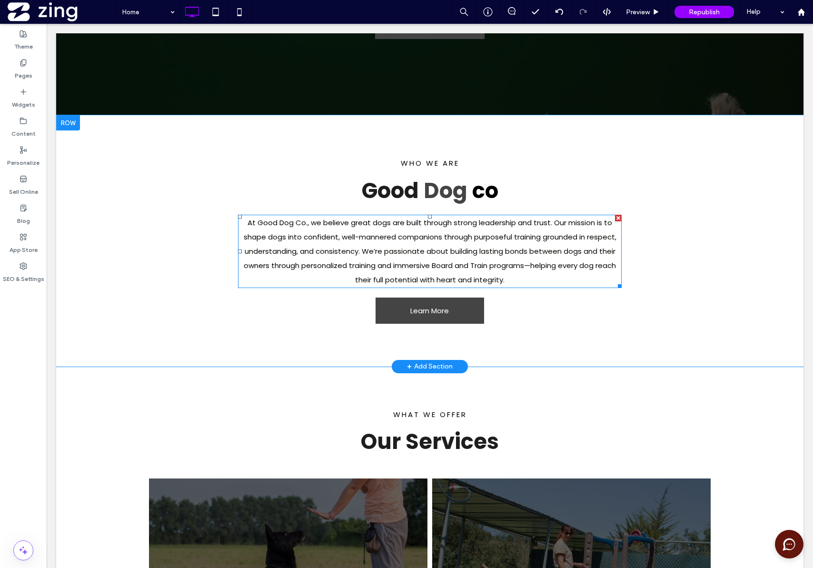
click at [522, 275] on p "At Good Dog Co., we believe great dogs are built through strong leadership and …" at bounding box center [430, 251] width 384 height 71
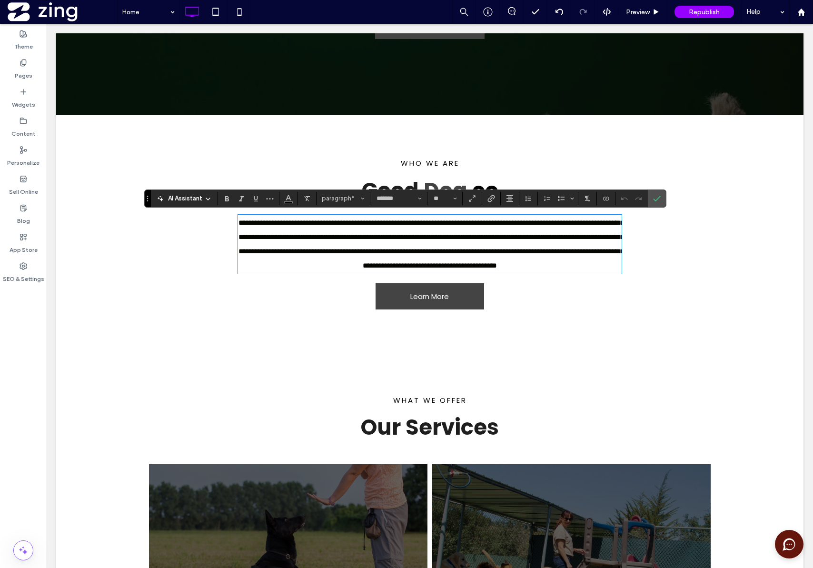
click at [310, 219] on span "**********" at bounding box center [432, 244] width 386 height 50
click at [251, 222] on span "**********" at bounding box center [432, 244] width 386 height 50
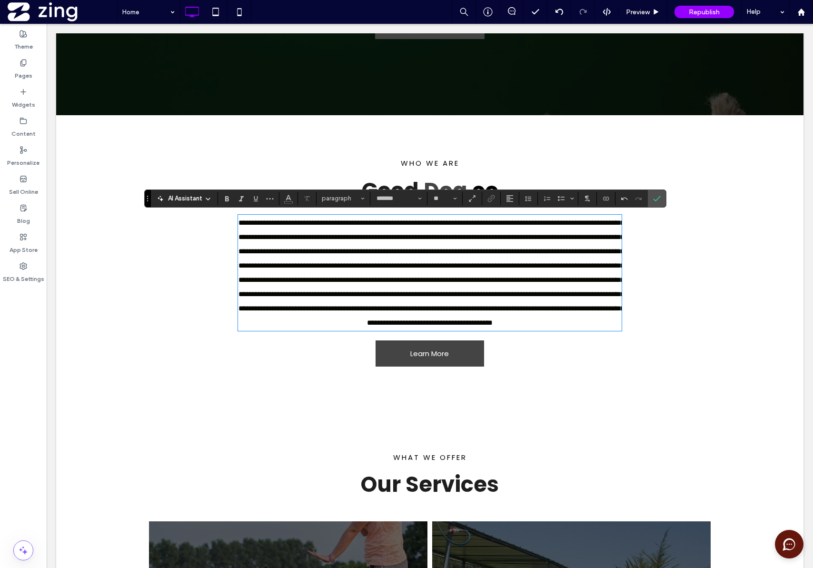
scroll to position [0, 0]
click at [257, 221] on span "**********" at bounding box center [432, 272] width 386 height 107
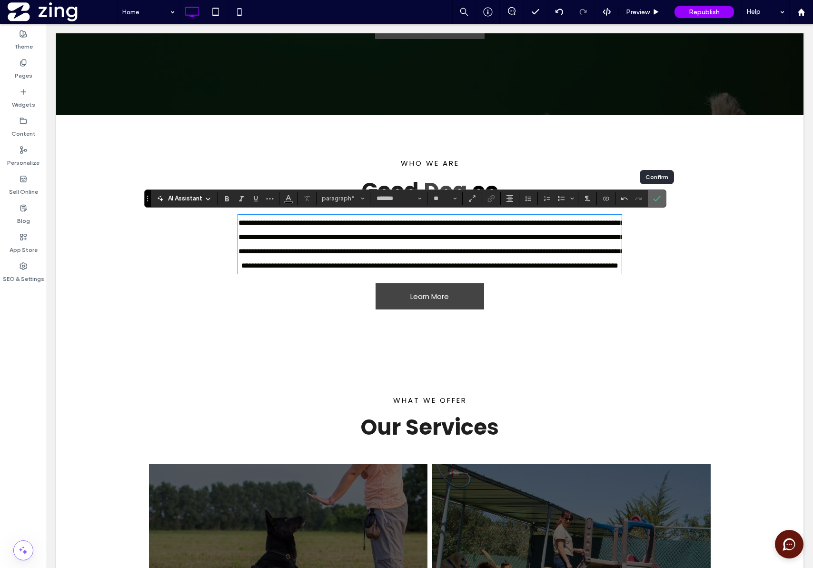
click at [661, 199] on label "Confirm" at bounding box center [657, 198] width 14 height 17
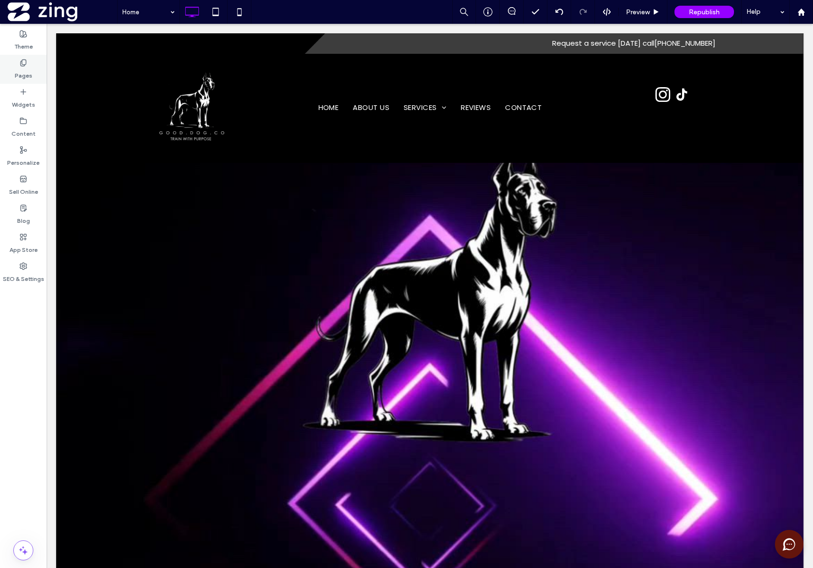
click at [27, 70] on label "Pages" at bounding box center [24, 73] width 18 height 13
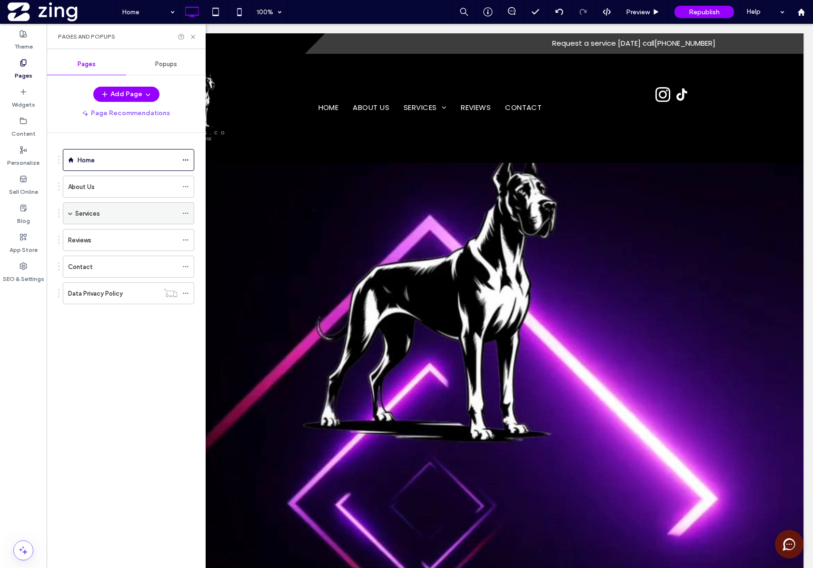
click at [118, 210] on div "Services" at bounding box center [126, 214] width 102 height 10
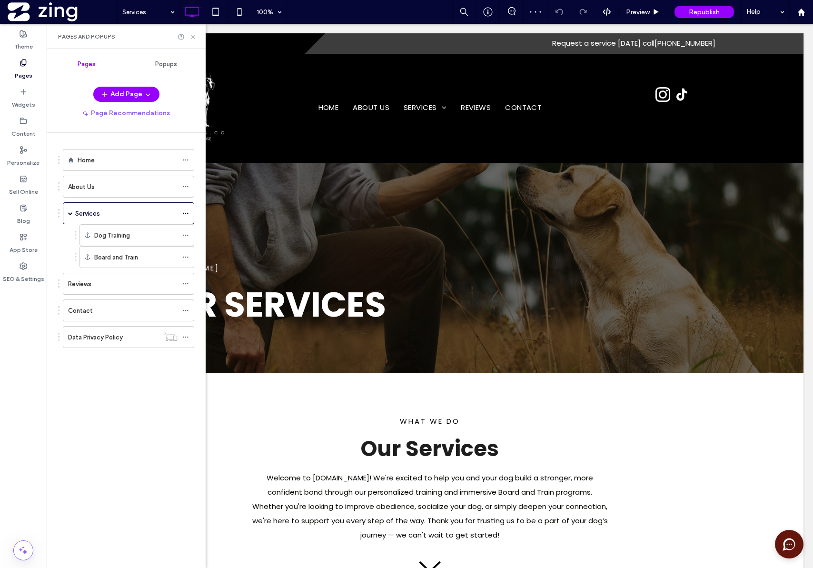
click at [194, 36] on icon at bounding box center [193, 36] width 7 height 7
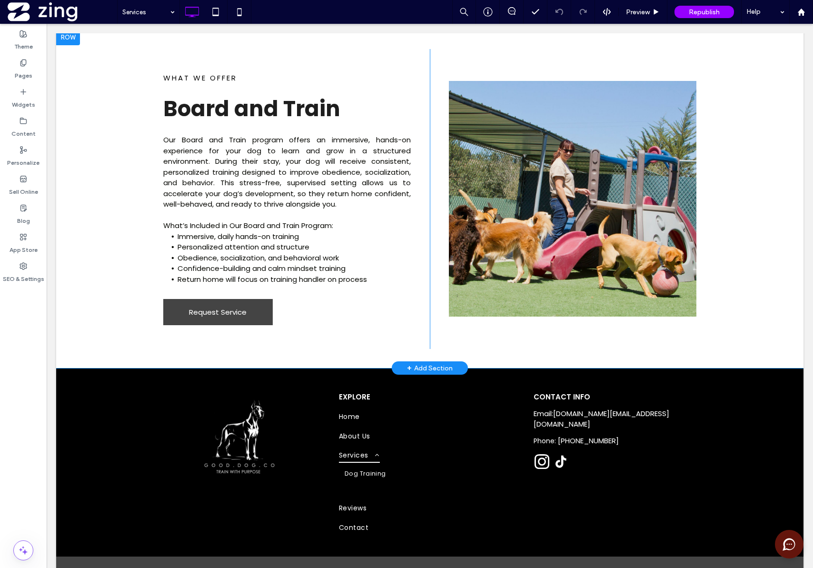
scroll to position [926, 0]
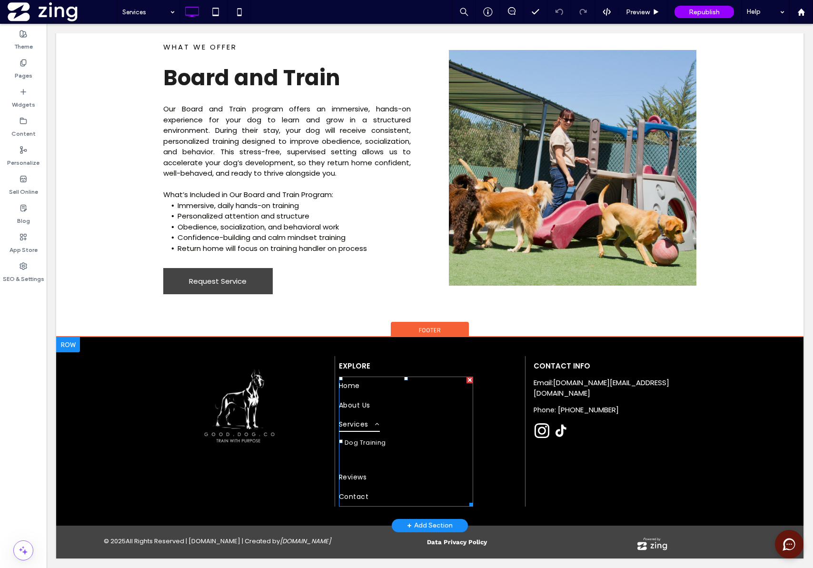
click at [374, 425] on span at bounding box center [373, 424] width 11 height 7
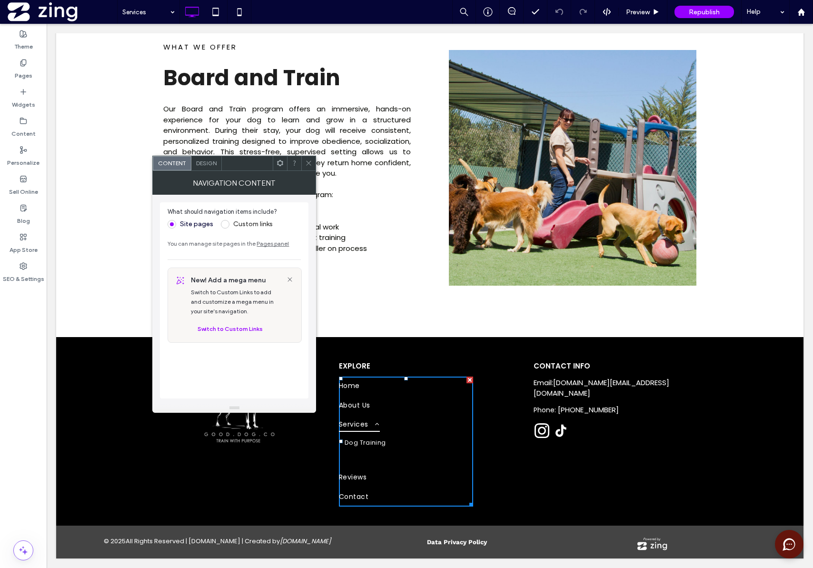
click at [308, 166] on icon at bounding box center [308, 163] width 7 height 7
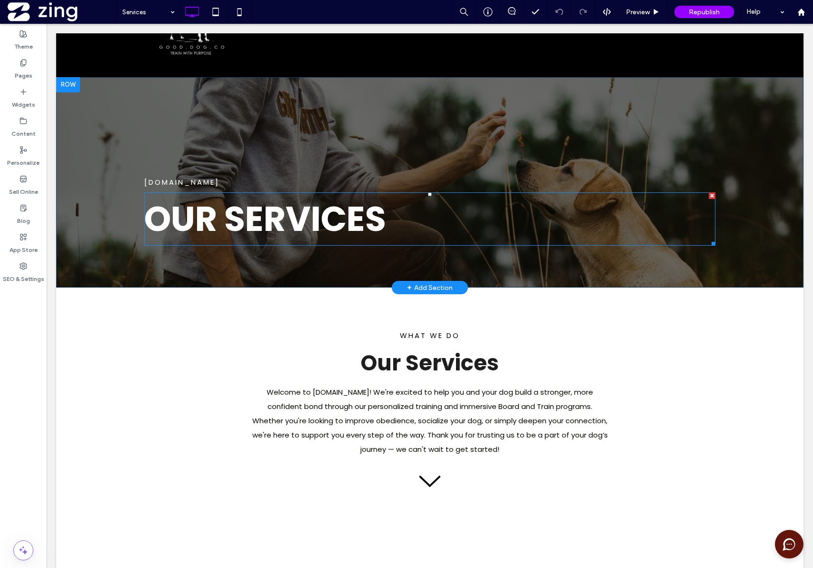
scroll to position [0, 0]
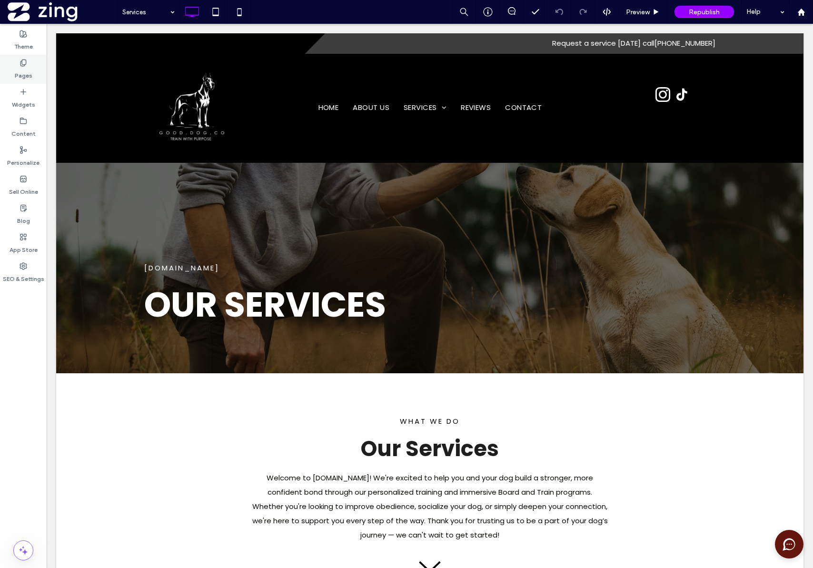
click at [8, 63] on div "Pages" at bounding box center [23, 69] width 47 height 29
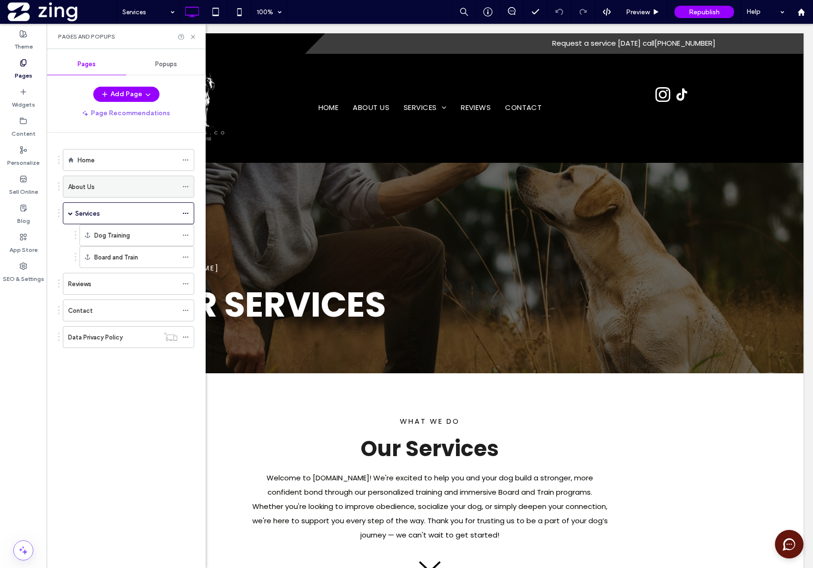
click at [108, 194] on div "About Us" at bounding box center [123, 186] width 110 height 21
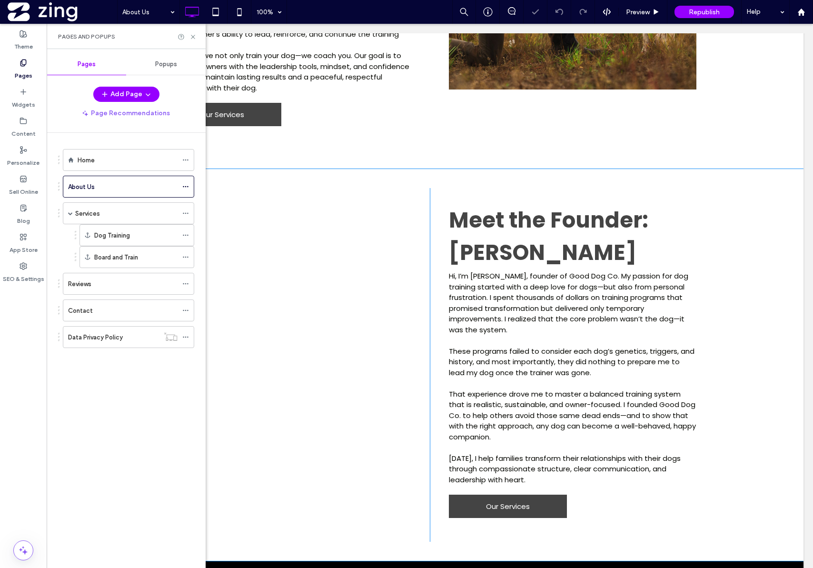
scroll to position [734, 0]
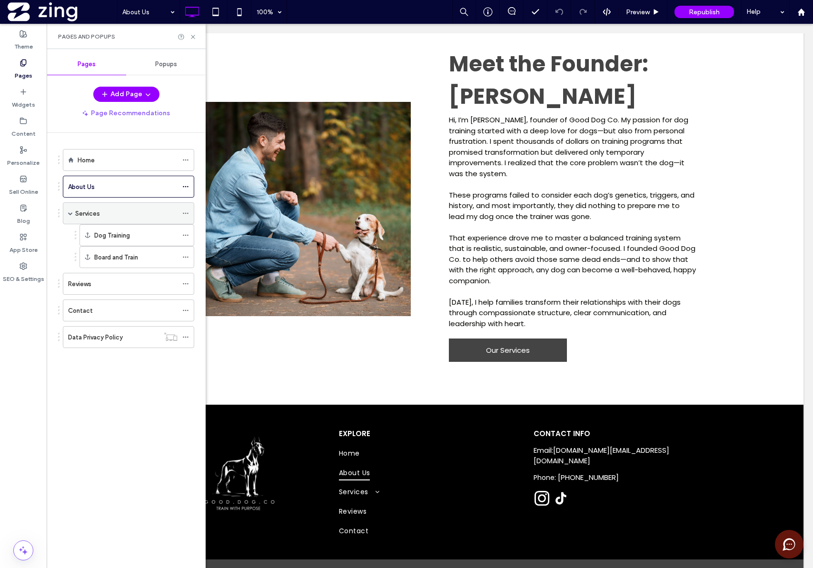
click at [123, 207] on div "Services" at bounding box center [126, 213] width 102 height 21
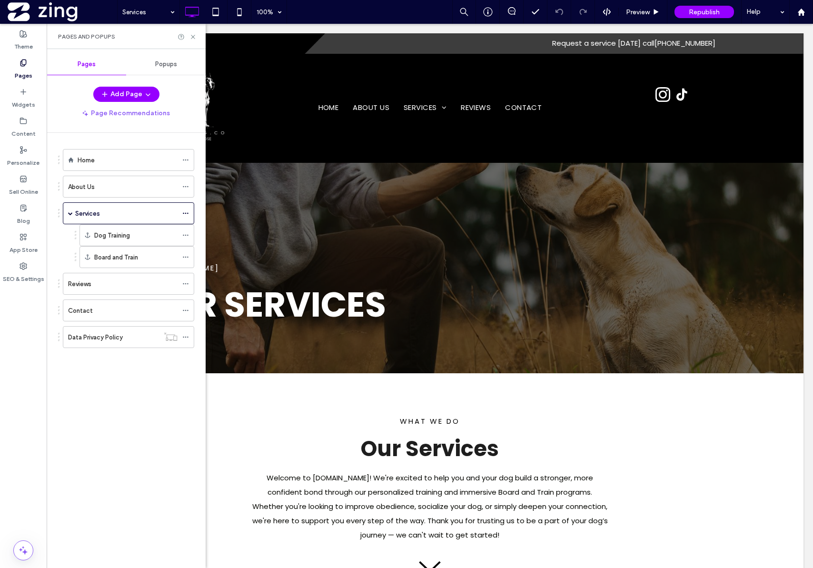
scroll to position [0, 0]
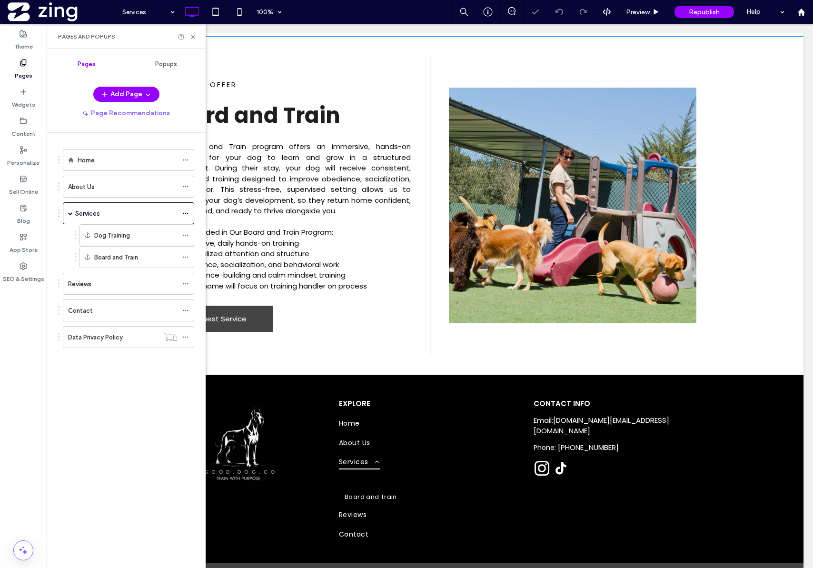
scroll to position [926, 0]
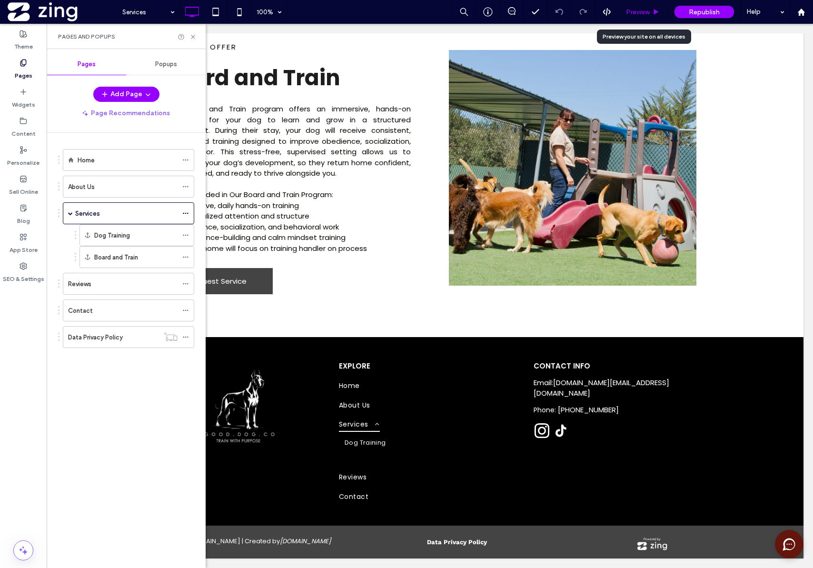
click at [661, 13] on div "Preview" at bounding box center [643, 12] width 48 height 8
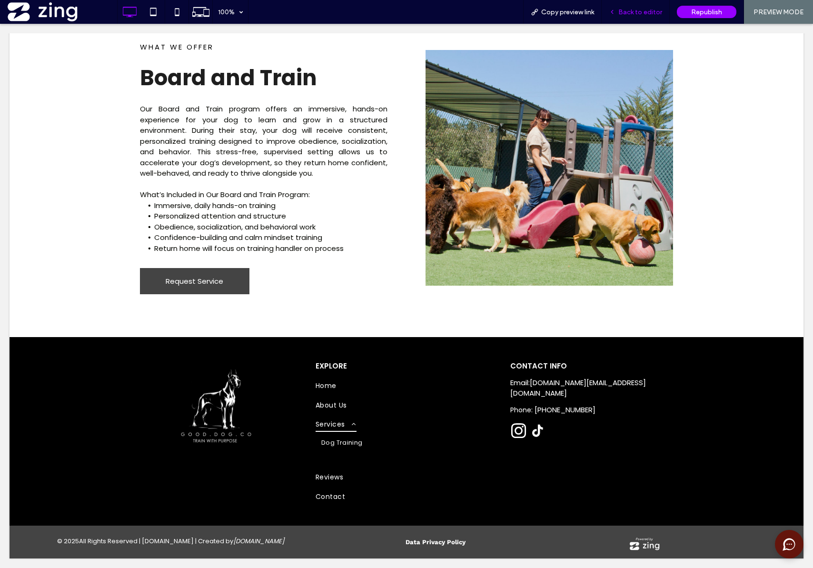
scroll to position [907, 0]
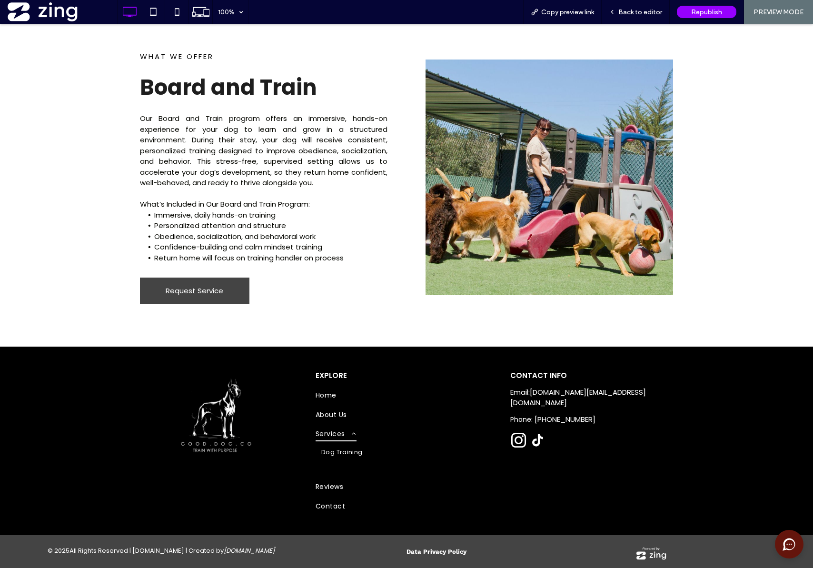
drag, startPoint x: 338, startPoint y: 436, endPoint x: 339, endPoint y: 460, distance: 23.9
click at [338, 436] on span "Services" at bounding box center [336, 434] width 41 height 15
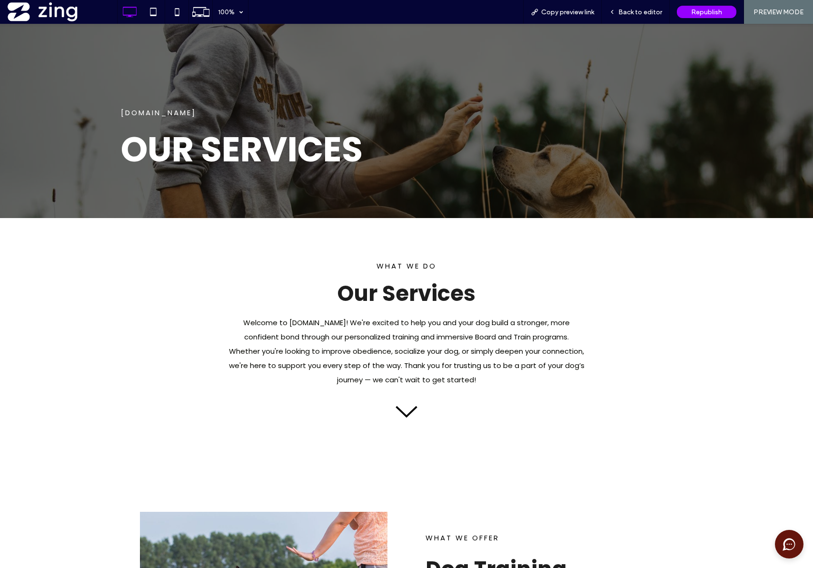
scroll to position [0, 0]
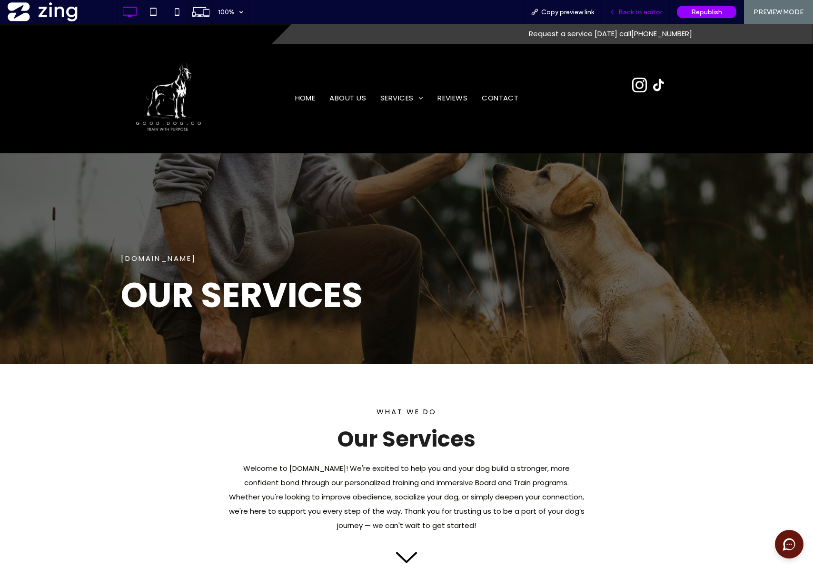
click at [654, 13] on span "Back to editor" at bounding box center [641, 12] width 44 height 8
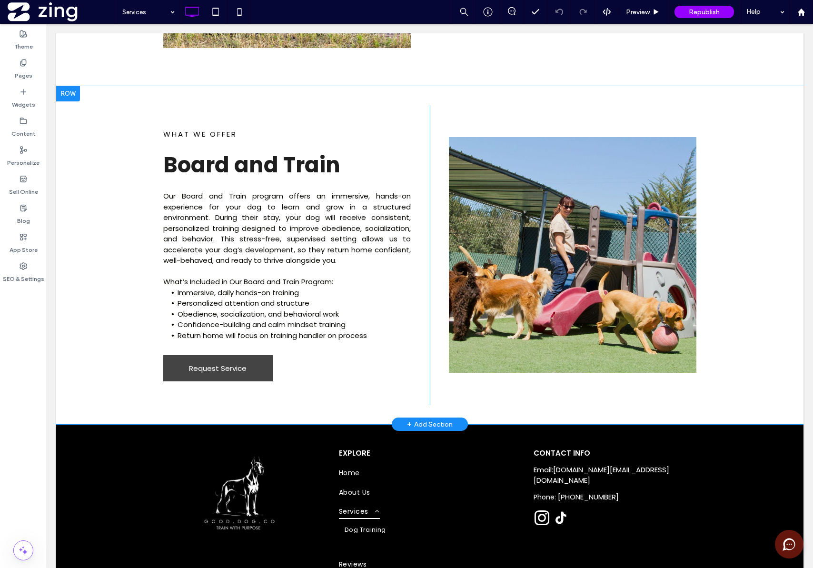
scroll to position [926, 0]
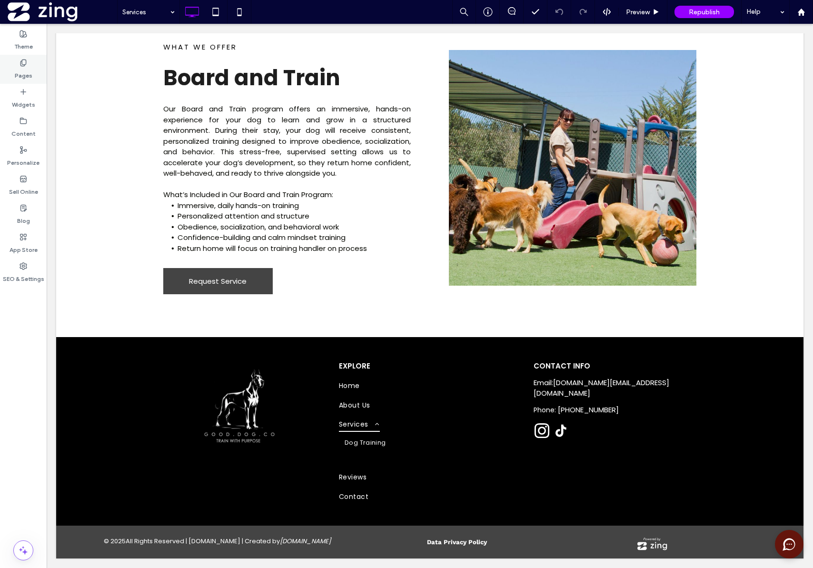
click at [20, 60] on icon at bounding box center [24, 63] width 8 height 8
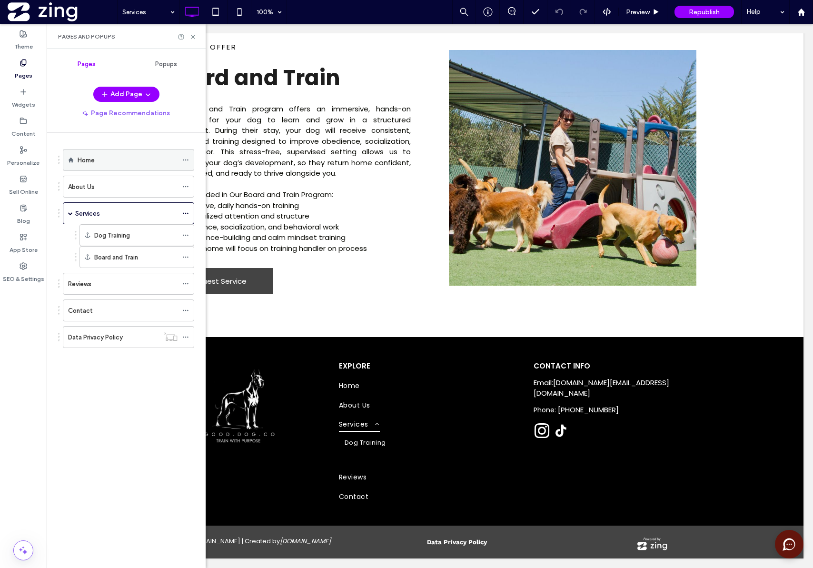
click at [144, 165] on div "Home" at bounding box center [128, 160] width 100 height 21
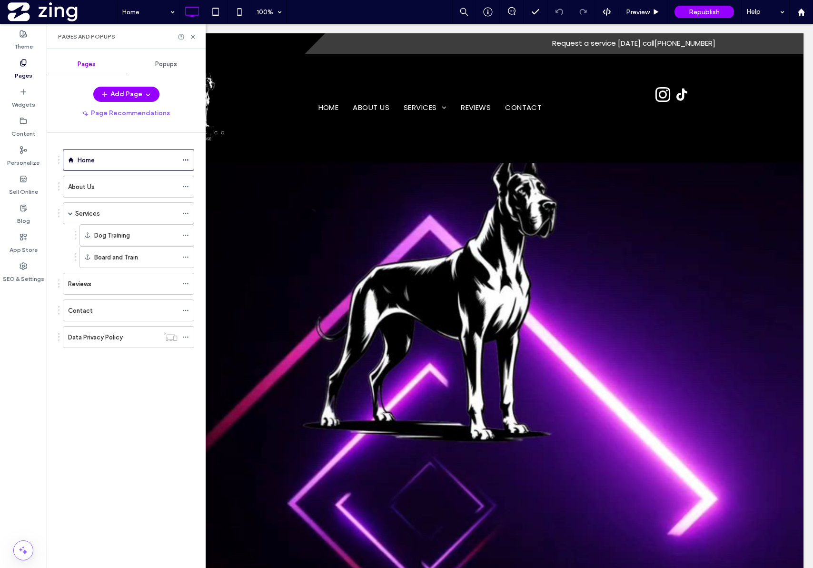
scroll to position [0, 0]
click at [194, 37] on icon at bounding box center [193, 36] width 7 height 7
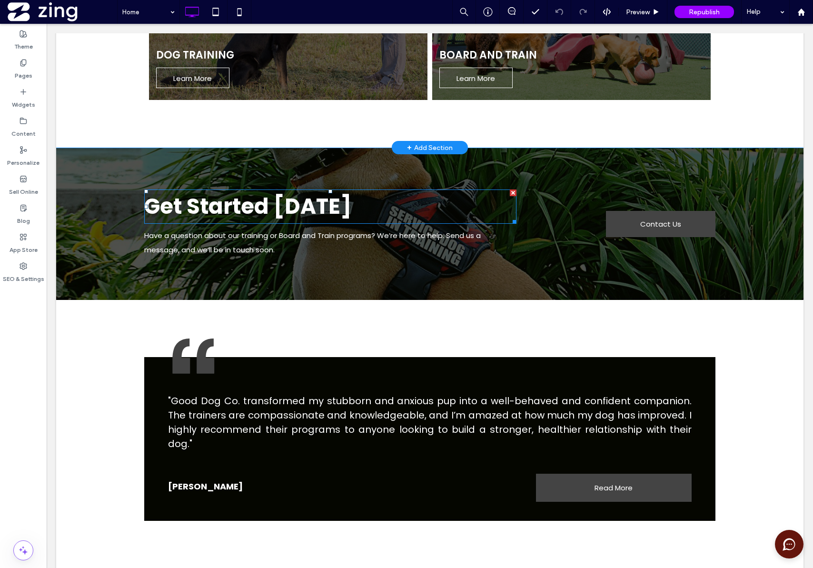
scroll to position [1545, 0]
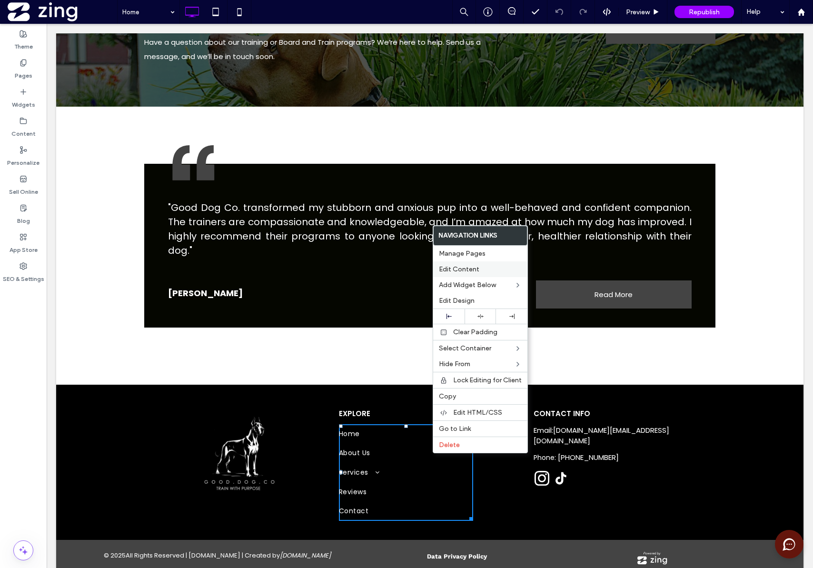
click at [470, 267] on span "Edit Content" at bounding box center [459, 269] width 40 height 8
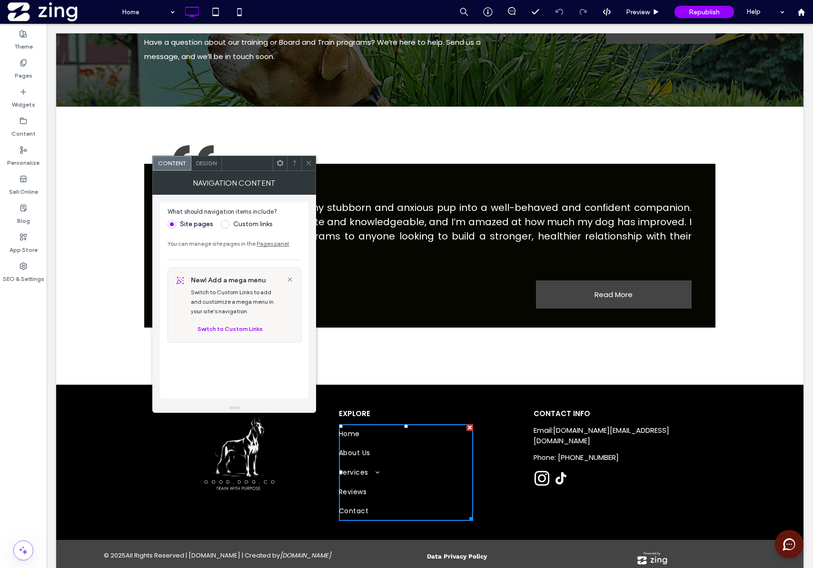
click at [205, 169] on div "Design" at bounding box center [206, 163] width 30 height 14
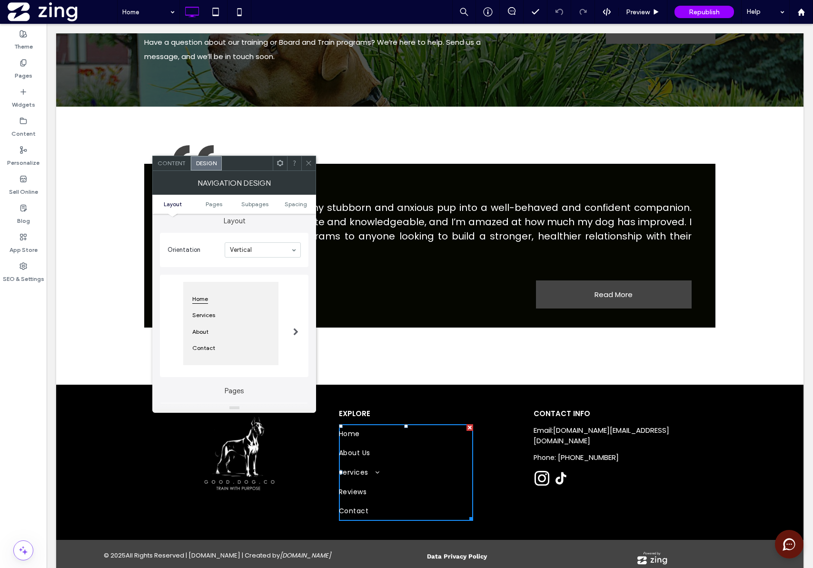
scroll to position [33, 0]
click at [294, 331] on span at bounding box center [295, 332] width 5 height 8
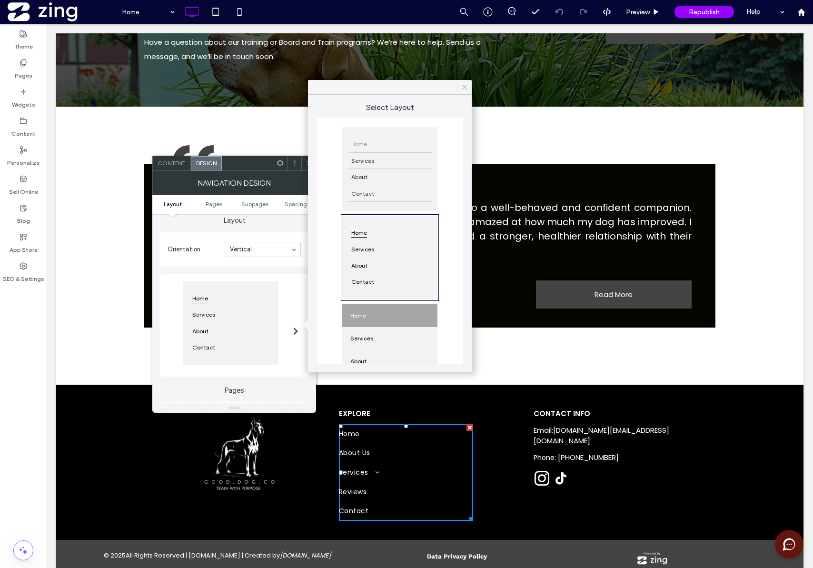
click at [463, 89] on icon at bounding box center [465, 87] width 9 height 9
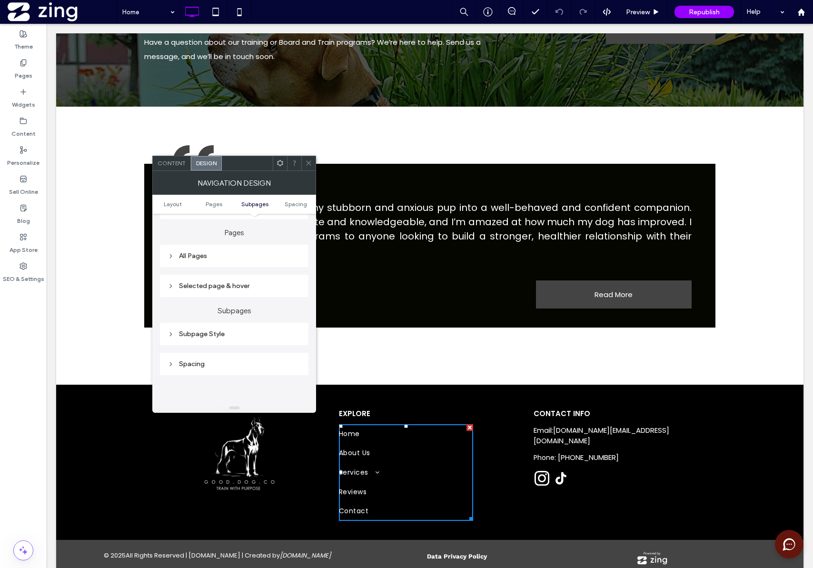
scroll to position [322, 0]
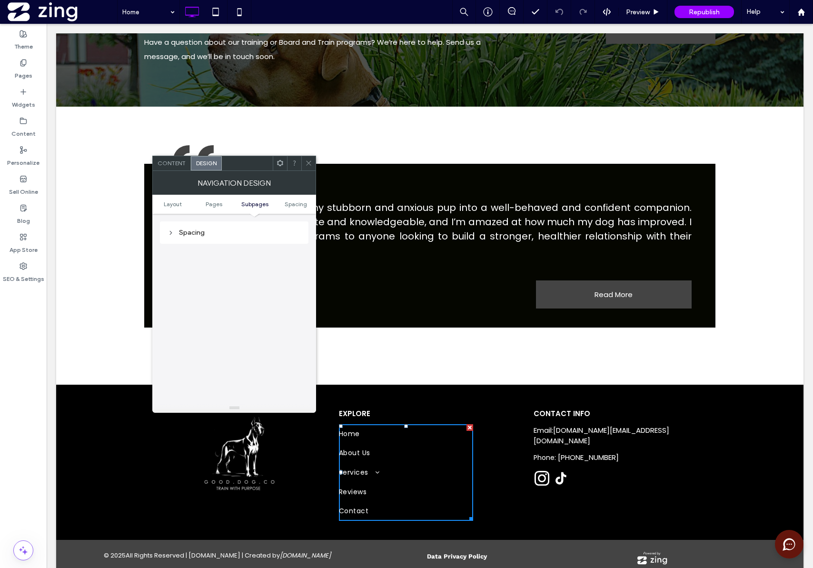
drag, startPoint x: 311, startPoint y: 162, endPoint x: 296, endPoint y: 167, distance: 16.6
click at [311, 162] on icon at bounding box center [308, 163] width 7 height 7
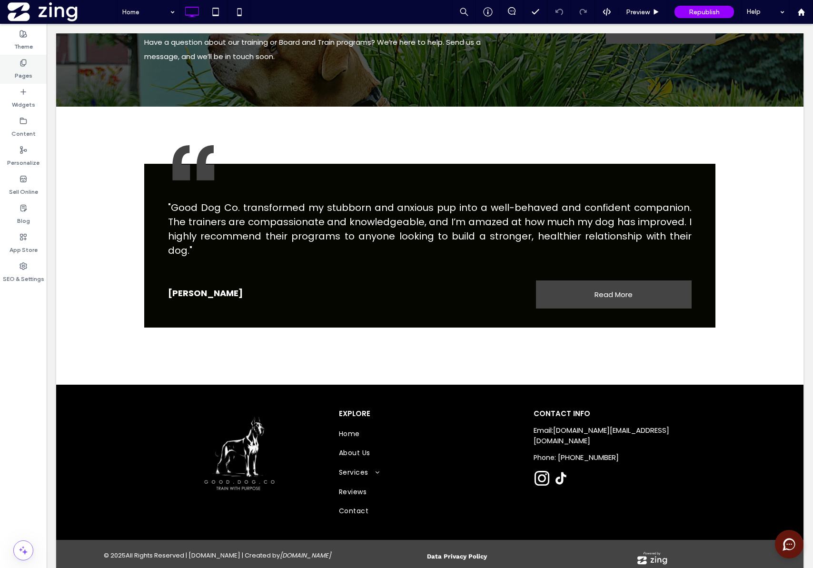
drag, startPoint x: 24, startPoint y: 72, endPoint x: 32, endPoint y: 55, distance: 19.2
click at [24, 72] on label "Pages" at bounding box center [24, 73] width 18 height 13
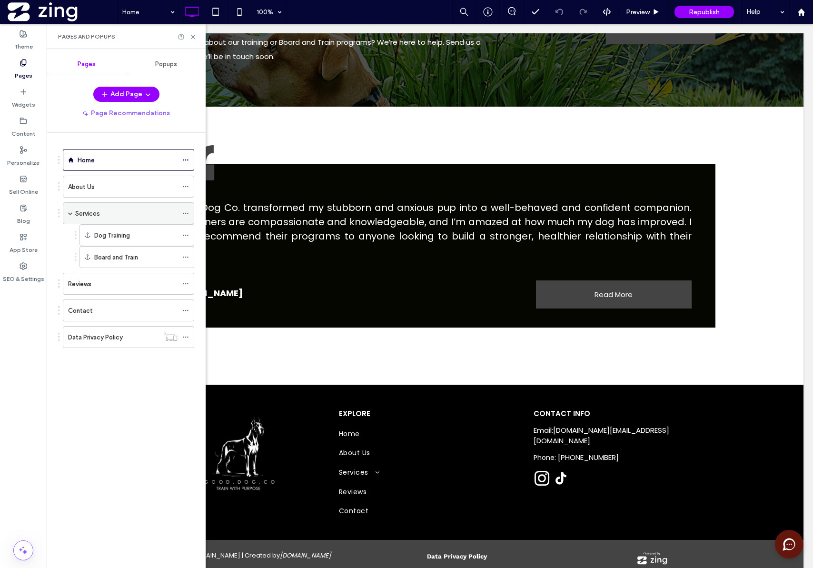
click at [103, 215] on div "Services" at bounding box center [126, 214] width 102 height 10
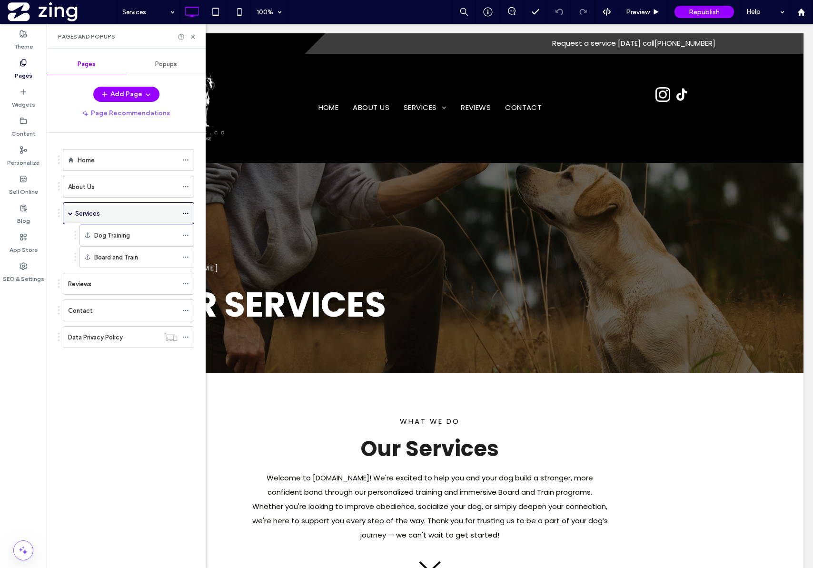
scroll to position [0, 0]
click at [72, 215] on span at bounding box center [70, 213] width 5 height 5
click at [70, 213] on span at bounding box center [70, 213] width 5 height 5
click at [192, 37] on icon at bounding box center [193, 36] width 7 height 7
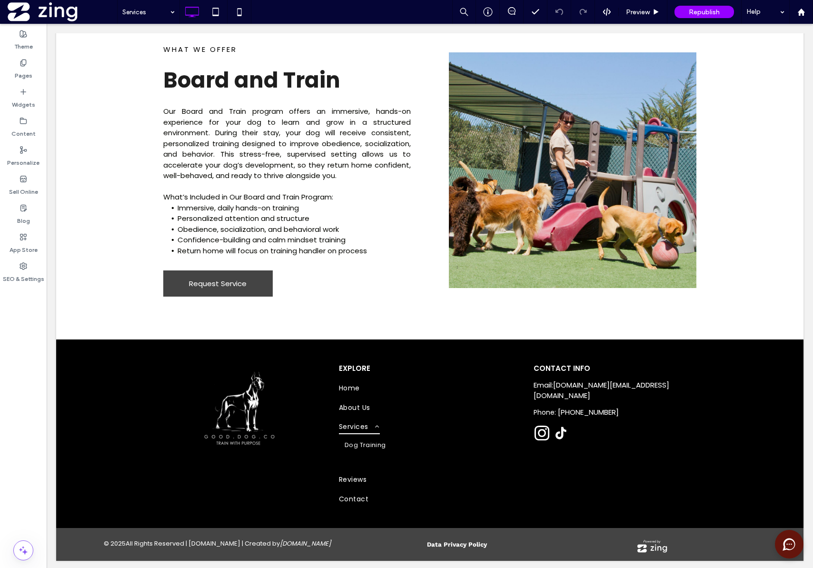
scroll to position [926, 0]
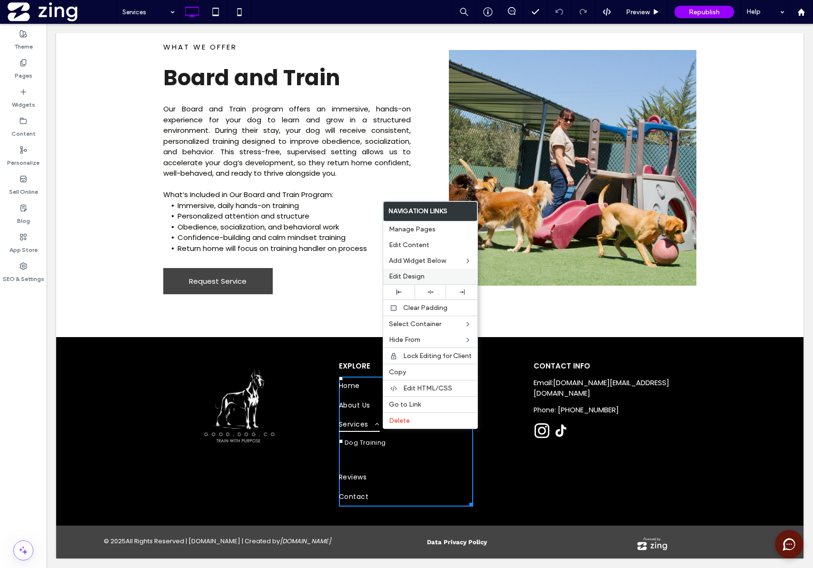
click at [429, 281] on div "Edit Design" at bounding box center [430, 277] width 94 height 16
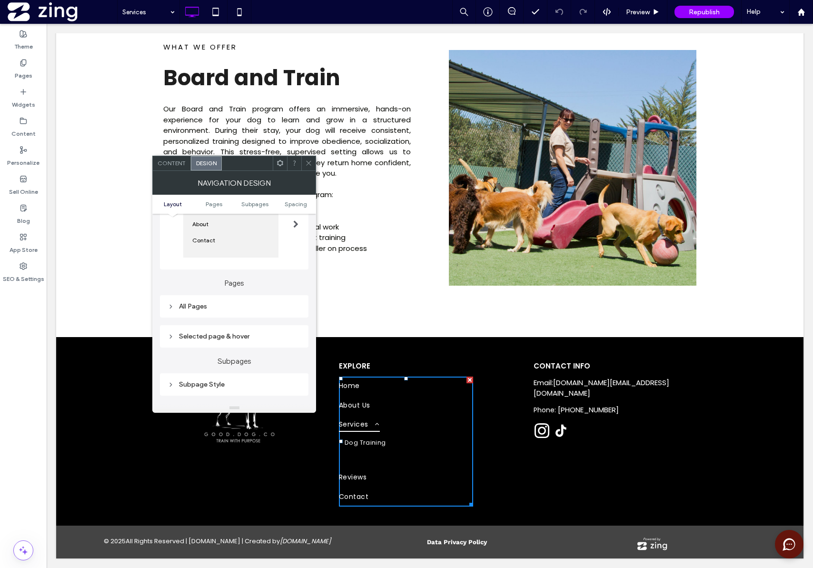
scroll to position [0, 0]
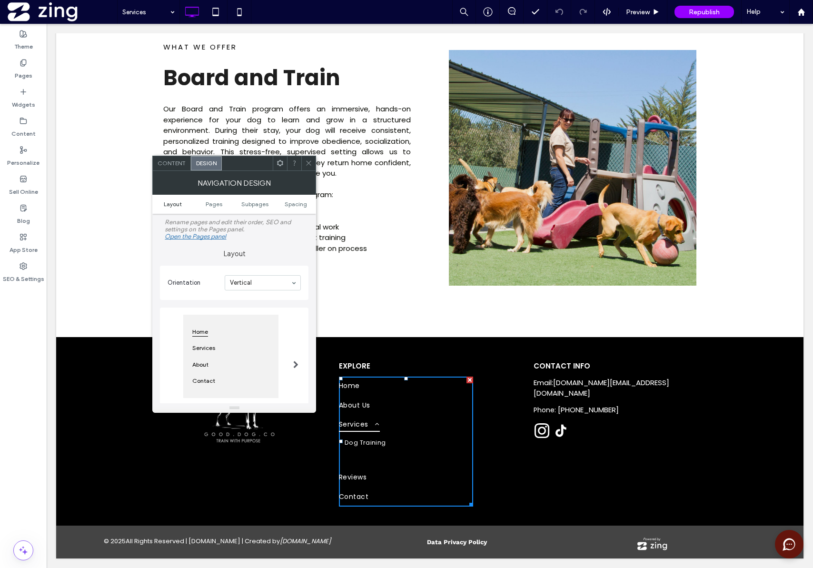
click at [178, 203] on span "Layout" at bounding box center [173, 203] width 18 height 7
click at [266, 285] on input at bounding box center [260, 283] width 61 height 7
click at [198, 276] on section "Orientation Vertical" at bounding box center [234, 283] width 133 height 25
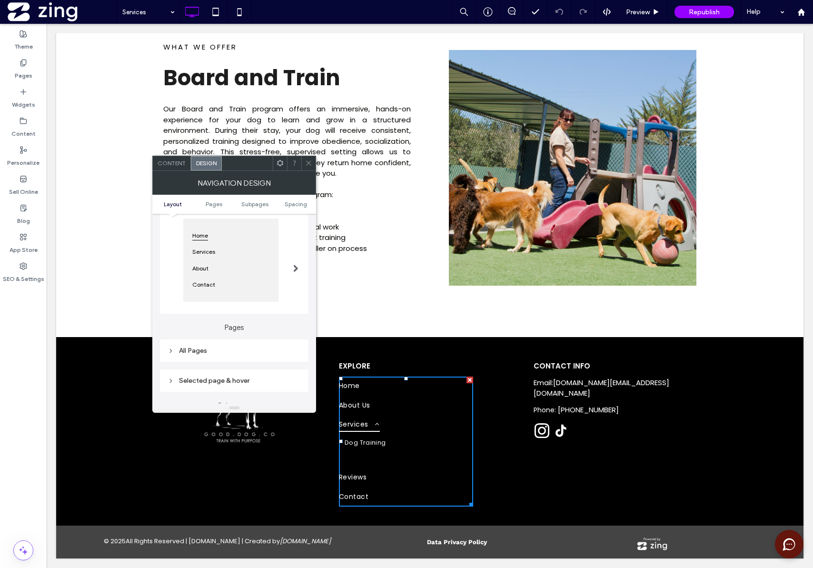
scroll to position [82, 0]
click at [299, 280] on div at bounding box center [296, 277] width 20 height 108
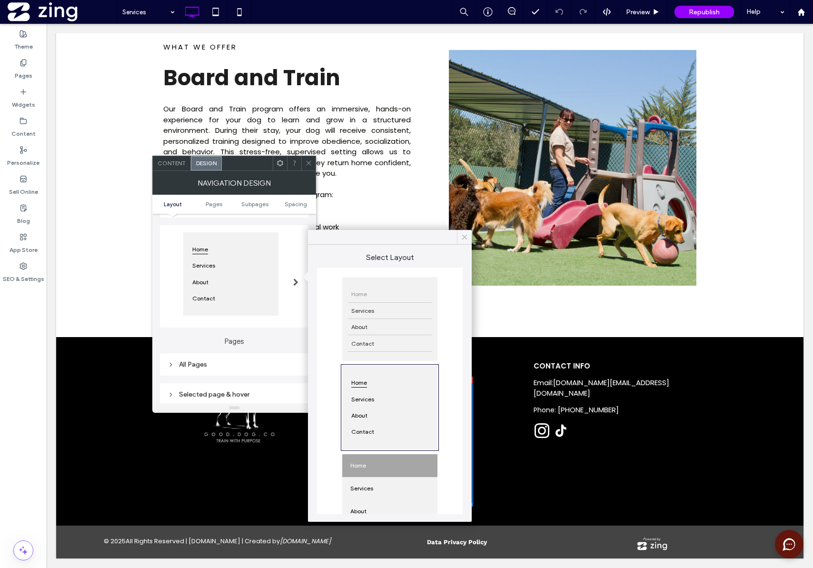
click at [468, 240] on icon at bounding box center [465, 237] width 9 height 9
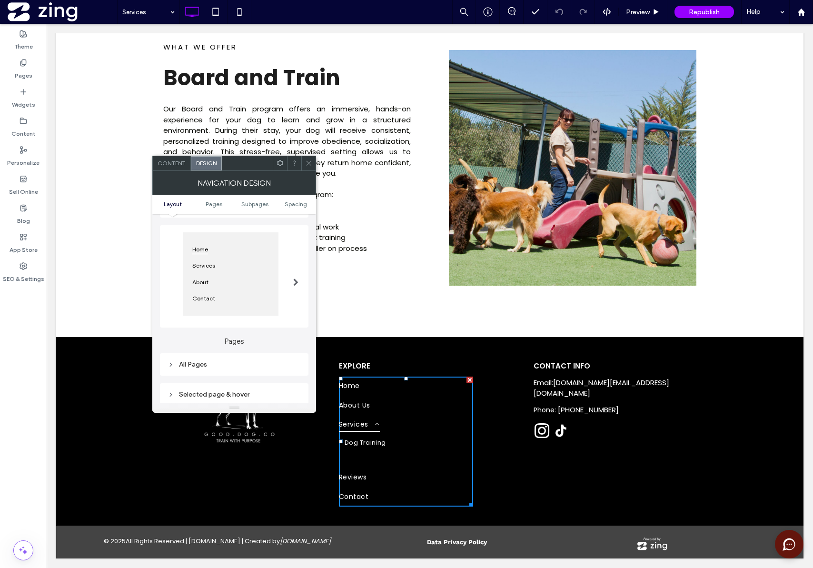
click at [309, 163] on use at bounding box center [309, 163] width 5 height 5
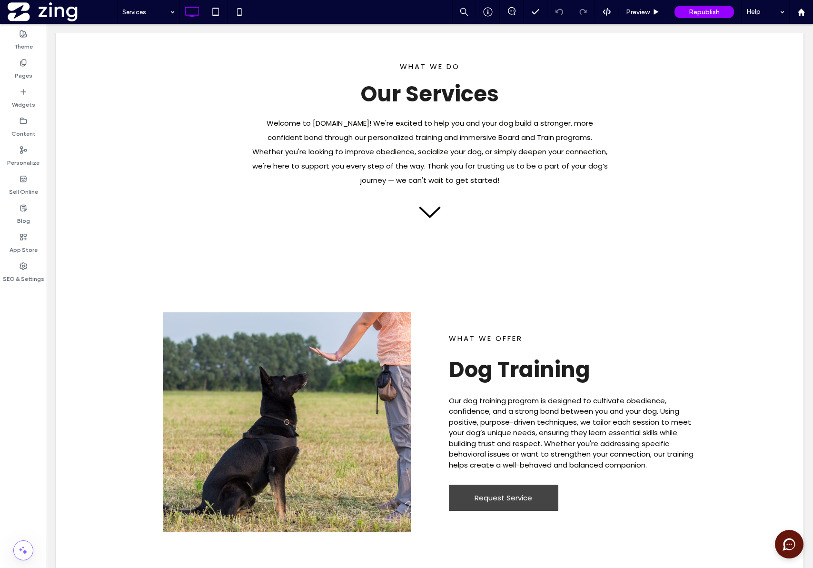
scroll to position [0, 0]
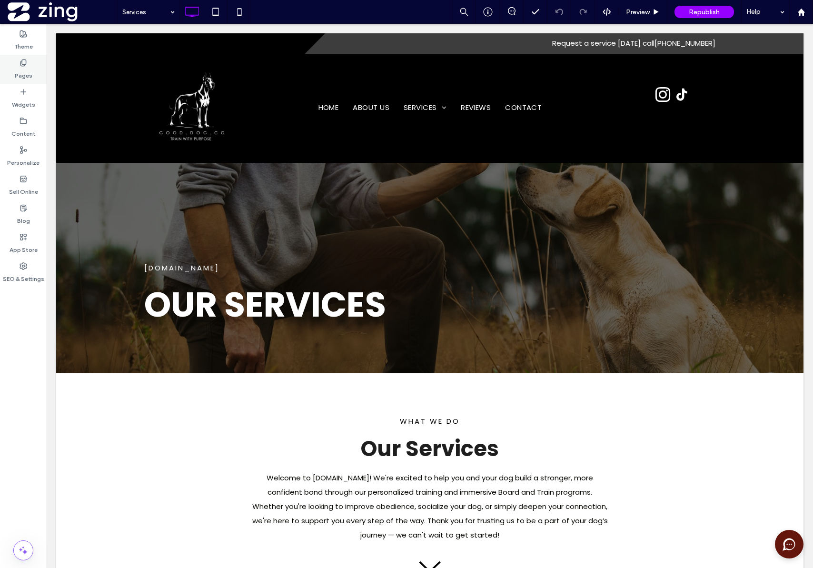
click at [19, 69] on label "Pages" at bounding box center [24, 73] width 18 height 13
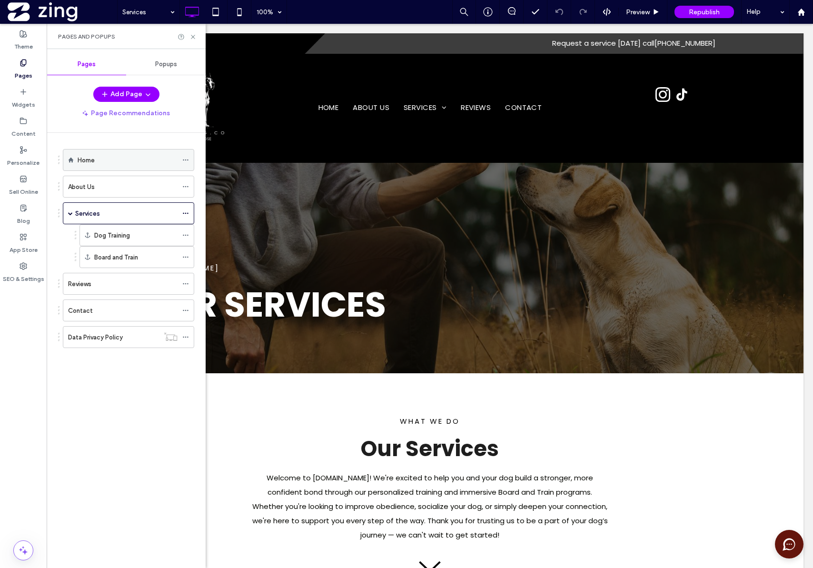
click at [105, 166] on div "Home" at bounding box center [128, 160] width 100 height 21
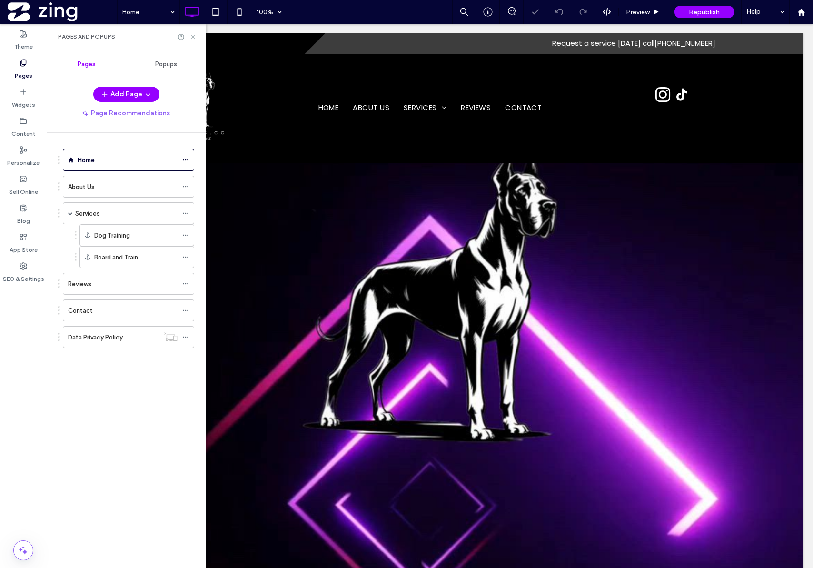
click at [195, 38] on icon at bounding box center [193, 36] width 7 height 7
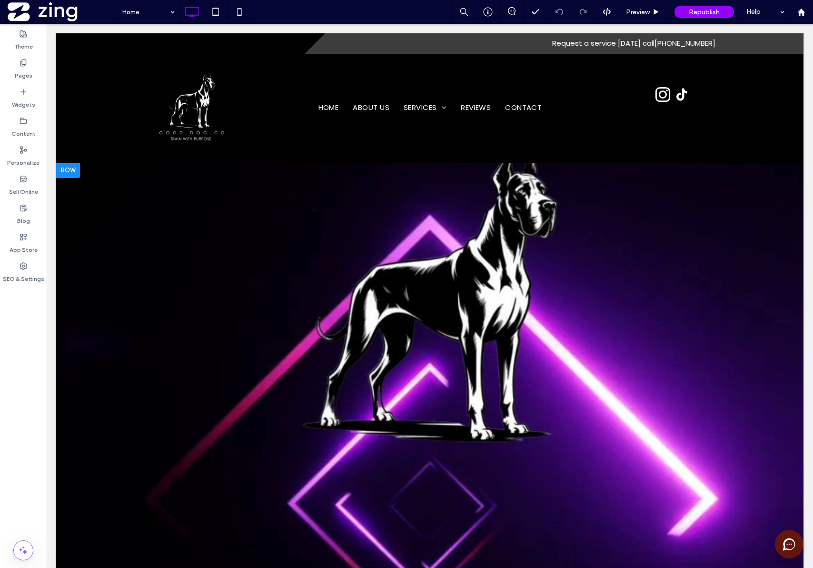
click at [747, 292] on div "Click To Paste Row + Add Section" at bounding box center [430, 371] width 748 height 417
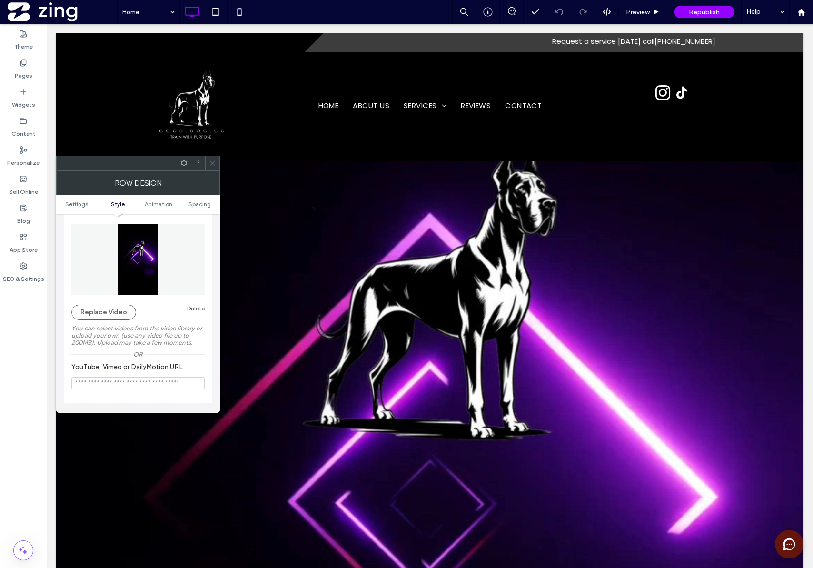
scroll to position [140, 0]
click at [214, 160] on icon at bounding box center [212, 163] width 7 height 7
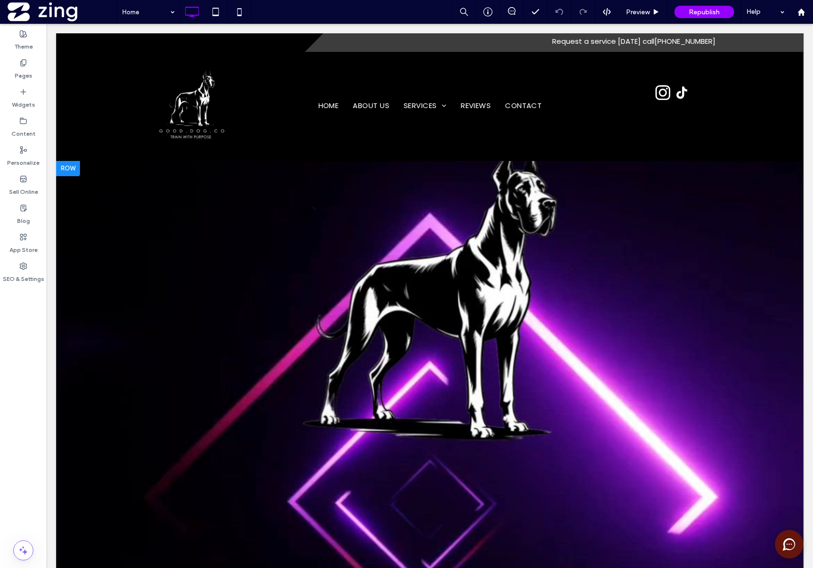
click at [68, 170] on div at bounding box center [68, 168] width 24 height 15
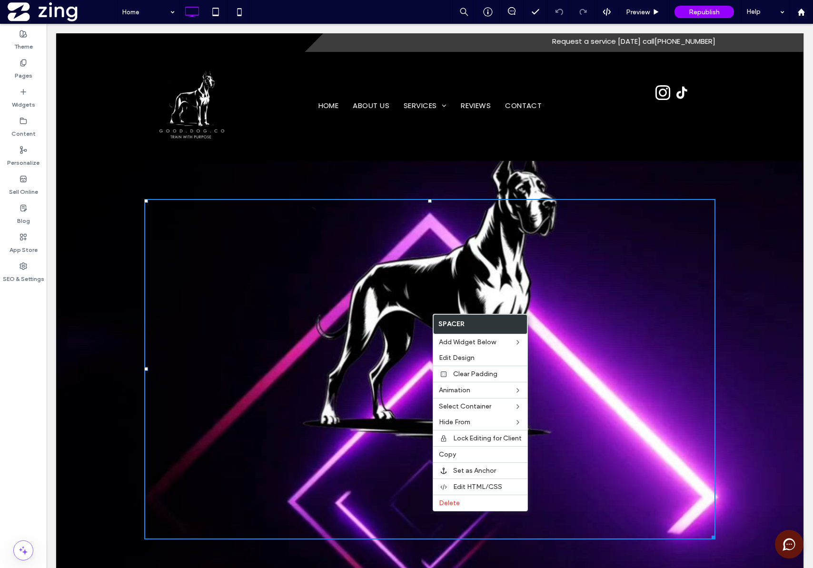
click at [100, 156] on div "Click To Paste Home About Us Services Dog Training Board and Train Reviews Cont…" at bounding box center [430, 106] width 748 height 109
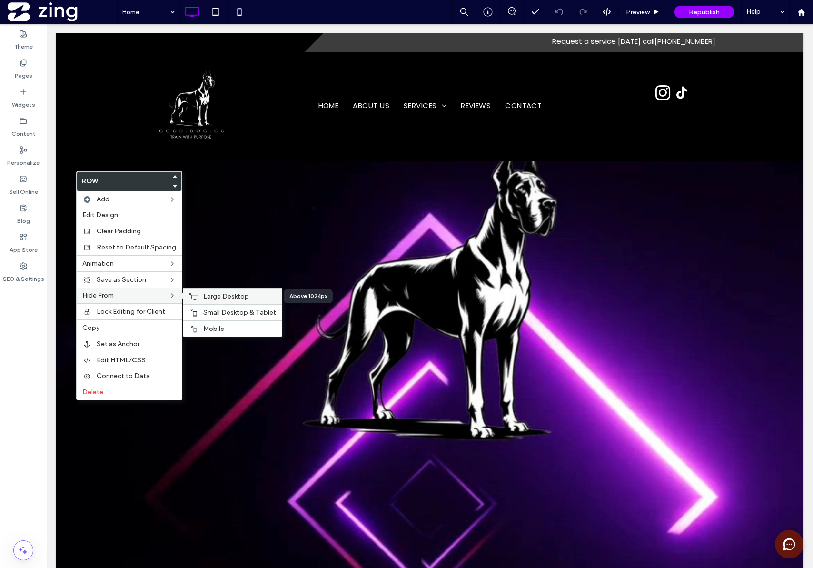
click at [203, 300] on span "Large Desktop" at bounding box center [226, 296] width 46 height 8
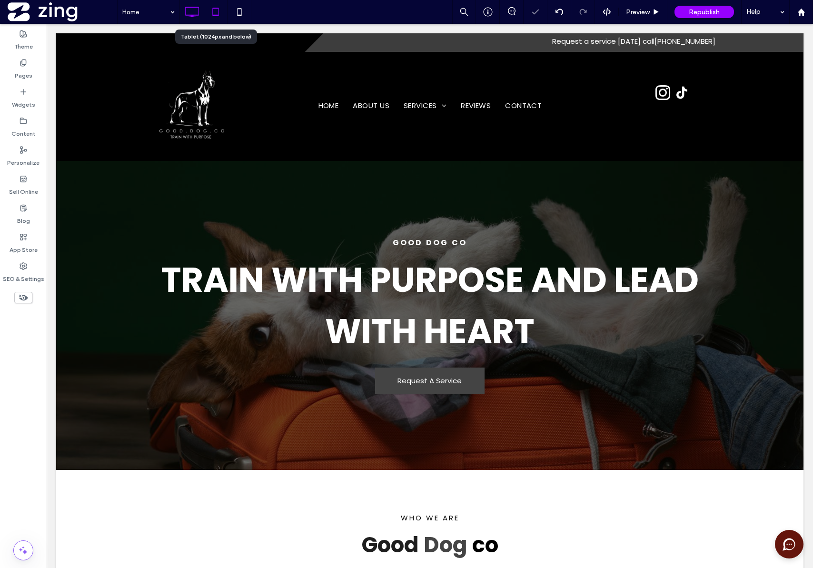
click at [220, 19] on icon at bounding box center [215, 11] width 19 height 19
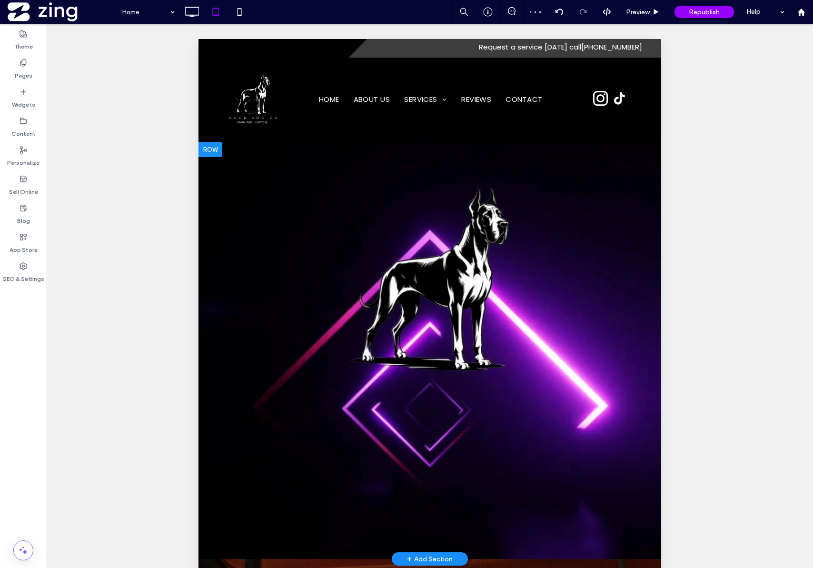
click at [212, 149] on div at bounding box center [211, 149] width 24 height 15
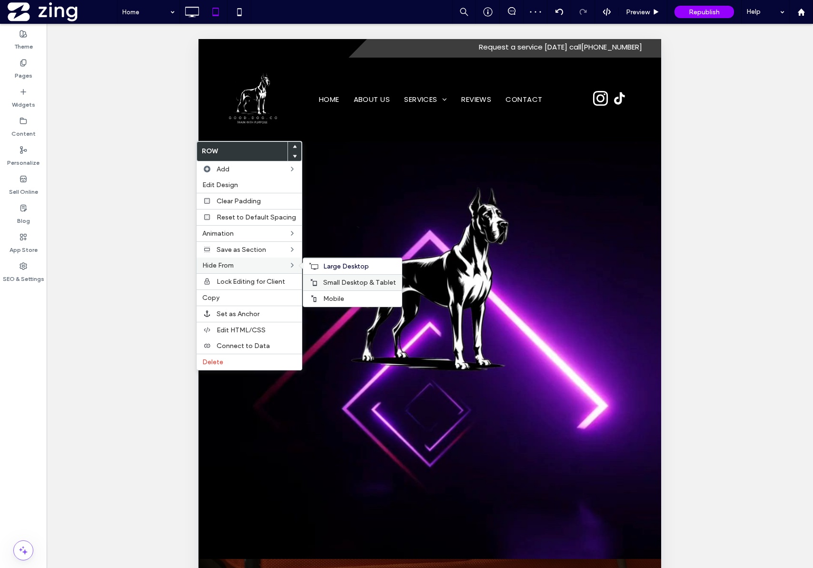
click at [314, 285] on icon at bounding box center [314, 283] width 8 height 8
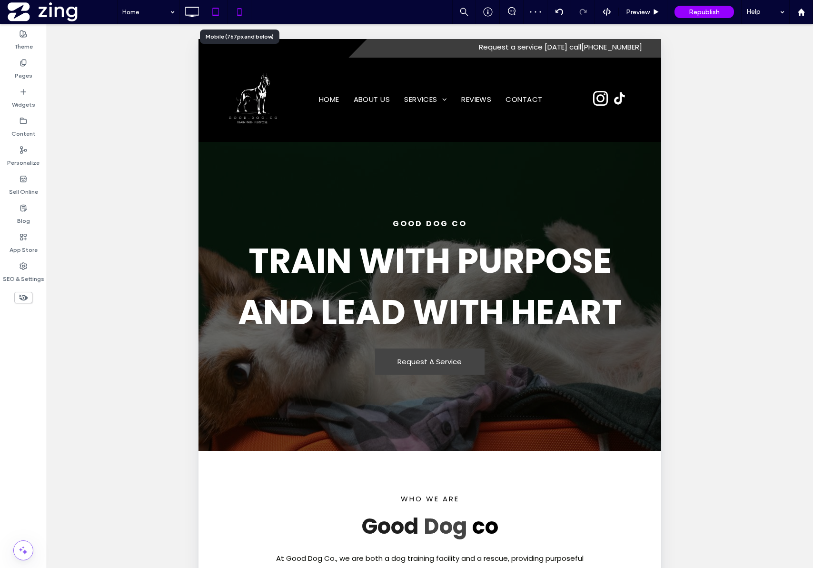
click at [239, 15] on use at bounding box center [239, 12] width 4 height 8
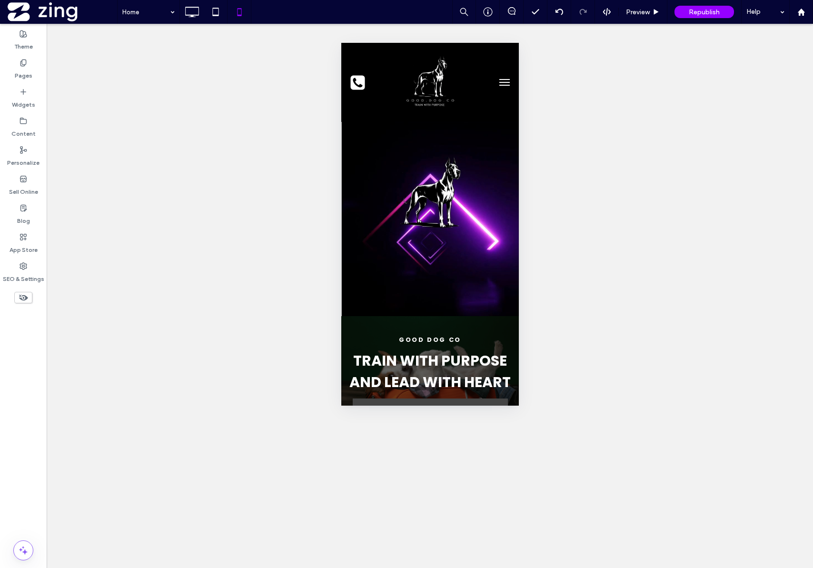
scroll to position [0, 0]
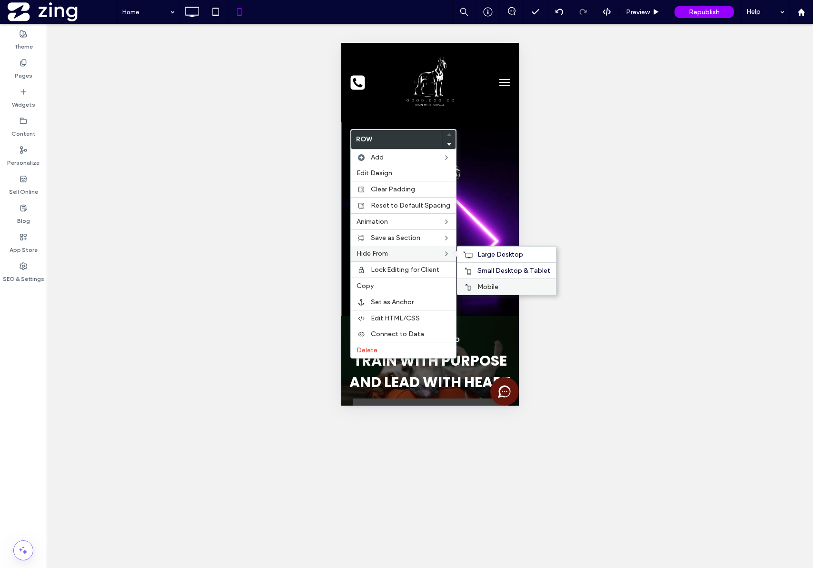
click at [478, 284] on span "Mobile" at bounding box center [488, 287] width 21 height 8
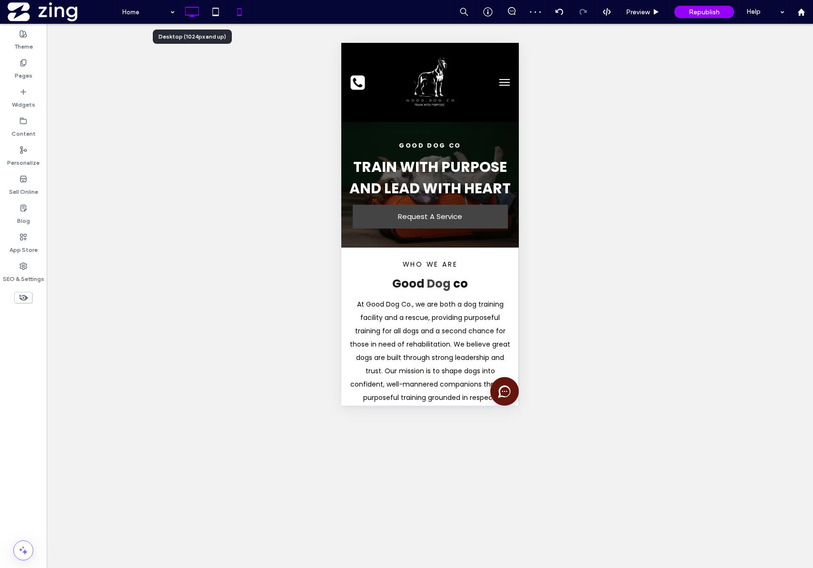
click at [187, 17] on icon at bounding box center [191, 11] width 19 height 19
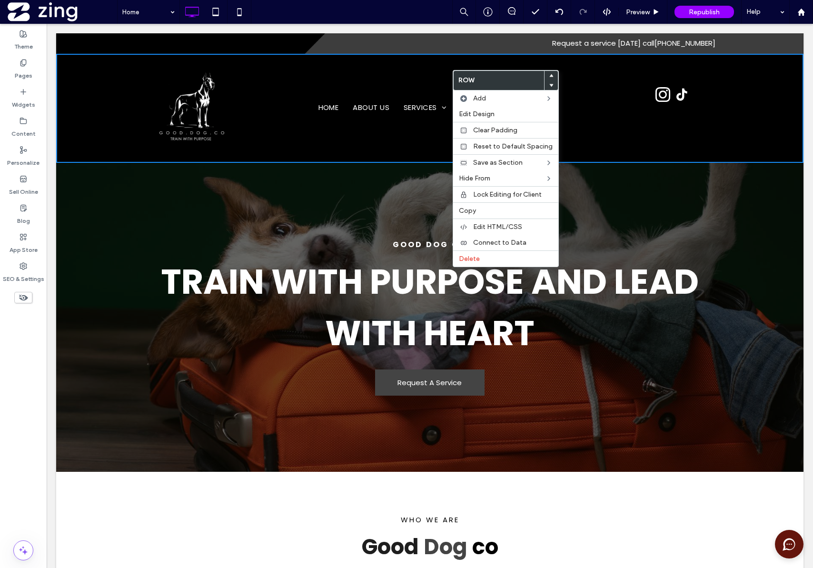
click at [419, 88] on div "Click To Paste Home About Us Services Dog Training Board and Train Reviews Cont…" at bounding box center [429, 108] width 571 height 95
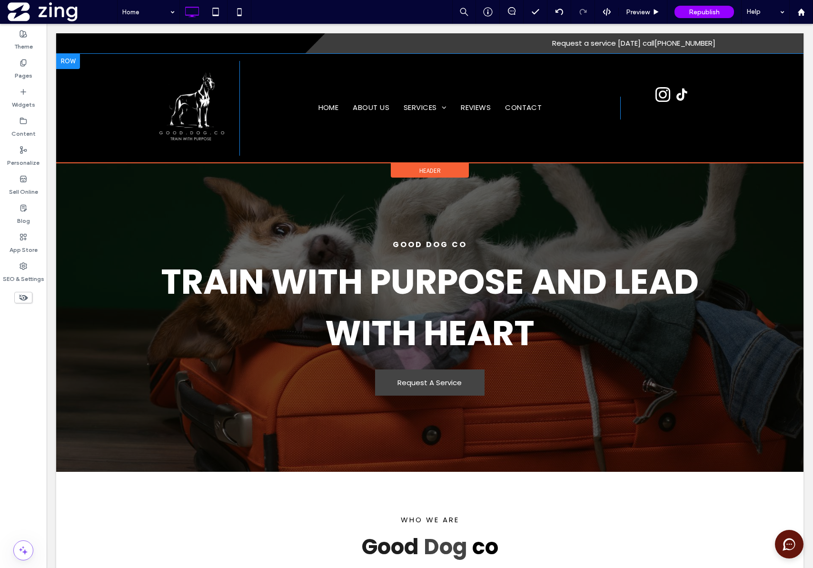
click at [450, 74] on div "Click To Paste Home About Us Services Dog Training Board and Train Reviews Cont…" at bounding box center [429, 108] width 571 height 95
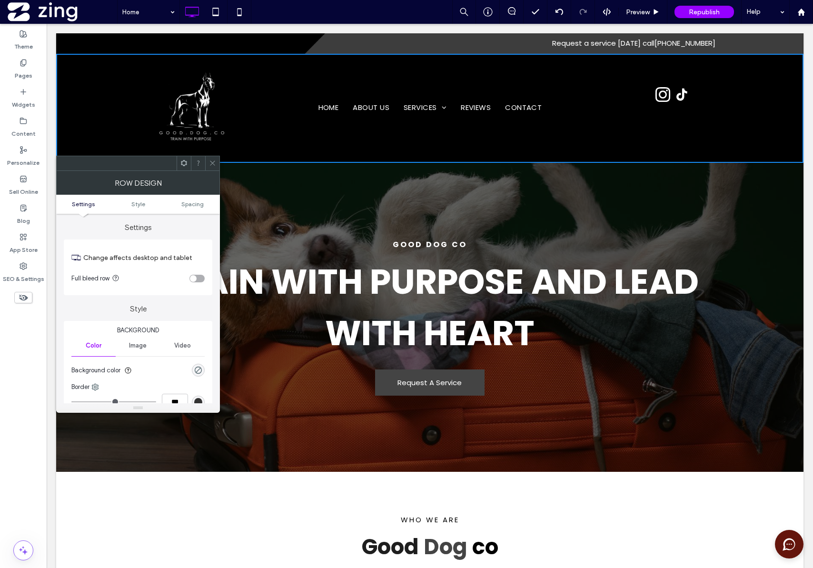
click at [213, 166] on icon at bounding box center [212, 163] width 7 height 7
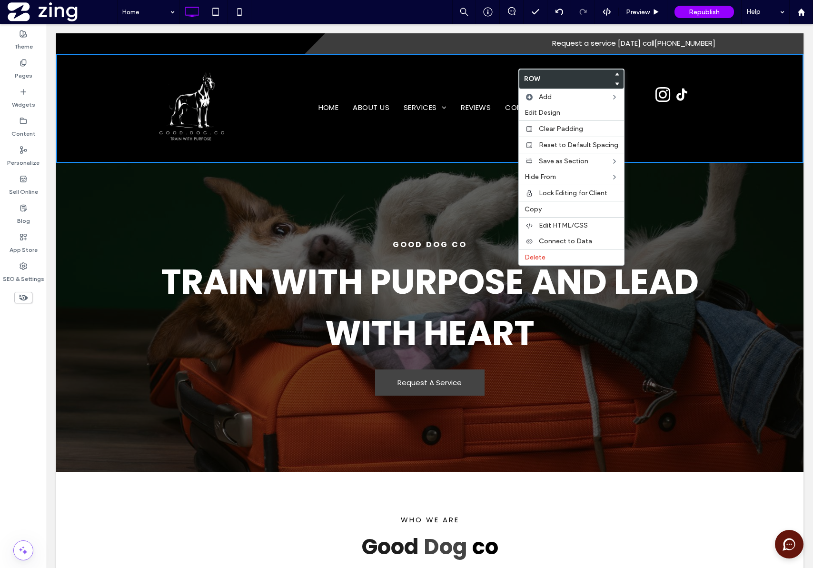
click at [114, 214] on div "Good Dog co TRAIN WITH PURPOSE AND LEAD WITH HEART Request A Service Click To P…" at bounding box center [430, 317] width 748 height 309
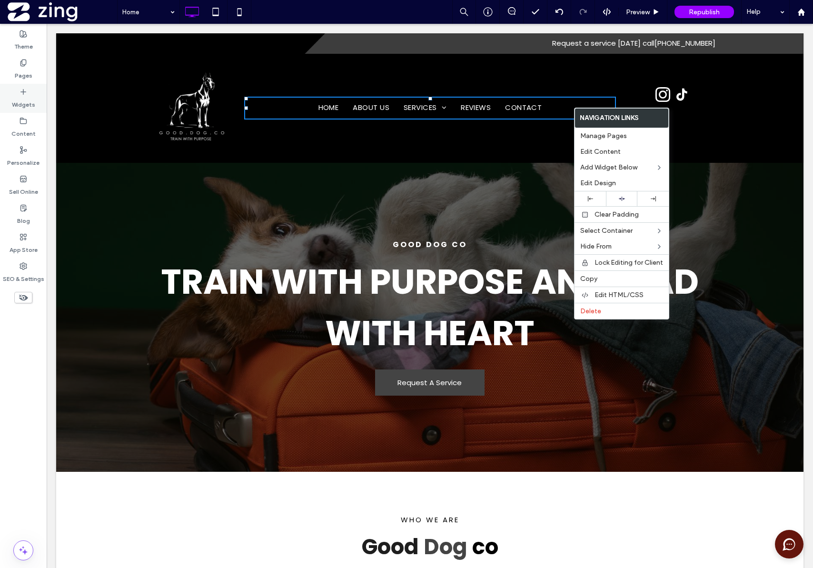
click at [22, 106] on label "Widgets" at bounding box center [23, 102] width 23 height 13
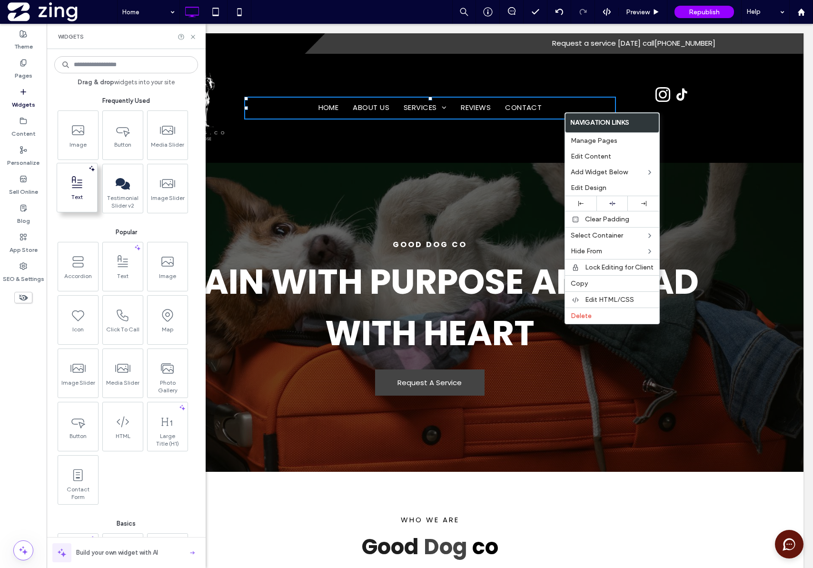
click at [71, 192] on span at bounding box center [77, 182] width 40 height 21
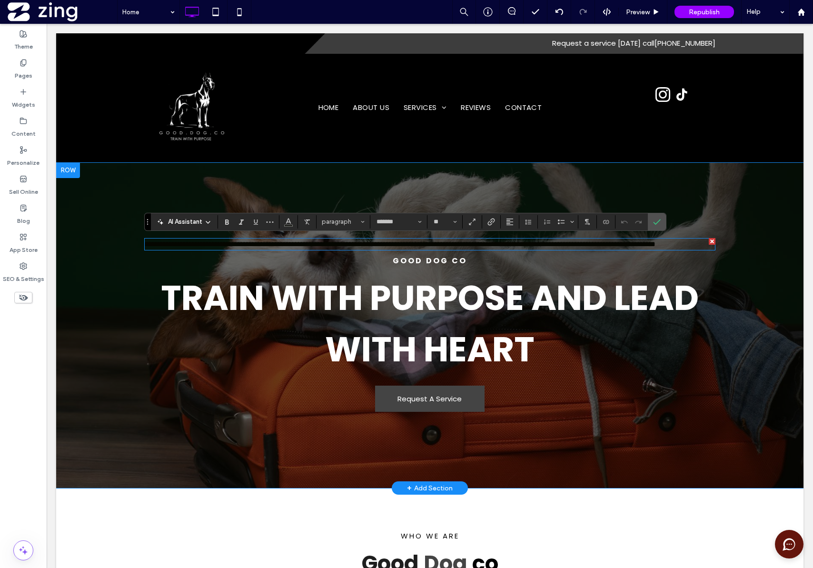
click at [709, 241] on div at bounding box center [712, 241] width 7 height 7
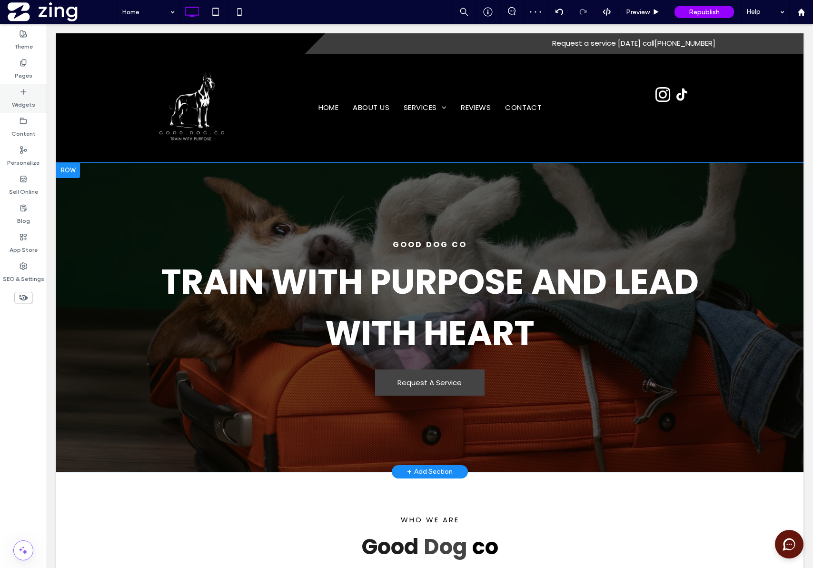
click at [17, 94] on div "Widgets" at bounding box center [23, 98] width 47 height 29
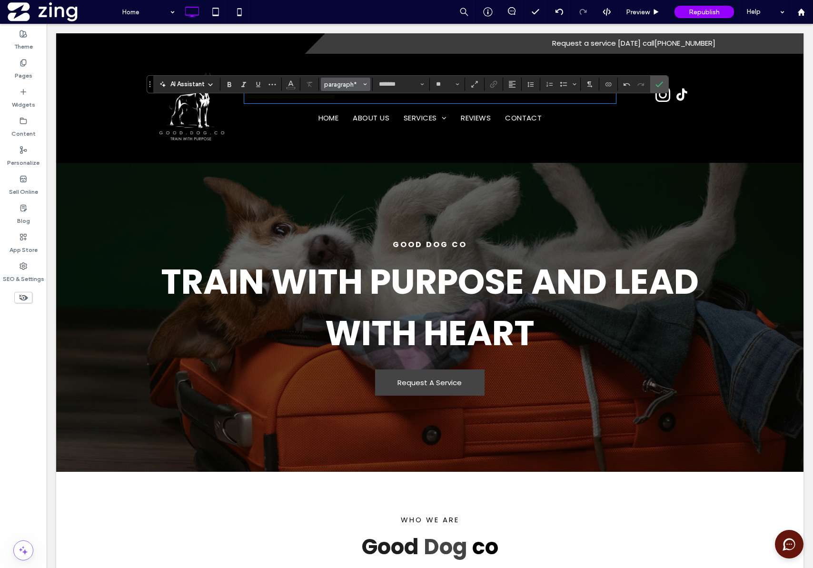
click at [337, 87] on span "paragraph*" at bounding box center [342, 84] width 37 height 7
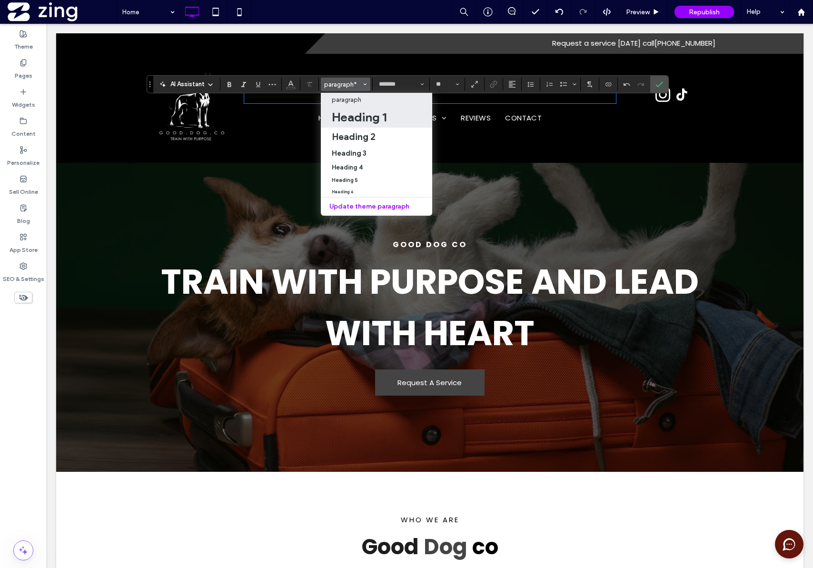
click at [349, 116] on h1 "Heading 1" at bounding box center [359, 117] width 55 height 15
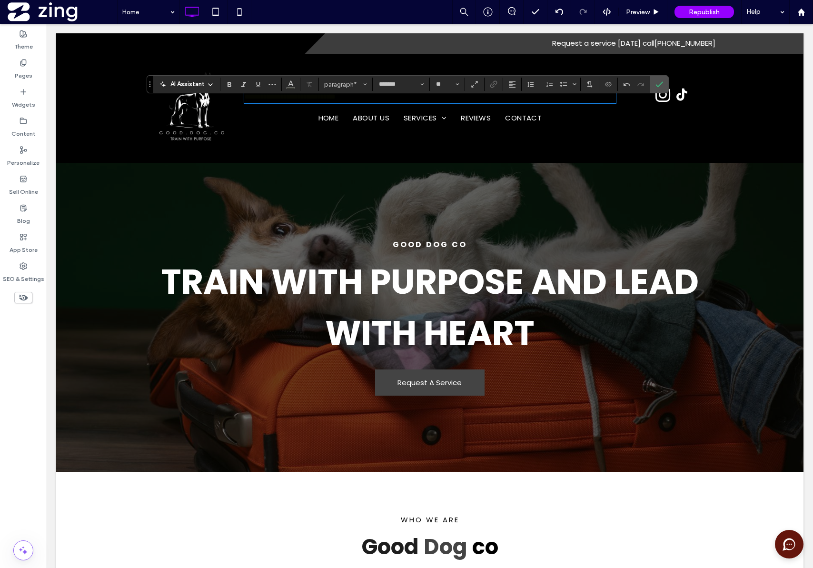
type input "**"
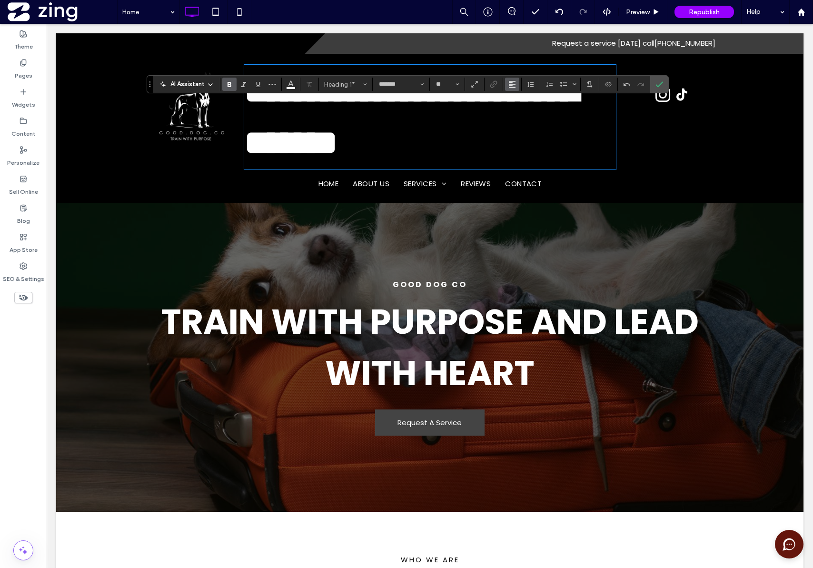
click at [509, 77] on div "AI Assistant Heading 1* ******* **" at bounding box center [408, 84] width 522 height 18
click at [512, 81] on use "Alignment" at bounding box center [512, 84] width 7 height 7
click at [519, 112] on icon "ui.textEditor.alignment.center" at bounding box center [520, 114] width 8 height 8
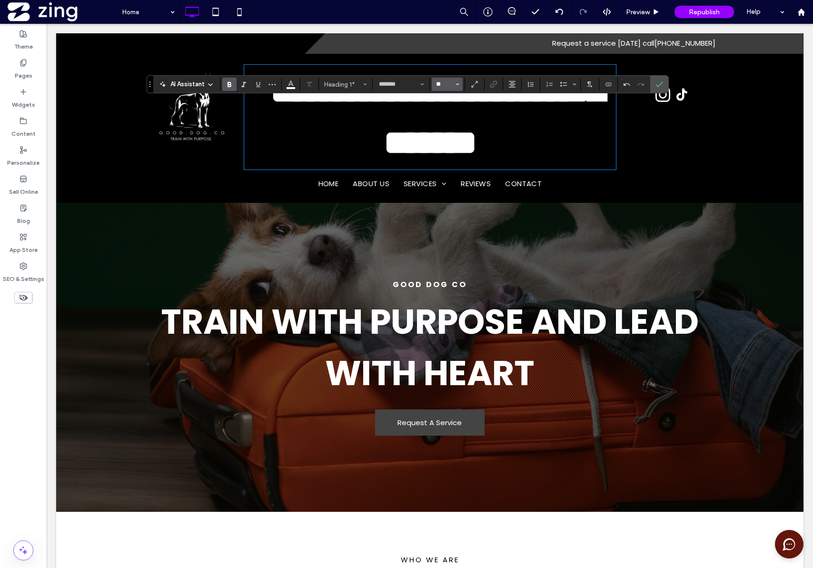
click at [444, 85] on input "**" at bounding box center [444, 84] width 19 height 8
type input "**"
click at [448, 84] on input "**" at bounding box center [444, 84] width 19 height 8
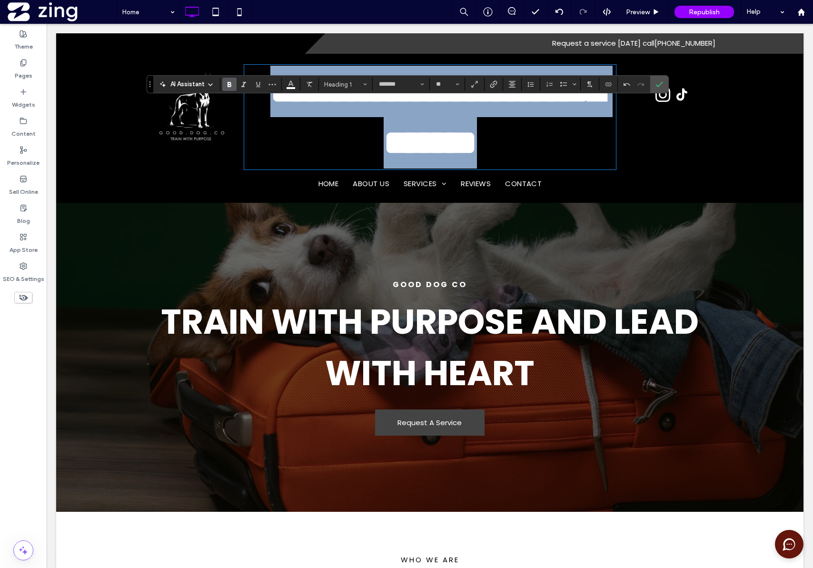
click at [578, 146] on h1 "**********" at bounding box center [430, 117] width 372 height 103
drag, startPoint x: 558, startPoint y: 144, endPoint x: 284, endPoint y: 83, distance: 280.5
click at [284, 83] on span "**********" at bounding box center [437, 116] width 333 height 85
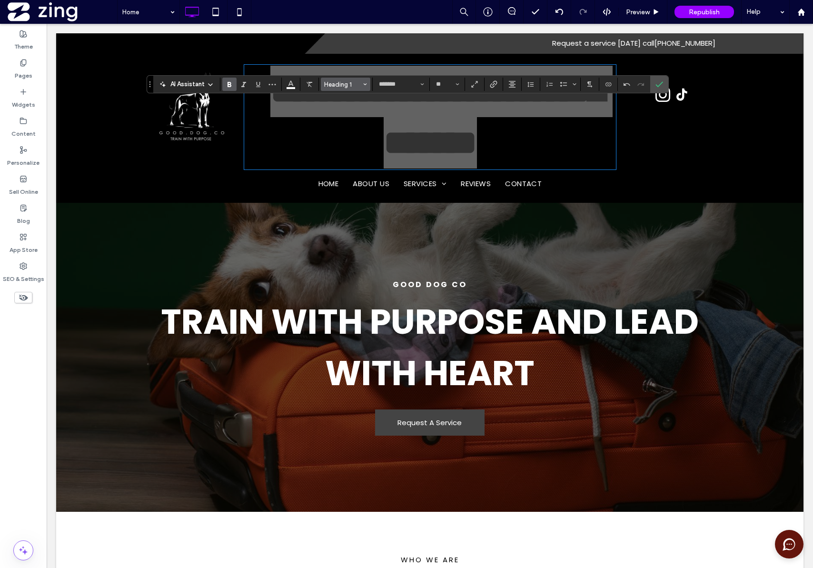
click at [334, 83] on span "Heading 1" at bounding box center [342, 84] width 37 height 7
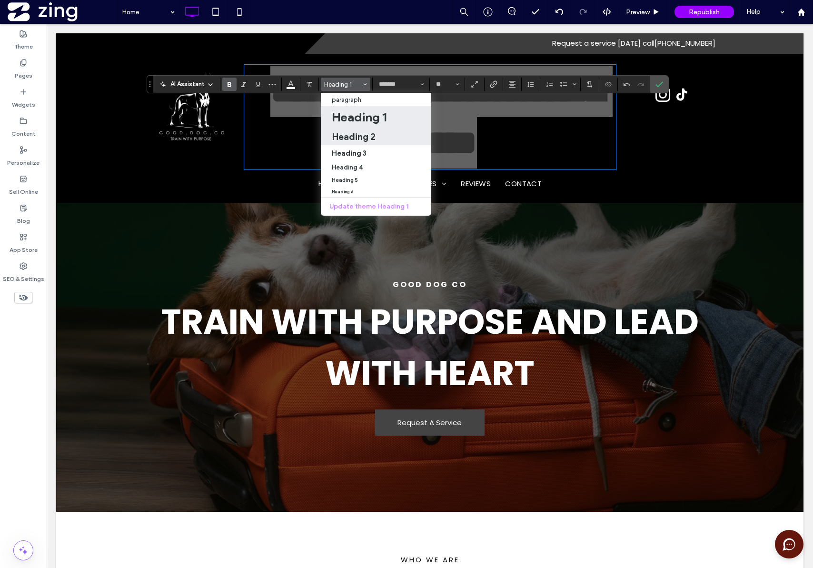
click at [359, 142] on h2 "Heading 2" at bounding box center [354, 136] width 44 height 11
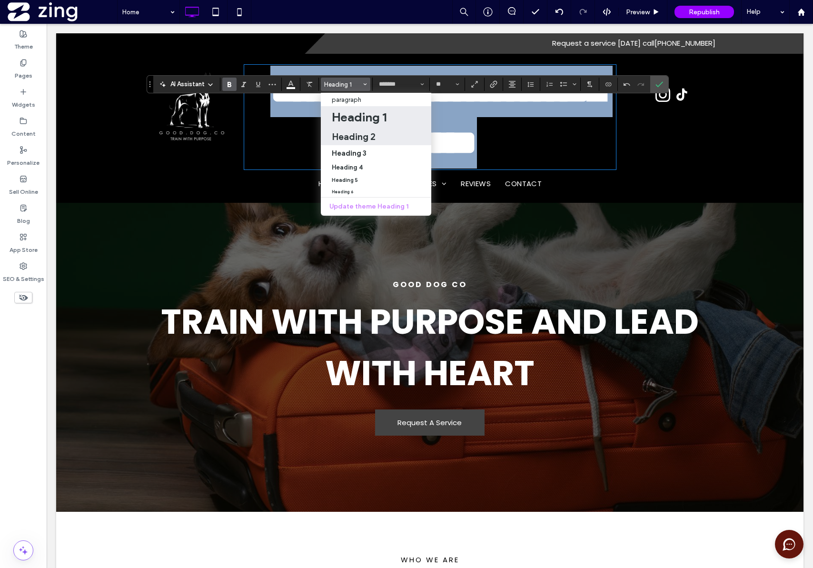
type input "**"
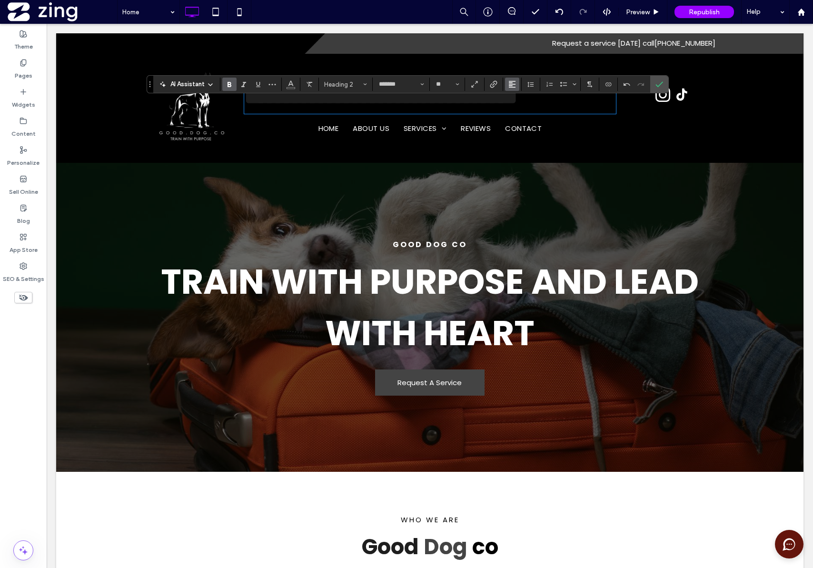
click at [515, 86] on icon "Alignment" at bounding box center [513, 84] width 8 height 8
click at [521, 110] on icon "ui.textEditor.alignment.center" at bounding box center [520, 114] width 8 height 8
click at [661, 85] on icon "Confirm" at bounding box center [660, 84] width 8 height 8
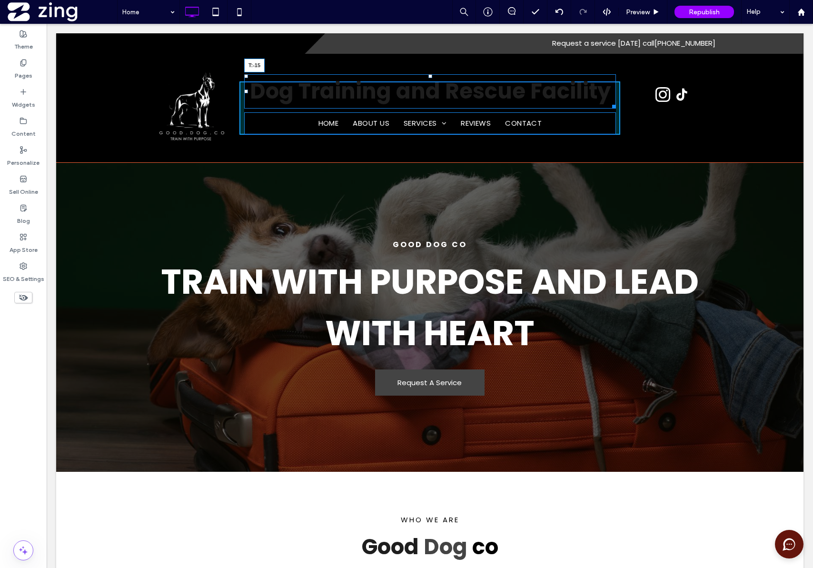
drag, startPoint x: 426, startPoint y: 81, endPoint x: 427, endPoint y: 57, distance: 24.3
click at [427, 57] on div "Click To Paste Dog Training and Rescue Facility T:-15 Home About Us Services Do…" at bounding box center [430, 108] width 748 height 109
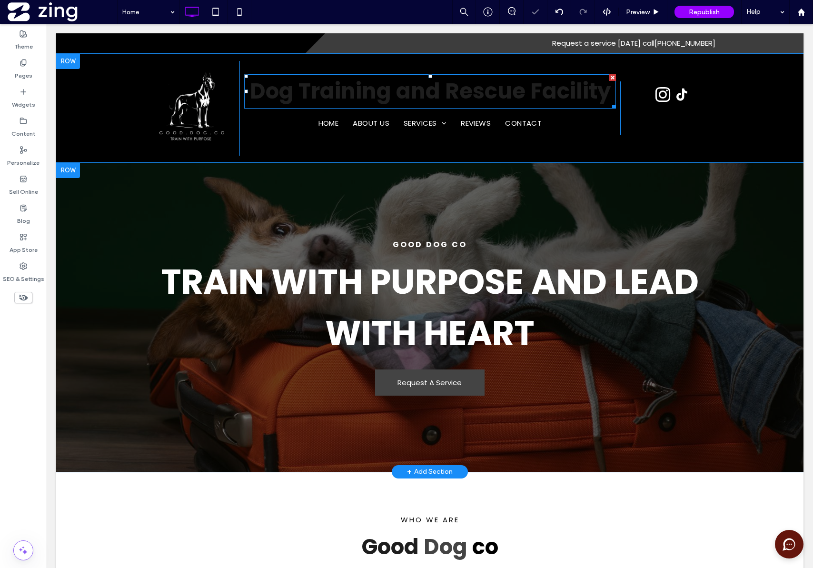
click at [527, 94] on span "Dog Training and Rescue Facility" at bounding box center [430, 91] width 361 height 30
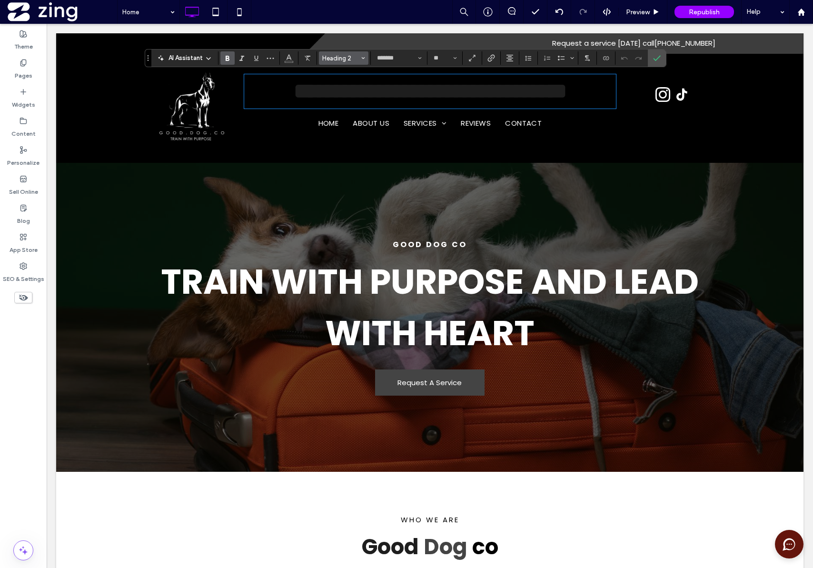
click at [343, 56] on span "Heading 2" at bounding box center [340, 58] width 37 height 7
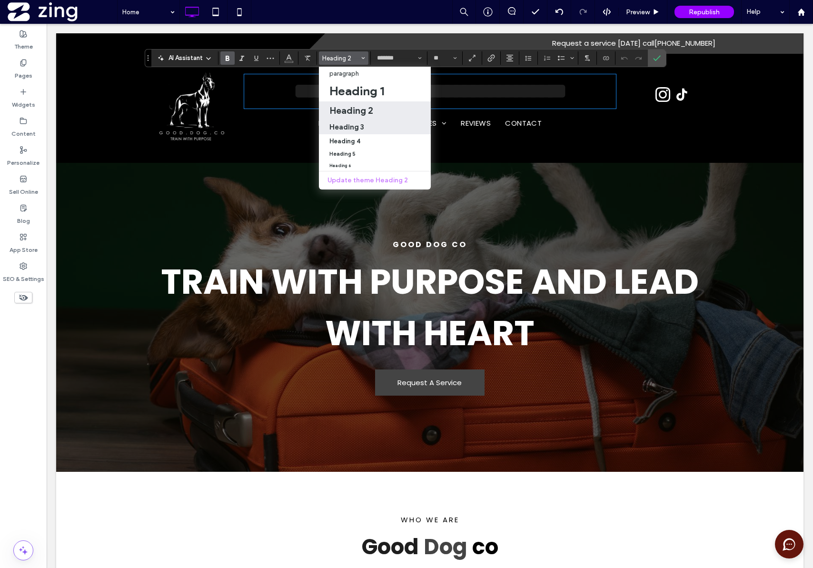
click at [358, 123] on h3 "Heading 3" at bounding box center [347, 126] width 35 height 9
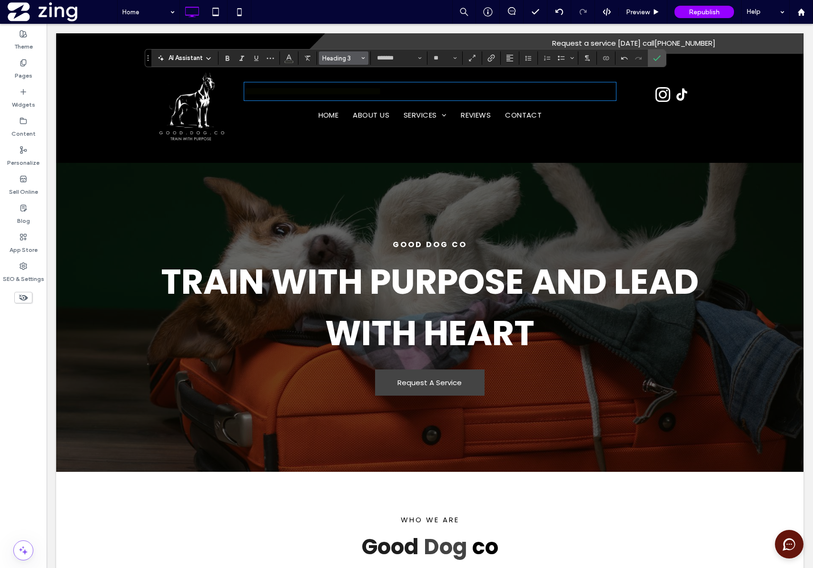
click at [341, 60] on span "Heading 3" at bounding box center [340, 58] width 37 height 7
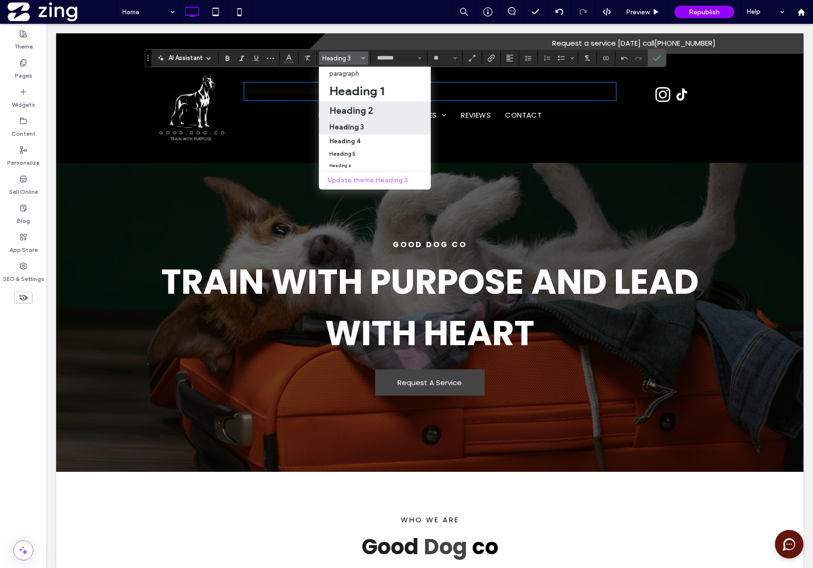
click at [347, 107] on h2 "Heading 2" at bounding box center [352, 110] width 44 height 11
type input "**"
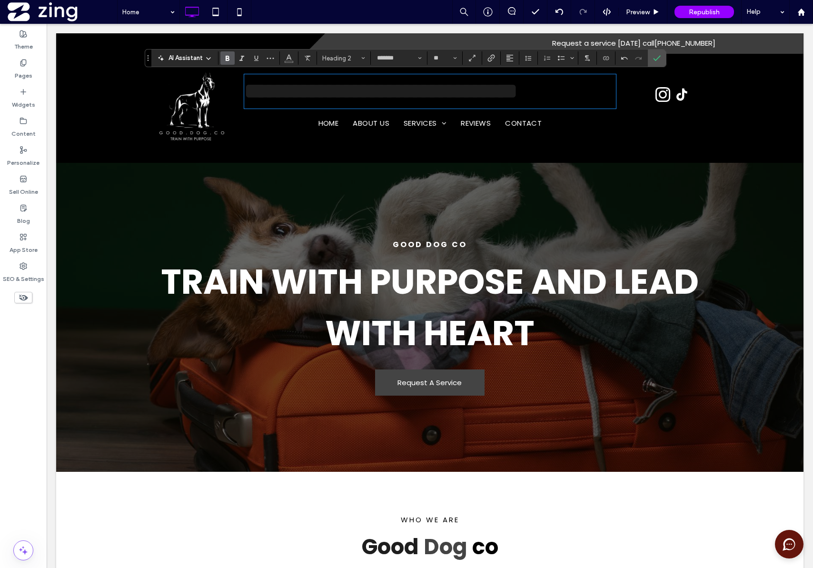
click at [517, 63] on section at bounding box center [510, 57] width 19 height 13
click at [511, 61] on use "Alignment" at bounding box center [510, 58] width 7 height 7
click at [516, 92] on label "ui.textEditor.alignment.center" at bounding box center [519, 87] width 33 height 14
click at [284, 59] on button "Color" at bounding box center [289, 57] width 14 height 13
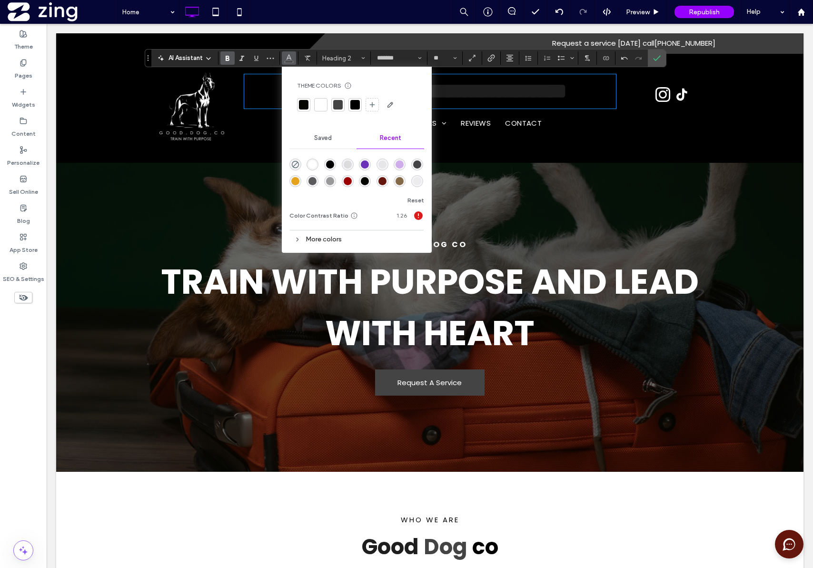
click at [318, 103] on div at bounding box center [321, 105] width 10 height 10
drag, startPoint x: 662, startPoint y: 60, endPoint x: 613, endPoint y: 50, distance: 50.2
click at [662, 60] on label "Confirm" at bounding box center [657, 58] width 14 height 17
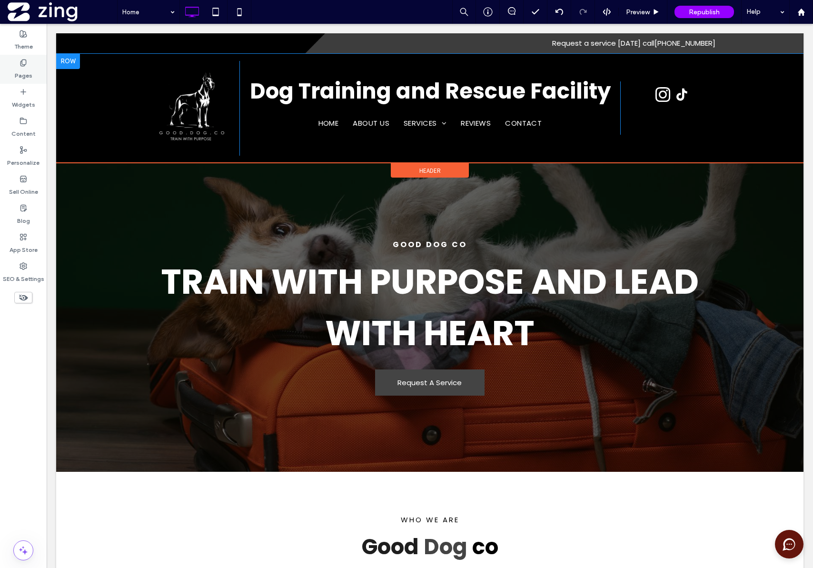
click at [15, 72] on label "Pages" at bounding box center [24, 73] width 18 height 13
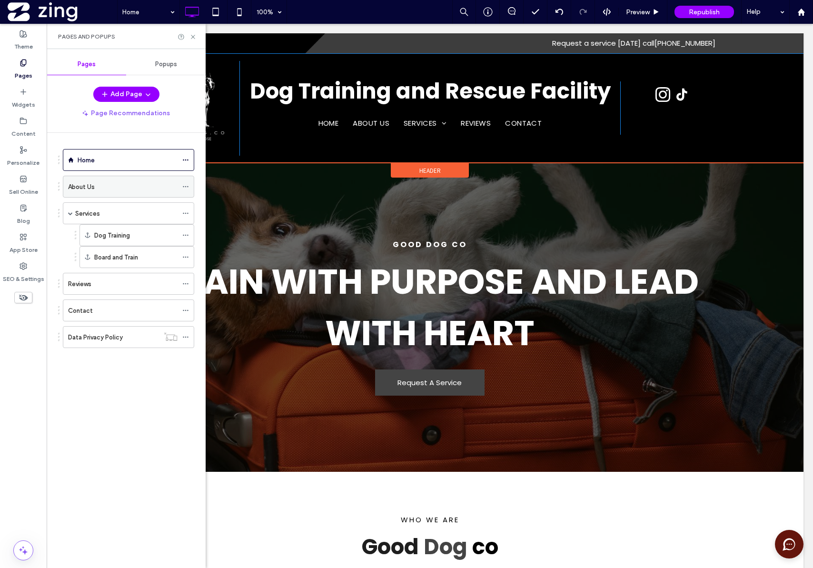
click at [110, 185] on div "About Us" at bounding box center [123, 187] width 110 height 10
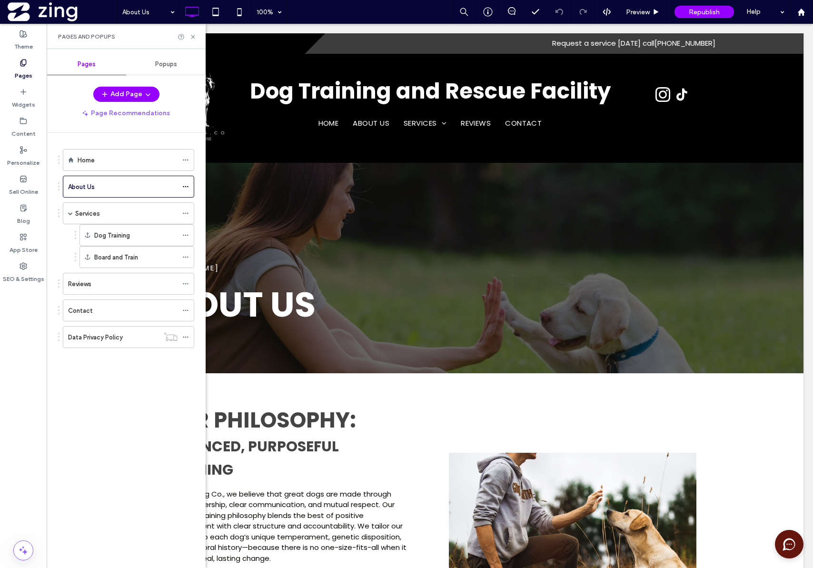
click at [93, 152] on div "Home" at bounding box center [128, 160] width 100 height 21
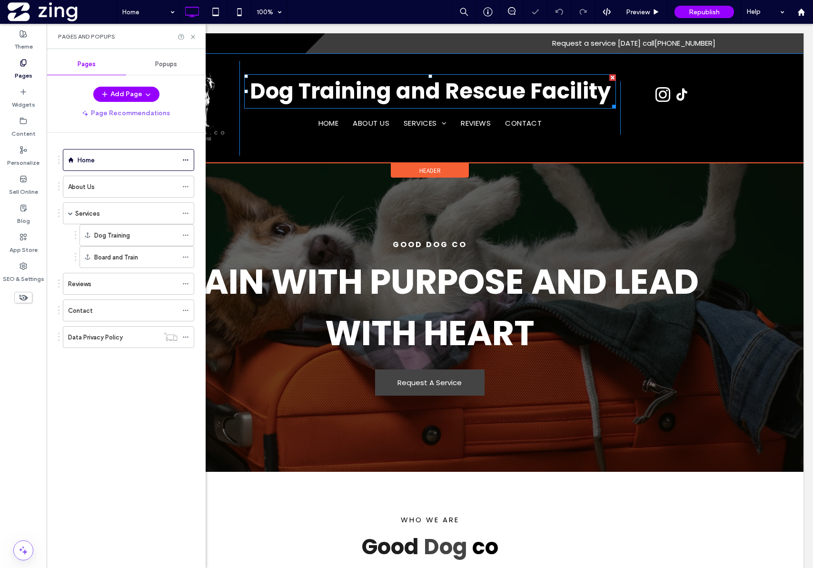
click at [332, 100] on span "Dog Training and Rescue Facility" at bounding box center [430, 91] width 361 height 30
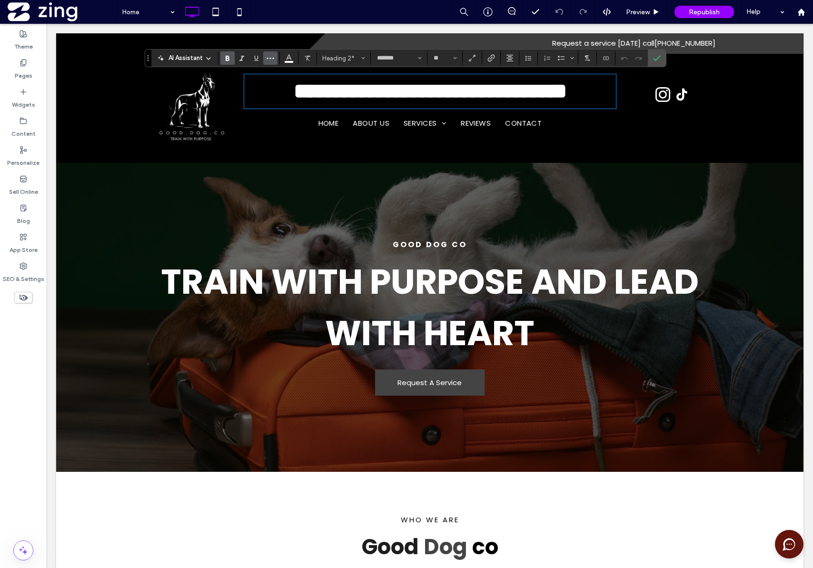
click at [270, 59] on use "More" at bounding box center [270, 58] width 7 height 1
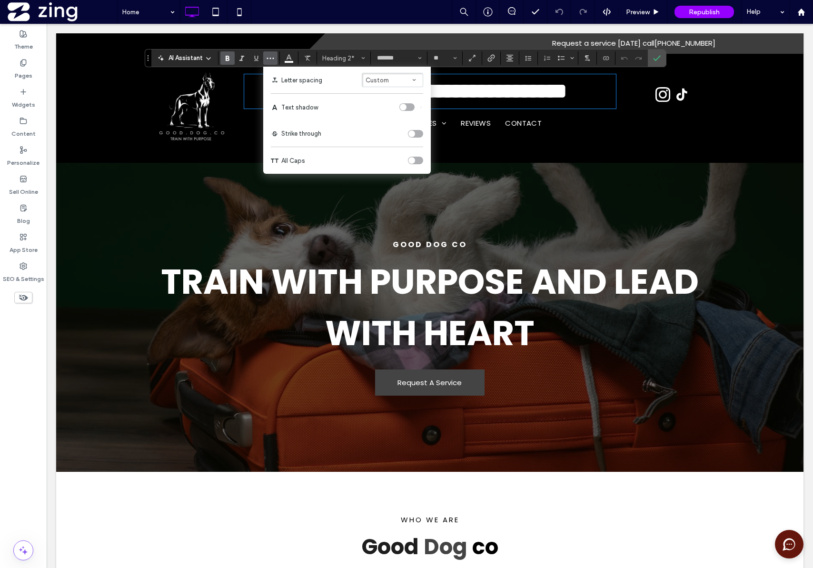
click at [418, 162] on div "toggle" at bounding box center [415, 161] width 15 height 8
click at [268, 58] on icon "More" at bounding box center [271, 58] width 8 height 8
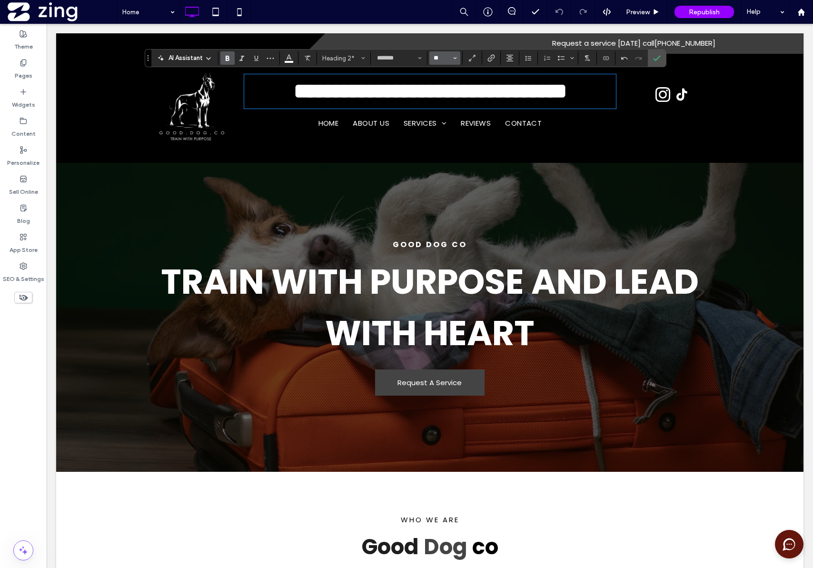
click at [446, 59] on input "**" at bounding box center [442, 58] width 19 height 8
type input "**"
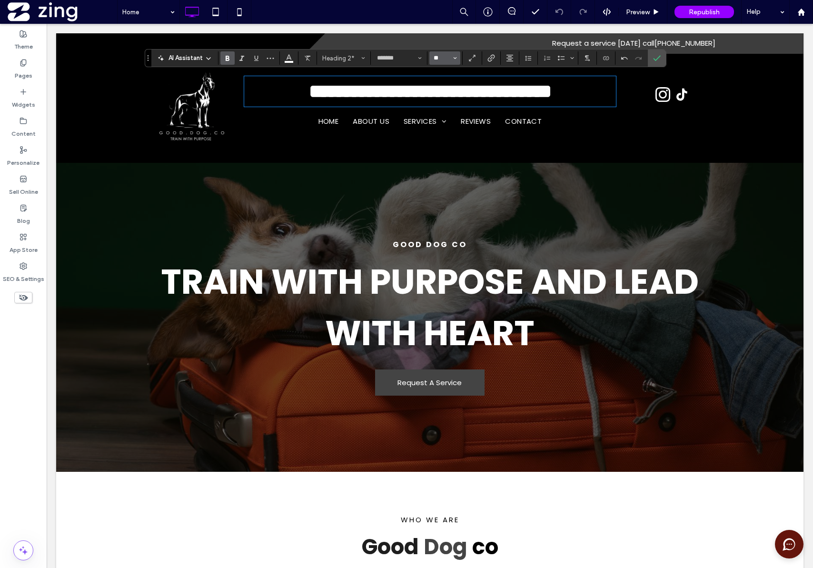
click at [444, 61] on input "**" at bounding box center [442, 58] width 19 height 8
type input "**"
click at [444, 60] on input "**" at bounding box center [442, 58] width 19 height 8
type input "**"
click at [446, 59] on input "**" at bounding box center [442, 58] width 19 height 8
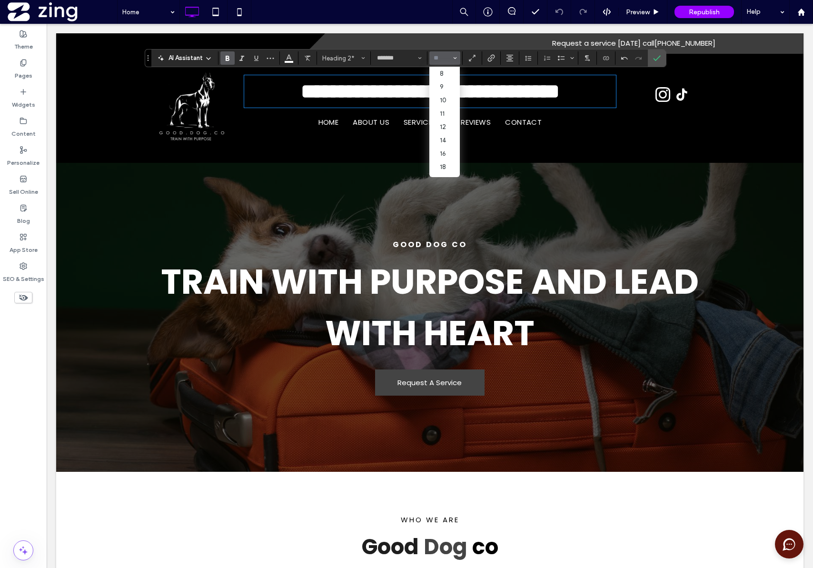
type input "*"
type input "**"
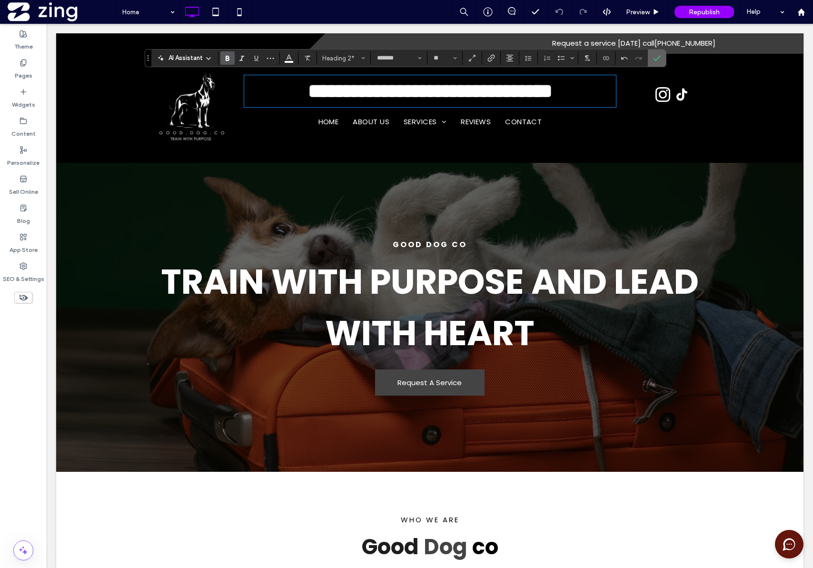
click at [660, 59] on icon "Confirm" at bounding box center [657, 58] width 8 height 8
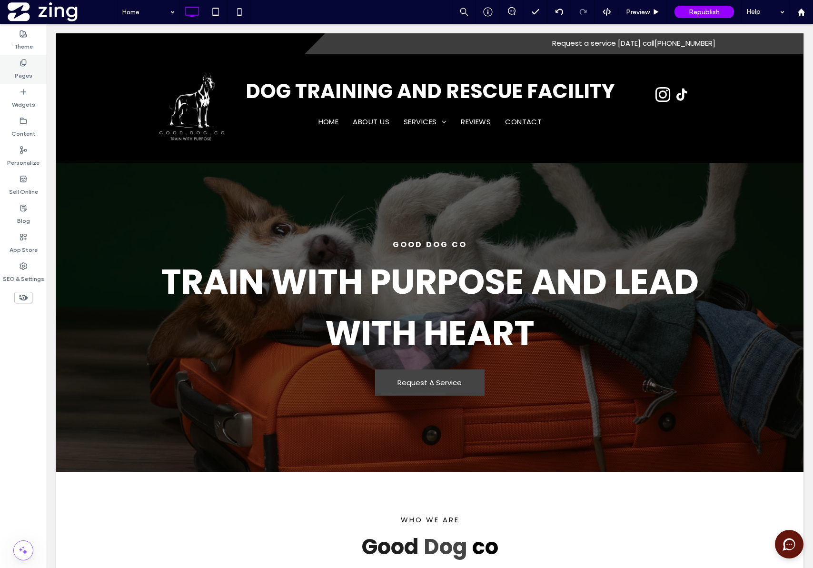
click at [25, 67] on label "Pages" at bounding box center [24, 73] width 18 height 13
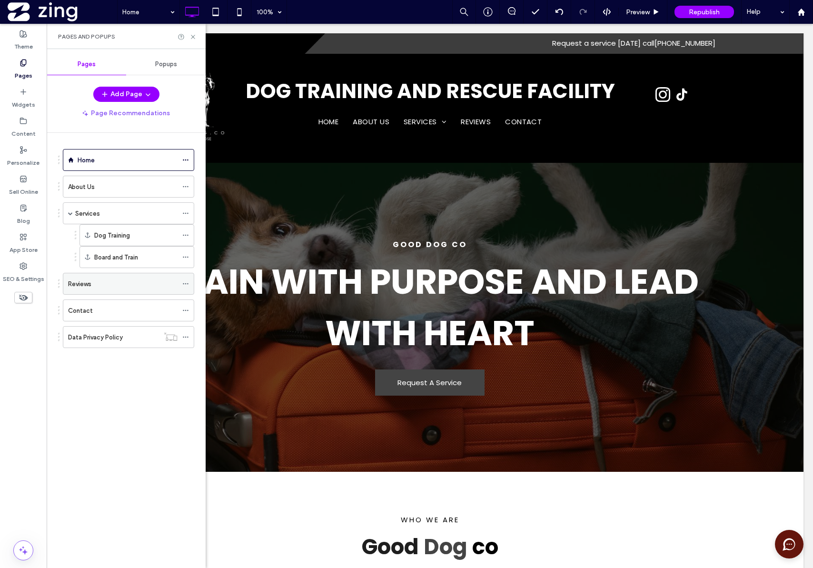
click at [110, 288] on div "Reviews" at bounding box center [123, 284] width 110 height 10
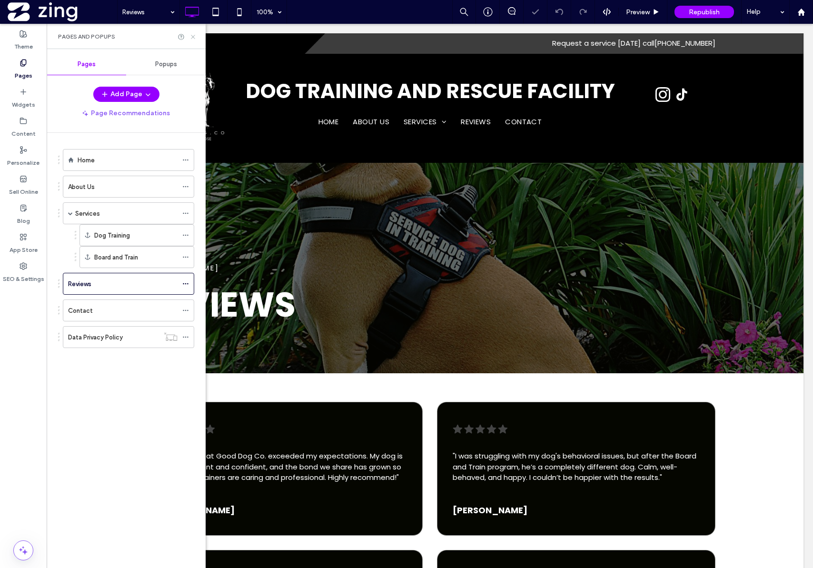
click at [192, 40] on icon at bounding box center [193, 36] width 7 height 7
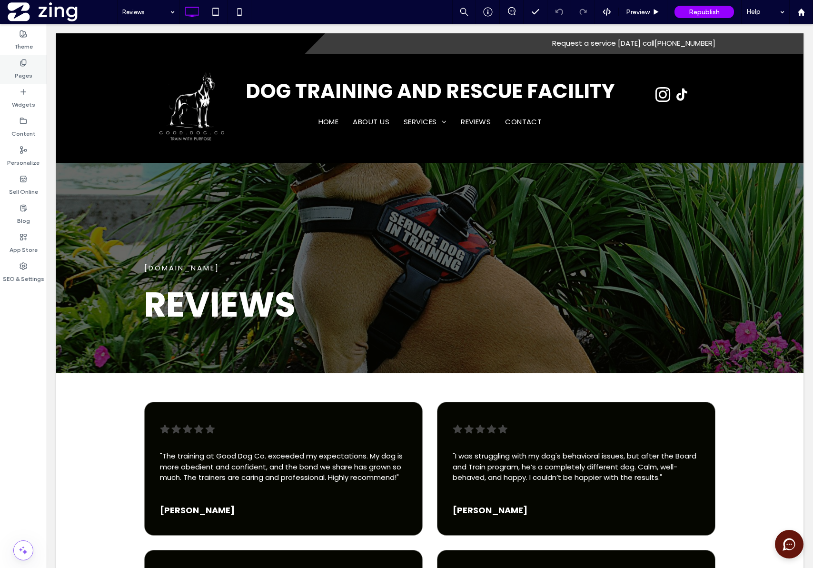
click at [17, 62] on div "Pages" at bounding box center [23, 69] width 47 height 29
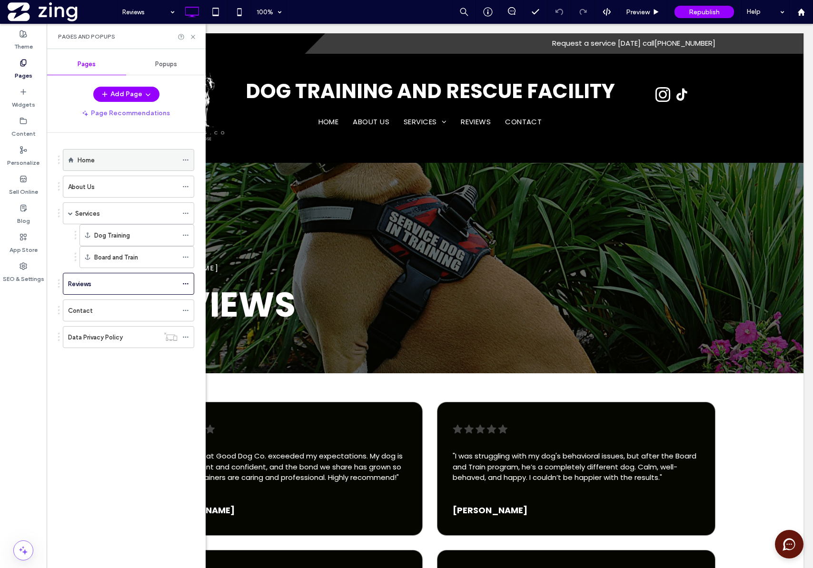
click at [116, 168] on div "Home" at bounding box center [128, 160] width 100 height 21
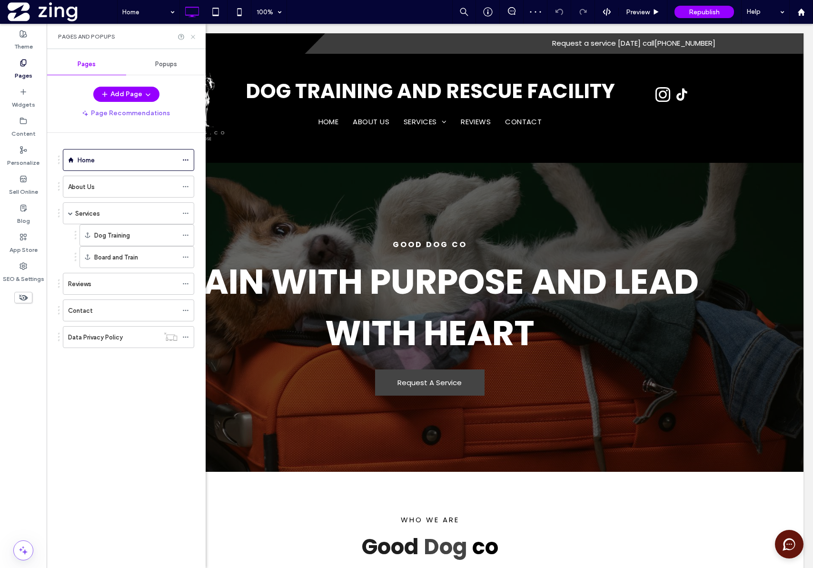
drag, startPoint x: 193, startPoint y: 34, endPoint x: 146, endPoint y: 21, distance: 48.7
click at [193, 34] on icon at bounding box center [193, 36] width 7 height 7
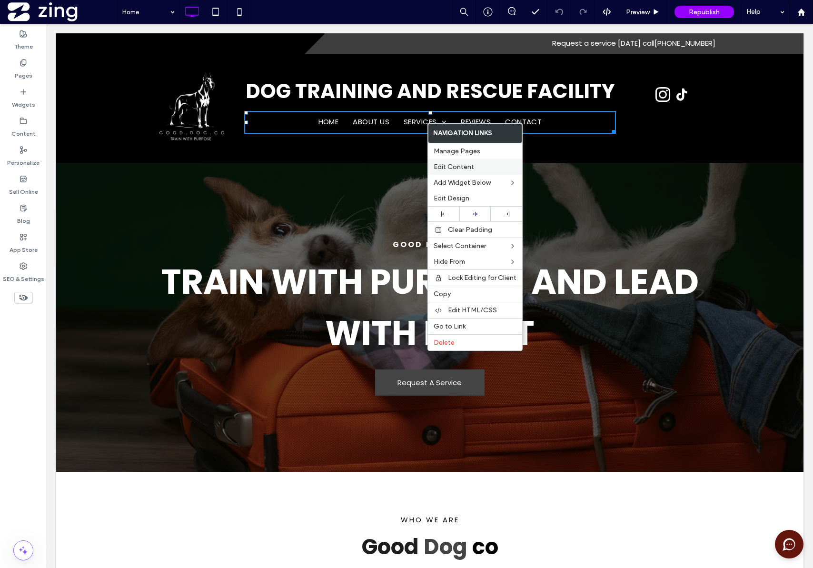
click at [483, 168] on label "Edit Content" at bounding box center [475, 167] width 83 height 8
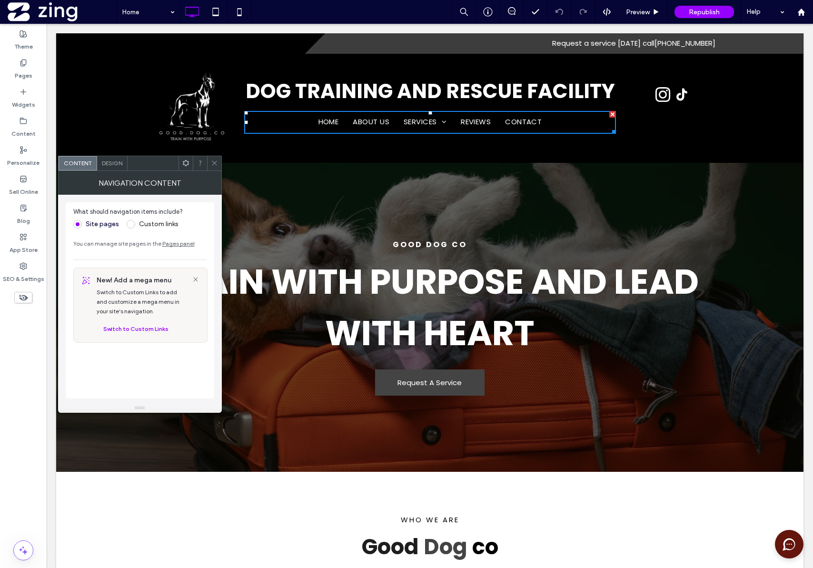
click at [120, 170] on div "Design" at bounding box center [112, 163] width 30 height 14
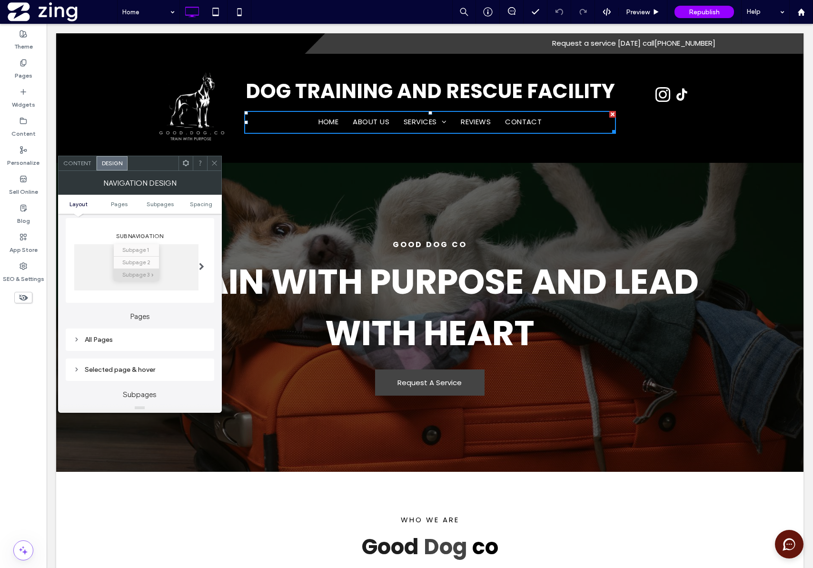
scroll to position [137, 0]
click at [101, 338] on div "All Pages" at bounding box center [139, 339] width 133 height 8
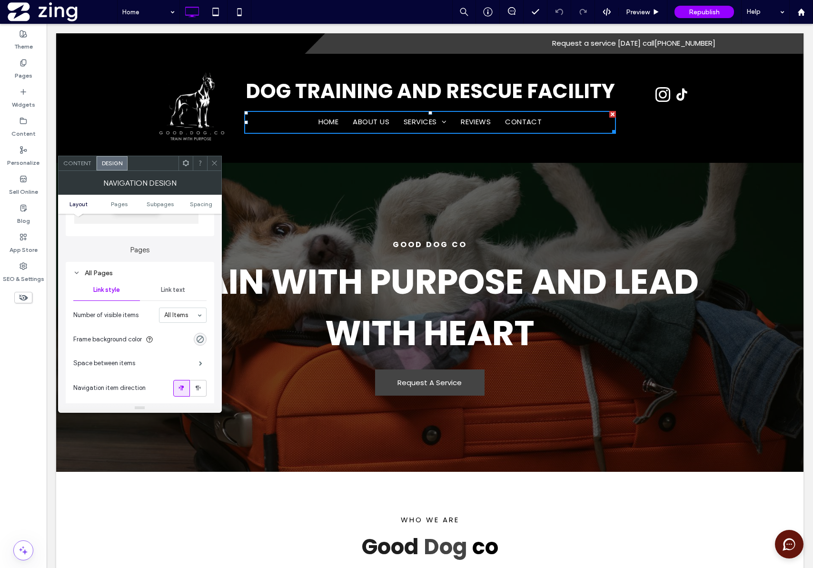
scroll to position [211, 0]
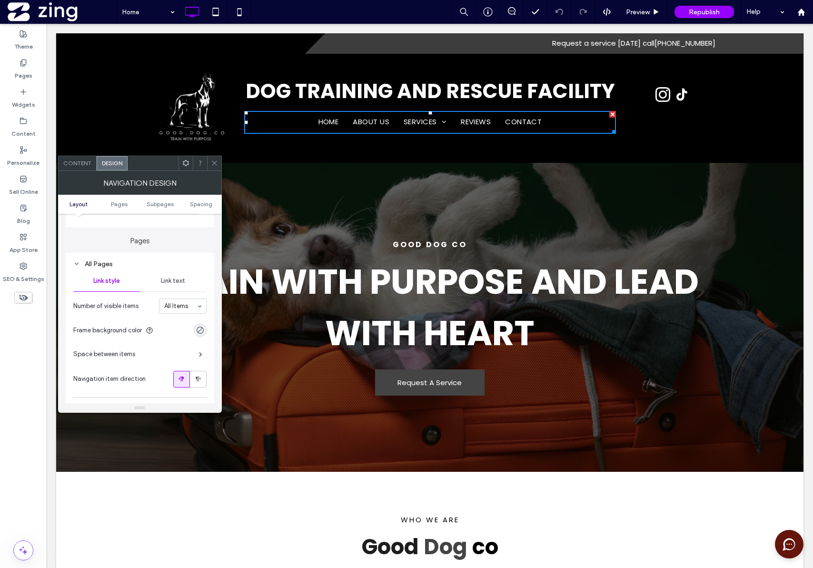
click at [175, 285] on div "Link text" at bounding box center [173, 281] width 67 height 21
click at [92, 264] on div "All Pages" at bounding box center [139, 264] width 133 height 8
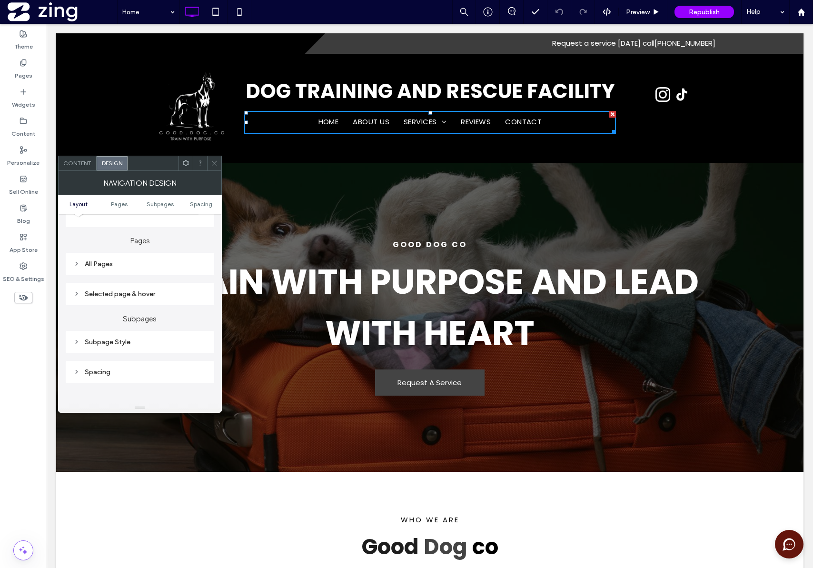
click at [88, 294] on div "Selected page & hover" at bounding box center [139, 294] width 133 height 8
click at [87, 294] on div "Selected page & hover" at bounding box center [139, 294] width 133 height 8
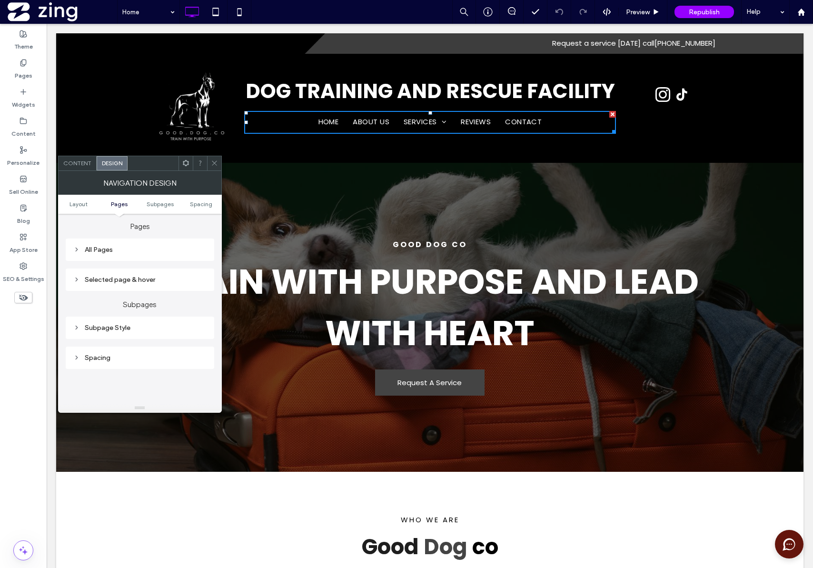
scroll to position [227, 0]
click at [104, 324] on div "Subpage Style" at bounding box center [139, 326] width 133 height 8
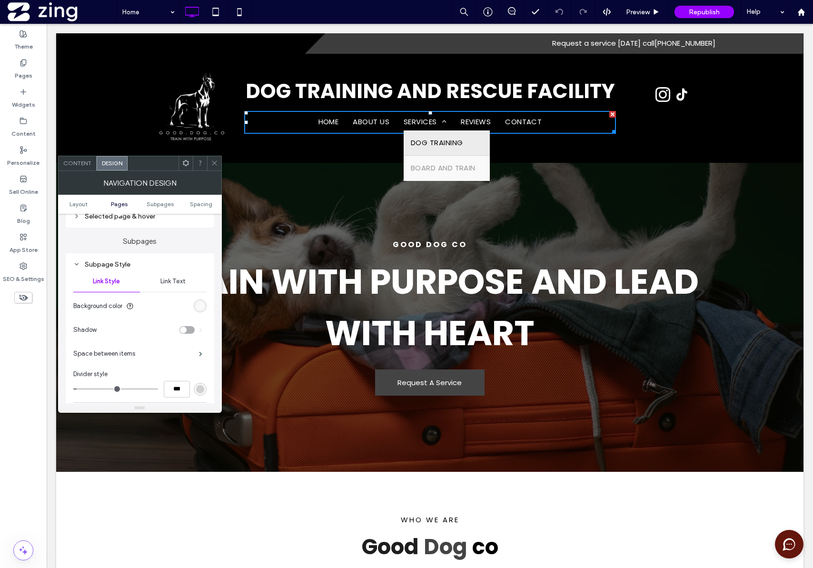
scroll to position [298, 0]
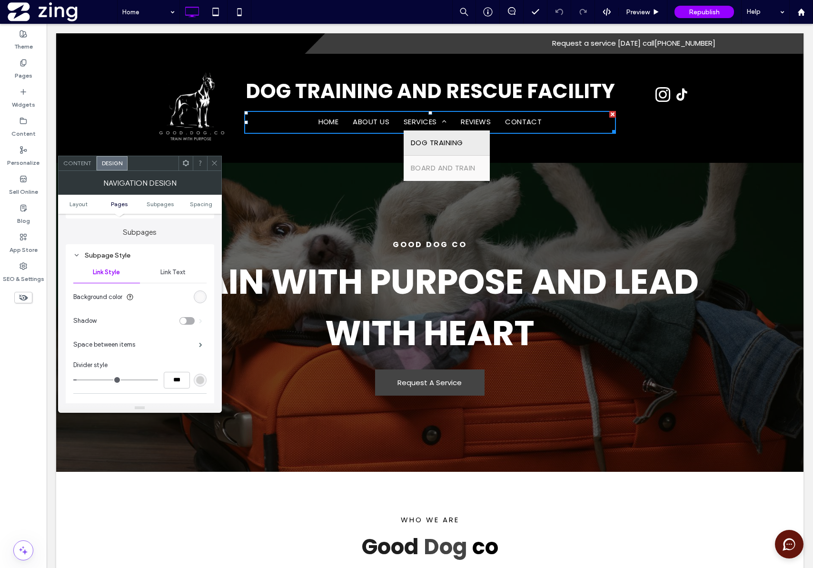
click at [173, 271] on span "Link Text" at bounding box center [172, 273] width 25 height 8
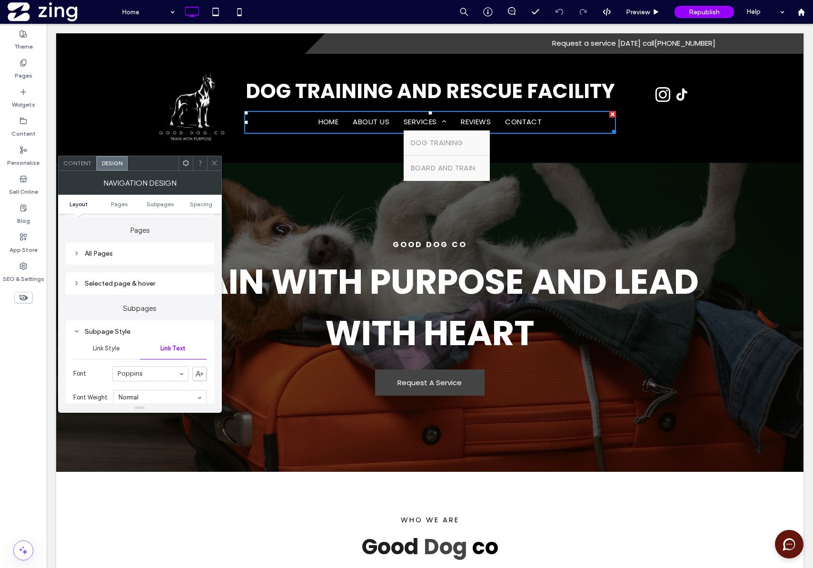
scroll to position [235, 0]
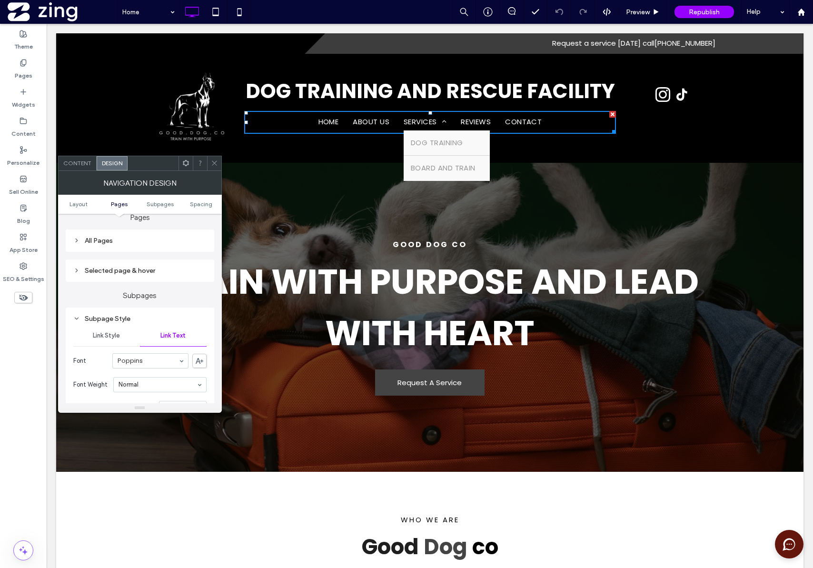
click at [87, 315] on div "Subpage Style" at bounding box center [139, 319] width 133 height 8
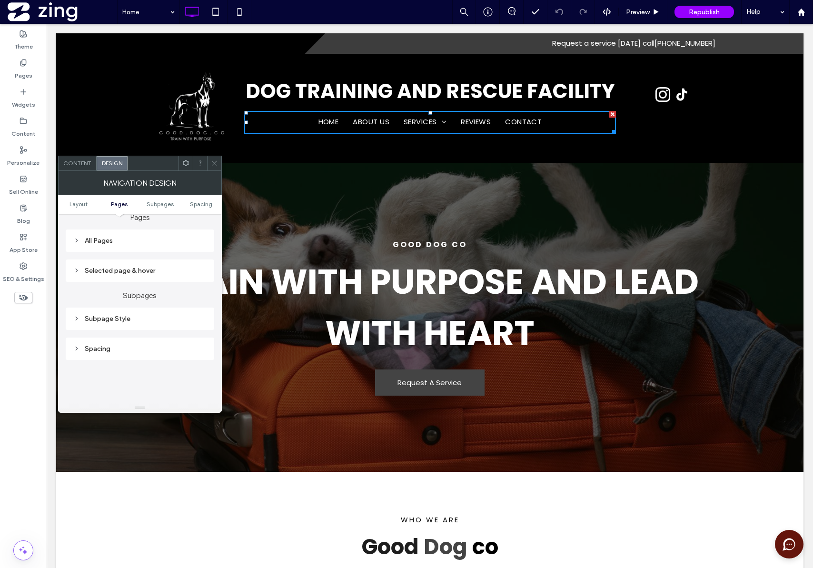
click at [104, 325] on div "Subpage Style" at bounding box center [139, 318] width 133 height 13
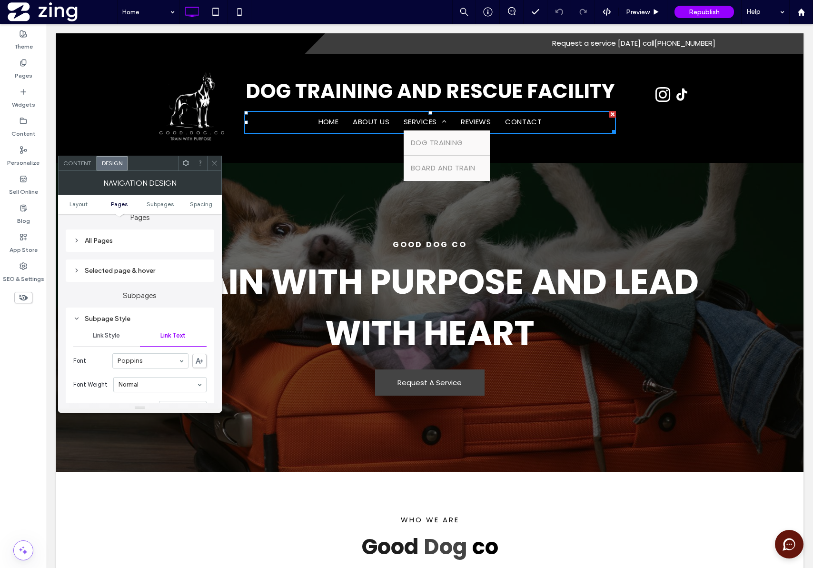
click at [103, 336] on span "Link Style" at bounding box center [106, 336] width 27 height 8
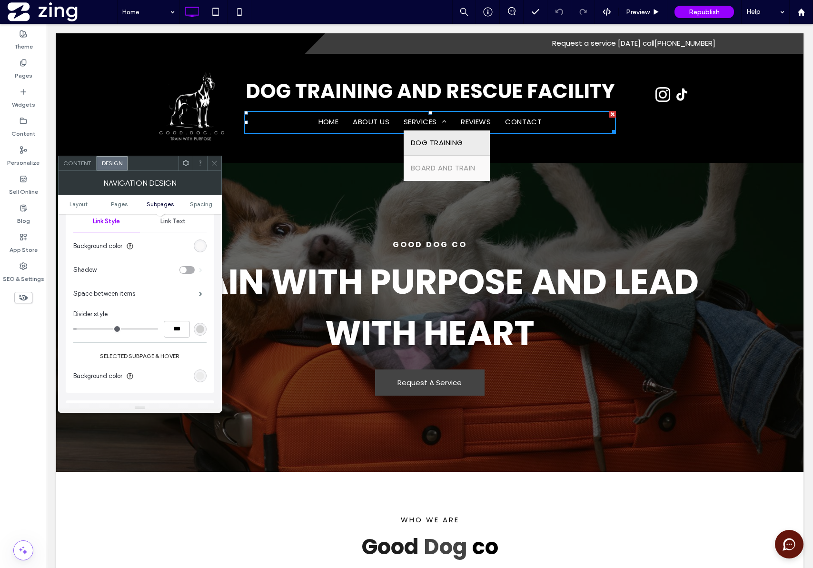
scroll to position [320, 0]
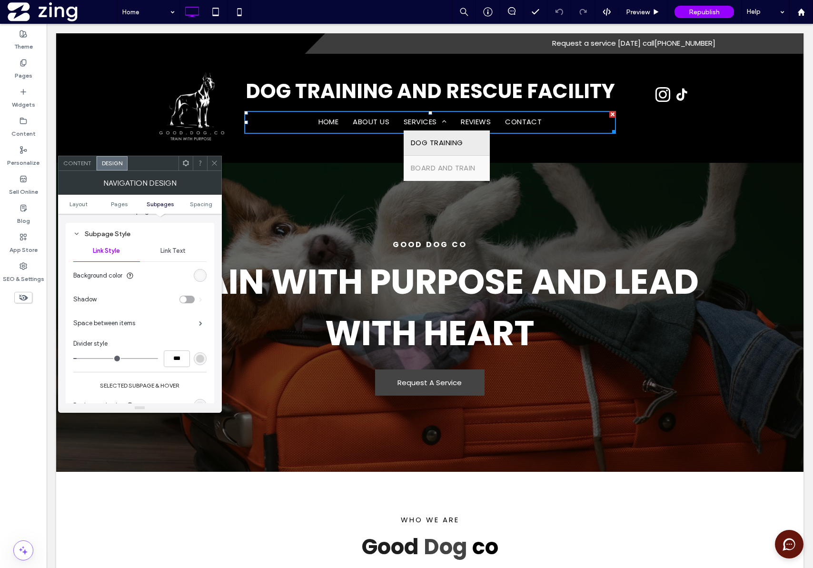
click at [167, 252] on span "Link Text" at bounding box center [172, 251] width 25 height 8
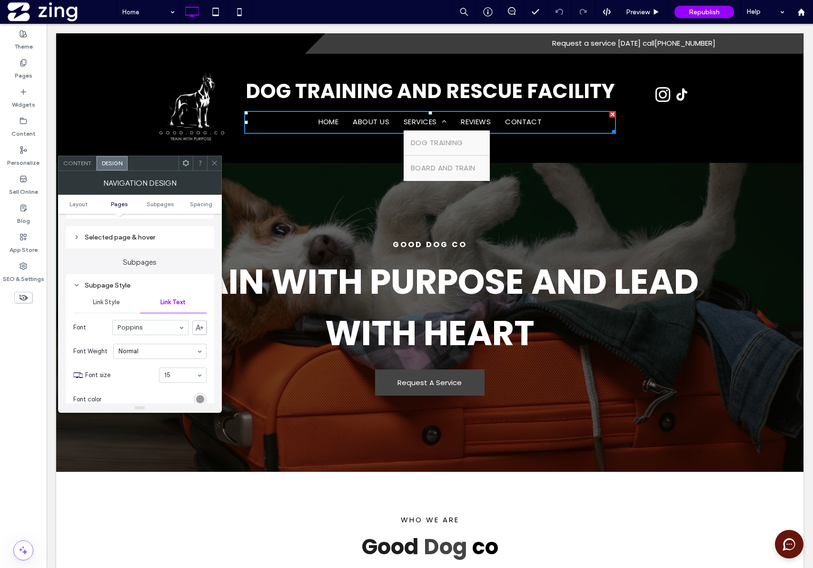
scroll to position [271, 0]
click at [78, 283] on icon at bounding box center [76, 283] width 7 height 7
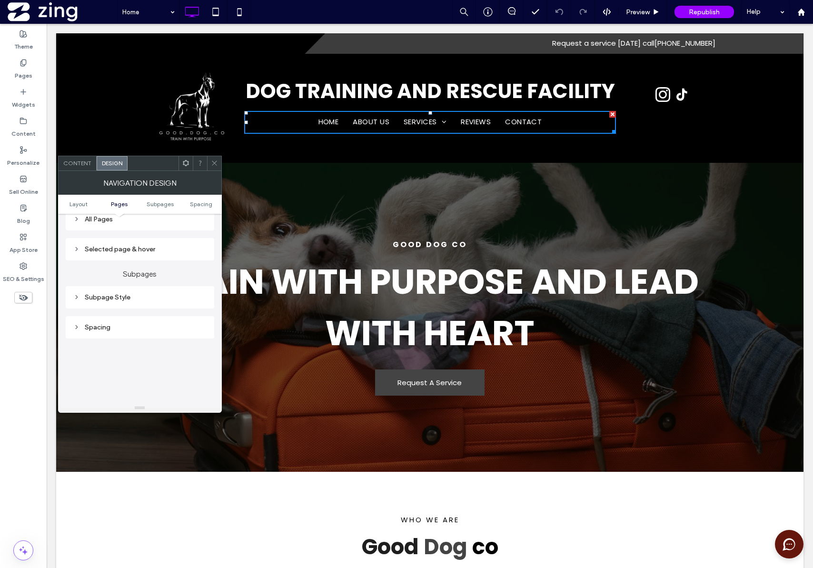
scroll to position [254, 0]
click at [78, 256] on div "Selected page & hover" at bounding box center [139, 251] width 133 height 13
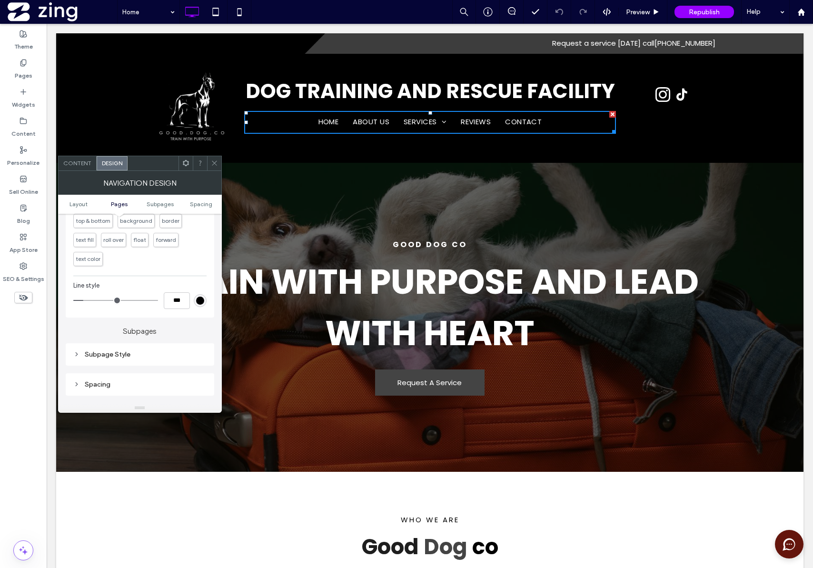
scroll to position [217, 0]
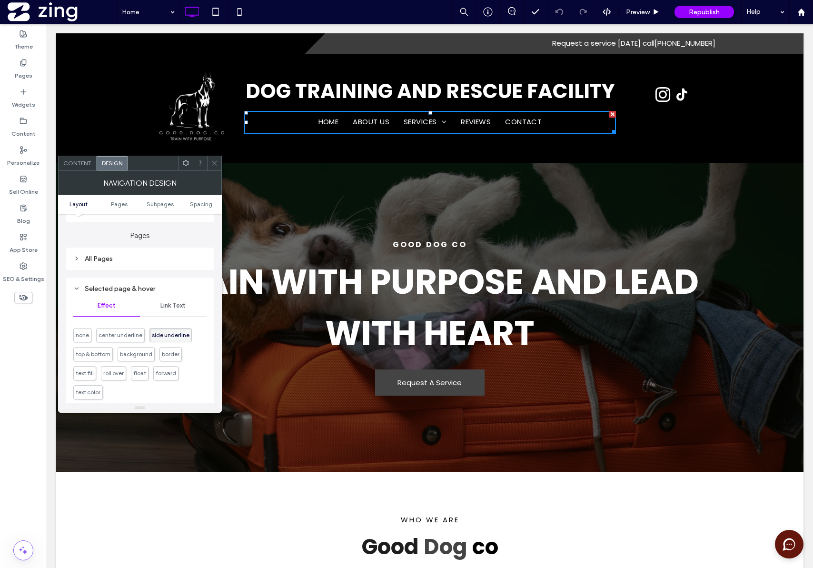
click at [76, 290] on icon at bounding box center [76, 288] width 7 height 7
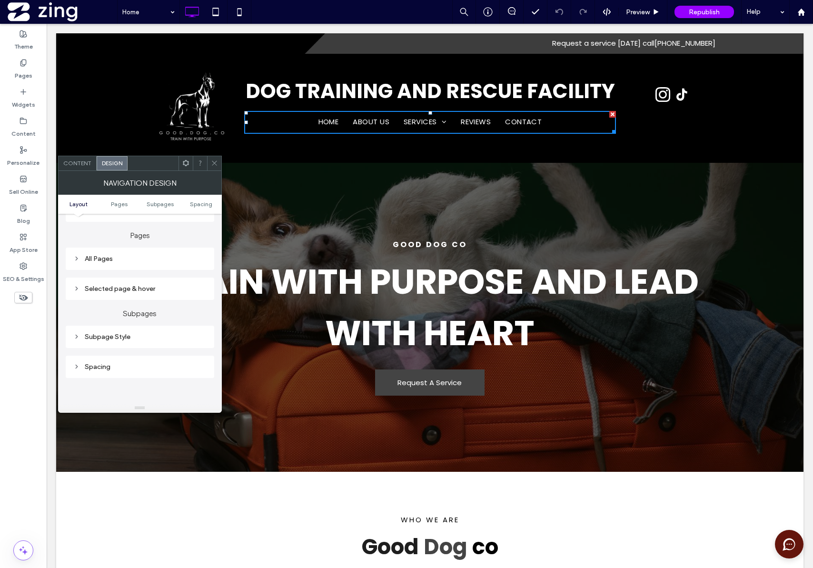
click at [80, 261] on icon at bounding box center [76, 258] width 7 height 7
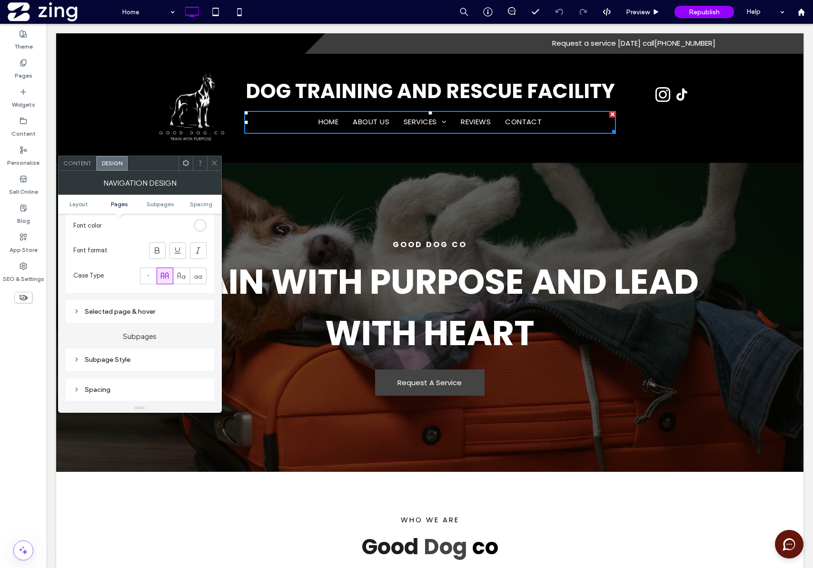
scroll to position [177, 0]
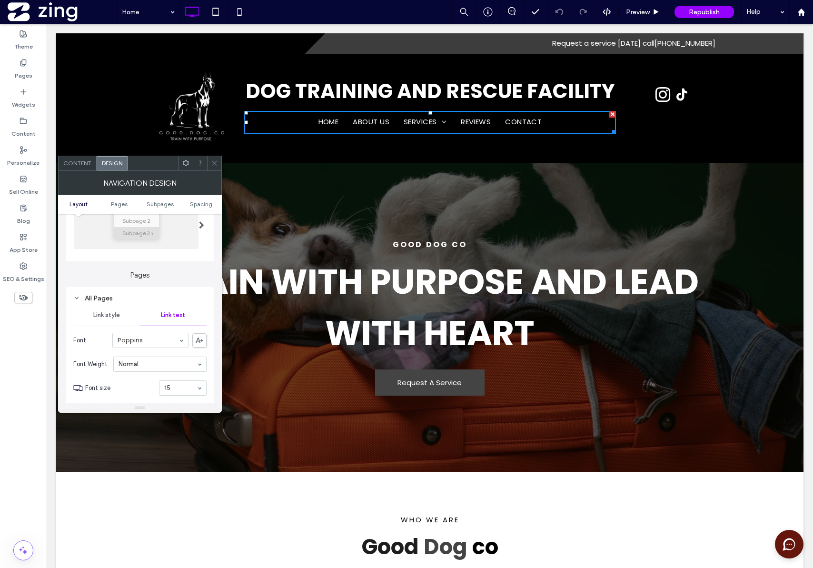
click at [96, 312] on span "Link style" at bounding box center [106, 315] width 27 height 8
click at [77, 164] on span "Content" at bounding box center [77, 163] width 28 height 7
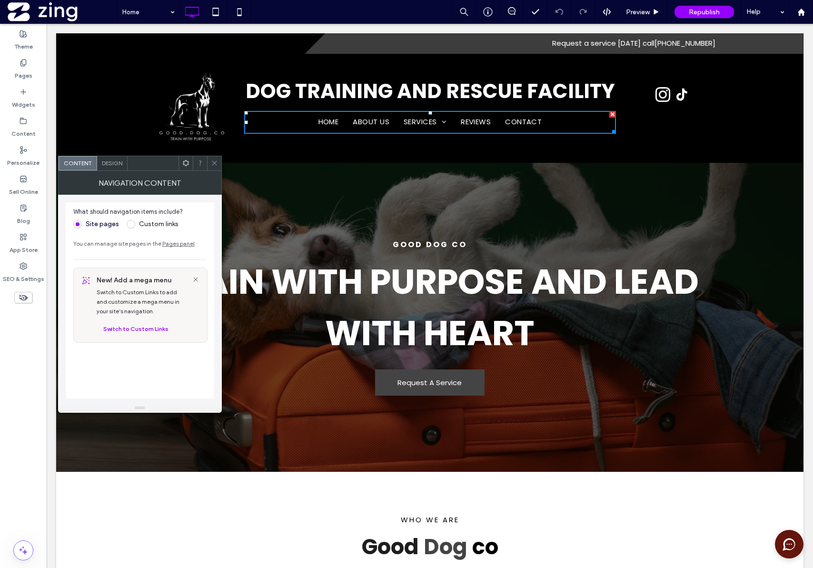
click at [171, 244] on link "Pages panel" at bounding box center [178, 243] width 32 height 7
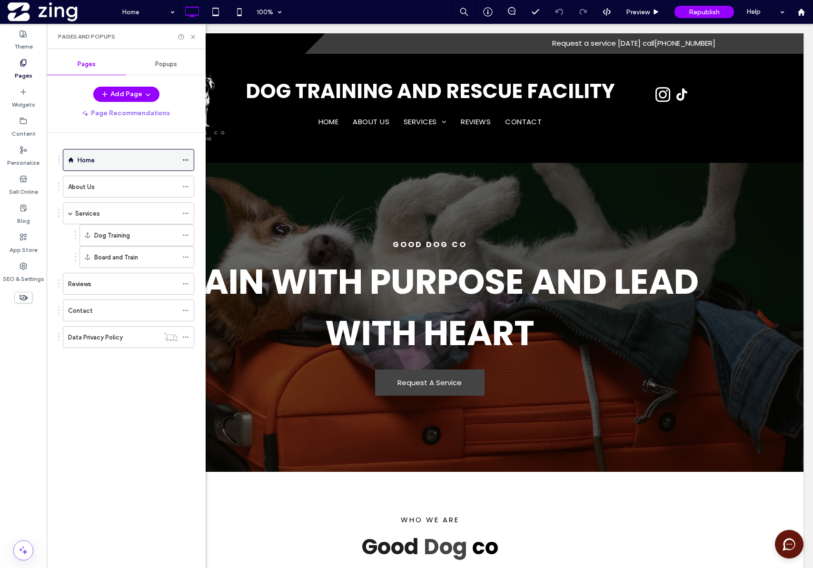
click at [187, 161] on icon at bounding box center [185, 160] width 7 height 7
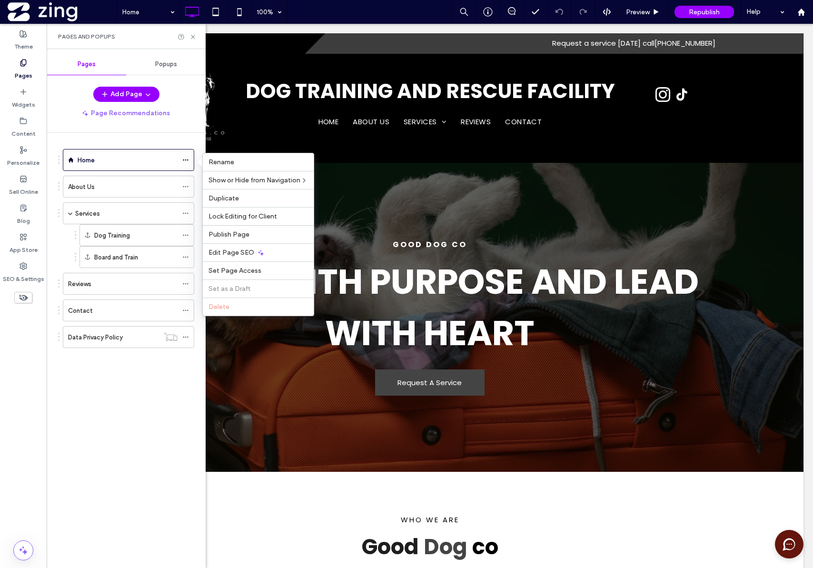
click at [116, 378] on div "Home About Us Services Dog Training Board and Train Reviews Contact Data Privac…" at bounding box center [132, 348] width 148 height 431
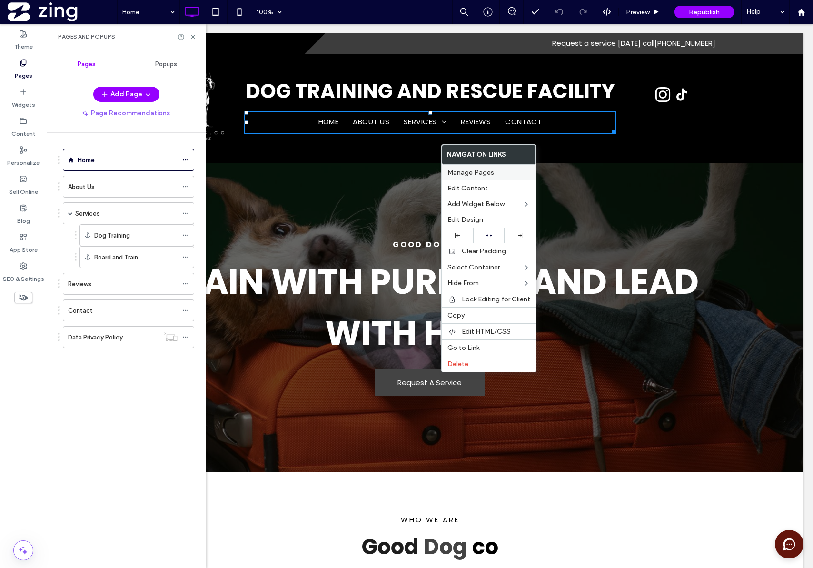
click at [473, 170] on span "Manage Pages" at bounding box center [471, 173] width 47 height 8
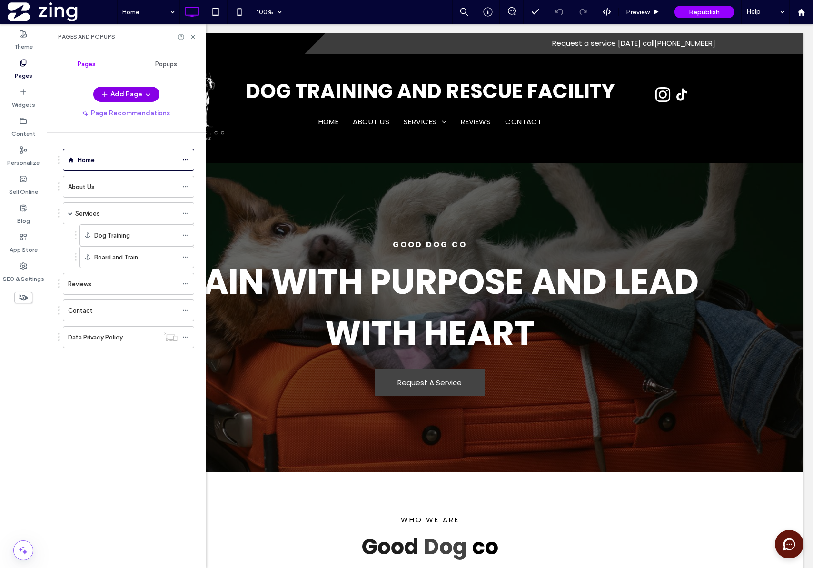
click at [147, 97] on icon "button" at bounding box center [148, 94] width 8 height 8
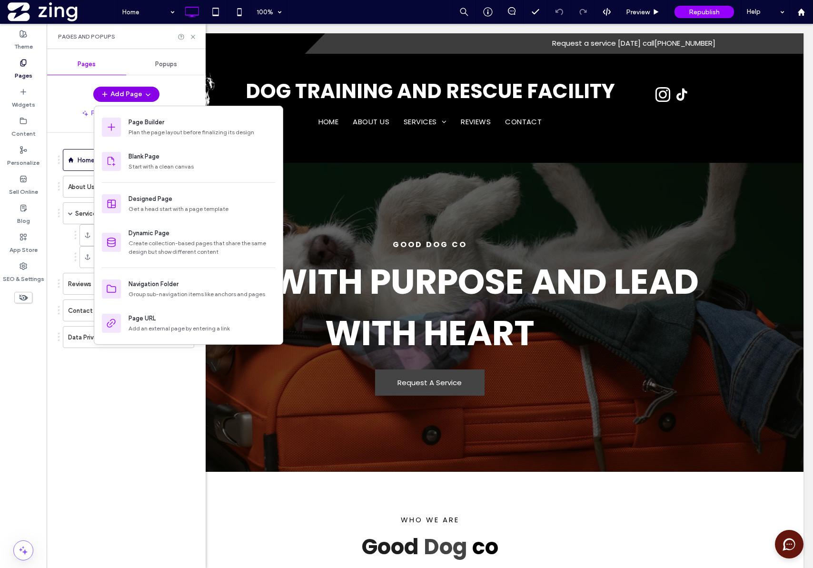
click at [150, 97] on icon "button" at bounding box center [148, 94] width 8 height 8
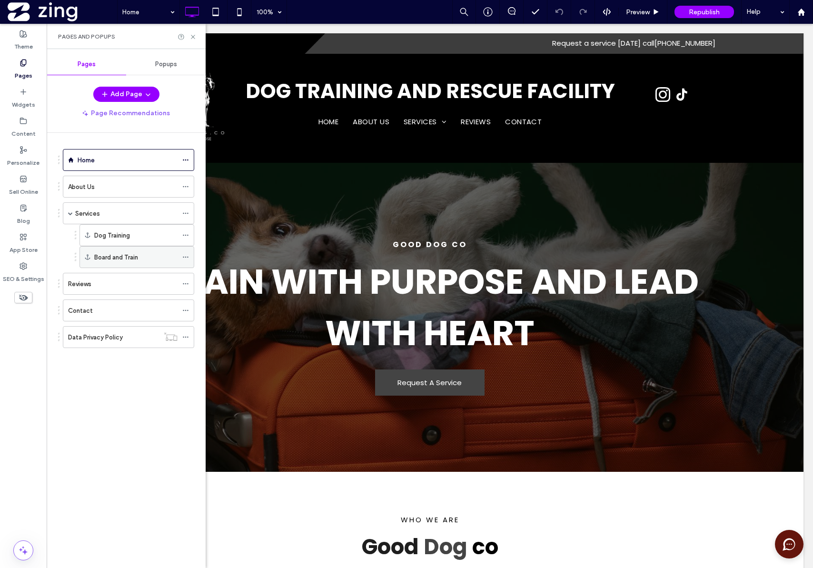
click at [187, 258] on icon at bounding box center [185, 257] width 7 height 7
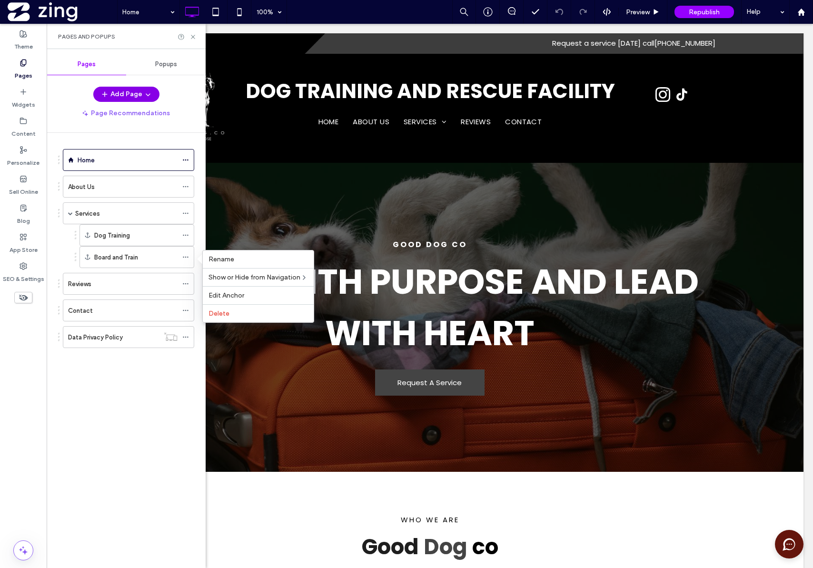
click at [145, 97] on icon "button" at bounding box center [148, 94] width 8 height 8
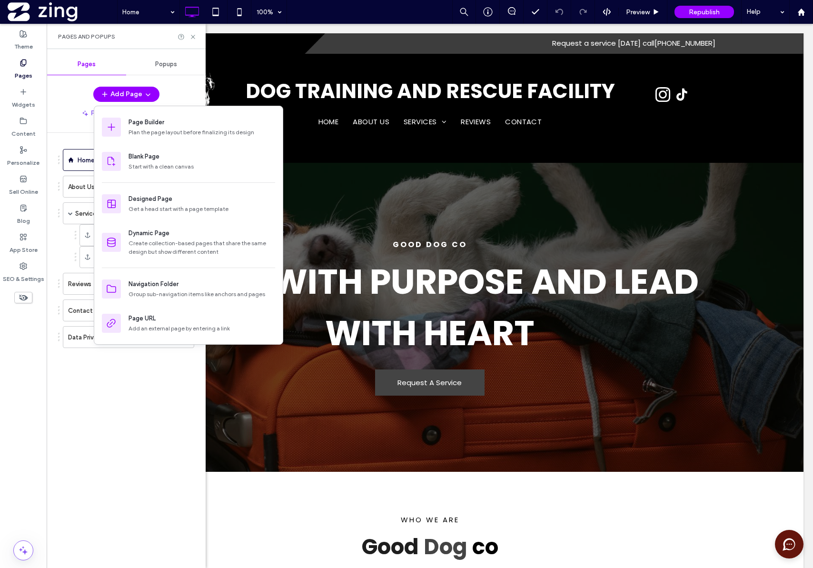
click at [120, 406] on div "Home About Us Services Dog Training Board and Train Reviews Contact Data Privac…" at bounding box center [132, 348] width 148 height 431
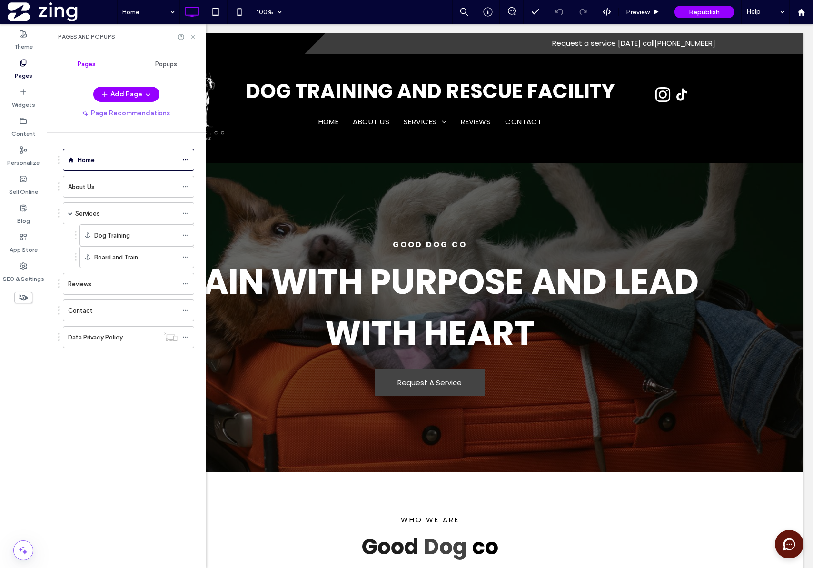
click at [192, 36] on icon at bounding box center [193, 36] width 7 height 7
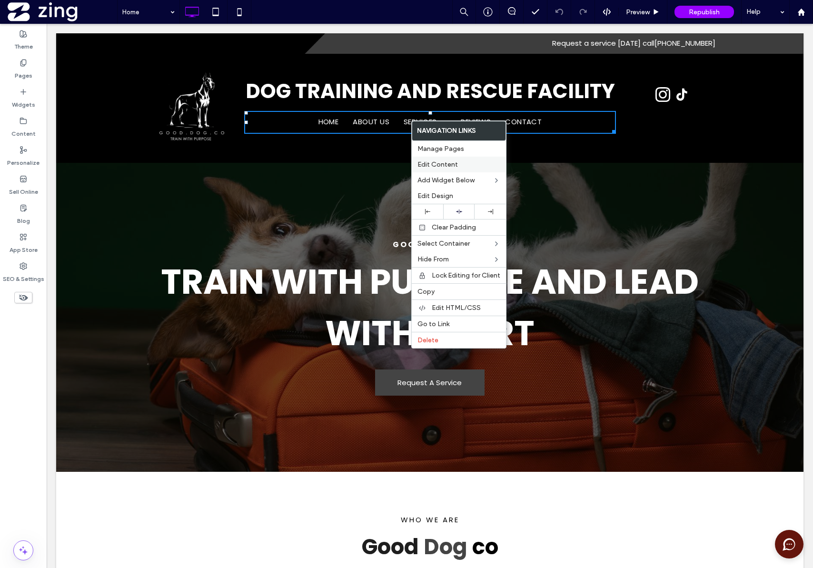
click at [453, 167] on span "Edit Content" at bounding box center [438, 164] width 40 height 8
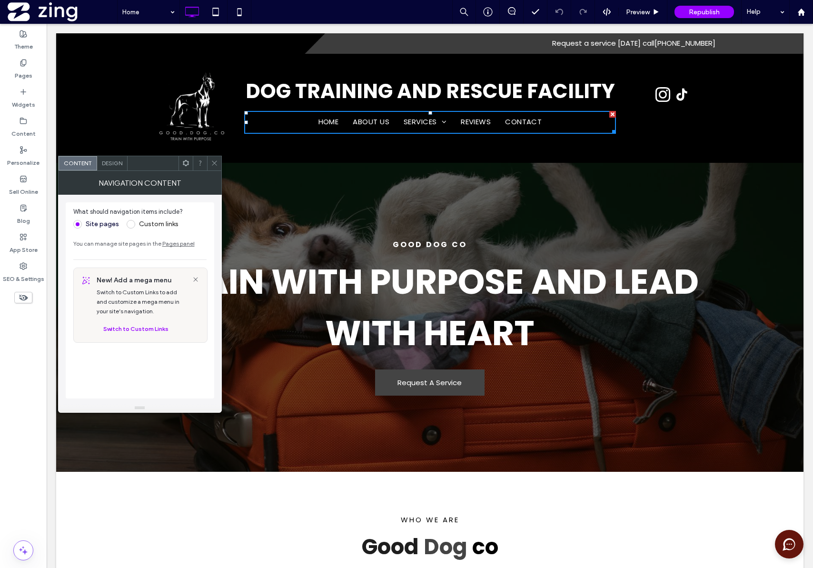
click at [116, 168] on div "Design" at bounding box center [112, 163] width 30 height 14
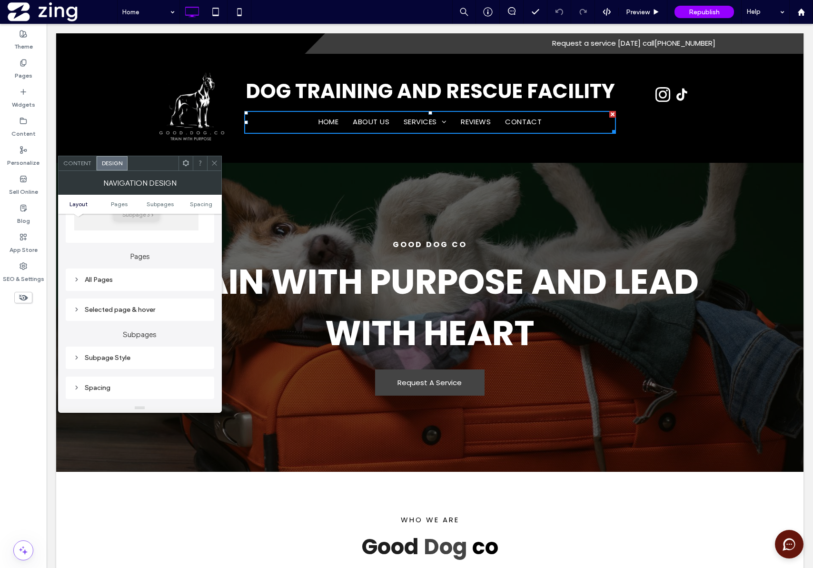
scroll to position [196, 0]
click at [98, 354] on div "Subpage Style" at bounding box center [139, 357] width 133 height 8
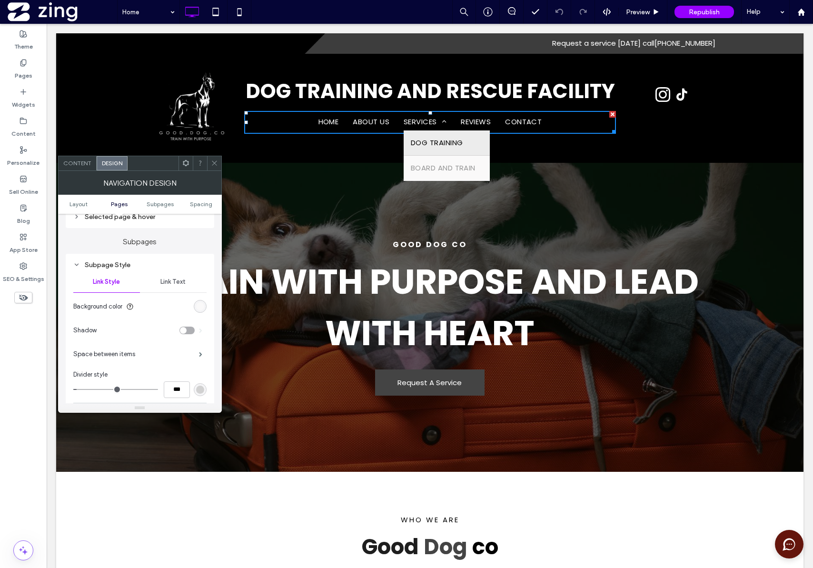
scroll to position [291, 0]
click at [170, 283] on span "Link Text" at bounding box center [172, 280] width 25 height 8
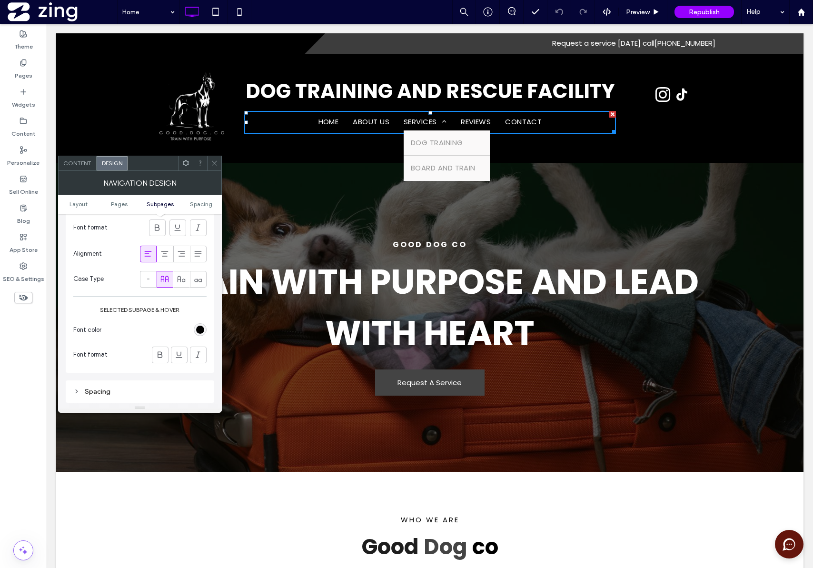
scroll to position [483, 0]
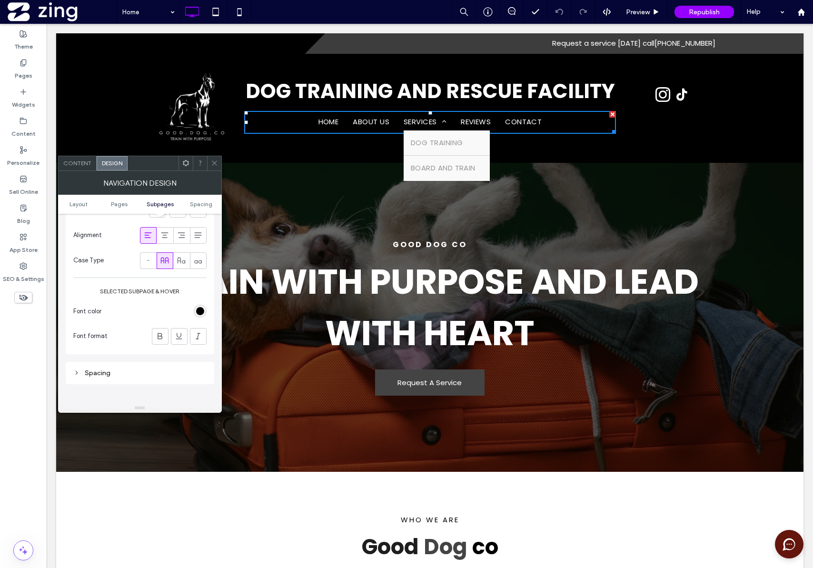
click at [102, 371] on div "Spacing" at bounding box center [139, 373] width 133 height 8
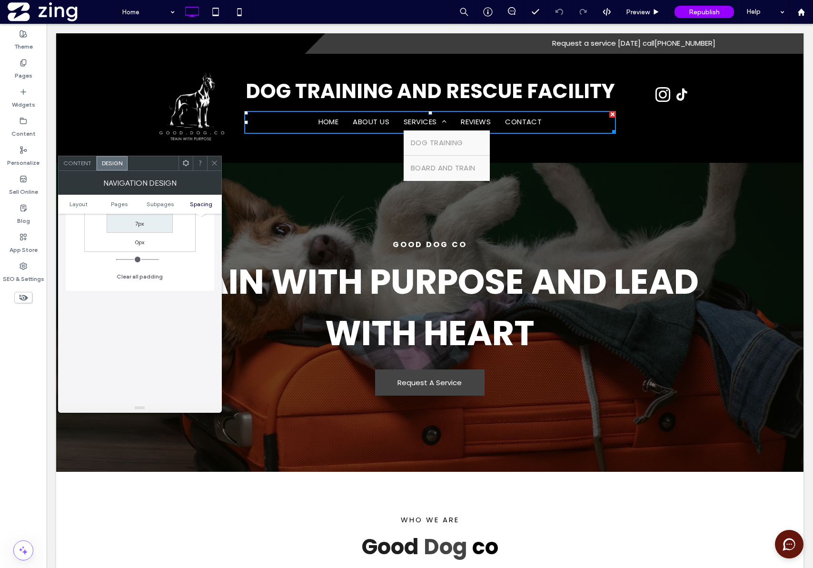
scroll to position [744, 0]
type input "*"
click at [80, 163] on span "Content" at bounding box center [77, 163] width 28 height 7
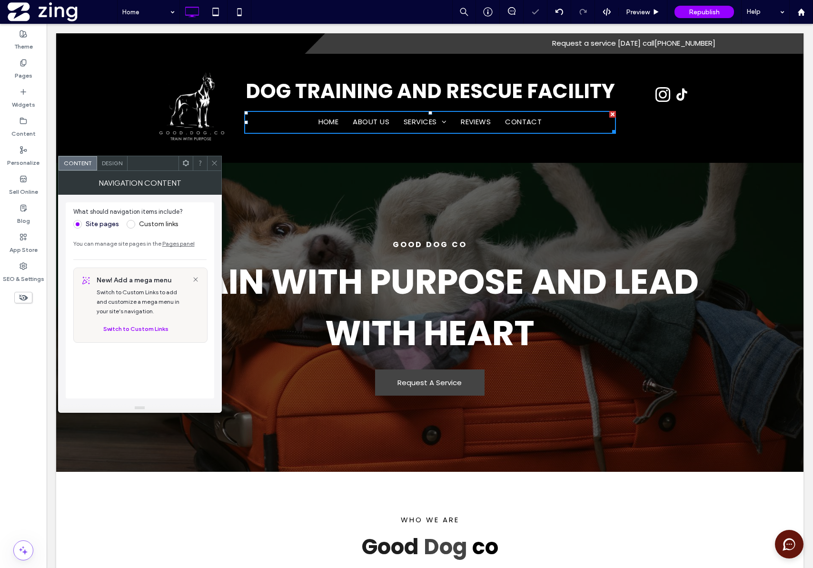
click at [215, 162] on icon at bounding box center [214, 163] width 7 height 7
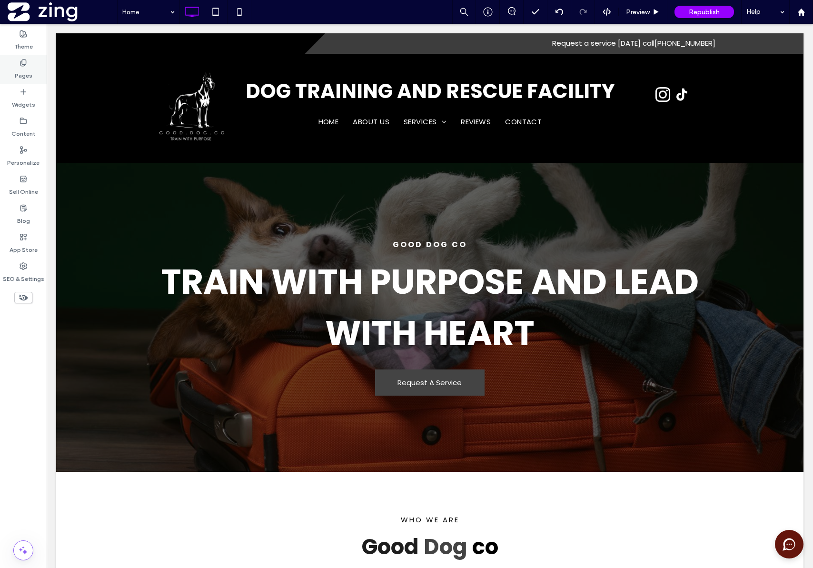
click at [28, 67] on label "Pages" at bounding box center [24, 73] width 18 height 13
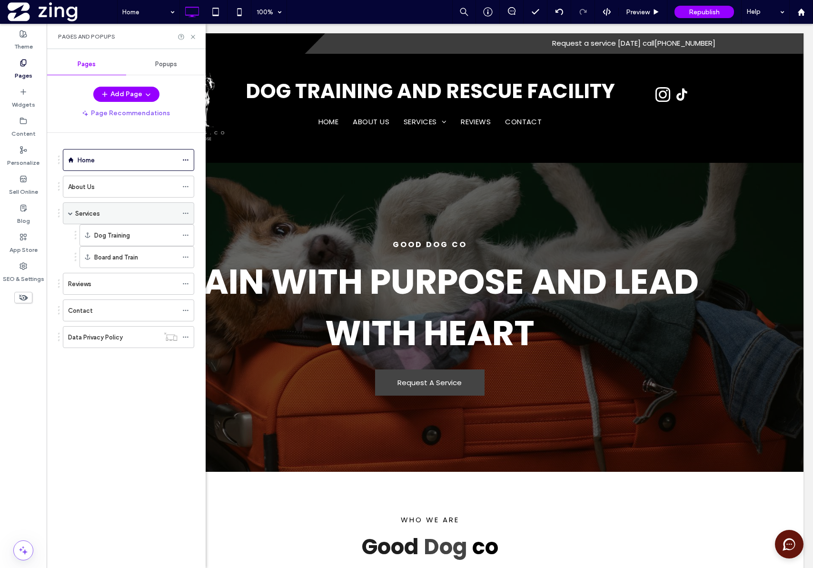
click at [116, 215] on div "Services" at bounding box center [126, 214] width 102 height 10
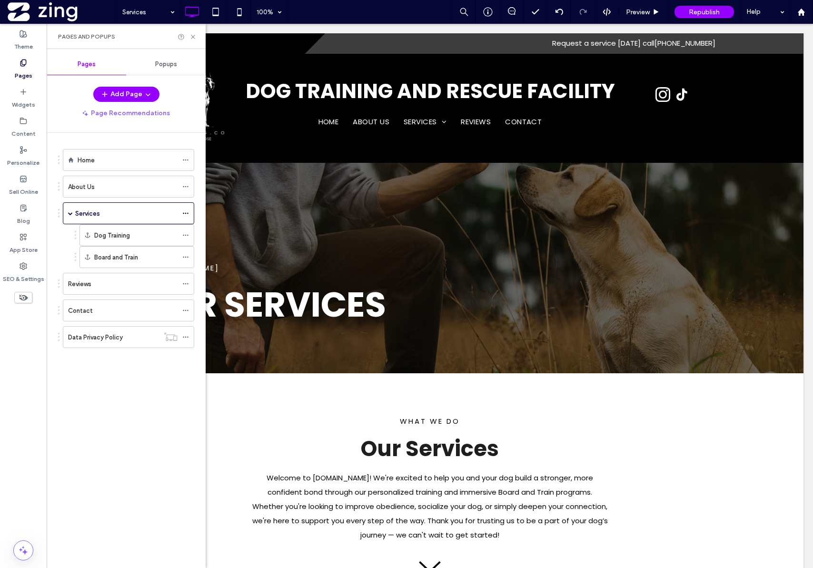
scroll to position [0, 0]
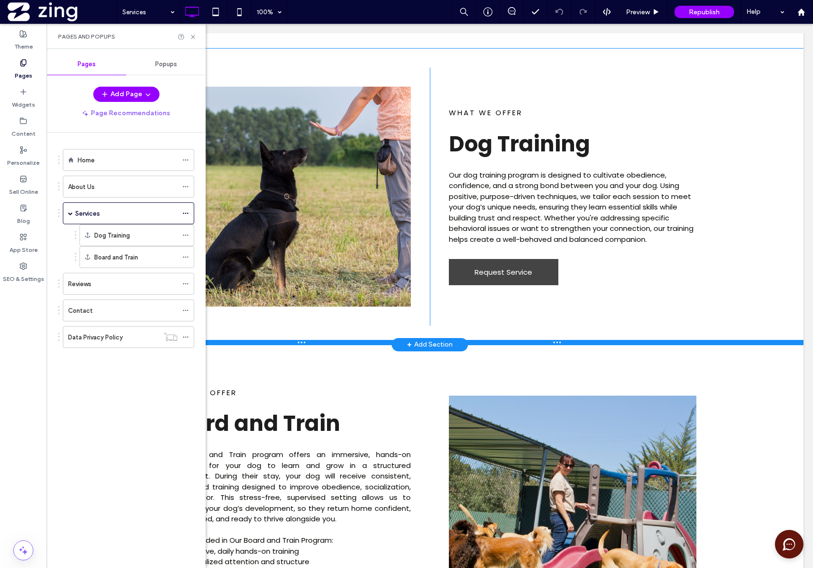
scroll to position [842, 0]
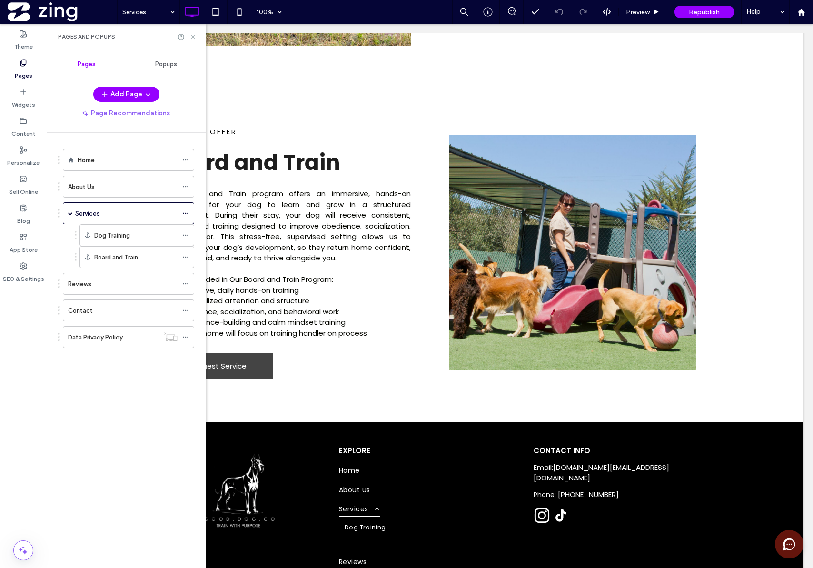
drag, startPoint x: 193, startPoint y: 36, endPoint x: 147, endPoint y: 13, distance: 52.0
click at [193, 36] on icon at bounding box center [193, 36] width 7 height 7
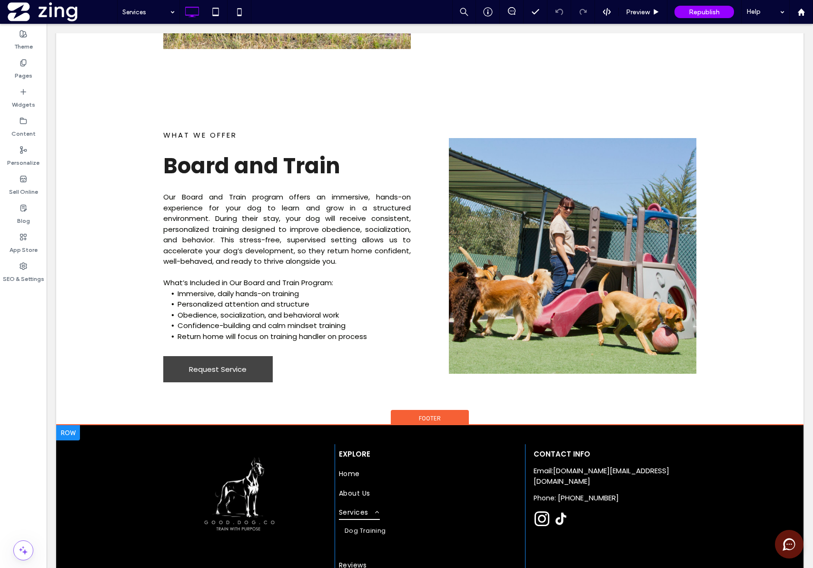
scroll to position [926, 0]
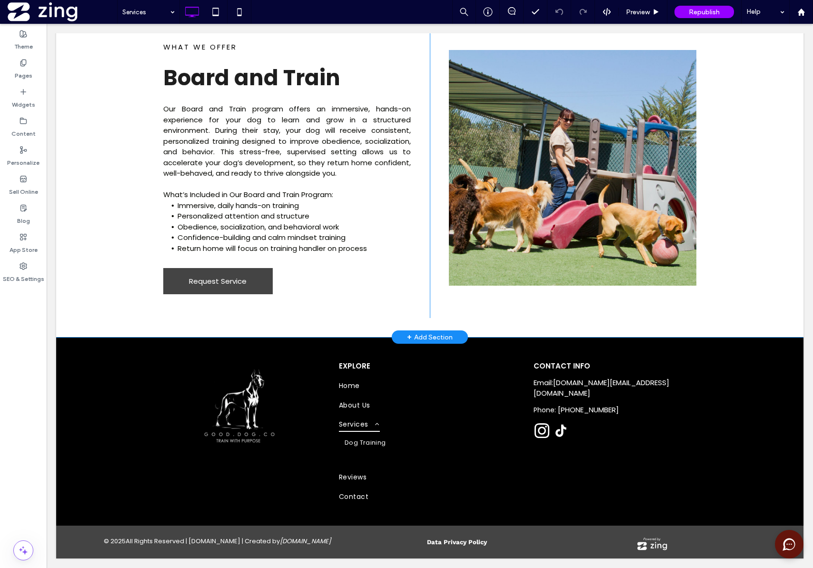
click at [421, 335] on div "+ Add Section" at bounding box center [430, 337] width 46 height 10
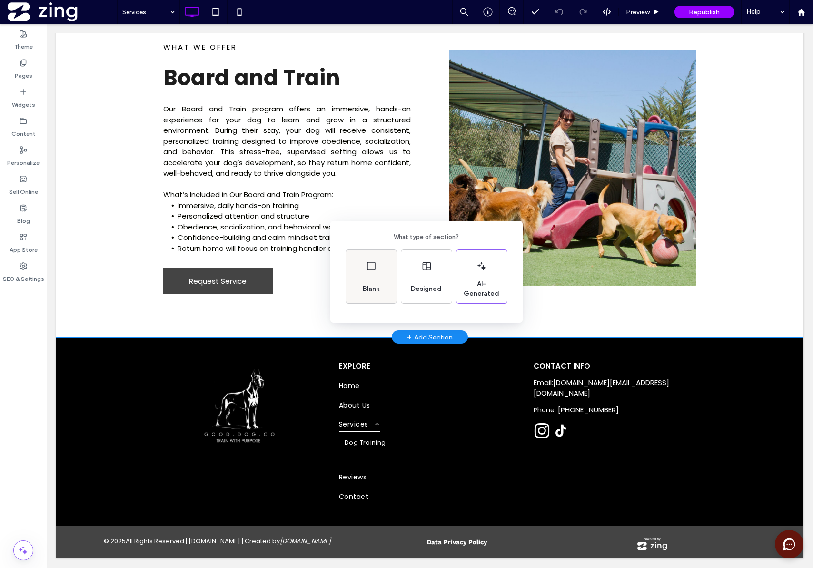
click at [370, 276] on div "Blank" at bounding box center [371, 276] width 50 height 53
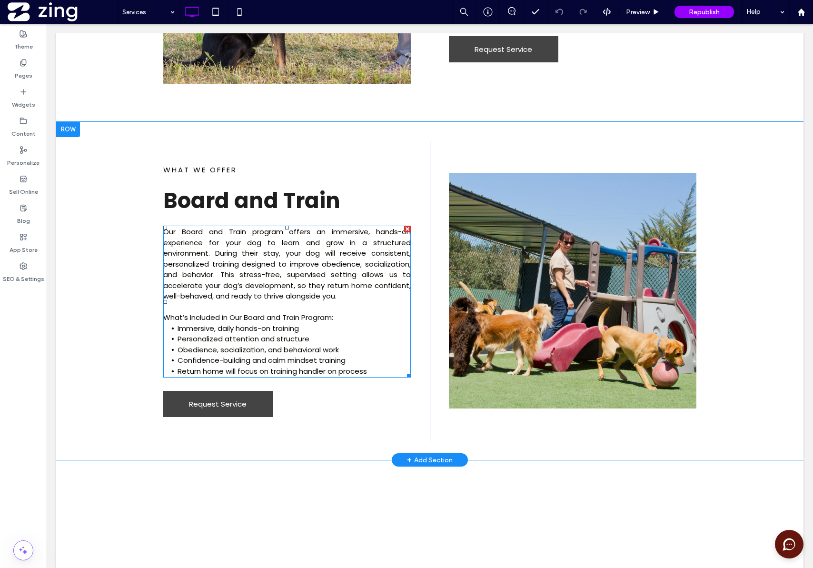
scroll to position [860, 0]
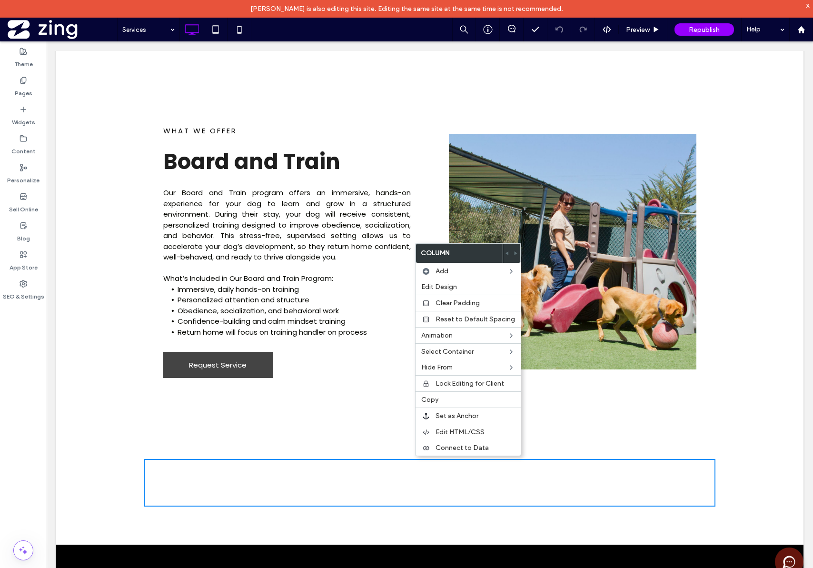
click at [789, 385] on div "WHAT WE OFFER Board and Train Our Board and Train program offers an immersive, …" at bounding box center [430, 252] width 748 height 339
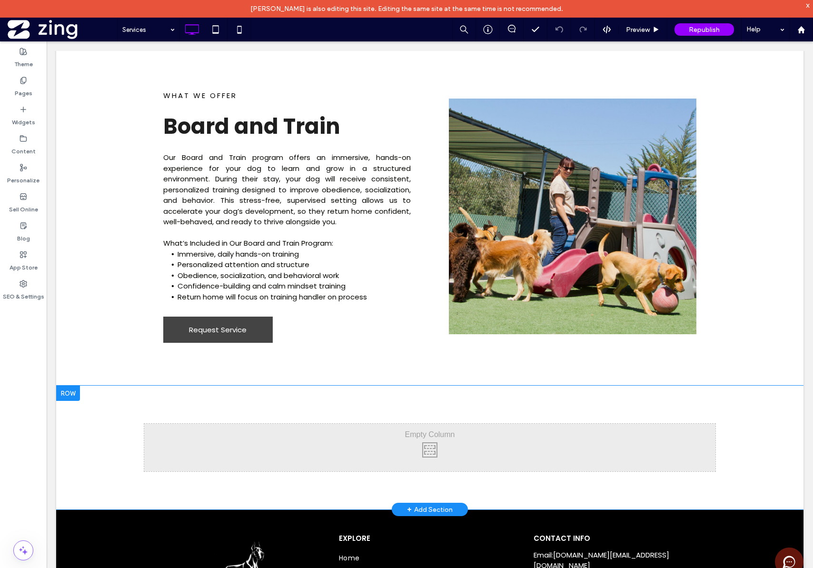
scroll to position [898, 0]
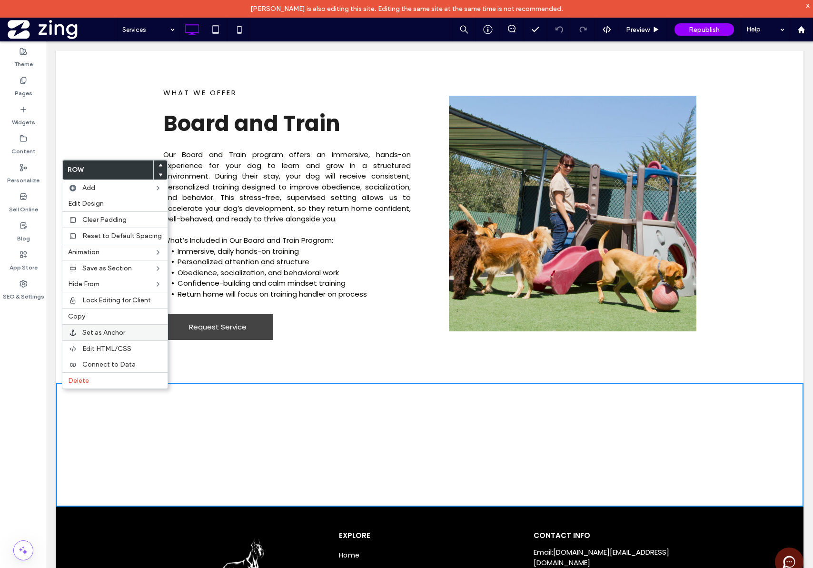
click at [86, 336] on span "Set as Anchor" at bounding box center [103, 333] width 43 height 8
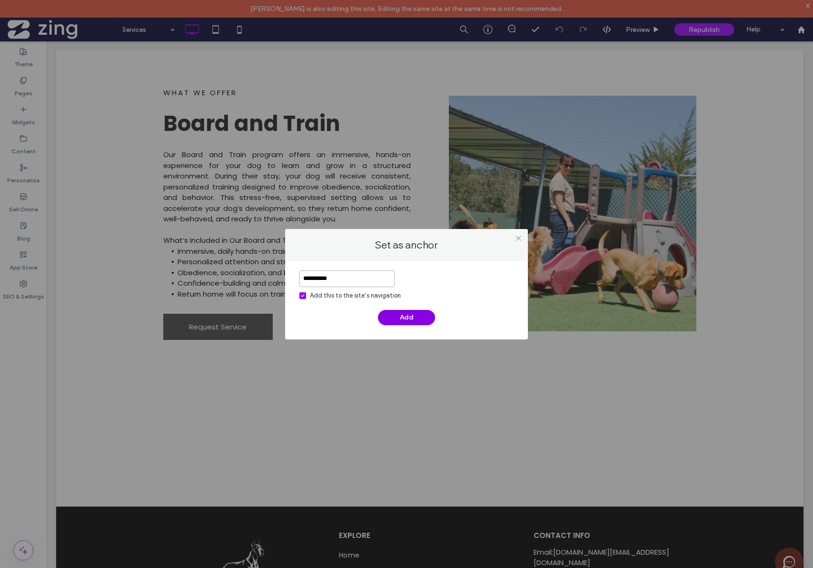
type input "**********"
click at [426, 320] on button "Add" at bounding box center [406, 317] width 57 height 15
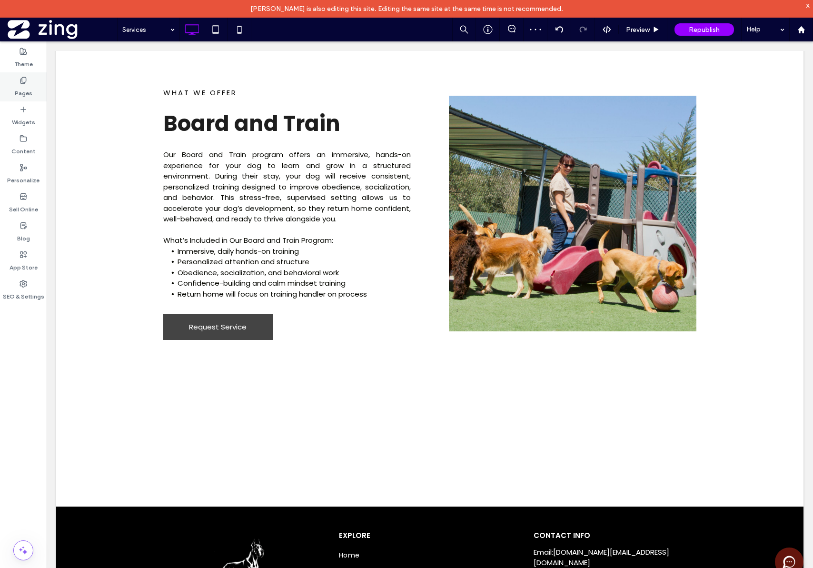
click at [22, 94] on label "Pages" at bounding box center [24, 90] width 18 height 13
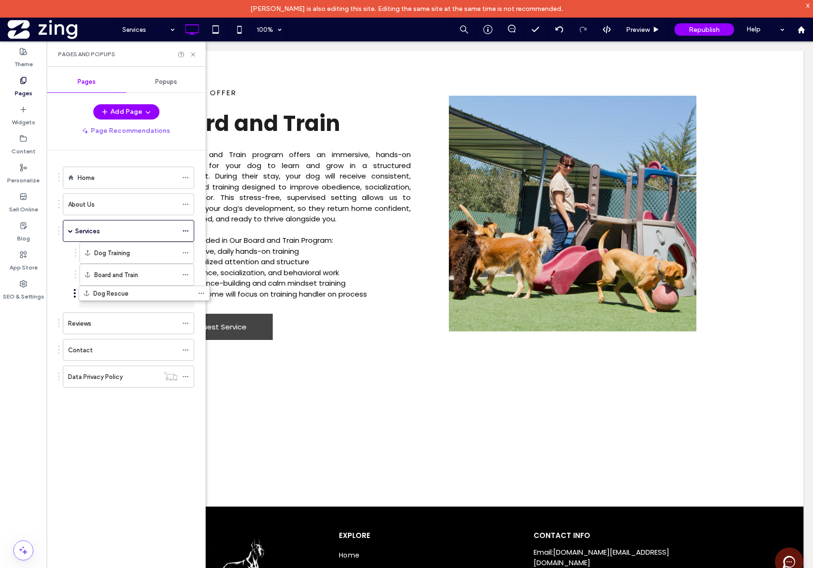
drag, startPoint x: 59, startPoint y: 382, endPoint x: 74, endPoint y: 297, distance: 86.2
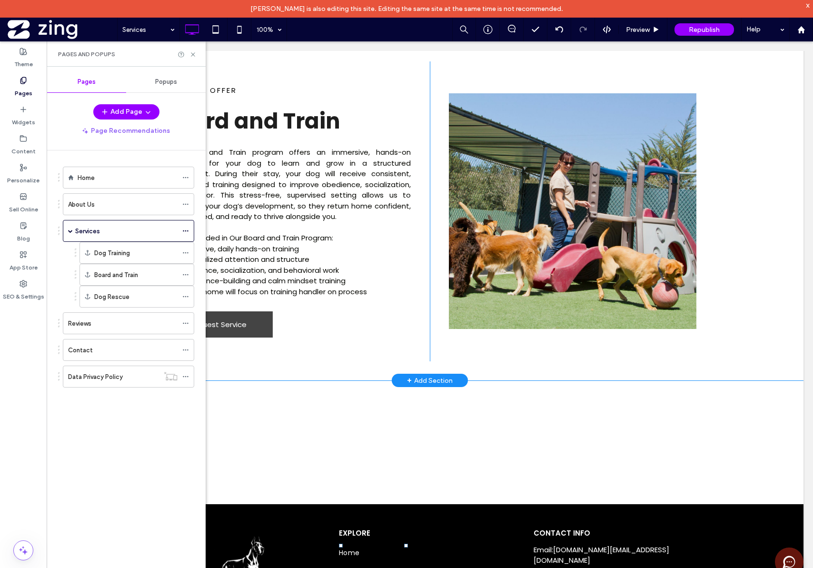
scroll to position [902, 0]
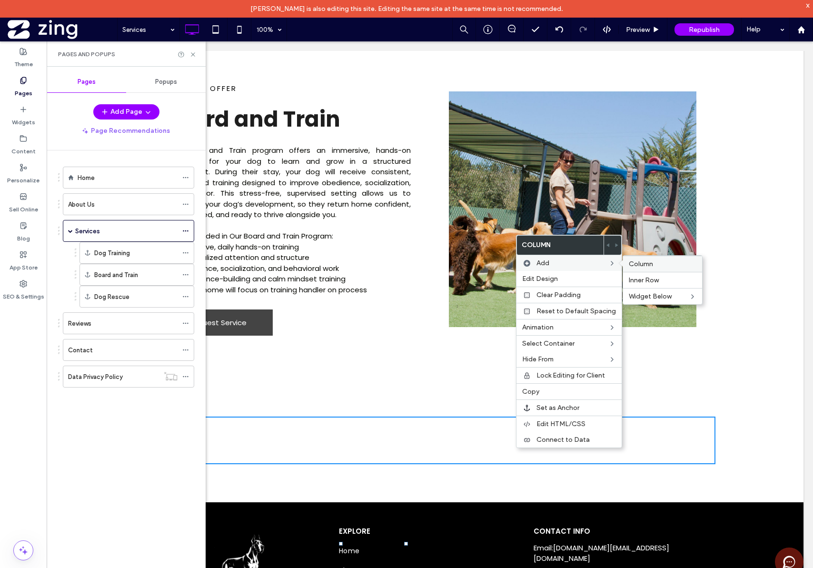
click at [631, 265] on span "Column" at bounding box center [641, 264] width 24 height 8
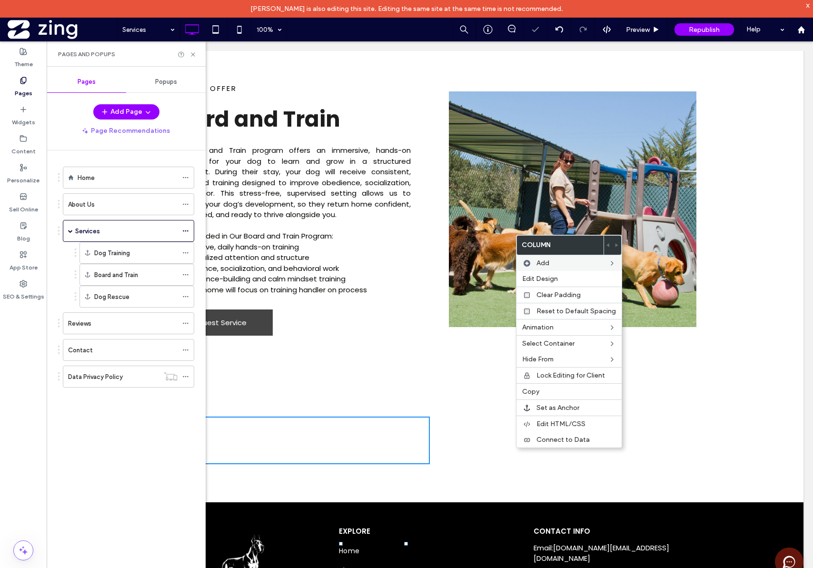
click at [481, 433] on div "Click To Paste Click To Paste" at bounding box center [573, 441] width 286 height 48
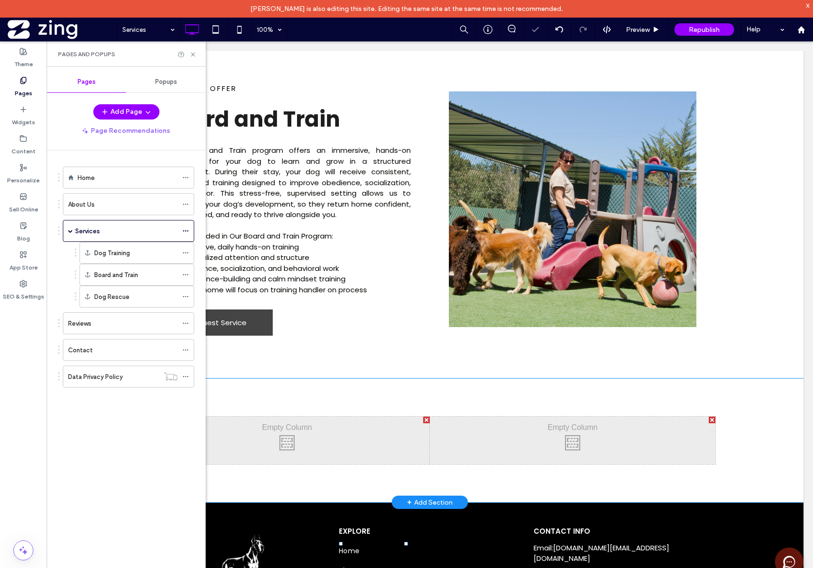
click at [363, 449] on div "Click To Paste Click To Paste" at bounding box center [287, 441] width 286 height 48
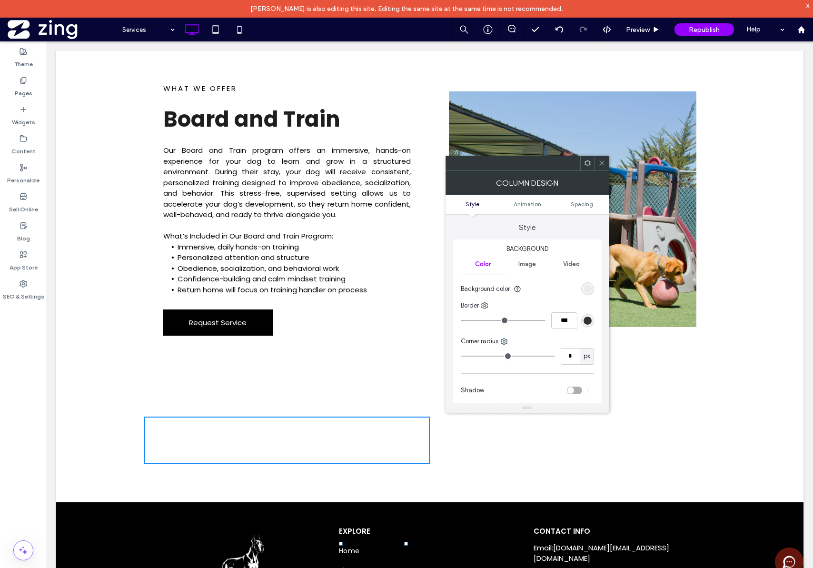
click at [236, 324] on span "Request Service" at bounding box center [218, 322] width 58 height 20
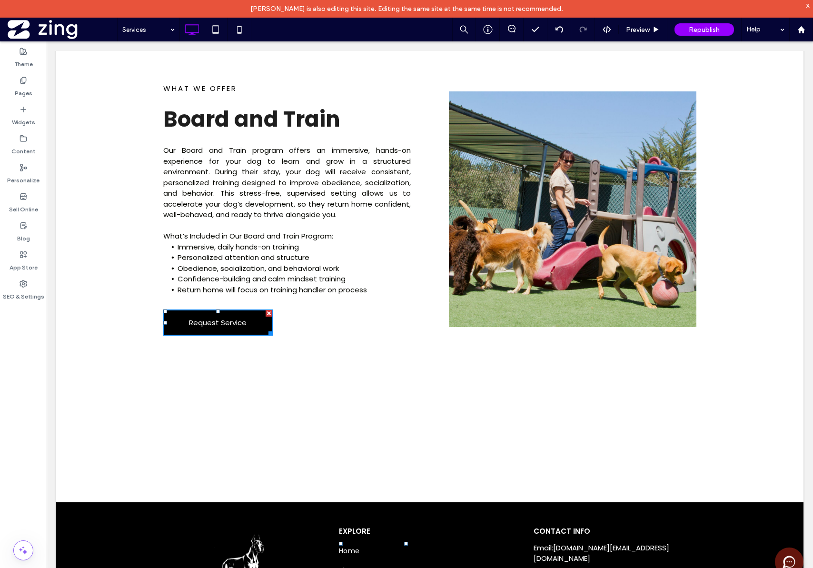
click at [228, 319] on span "Request Service" at bounding box center [218, 322] width 58 height 20
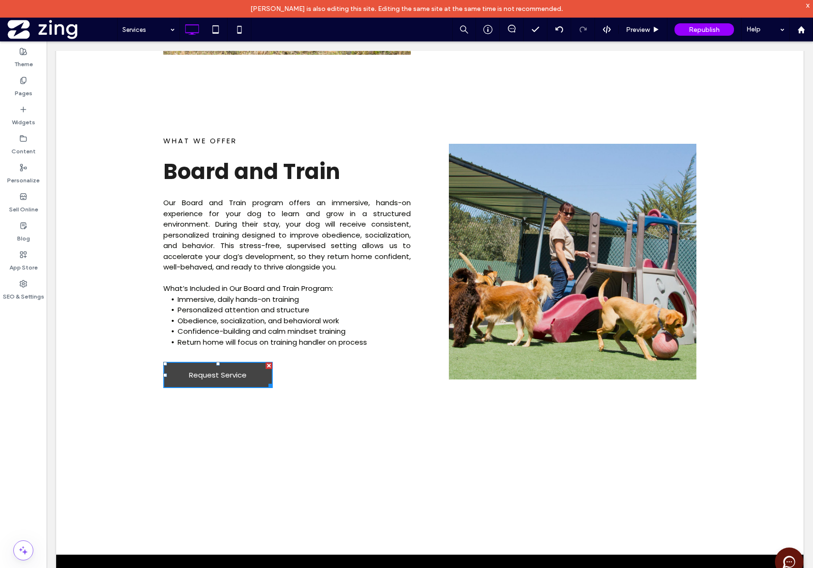
scroll to position [718, 0]
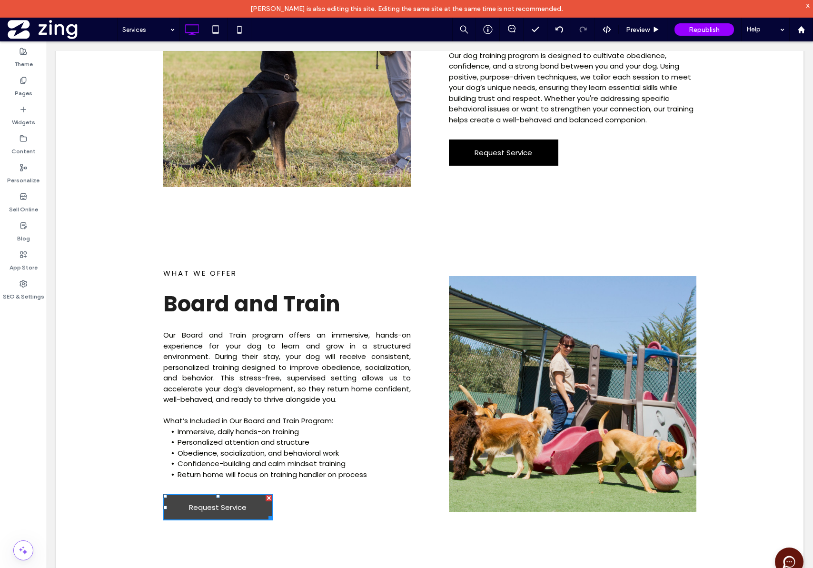
click at [497, 155] on span "Request Service" at bounding box center [504, 152] width 58 height 20
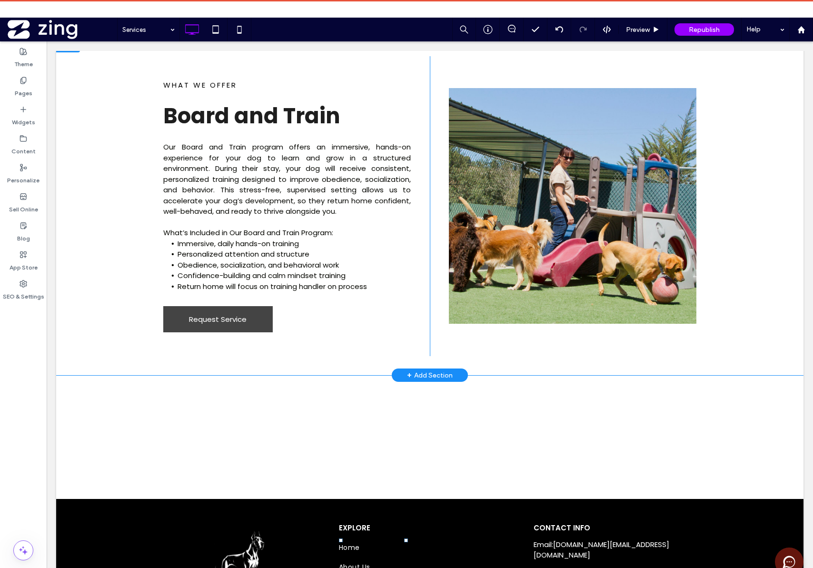
scroll to position [841, 0]
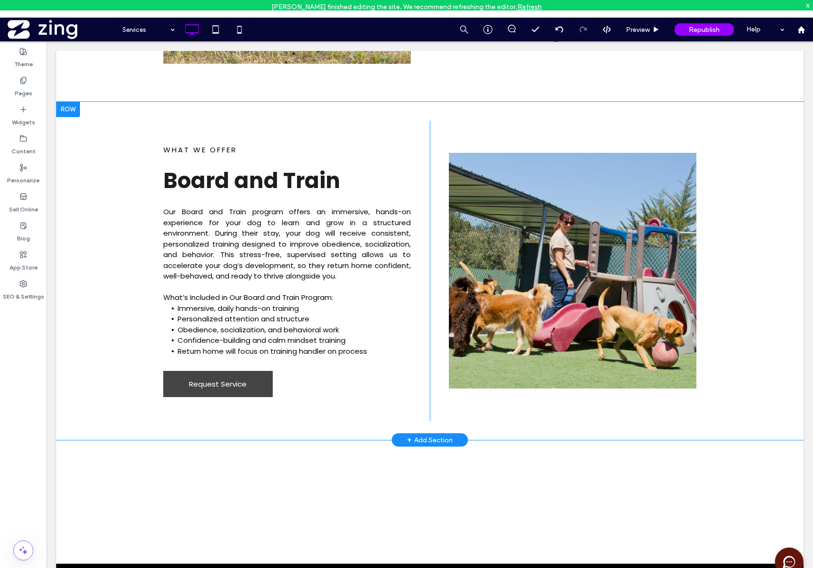
click at [74, 112] on div at bounding box center [68, 109] width 24 height 15
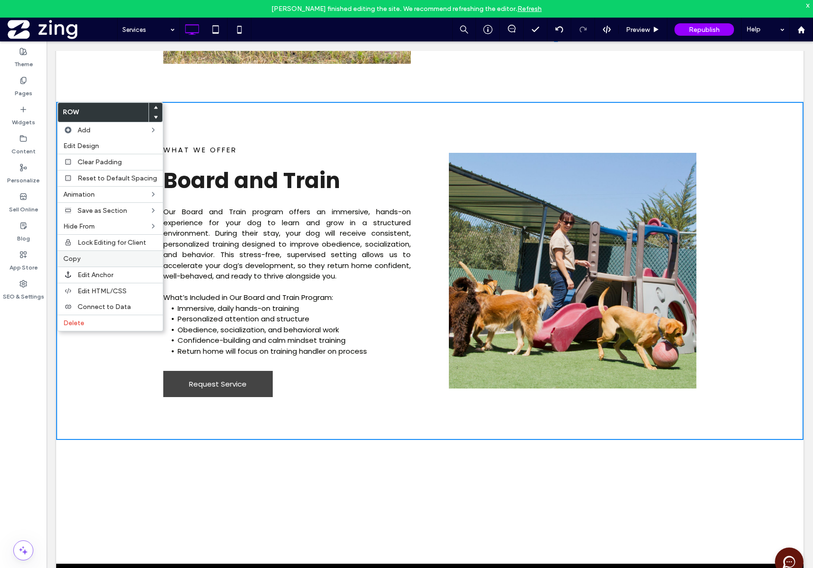
click at [85, 260] on label "Copy" at bounding box center [110, 259] width 94 height 8
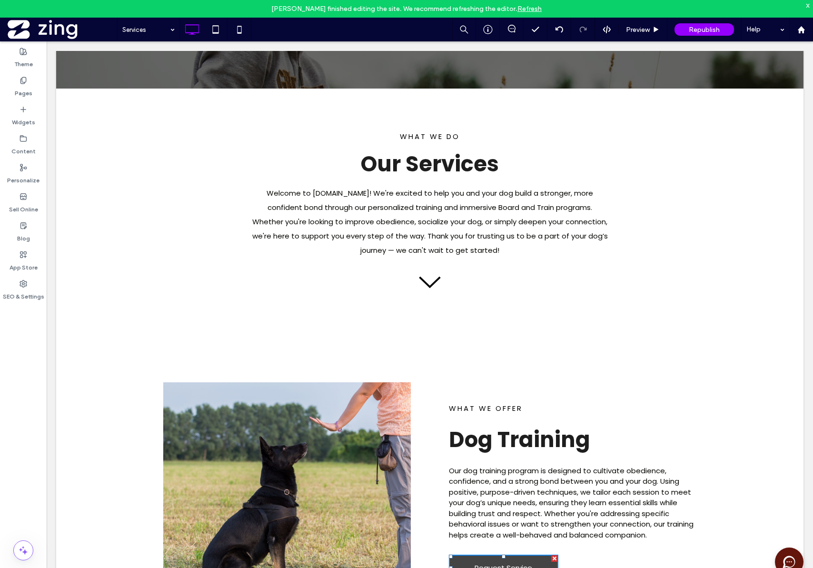
scroll to position [275, 0]
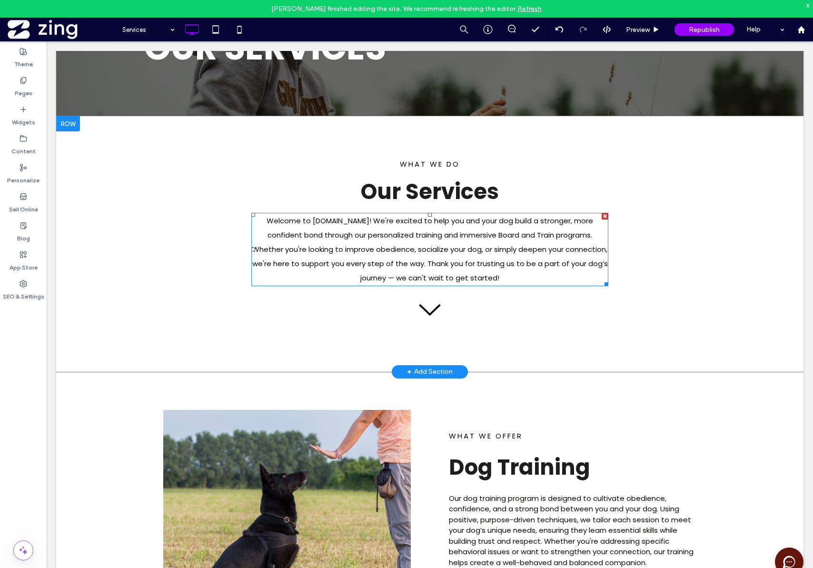
click at [399, 234] on span "Welcome to [DOMAIN_NAME]! We're excited to help you and your dog build a strong…" at bounding box center [430, 249] width 356 height 67
type input "*******"
type input "**"
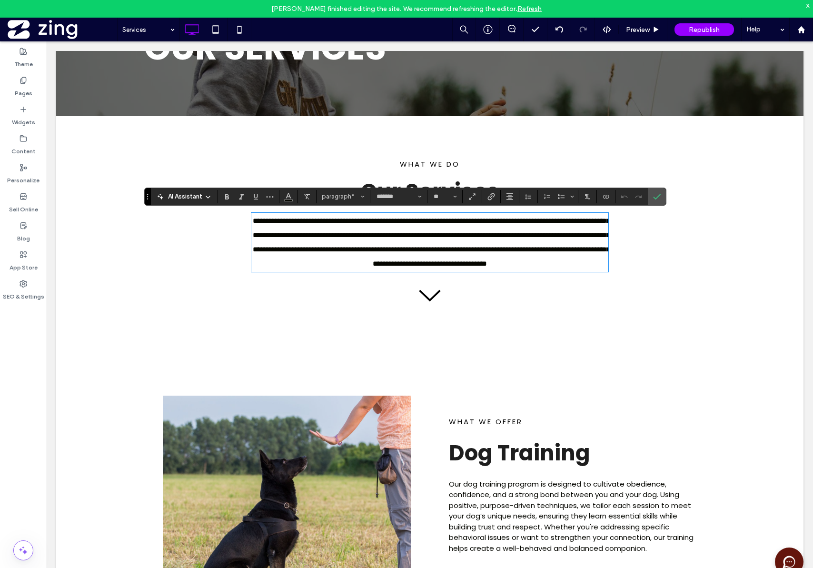
click at [392, 237] on span "**********" at bounding box center [431, 242] width 357 height 50
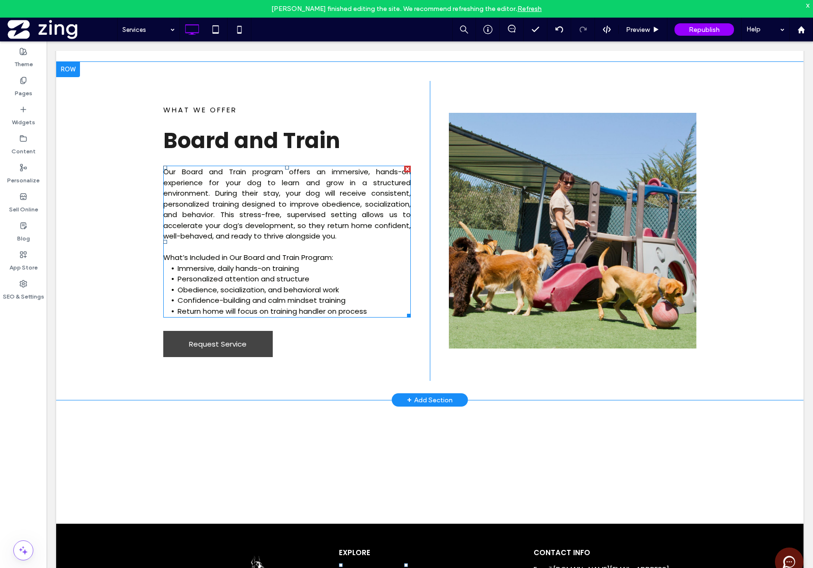
scroll to position [865, 0]
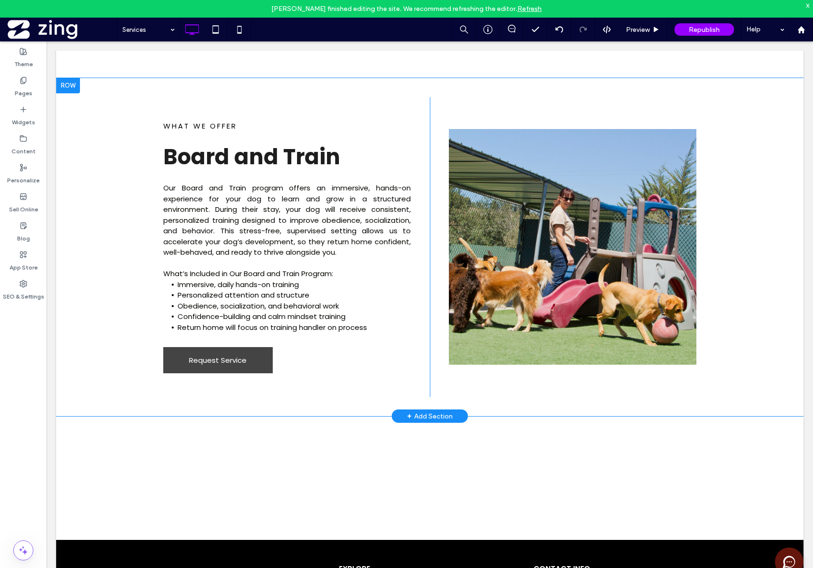
drag, startPoint x: 116, startPoint y: 93, endPoint x: 418, endPoint y: 403, distance: 432.1
click at [418, 403] on div "WHAT WE OFFER Board and Train Our Board and Train program offers an immersive, …" at bounding box center [430, 247] width 748 height 339
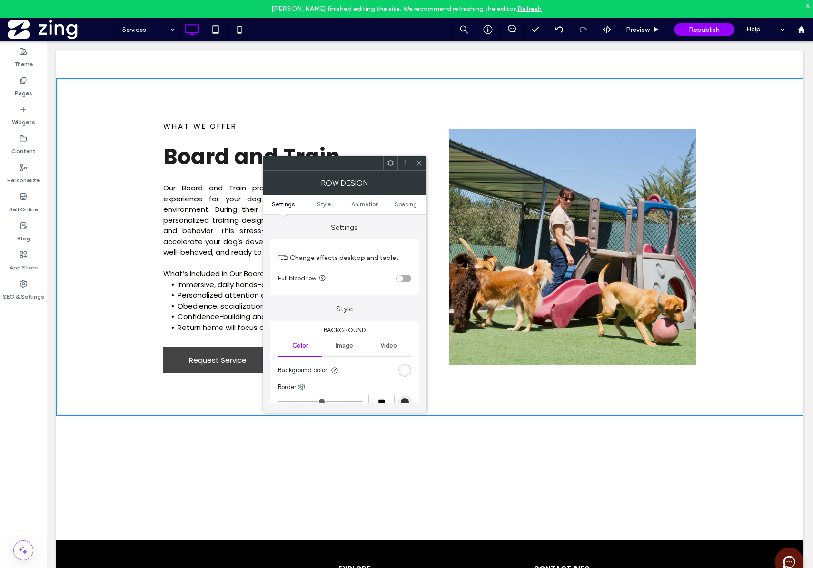
click at [422, 165] on icon at bounding box center [419, 163] width 7 height 7
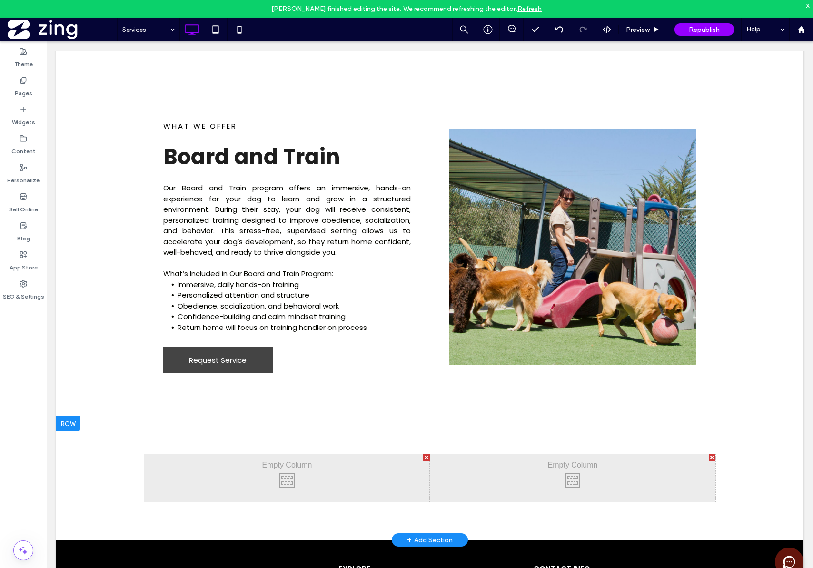
click at [423, 457] on div at bounding box center [426, 457] width 7 height 7
click at [697, 467] on div "Click To Paste Click To Paste" at bounding box center [429, 478] width 571 height 48
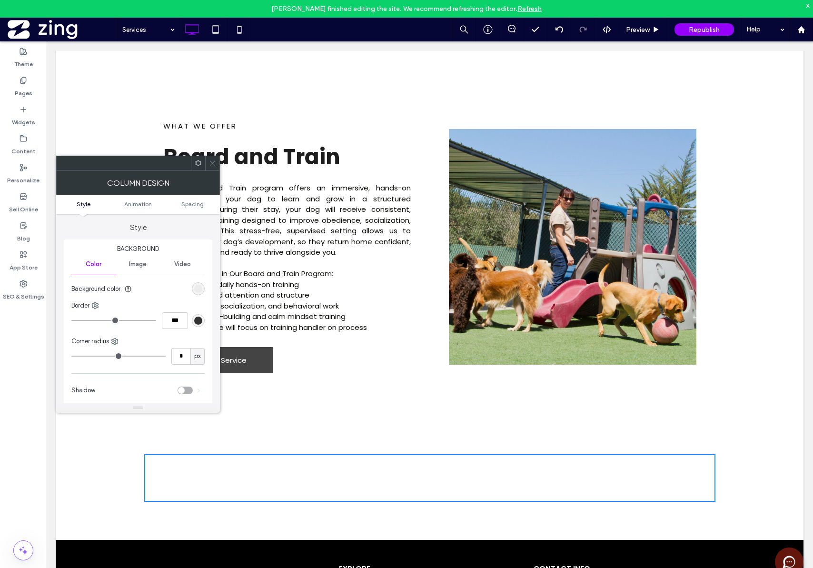
click at [212, 165] on icon at bounding box center [212, 163] width 7 height 7
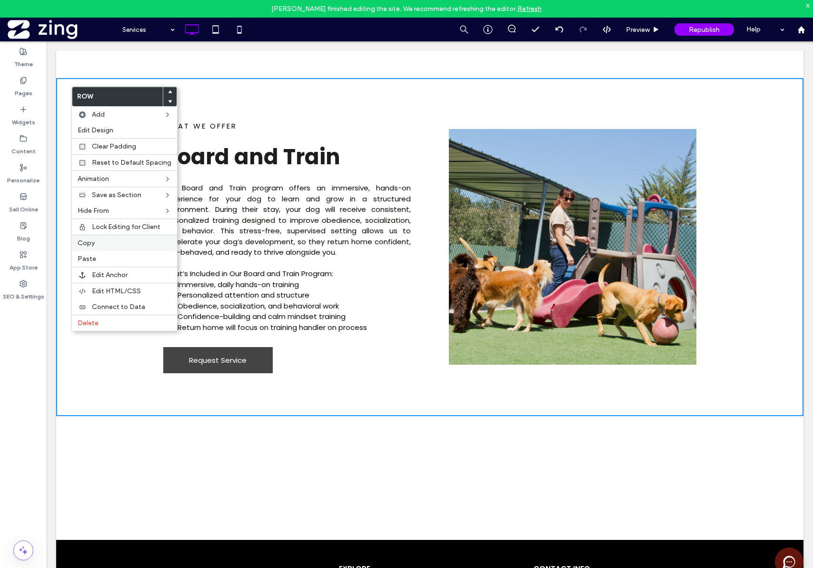
click at [114, 248] on div "Copy" at bounding box center [124, 243] width 105 height 16
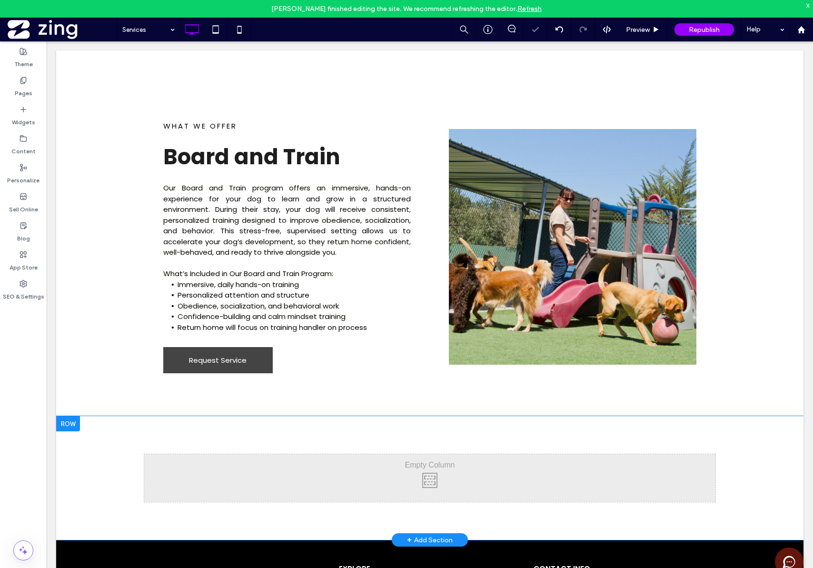
click at [424, 486] on div "Click To Paste Click To Paste" at bounding box center [429, 478] width 571 height 48
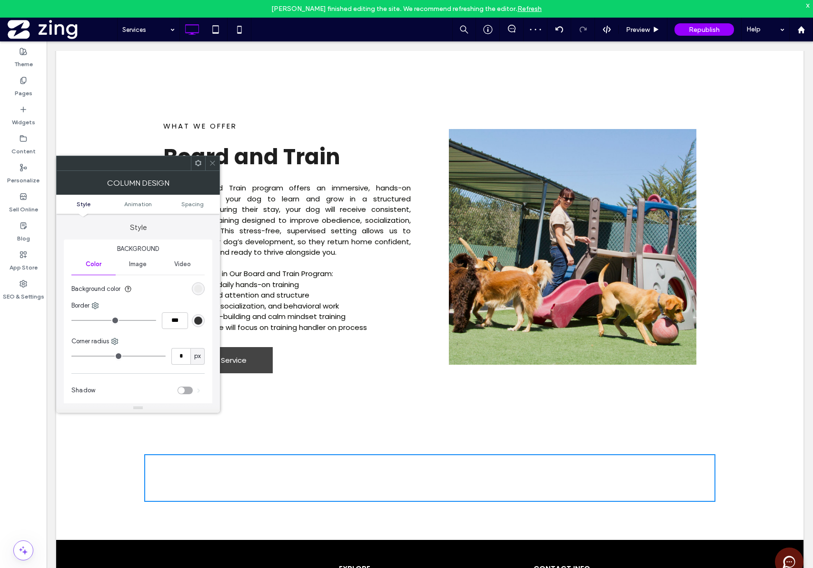
click at [213, 167] on span at bounding box center [212, 163] width 7 height 14
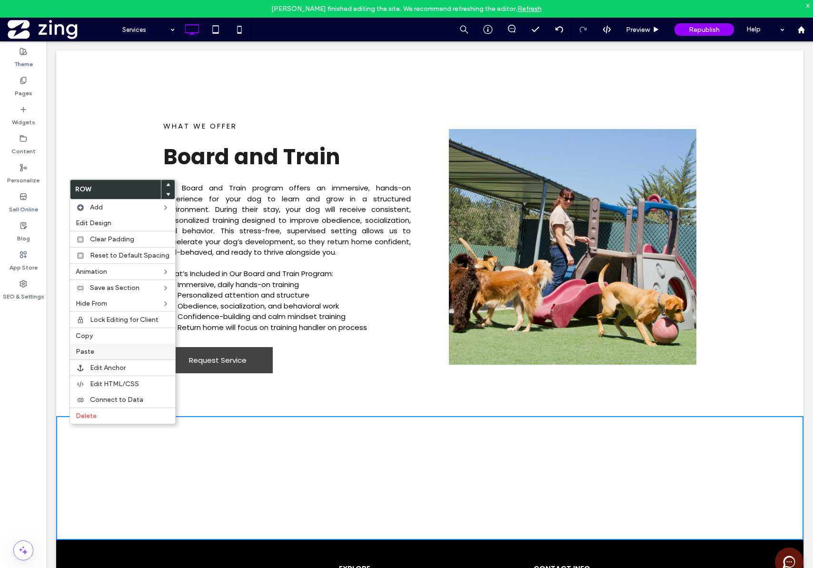
click at [108, 355] on label "Paste" at bounding box center [123, 352] width 94 height 8
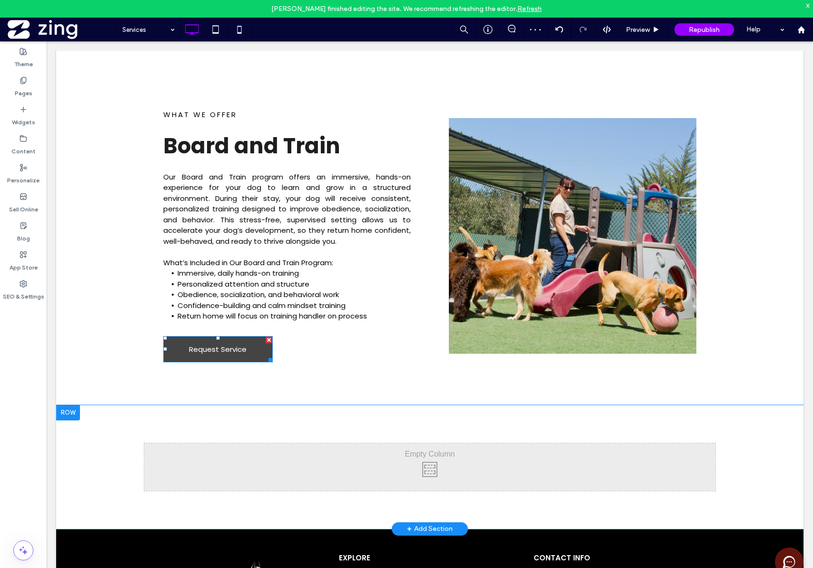
scroll to position [1219, 0]
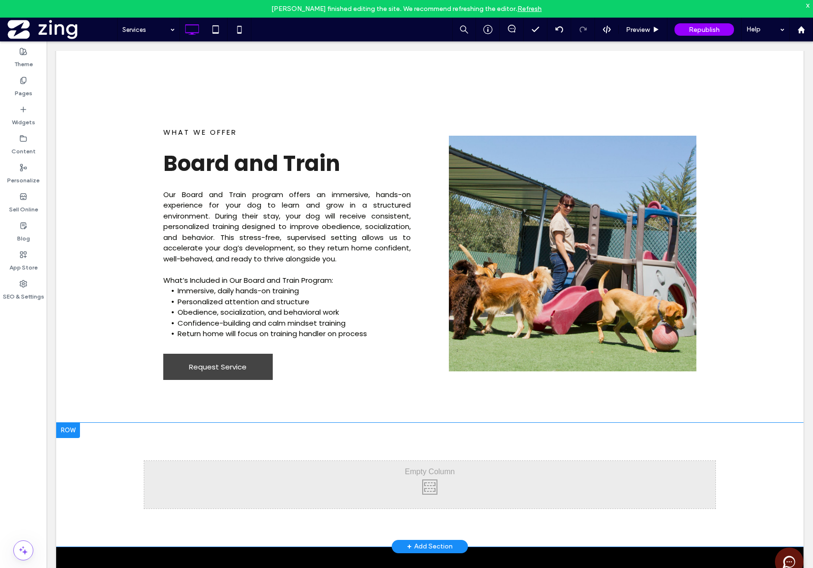
scroll to position [1313, 0]
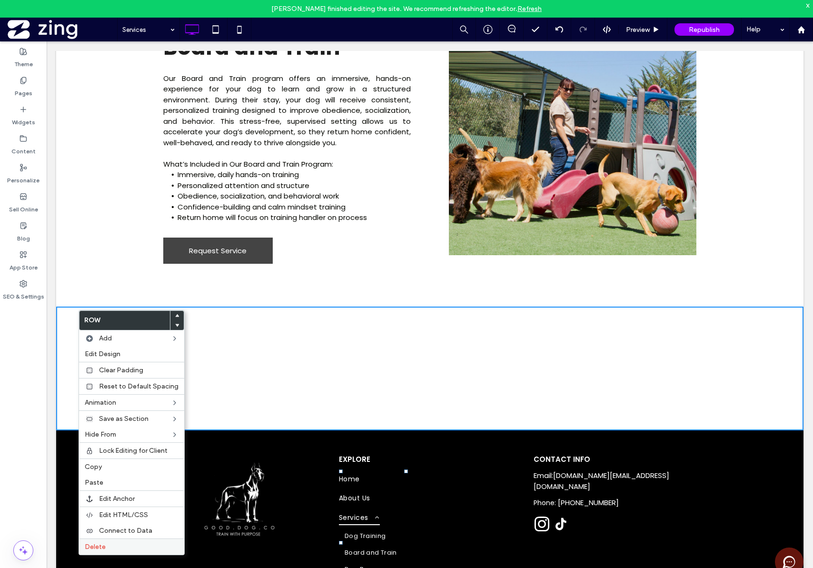
click at [147, 543] on label "Delete" at bounding box center [132, 547] width 94 height 8
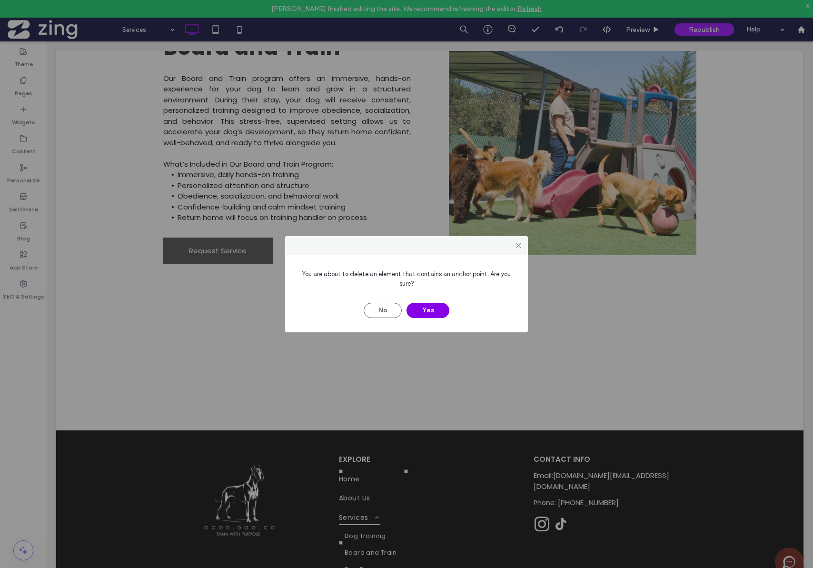
click at [437, 311] on button "Yes" at bounding box center [428, 310] width 43 height 15
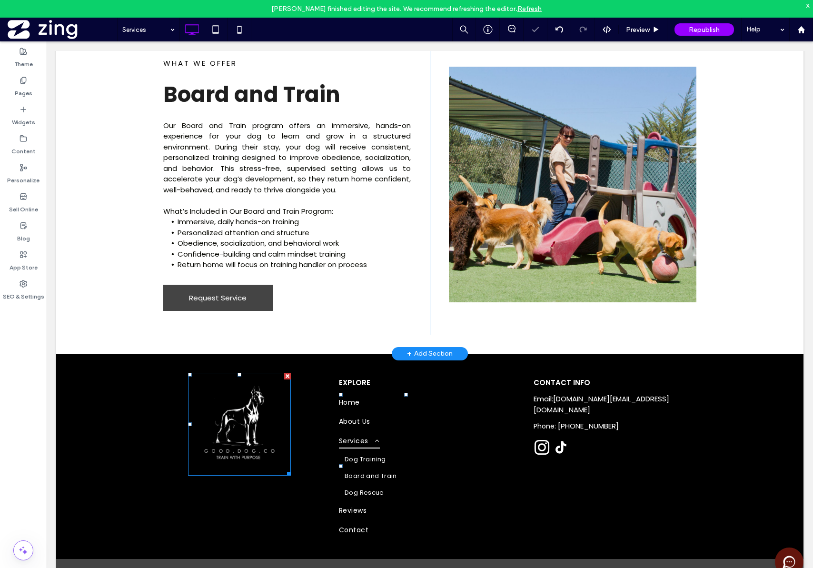
scroll to position [1093, 0]
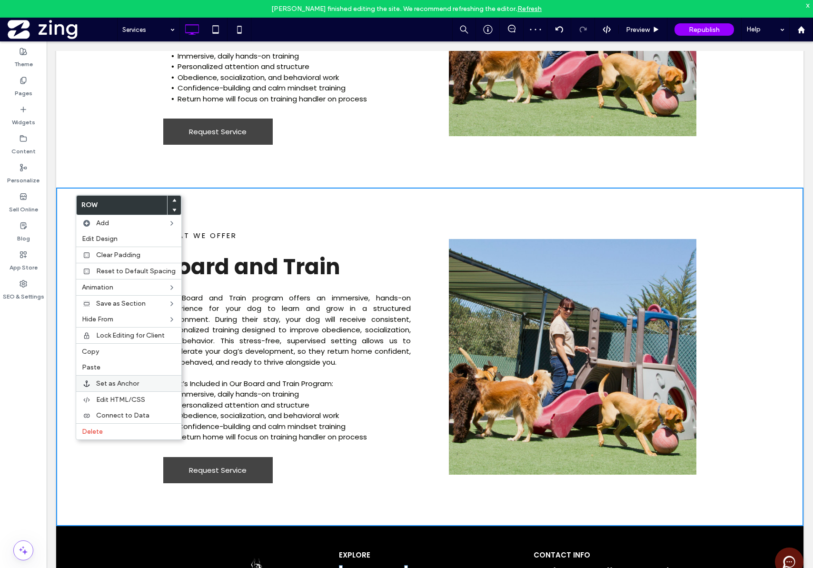
click at [132, 382] on span "Set as Anchor" at bounding box center [117, 384] width 43 height 8
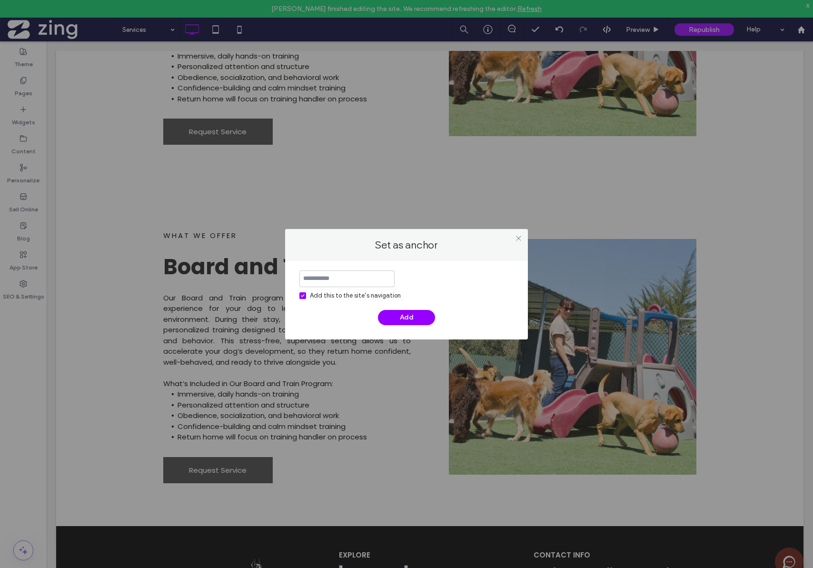
type input "*"
type input "**********"
click at [417, 320] on button "Add" at bounding box center [406, 317] width 57 height 15
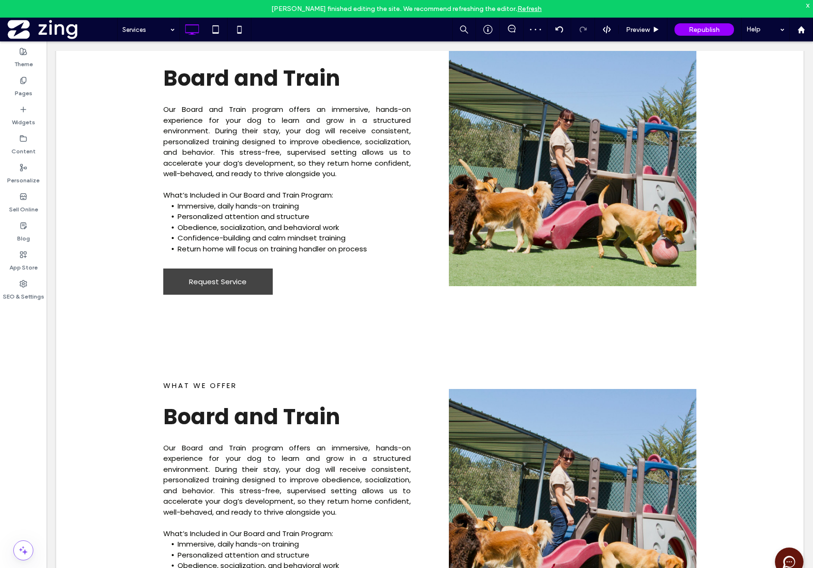
scroll to position [471, 0]
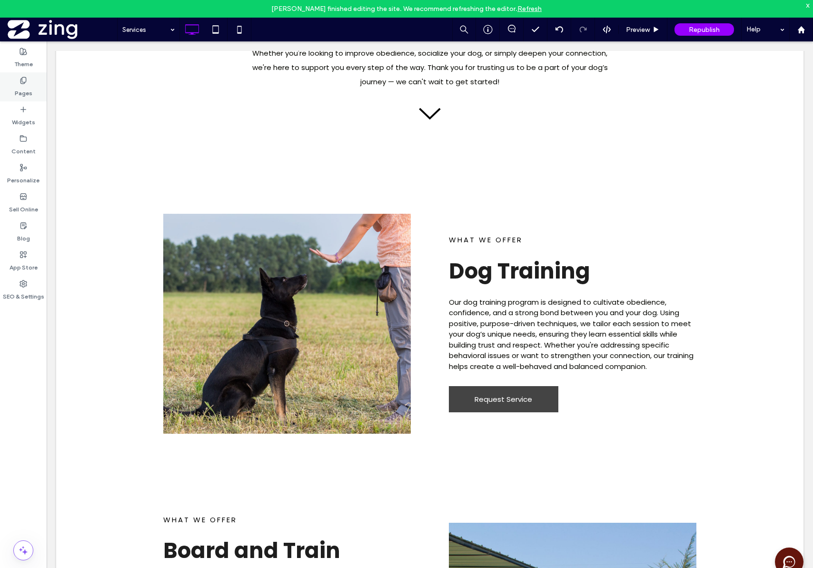
click at [18, 83] on div "Pages" at bounding box center [23, 86] width 47 height 29
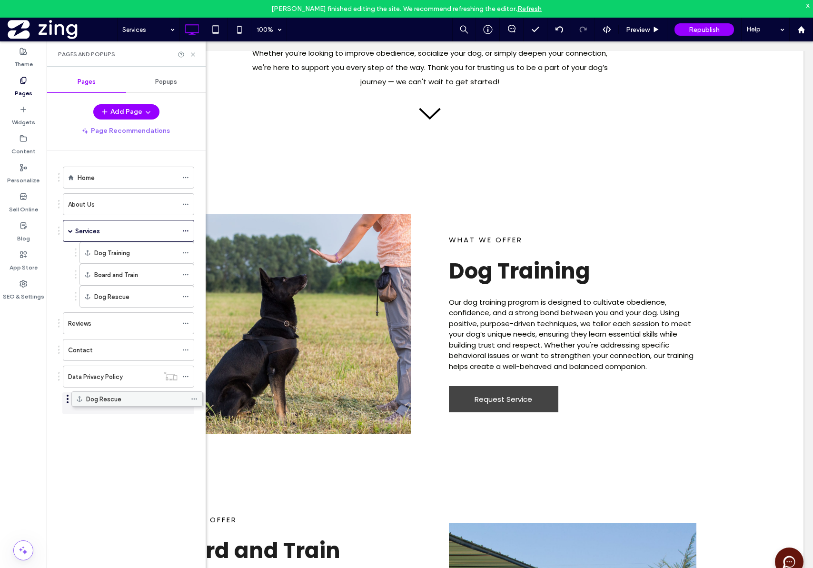
drag, startPoint x: 90, startPoint y: 405, endPoint x: 99, endPoint y: 404, distance: 8.6
click at [183, 298] on icon at bounding box center [185, 296] width 7 height 7
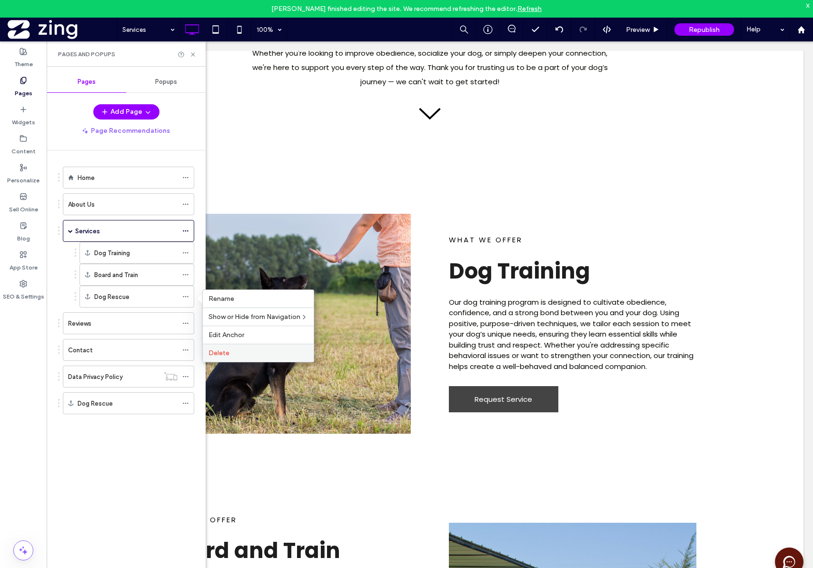
click at [235, 354] on label "Delete" at bounding box center [259, 353] width 100 height 8
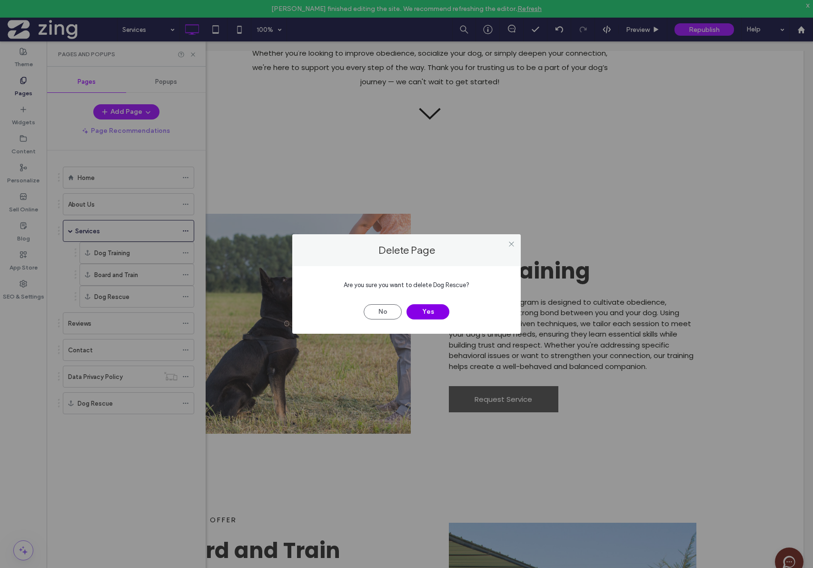
click at [432, 314] on button "Yes" at bounding box center [428, 311] width 43 height 15
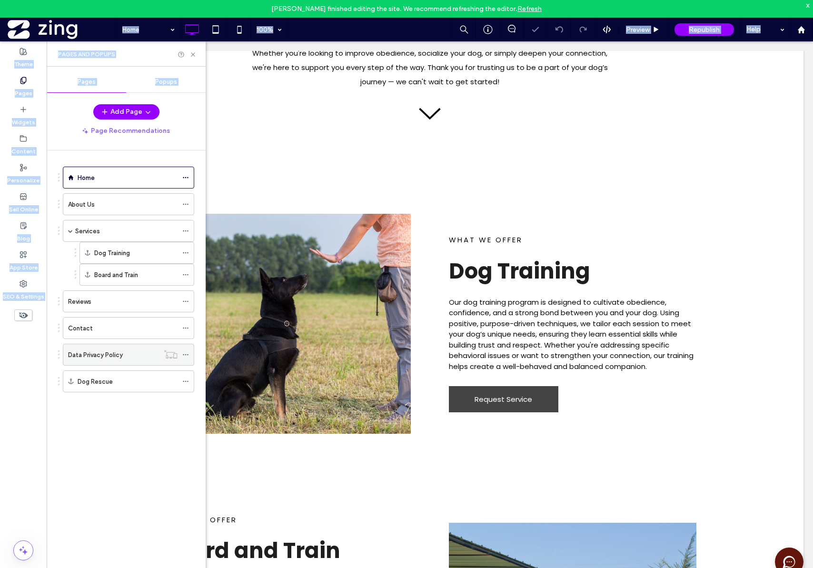
drag, startPoint x: 103, startPoint y: 382, endPoint x: 69, endPoint y: 354, distance: 44.3
click at [72, 350] on div "Home 100% Preview Republish Help Site Comments Team & Clients Automate new comm…" at bounding box center [406, 284] width 813 height 568
drag, startPoint x: 70, startPoint y: 378, endPoint x: 101, endPoint y: 285, distance: 98.3
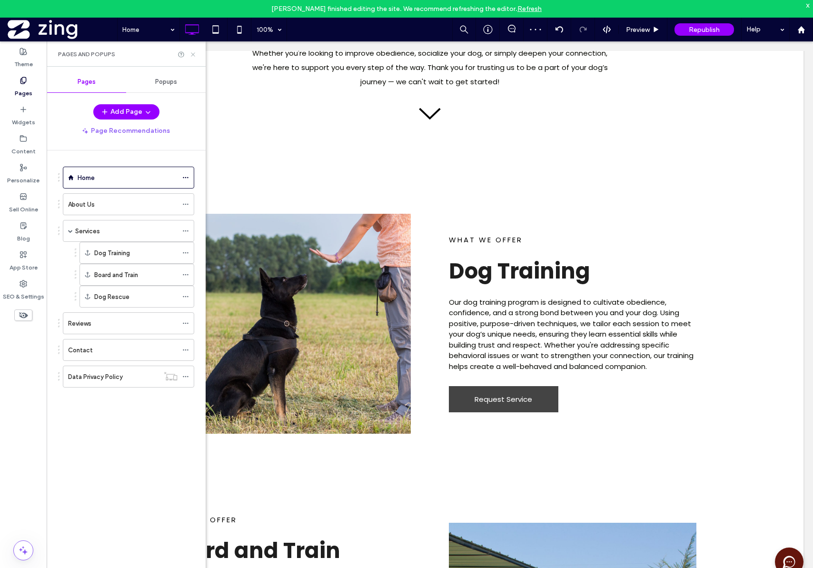
click at [190, 55] on icon at bounding box center [193, 54] width 7 height 7
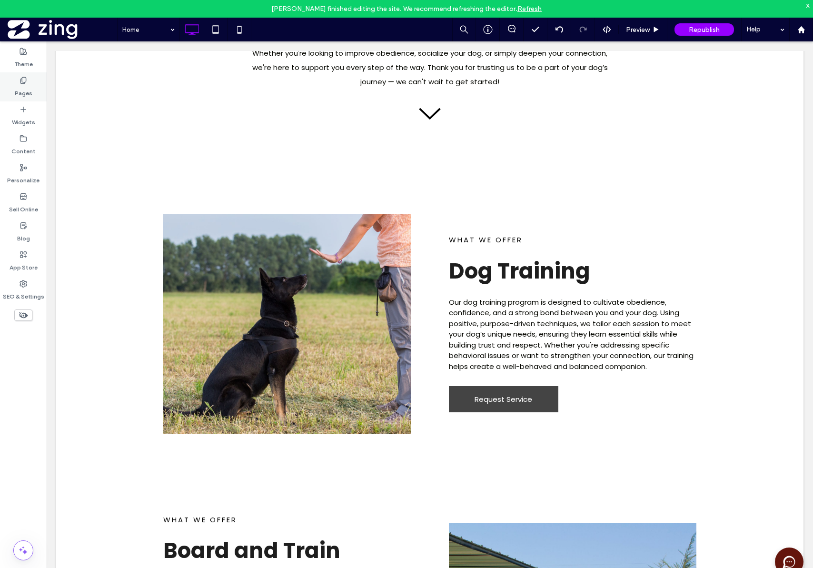
click at [17, 85] on label "Pages" at bounding box center [24, 90] width 18 height 13
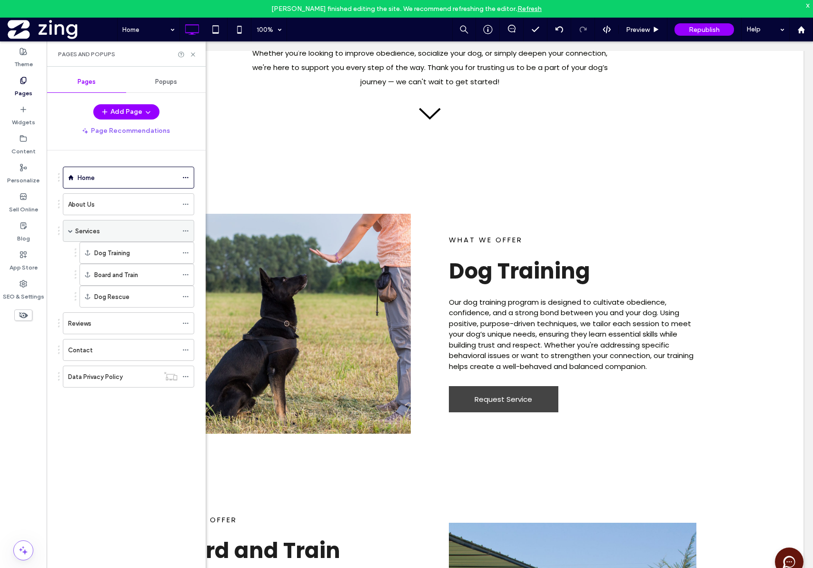
click at [98, 233] on label "Services" at bounding box center [87, 231] width 25 height 17
click at [191, 55] on icon at bounding box center [193, 54] width 7 height 7
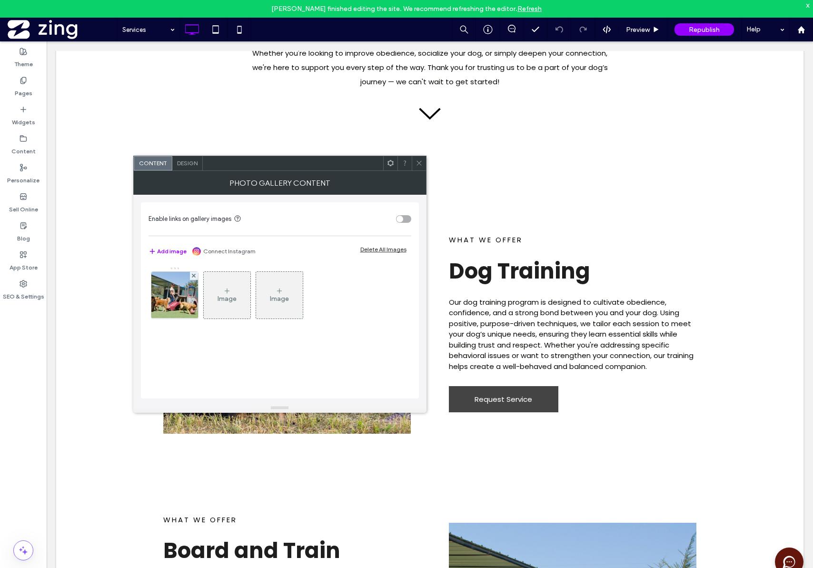
click at [419, 162] on icon at bounding box center [419, 163] width 7 height 7
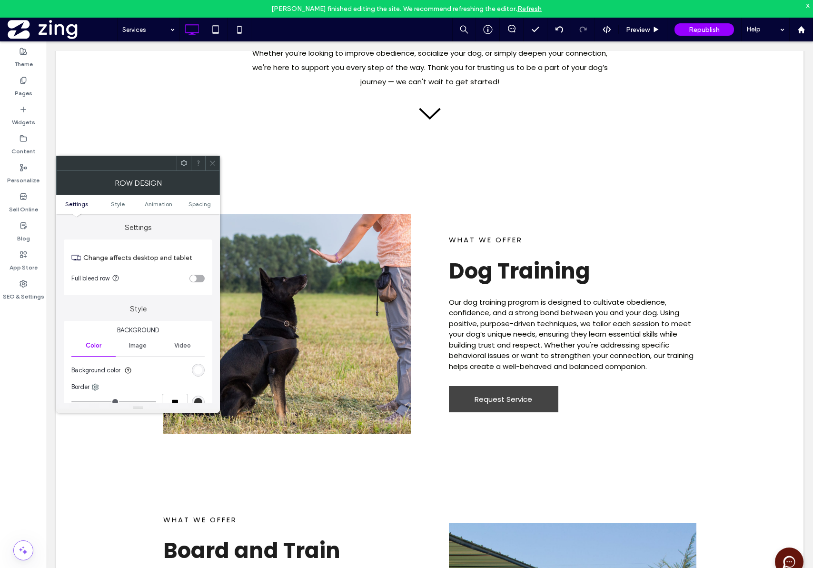
click at [212, 167] on span at bounding box center [212, 163] width 7 height 14
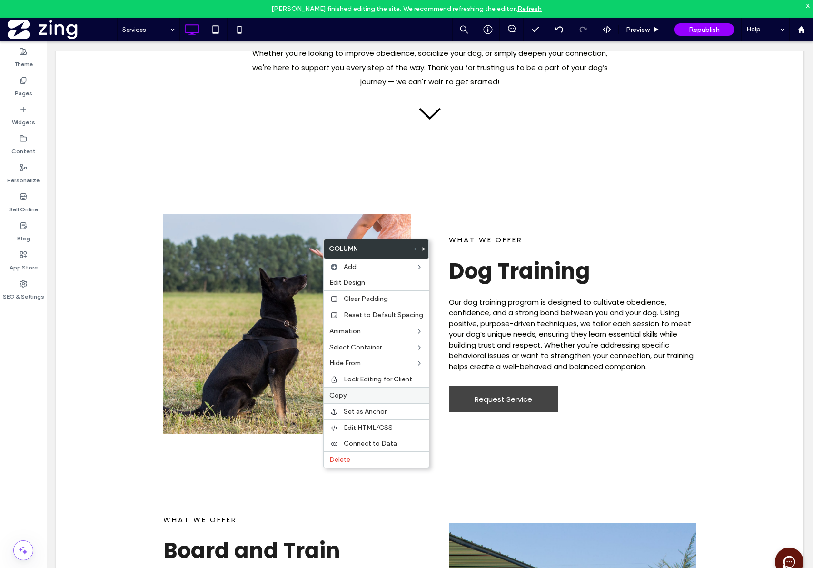
click at [369, 395] on label "Copy" at bounding box center [377, 395] width 94 height 8
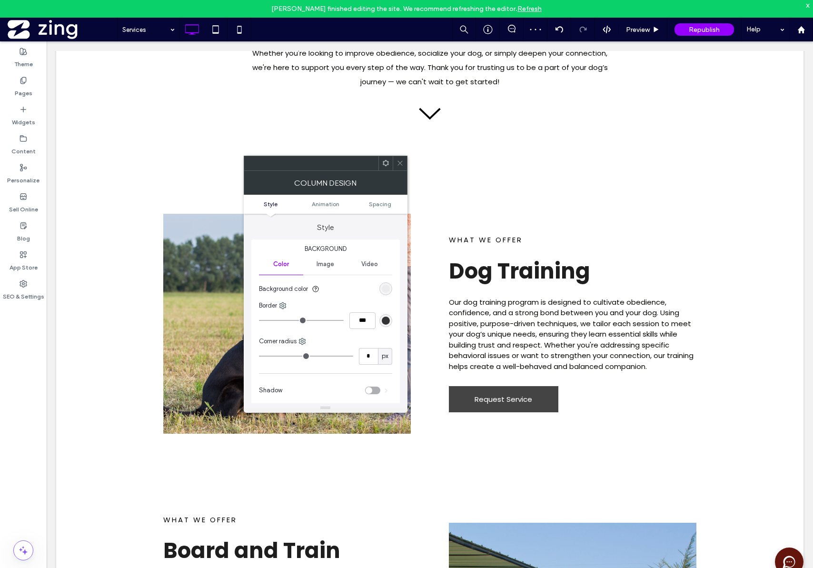
click at [401, 162] on icon at bounding box center [400, 163] width 7 height 7
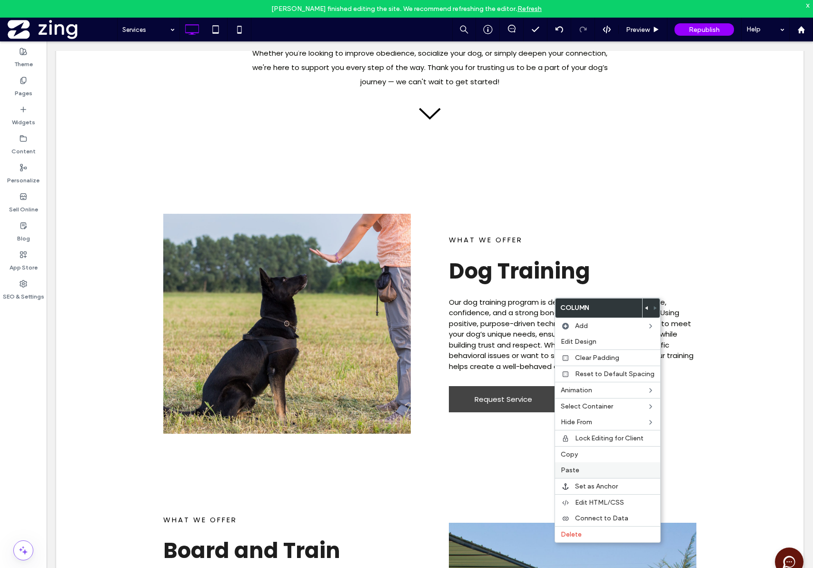
click at [584, 474] on label "Paste" at bounding box center [608, 470] width 94 height 8
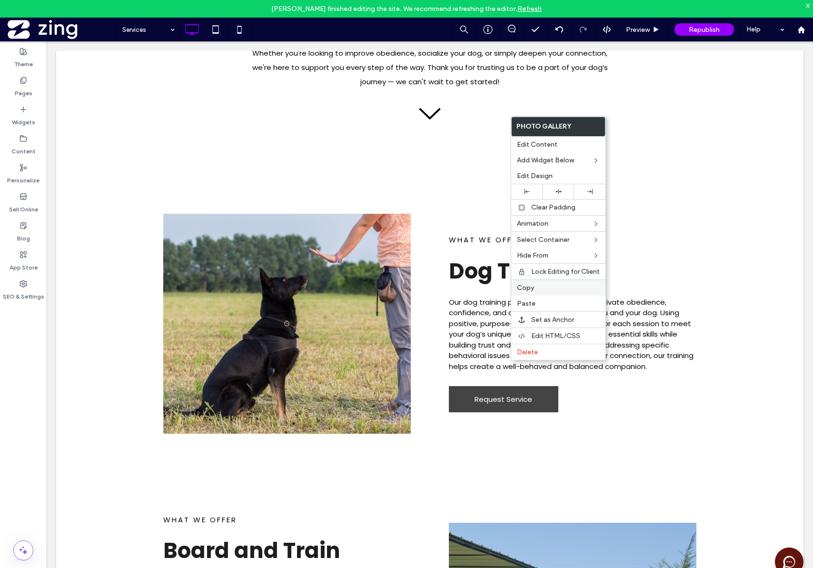
click at [541, 289] on label "Copy" at bounding box center [558, 288] width 83 height 8
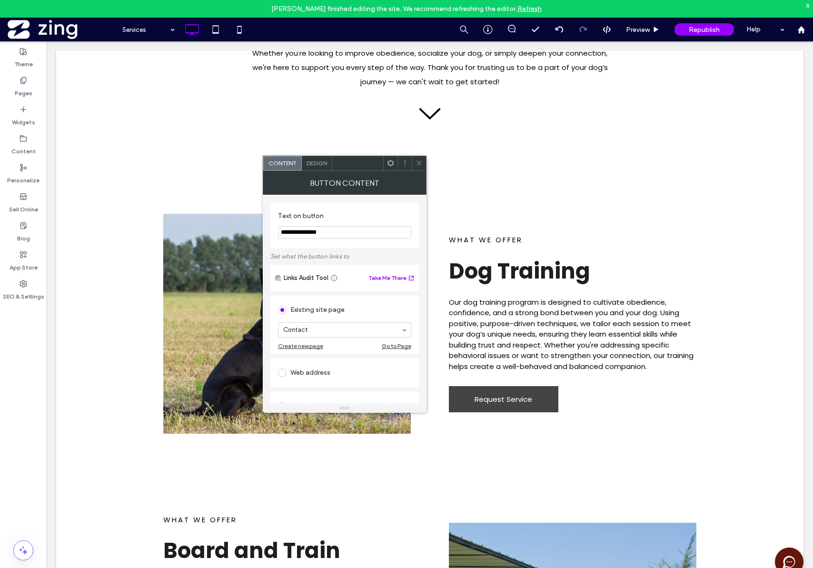
drag, startPoint x: 420, startPoint y: 165, endPoint x: 424, endPoint y: 170, distance: 7.1
click at [420, 165] on icon at bounding box center [419, 163] width 7 height 7
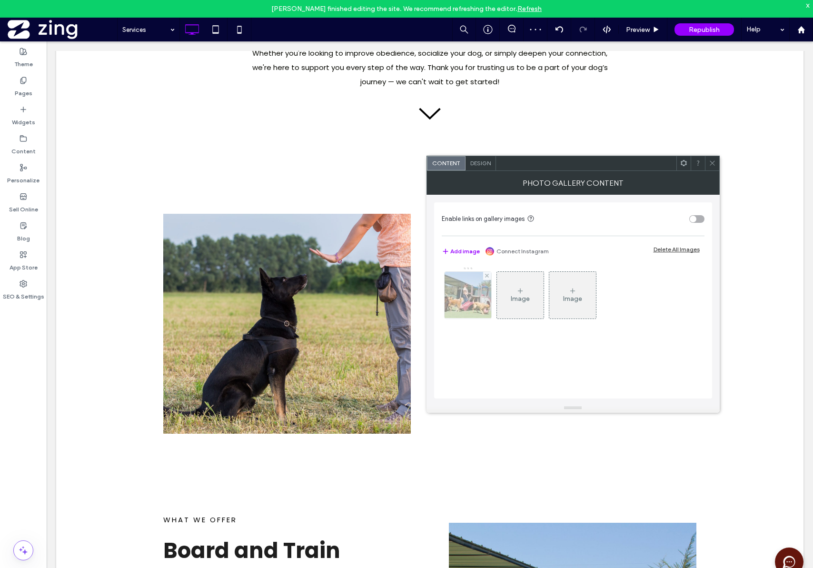
click at [467, 290] on img at bounding box center [468, 295] width 70 height 47
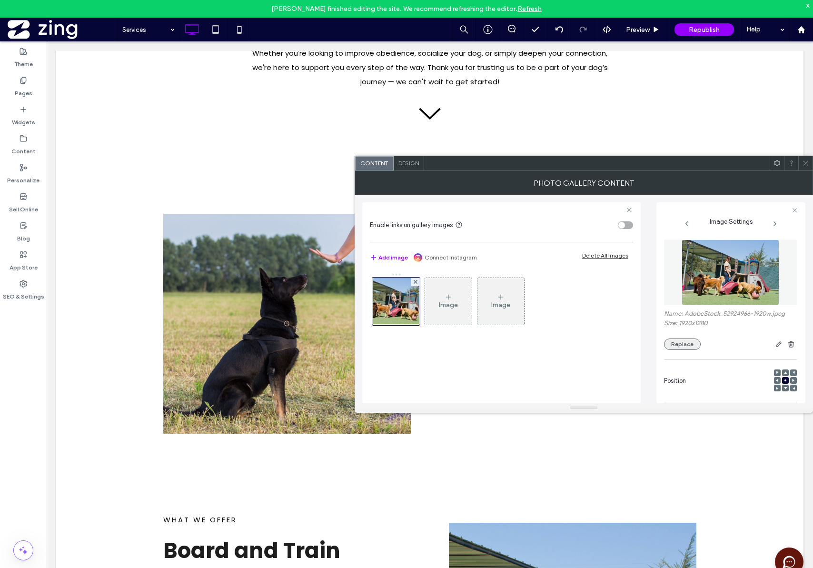
click at [672, 342] on button "Replace" at bounding box center [682, 344] width 37 height 11
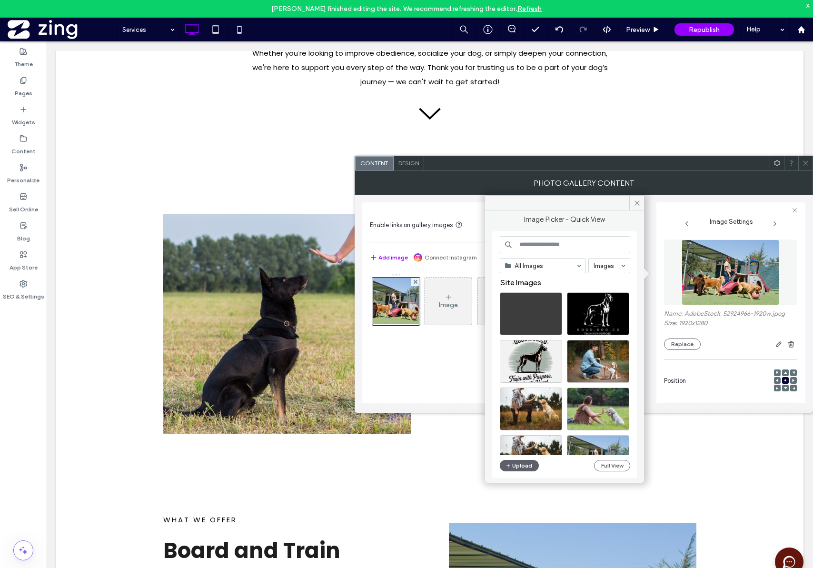
click at [582, 243] on input at bounding box center [565, 244] width 130 height 17
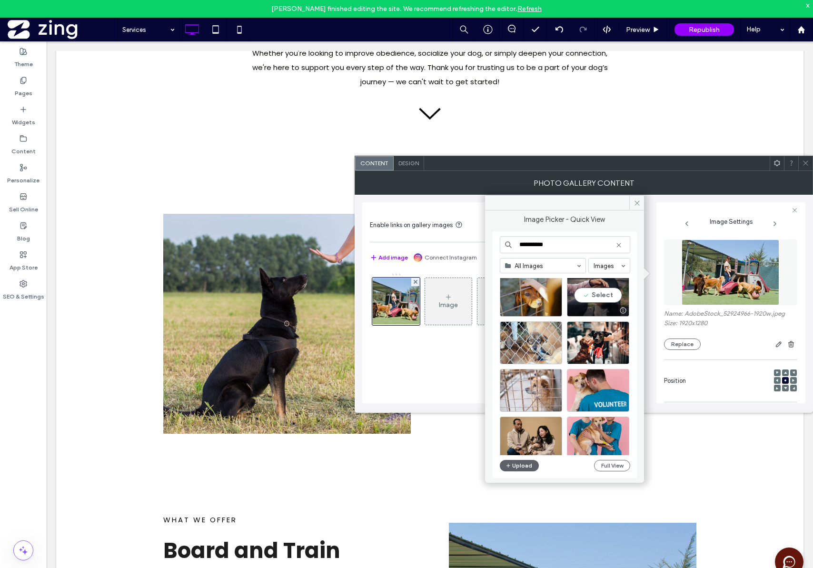
scroll to position [190, 0]
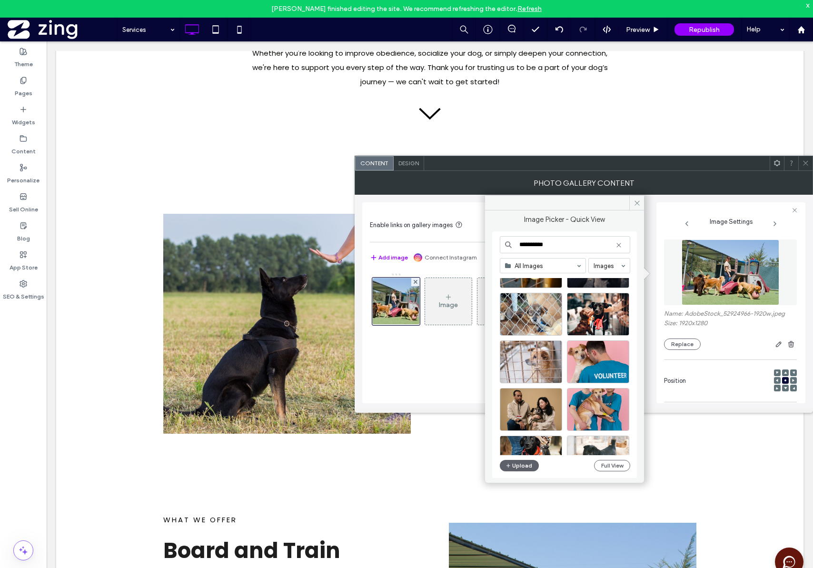
click at [538, 244] on input "**********" at bounding box center [565, 244] width 130 height 17
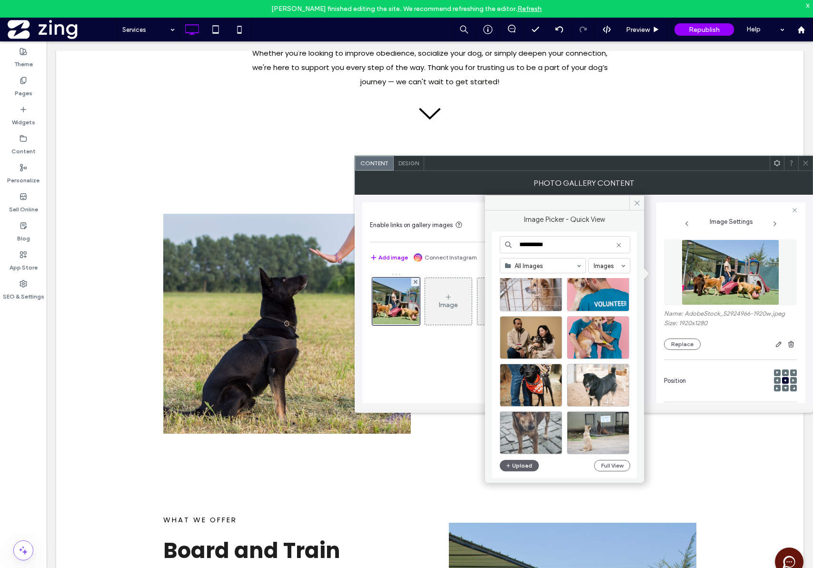
scroll to position [261, 0]
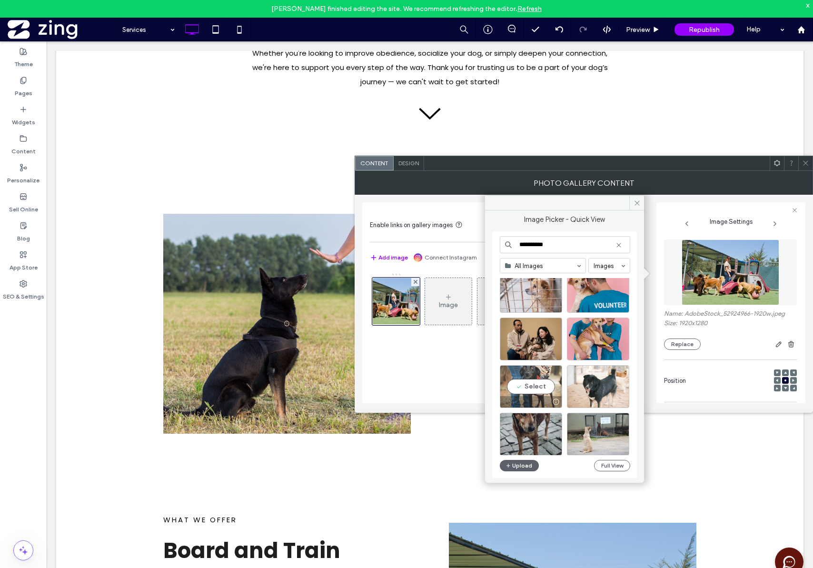
type input "**********"
click at [530, 384] on div "Select" at bounding box center [531, 386] width 62 height 43
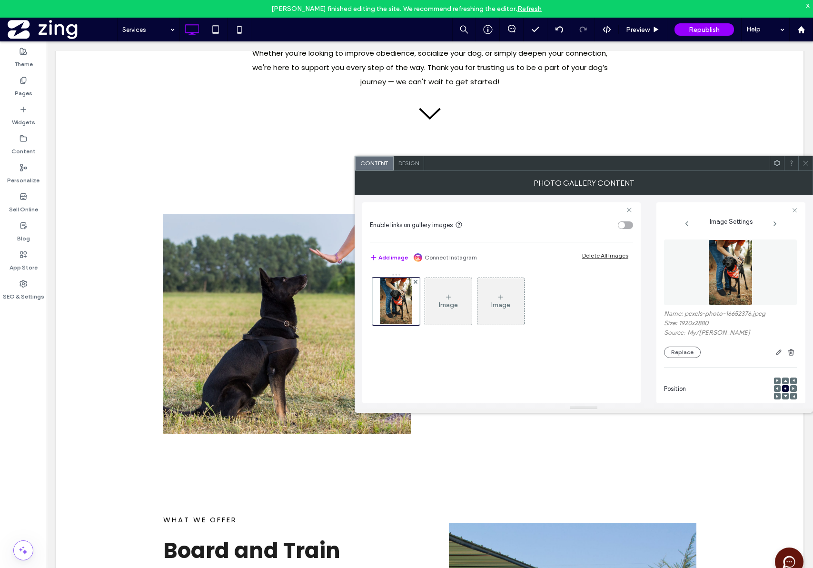
click at [806, 167] on span at bounding box center [805, 163] width 7 height 14
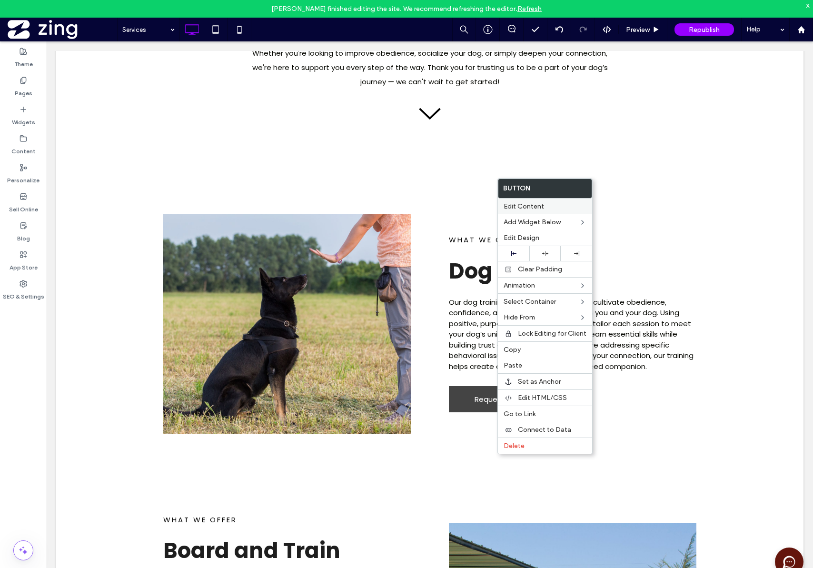
click at [535, 211] on div "Edit Content" at bounding box center [545, 207] width 94 height 16
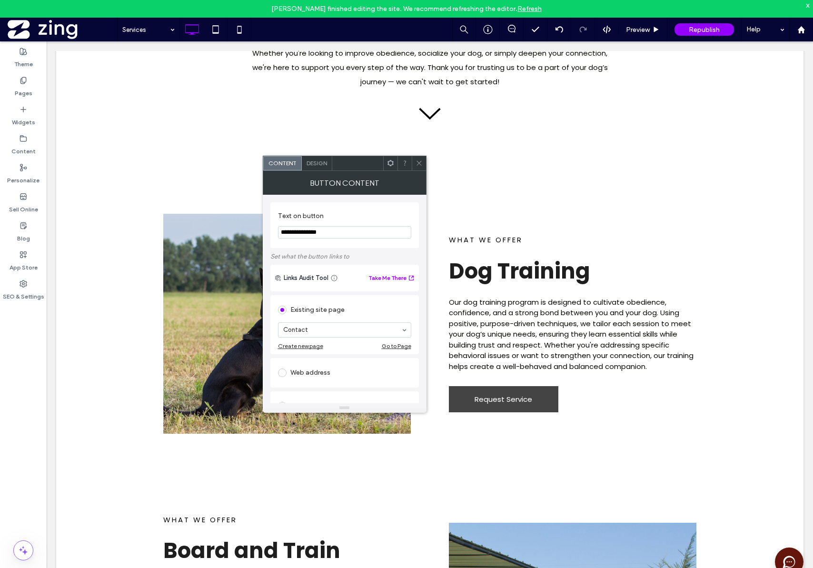
drag, startPoint x: 307, startPoint y: 234, endPoint x: 362, endPoint y: 240, distance: 55.6
click at [360, 240] on section "**********" at bounding box center [344, 225] width 133 height 36
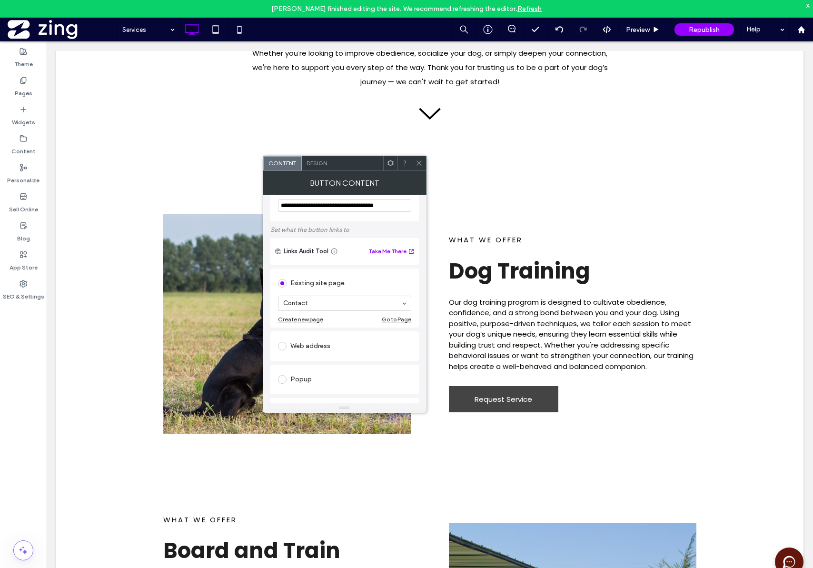
scroll to position [0, 0]
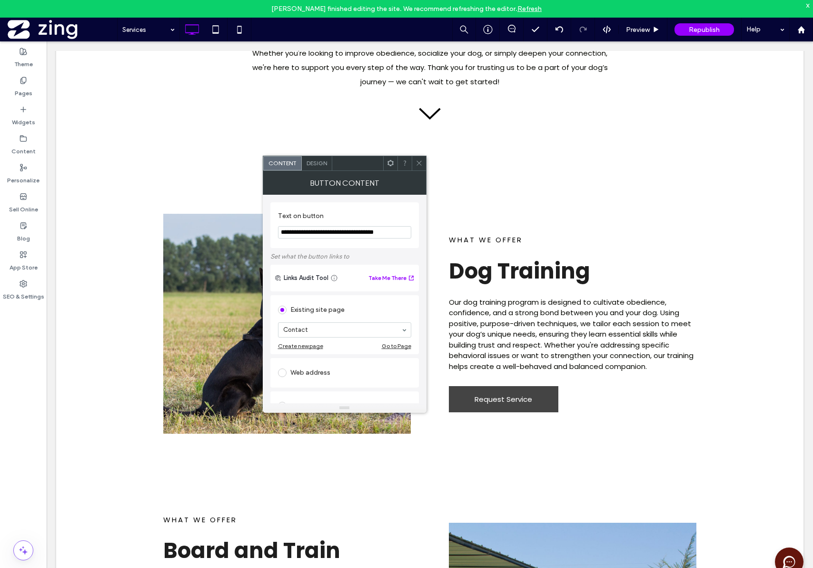
type input "**********"
click at [321, 165] on span "Design" at bounding box center [317, 163] width 20 height 7
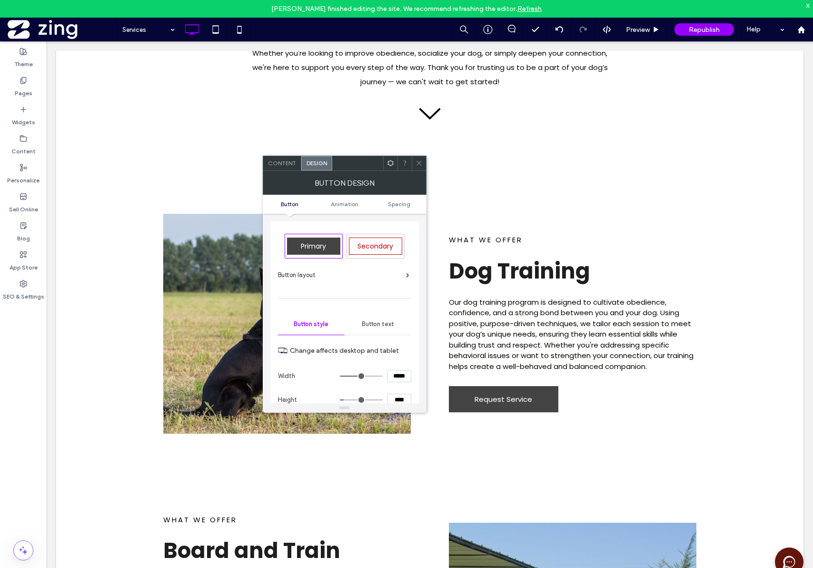
click at [372, 321] on span "Button text" at bounding box center [378, 325] width 32 height 8
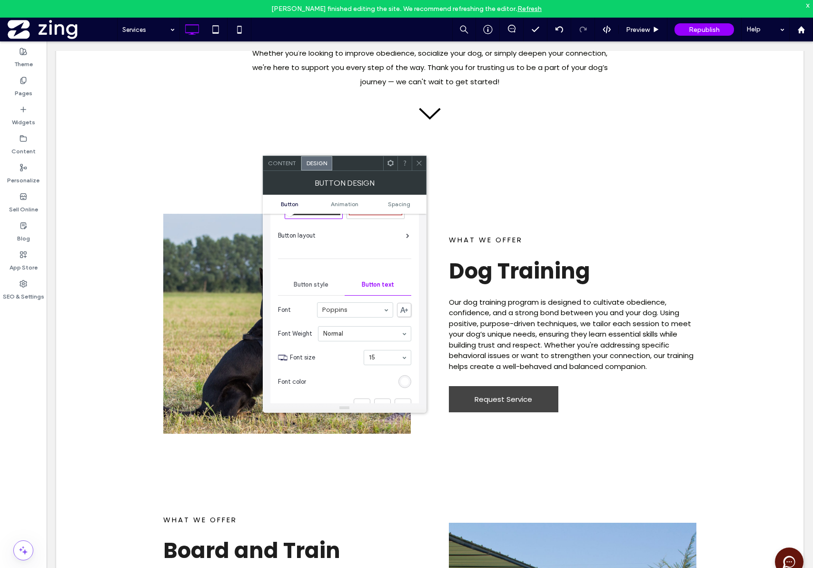
scroll to position [94, 0]
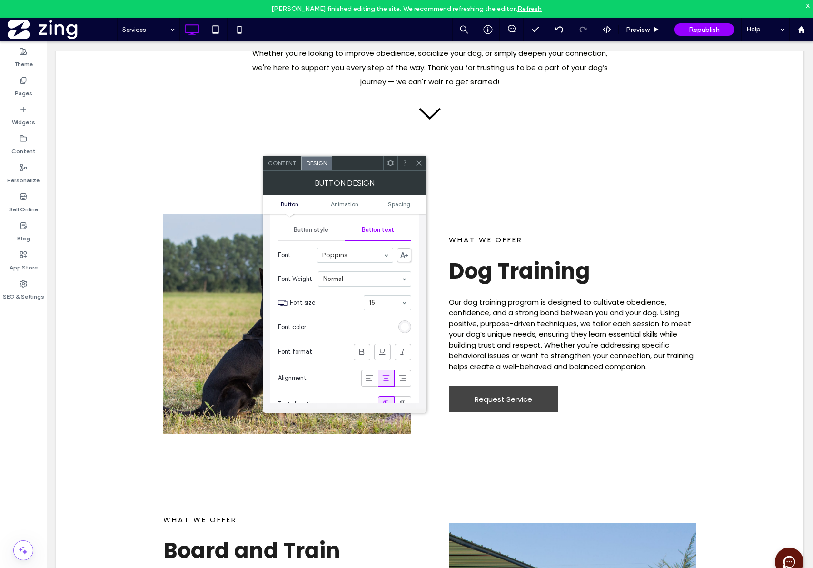
click at [316, 232] on span "Button style" at bounding box center [311, 230] width 35 height 8
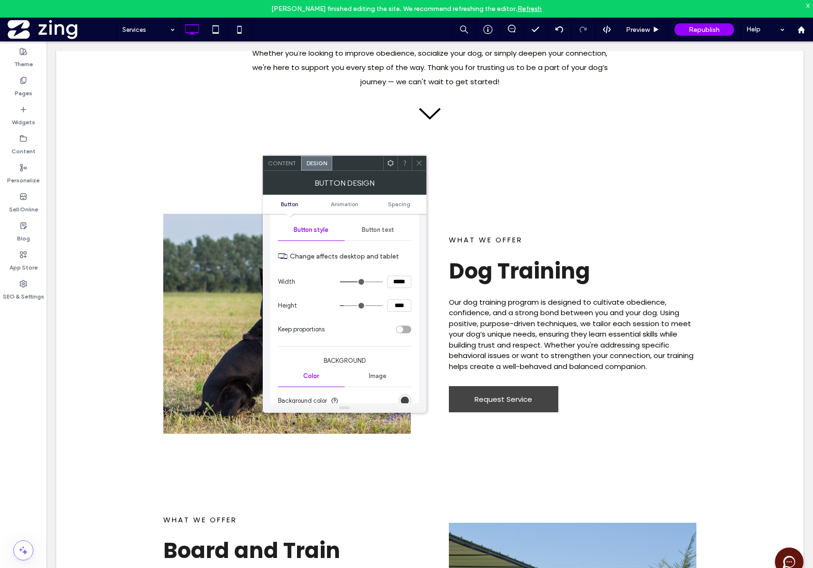
click at [388, 231] on span "Button text" at bounding box center [378, 230] width 32 height 8
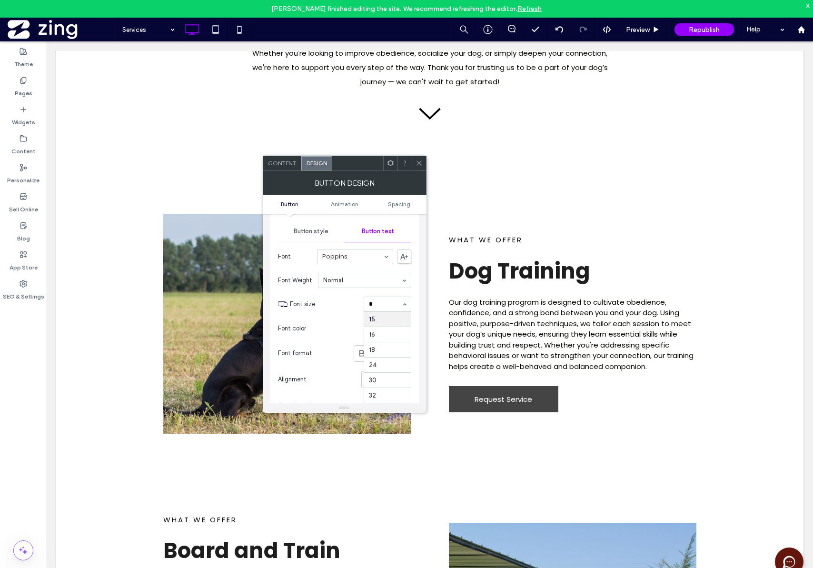
scroll to position [12, 0]
type input "**"
click at [418, 163] on use at bounding box center [419, 163] width 5 height 5
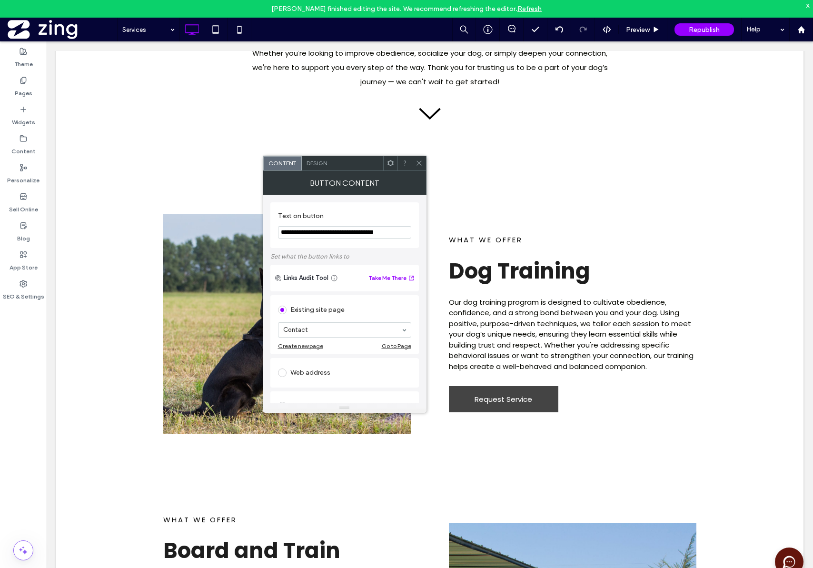
click at [318, 165] on span "Design" at bounding box center [317, 163] width 20 height 7
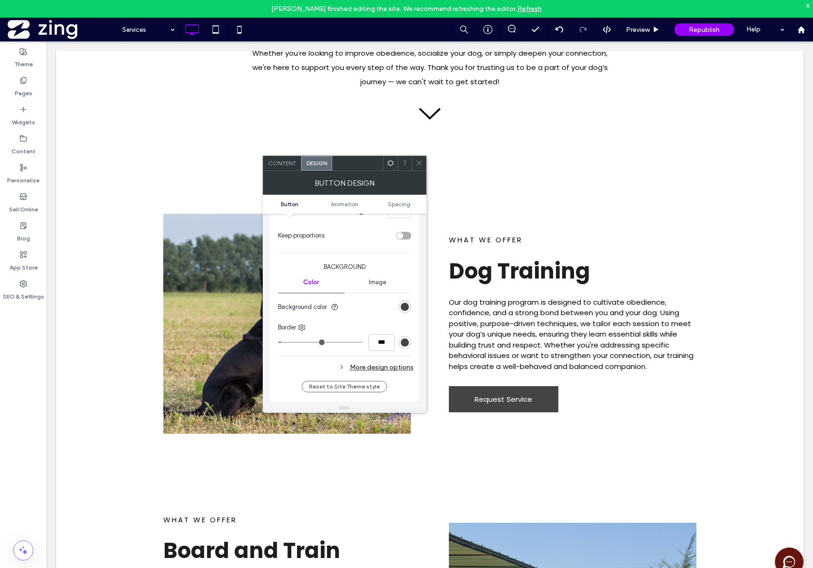
scroll to position [186, 0]
click at [283, 168] on div "Content" at bounding box center [282, 163] width 38 height 14
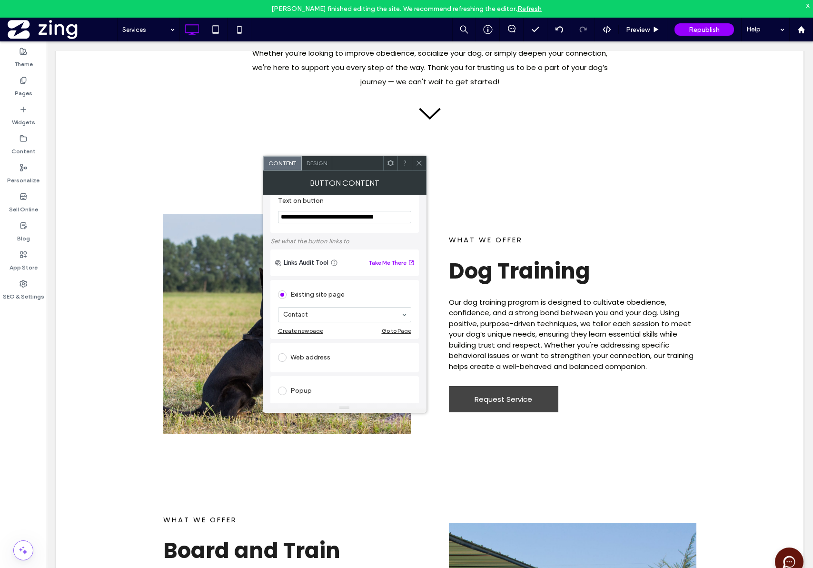
scroll to position [16, 0]
click at [318, 163] on span "Design" at bounding box center [317, 163] width 20 height 7
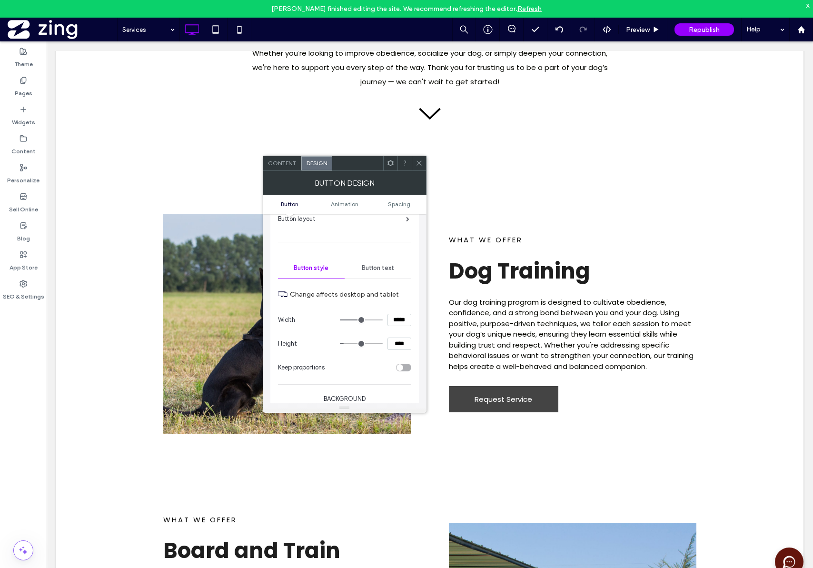
scroll to position [55, 0]
click at [374, 267] on span "Button text" at bounding box center [378, 269] width 32 height 8
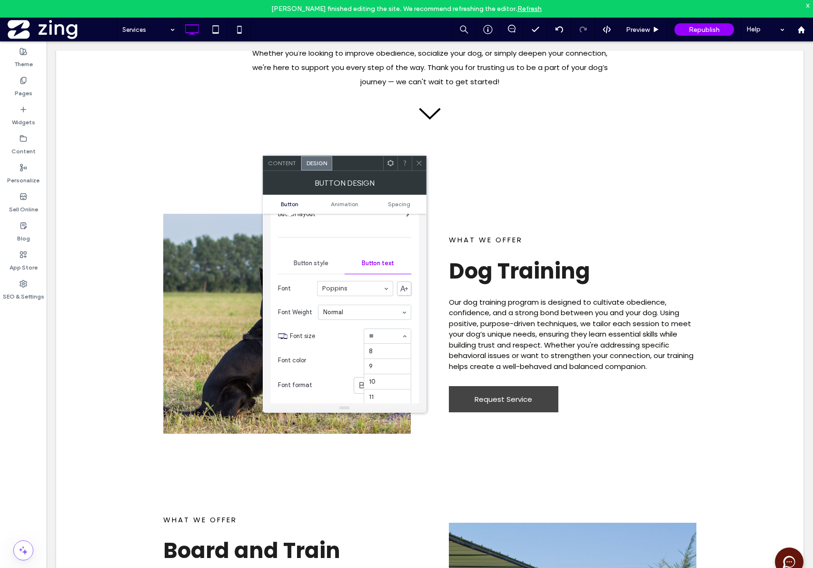
scroll to position [76, 0]
drag, startPoint x: 379, startPoint y: 332, endPoint x: 321, endPoint y: 327, distance: 57.4
type input "**"
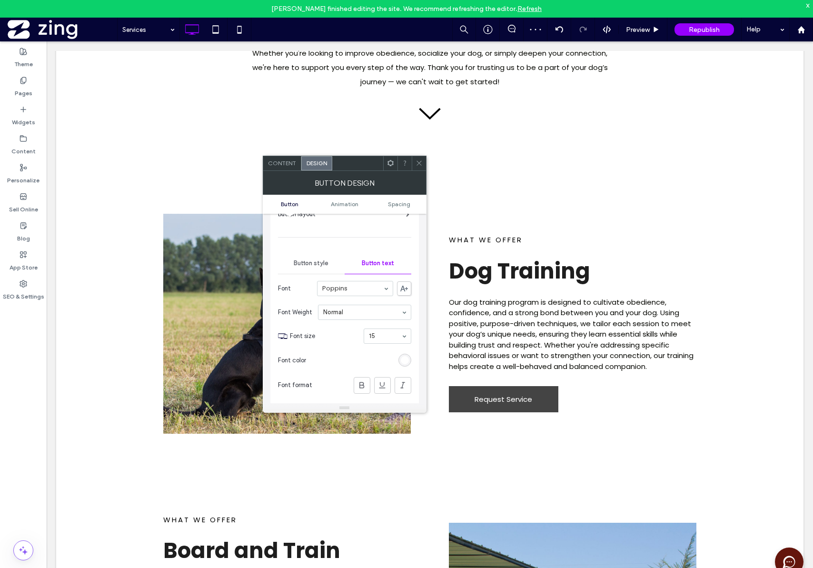
click at [421, 161] on icon at bounding box center [419, 163] width 7 height 7
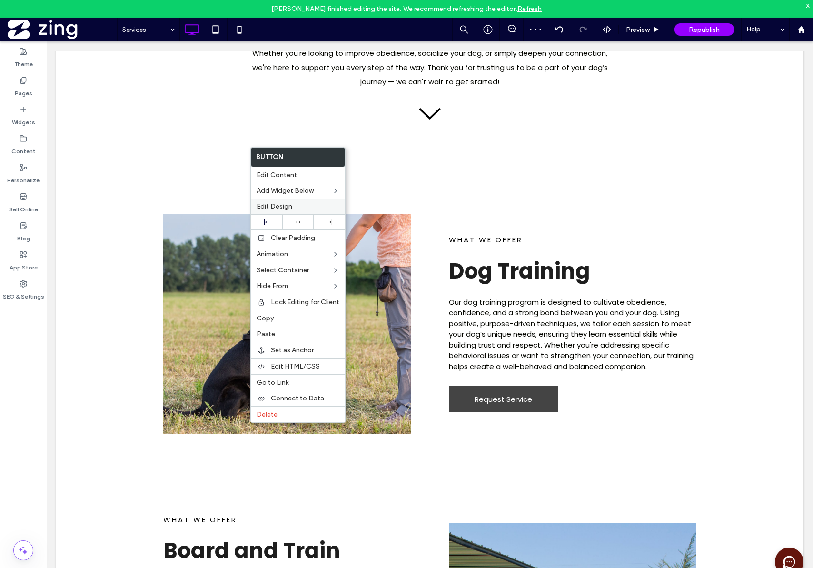
click at [266, 202] on span "Edit Design" at bounding box center [275, 206] width 36 height 8
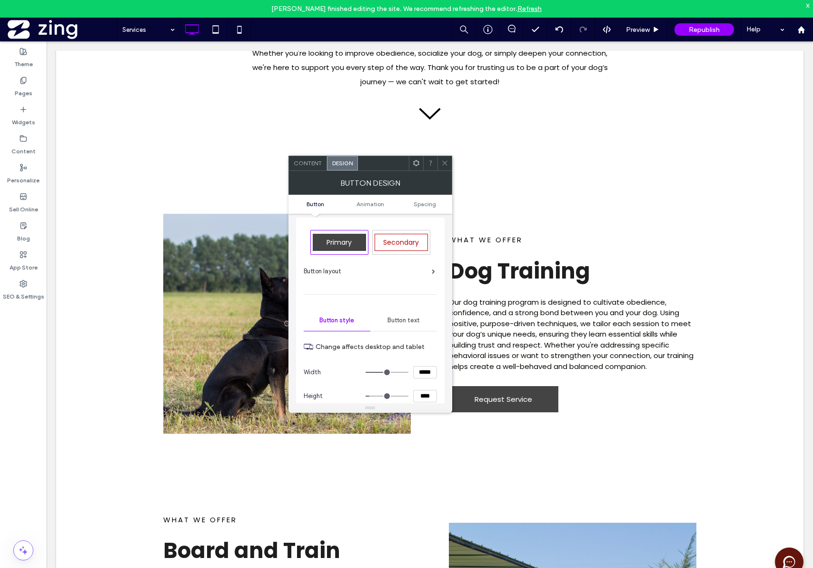
scroll to position [4, 0]
click at [445, 165] on icon at bounding box center [444, 163] width 7 height 7
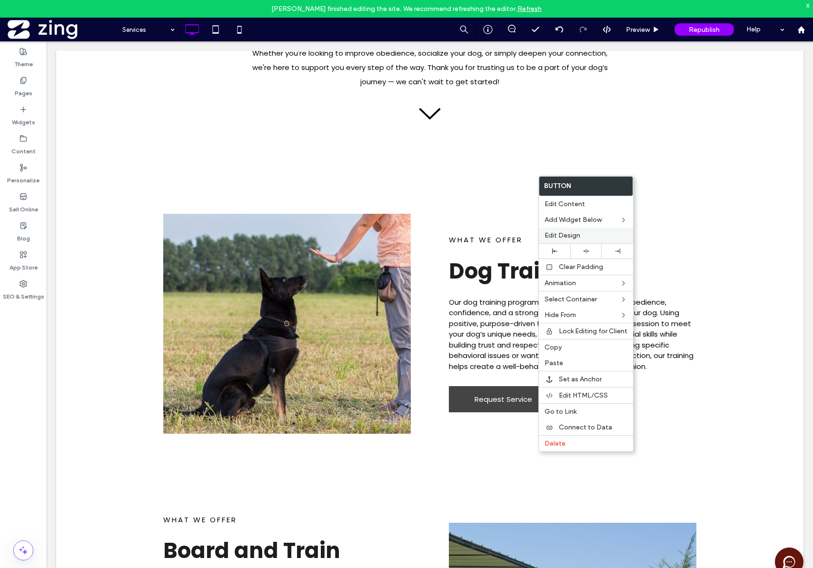
click at [582, 240] on div "Edit Design" at bounding box center [586, 236] width 94 height 16
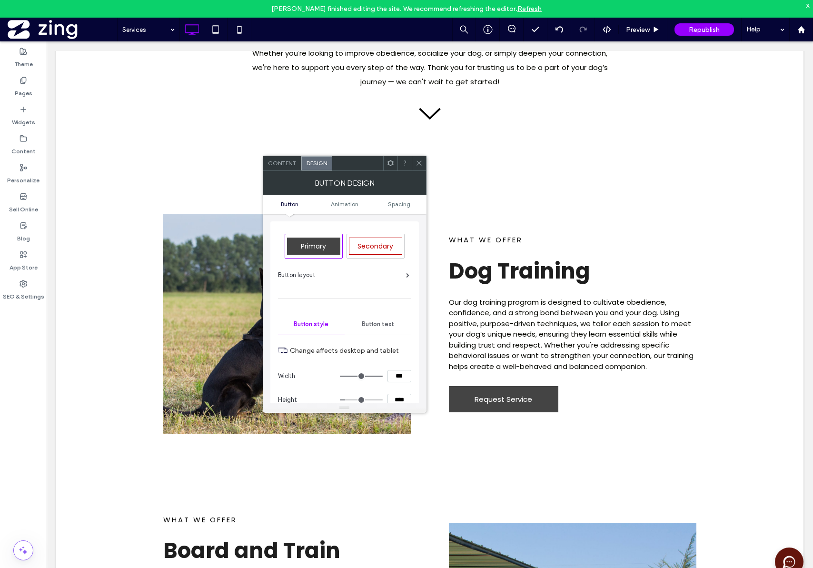
type input "***"
click at [394, 401] on input "****" at bounding box center [400, 400] width 24 height 12
click at [423, 165] on div at bounding box center [419, 163] width 14 height 14
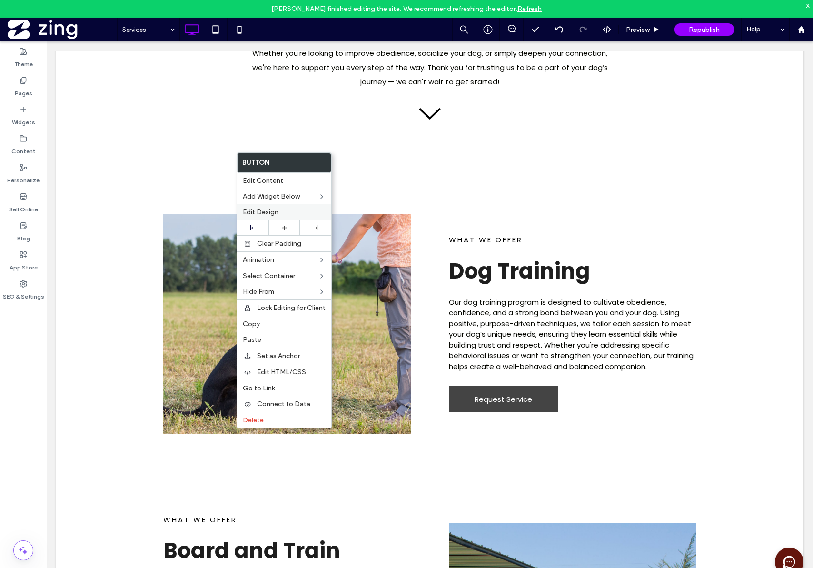
click at [278, 212] on label "Edit Design" at bounding box center [284, 212] width 83 height 8
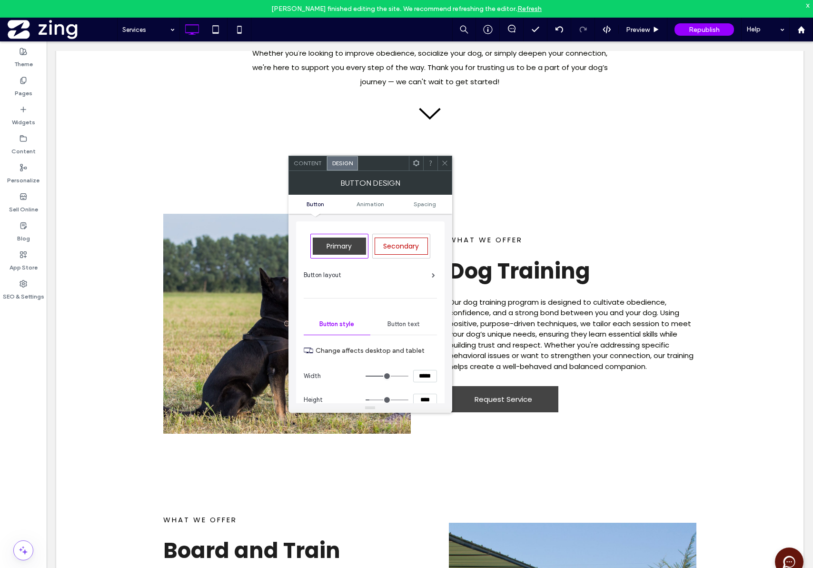
click at [444, 163] on icon at bounding box center [444, 163] width 7 height 7
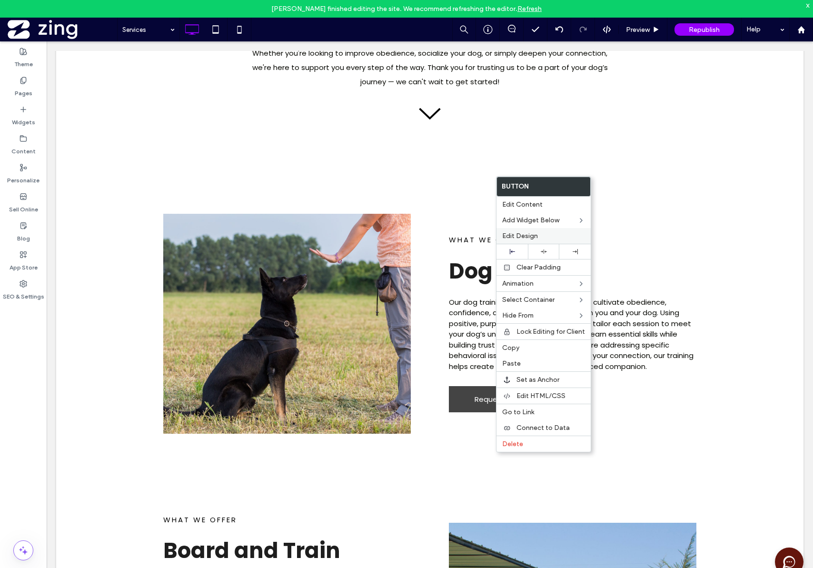
click at [539, 238] on label "Edit Design" at bounding box center [543, 236] width 83 height 8
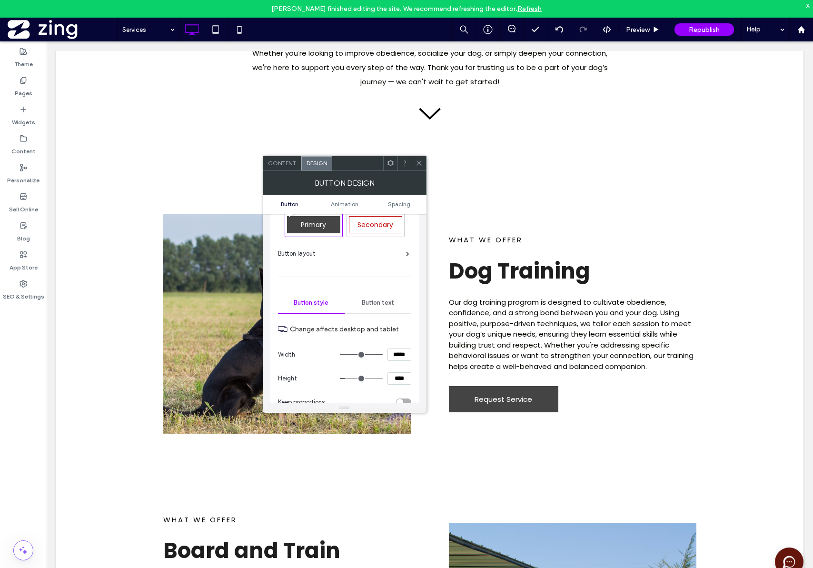
scroll to position [23, 0]
click at [418, 160] on icon at bounding box center [419, 163] width 7 height 7
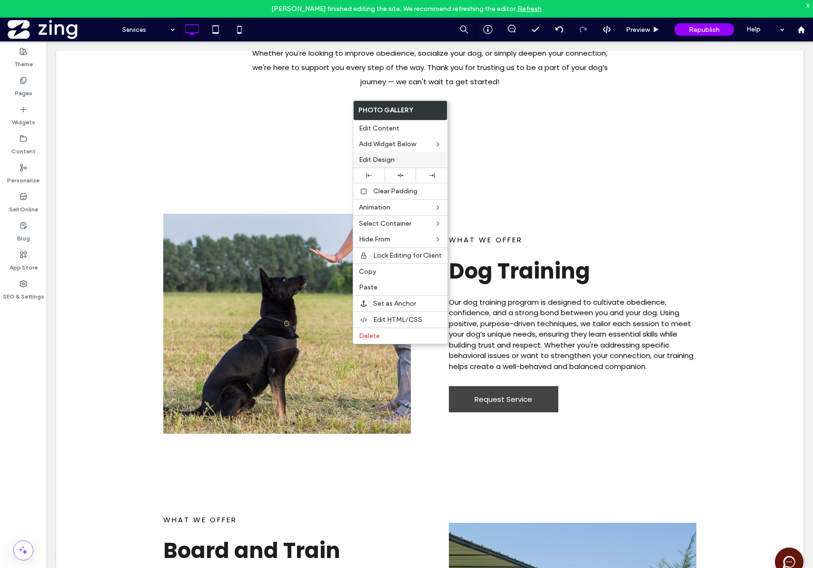
click at [399, 163] on label "Edit Design" at bounding box center [400, 160] width 83 height 8
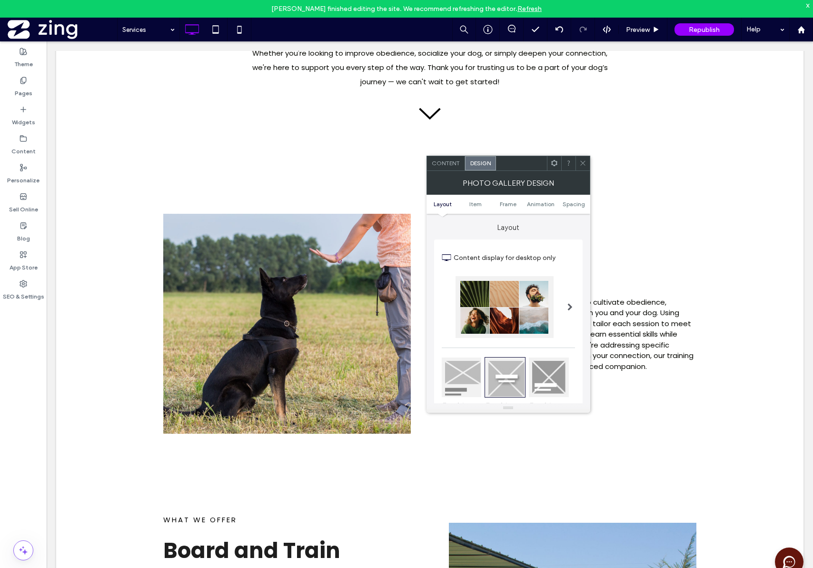
click at [448, 160] on span "Content" at bounding box center [446, 163] width 28 height 7
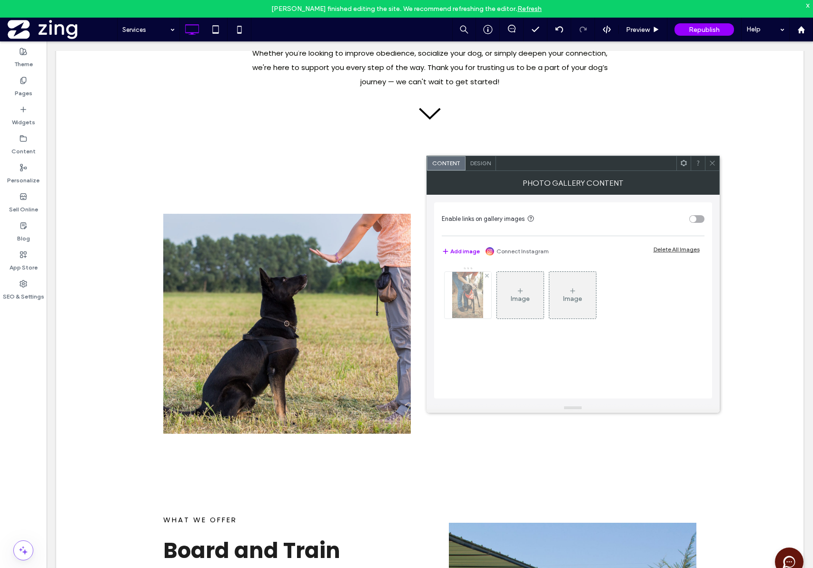
click at [477, 294] on img at bounding box center [467, 295] width 31 height 47
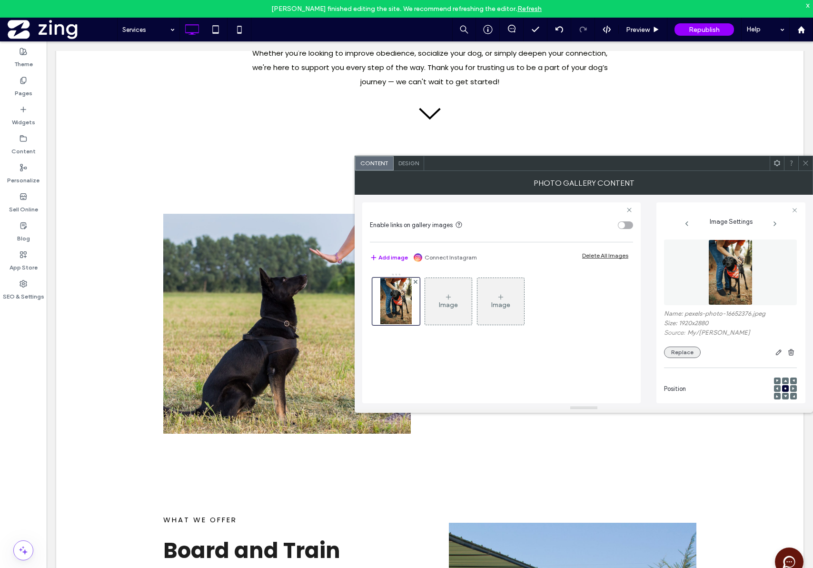
click at [683, 351] on button "Replace" at bounding box center [682, 352] width 37 height 11
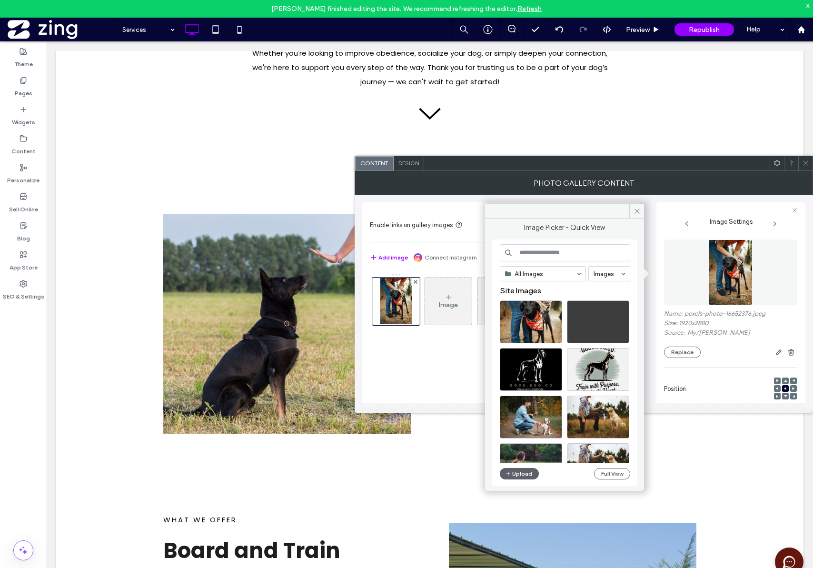
click at [550, 250] on input at bounding box center [565, 252] width 130 height 17
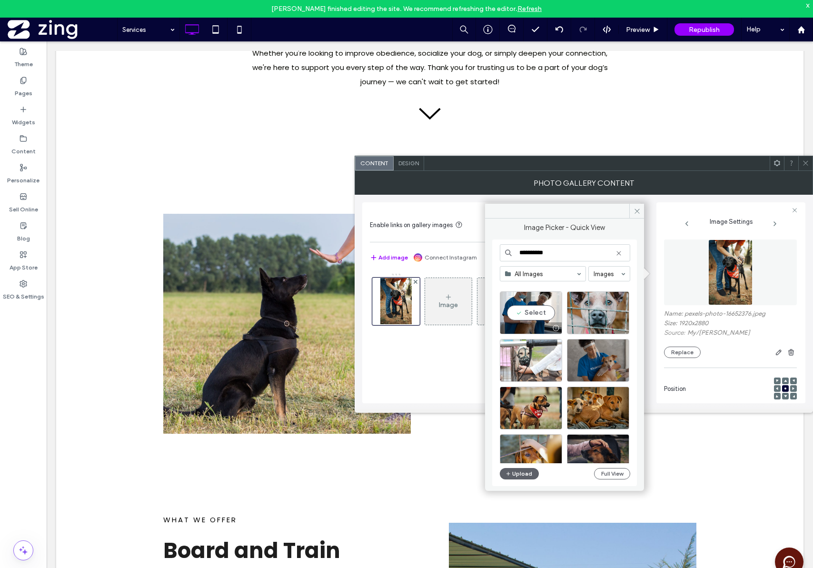
scroll to position [11, 0]
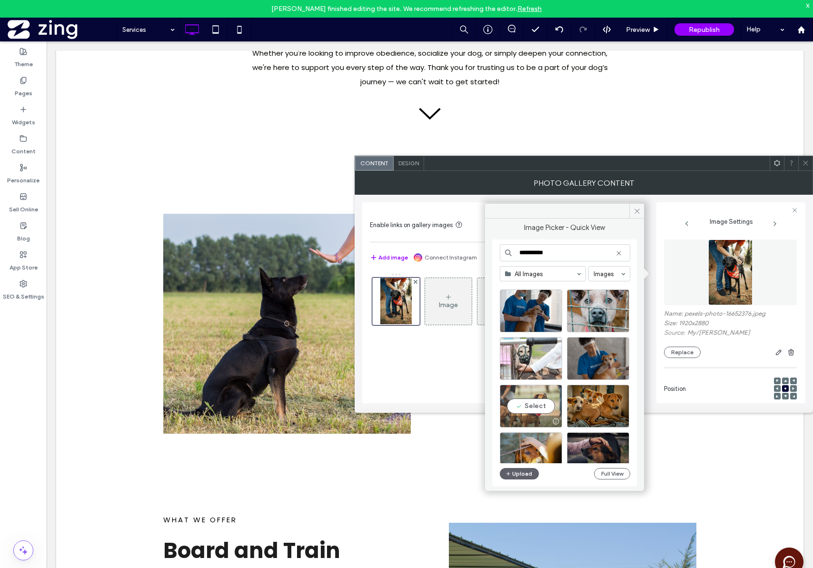
type input "**********"
click at [556, 421] on div at bounding box center [556, 422] width 12 height 8
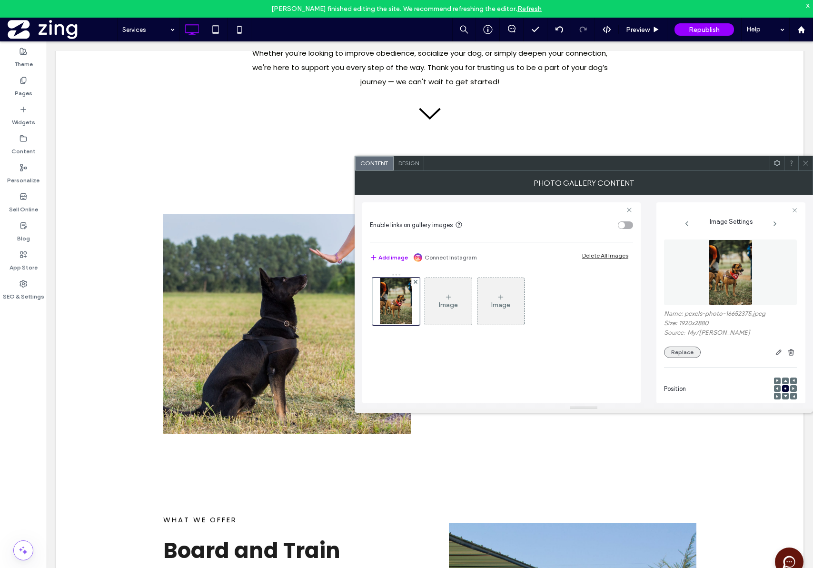
click at [674, 347] on button "Replace" at bounding box center [682, 352] width 37 height 11
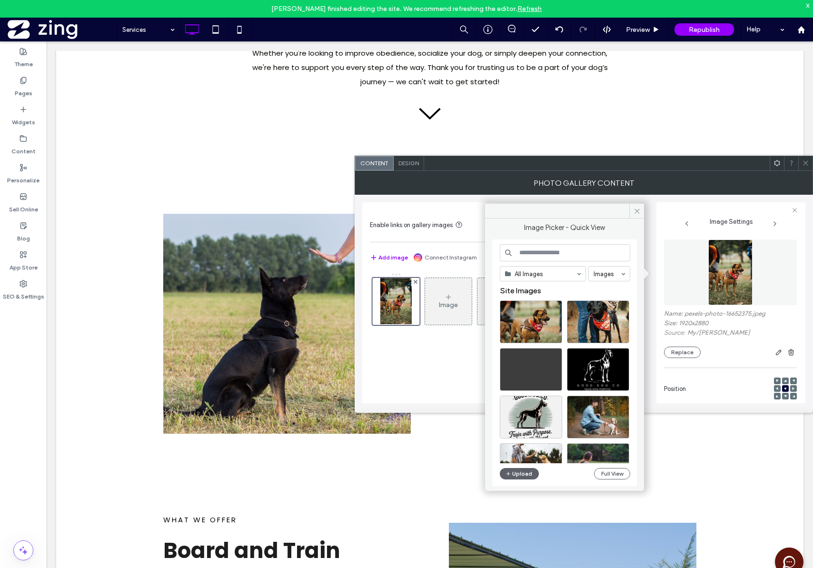
click at [560, 257] on input at bounding box center [565, 252] width 130 height 17
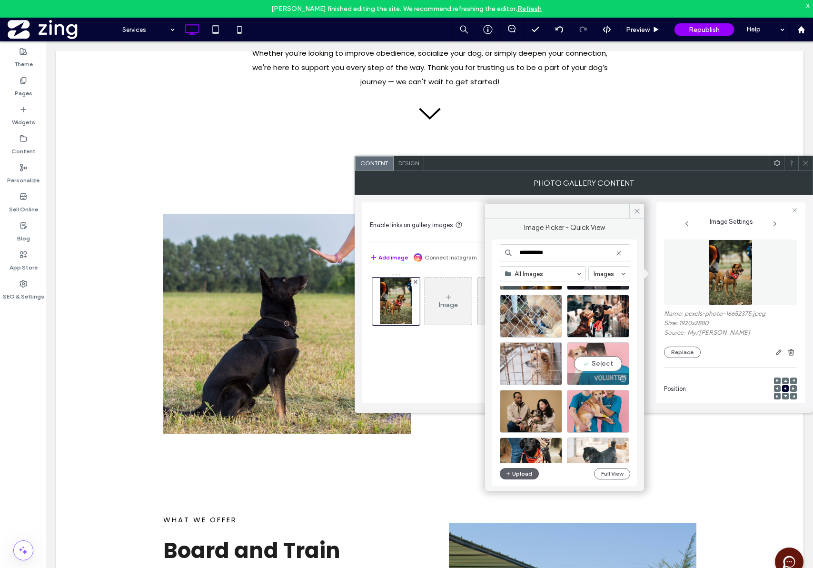
scroll to position [198, 0]
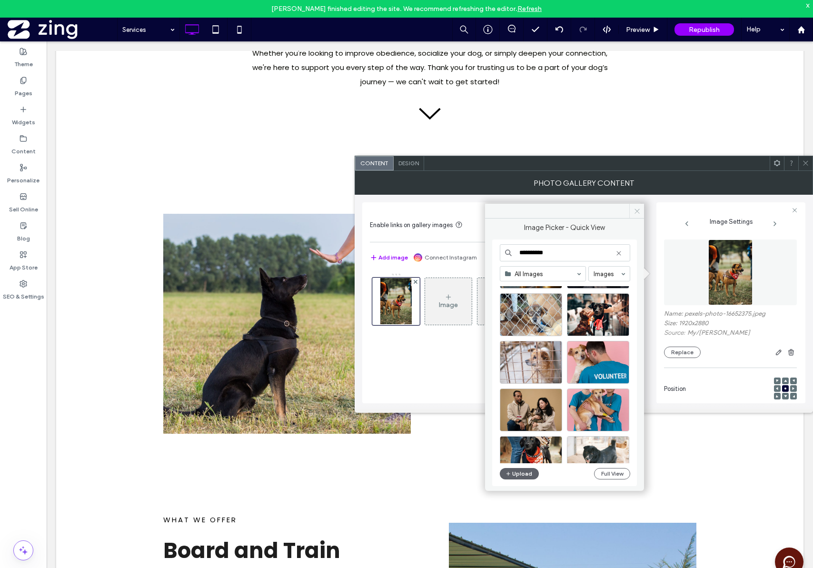
type input "**********"
click at [639, 211] on icon at bounding box center [637, 211] width 7 height 7
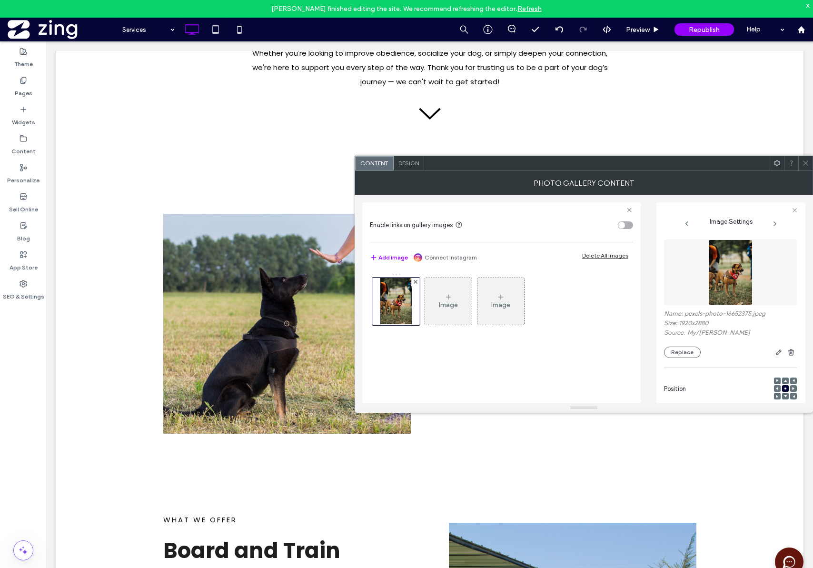
click at [805, 161] on icon at bounding box center [805, 163] width 7 height 7
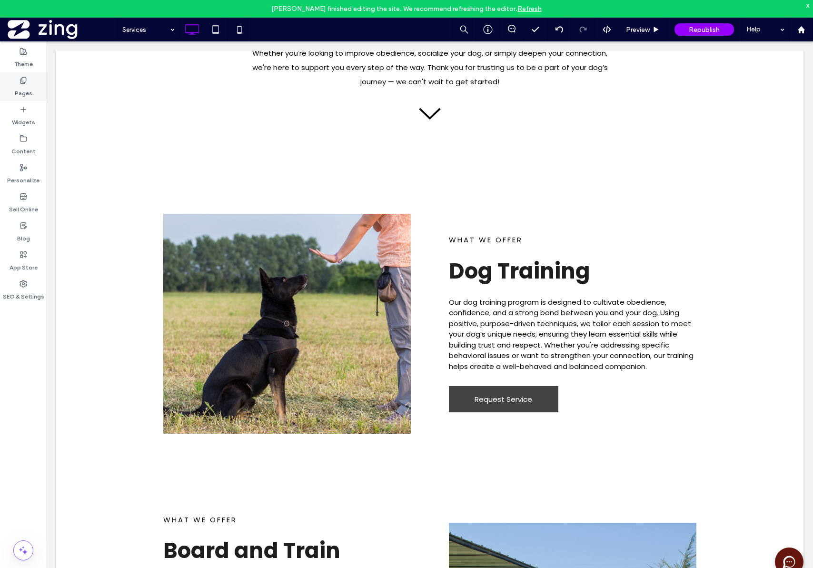
click at [17, 80] on div "Pages" at bounding box center [23, 86] width 47 height 29
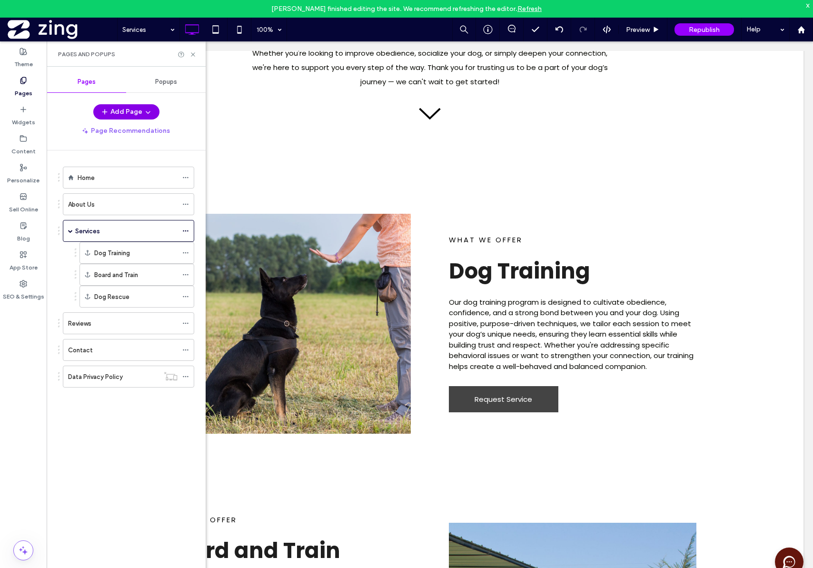
click at [140, 117] on button "Add Page" at bounding box center [126, 111] width 66 height 15
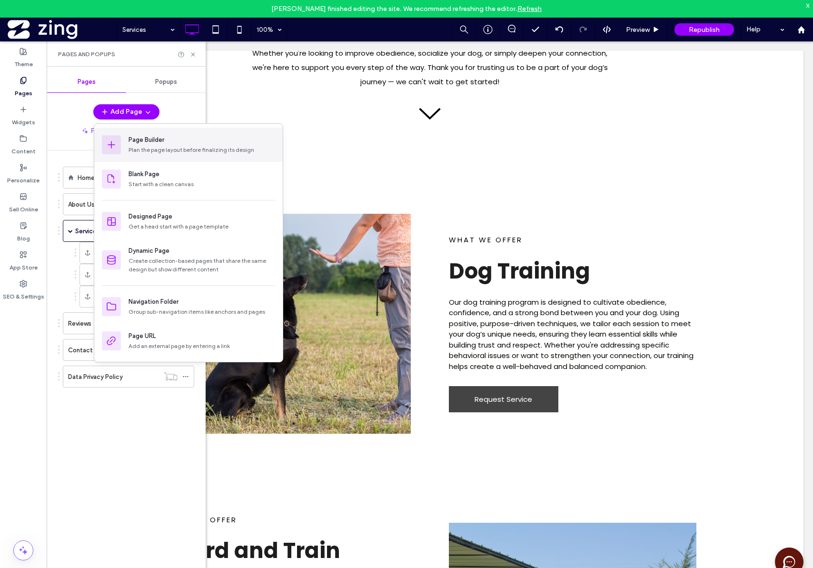
click at [169, 149] on div "Plan the page layout before finalizing its design" at bounding box center [202, 150] width 147 height 9
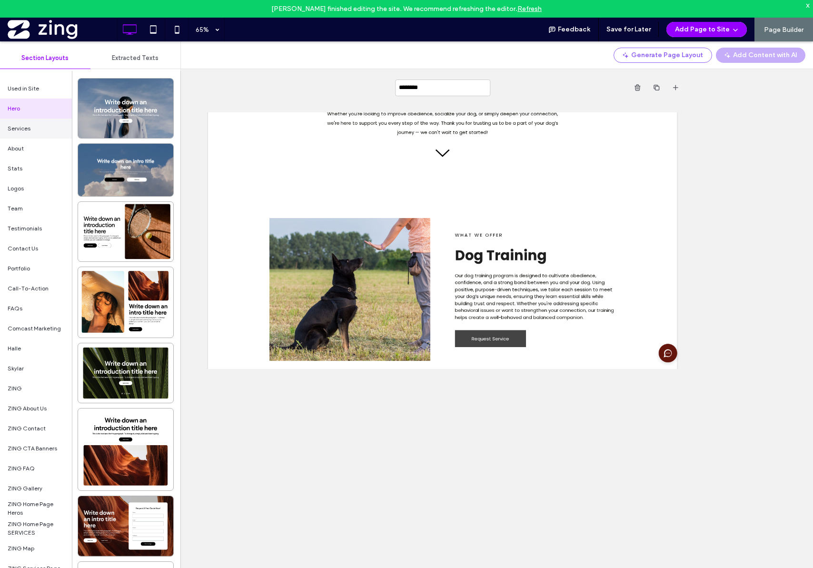
click at [26, 131] on span "Services" at bounding box center [19, 128] width 23 height 9
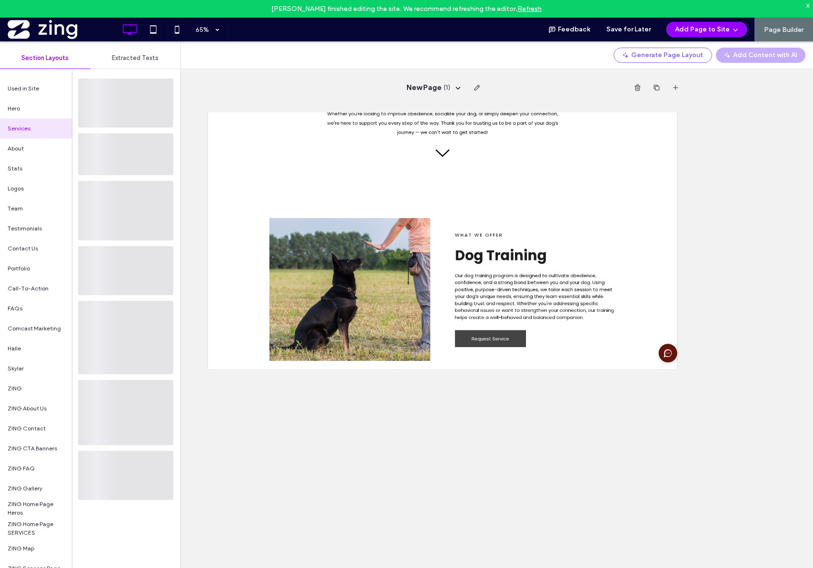
click at [31, 119] on div "Services" at bounding box center [36, 129] width 72 height 20
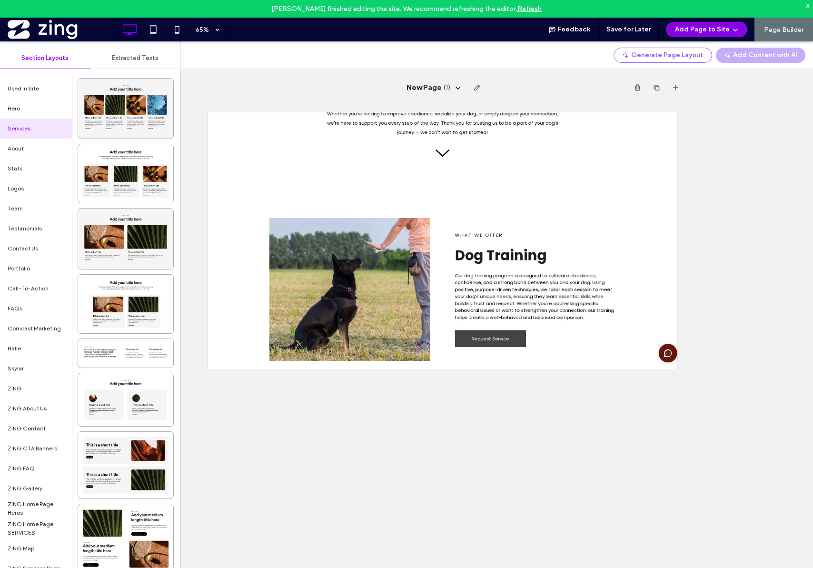
click at [729, 27] on button "Add Page to Site" at bounding box center [707, 29] width 80 height 15
click at [715, 139] on div "New Page ( 1 ) Unhide? Yes Unhide? Yes Unhide? Yes Unhide? Yes Unhide? Yes Unhi…" at bounding box center [442, 313] width 741 height 544
click at [811, 7] on div "Sean Meadows finished editing the site. We recommend refreshing the editor. Ref…" at bounding box center [406, 9] width 813 height 18
click at [809, 8] on div "x" at bounding box center [808, 5] width 4 height 8
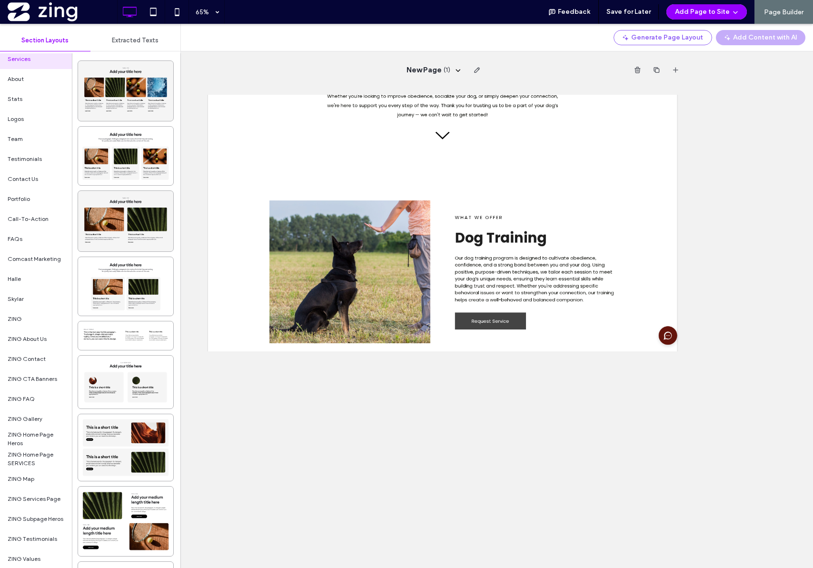
scroll to position [45, 0]
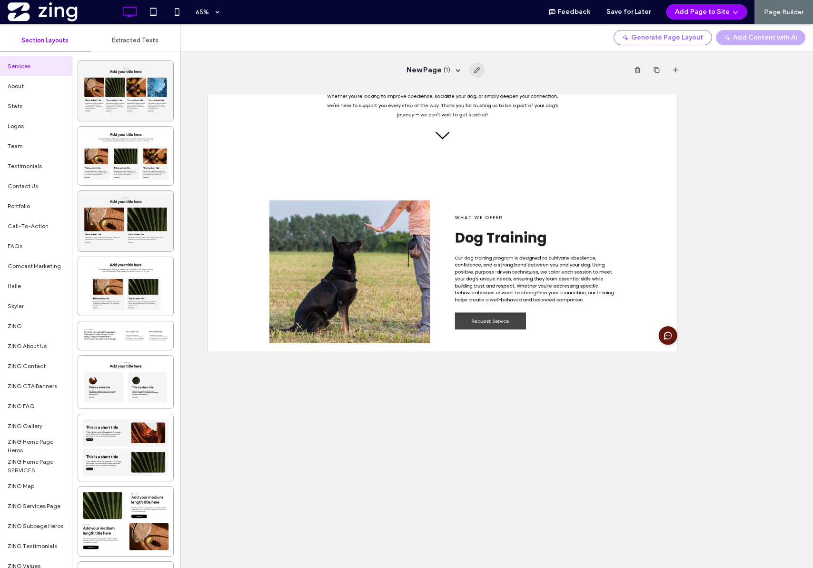
click at [476, 69] on icon "button" at bounding box center [477, 70] width 8 height 8
click at [521, 70] on div "********" at bounding box center [442, 69] width 481 height 37
click at [641, 69] on icon "button" at bounding box center [638, 70] width 8 height 8
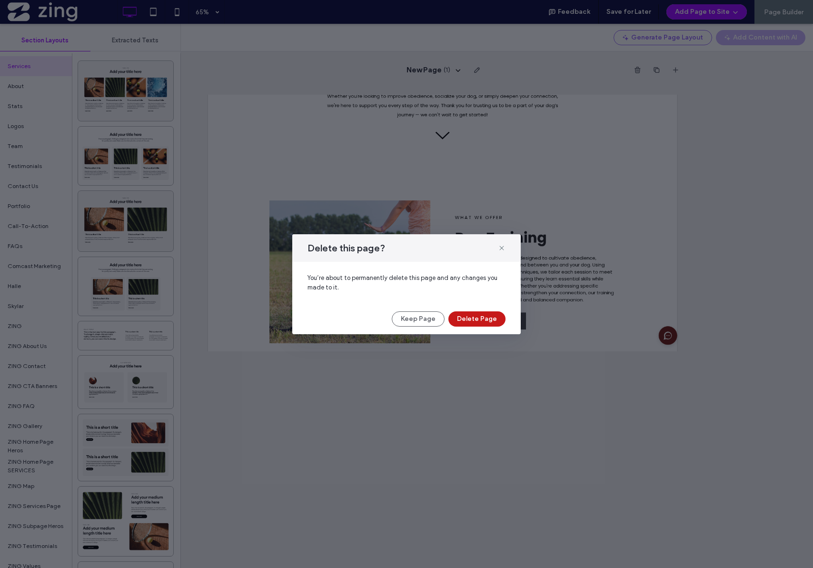
click at [471, 317] on button "Delete Page" at bounding box center [477, 318] width 57 height 15
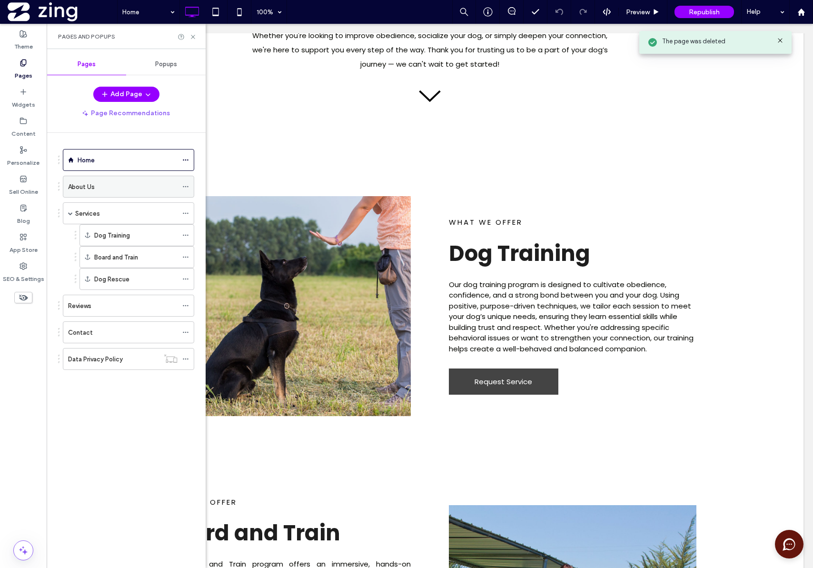
click at [124, 188] on div "About Us" at bounding box center [123, 187] width 110 height 10
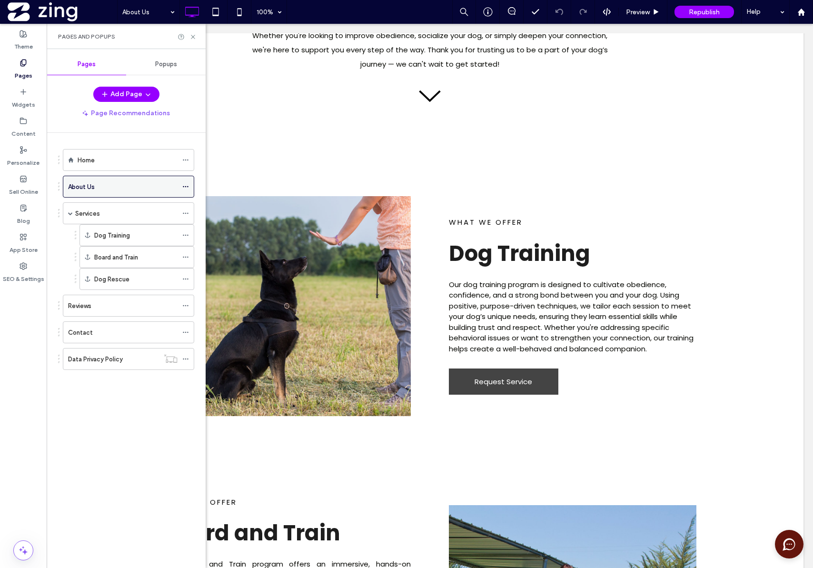
click at [190, 188] on div at bounding box center [187, 187] width 11 height 14
click at [186, 187] on use at bounding box center [185, 186] width 5 height 1
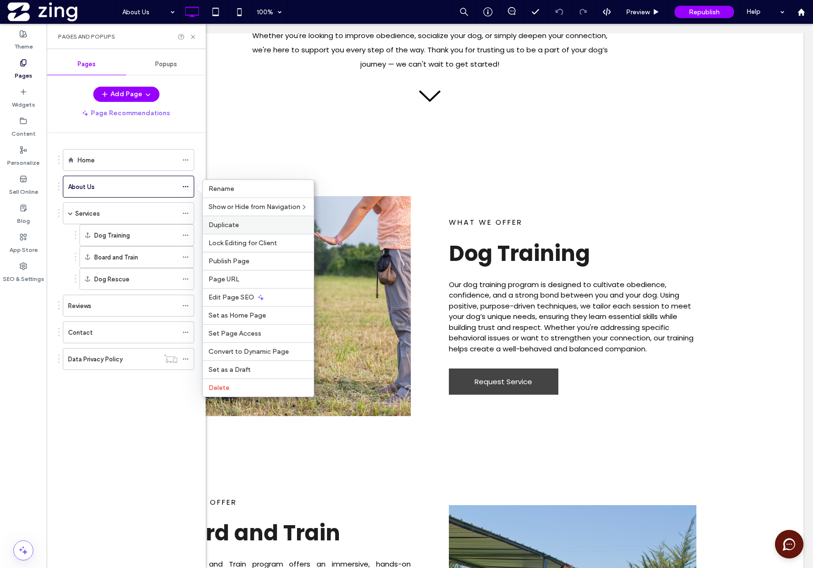
click at [253, 228] on label "Duplicate" at bounding box center [259, 225] width 100 height 8
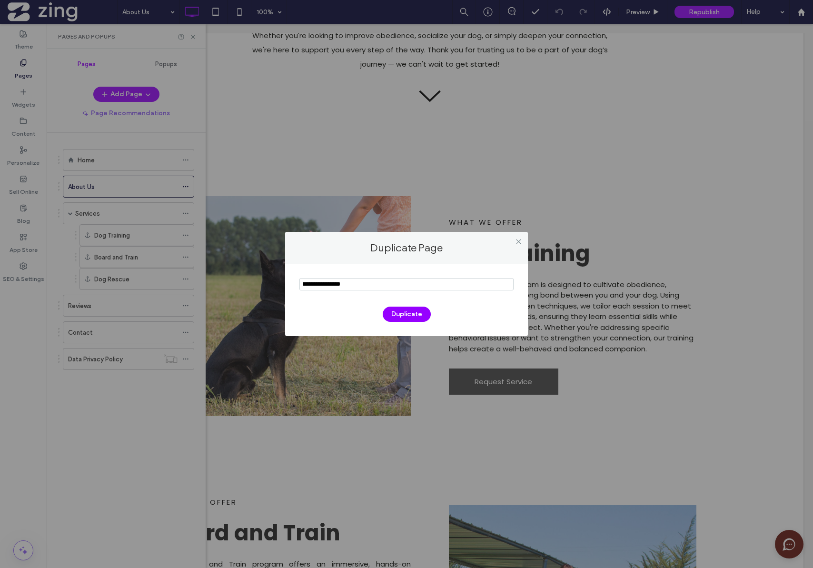
drag, startPoint x: 368, startPoint y: 288, endPoint x: 283, endPoint y: 272, distance: 86.2
click at [283, 272] on div "Duplicate Page Duplicate" at bounding box center [406, 284] width 813 height 568
type input "******"
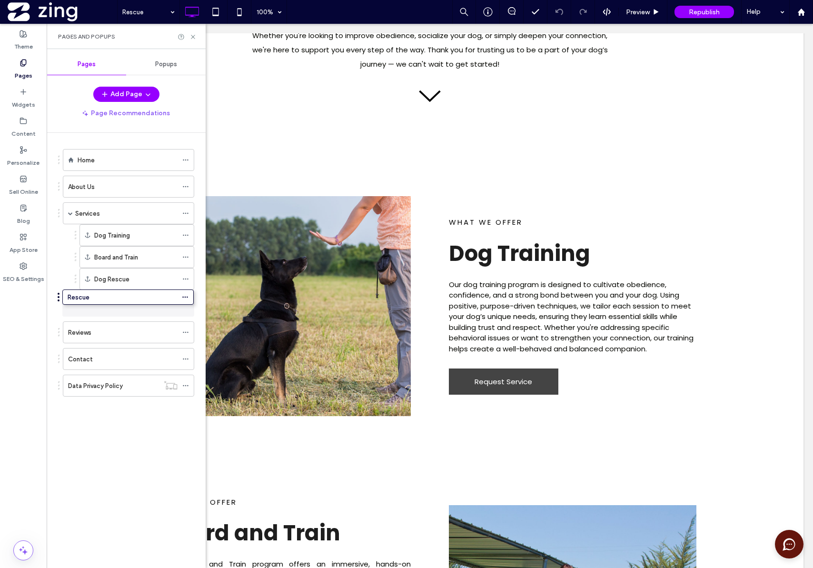
drag, startPoint x: 59, startPoint y: 384, endPoint x: 59, endPoint y: 302, distance: 81.9
click at [122, 274] on label "Dog Rescue" at bounding box center [111, 279] width 35 height 17
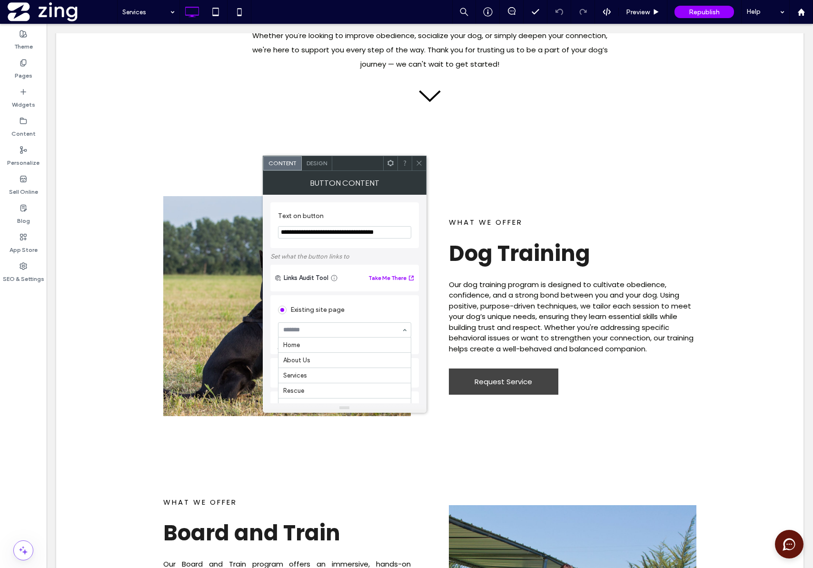
scroll to position [12, 0]
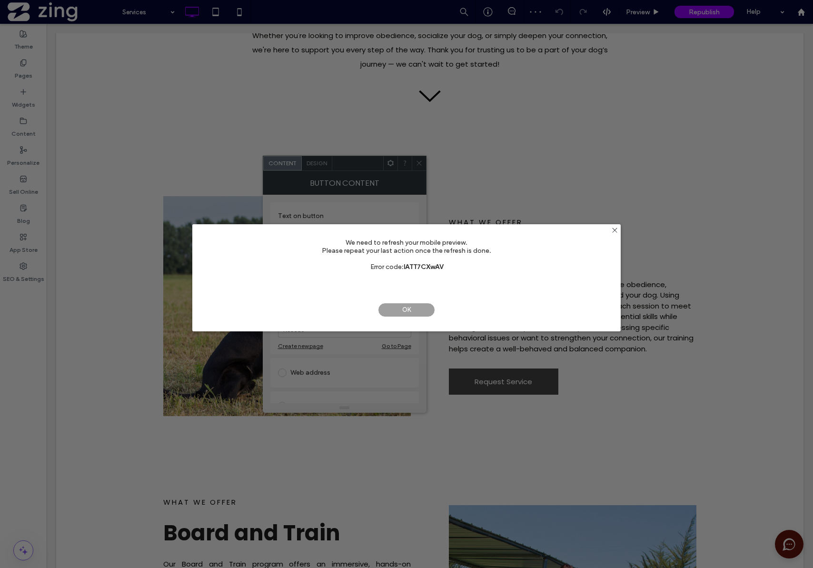
click at [409, 311] on span "OK" at bounding box center [406, 310] width 57 height 14
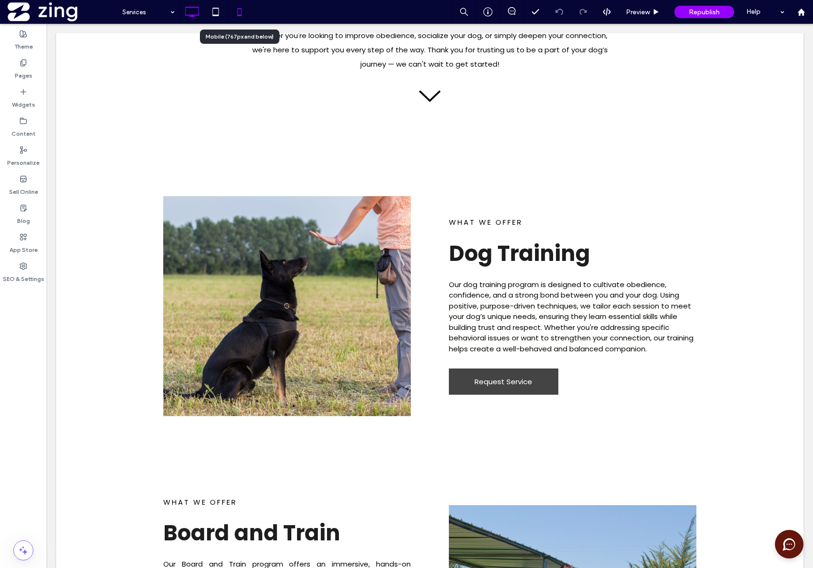
click at [242, 14] on icon at bounding box center [239, 11] width 19 height 19
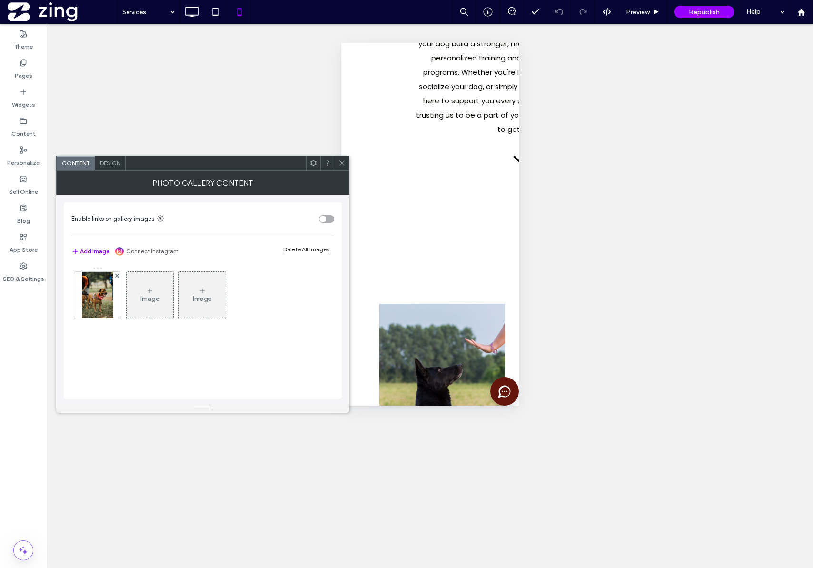
click at [341, 165] on icon at bounding box center [342, 163] width 7 height 7
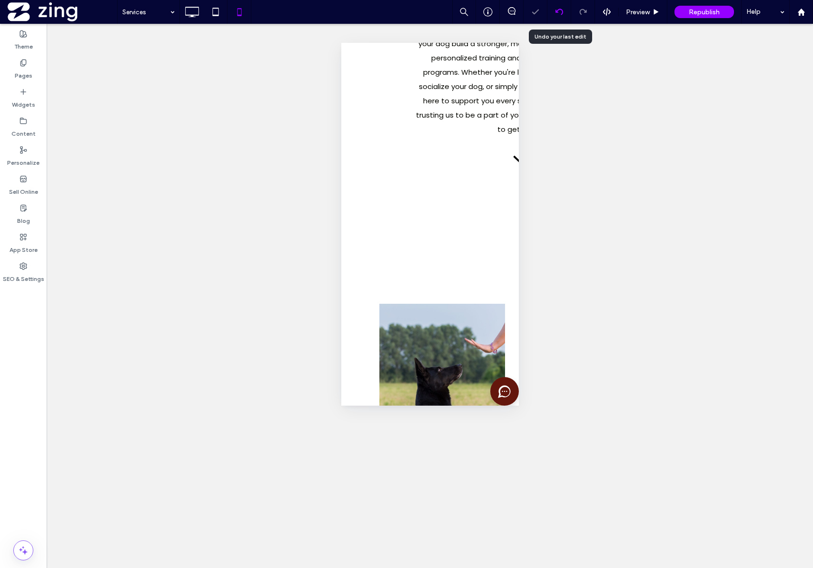
click at [556, 13] on icon at bounding box center [560, 12] width 8 height 8
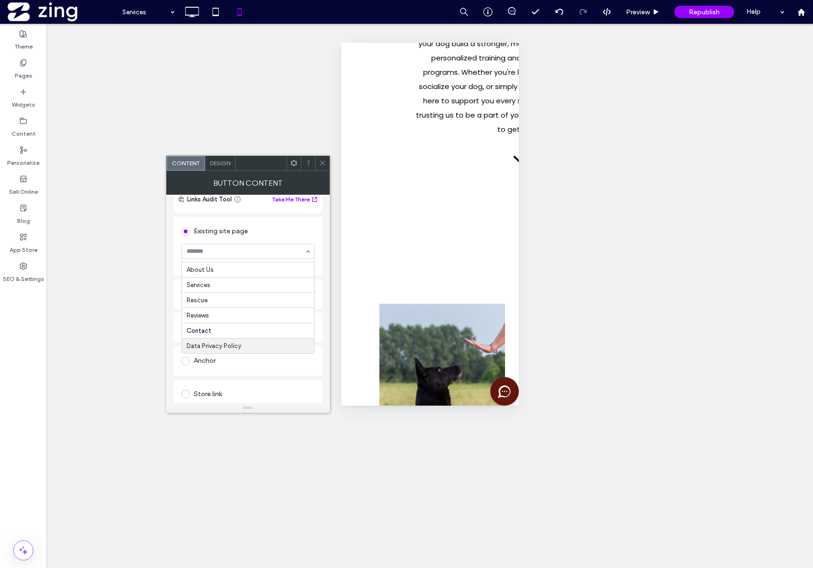
scroll to position [82, 0]
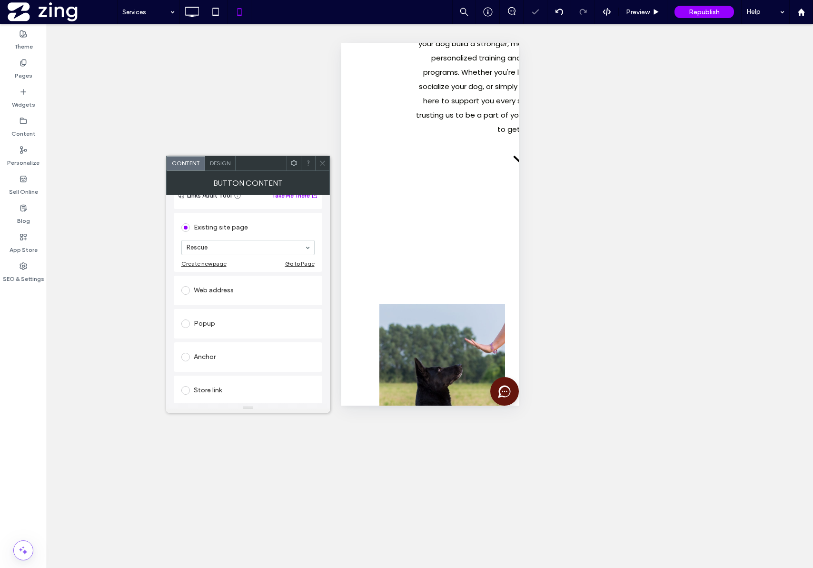
click at [326, 164] on div at bounding box center [322, 163] width 14 height 14
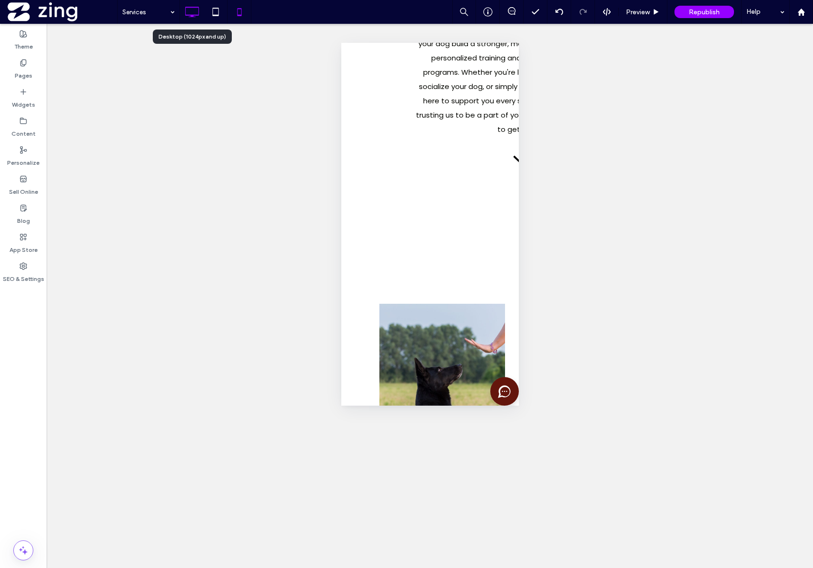
click at [190, 11] on icon at bounding box center [191, 11] width 19 height 19
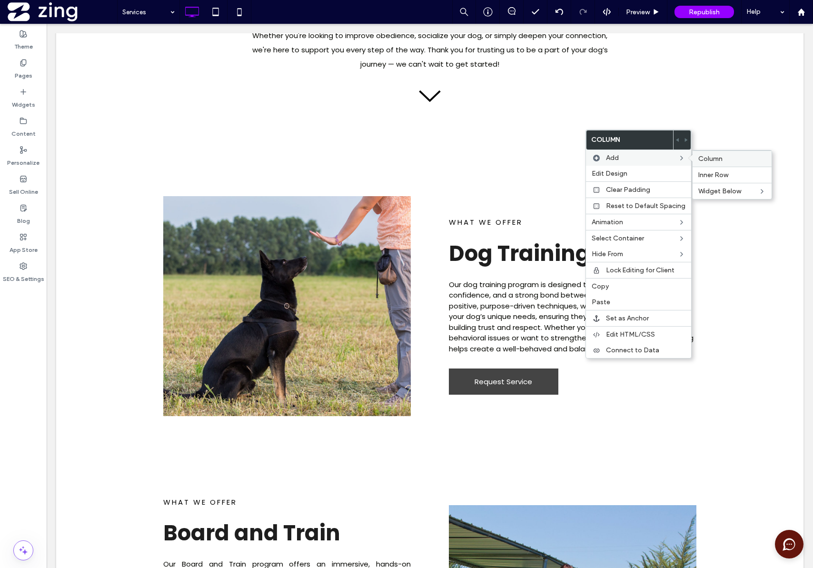
click at [710, 160] on span "Column" at bounding box center [711, 159] width 24 height 8
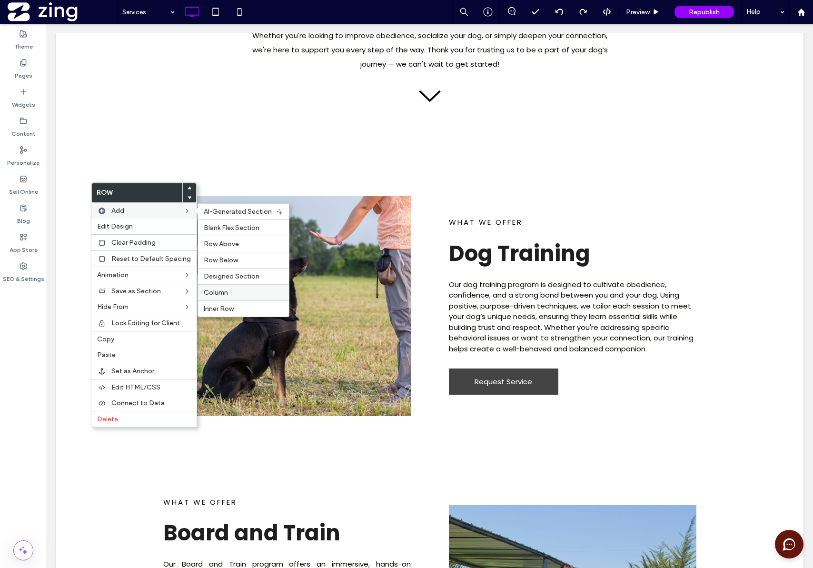
click at [215, 289] on span "Column" at bounding box center [216, 293] width 24 height 8
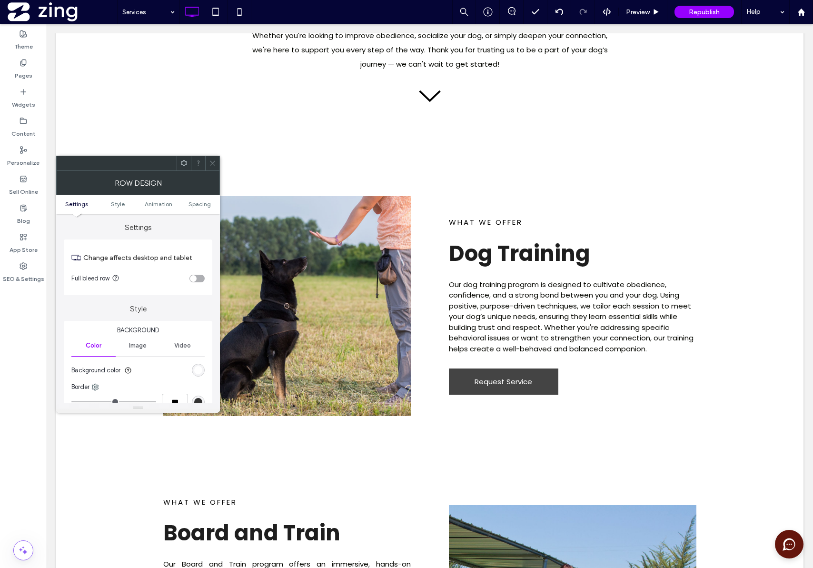
click at [211, 170] on span at bounding box center [212, 163] width 7 height 14
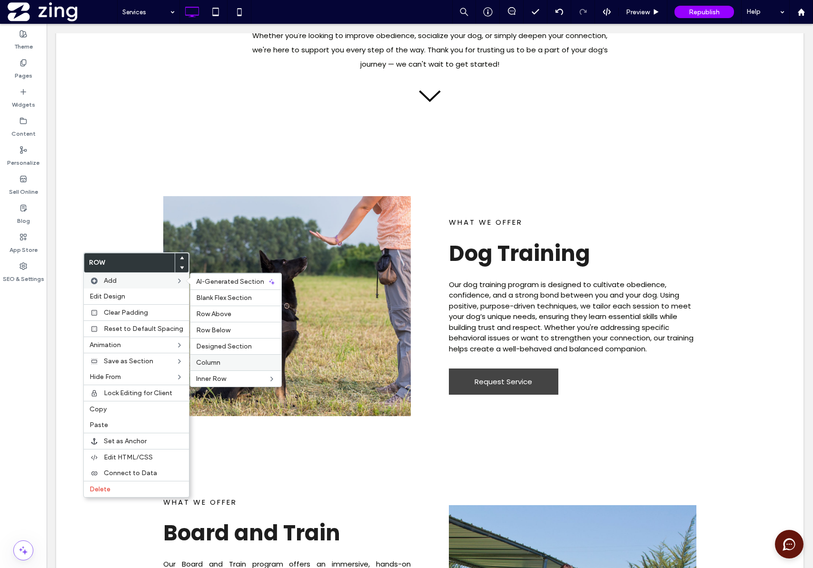
click at [216, 362] on span "Column" at bounding box center [208, 363] width 24 height 8
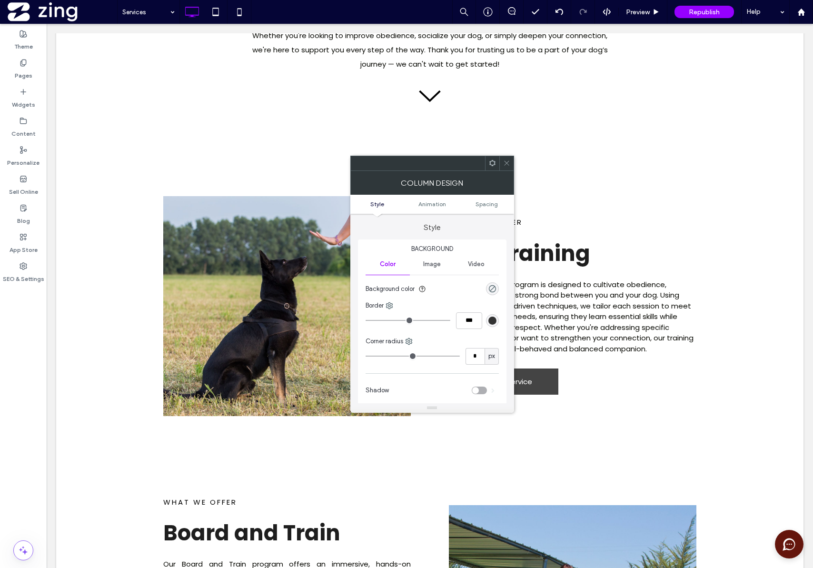
click at [509, 161] on icon at bounding box center [506, 163] width 7 height 7
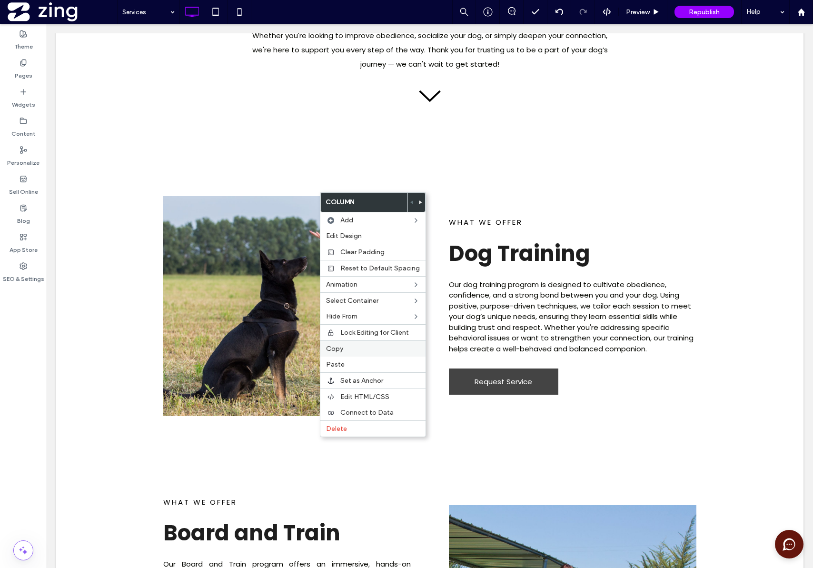
click at [372, 352] on label "Copy" at bounding box center [373, 349] width 94 height 8
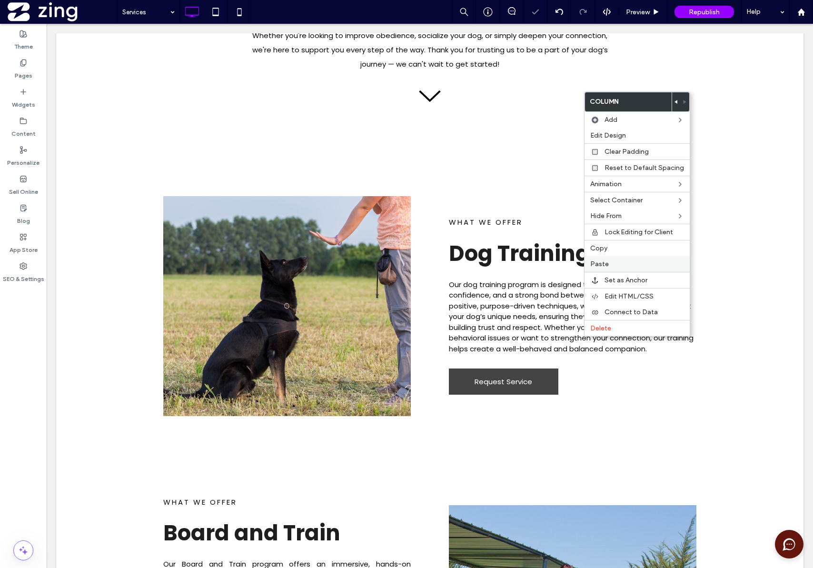
click at [597, 265] on span "Paste" at bounding box center [600, 264] width 19 height 8
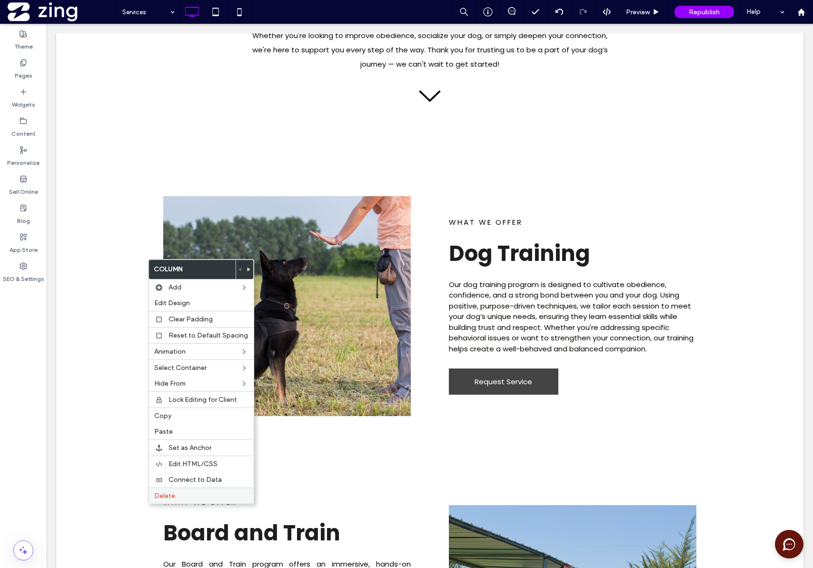
click at [194, 494] on label "Delete" at bounding box center [201, 496] width 94 height 8
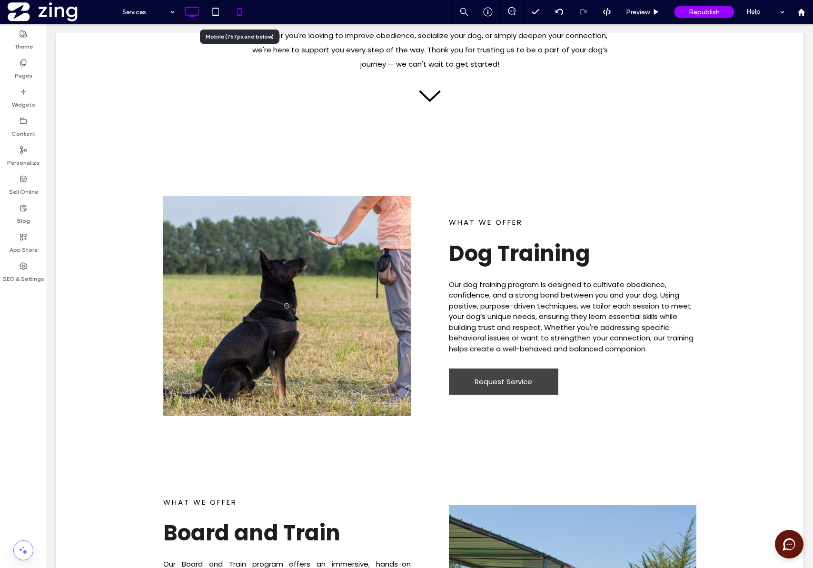
click at [240, 10] on icon at bounding box center [239, 11] width 19 height 19
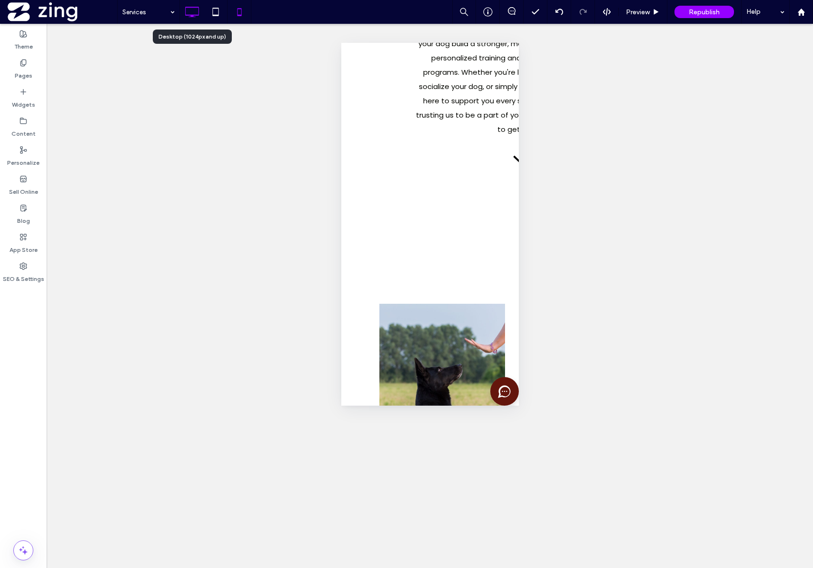
click at [198, 15] on use at bounding box center [192, 12] width 14 height 10
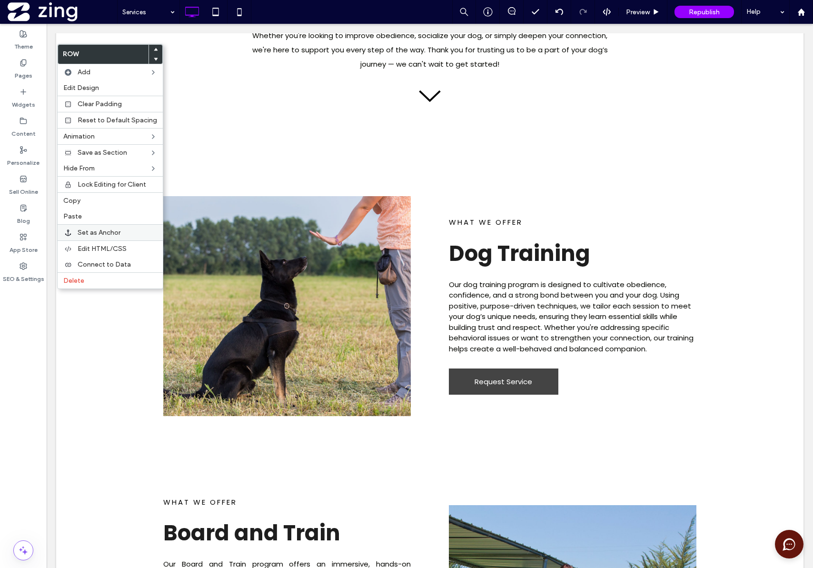
click at [116, 231] on span "Set as Anchor" at bounding box center [99, 233] width 43 height 8
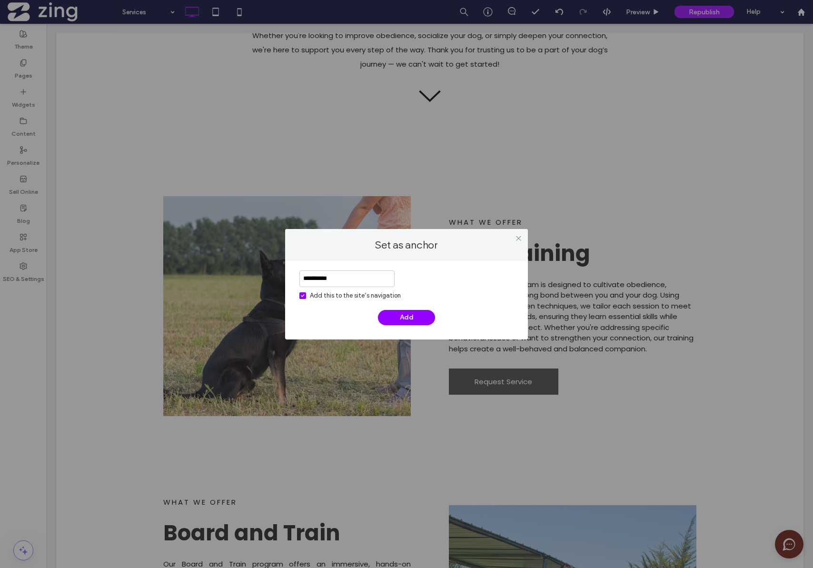
type input "**********"
click at [395, 316] on button "Add" at bounding box center [406, 317] width 57 height 15
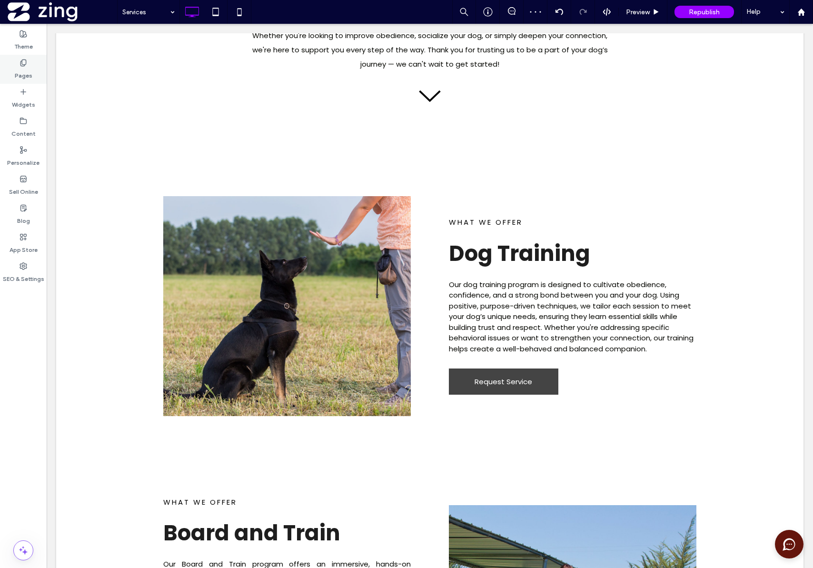
click at [21, 62] on use at bounding box center [22, 63] width 5 height 6
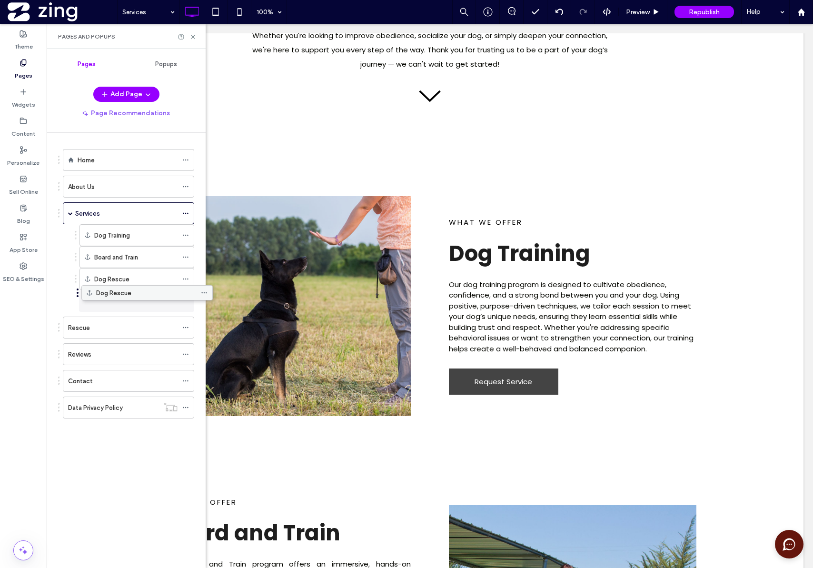
drag, startPoint x: 82, startPoint y: 381, endPoint x: 87, endPoint y: 300, distance: 81.1
click at [187, 281] on icon at bounding box center [185, 279] width 7 height 7
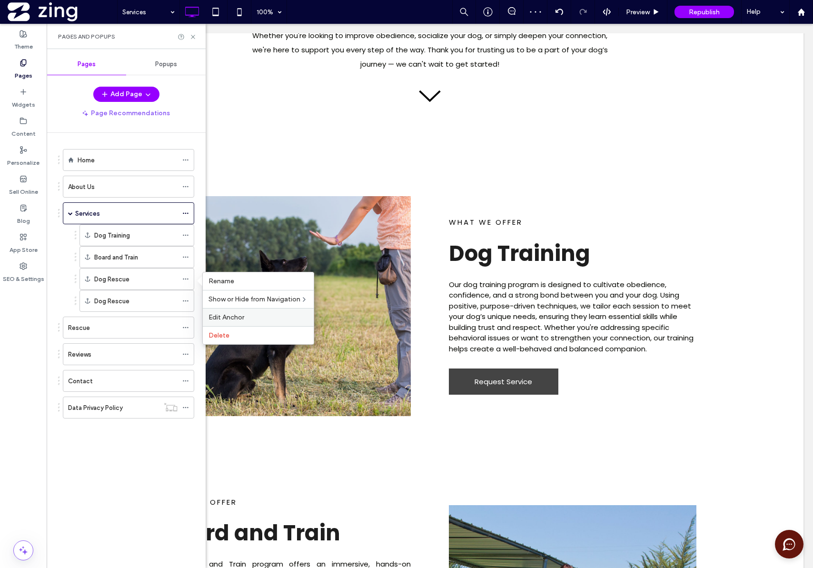
click at [237, 315] on span "Edit Anchor" at bounding box center [227, 317] width 36 height 8
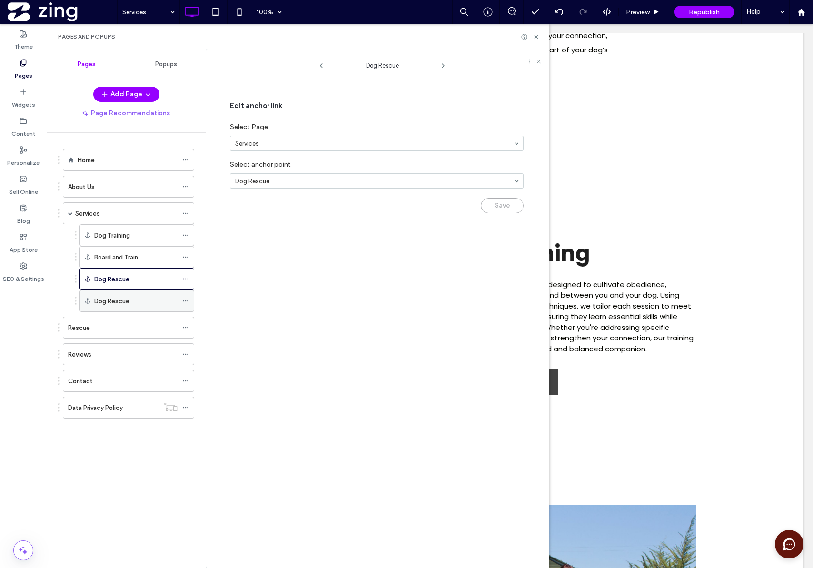
click at [183, 303] on icon at bounding box center [185, 301] width 7 height 7
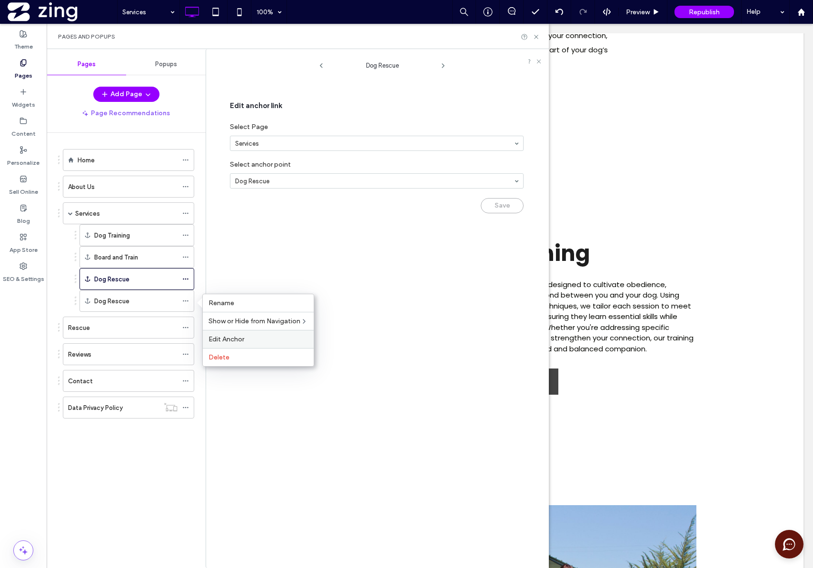
click at [225, 341] on span "Edit Anchor" at bounding box center [227, 339] width 36 height 8
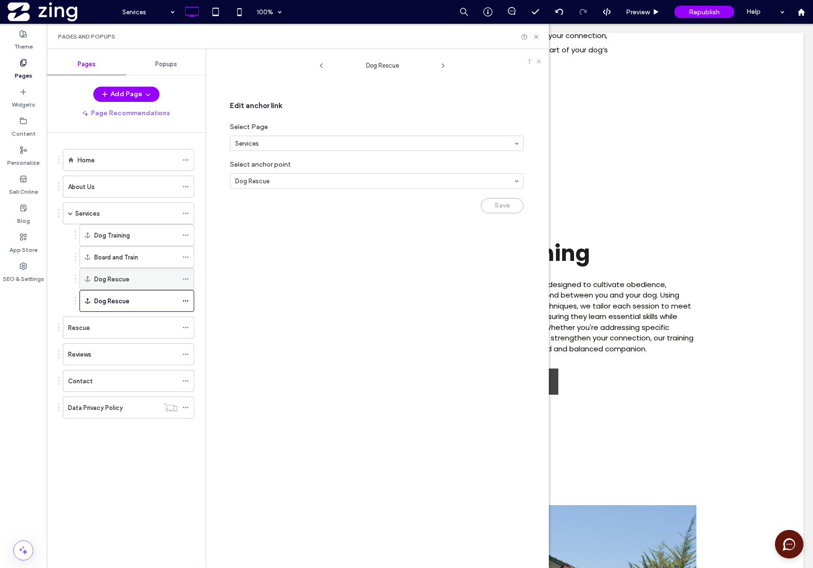
click at [184, 280] on icon at bounding box center [185, 279] width 7 height 7
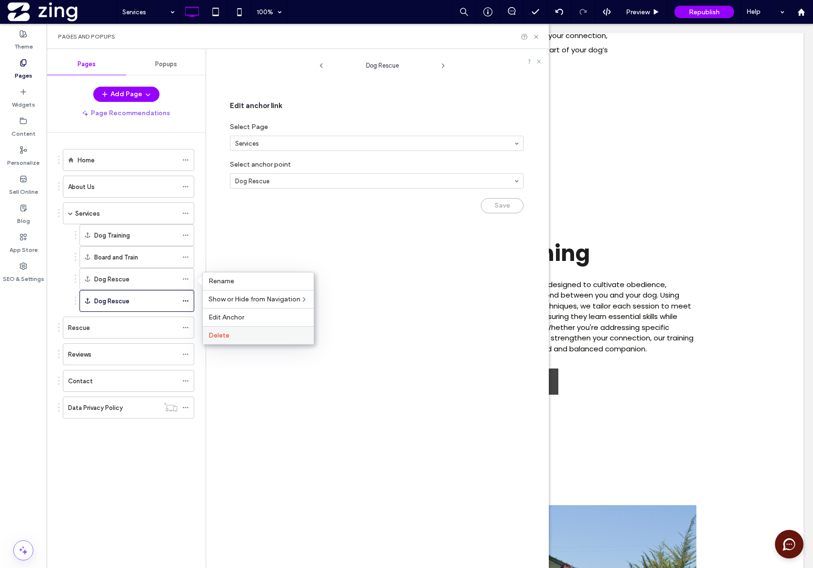
click at [222, 336] on span "Delete" at bounding box center [219, 335] width 21 height 8
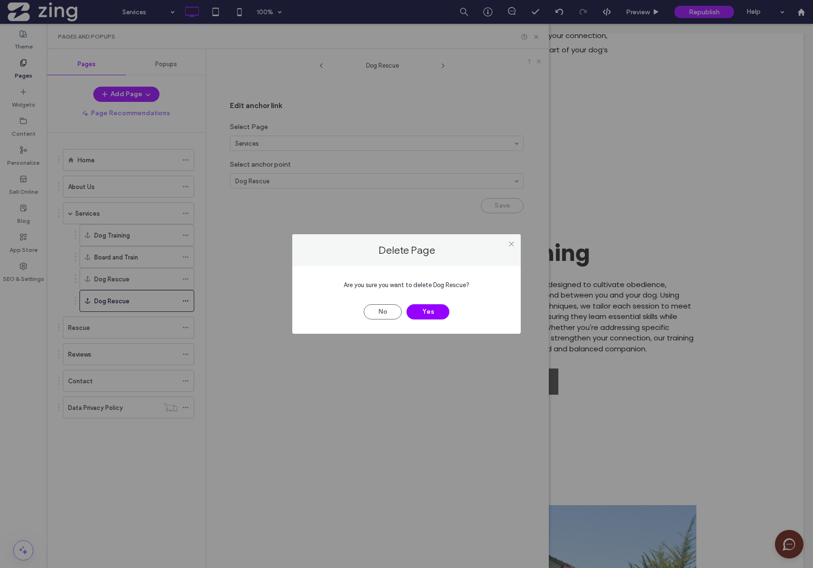
click at [439, 320] on div "Are you sure you want to delete Dog Rescue? No Yes" at bounding box center [406, 300] width 229 height 68
click at [438, 315] on button "Yes" at bounding box center [428, 311] width 43 height 15
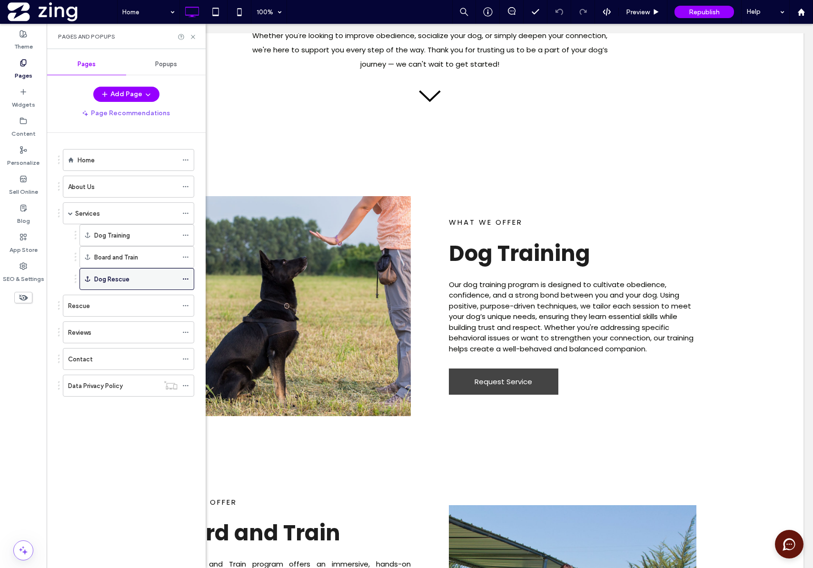
click at [128, 273] on label "Dog Rescue" at bounding box center [111, 279] width 35 height 17
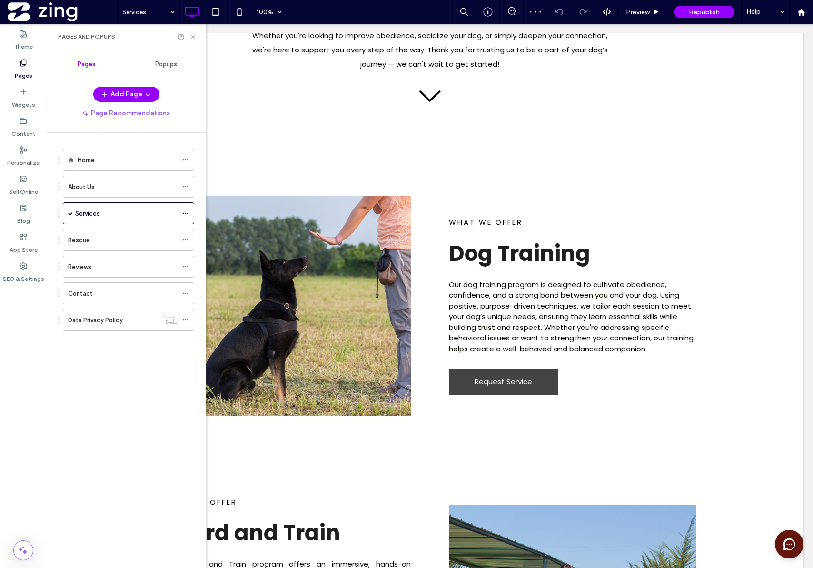
click at [193, 38] on icon at bounding box center [193, 36] width 7 height 7
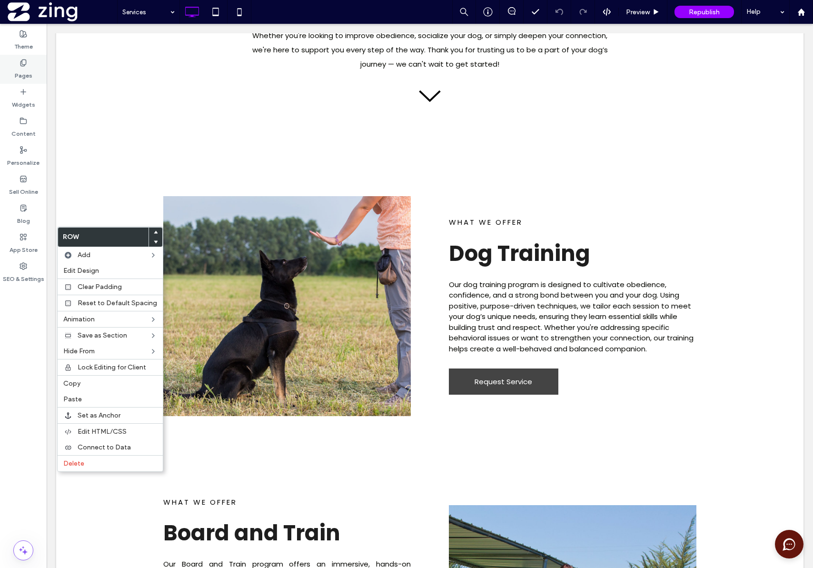
click at [24, 75] on label "Pages" at bounding box center [24, 73] width 18 height 13
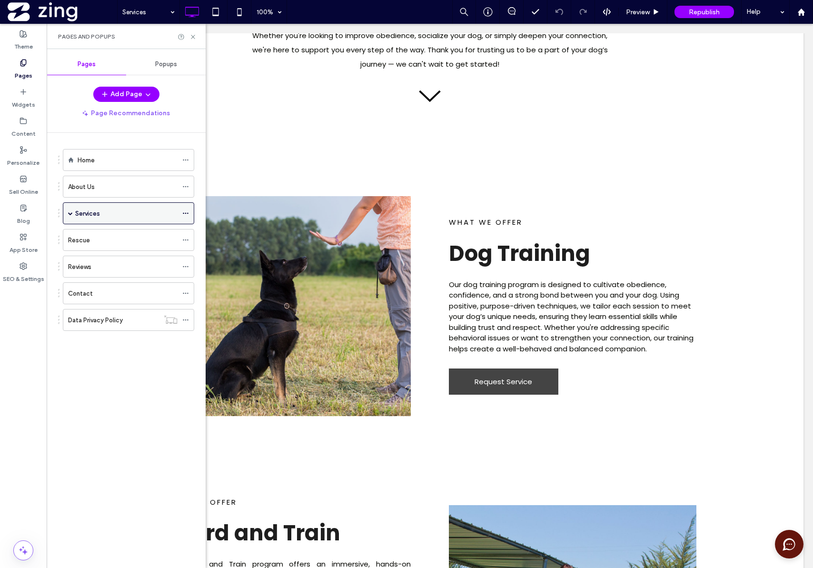
click at [147, 216] on div "Services" at bounding box center [126, 214] width 102 height 10
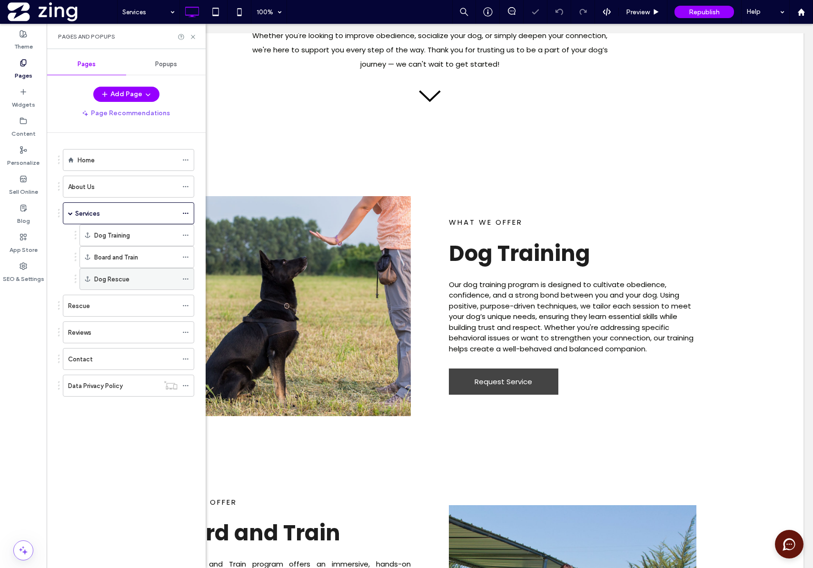
click at [185, 278] on icon at bounding box center [185, 279] width 7 height 7
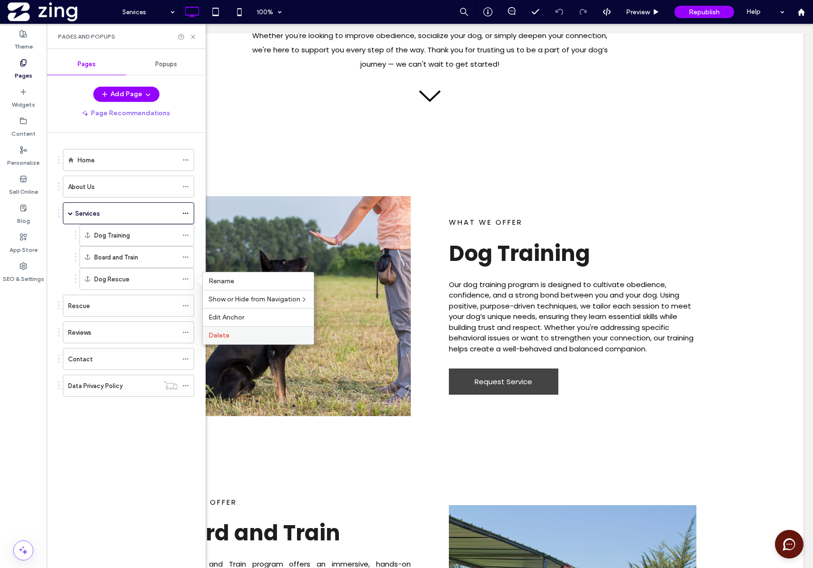
click at [221, 333] on span "Delete" at bounding box center [219, 335] width 21 height 8
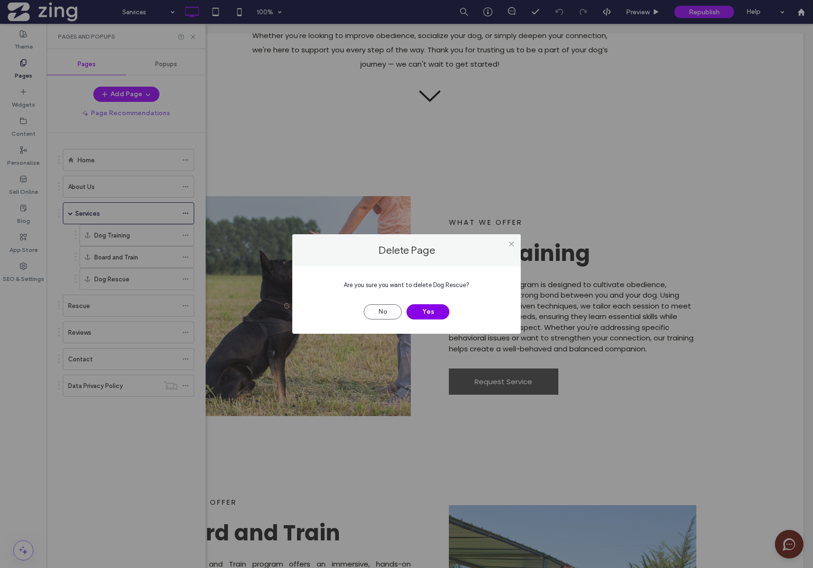
click at [420, 313] on button "Yes" at bounding box center [428, 311] width 43 height 15
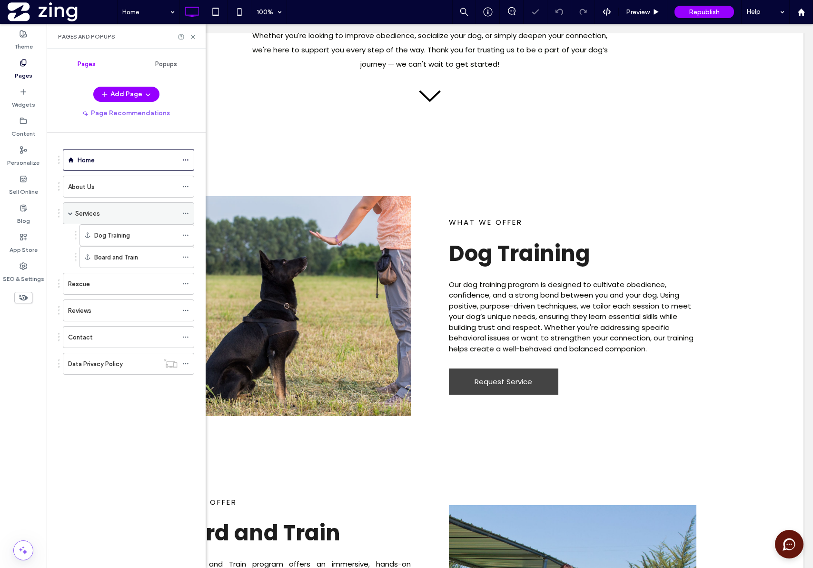
click at [106, 210] on div "Services" at bounding box center [126, 214] width 102 height 10
click at [192, 37] on icon at bounding box center [193, 36] width 7 height 7
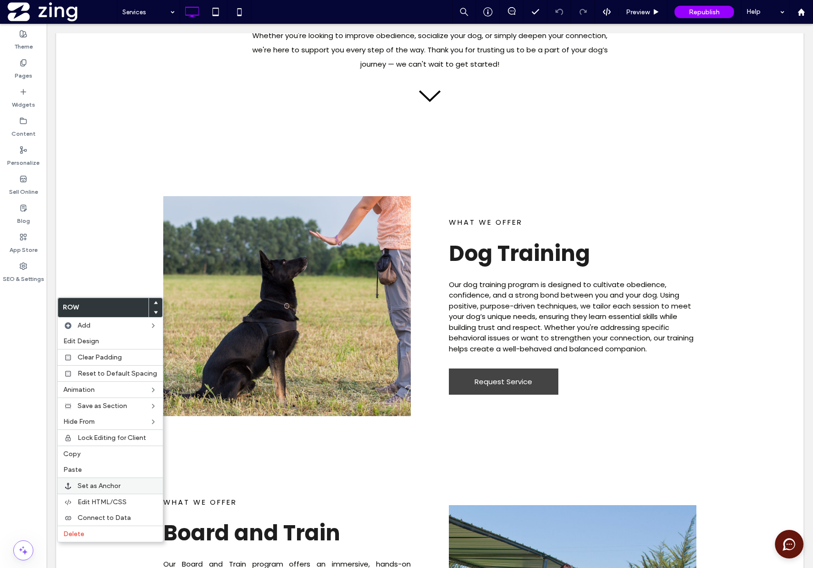
click at [86, 488] on span "Set as Anchor" at bounding box center [99, 486] width 43 height 8
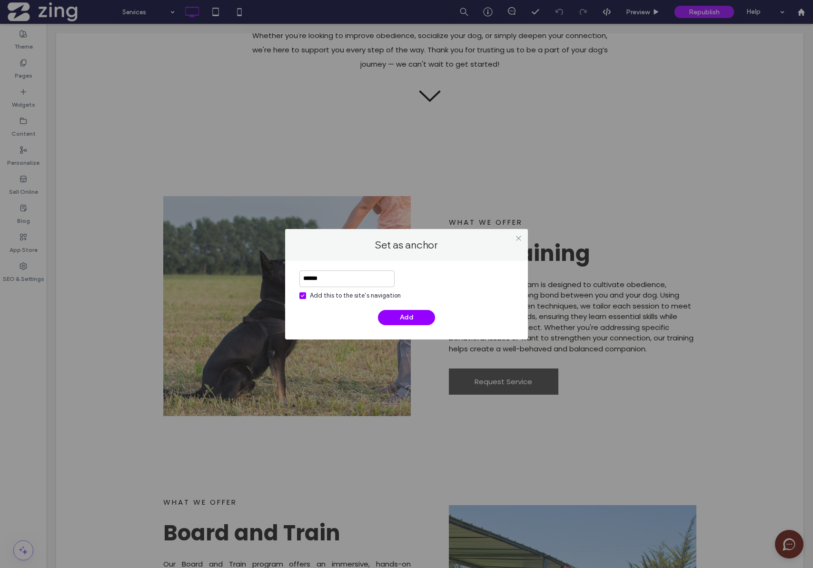
click at [363, 281] on input "******" at bounding box center [347, 279] width 95 height 17
type input "**********"
click at [396, 313] on button "Add" at bounding box center [406, 317] width 57 height 15
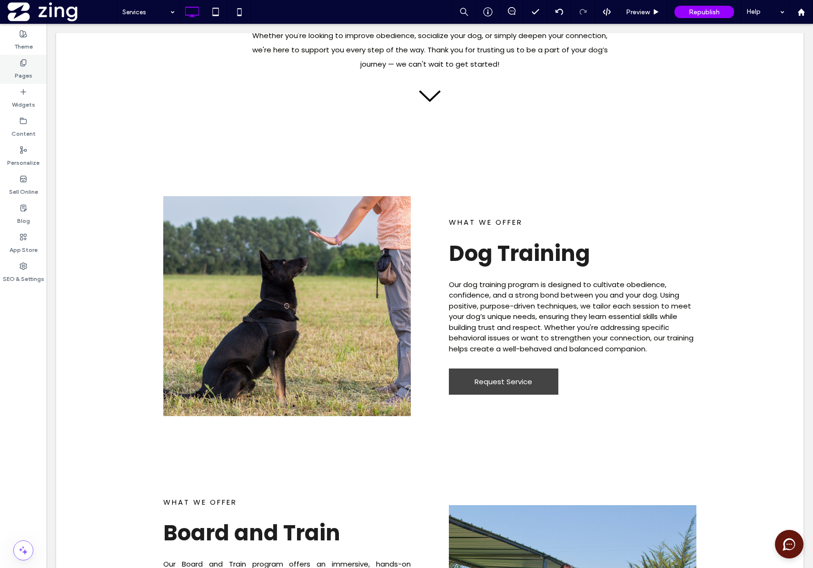
click at [22, 72] on label "Pages" at bounding box center [24, 73] width 18 height 13
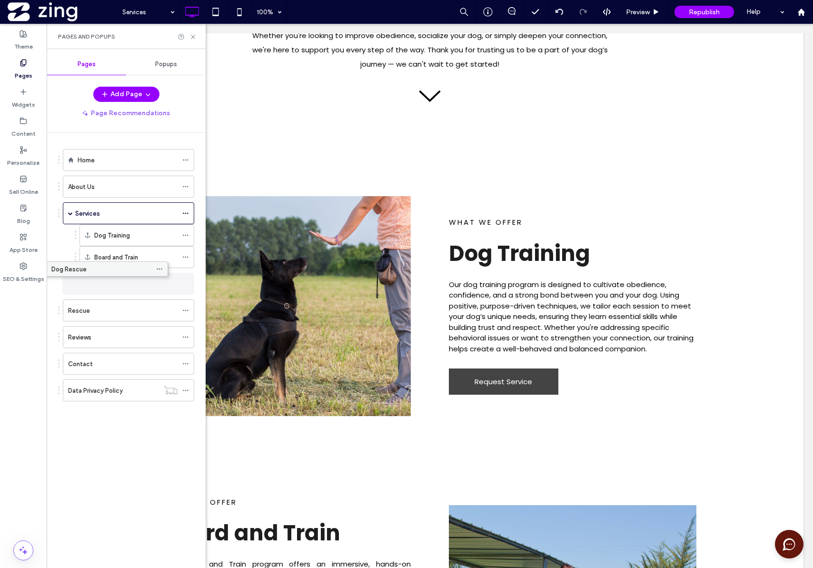
drag, startPoint x: 161, startPoint y: 390, endPoint x: 135, endPoint y: 271, distance: 121.0
drag, startPoint x: 124, startPoint y: 283, endPoint x: 135, endPoint y: 283, distance: 11.4
click at [196, 35] on icon at bounding box center [193, 36] width 7 height 7
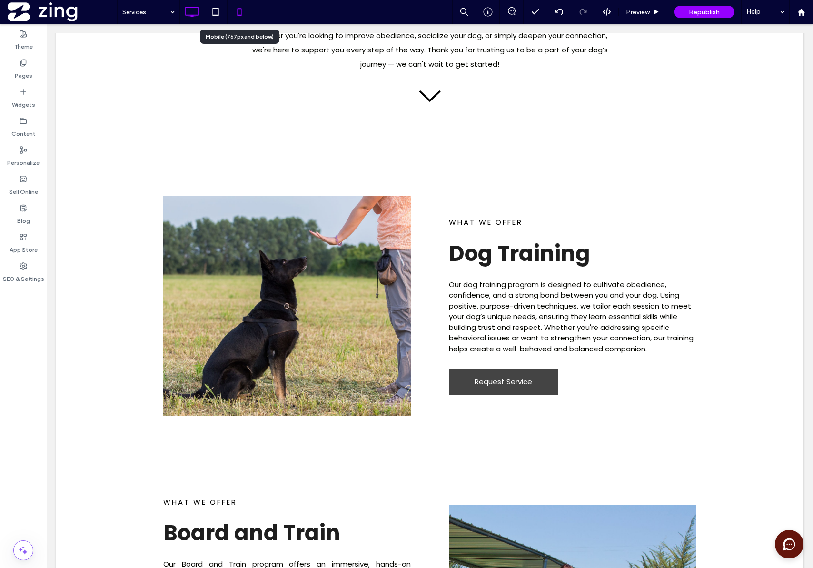
click at [247, 14] on icon at bounding box center [239, 11] width 19 height 19
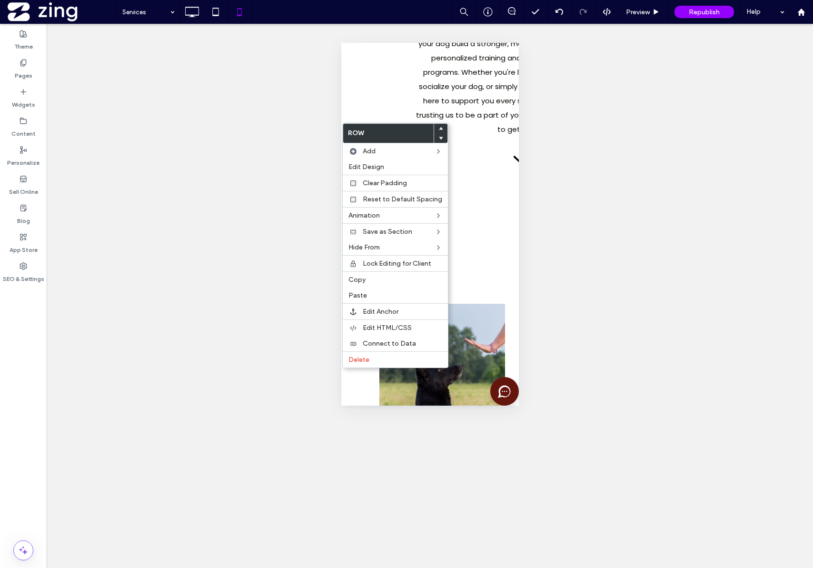
click at [268, 168] on div "Unhide? Yes Unhide? Yes Unhide? Yes Unhide? Yes Unhide? Yes Unhide? Yes Unhide?…" at bounding box center [430, 296] width 767 height 544
click at [601, 193] on div "Unhide? Yes Unhide? Yes Unhide? Yes Unhide? Yes Unhide? Yes Unhide? Yes Unhide?…" at bounding box center [430, 296] width 767 height 544
click at [235, 229] on div "Unhide? Yes Unhide? Yes Unhide? Yes Unhide? Yes Unhide? Yes Unhide? Yes Unhide?…" at bounding box center [430, 296] width 767 height 544
click at [583, 298] on div "Unhide? Yes Unhide? Yes Unhide? Yes Unhide? Yes Unhide? Yes Unhide? Yes Unhide?…" at bounding box center [430, 296] width 767 height 544
click at [242, 10] on icon at bounding box center [239, 11] width 19 height 19
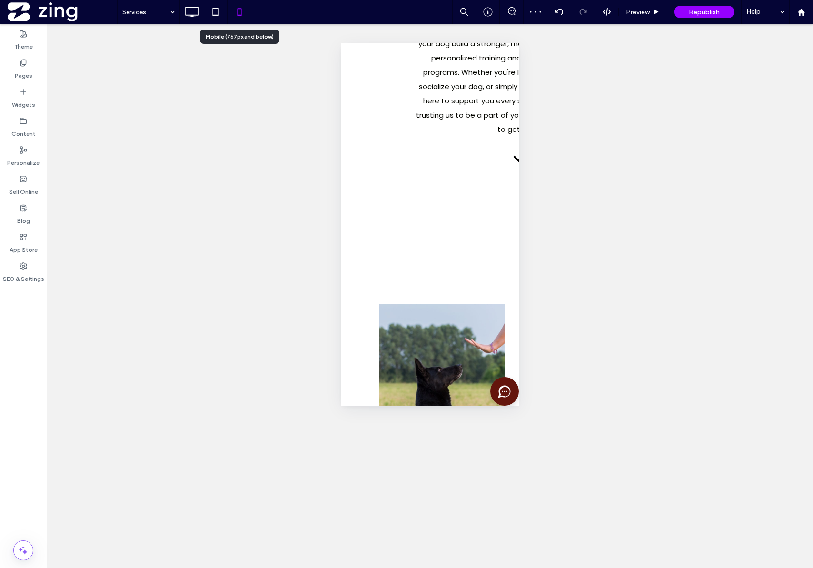
click at [239, 16] on use at bounding box center [239, 12] width 4 height 8
click at [239, 15] on use at bounding box center [239, 12] width 4 height 8
click at [196, 12] on icon at bounding box center [191, 11] width 19 height 19
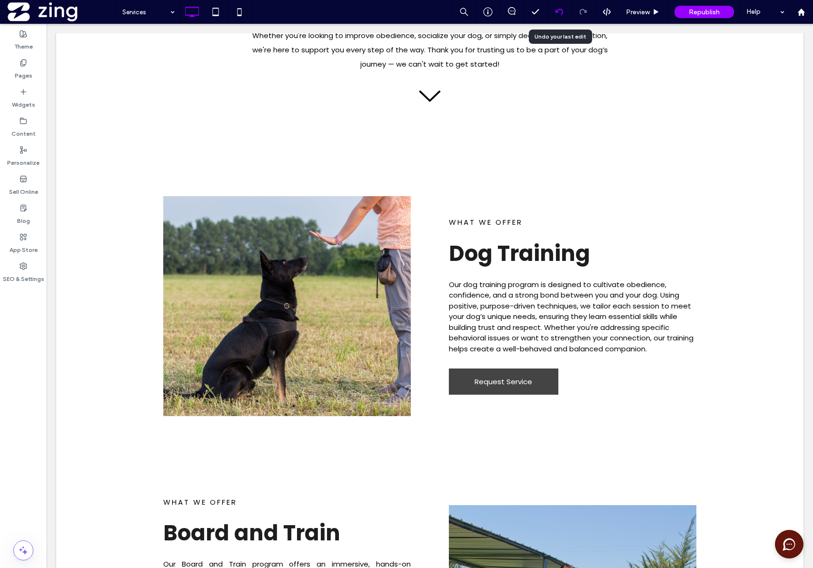
click at [562, 10] on icon at bounding box center [560, 12] width 8 height 8
click at [252, 17] on div "Services Preview Republish Help" at bounding box center [465, 12] width 696 height 24
click at [249, 15] on div at bounding box center [239, 11] width 23 height 19
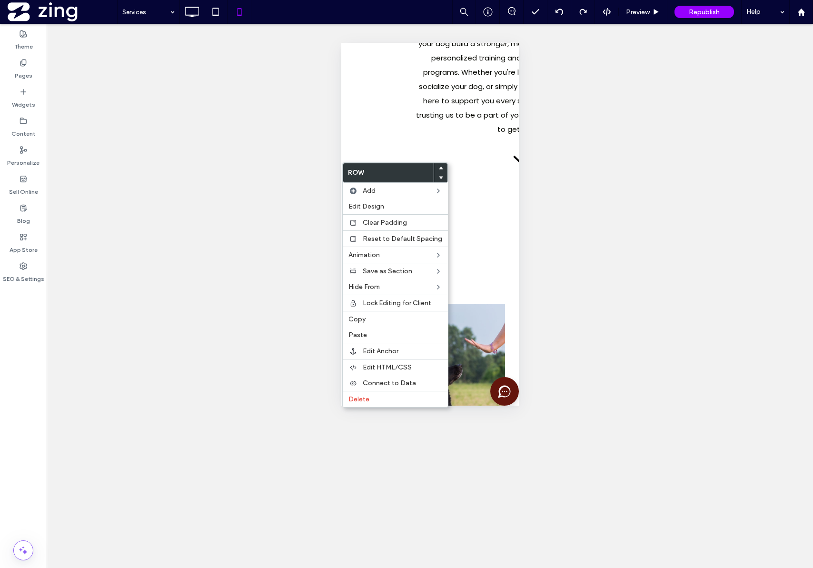
click at [258, 178] on div "Unhide? Yes Unhide? Yes Unhide? Yes Unhide? Yes Unhide? Yes Unhide? Yes Unhide?…" at bounding box center [430, 296] width 767 height 544
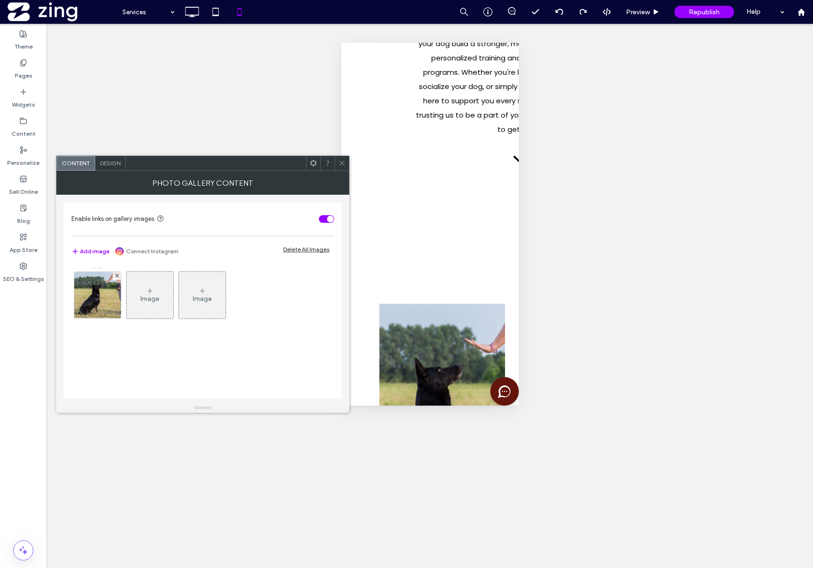
click at [116, 165] on span "Design" at bounding box center [110, 163] width 20 height 7
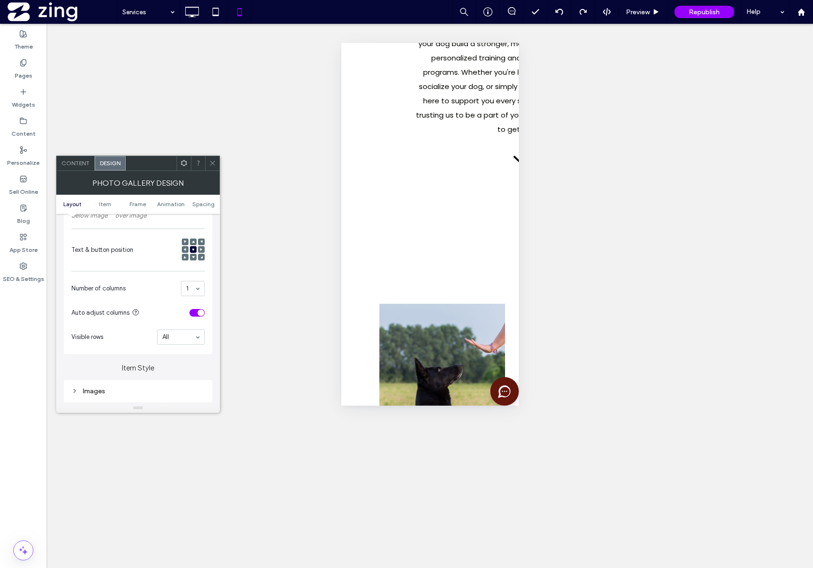
scroll to position [198, 0]
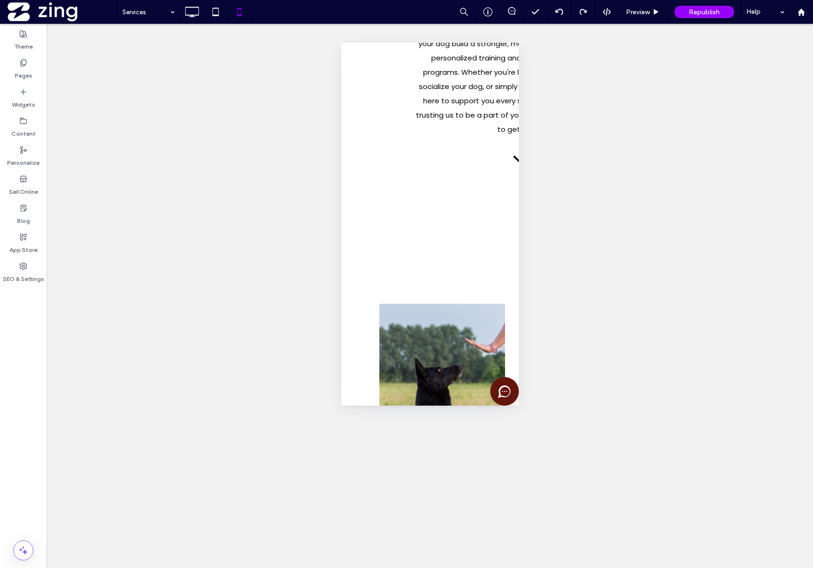
click at [269, 208] on div "Unhide? Yes Unhide? Yes Unhide? Yes Unhide? Yes Unhide? Yes Unhide? Yes Unhide?…" at bounding box center [430, 296] width 767 height 544
type input "*******"
type input "**"
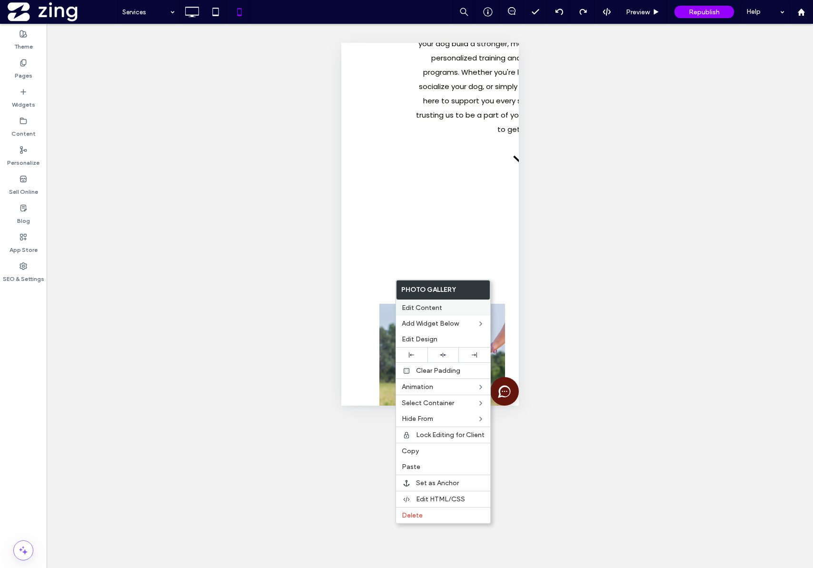
click at [415, 307] on span "Edit Content" at bounding box center [422, 308] width 40 height 8
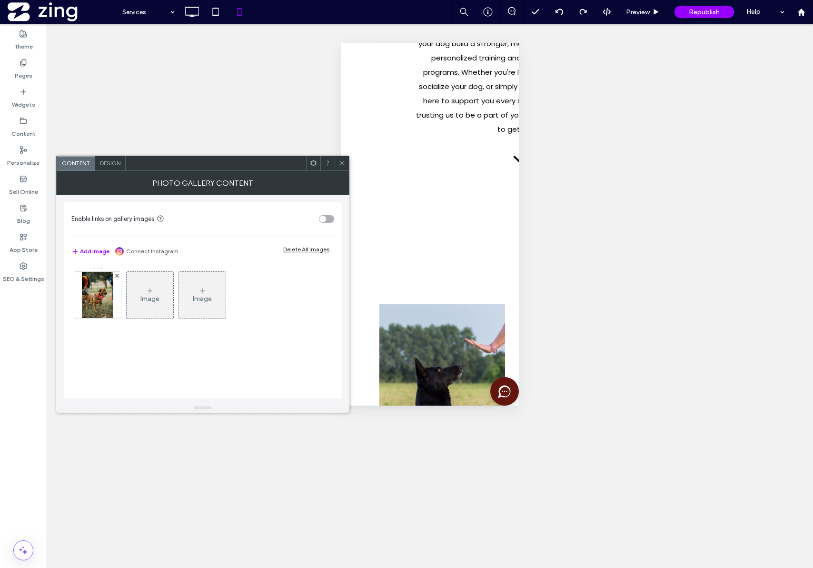
click at [106, 165] on span "Design" at bounding box center [110, 163] width 20 height 7
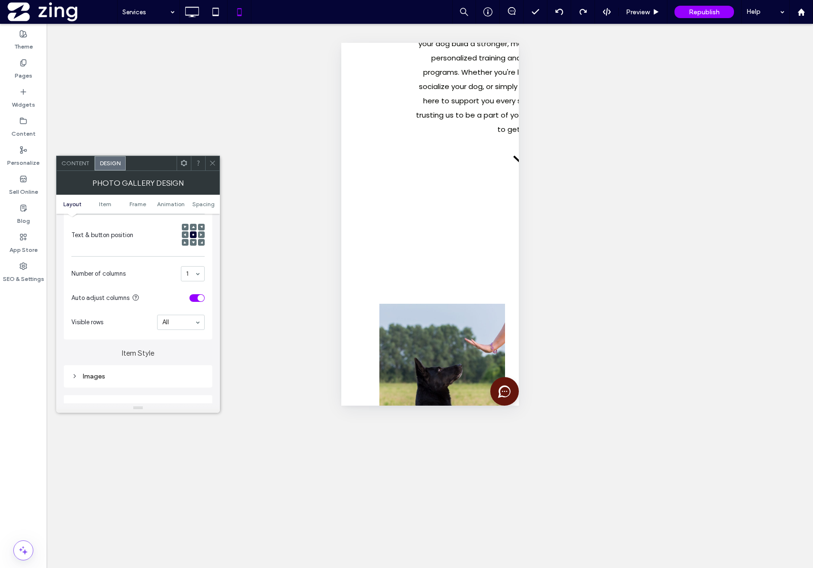
scroll to position [211, 0]
click at [194, 229] on icon at bounding box center [193, 227] width 3 height 3
click at [193, 237] on span at bounding box center [193, 235] width 3 height 7
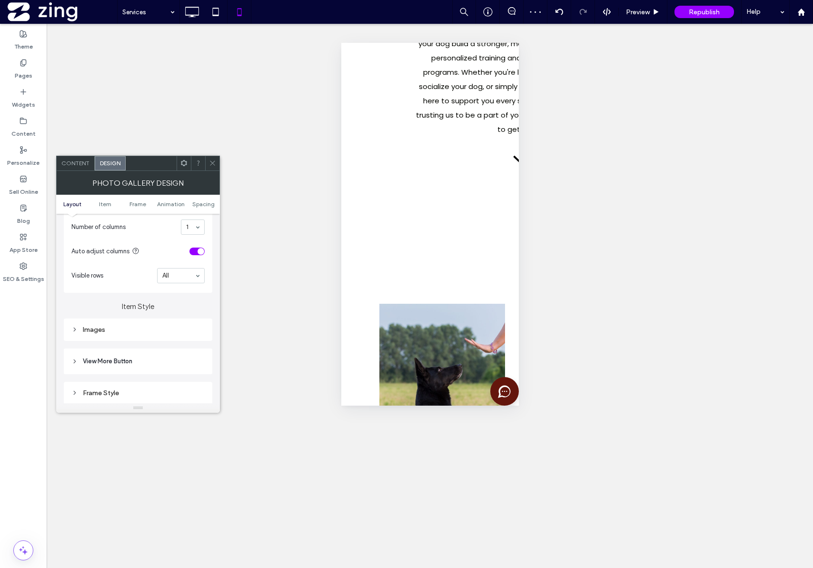
scroll to position [289, 0]
click at [171, 301] on div "Images" at bounding box center [137, 299] width 133 height 8
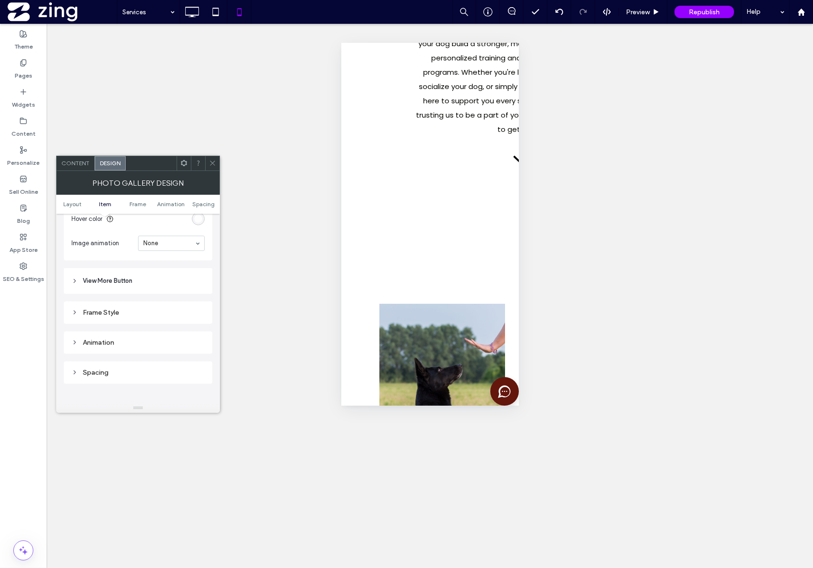
click at [123, 378] on div "Spacing" at bounding box center [137, 372] width 133 height 13
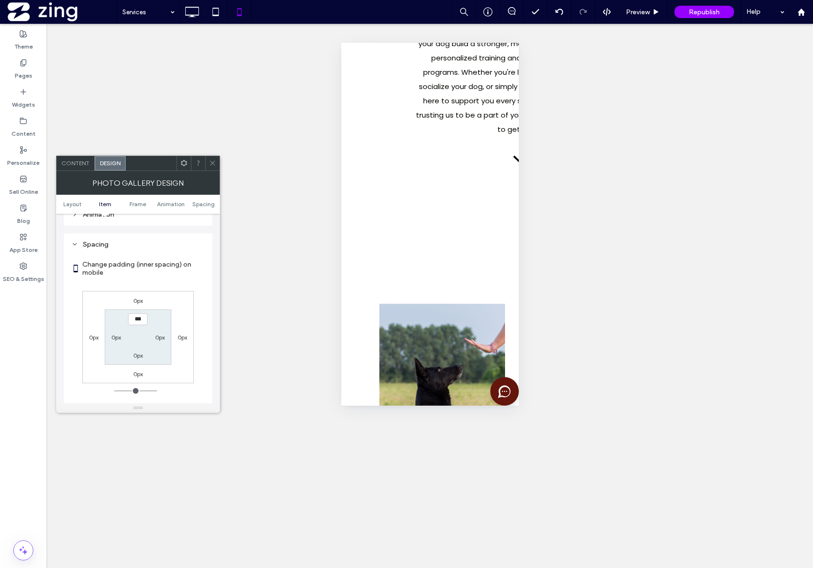
scroll to position [711, 0]
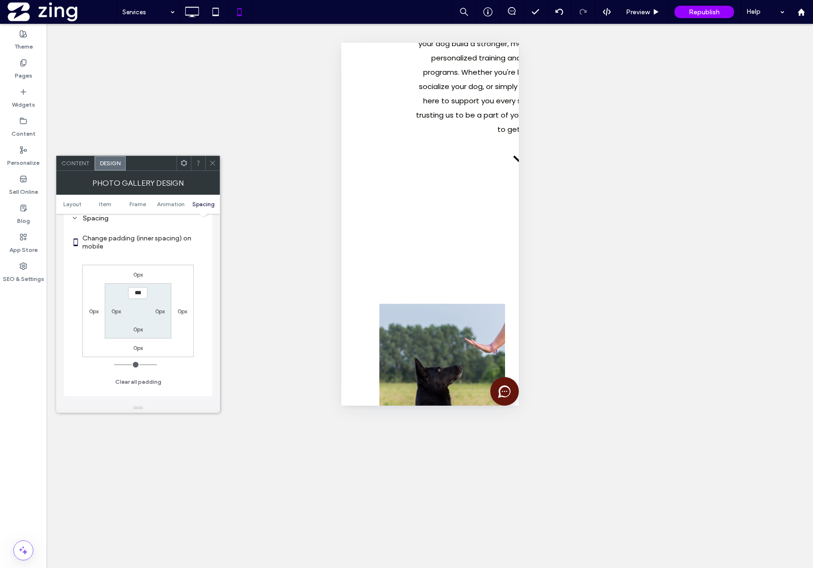
click at [261, 283] on div "Unhide? Yes Unhide? Yes Unhide? Yes Unhide? Yes Unhide? Yes Unhide? Yes Unhide?…" at bounding box center [430, 296] width 767 height 544
click at [210, 164] on icon at bounding box center [212, 163] width 7 height 7
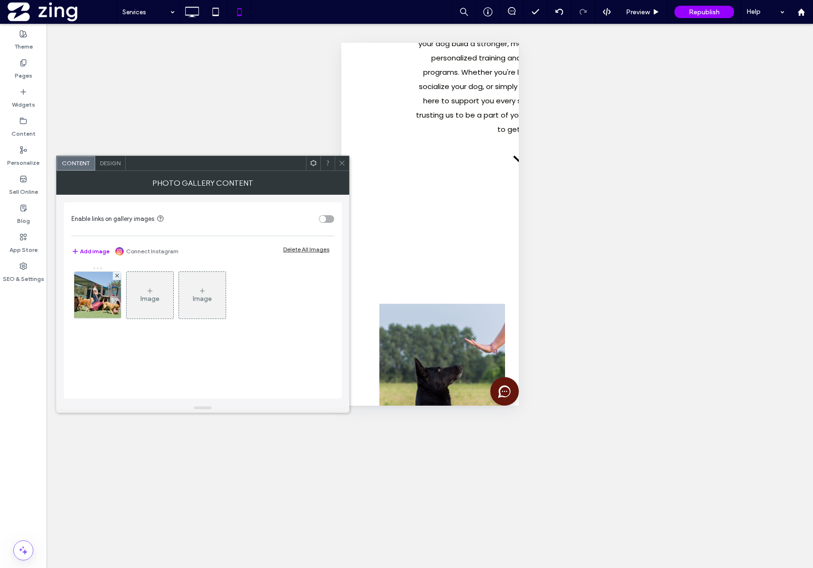
click at [116, 168] on div "Design" at bounding box center [110, 163] width 30 height 14
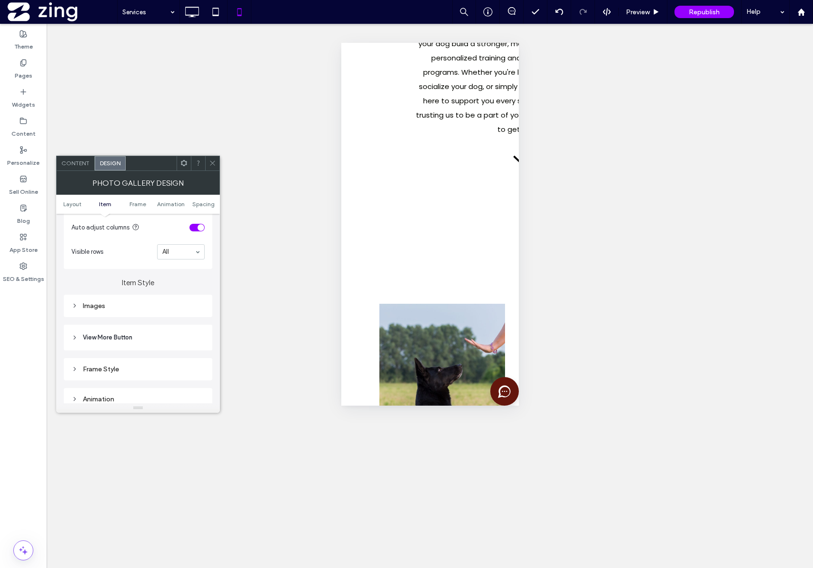
scroll to position [276, 0]
click at [146, 315] on div "Images" at bounding box center [137, 312] width 133 height 8
click at [117, 313] on span "View More Button" at bounding box center [108, 309] width 50 height 10
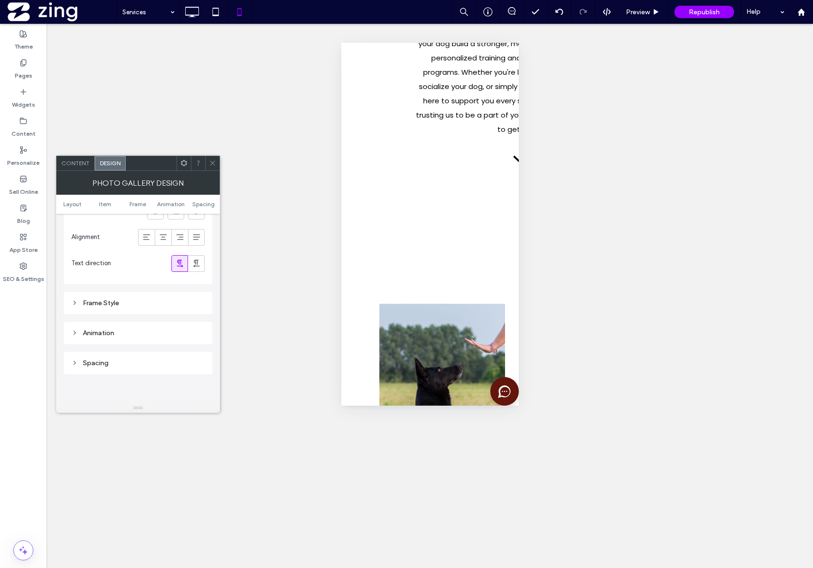
click at [135, 308] on div "Frame Style" at bounding box center [137, 303] width 133 height 13
click at [135, 321] on div "Animation" at bounding box center [137, 317] width 133 height 13
click at [137, 358] on div "Spacing" at bounding box center [137, 362] width 133 height 8
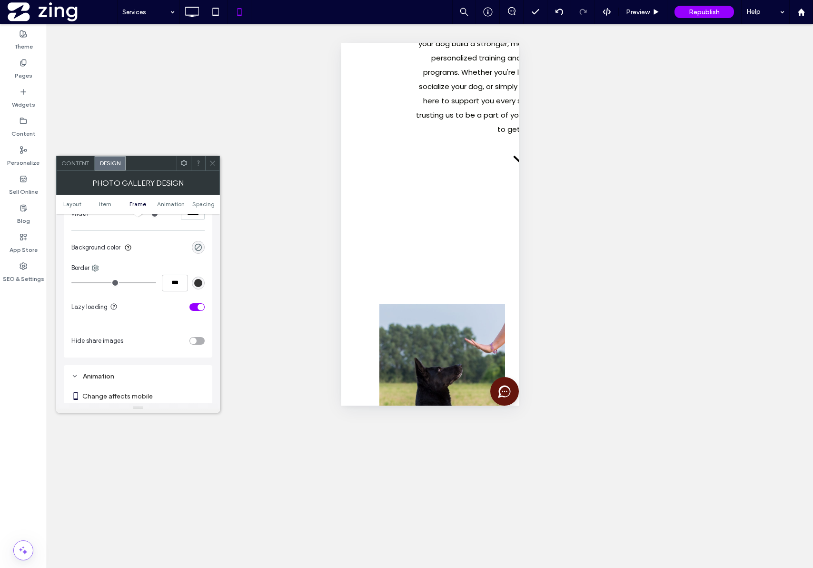
scroll to position [890, 0]
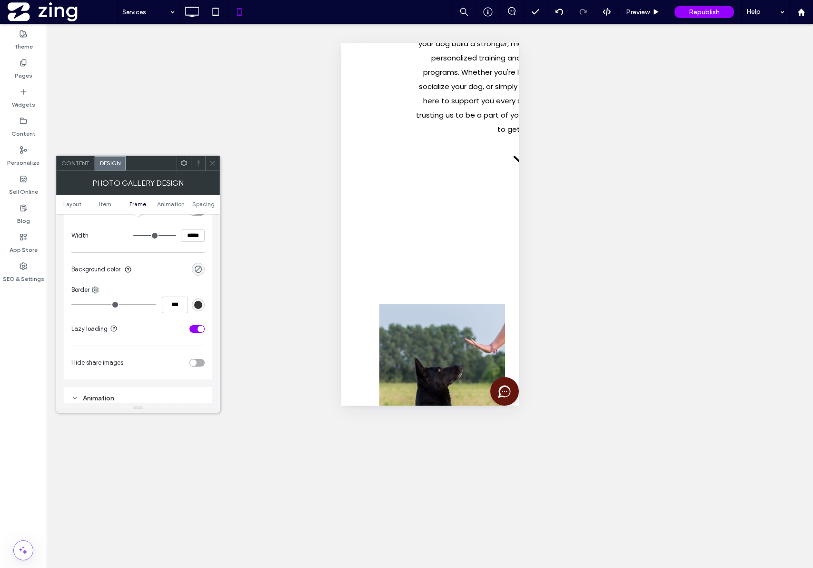
click at [214, 163] on icon at bounding box center [212, 163] width 7 height 7
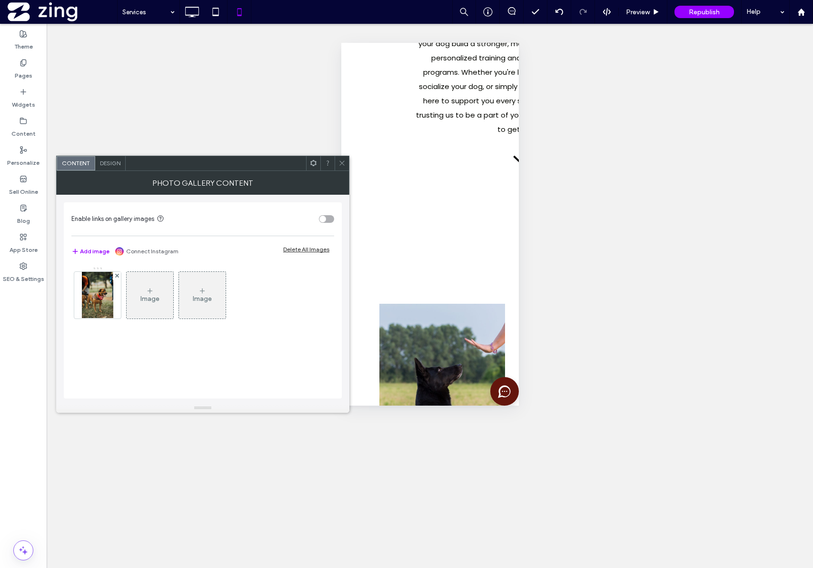
click at [110, 165] on span "Design" at bounding box center [110, 163] width 20 height 7
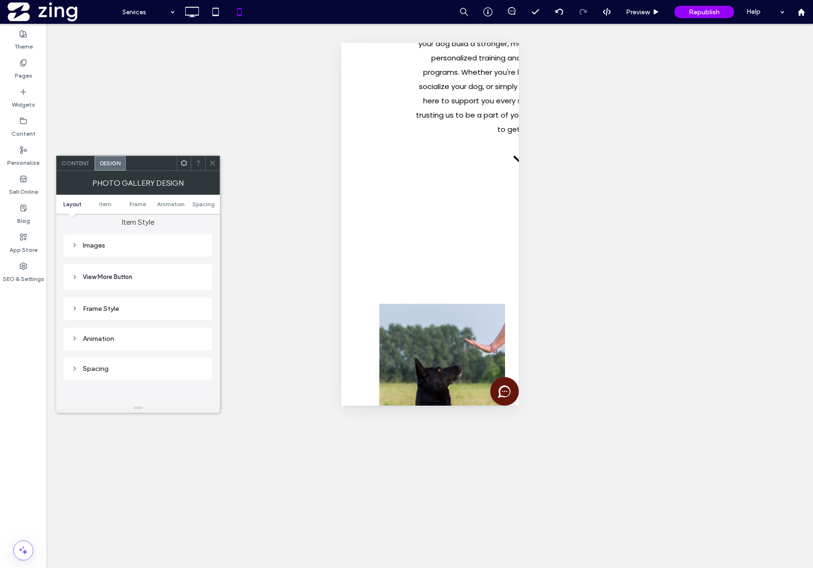
scroll to position [355, 0]
click at [115, 299] on div "Frame Style" at bounding box center [137, 297] width 133 height 8
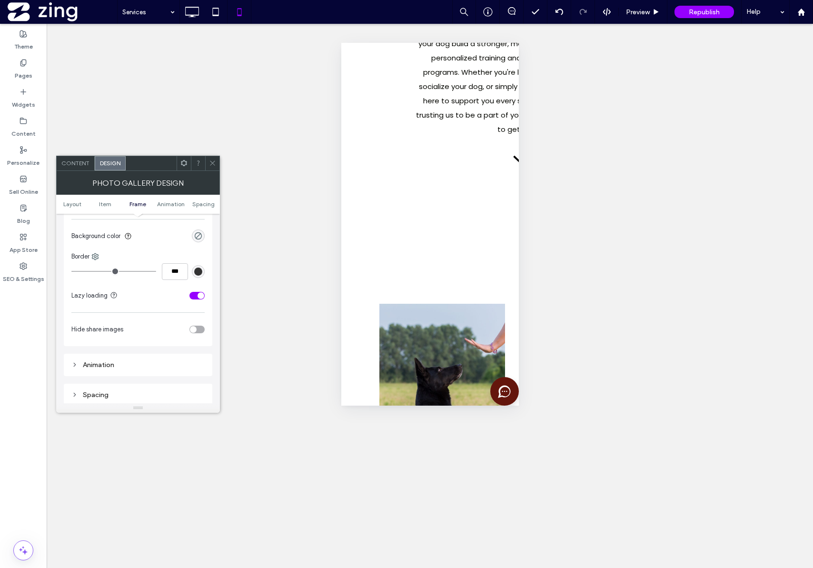
scroll to position [514, 0]
click at [211, 162] on use at bounding box center [212, 163] width 5 height 5
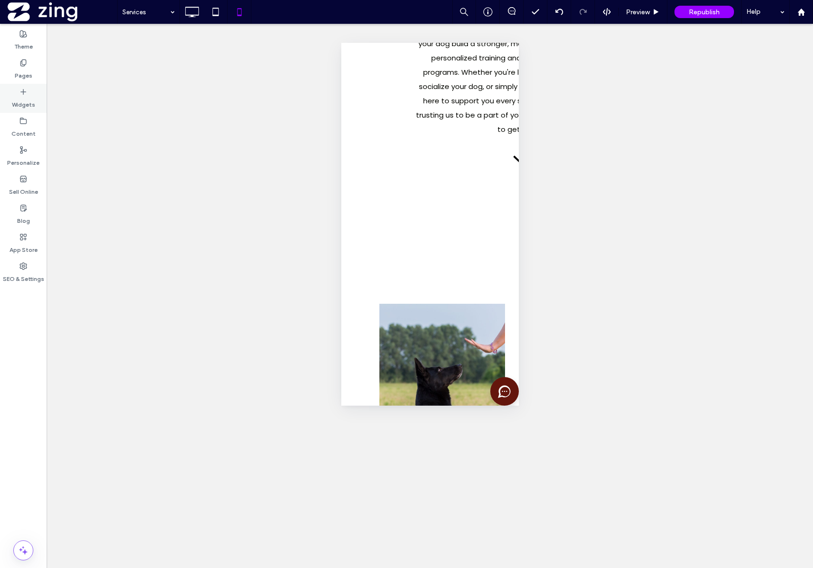
click at [34, 84] on div "Widgets" at bounding box center [23, 98] width 47 height 29
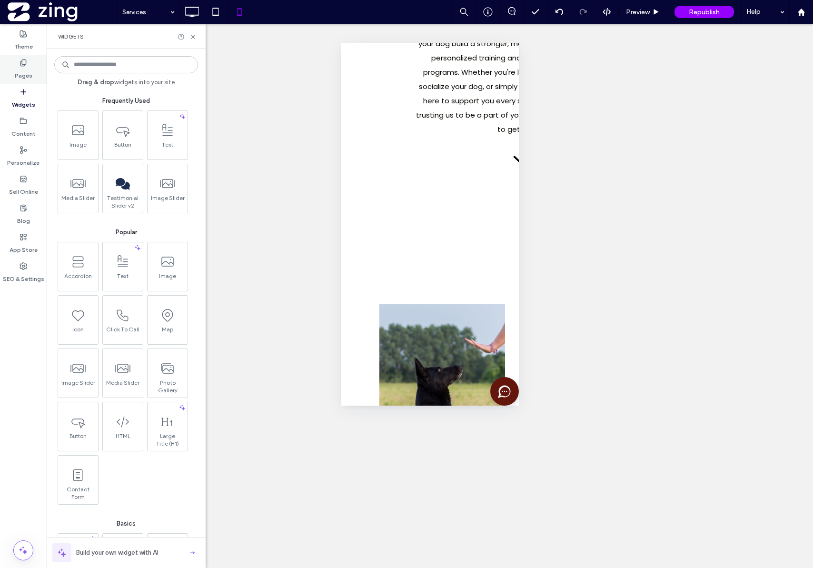
click at [30, 70] on label "Pages" at bounding box center [24, 73] width 18 height 13
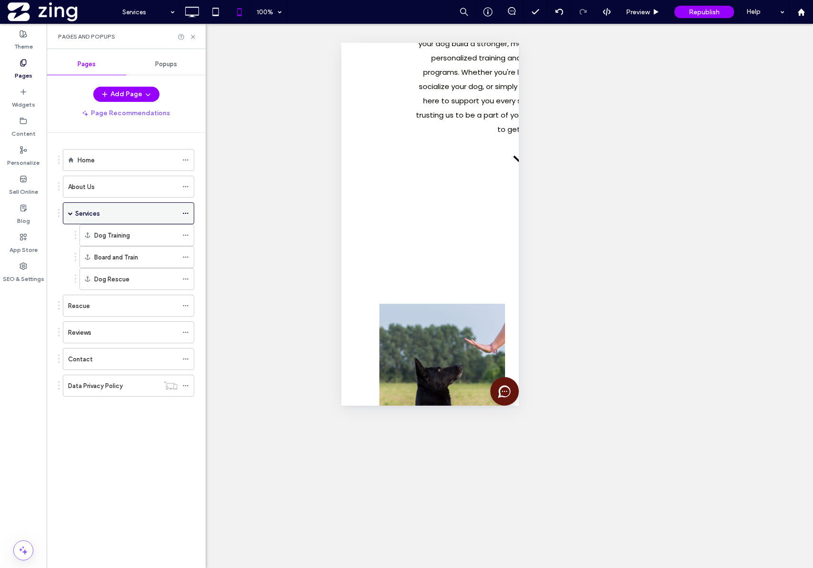
click at [96, 214] on label "Services" at bounding box center [87, 213] width 25 height 17
click at [181, 11] on div at bounding box center [406, 284] width 813 height 568
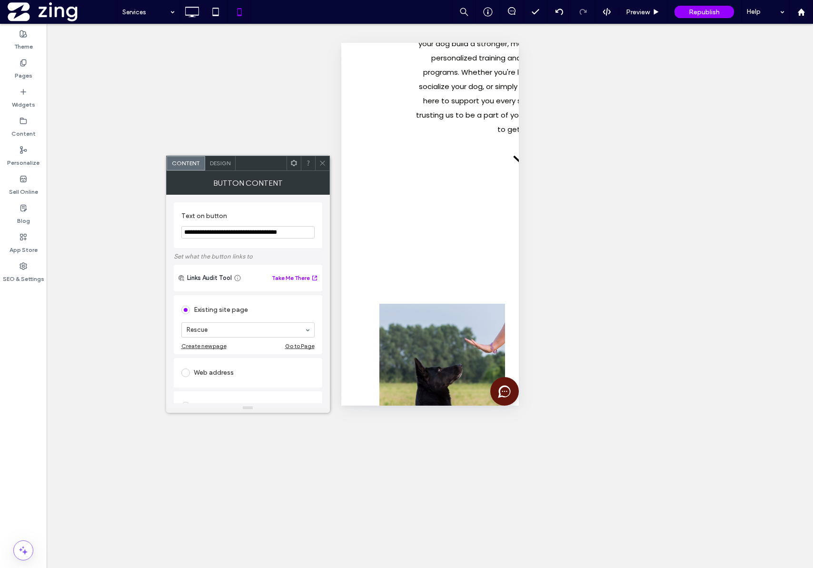
click at [322, 168] on span at bounding box center [322, 163] width 7 height 14
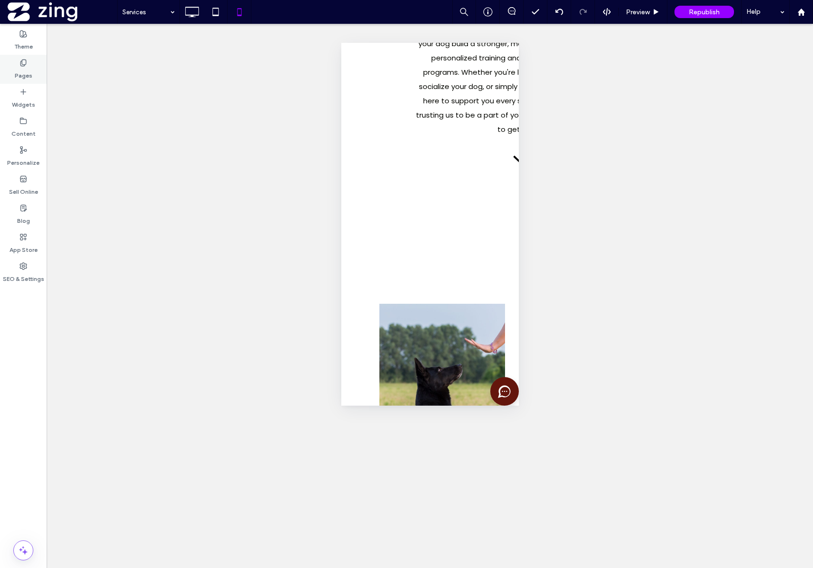
click at [23, 64] on use at bounding box center [22, 63] width 5 height 6
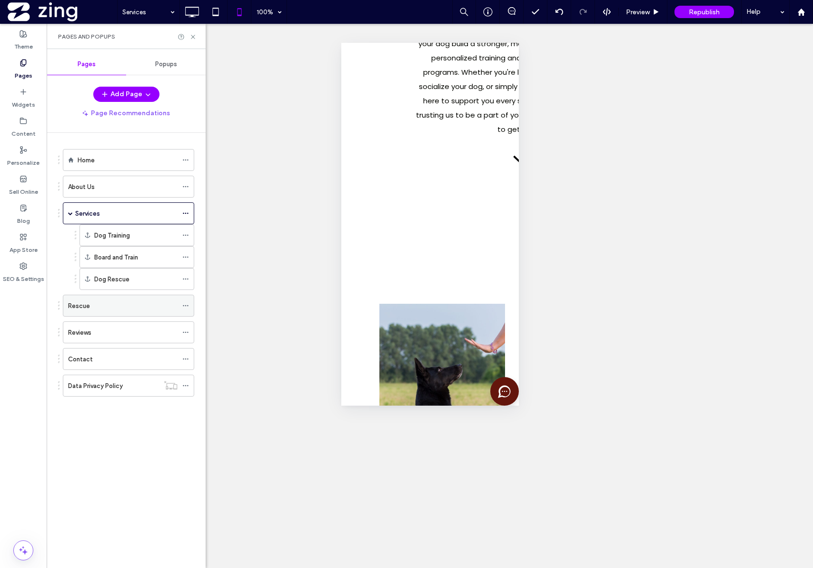
click at [140, 302] on div "Rescue" at bounding box center [123, 306] width 110 height 10
click at [198, 12] on icon at bounding box center [191, 11] width 19 height 19
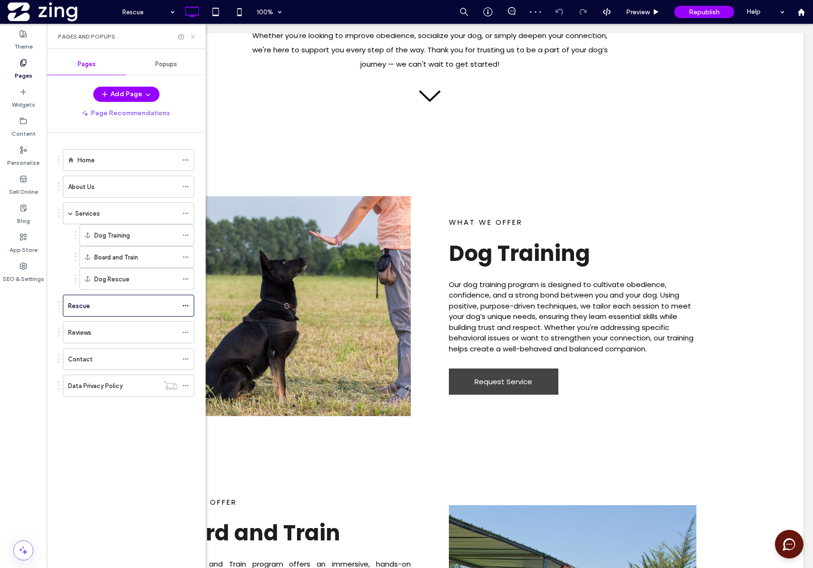
click at [194, 36] on icon at bounding box center [193, 36] width 7 height 7
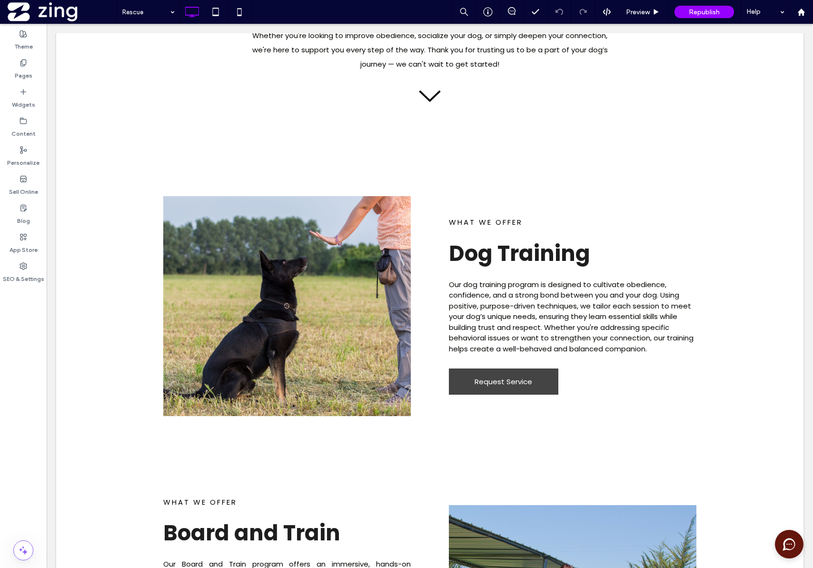
type input "*******"
type input "**"
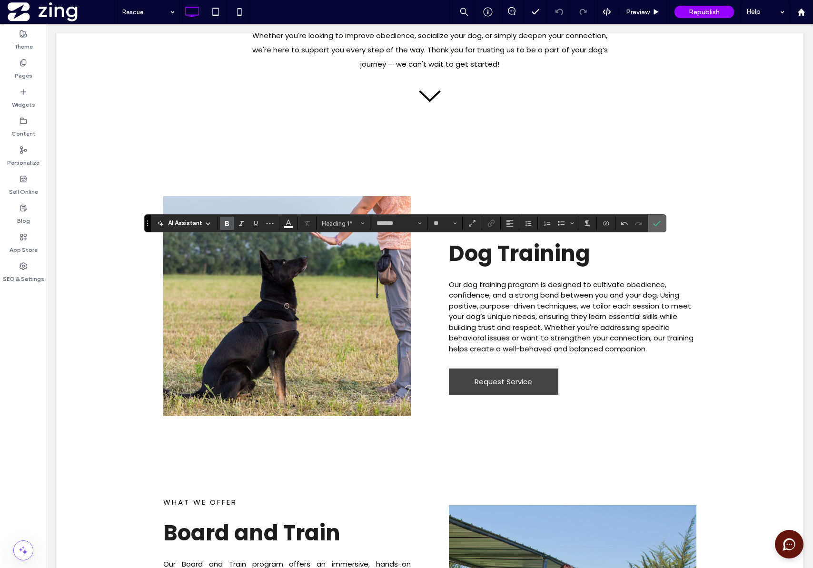
click at [661, 228] on label "Confirm" at bounding box center [657, 223] width 14 height 17
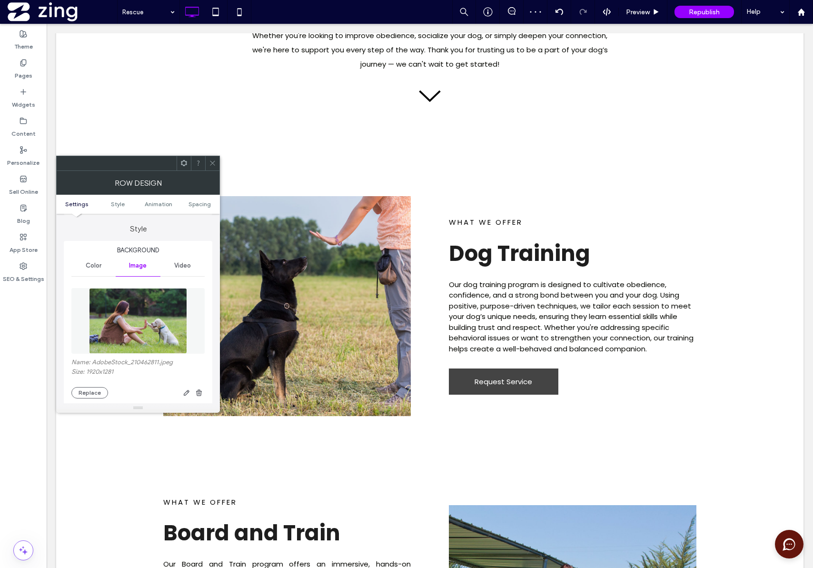
scroll to position [88, 0]
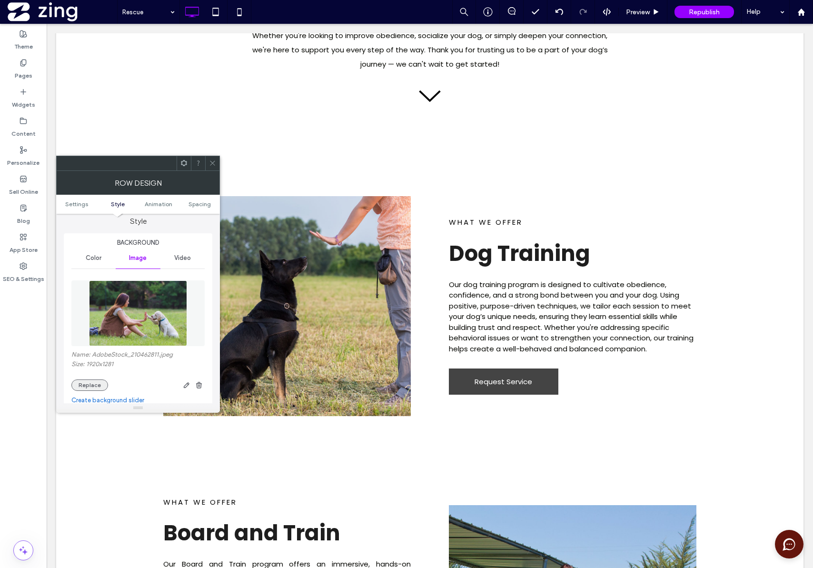
click at [88, 387] on button "Replace" at bounding box center [89, 385] width 37 height 11
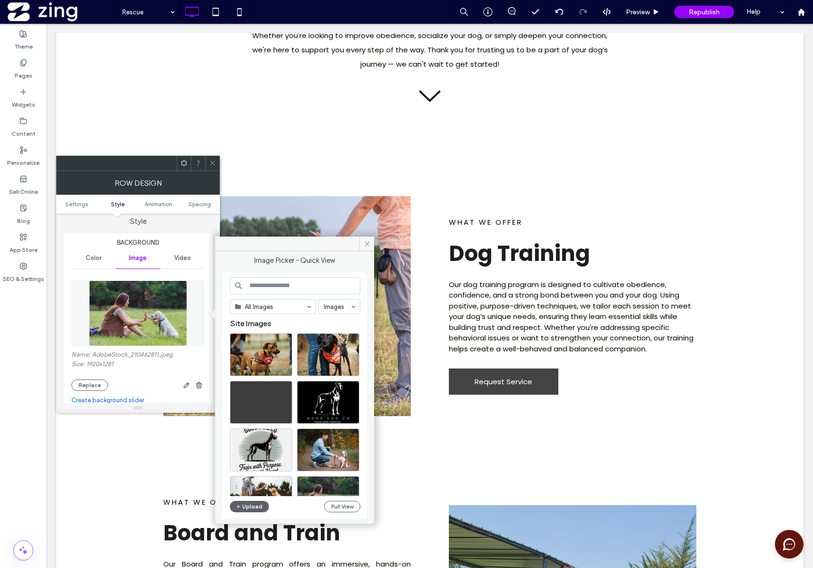
click at [303, 288] on input at bounding box center [295, 285] width 130 height 17
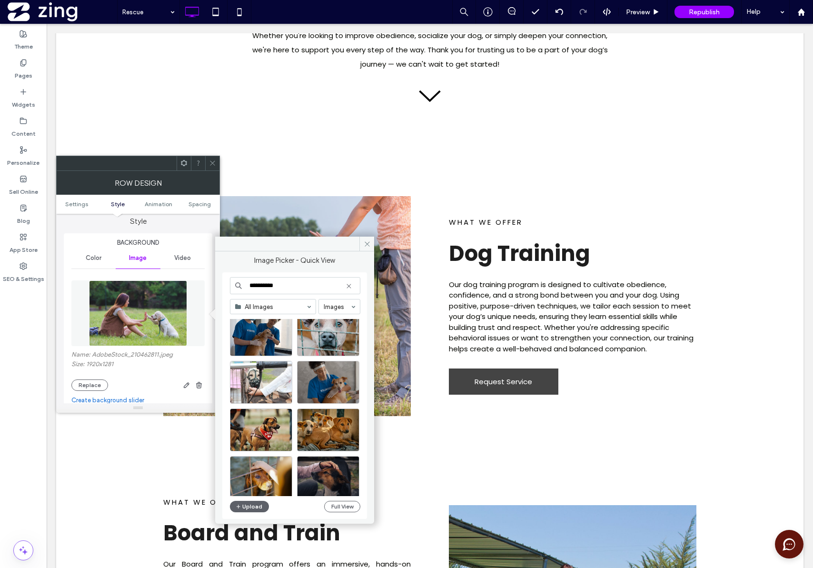
scroll to position [0, 0]
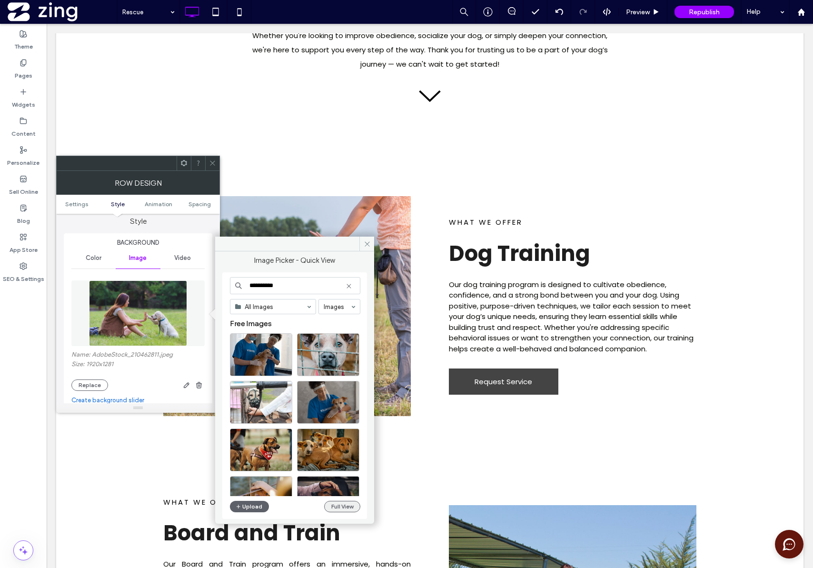
type input "**********"
click at [355, 510] on button "Full View" at bounding box center [342, 506] width 36 height 11
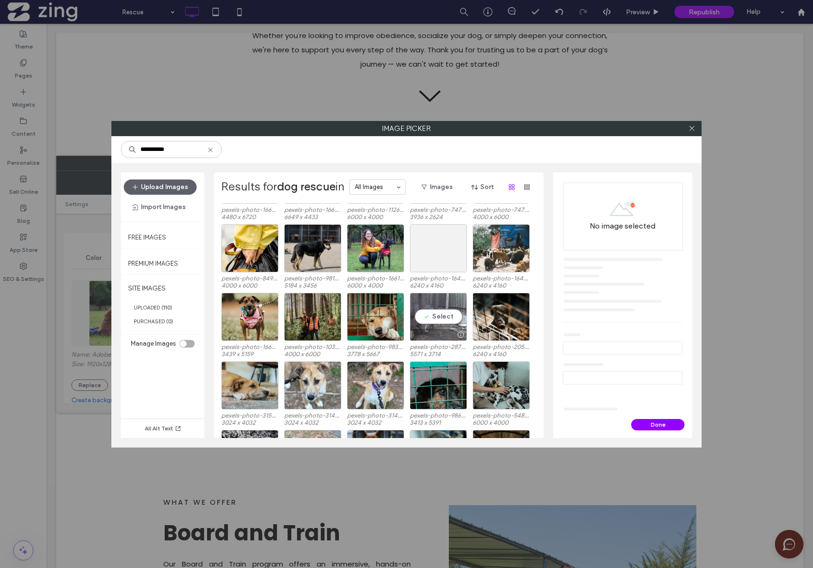
scroll to position [955, 0]
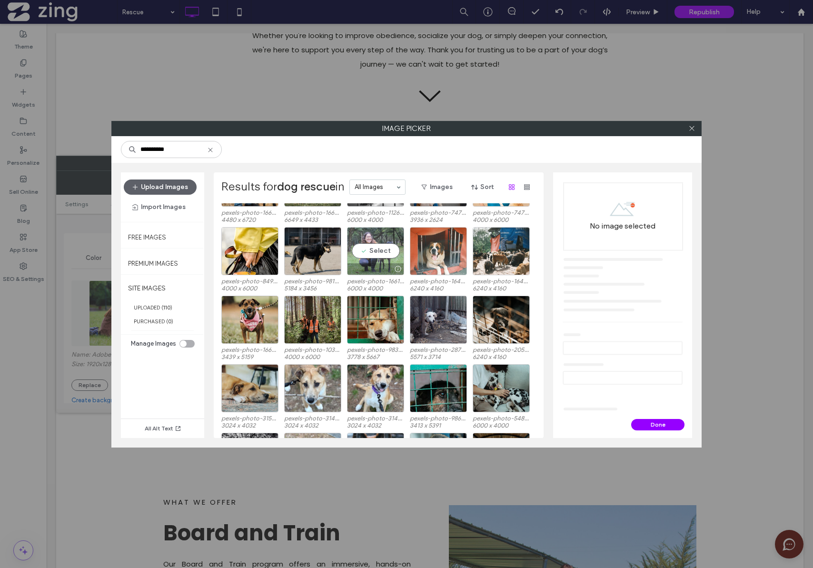
click at [373, 250] on div "Select" at bounding box center [375, 251] width 57 height 48
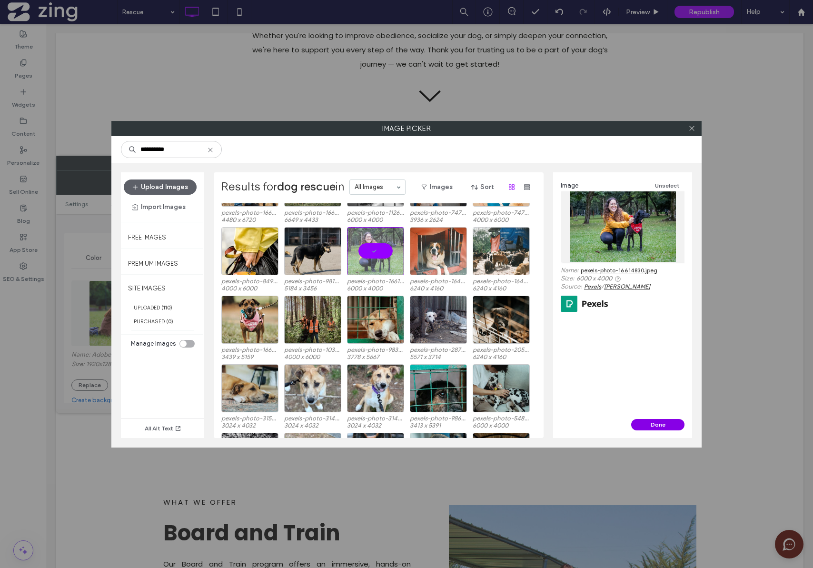
click at [651, 423] on button "Done" at bounding box center [657, 424] width 53 height 11
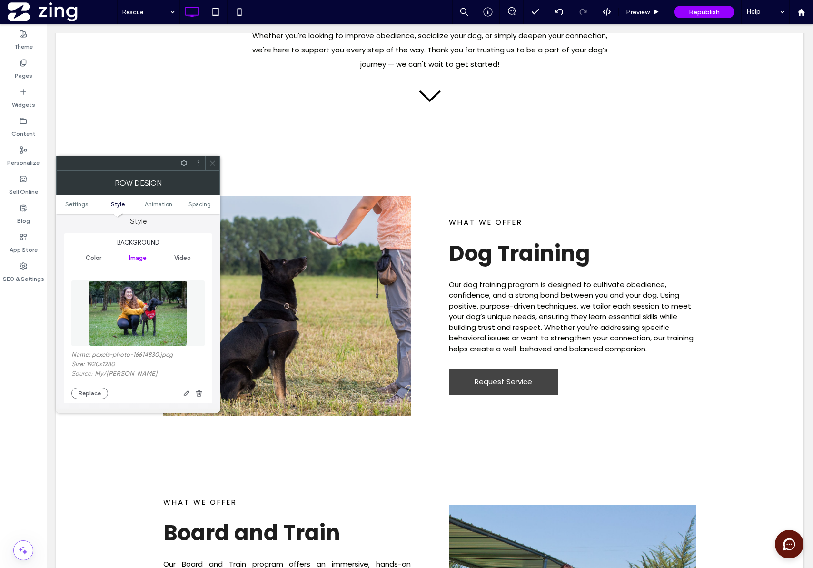
click at [211, 163] on icon at bounding box center [212, 163] width 7 height 7
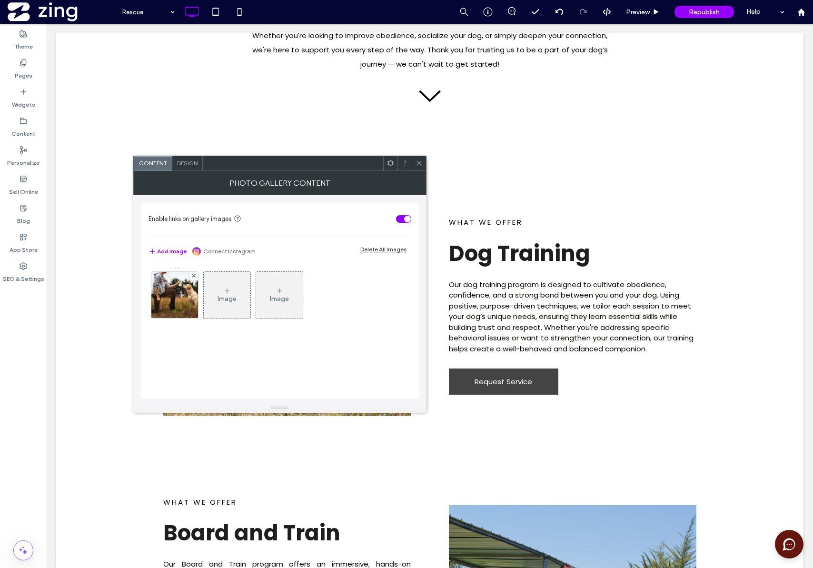
click at [195, 165] on span "Design" at bounding box center [187, 163] width 20 height 7
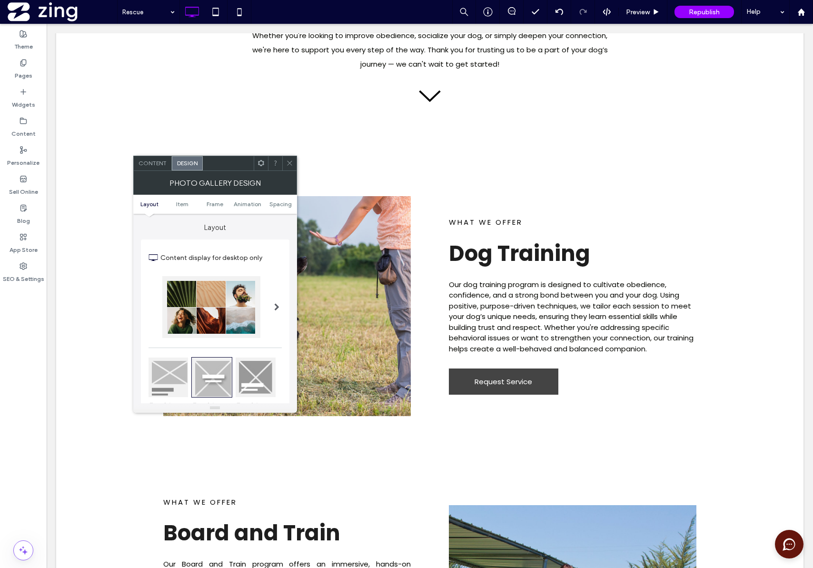
click at [151, 163] on span "Content" at bounding box center [153, 163] width 28 height 7
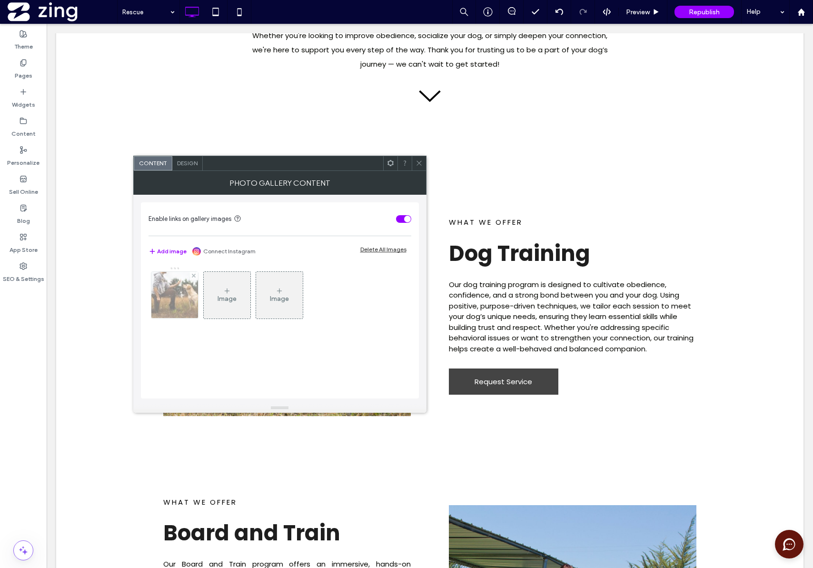
click at [175, 293] on img at bounding box center [175, 295] width 70 height 47
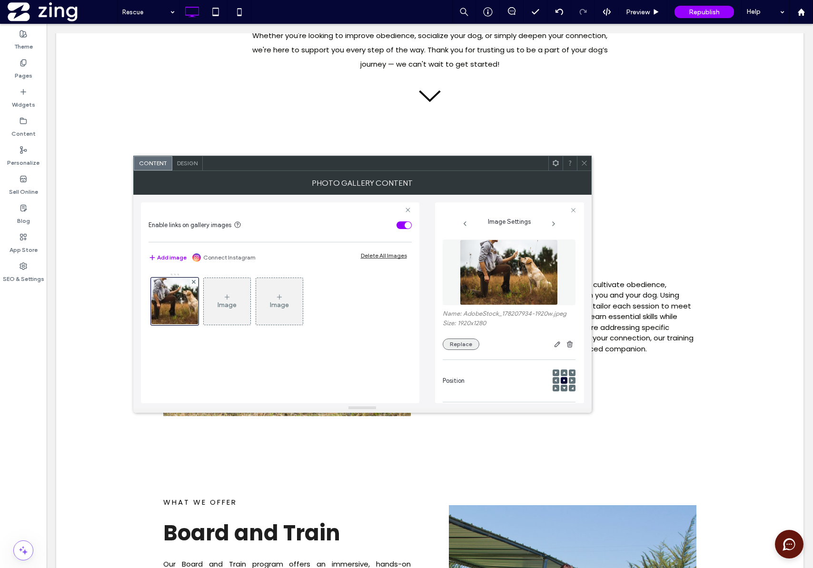
click at [450, 342] on button "Replace" at bounding box center [461, 344] width 37 height 11
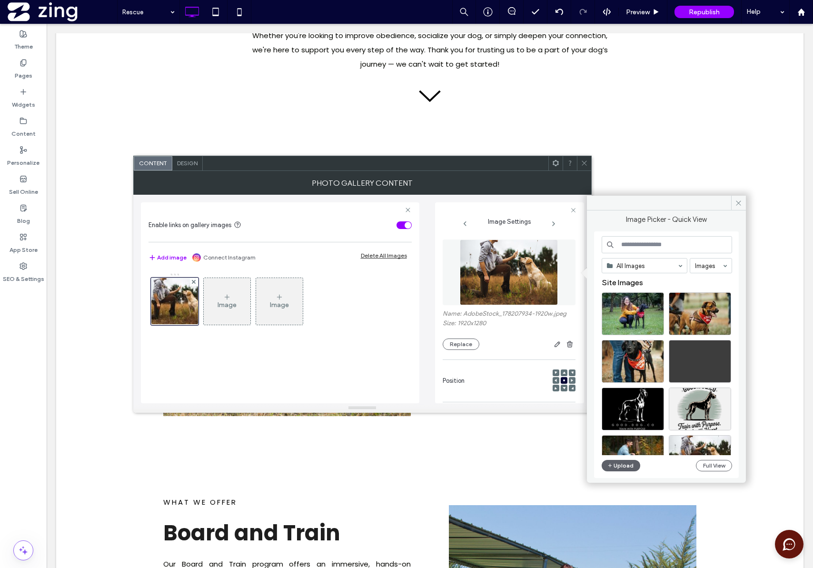
click at [658, 251] on input at bounding box center [667, 244] width 130 height 17
type input "*"
type input "**********"
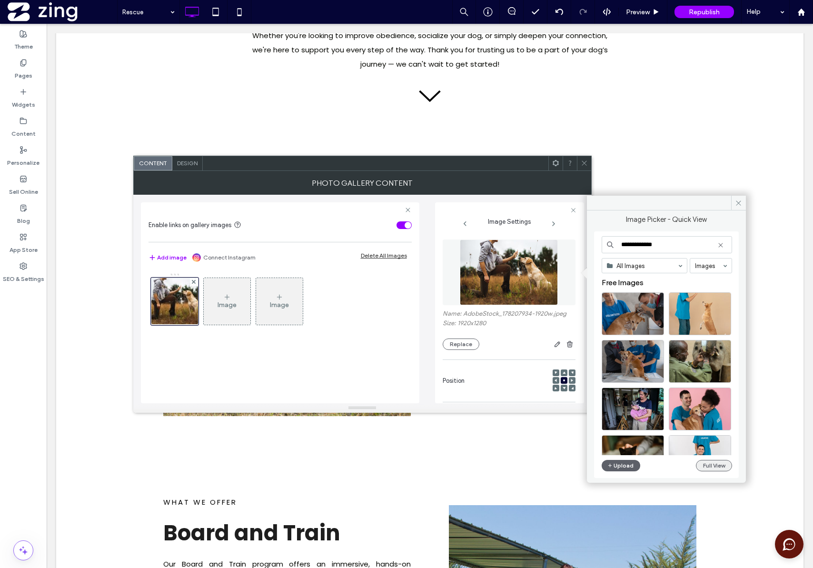
click at [707, 466] on button "Full View" at bounding box center [714, 465] width 36 height 11
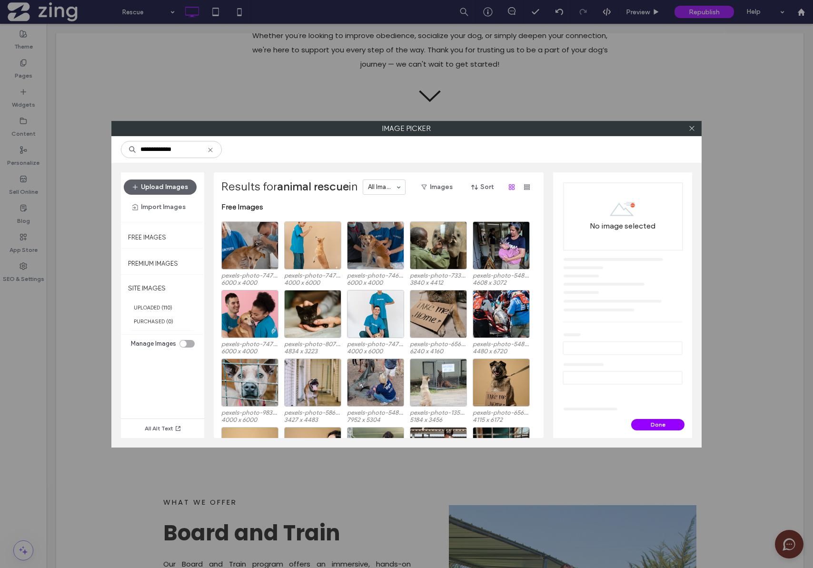
scroll to position [0, 0]
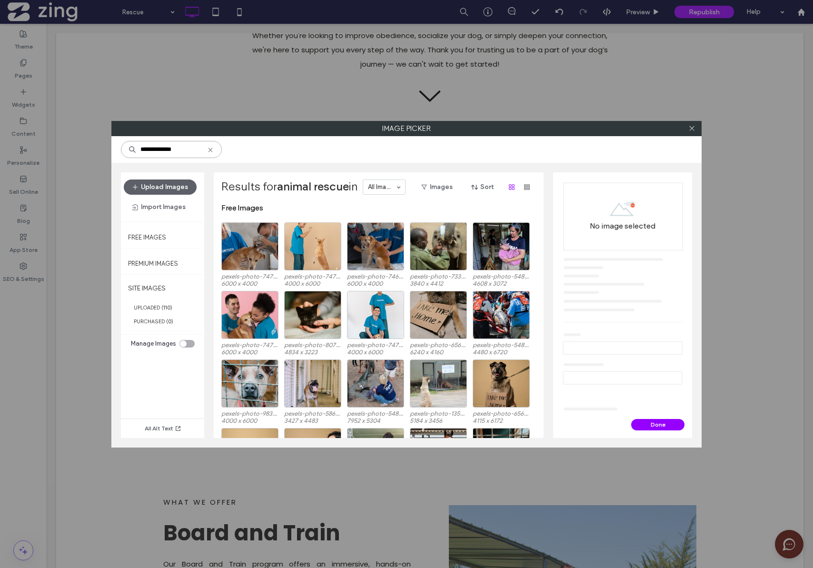
click at [187, 153] on input "**********" at bounding box center [171, 149] width 101 height 17
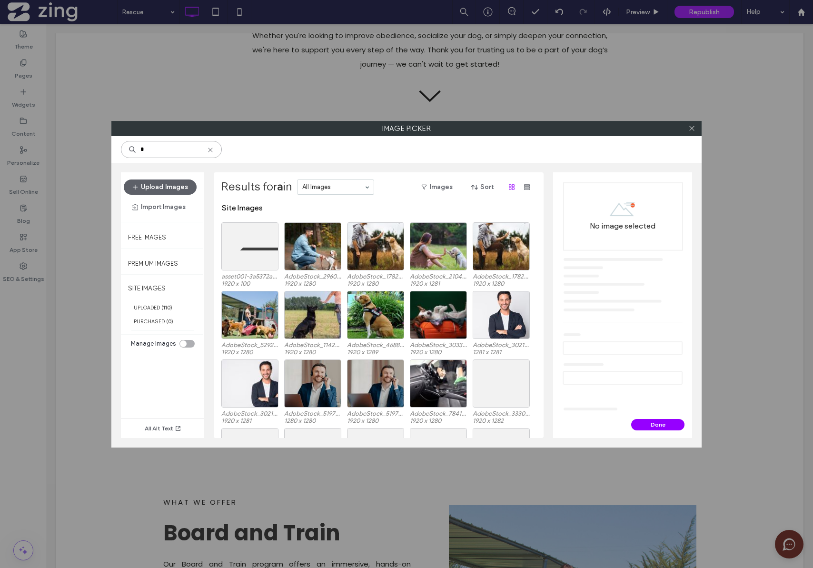
type input "*"
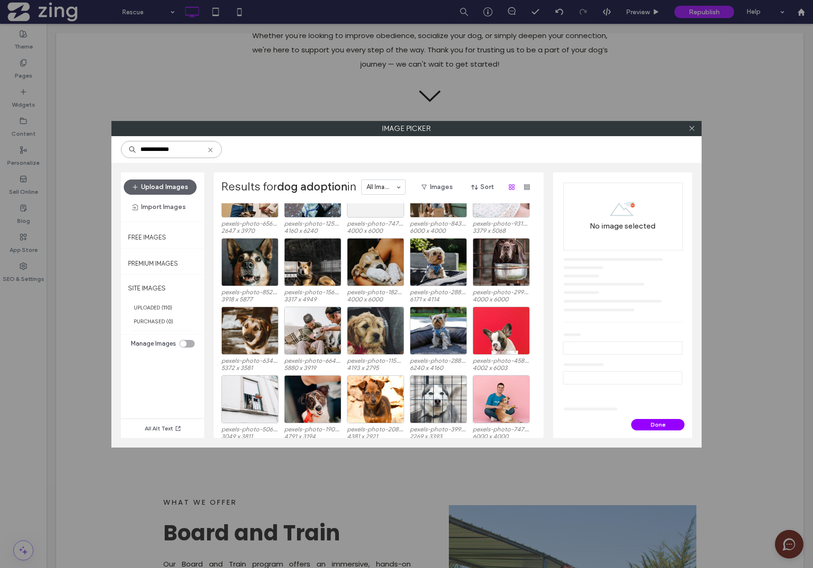
scroll to position [2809, 0]
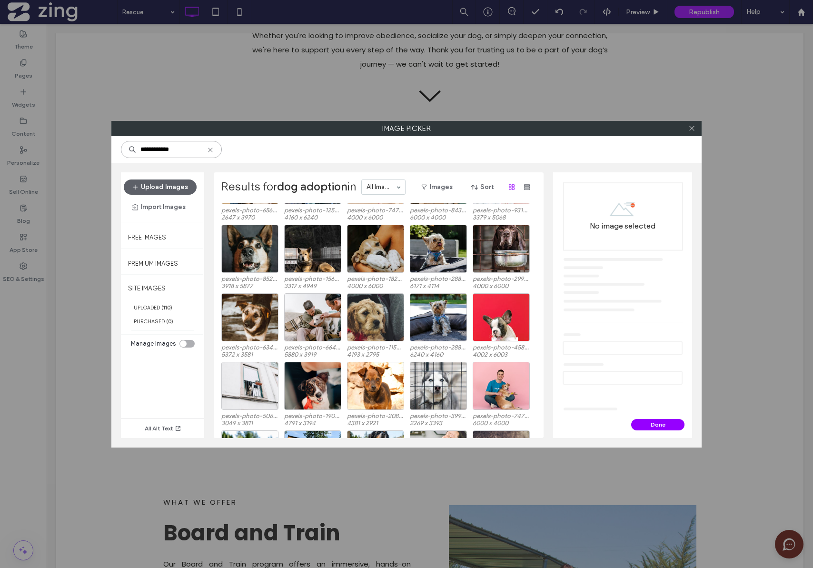
drag, startPoint x: 186, startPoint y: 150, endPoint x: 91, endPoint y: 137, distance: 95.6
click at [91, 137] on div "**********" at bounding box center [406, 284] width 813 height 568
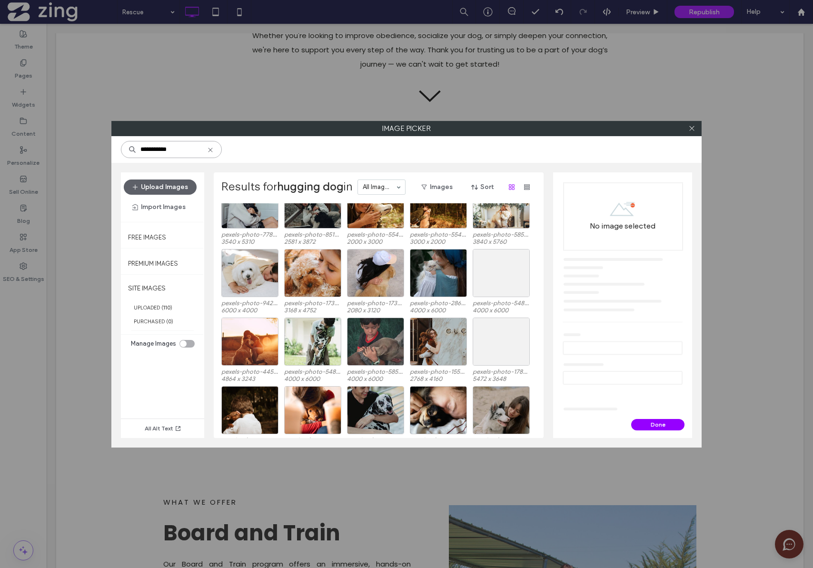
scroll to position [2182, 0]
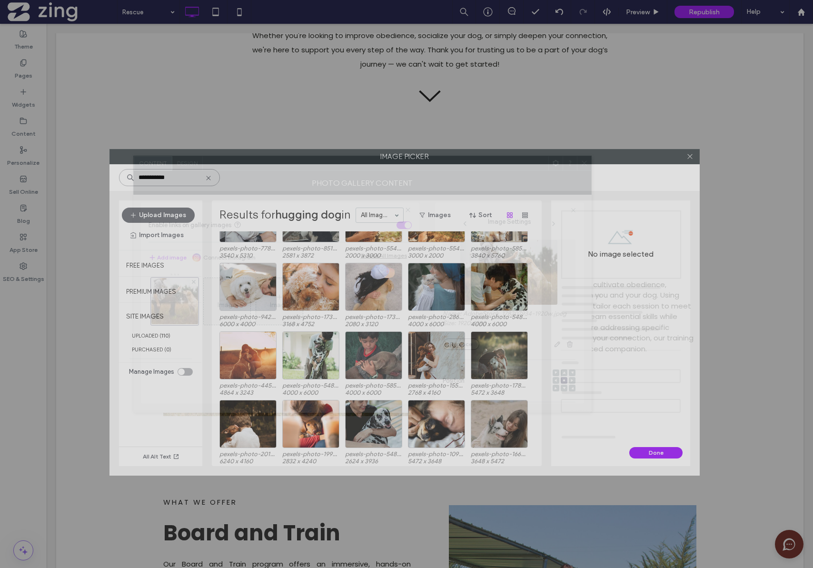
drag, startPoint x: 465, startPoint y: 128, endPoint x: 463, endPoint y: 156, distance: 28.2
click at [463, 156] on label "Image Picker" at bounding box center [405, 157] width 590 height 14
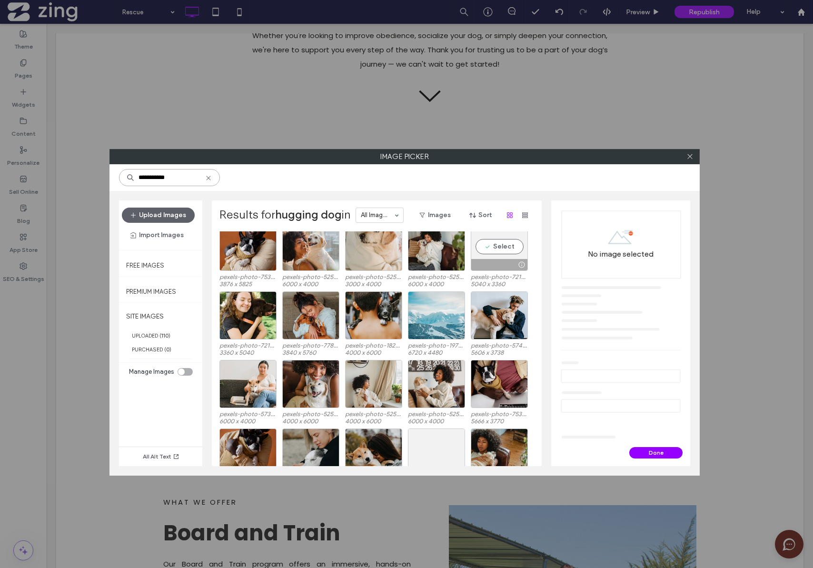
scroll to position [4722, 0]
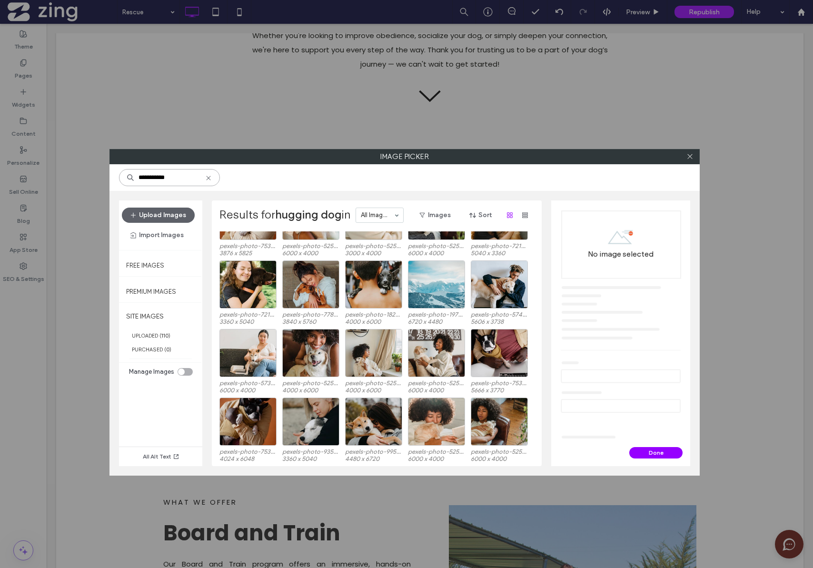
click at [150, 177] on input "**********" at bounding box center [169, 177] width 101 height 17
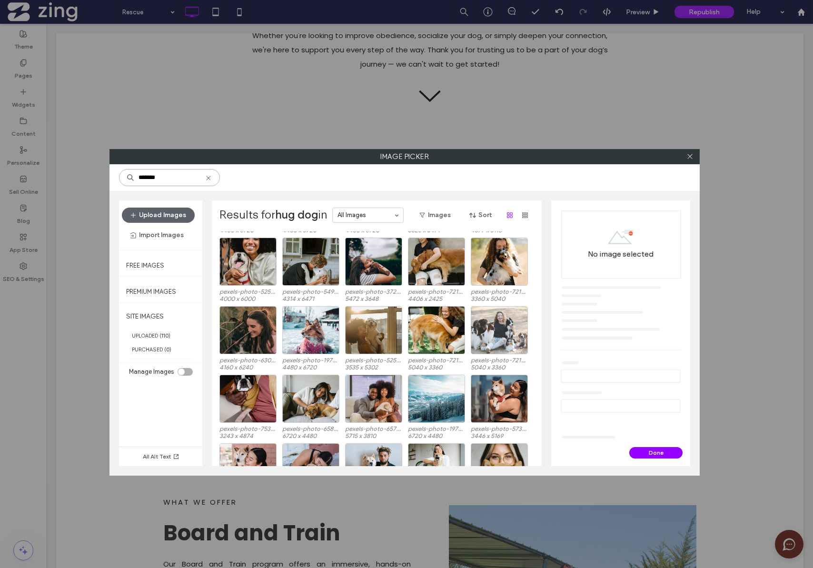
scroll to position [976, 0]
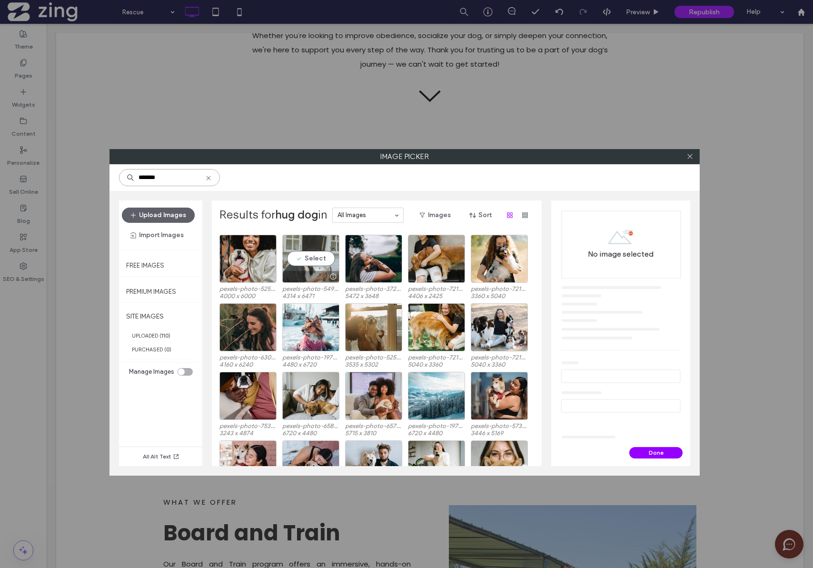
type input "*******"
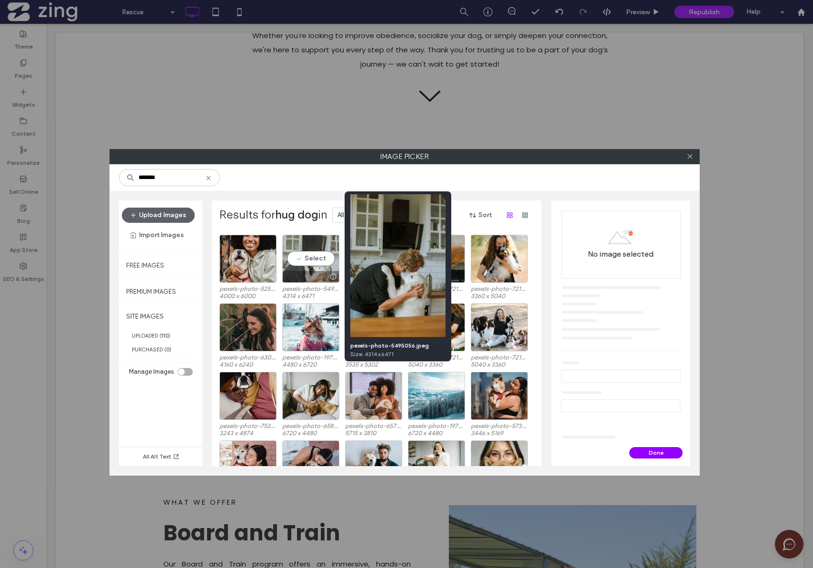
click at [332, 275] on div at bounding box center [333, 277] width 12 height 8
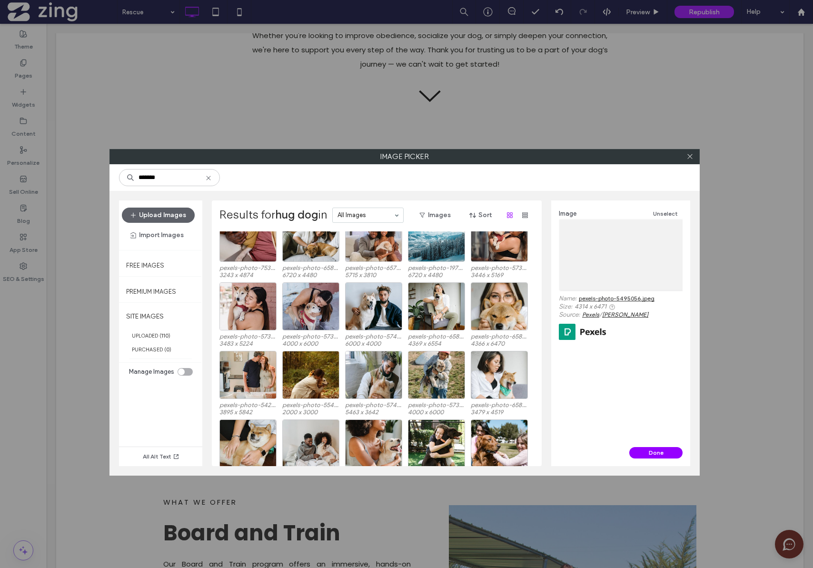
scroll to position [819, 0]
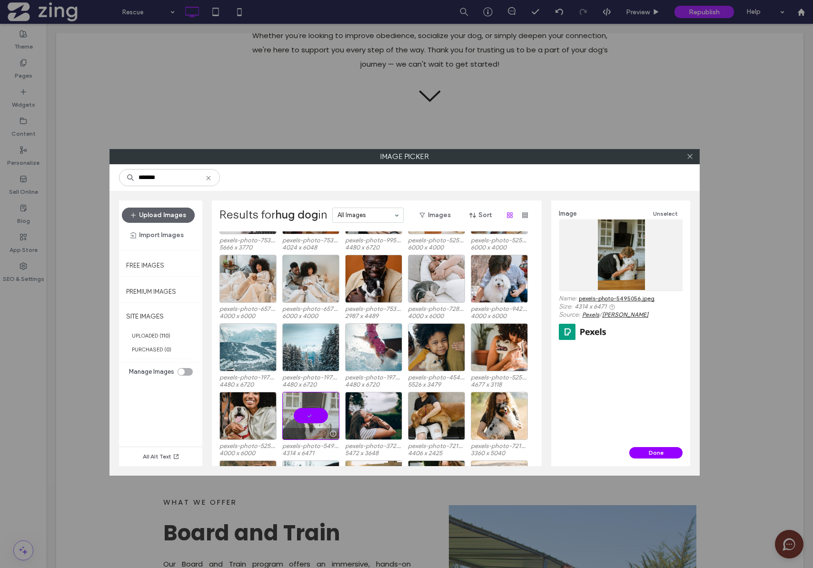
click at [308, 414] on div at bounding box center [310, 416] width 57 height 48
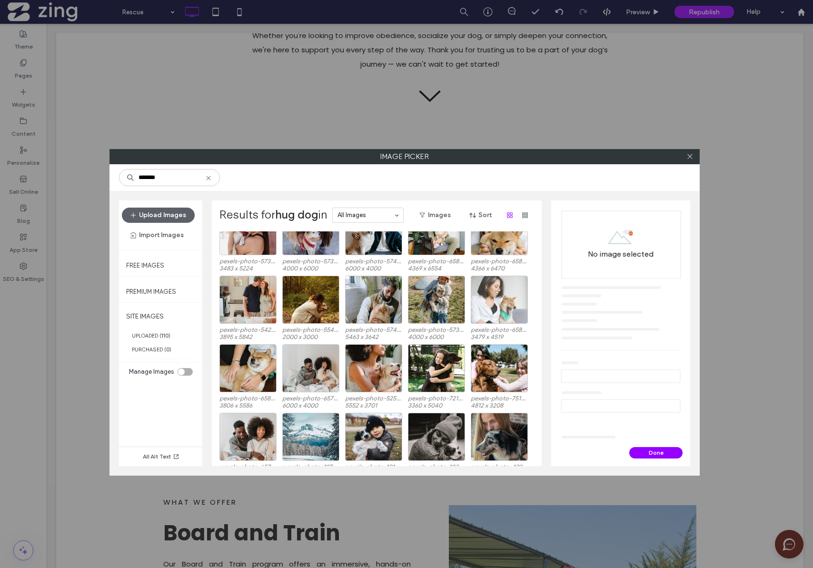
scroll to position [1213, 0]
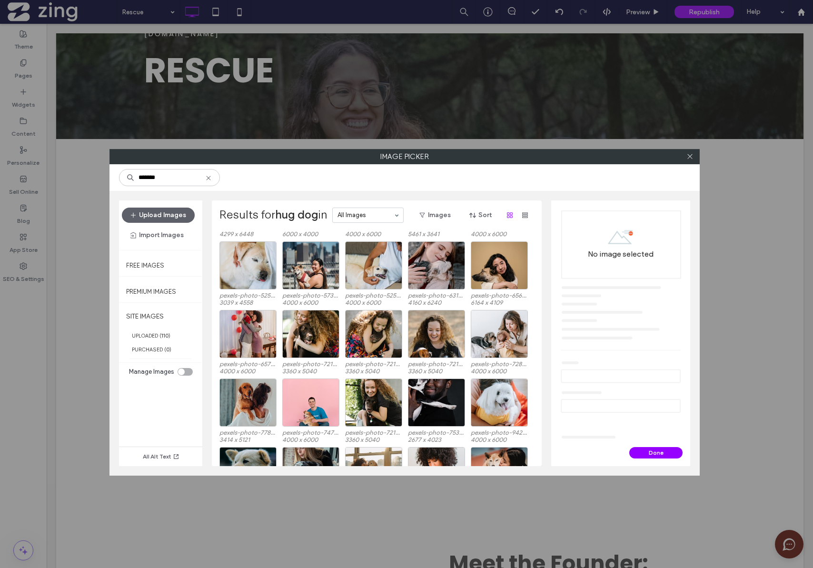
scroll to position [1967, 0]
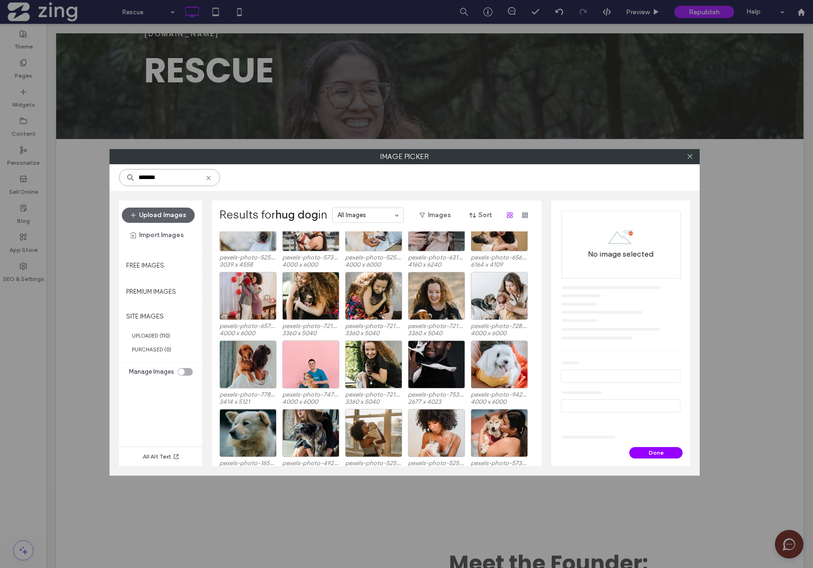
drag, startPoint x: 185, startPoint y: 180, endPoint x: 104, endPoint y: 169, distance: 82.3
click at [98, 160] on div "Image Picker ******* Upload Images Import Images Free Images Premium Images SIT…" at bounding box center [406, 284] width 813 height 568
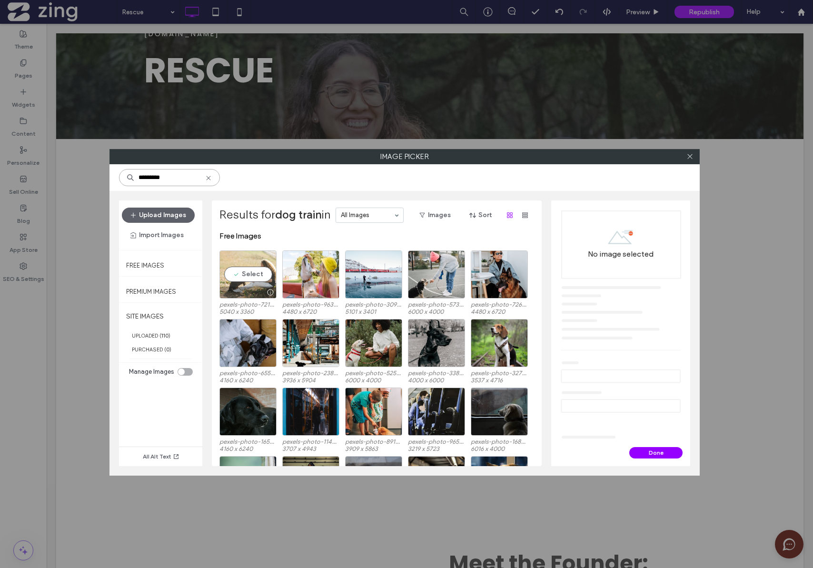
type input "*********"
click at [258, 275] on div "Select" at bounding box center [248, 274] width 57 height 48
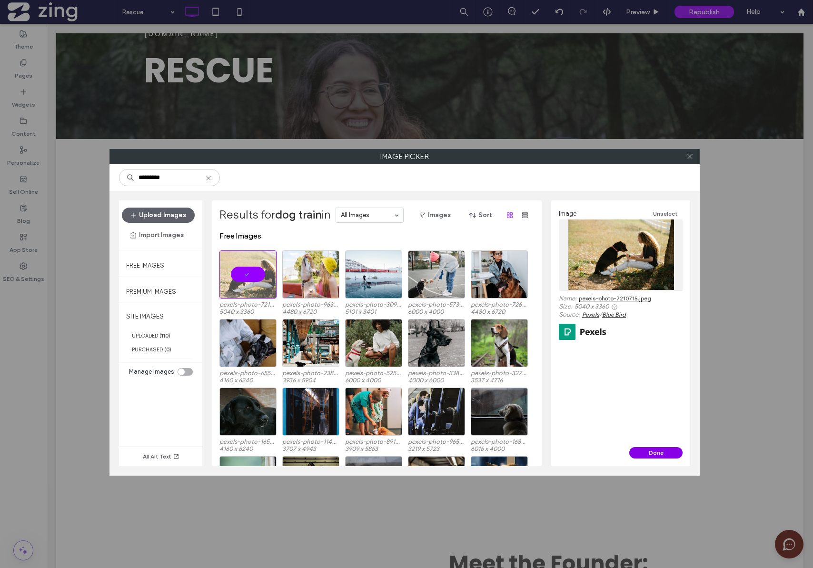
click at [641, 451] on button "Done" at bounding box center [656, 452] width 53 height 11
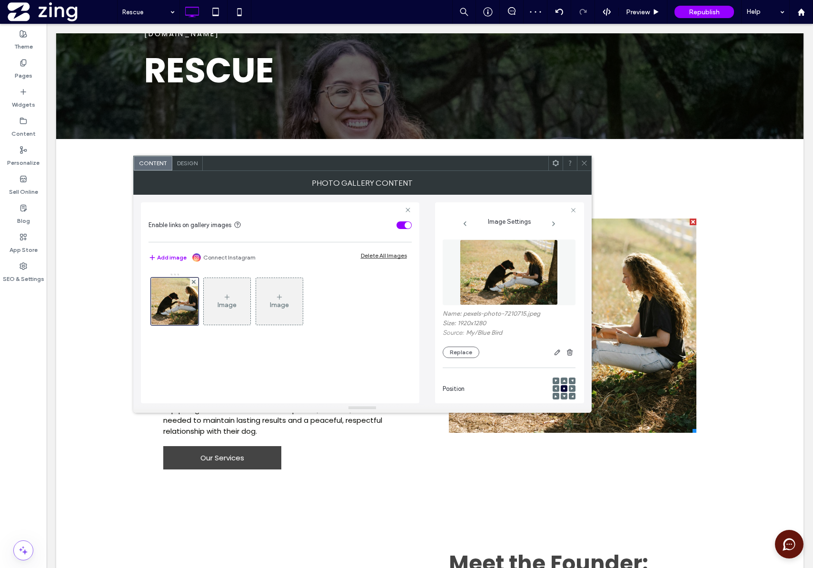
click at [585, 162] on icon at bounding box center [584, 163] width 7 height 7
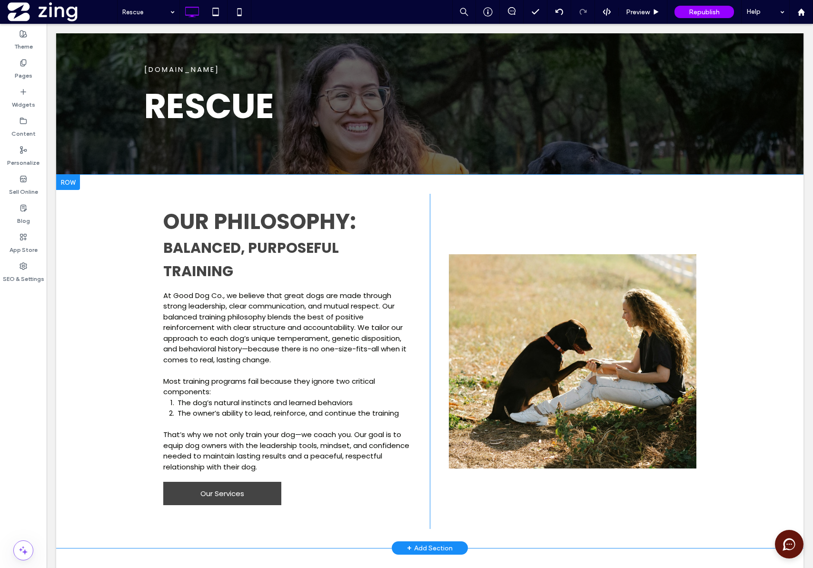
scroll to position [198, 0]
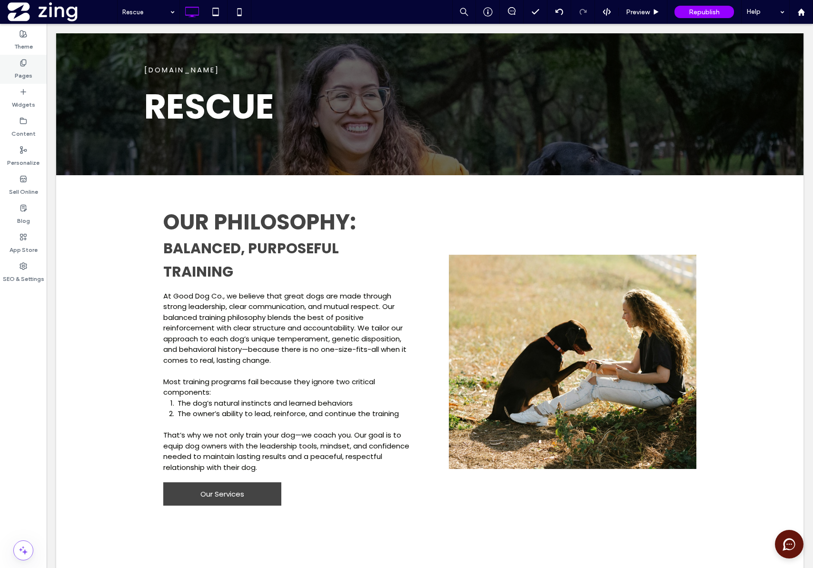
click at [28, 72] on label "Pages" at bounding box center [24, 73] width 18 height 13
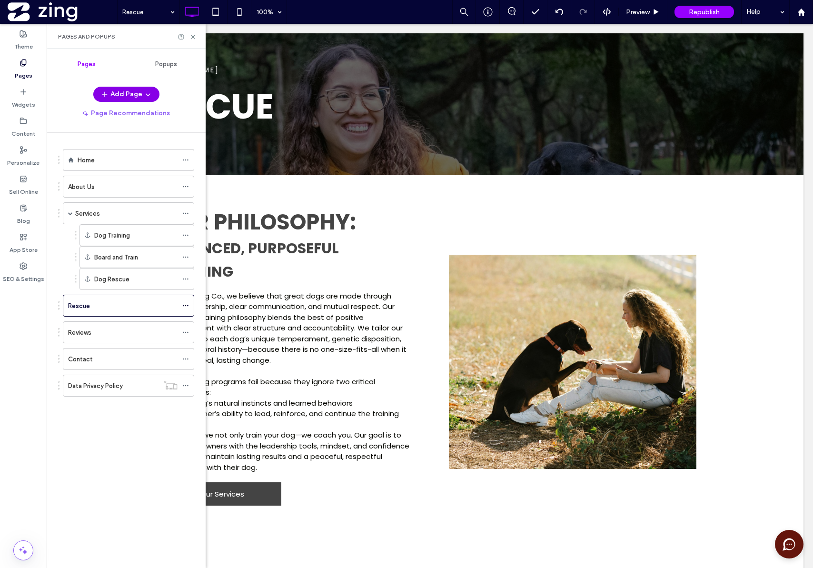
click at [102, 95] on icon "button" at bounding box center [105, 94] width 8 height 8
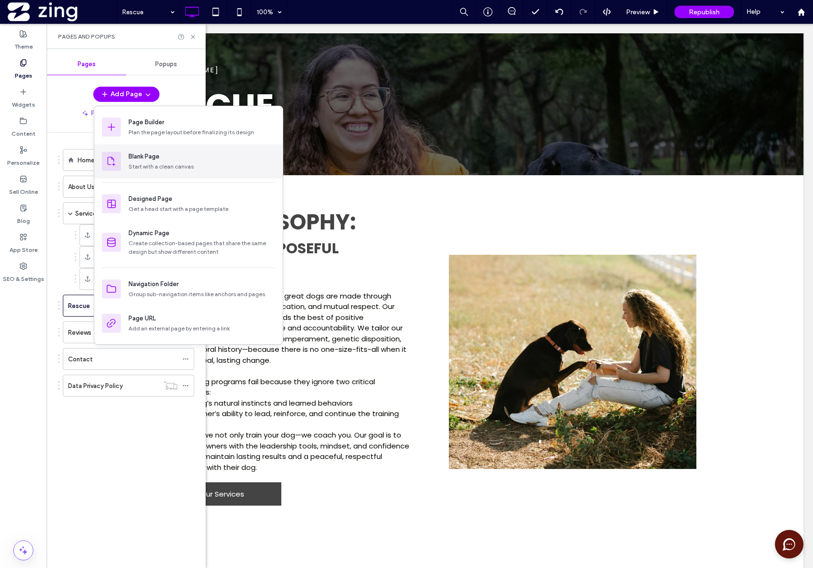
click at [162, 170] on div "Start with a clean canvas" at bounding box center [202, 166] width 147 height 9
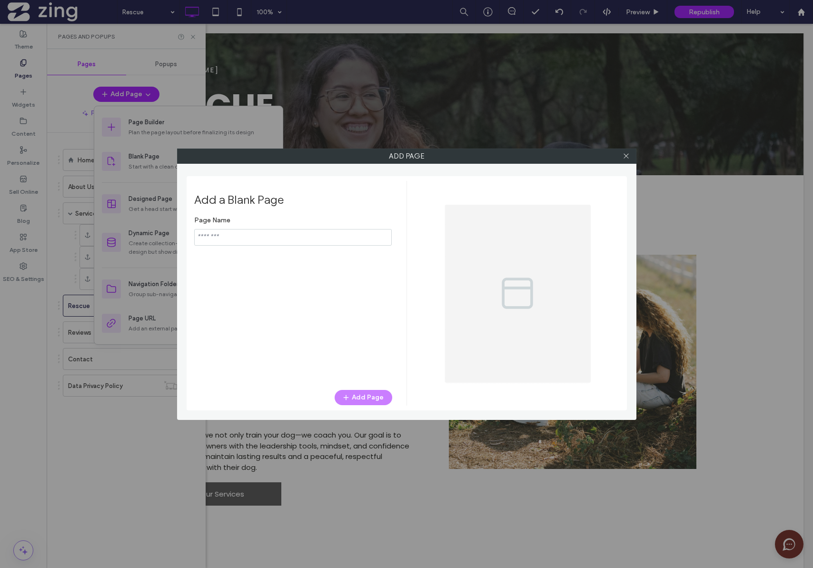
type input "**********"
click at [628, 156] on icon at bounding box center [626, 155] width 7 height 7
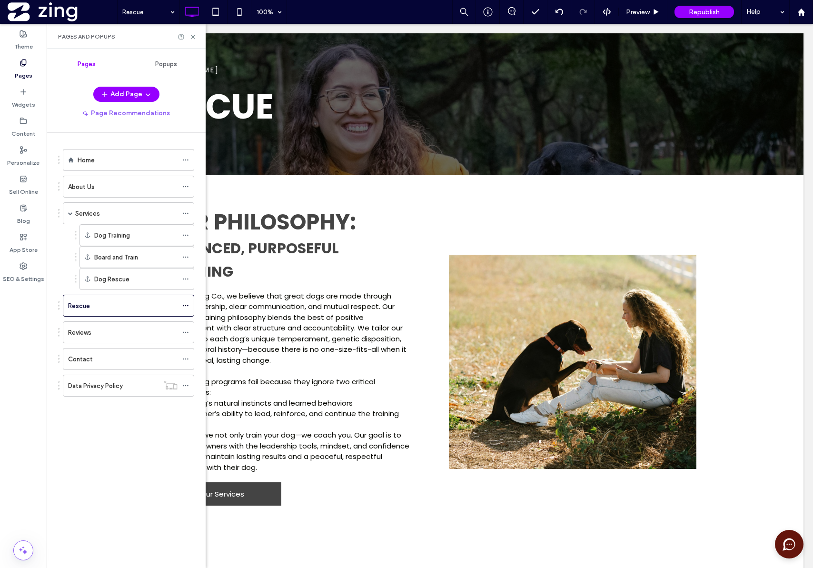
click at [30, 64] on div "Pages" at bounding box center [23, 69] width 47 height 29
click at [33, 72] on div "Pages" at bounding box center [23, 69] width 47 height 29
click at [24, 70] on label "Pages" at bounding box center [24, 73] width 18 height 13
click at [13, 65] on div "Pages" at bounding box center [23, 69] width 47 height 29
click at [193, 40] on icon at bounding box center [193, 36] width 7 height 7
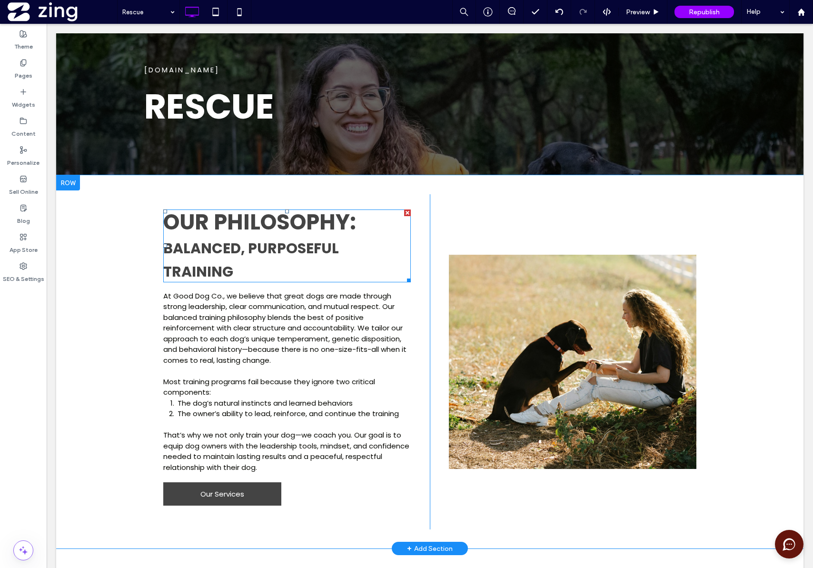
click at [317, 222] on span "Our Philosophy:" at bounding box center [259, 222] width 193 height 30
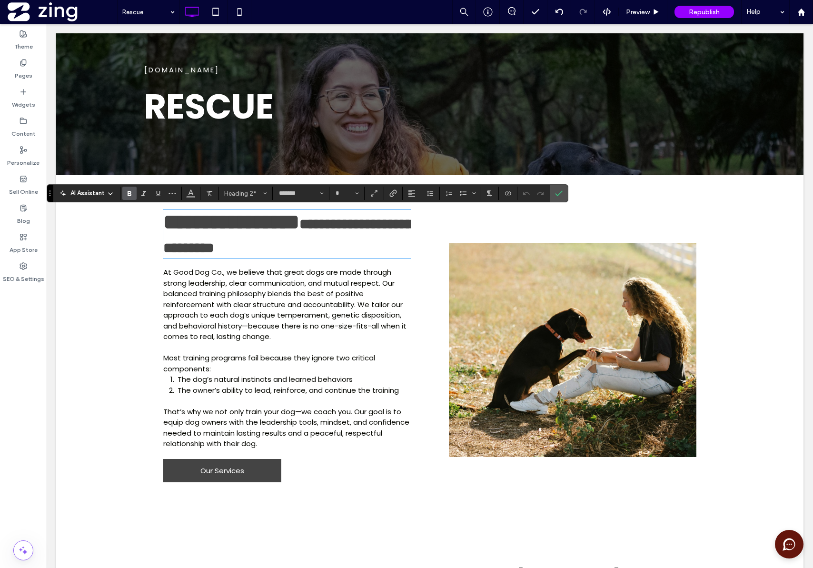
type input "**"
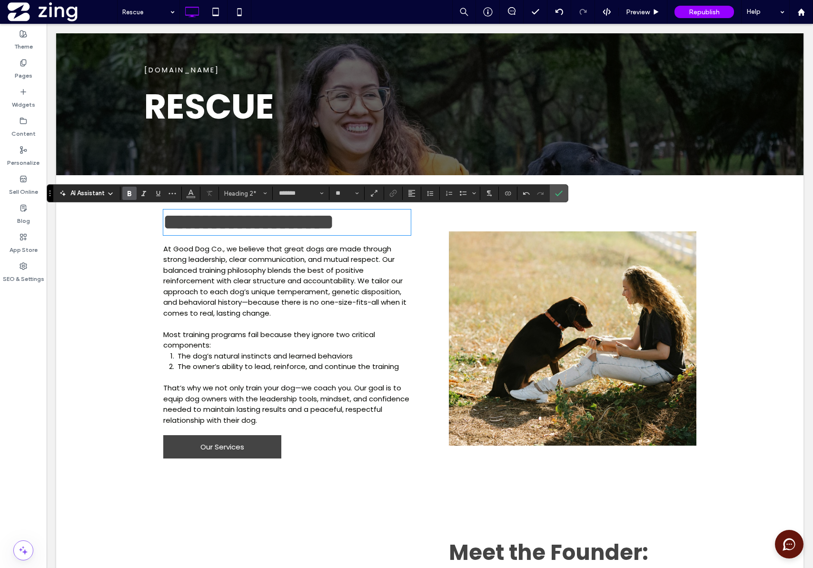
scroll to position [3, 0]
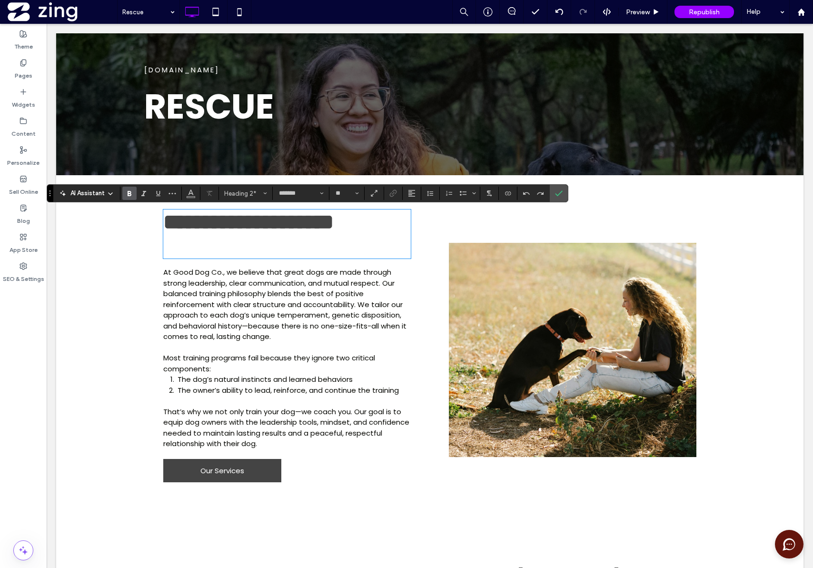
click at [268, 310] on span "At Good Dog Co., we believe that great dogs are made through strong leadership,…" at bounding box center [284, 304] width 243 height 74
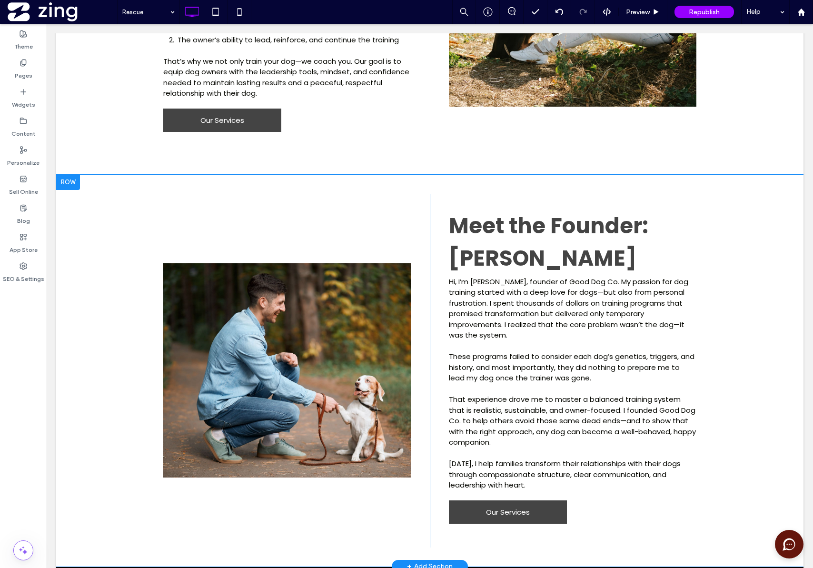
scroll to position [549, 0]
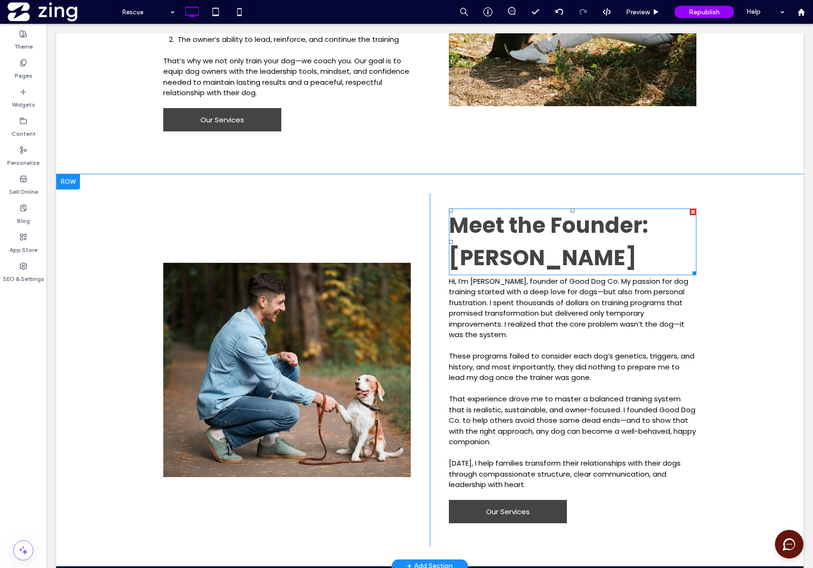
click at [499, 251] on span "﻿ [PERSON_NAME]" at bounding box center [543, 258] width 188 height 30
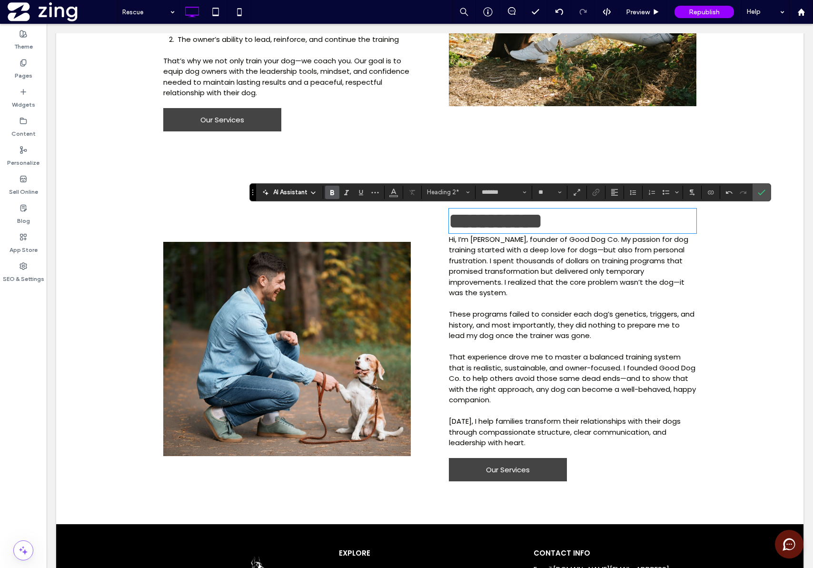
click at [451, 311] on span "These programs failed to consider each dog’s genetics, triggers, and history, a…" at bounding box center [572, 324] width 246 height 31
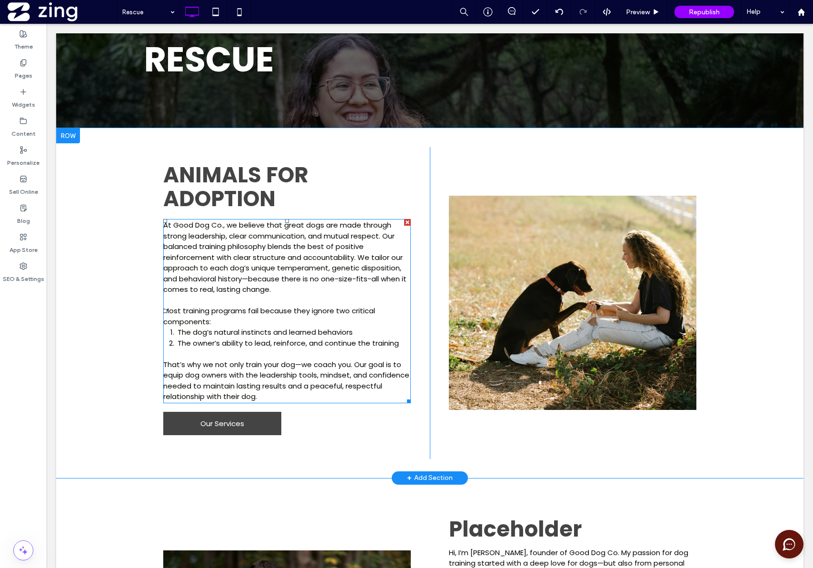
scroll to position [231, 0]
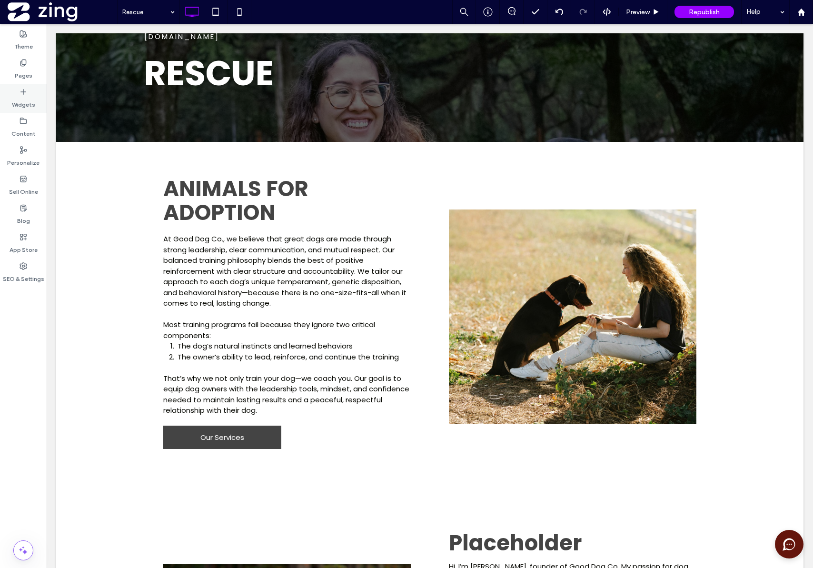
click at [26, 105] on label "Widgets" at bounding box center [23, 102] width 23 height 13
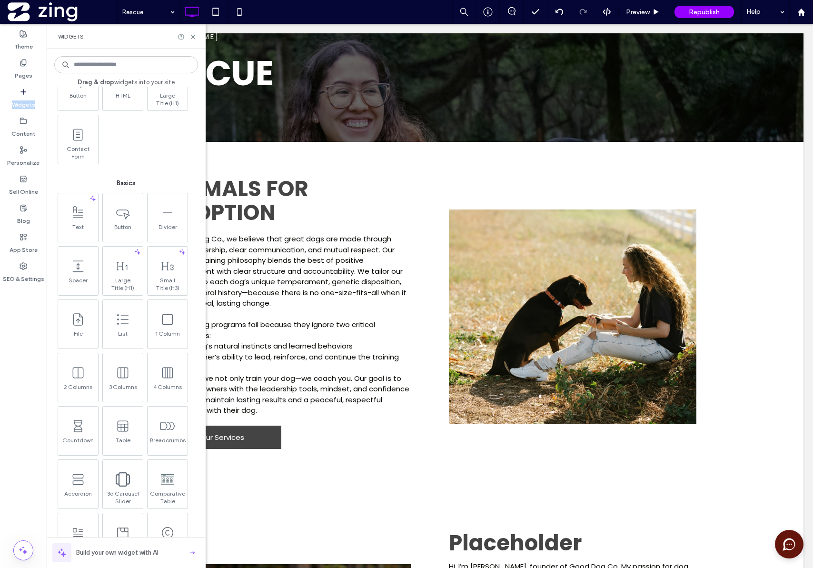
scroll to position [375, 0]
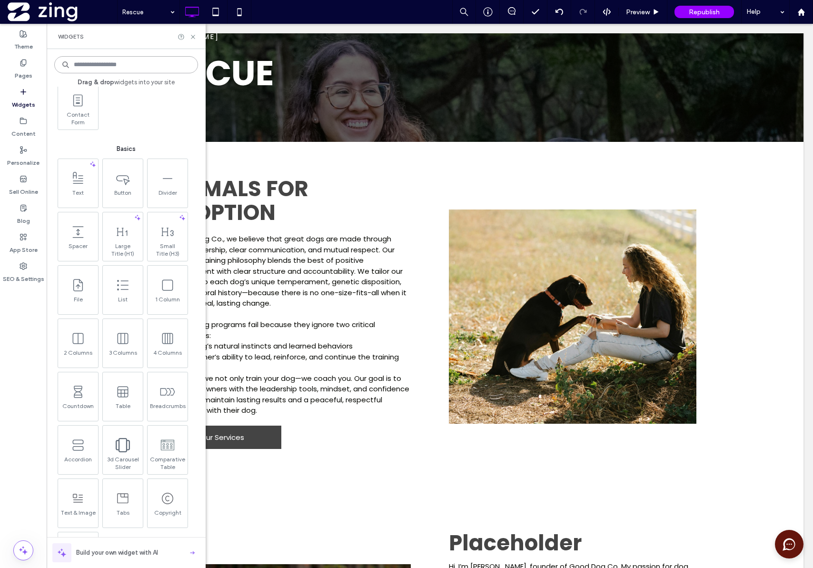
click at [102, 64] on input at bounding box center [126, 64] width 144 height 17
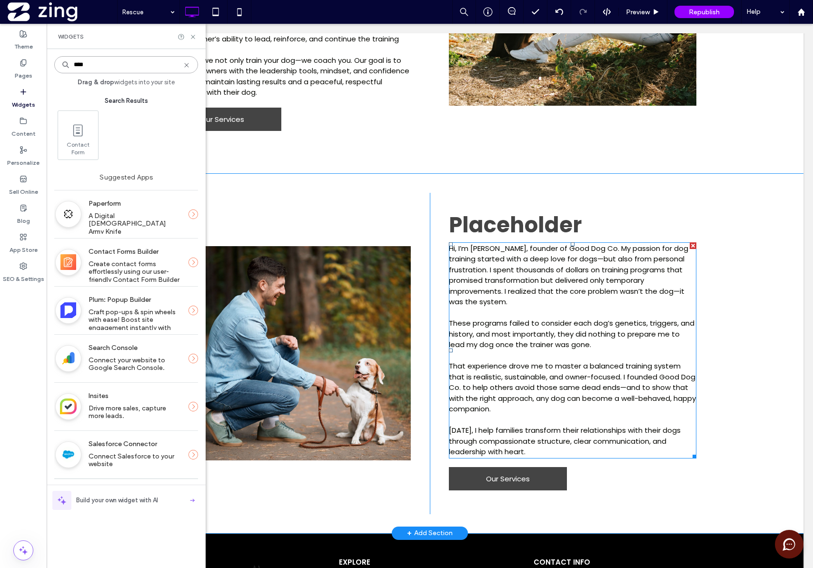
scroll to position [551, 0]
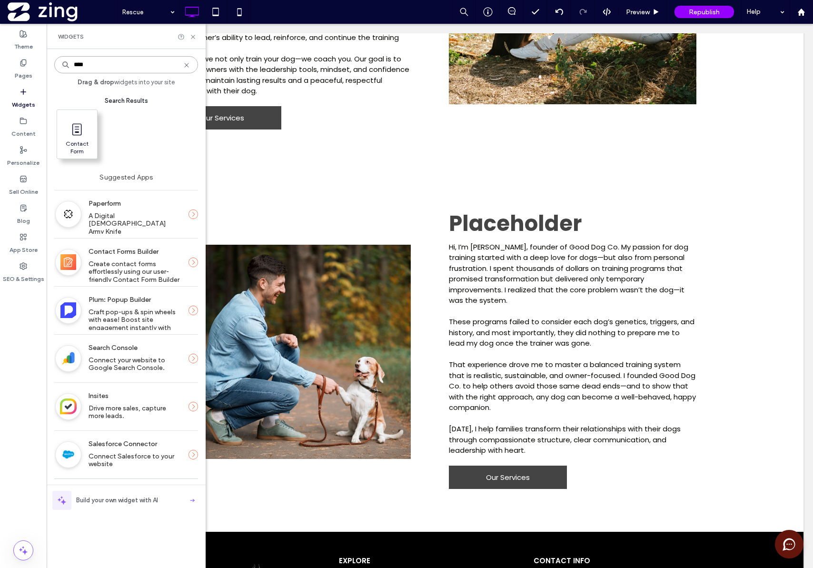
type input "****"
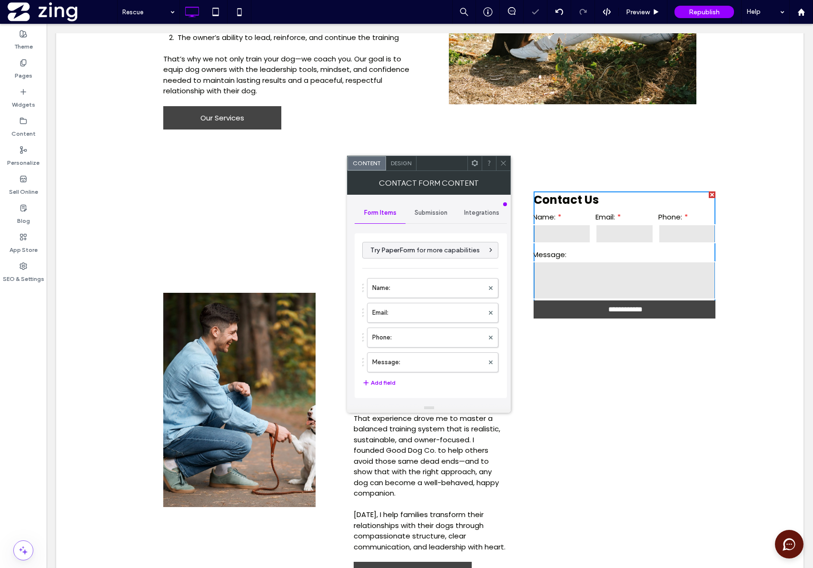
scroll to position [2, 0]
click at [436, 290] on label "Name:" at bounding box center [427, 286] width 111 height 19
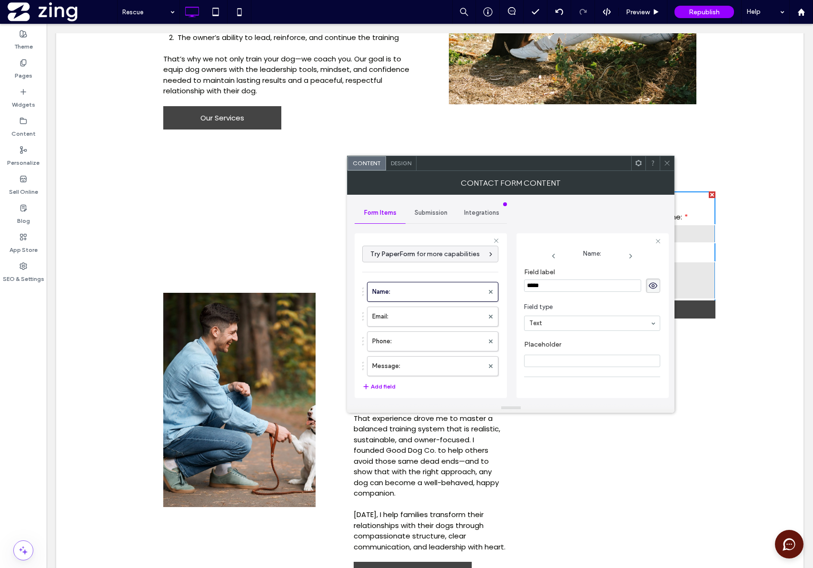
drag, startPoint x: 580, startPoint y: 288, endPoint x: 498, endPoint y: 267, distance: 84.6
click at [499, 267] on div "**********" at bounding box center [431, 314] width 152 height 177
type input "**********"
click at [417, 317] on label "Email:" at bounding box center [427, 316] width 111 height 19
drag, startPoint x: 556, startPoint y: 286, endPoint x: 471, endPoint y: 266, distance: 87.6
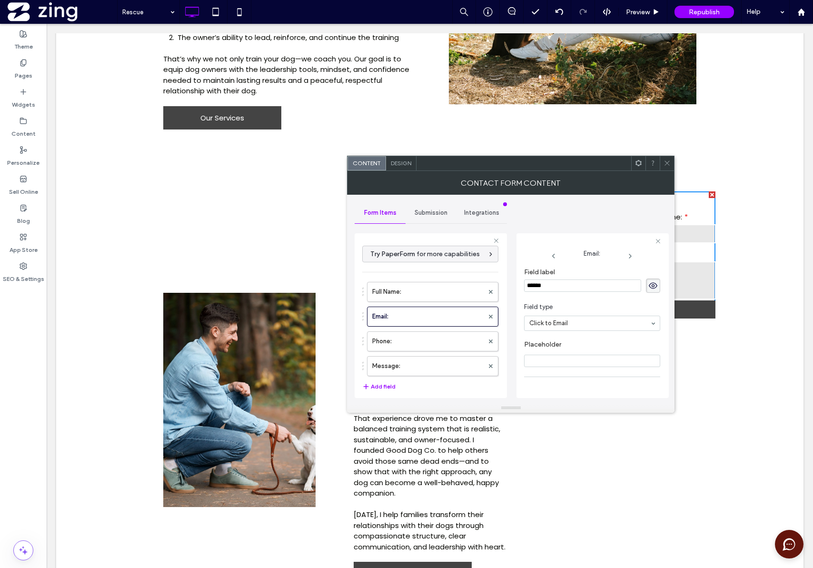
click at [471, 266] on div "**********" at bounding box center [431, 314] width 152 height 177
type input "**********"
click at [630, 259] on icon at bounding box center [631, 256] width 8 height 8
drag, startPoint x: 508, startPoint y: 266, endPoint x: 493, endPoint y: 263, distance: 15.0
click at [493, 263] on div "**********" at bounding box center [431, 314] width 152 height 177
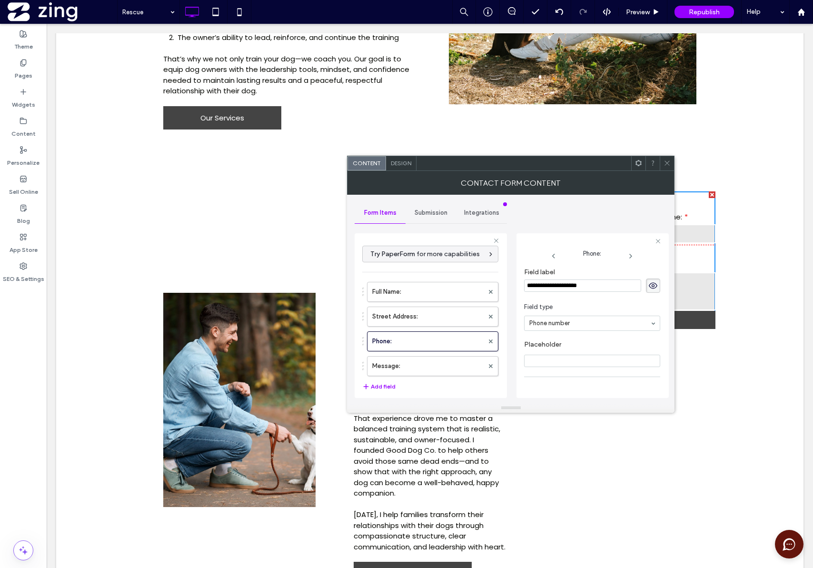
type input "**********"
click at [627, 257] on span at bounding box center [630, 256] width 59 height 8
type input "**"
click at [572, 284] on input "********" at bounding box center [582, 286] width 117 height 12
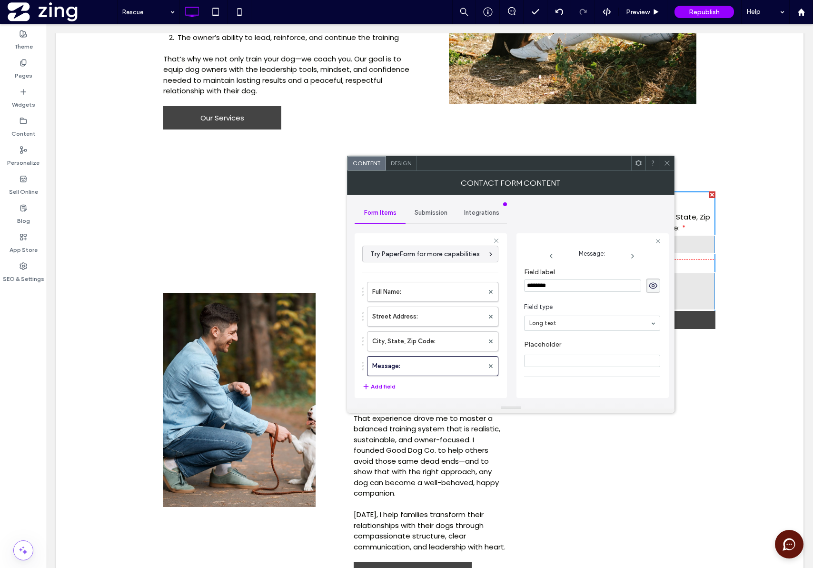
click at [572, 284] on input "********" at bounding box center [582, 286] width 117 height 12
type input "**********"
click at [629, 257] on icon at bounding box center [633, 256] width 8 height 8
type input "*"
click at [378, 390] on button "Add field" at bounding box center [378, 386] width 33 height 11
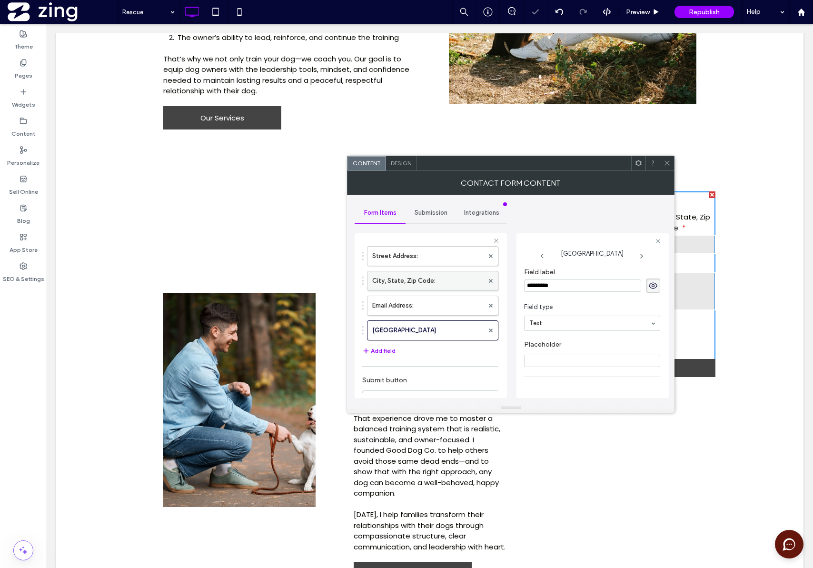
scroll to position [72, 0]
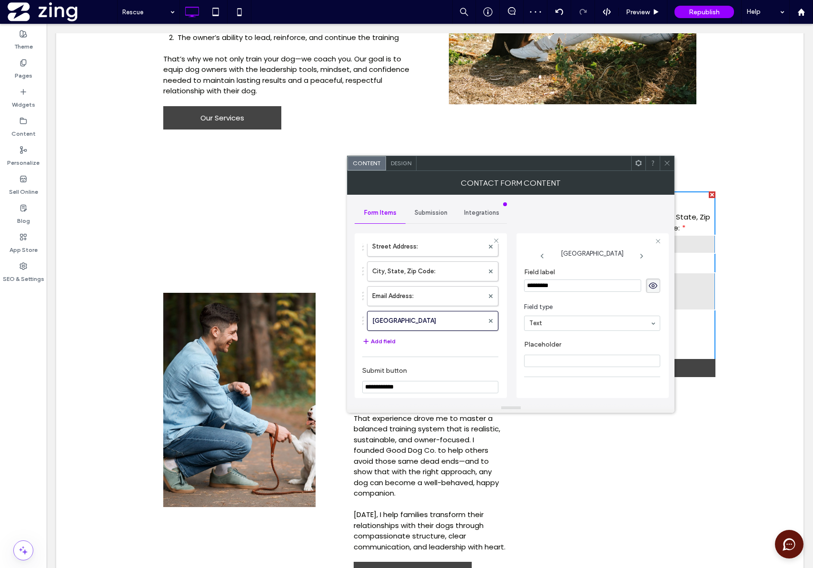
click at [388, 336] on button "Add field" at bounding box center [378, 341] width 33 height 11
click at [385, 367] on button "Add field" at bounding box center [378, 366] width 33 height 11
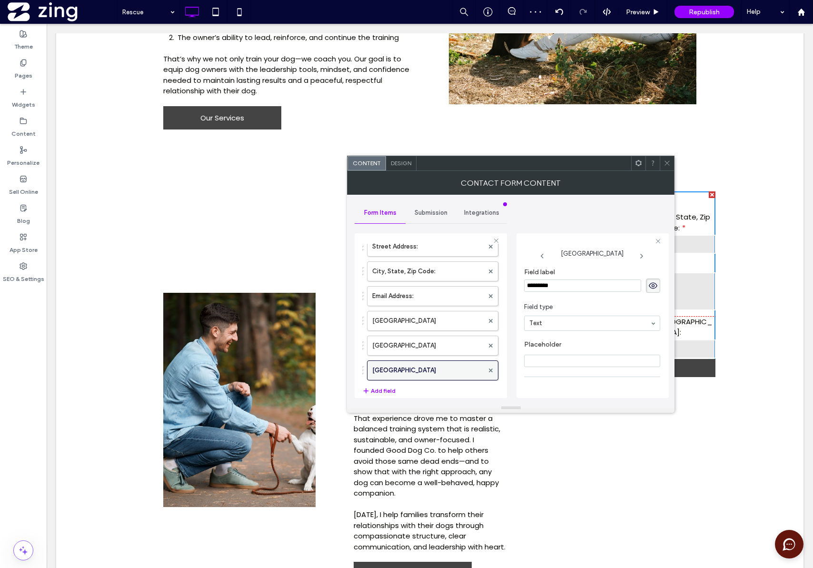
scroll to position [88, 0]
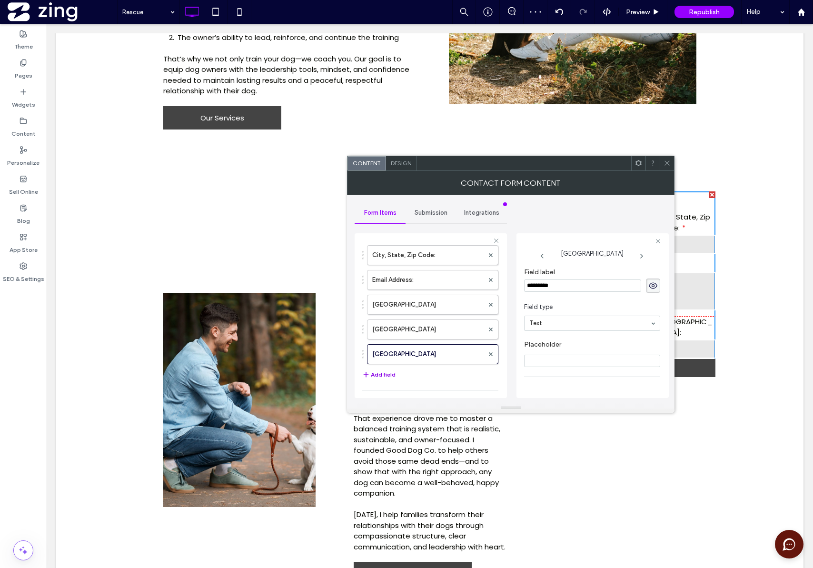
click at [388, 378] on button "Add field" at bounding box center [378, 374] width 33 height 11
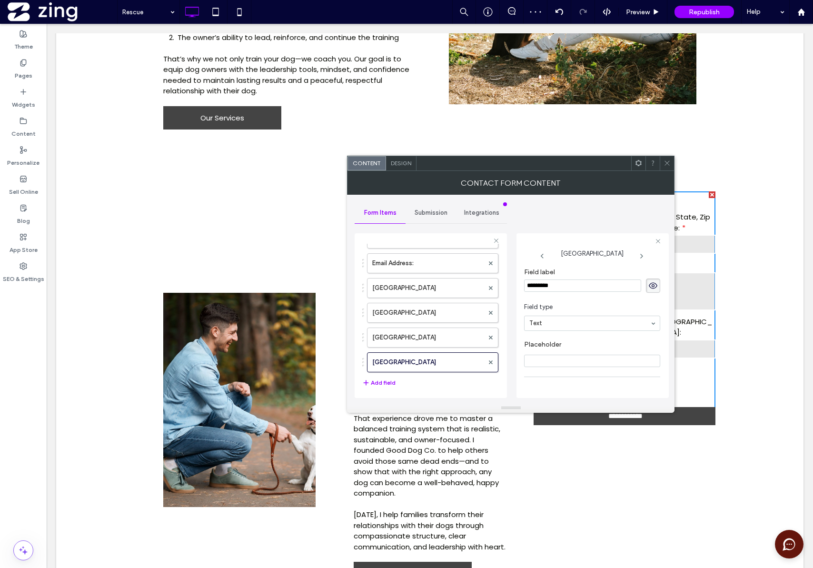
scroll to position [106, 0]
click at [385, 380] on button "Add field" at bounding box center [378, 381] width 33 height 11
click at [419, 289] on label "[GEOGRAPHIC_DATA]" at bounding box center [427, 286] width 111 height 19
click at [574, 283] on input "*********" at bounding box center [582, 286] width 117 height 12
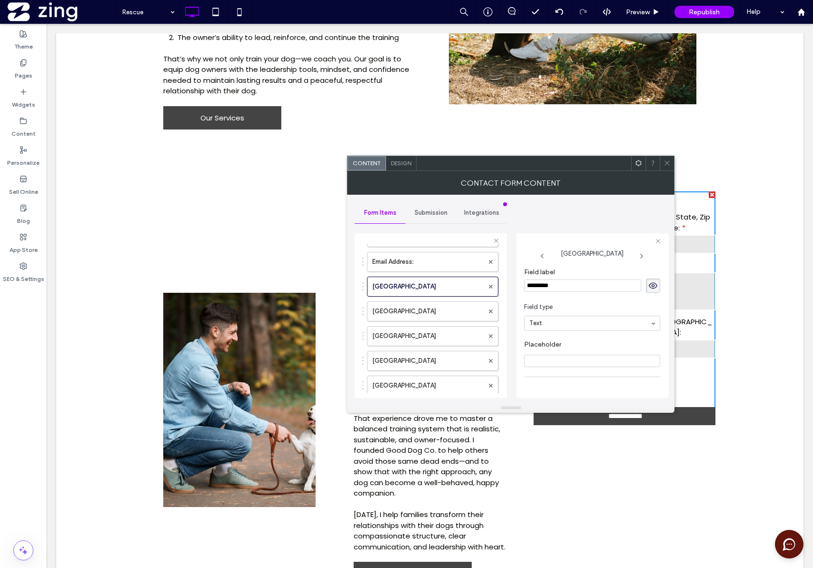
click at [574, 283] on input "*********" at bounding box center [582, 286] width 117 height 12
type input "**********"
click at [633, 256] on icon at bounding box center [637, 256] width 8 height 8
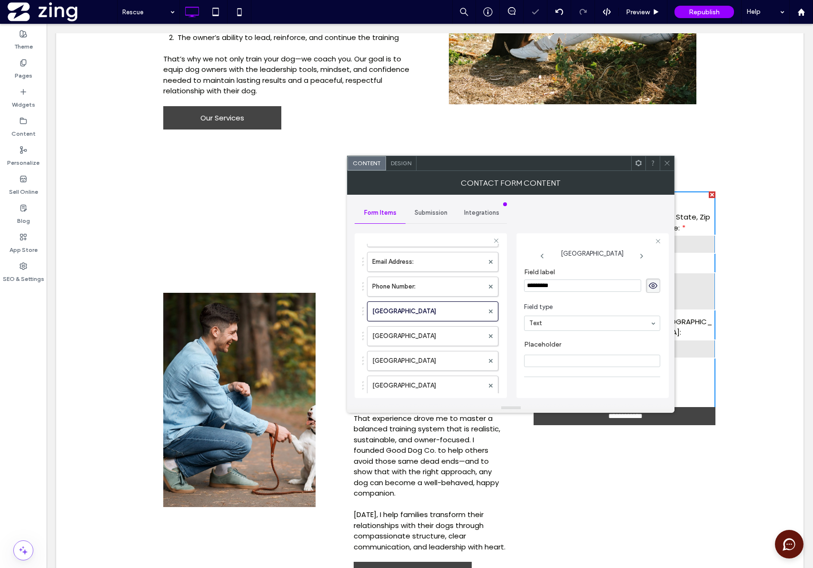
click at [606, 285] on input "*********" at bounding box center [582, 286] width 117 height 12
click at [608, 285] on input "*********" at bounding box center [582, 286] width 117 height 12
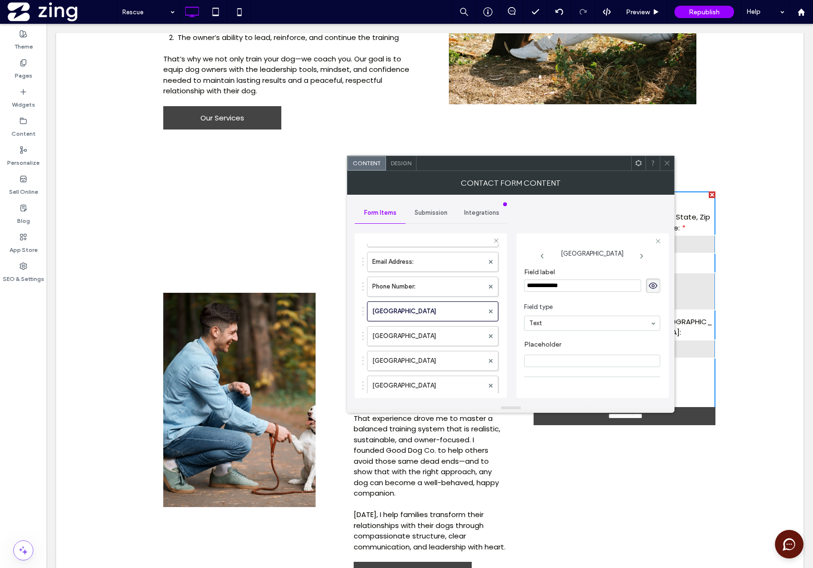
type input "**********"
click at [638, 256] on icon at bounding box center [642, 256] width 8 height 8
click at [605, 284] on input "*********" at bounding box center [582, 286] width 117 height 12
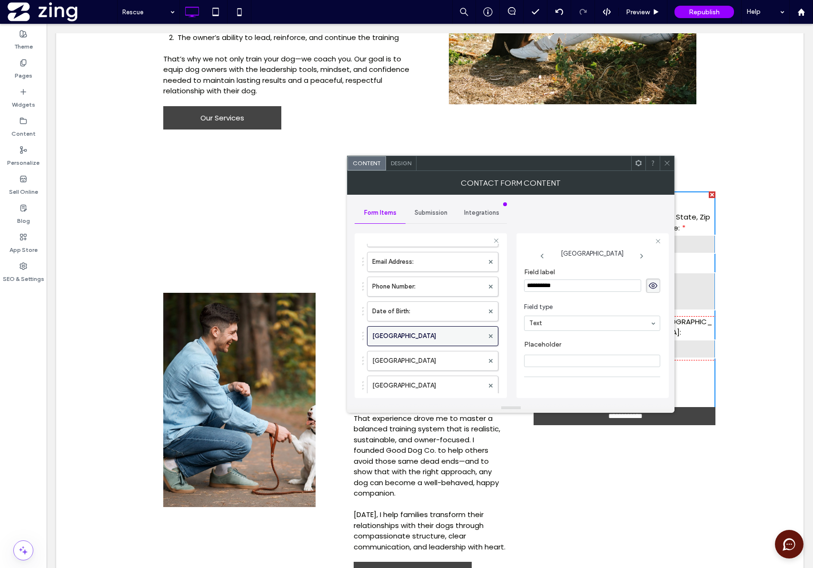
type input "**********"
click at [638, 257] on icon at bounding box center [642, 256] width 8 height 8
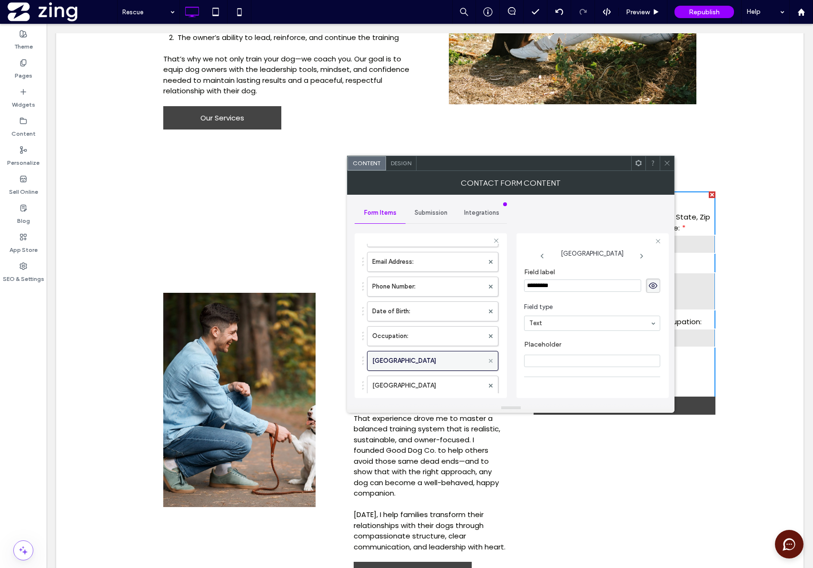
click at [489, 365] on span at bounding box center [491, 361] width 4 height 14
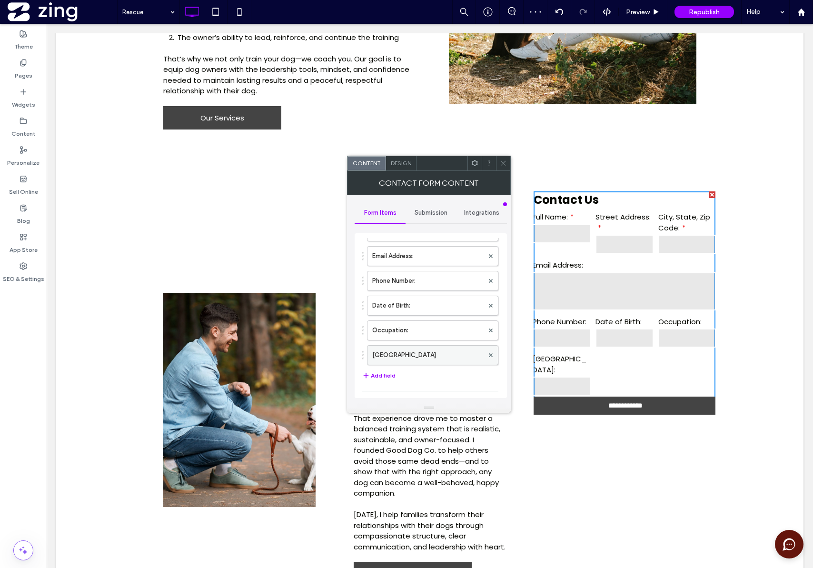
click at [488, 357] on div at bounding box center [491, 355] width 14 height 14
click at [489, 356] on use at bounding box center [491, 355] width 4 height 4
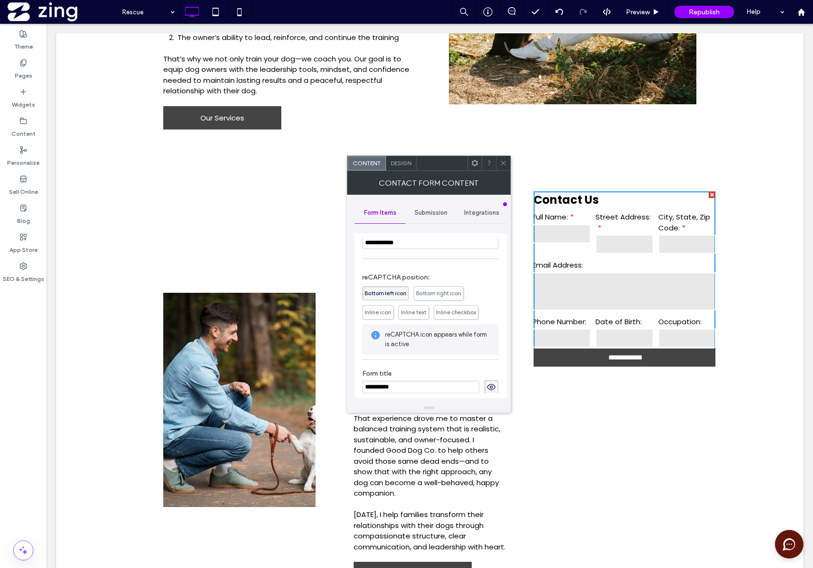
scroll to position [267, 0]
click at [443, 381] on input "**********" at bounding box center [420, 380] width 117 height 12
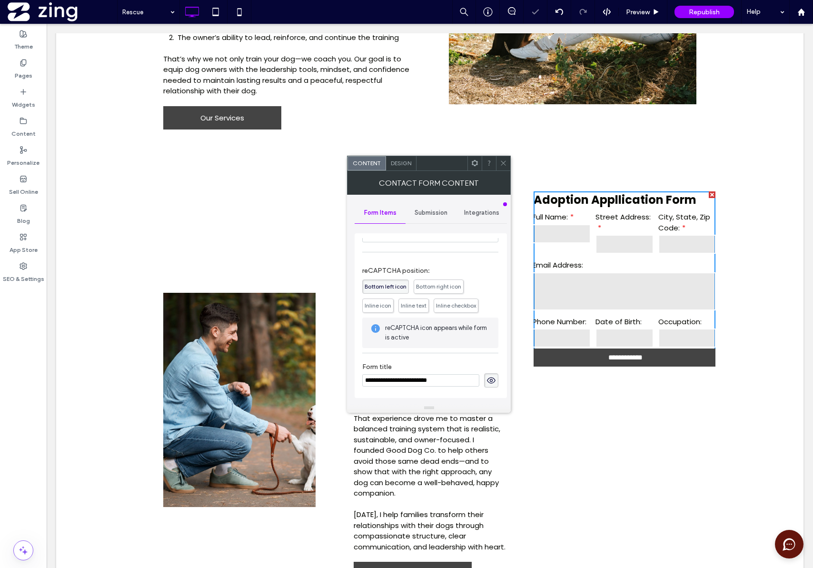
click at [411, 379] on input "**********" at bounding box center [420, 380] width 117 height 12
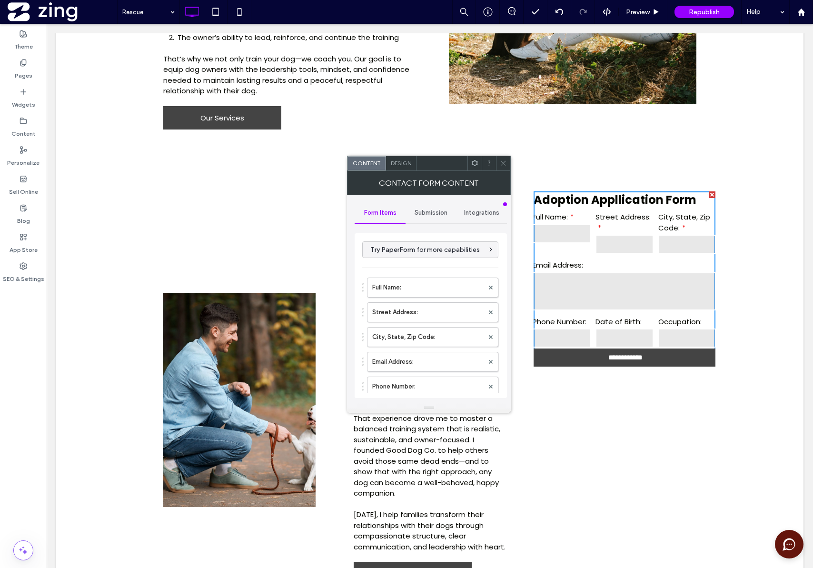
scroll to position [0, 0]
type input "**********"
click at [441, 211] on span "Submission" at bounding box center [431, 213] width 33 height 8
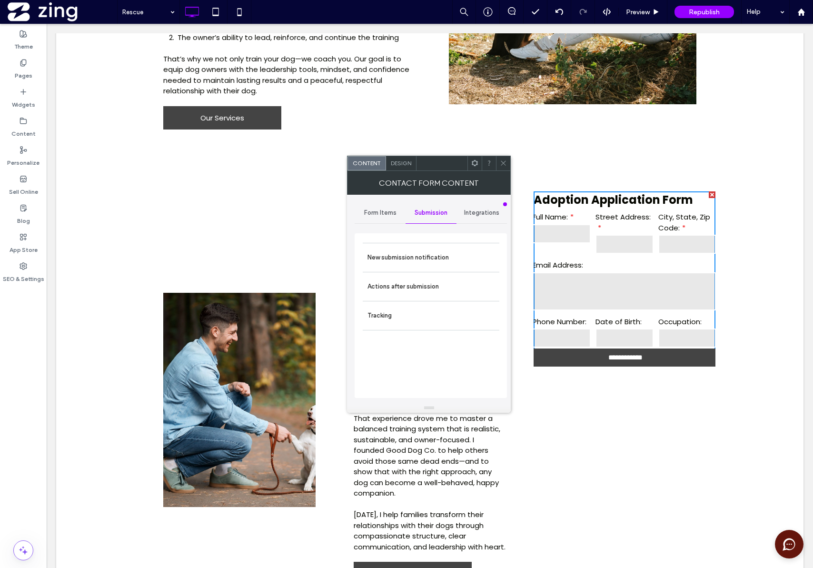
click at [474, 215] on span "Integrations" at bounding box center [481, 213] width 35 height 8
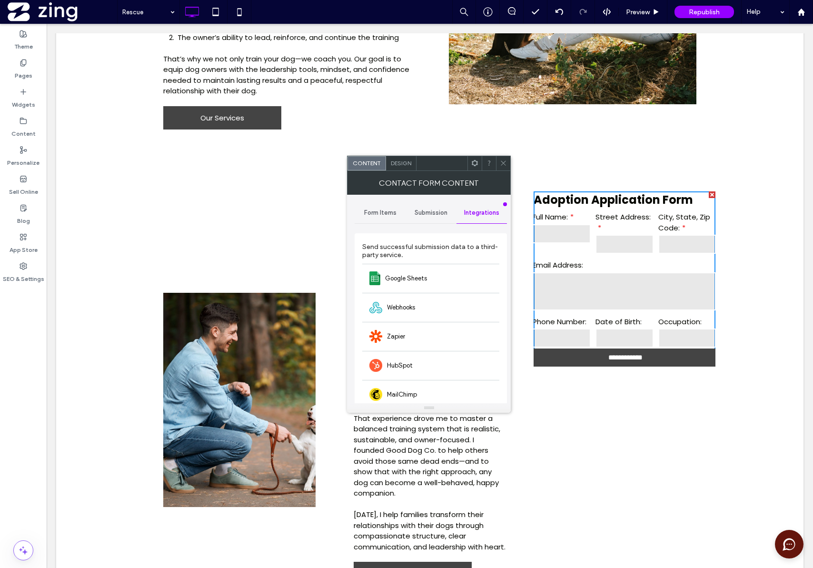
click at [381, 206] on div "Form Items" at bounding box center [380, 212] width 51 height 21
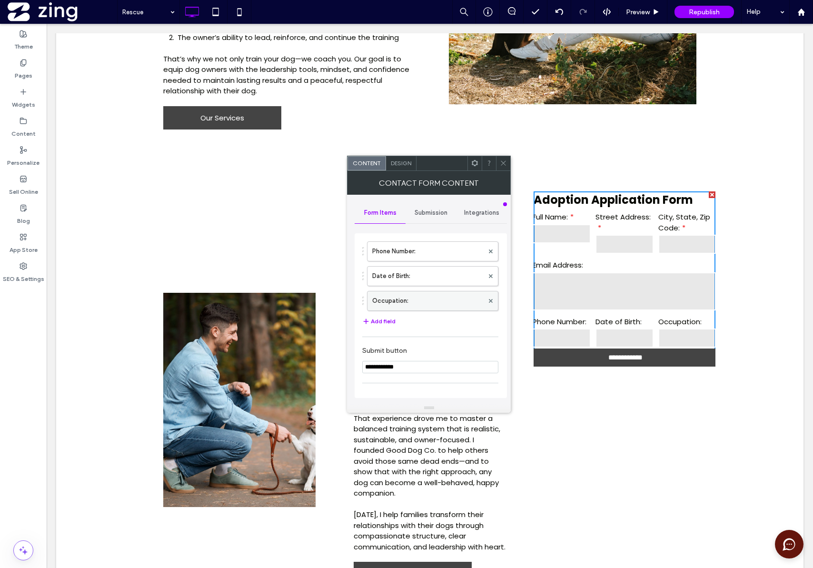
scroll to position [161, 0]
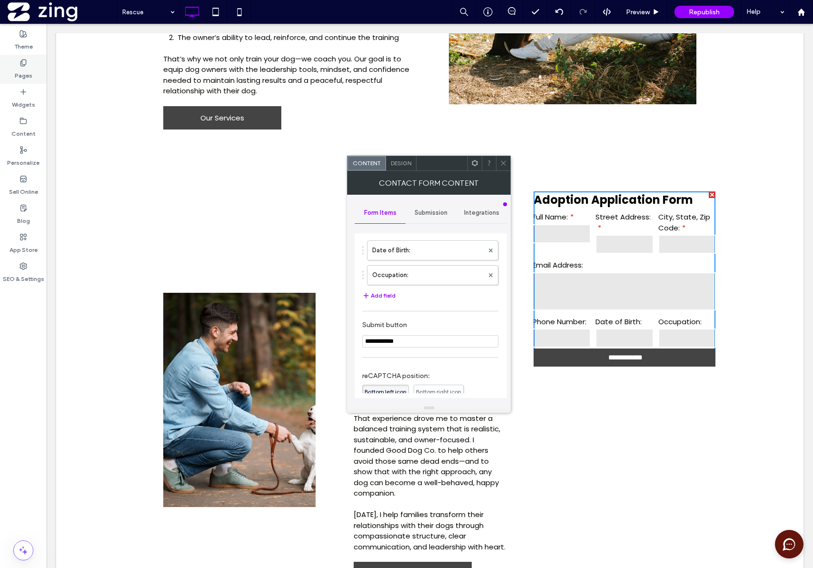
click at [20, 63] on icon at bounding box center [24, 63] width 8 height 8
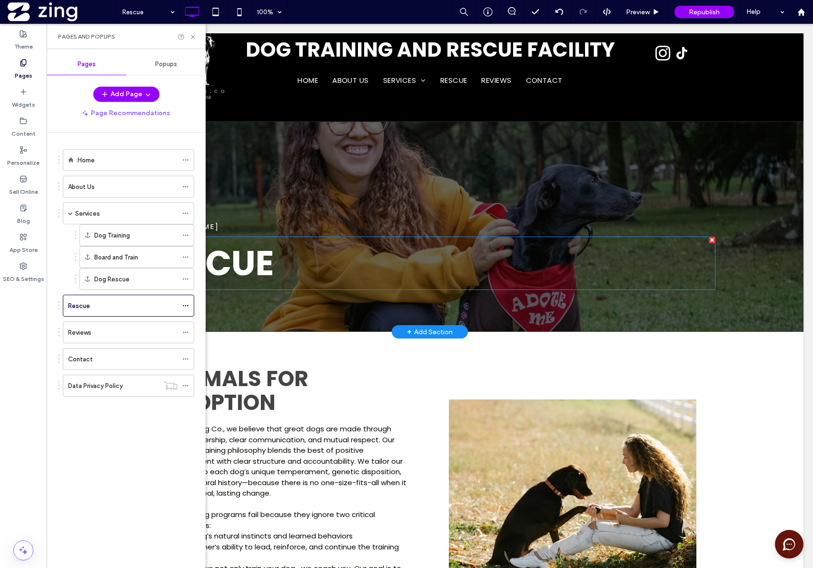
scroll to position [119, 0]
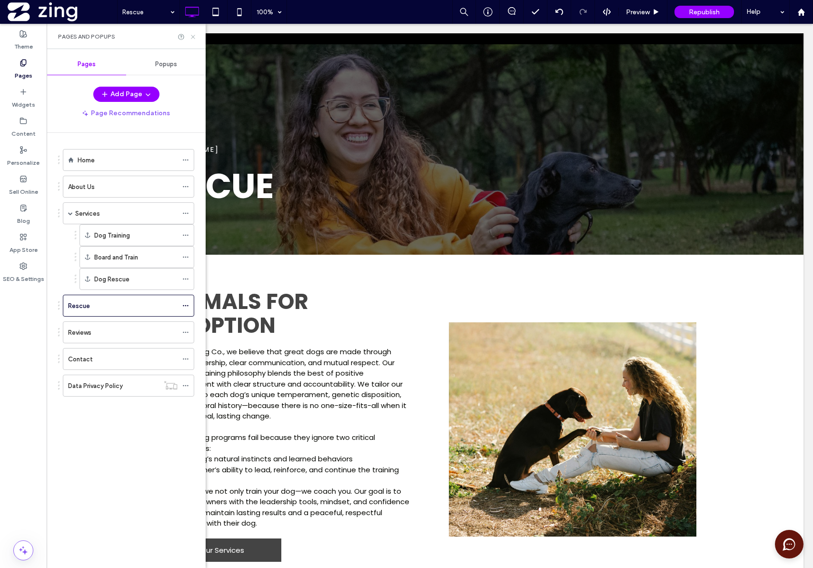
click at [193, 35] on icon at bounding box center [193, 36] width 7 height 7
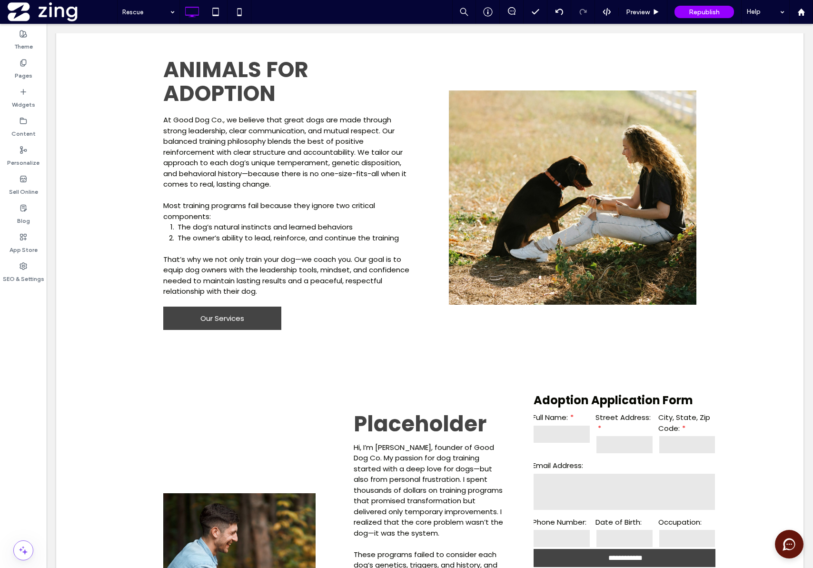
scroll to position [352, 0]
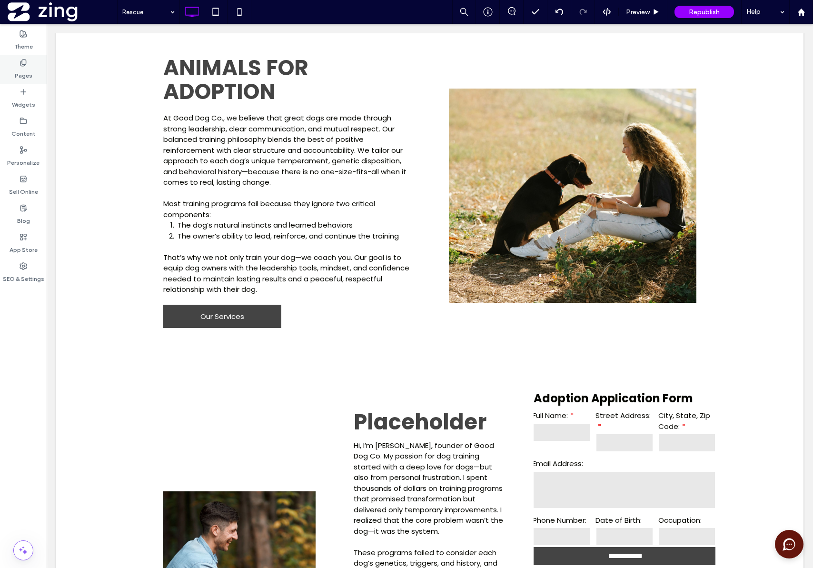
click at [26, 68] on label "Pages" at bounding box center [24, 73] width 18 height 13
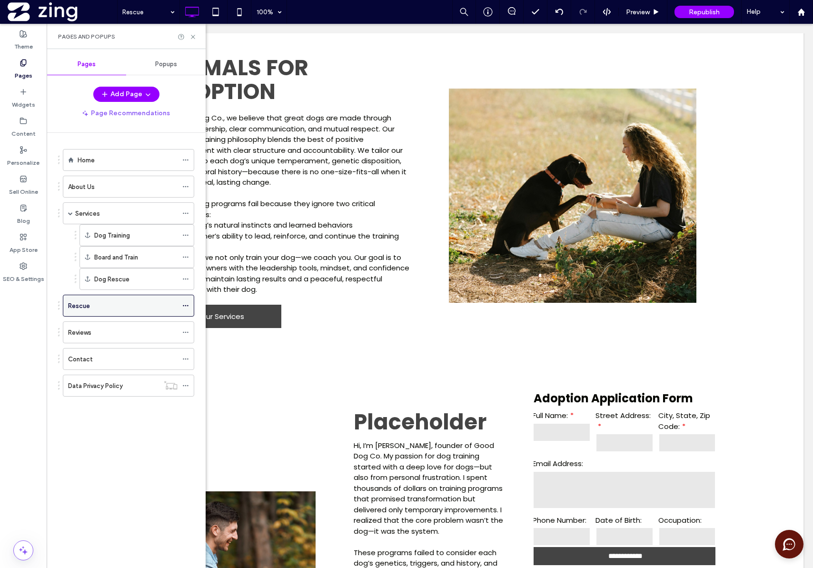
click at [188, 306] on icon at bounding box center [185, 305] width 7 height 7
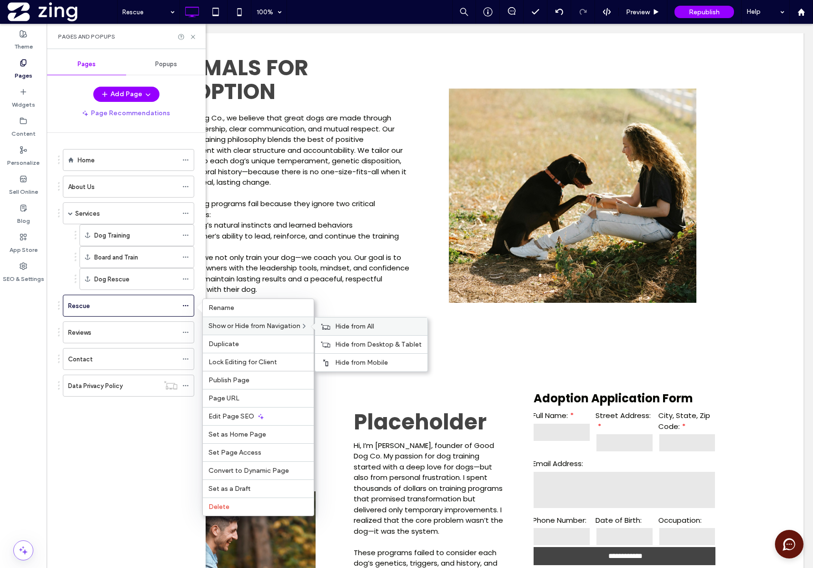
click at [331, 329] on use at bounding box center [325, 326] width 9 height 6
click at [151, 431] on div "Home About Us Services Dog Training Board and Train Dog Rescue Rescue Reviews C…" at bounding box center [132, 348] width 148 height 431
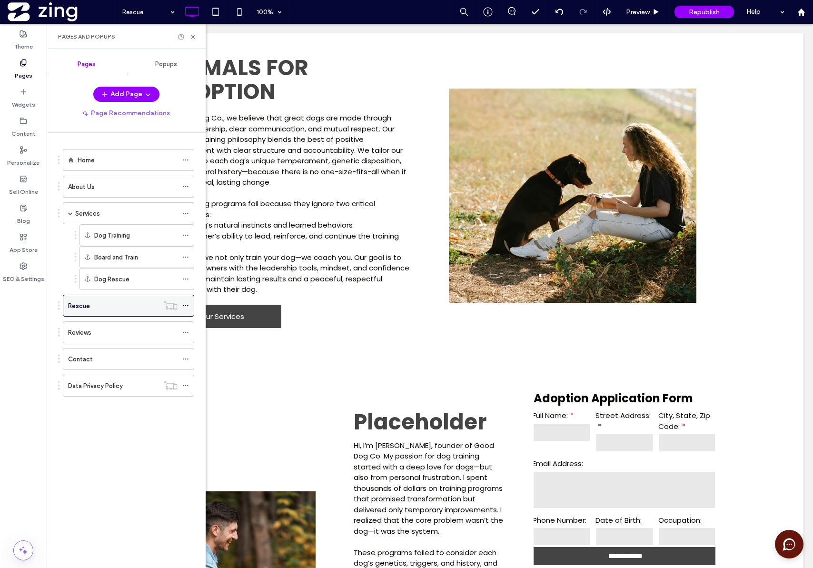
click at [185, 309] on icon at bounding box center [185, 305] width 7 height 7
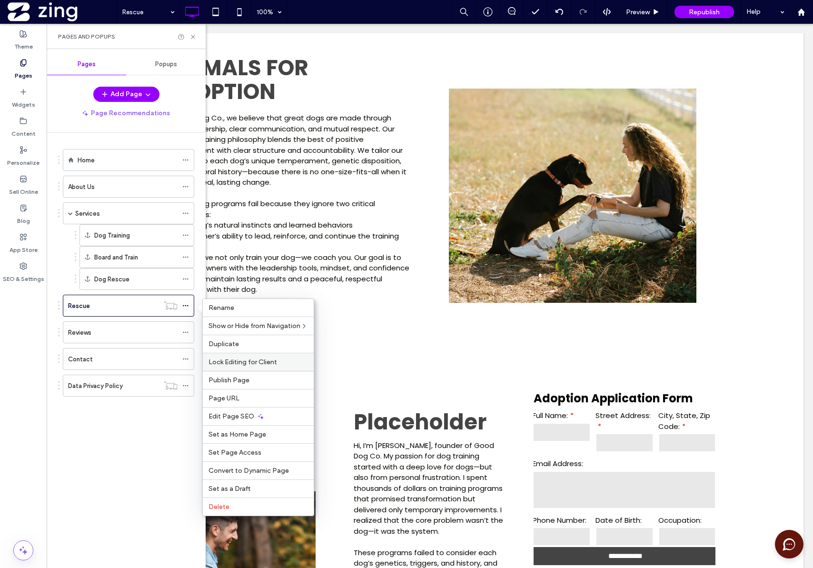
click at [275, 365] on span "Lock Editing for Client" at bounding box center [243, 362] width 69 height 8
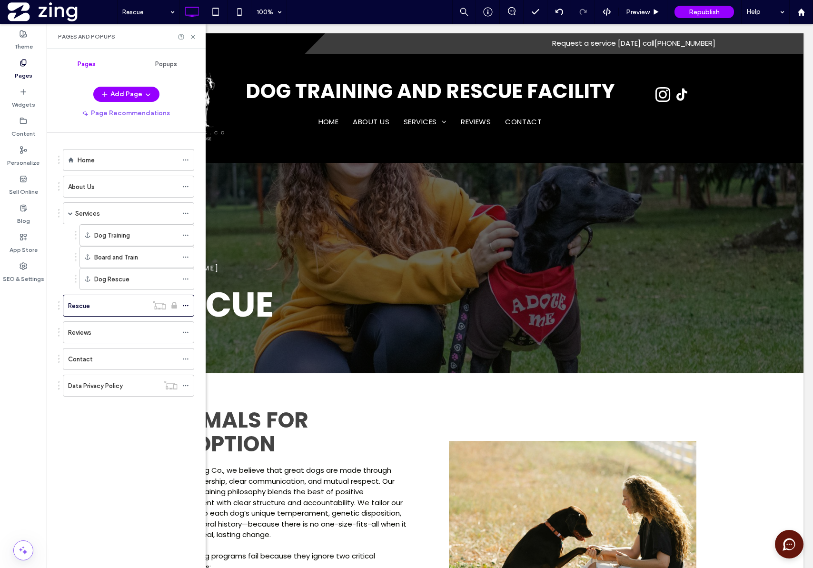
scroll to position [335, 0]
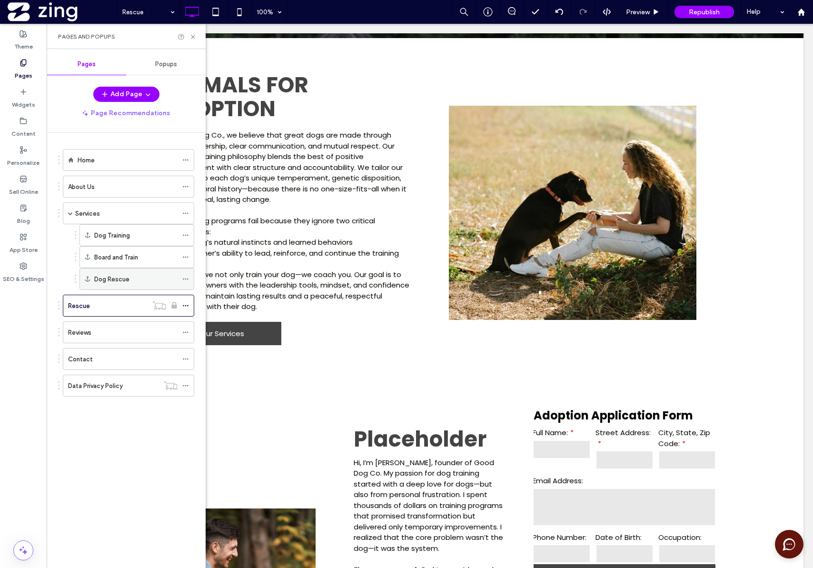
click at [124, 285] on div "Dog Rescue" at bounding box center [135, 279] width 83 height 21
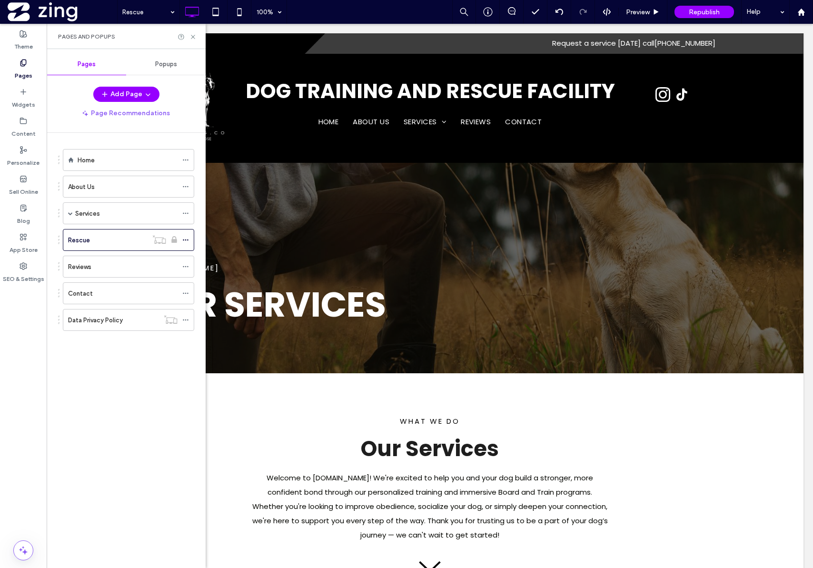
scroll to position [2, 0]
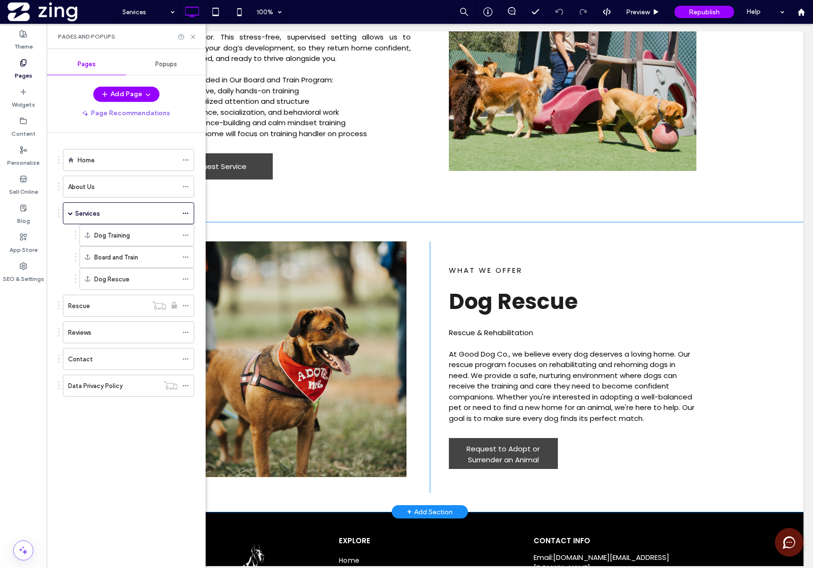
scroll to position [1057, 0]
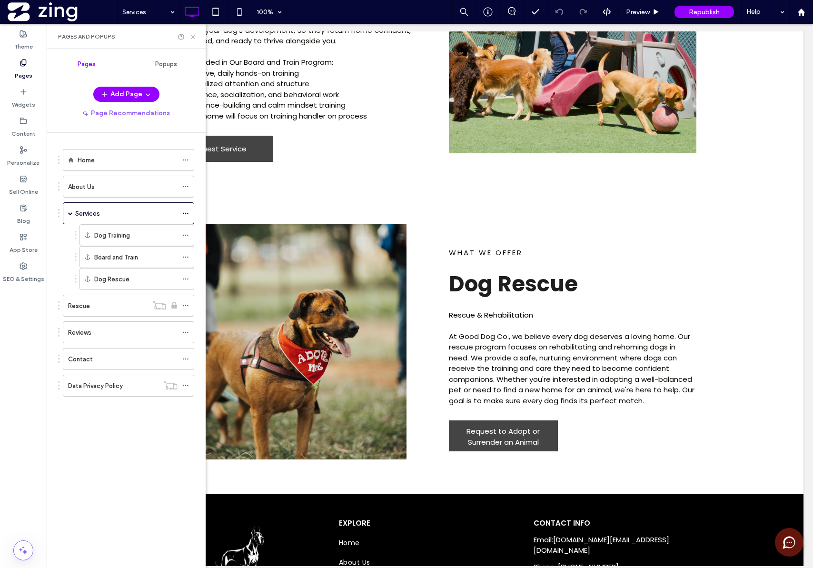
click at [195, 37] on icon at bounding box center [193, 36] width 7 height 7
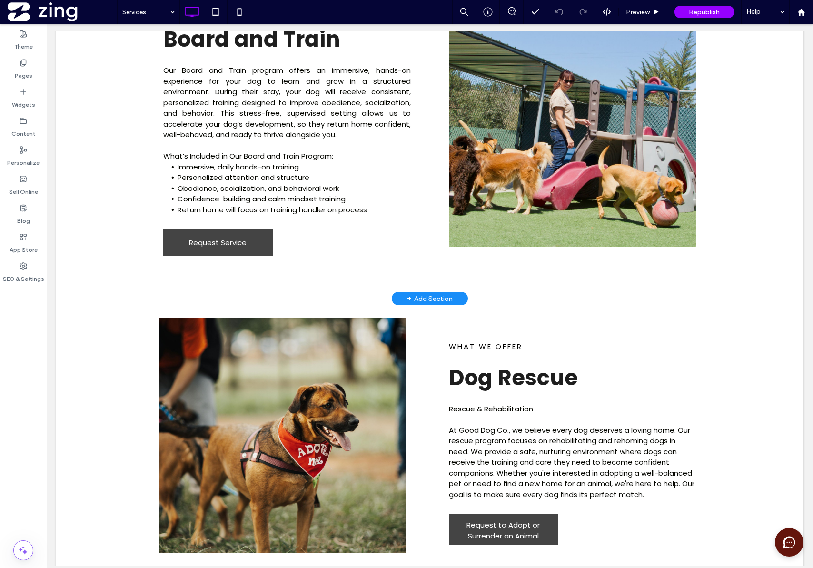
scroll to position [1021, 0]
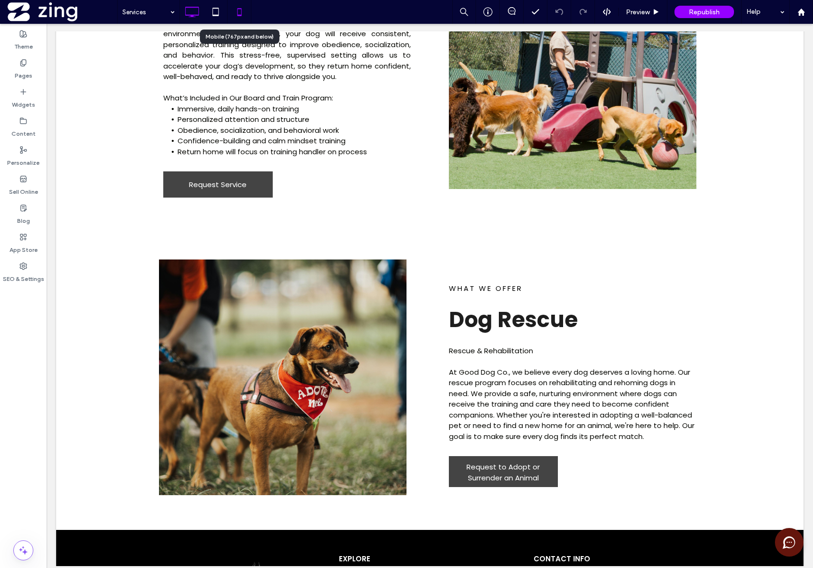
click at [238, 15] on use at bounding box center [239, 12] width 4 height 8
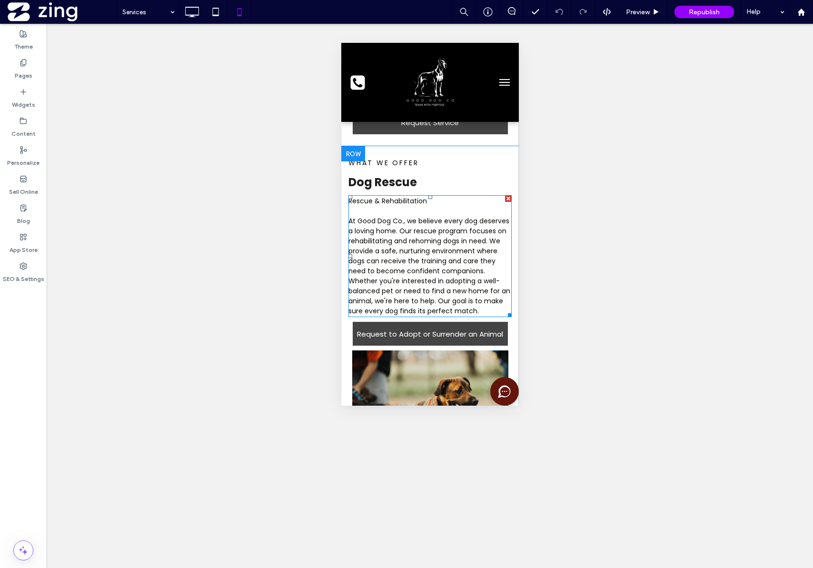
scroll to position [1001, 0]
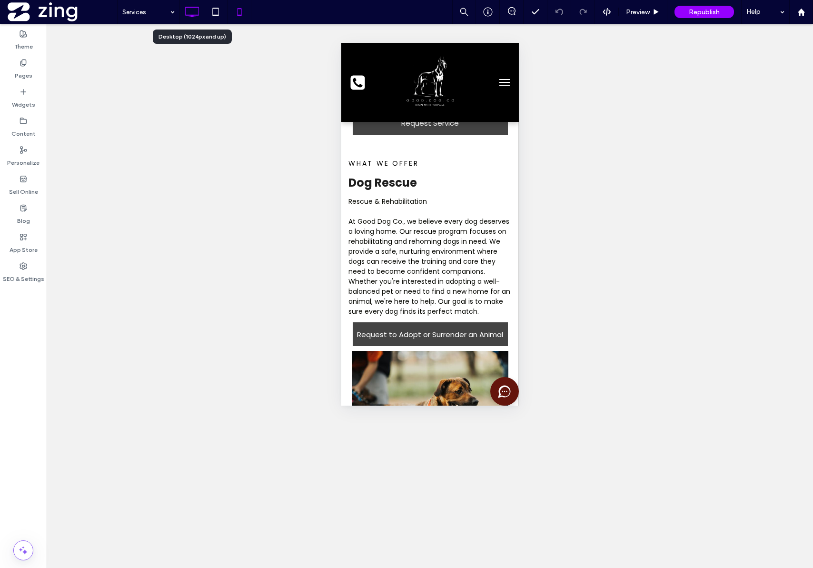
click at [187, 9] on icon at bounding box center [191, 11] width 19 height 19
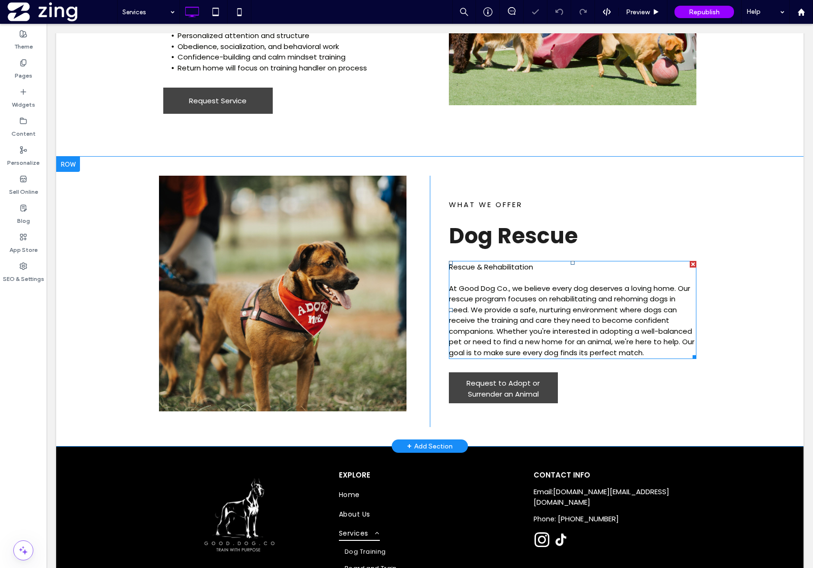
scroll to position [1105, 0]
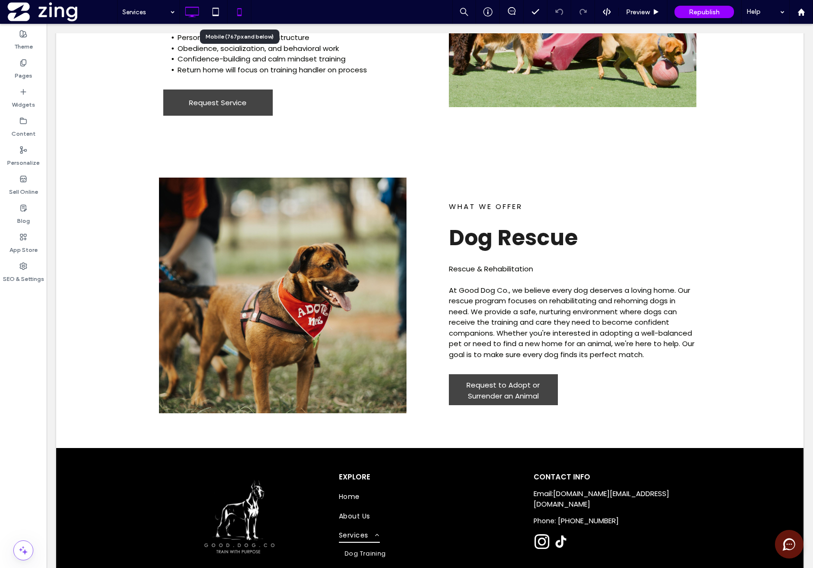
click at [240, 14] on icon at bounding box center [239, 11] width 19 height 19
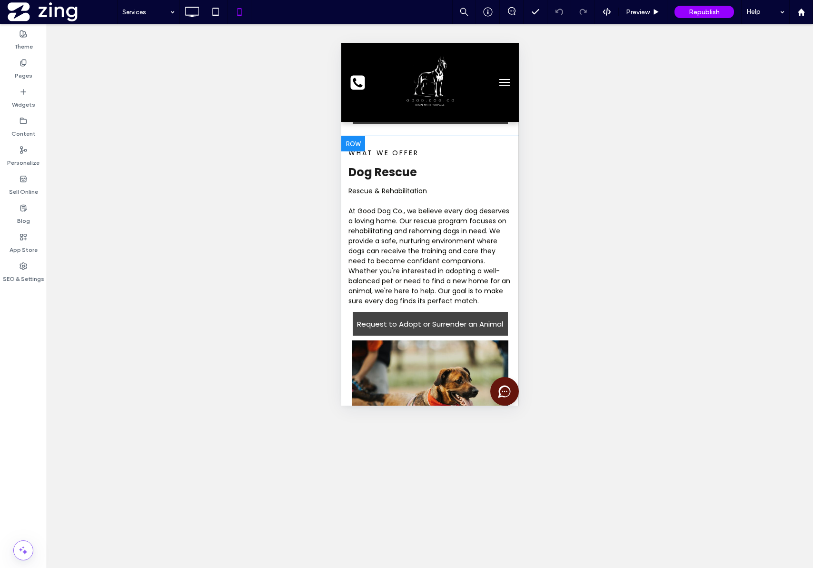
scroll to position [1014, 0]
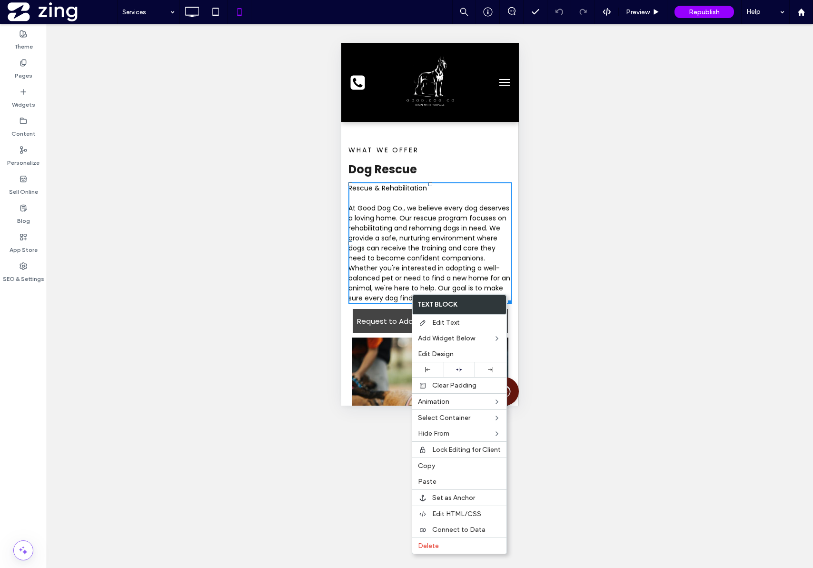
click at [264, 193] on div "Unhide? Yes Unhide? Yes Unhide? Yes Unhide? Yes Unhide? Yes Unhide? Yes Unhide?…" at bounding box center [430, 296] width 767 height 544
click at [233, 211] on div "Unhide? Yes Unhide? Yes Unhide? Yes Unhide? Yes Unhide? Yes Unhide? Yes Unhide?…" at bounding box center [430, 296] width 767 height 544
click at [285, 248] on div "Unhide? Yes Unhide? Yes Unhide? Yes Unhide? Yes Unhide? Yes Unhide? Yes Unhide?…" at bounding box center [430, 296] width 767 height 544
click at [189, 13] on icon at bounding box center [191, 11] width 19 height 19
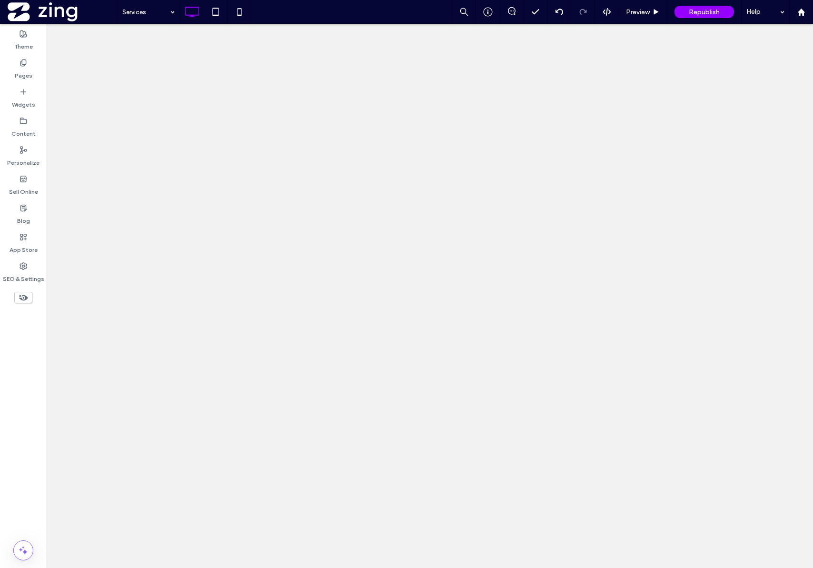
scroll to position [0, 0]
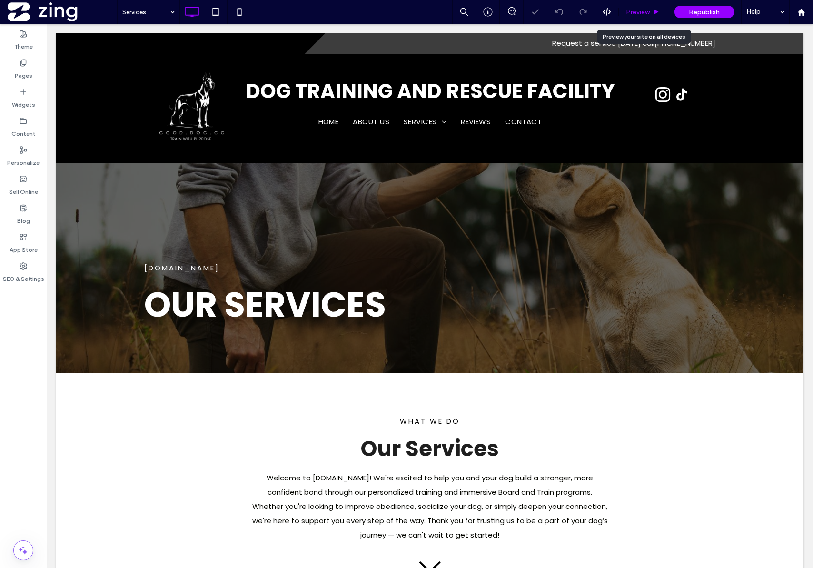
click at [651, 11] on div "Preview" at bounding box center [643, 12] width 48 height 8
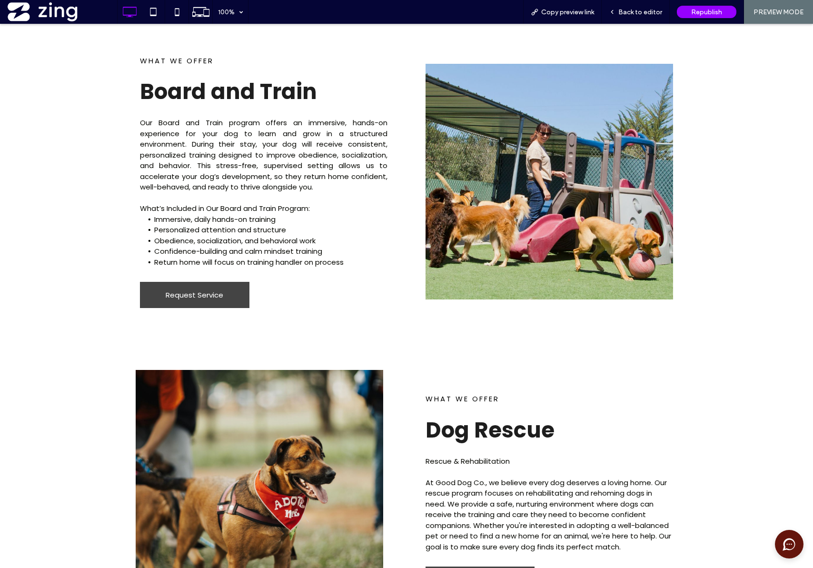
scroll to position [1120, 0]
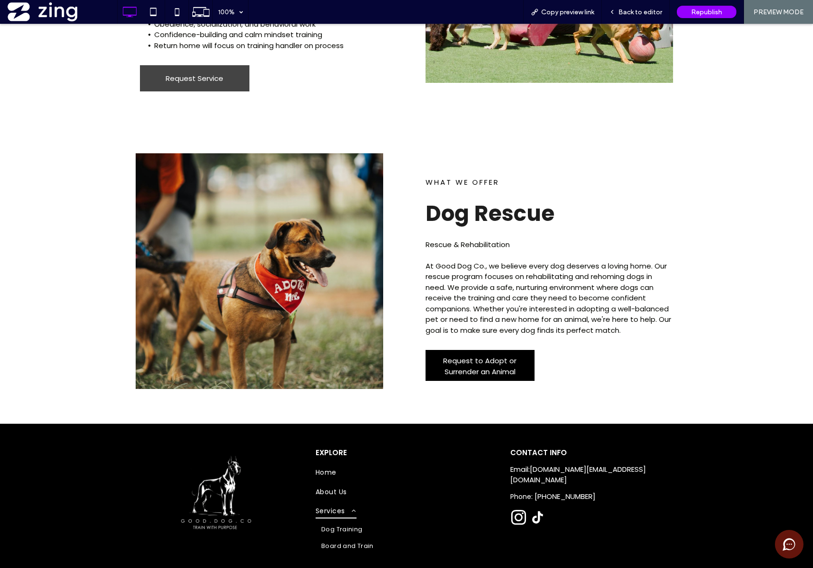
drag, startPoint x: 462, startPoint y: 362, endPoint x: 462, endPoint y: 386, distance: 23.8
click at [462, 362] on span "Request to Adopt or Surrender an Animal" at bounding box center [480, 366] width 106 height 31
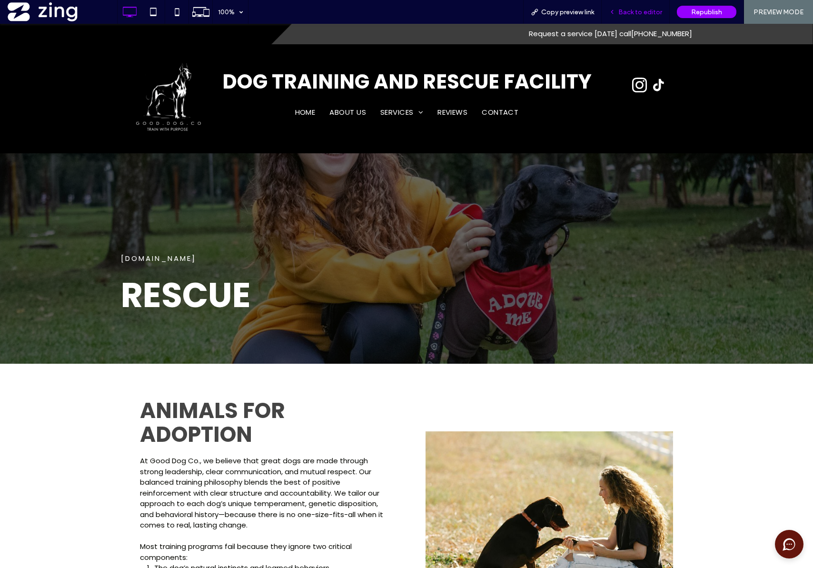
click at [639, 10] on span "Back to editor" at bounding box center [641, 12] width 44 height 8
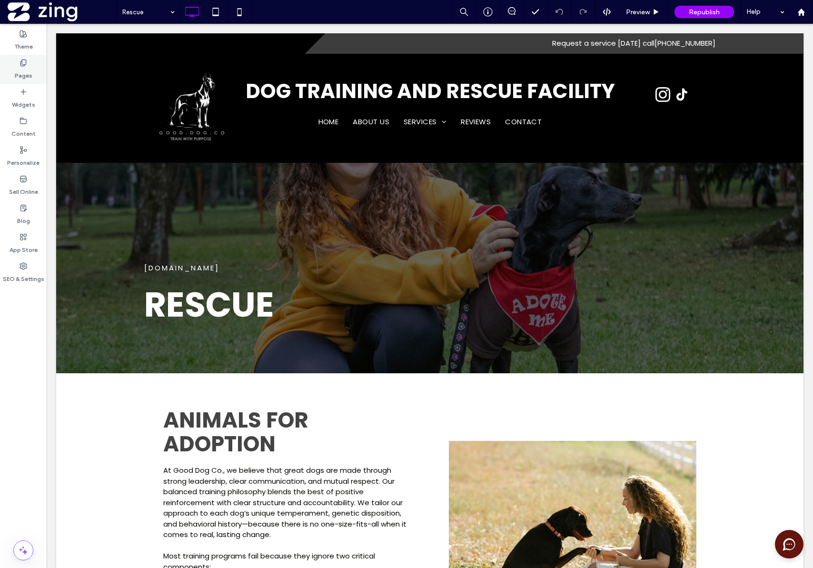
click at [15, 60] on div "Pages" at bounding box center [23, 69] width 47 height 29
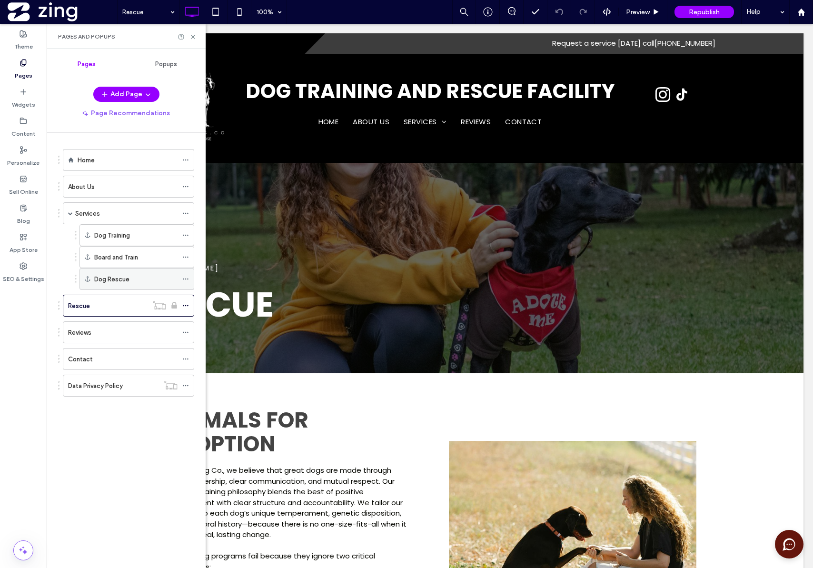
click at [107, 277] on label "Dog Rescue" at bounding box center [111, 279] width 35 height 17
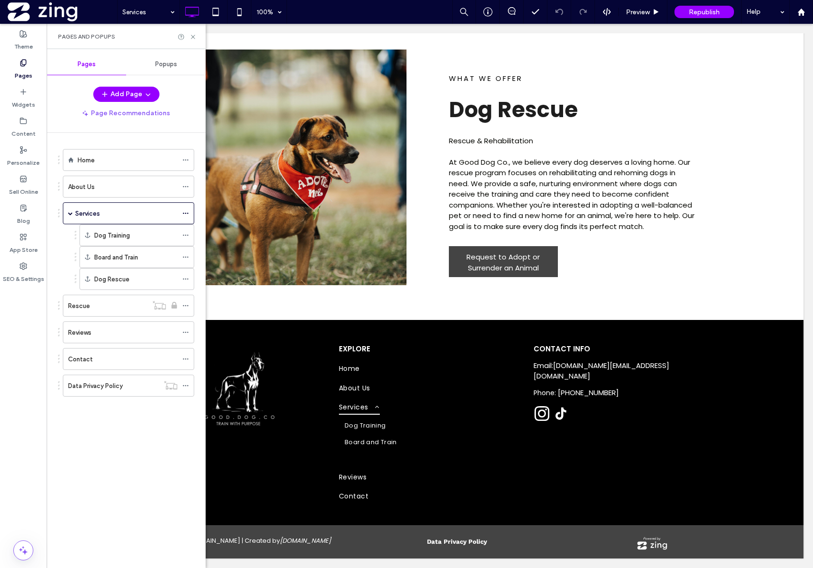
scroll to position [2, 0]
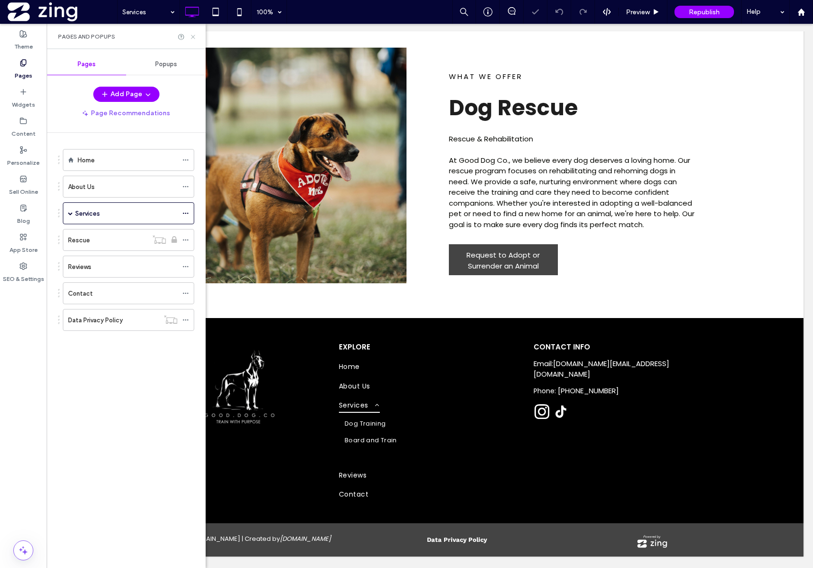
click at [195, 35] on use at bounding box center [193, 37] width 4 height 4
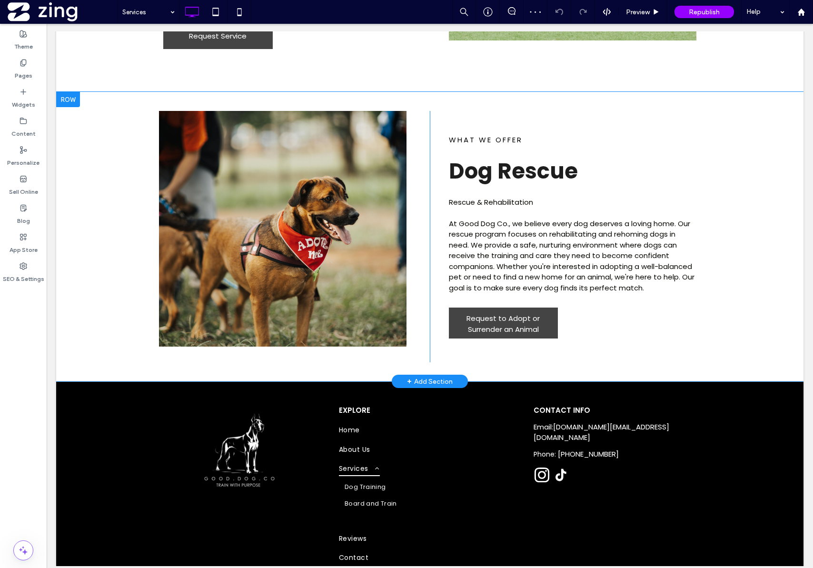
scroll to position [1160, 0]
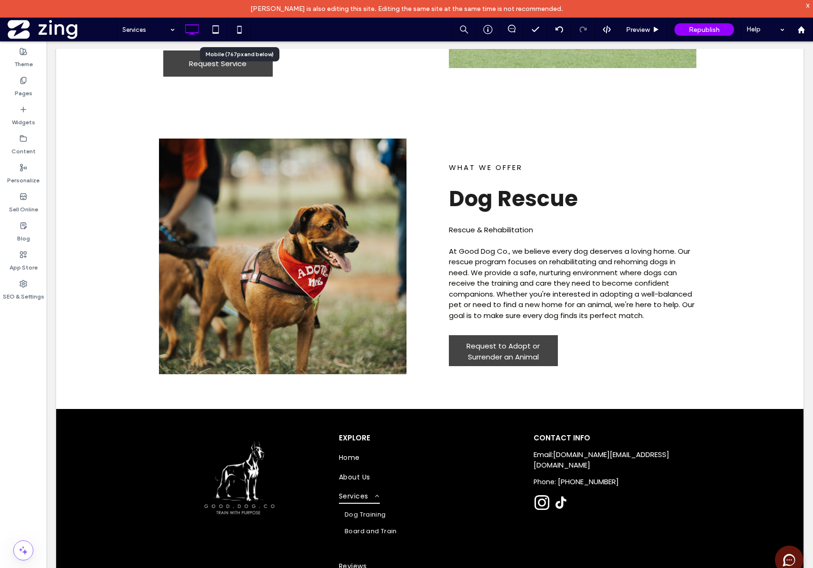
click at [242, 33] on icon at bounding box center [239, 29] width 19 height 19
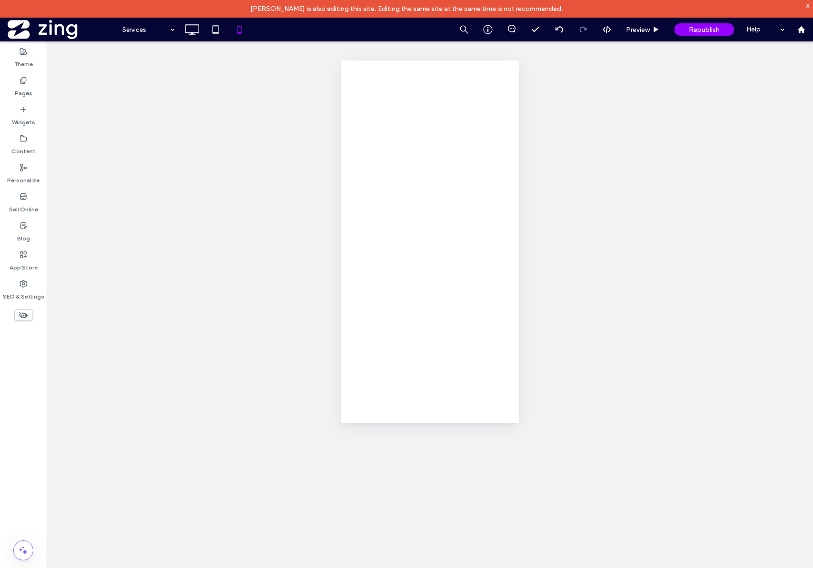
scroll to position [0, 0]
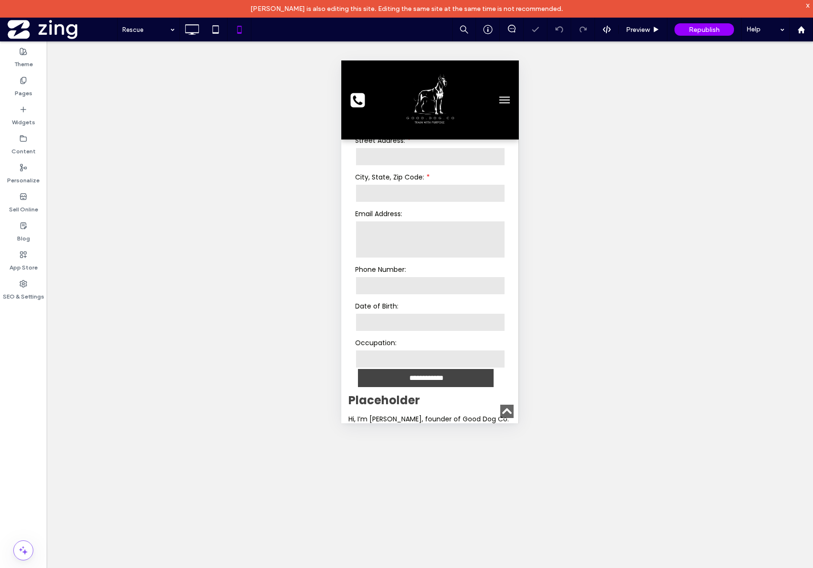
scroll to position [488, 0]
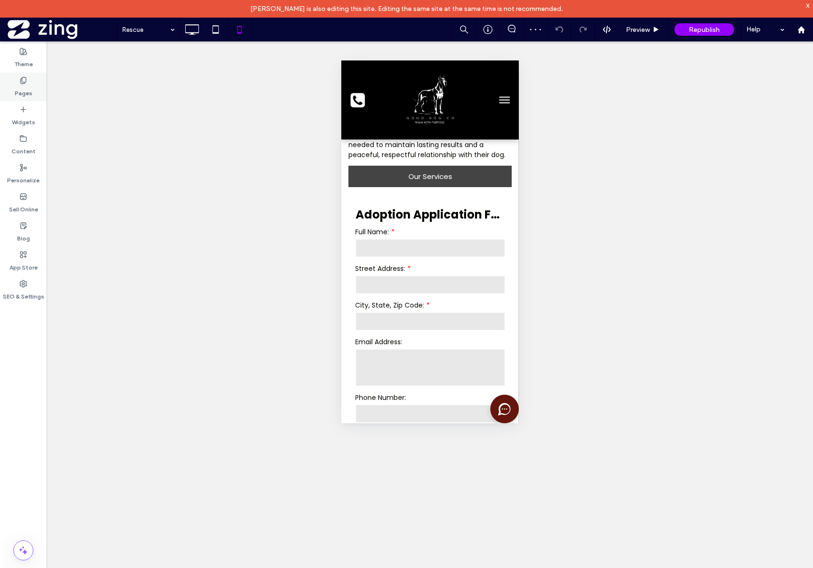
click at [22, 96] on label "Pages" at bounding box center [24, 90] width 18 height 13
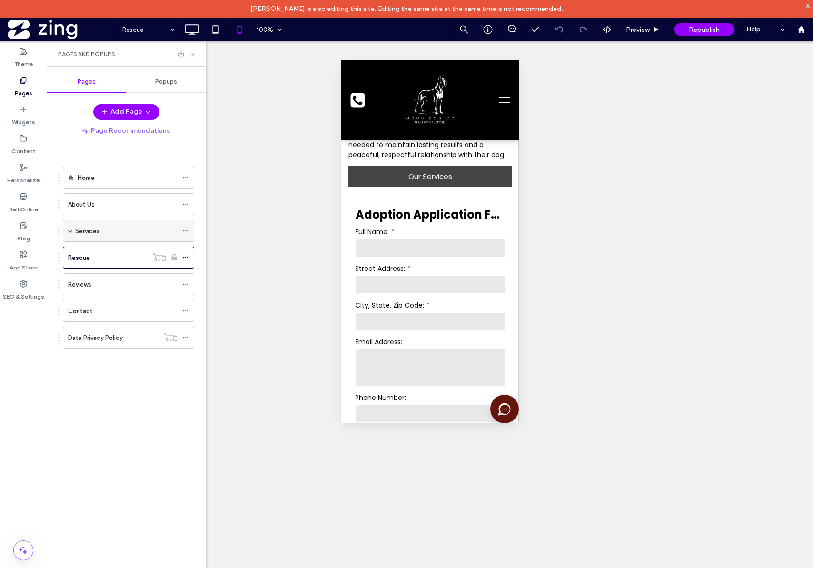
click at [106, 235] on div "Services" at bounding box center [126, 231] width 102 height 10
click at [115, 297] on div at bounding box center [406, 284] width 813 height 568
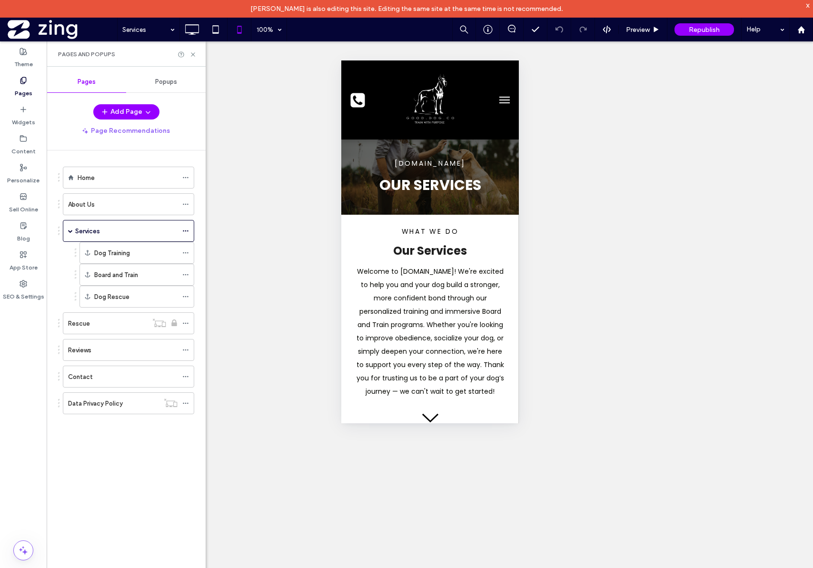
scroll to position [0, 0]
click at [111, 296] on label "Dog Rescue" at bounding box center [111, 297] width 35 height 17
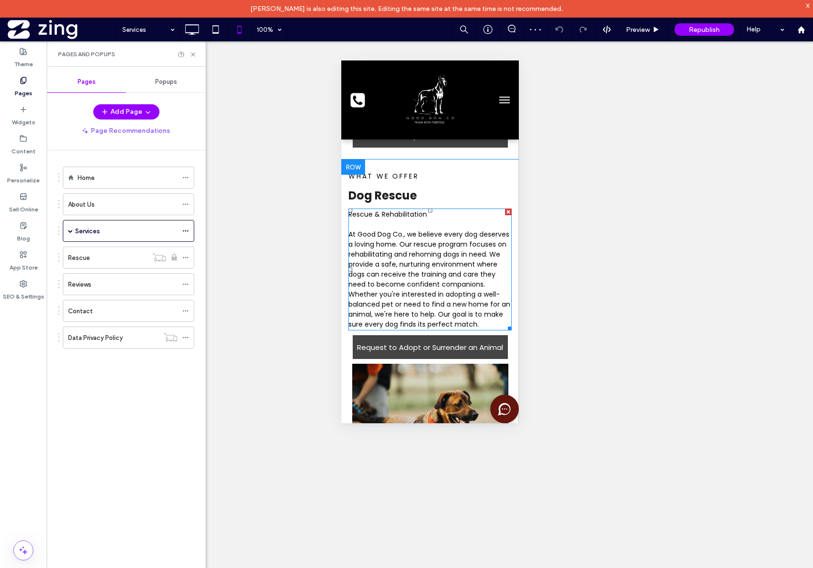
scroll to position [993, 0]
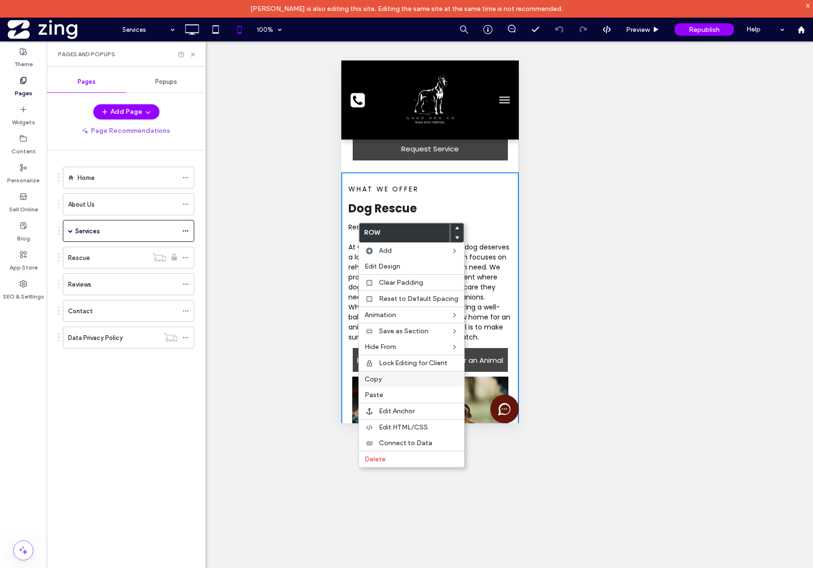
click at [397, 374] on div "Copy" at bounding box center [411, 379] width 105 height 16
click at [393, 393] on label "Paste" at bounding box center [412, 394] width 94 height 8
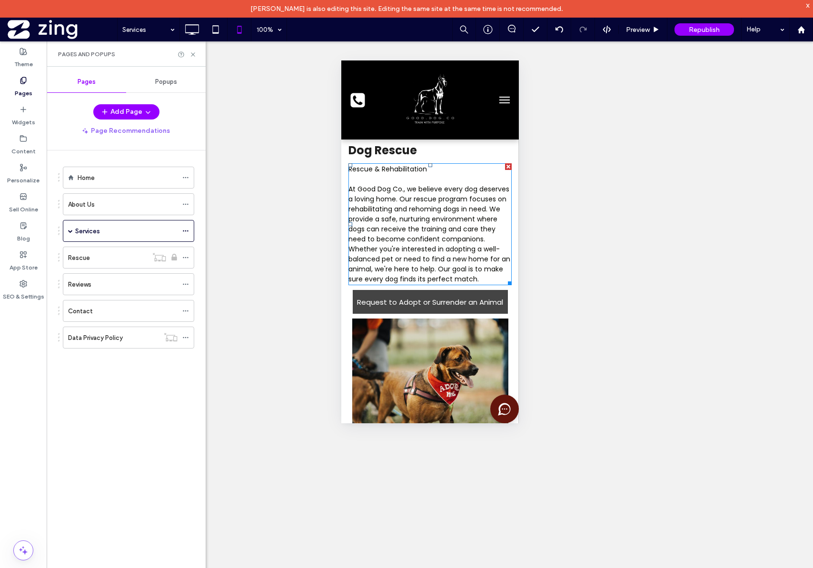
scroll to position [1050, 0]
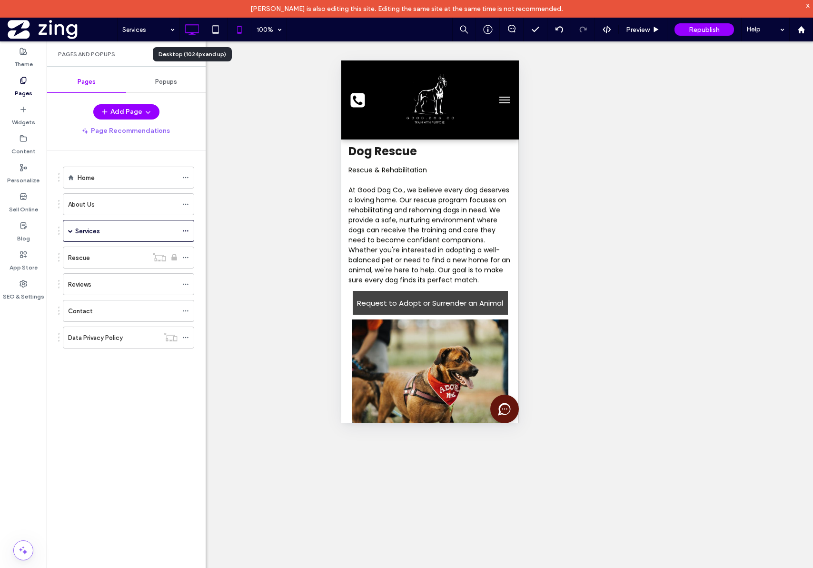
click at [190, 36] on icon at bounding box center [191, 29] width 19 height 19
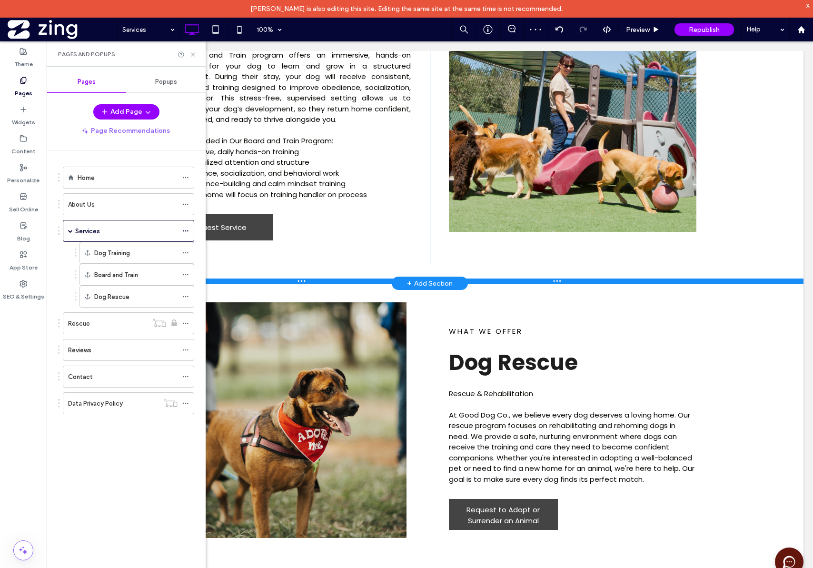
scroll to position [1002, 0]
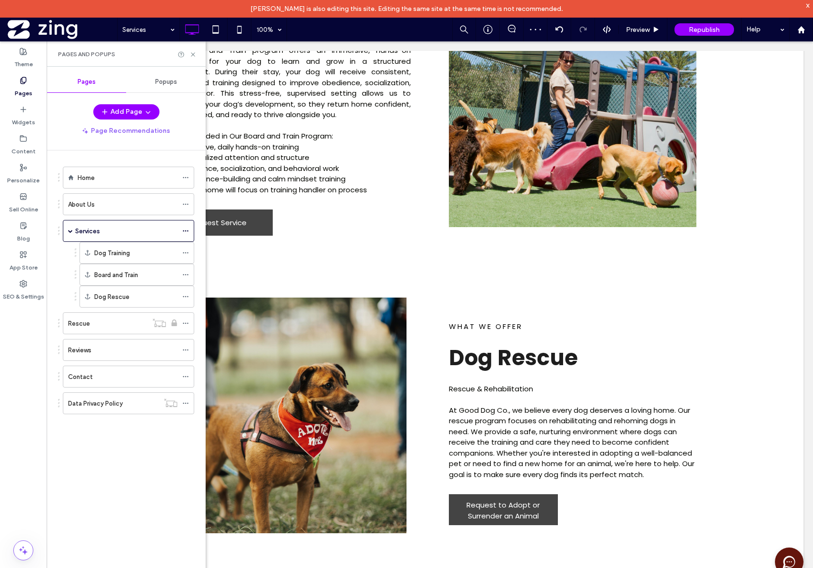
click at [198, 54] on div "Pages and Popups" at bounding box center [126, 53] width 159 height 25
click at [193, 57] on icon at bounding box center [193, 54] width 7 height 7
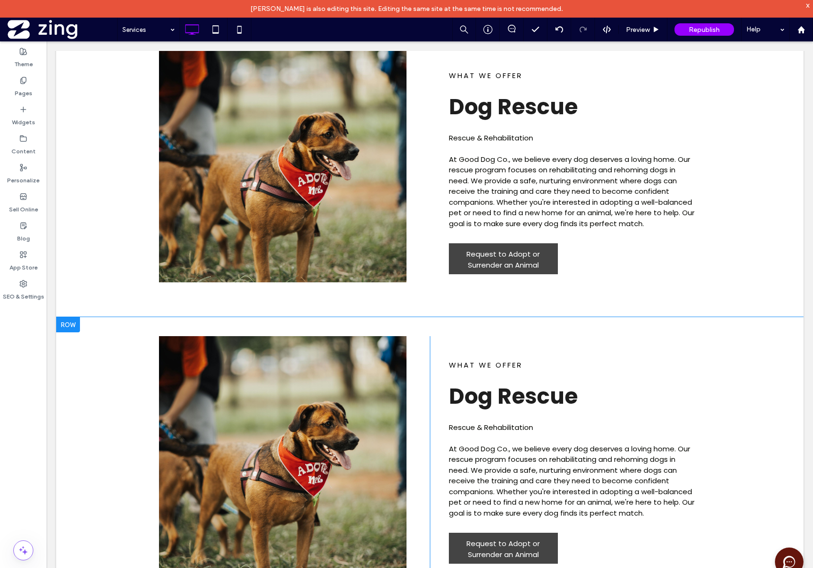
scroll to position [1276, 0]
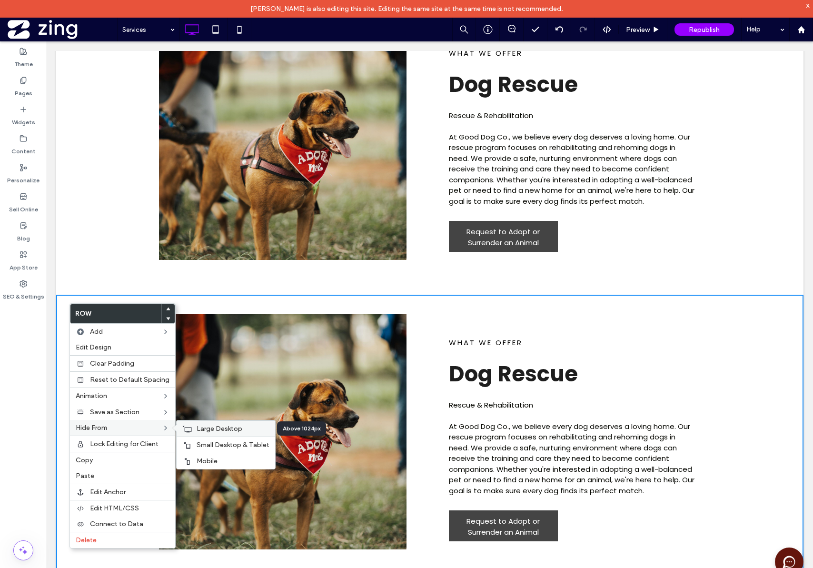
click at [197, 432] on span "Large Desktop" at bounding box center [220, 429] width 46 height 8
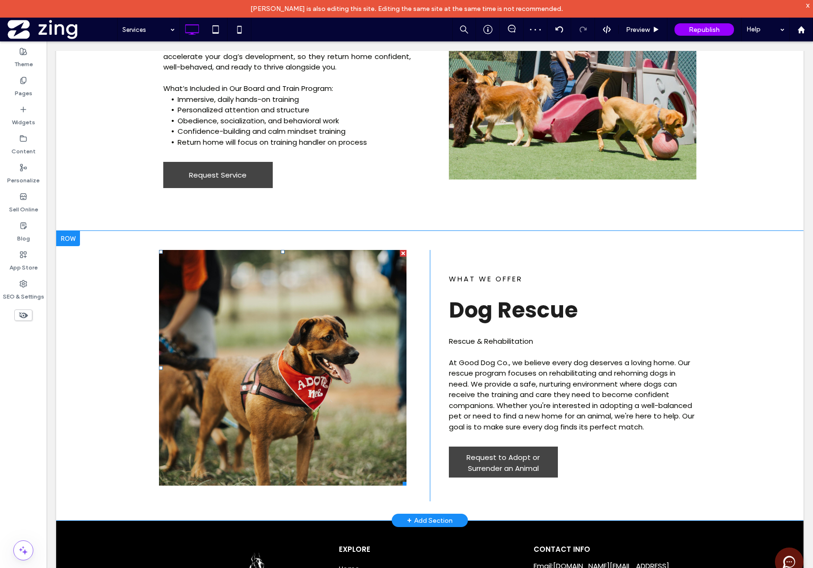
scroll to position [1052, 0]
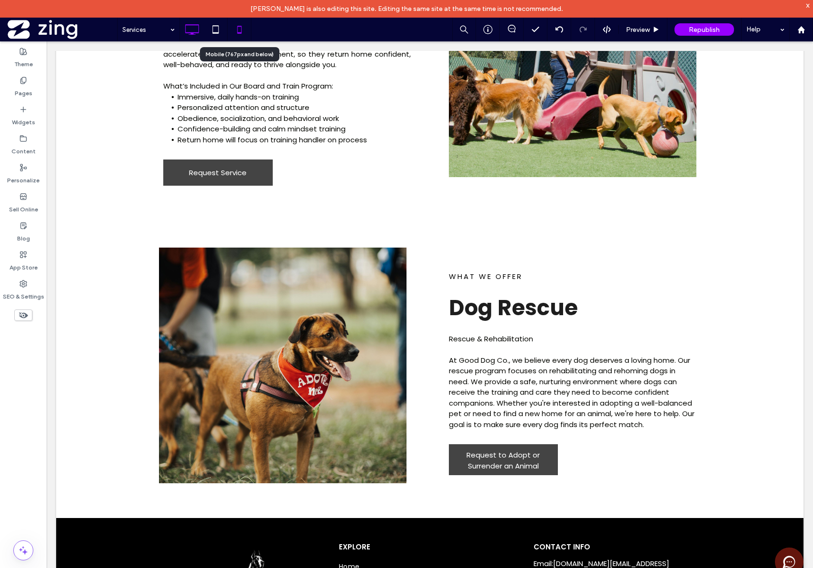
click at [240, 33] on use at bounding box center [239, 30] width 4 height 8
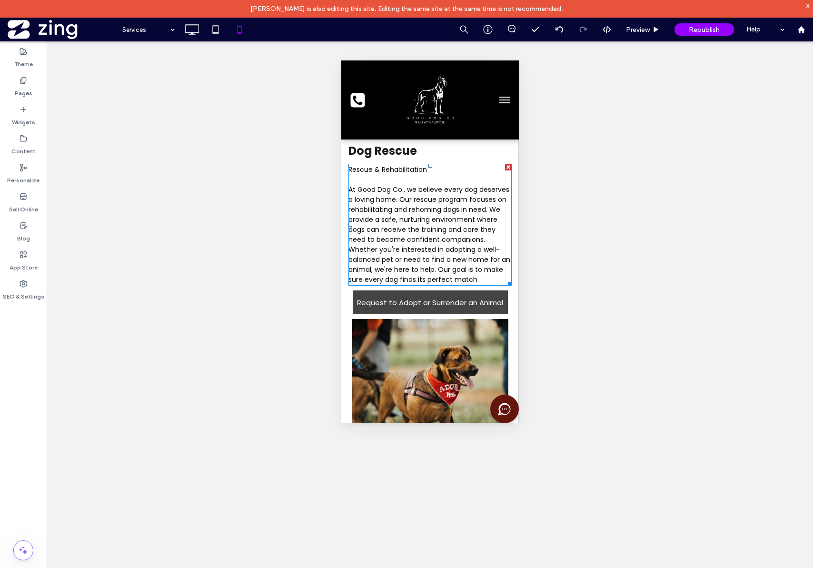
scroll to position [1038, 0]
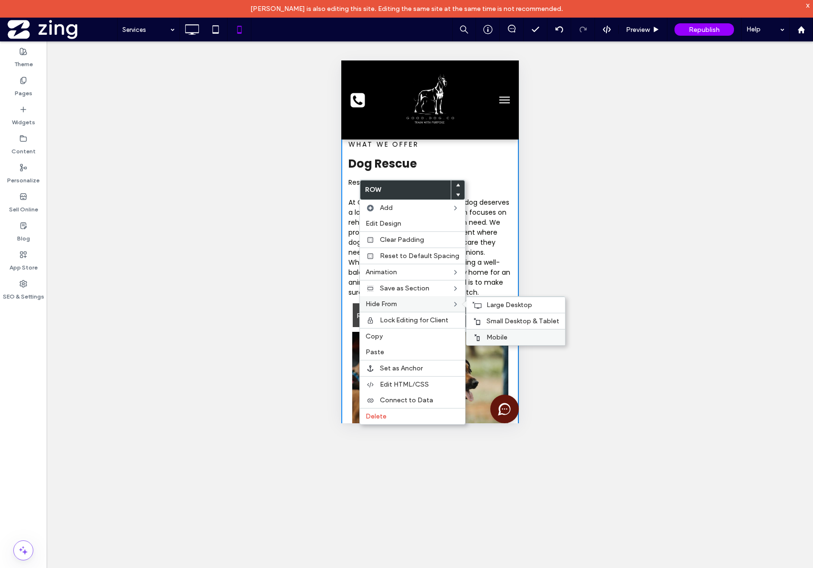
click at [507, 334] on label "Mobile" at bounding box center [523, 337] width 73 height 8
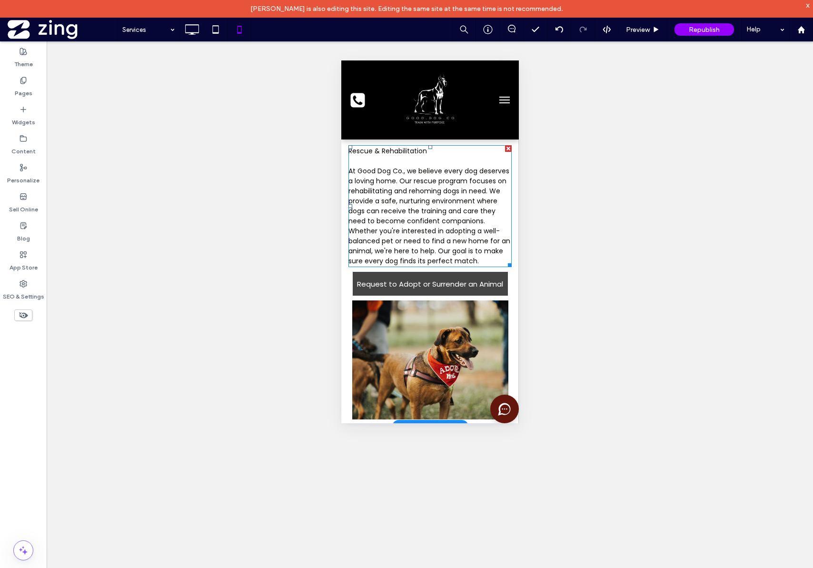
scroll to position [1066, 0]
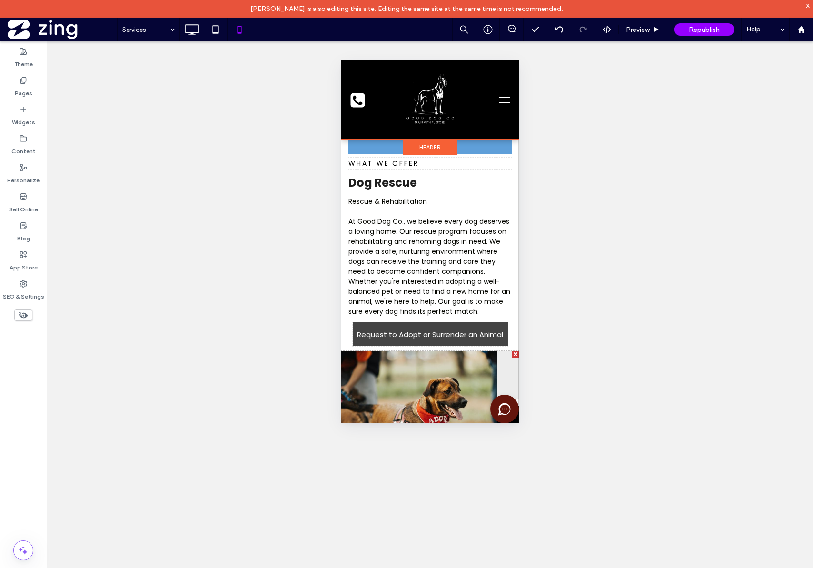
drag, startPoint x: 445, startPoint y: 363, endPoint x: 442, endPoint y: 160, distance: 203.8
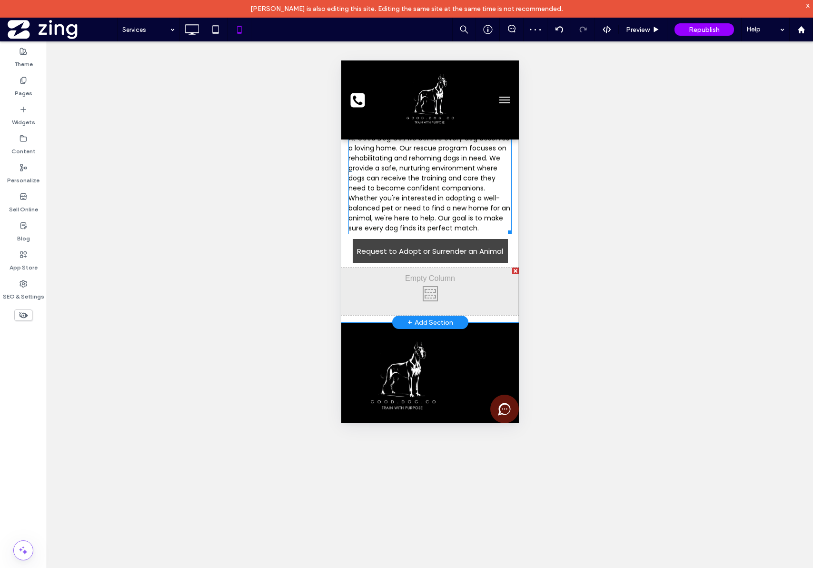
scroll to position [1223, 0]
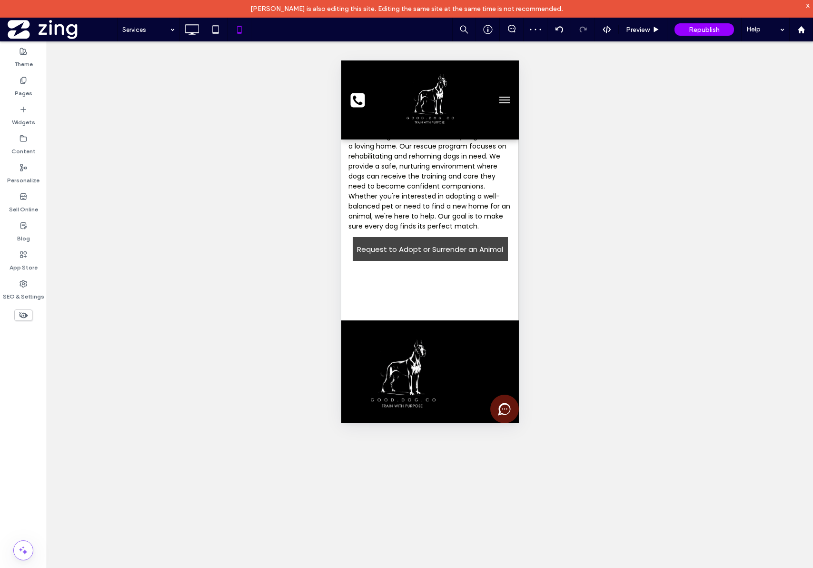
click at [512, 272] on div at bounding box center [515, 269] width 7 height 7
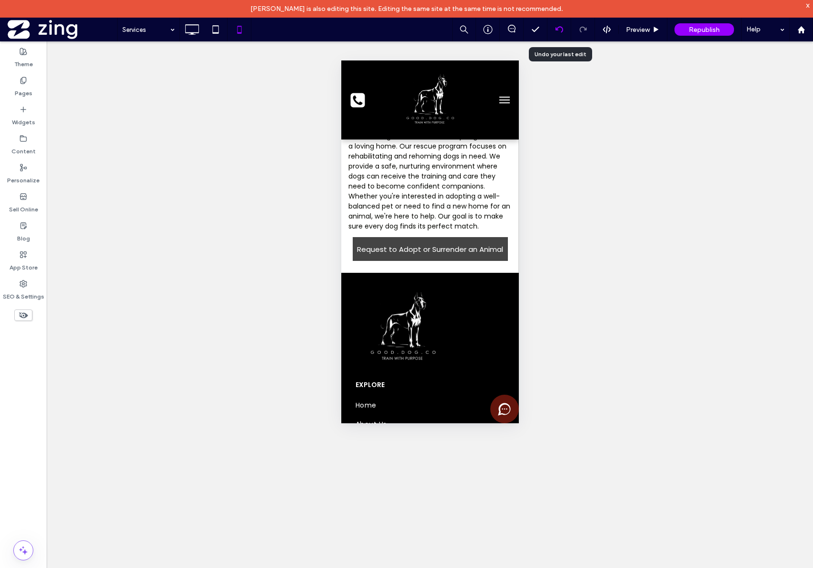
click at [560, 30] on icon at bounding box center [560, 30] width 8 height 8
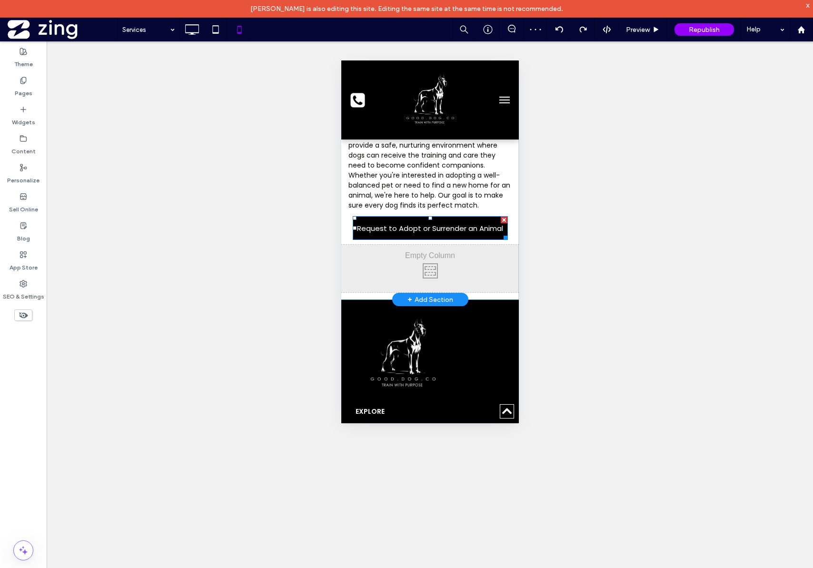
scroll to position [1245, 0]
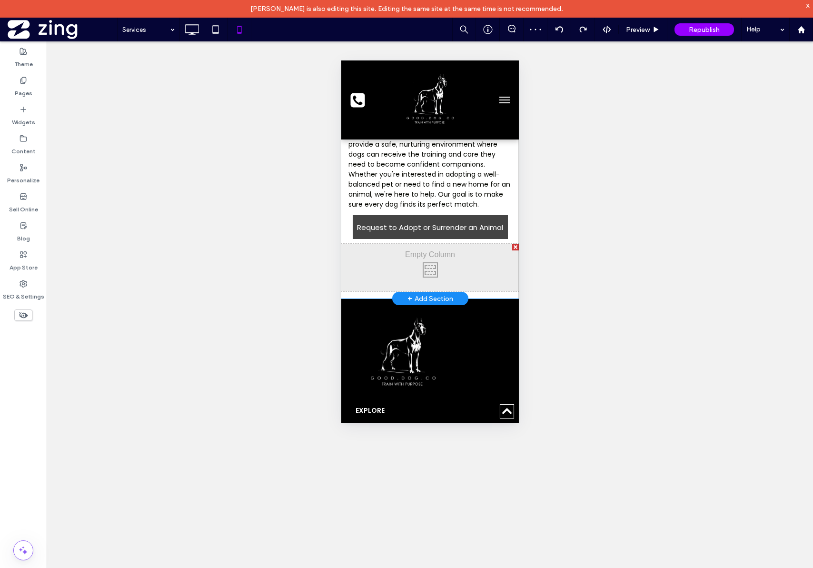
click at [455, 291] on div "Click To Paste" at bounding box center [430, 268] width 178 height 48
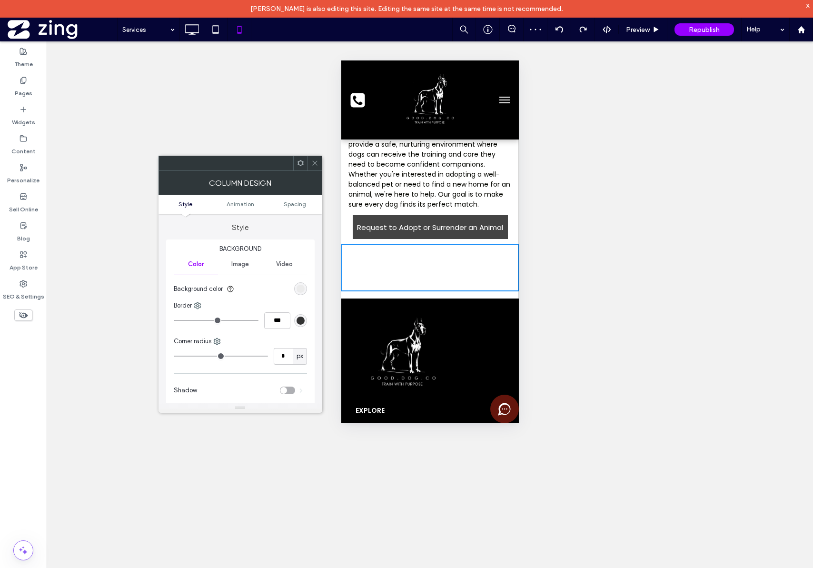
drag, startPoint x: 617, startPoint y: 336, endPoint x: 44, endPoint y: 170, distance: 596.7
click at [617, 336] on div "Unhide? Yes Unhide? Yes Unhide? Yes Unhide? Yes Unhide? Yes Unhide? Yes Unhide?…" at bounding box center [430, 313] width 767 height 544
click at [315, 166] on icon at bounding box center [314, 163] width 7 height 7
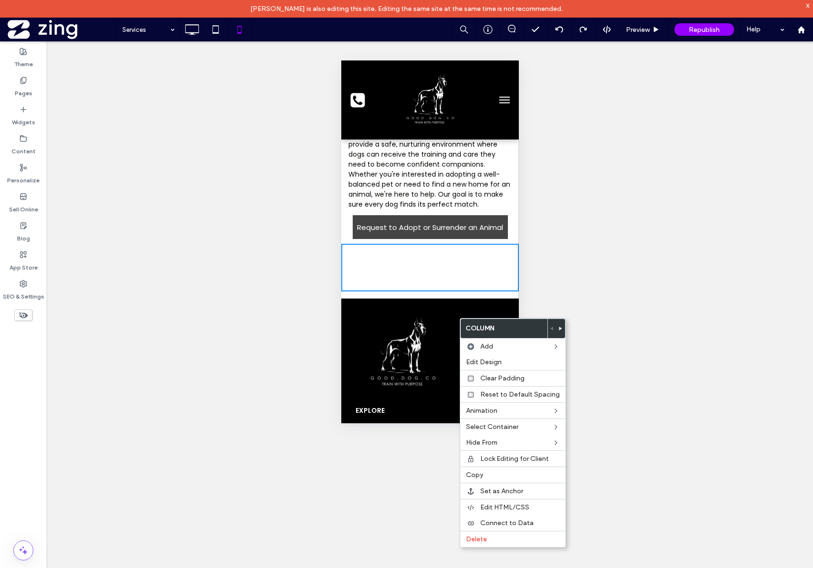
click at [564, 285] on div "Unhide? Yes Unhide? Yes Unhide? Yes Unhide? Yes Unhide? Yes Unhide? Yes Unhide?…" at bounding box center [430, 313] width 767 height 544
click at [504, 543] on div "Delete" at bounding box center [513, 539] width 105 height 16
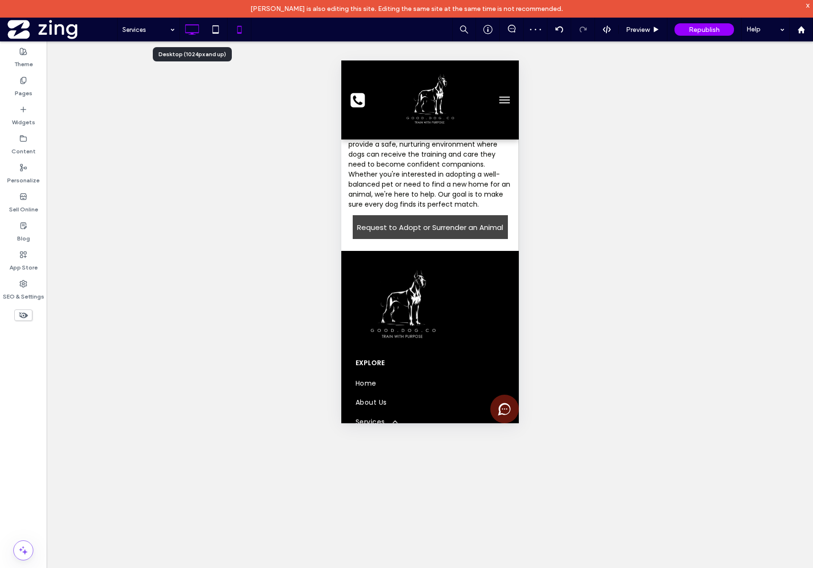
click at [190, 30] on icon at bounding box center [191, 29] width 19 height 19
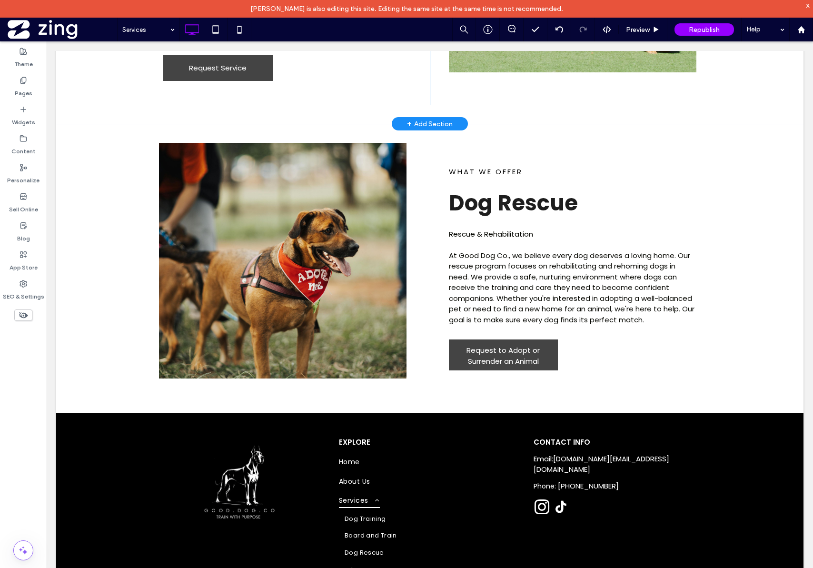
scroll to position [1157, 0]
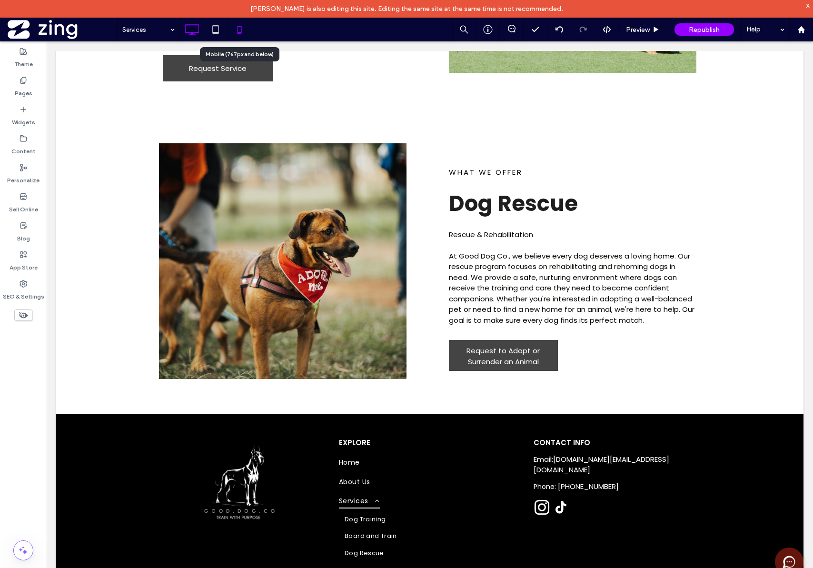
click at [239, 27] on icon at bounding box center [239, 29] width 19 height 19
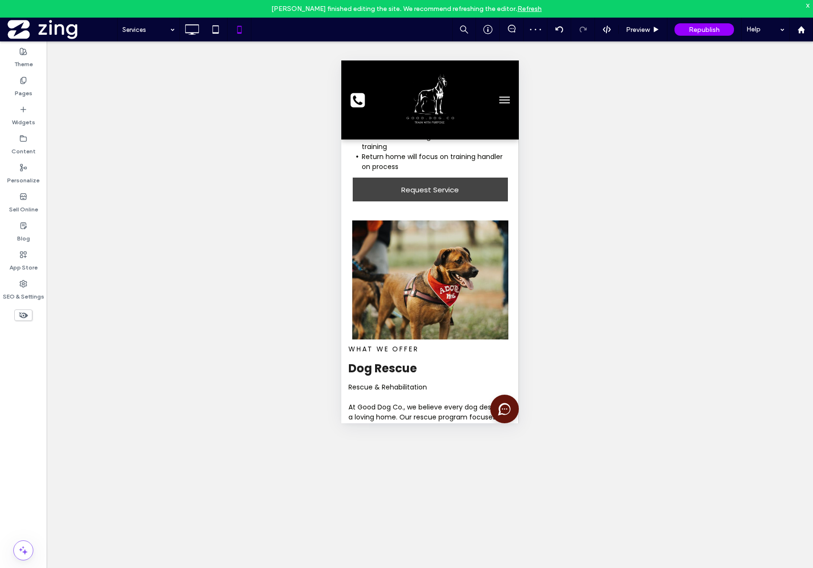
scroll to position [630, 0]
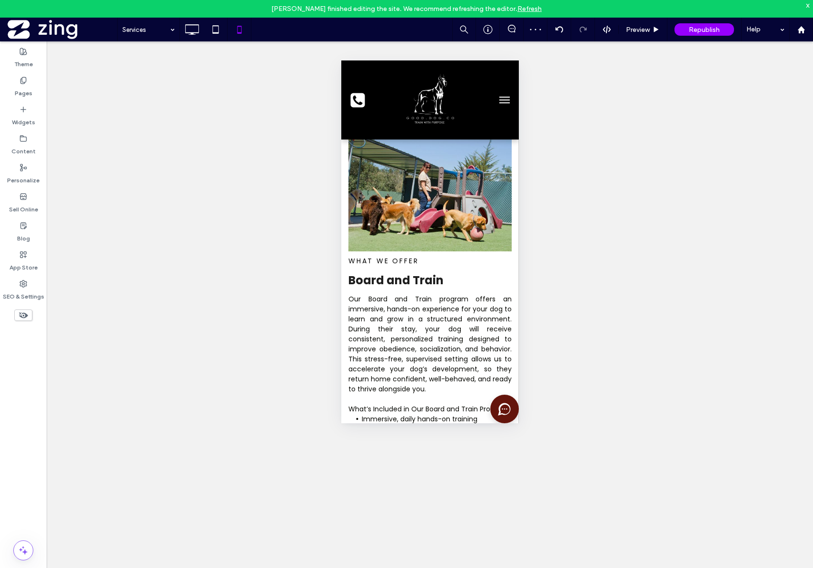
click at [210, 172] on div "Unhide? Yes Unhide? Yes Unhide? Yes Unhide? Yes Unhide? Yes Unhide? Yes Unhide?…" at bounding box center [430, 313] width 767 height 544
click at [26, 68] on label "Theme" at bounding box center [23, 61] width 19 height 13
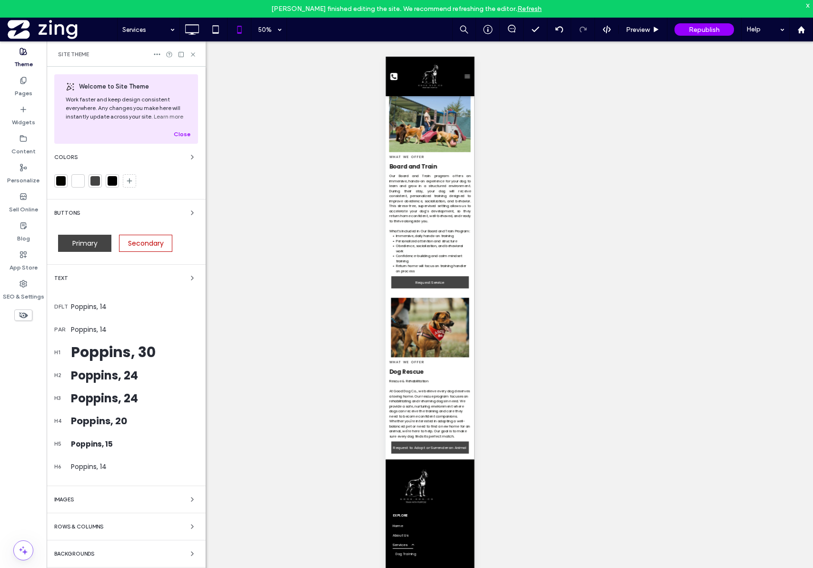
click at [192, 59] on div "Site Theme" at bounding box center [126, 53] width 159 height 25
click at [194, 57] on icon at bounding box center [193, 54] width 7 height 7
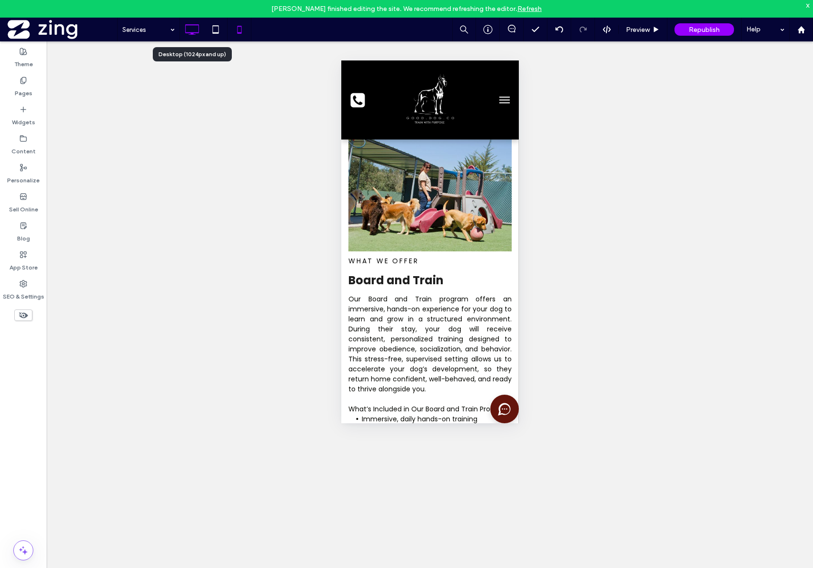
click at [194, 27] on icon at bounding box center [191, 29] width 19 height 19
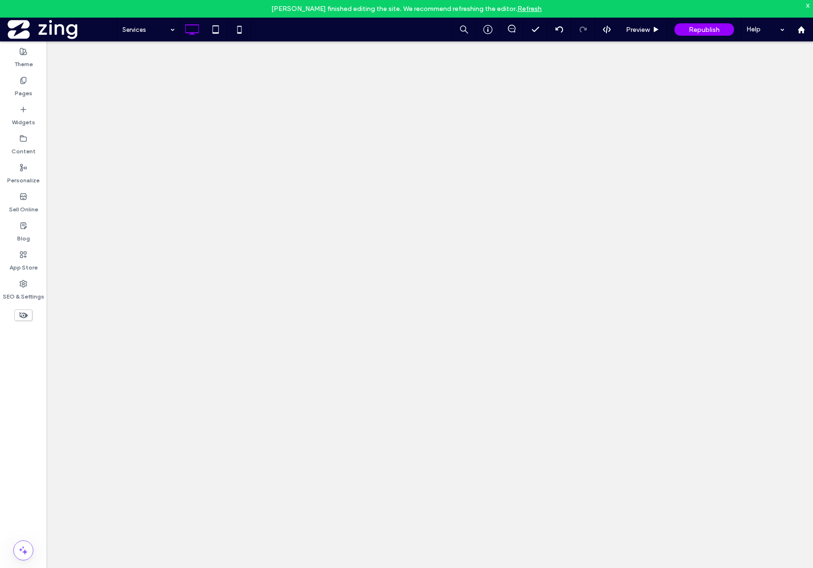
scroll to position [0, 0]
